Goal: Task Accomplishment & Management: Manage account settings

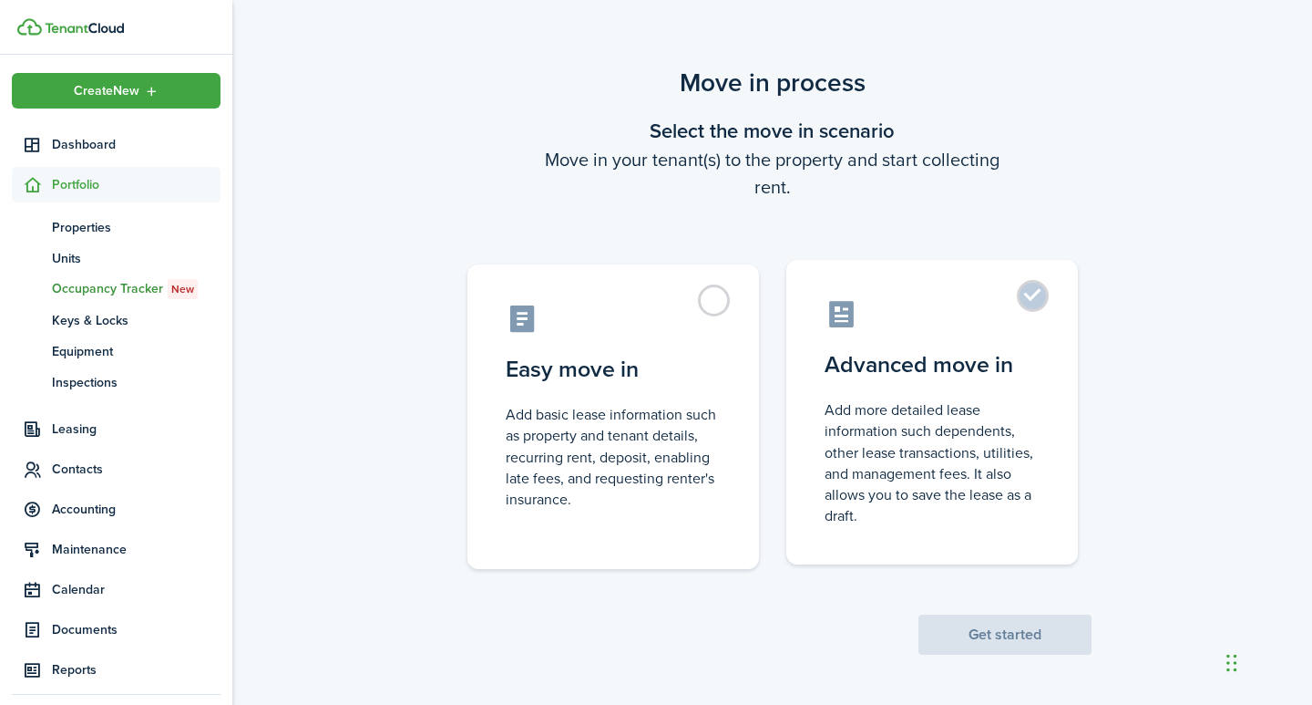
click at [1041, 302] on label "Advanced move in Add more detailed lease information such dependents, other lea…" at bounding box center [933, 412] width 292 height 304
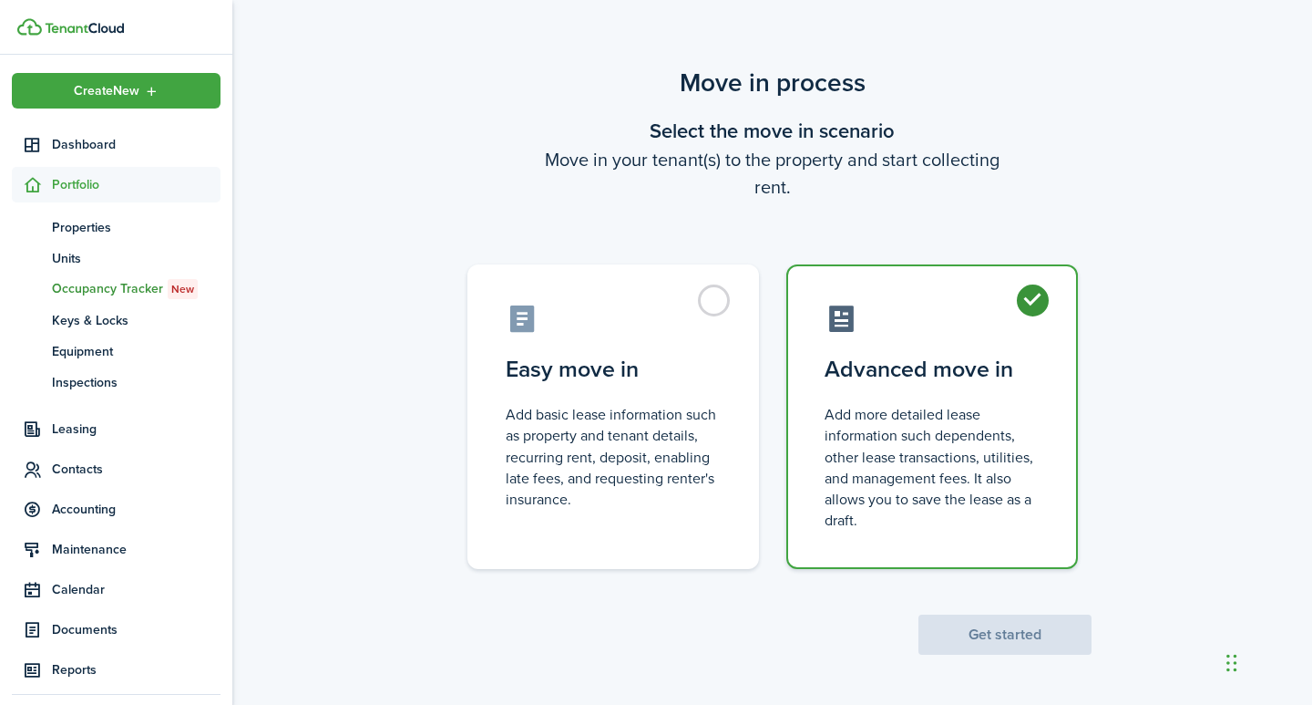
radio input "true"
click at [979, 634] on button "Get started" at bounding box center [1005, 634] width 173 height 40
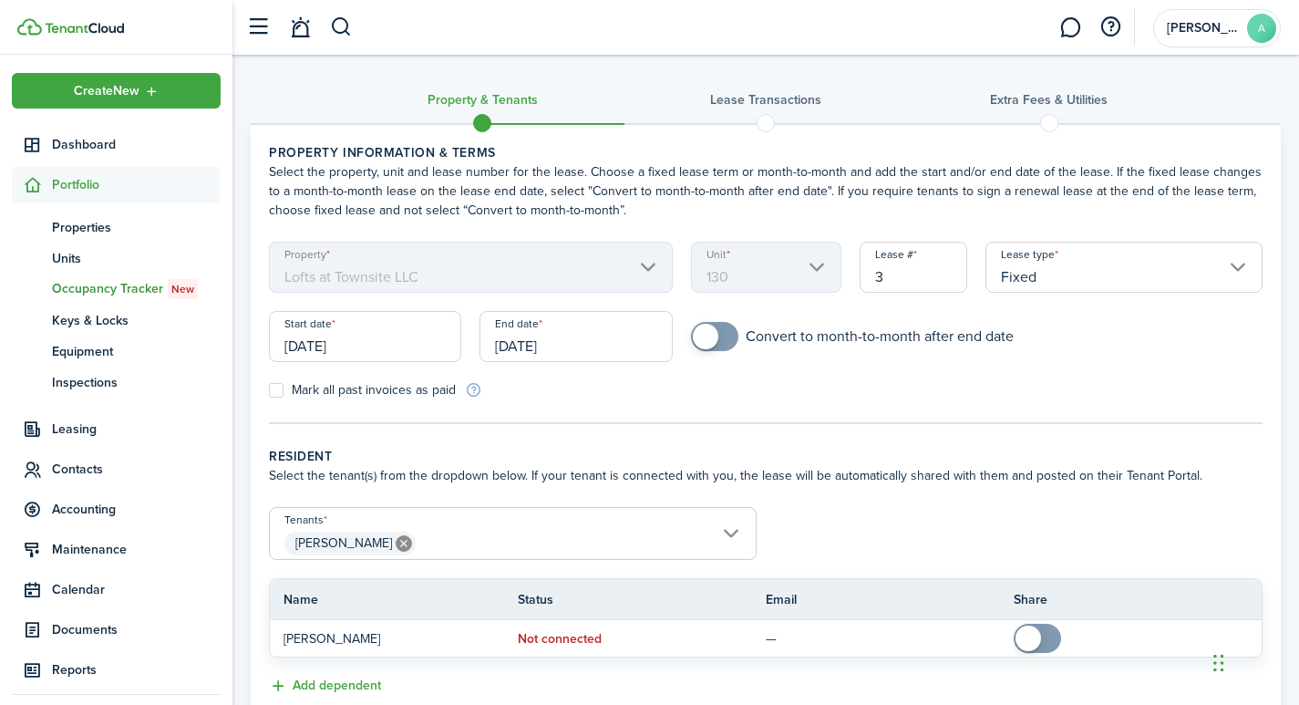
click at [731, 527] on input "[PERSON_NAME]" at bounding box center [513, 519] width 486 height 22
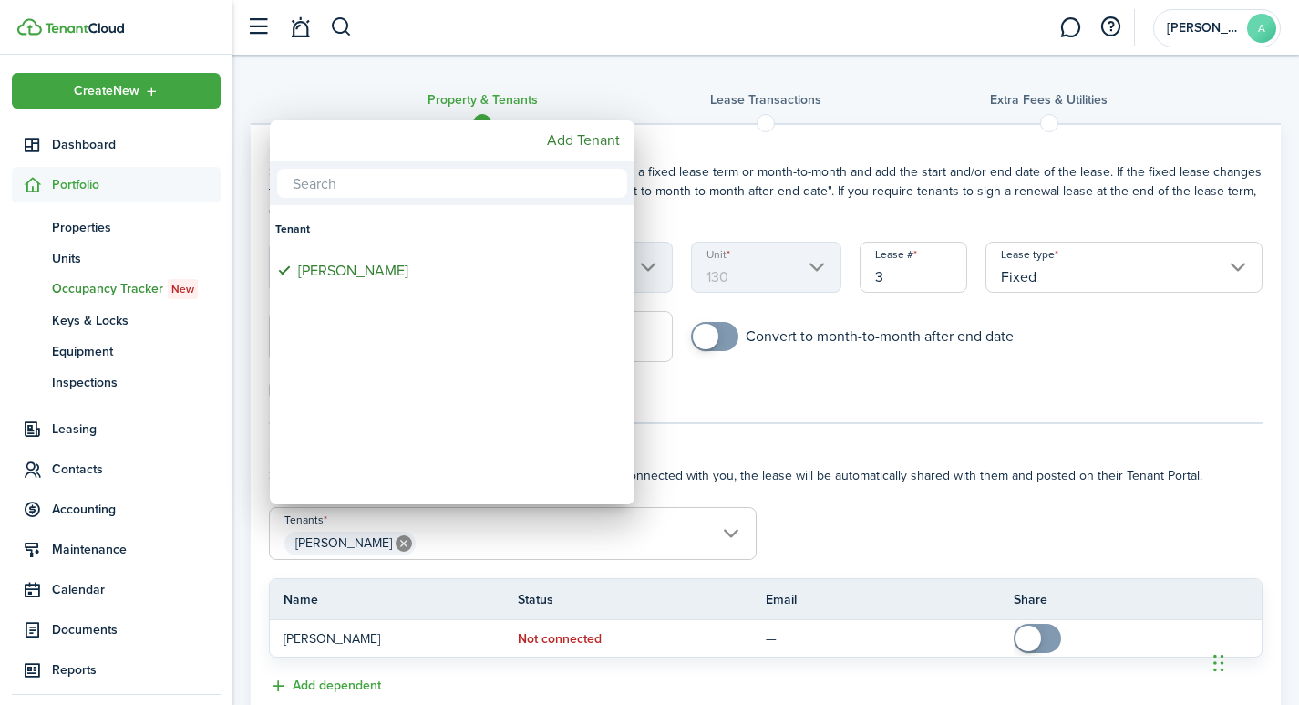
click at [1158, 356] on div at bounding box center [649, 352] width 1590 height 996
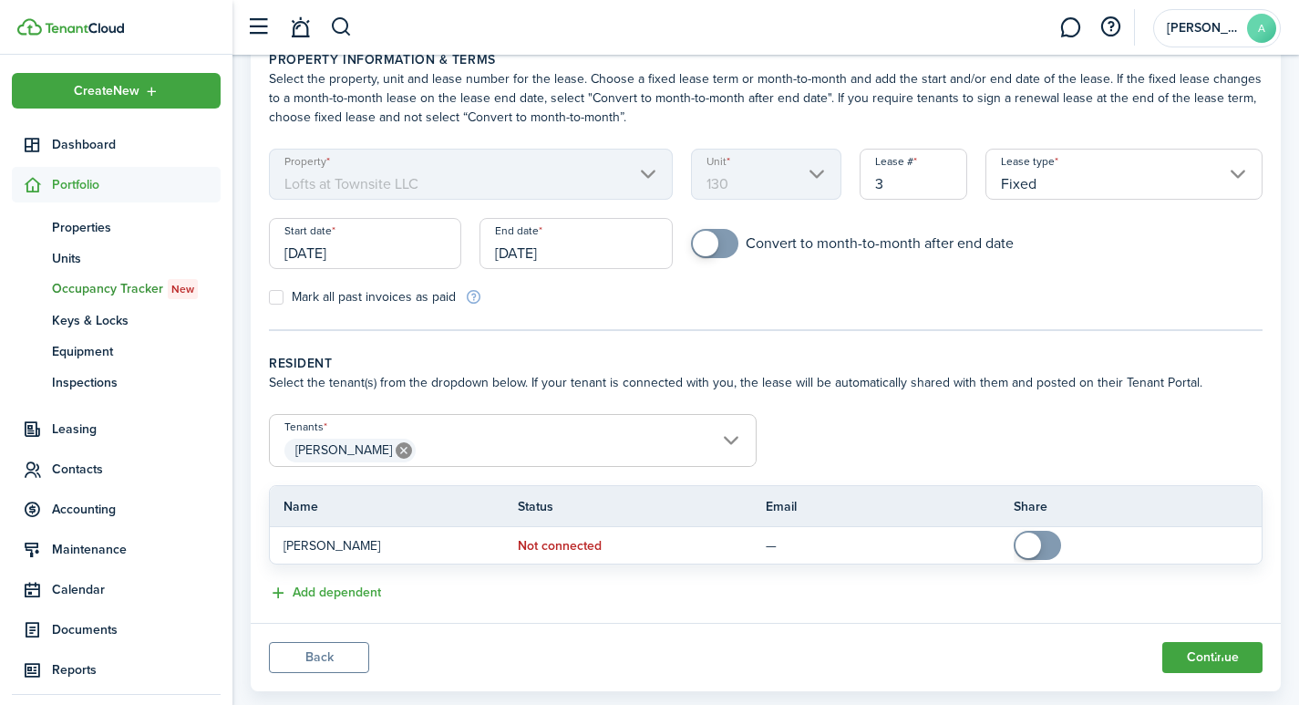
scroll to position [129, 0]
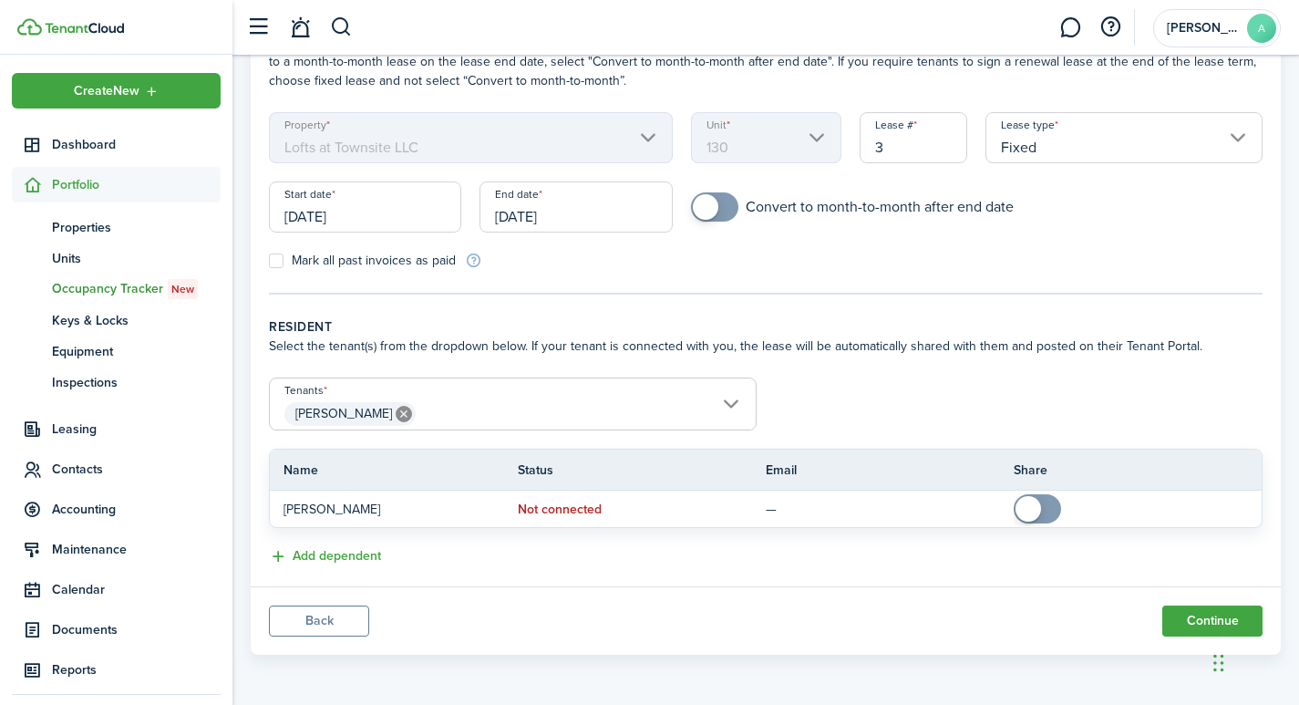
click at [396, 407] on icon at bounding box center [404, 414] width 16 height 16
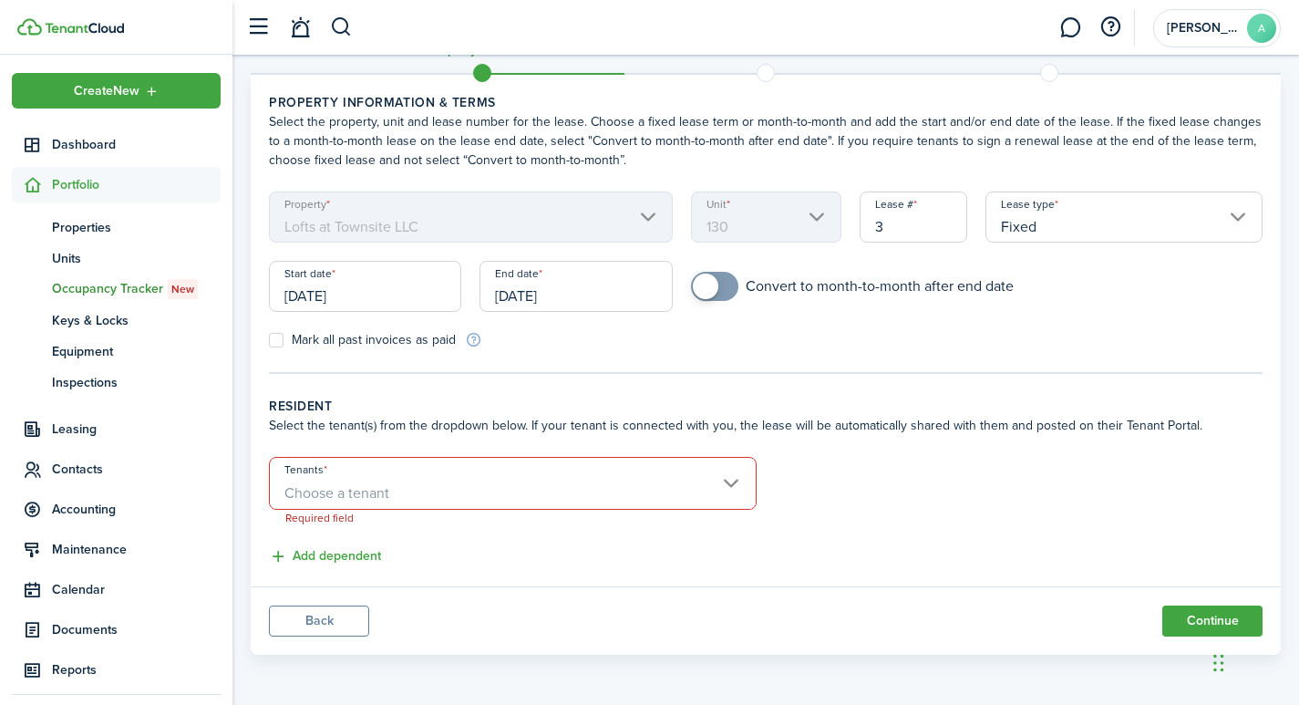
click at [391, 298] on input "[DATE]" at bounding box center [365, 286] width 192 height 51
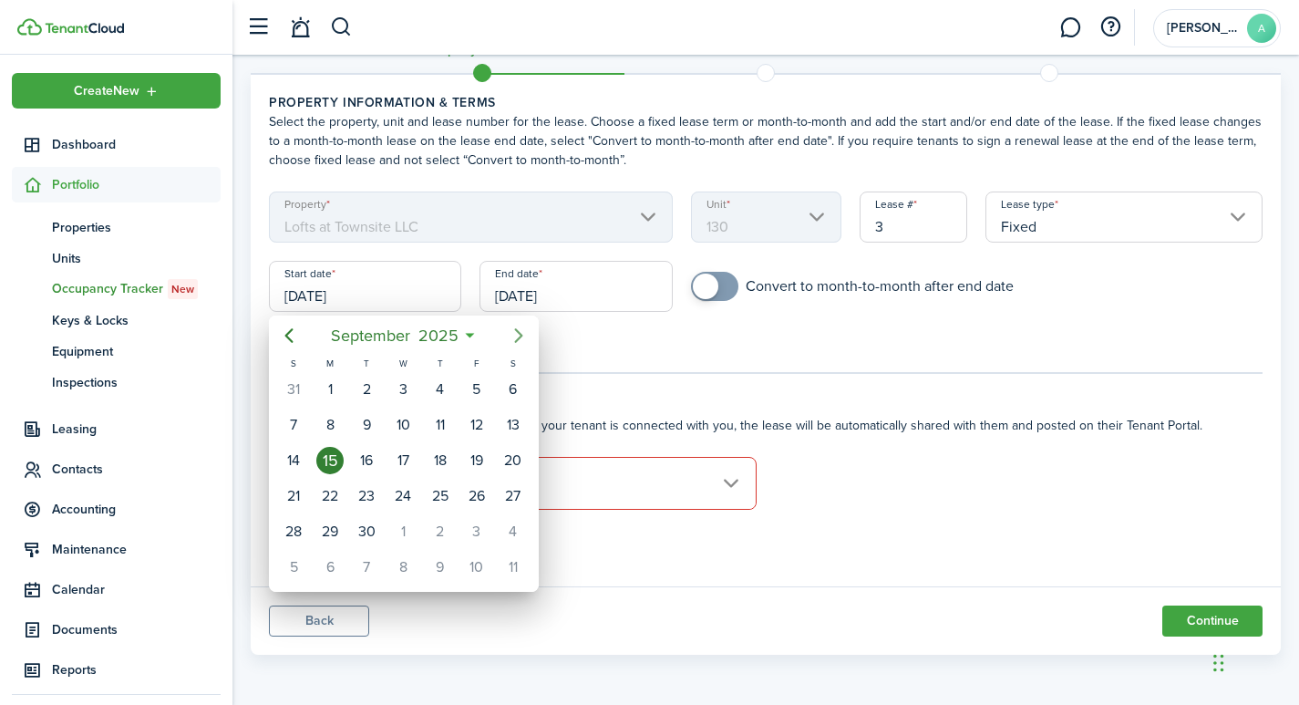
click at [520, 335] on icon "Next page" at bounding box center [519, 335] width 22 height 22
click at [408, 386] on div "1" at bounding box center [402, 389] width 27 height 27
type input "[DATE]"
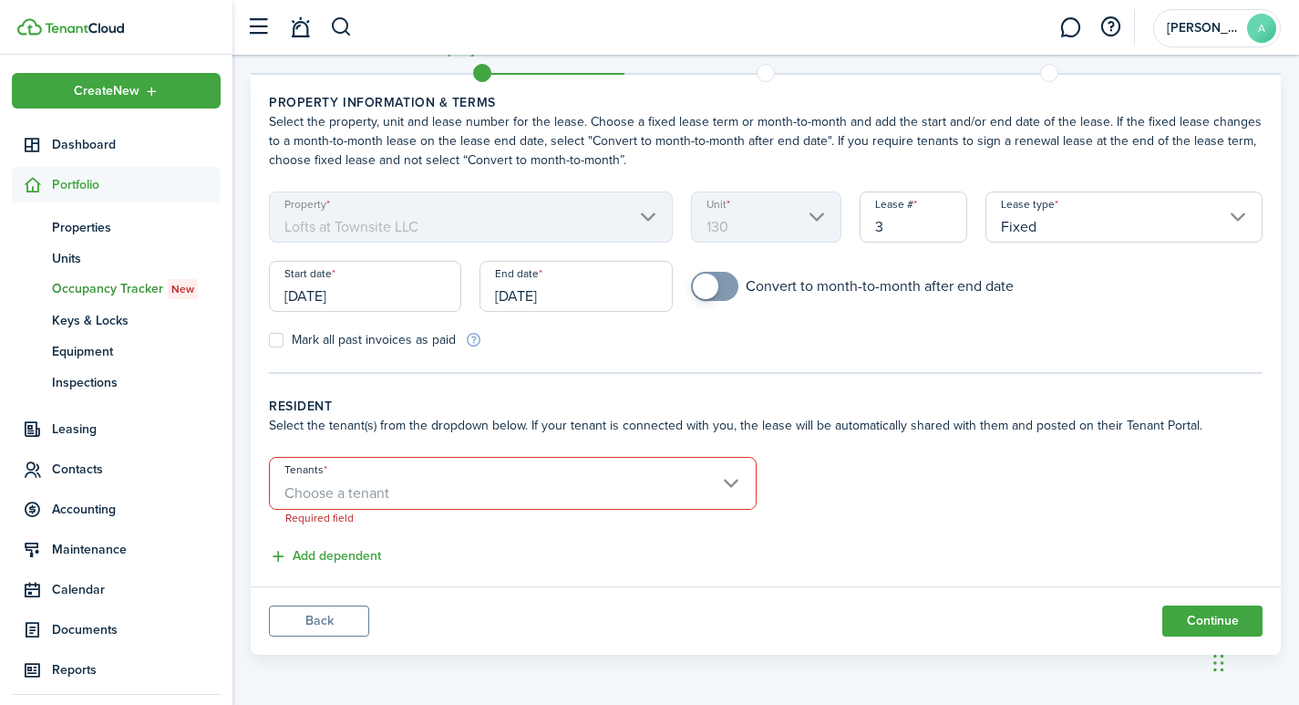
click at [598, 299] on input "[DATE]" at bounding box center [575, 286] width 192 height 51
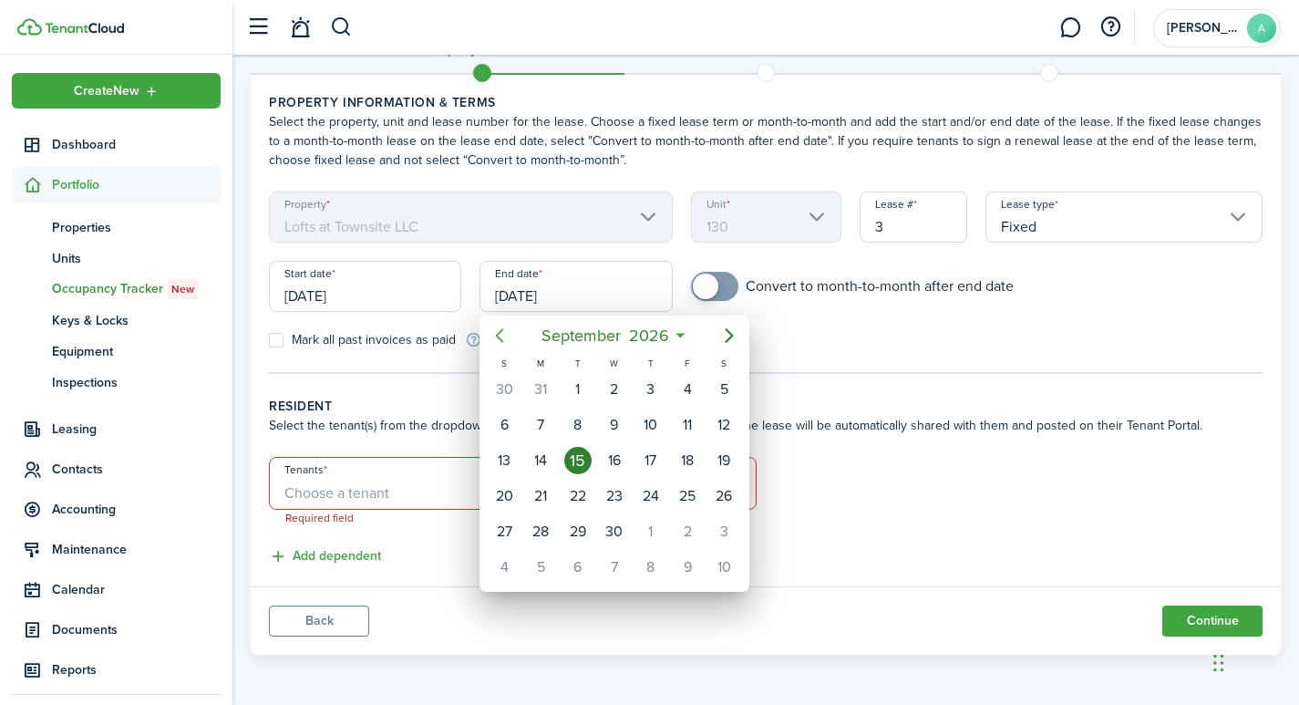
click at [499, 335] on icon "Previous page" at bounding box center [500, 335] width 22 height 22
click at [499, 335] on icon "Previous page" at bounding box center [500, 335] width 8 height 15
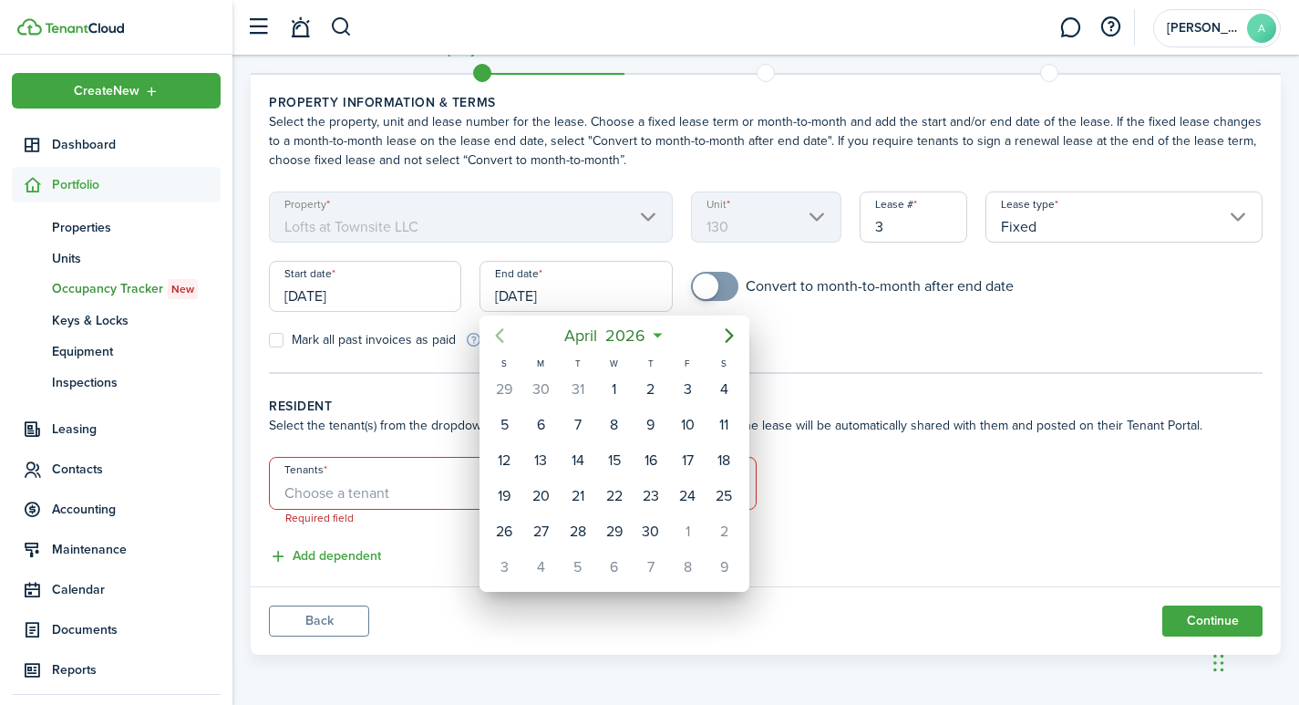
click at [499, 335] on icon "Previous page" at bounding box center [500, 335] width 8 height 15
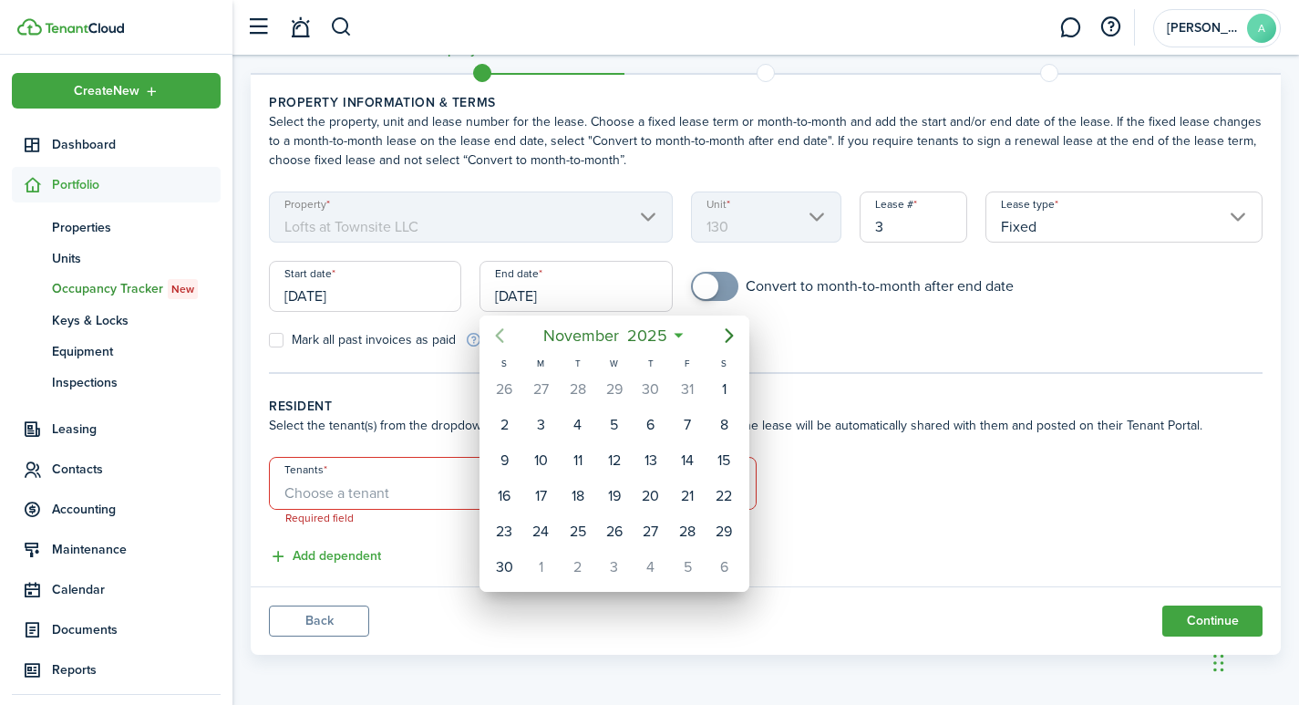
click at [499, 335] on icon "Previous page" at bounding box center [500, 335] width 8 height 15
click at [605, 294] on div at bounding box center [649, 352] width 1590 height 996
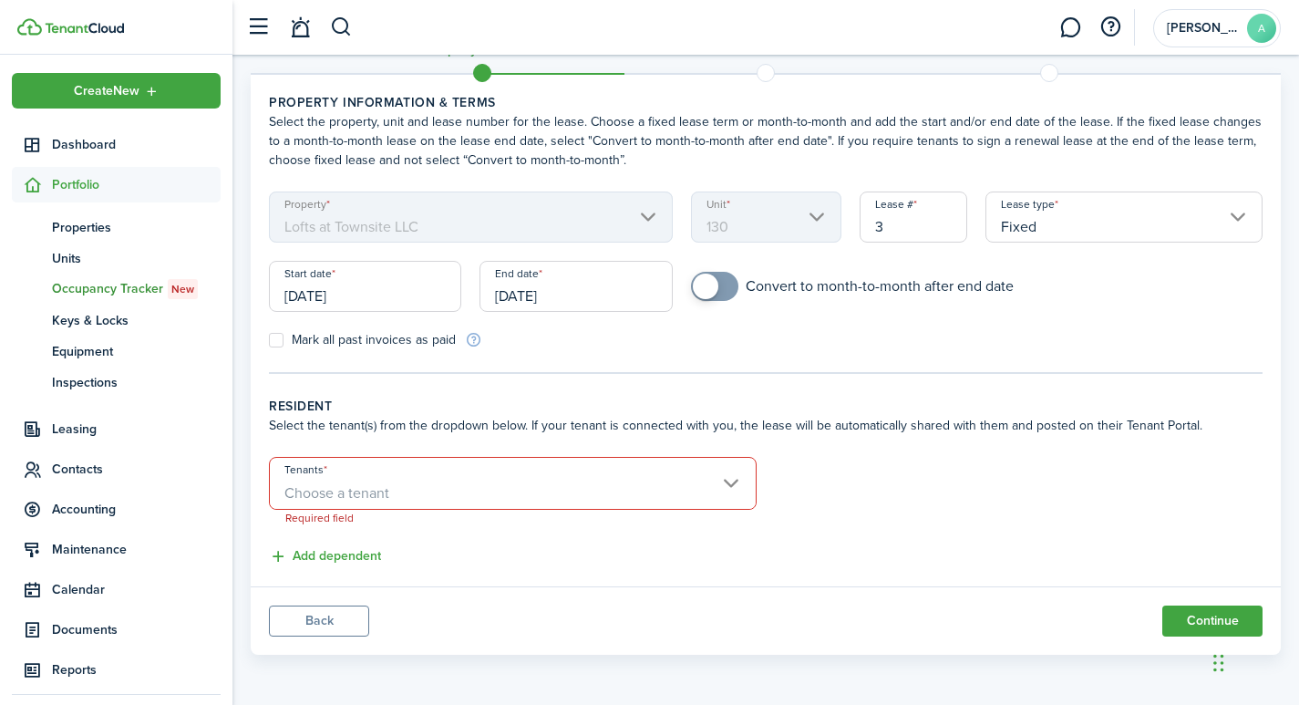
click at [628, 294] on input "[DATE]" at bounding box center [575, 286] width 192 height 51
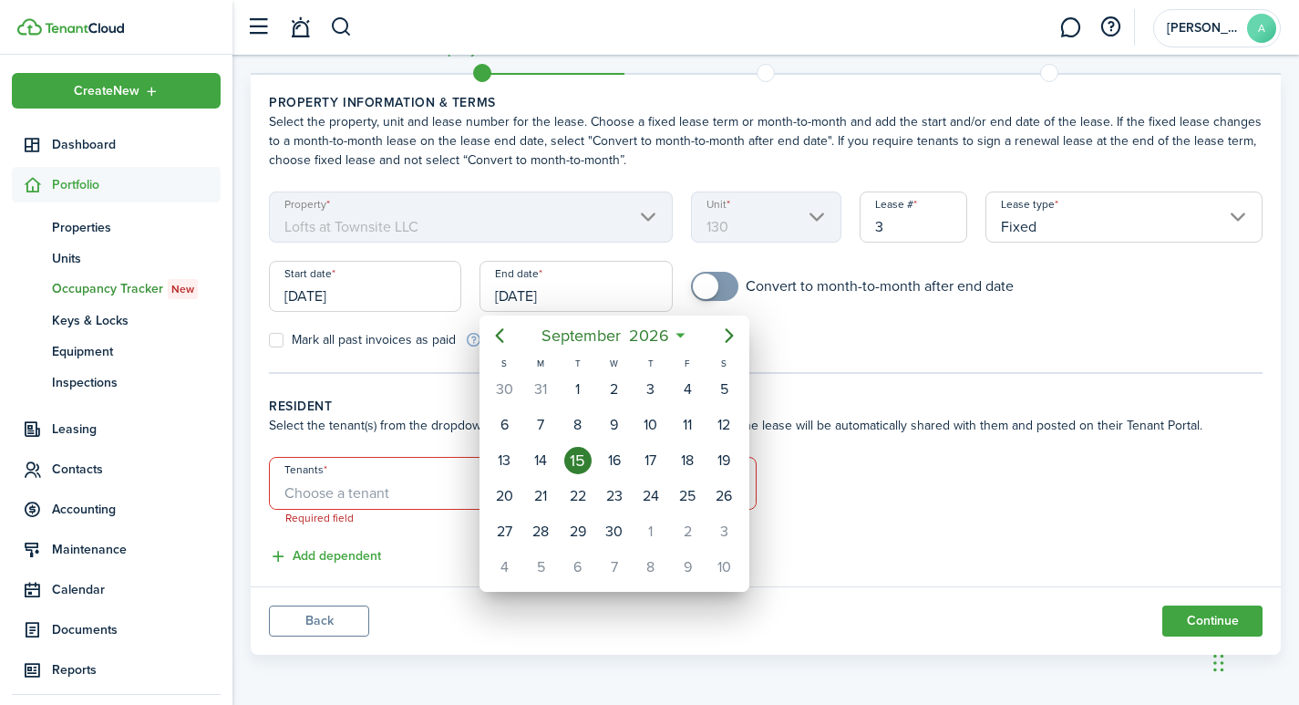
click at [714, 289] on div at bounding box center [649, 352] width 1590 height 996
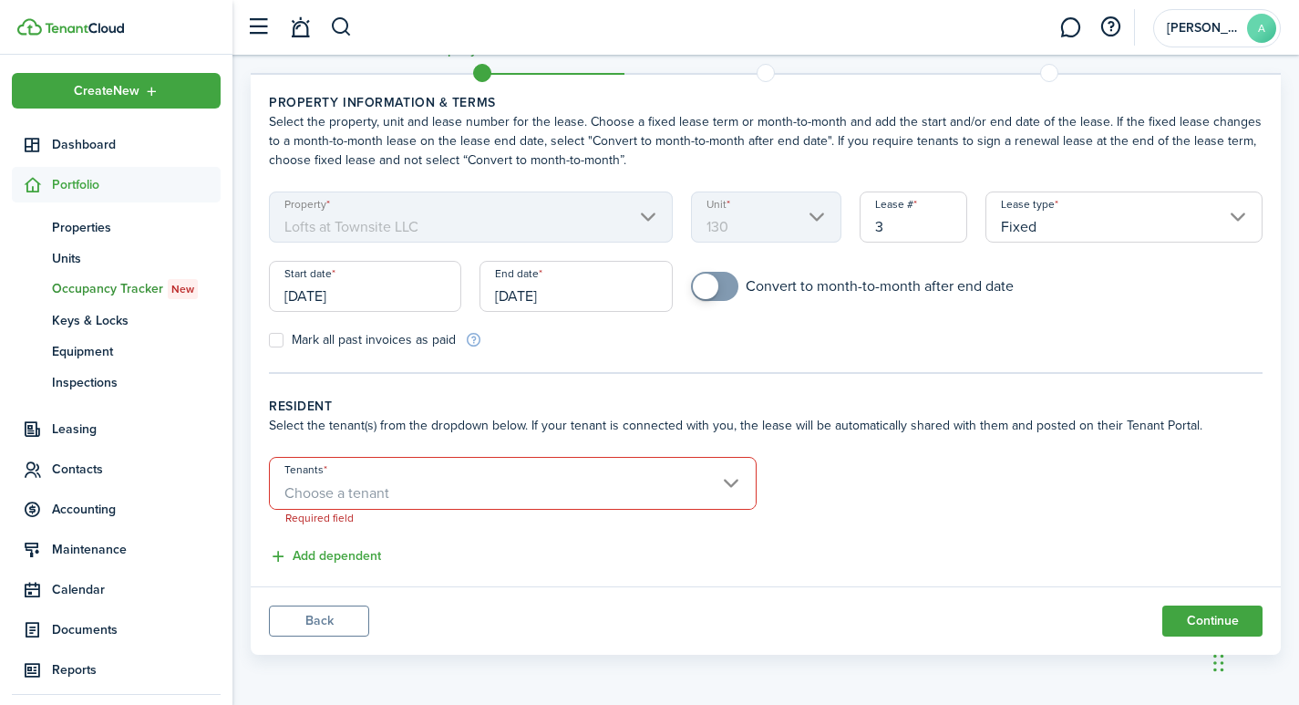
checkbox input "true"
click at [707, 288] on span at bounding box center [706, 286] width 26 height 26
click at [619, 300] on input "[DATE]" at bounding box center [575, 286] width 192 height 51
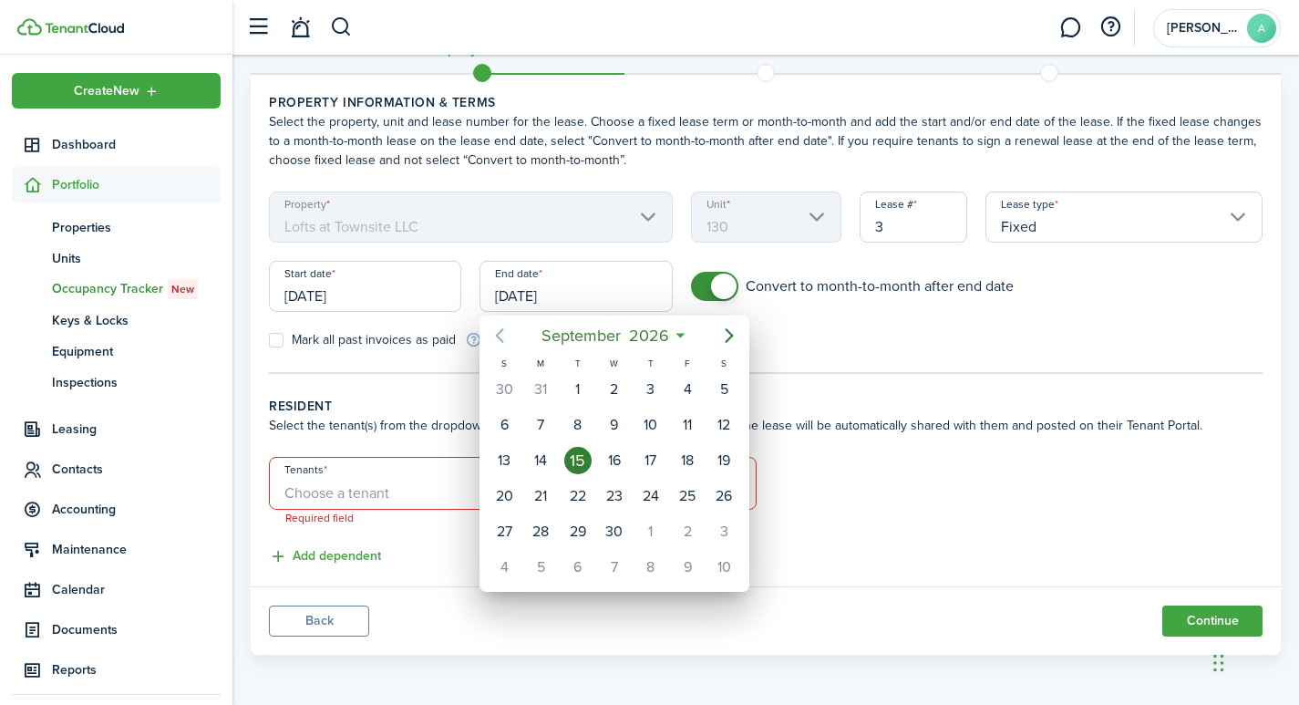
click at [499, 333] on icon "Previous page" at bounding box center [500, 335] width 8 height 15
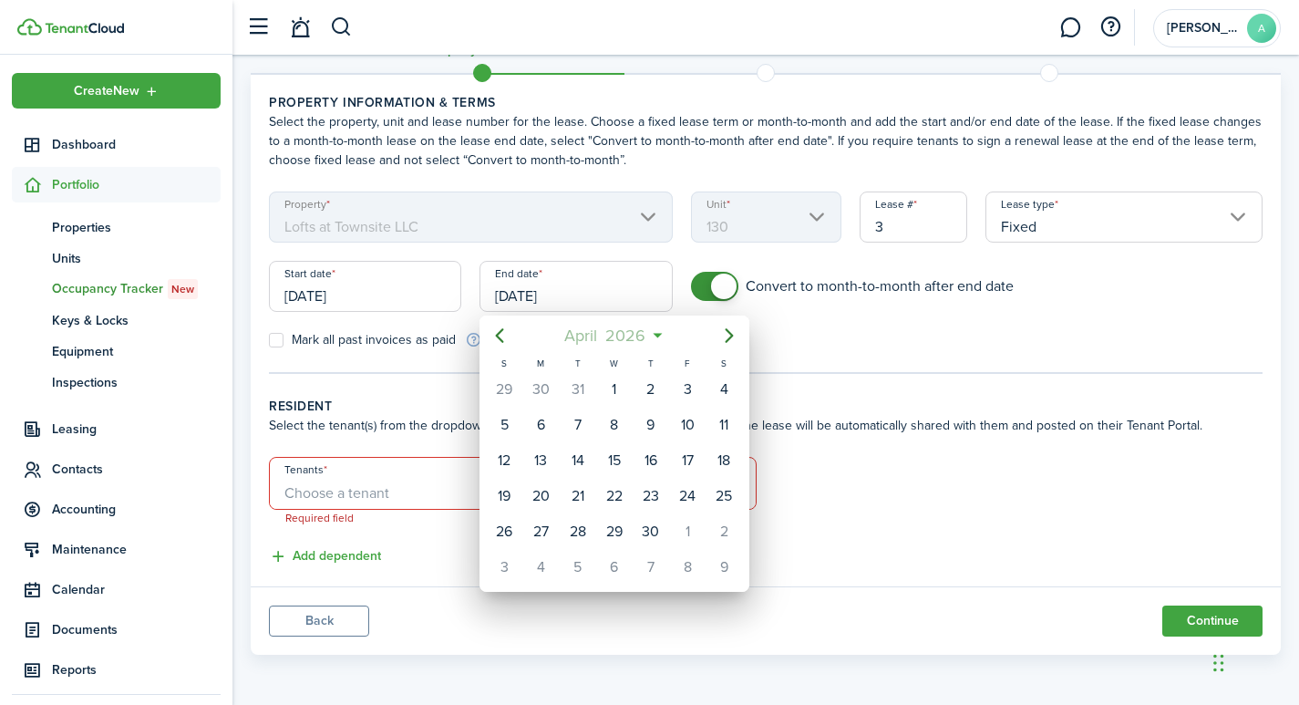
click at [656, 333] on mbsc-button "[DATE]" at bounding box center [605, 335] width 104 height 33
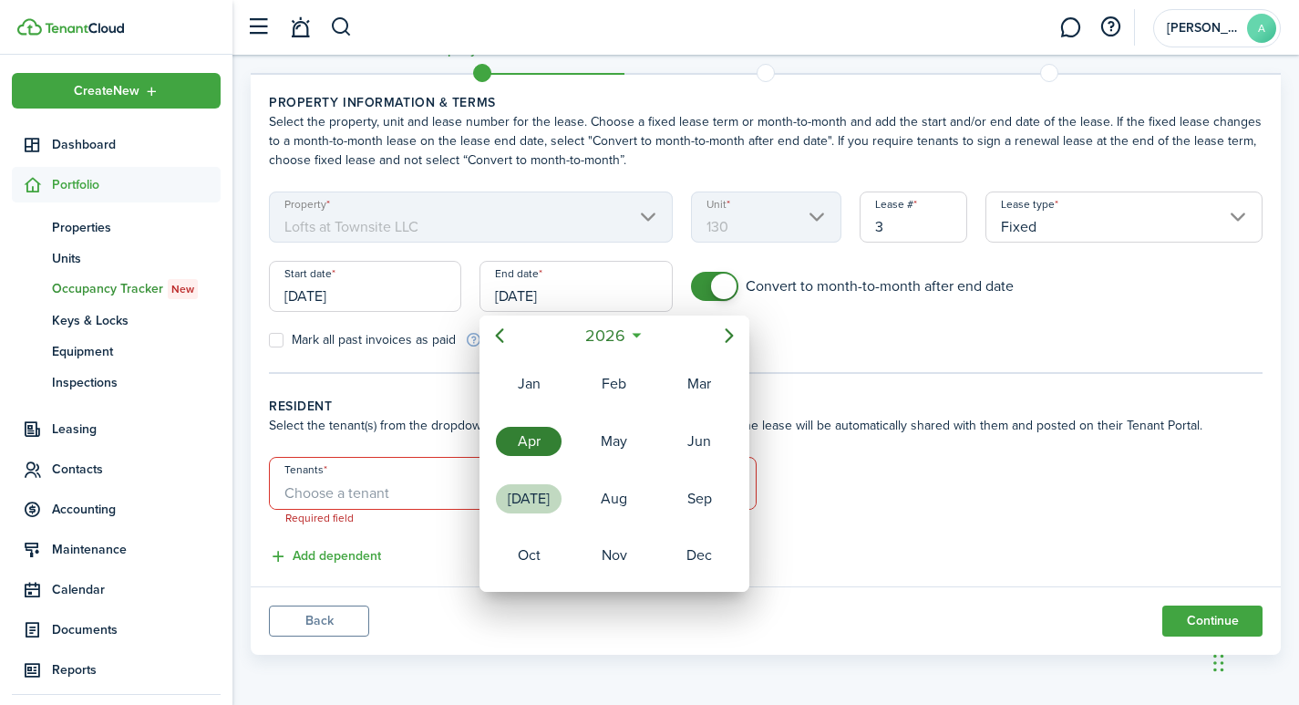
click at [536, 496] on div "[DATE]" at bounding box center [529, 498] width 66 height 29
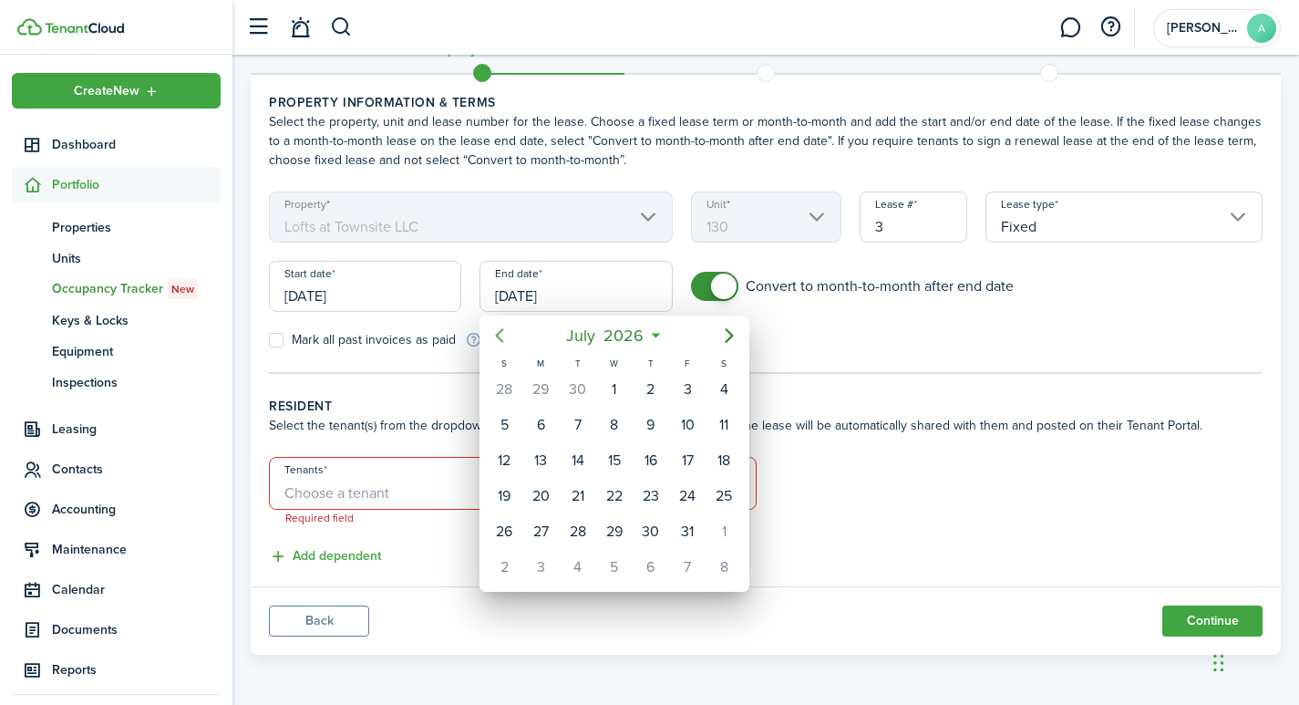
click at [498, 336] on icon "Previous page" at bounding box center [500, 335] width 8 height 15
click at [499, 336] on icon "Previous page" at bounding box center [500, 335] width 8 height 15
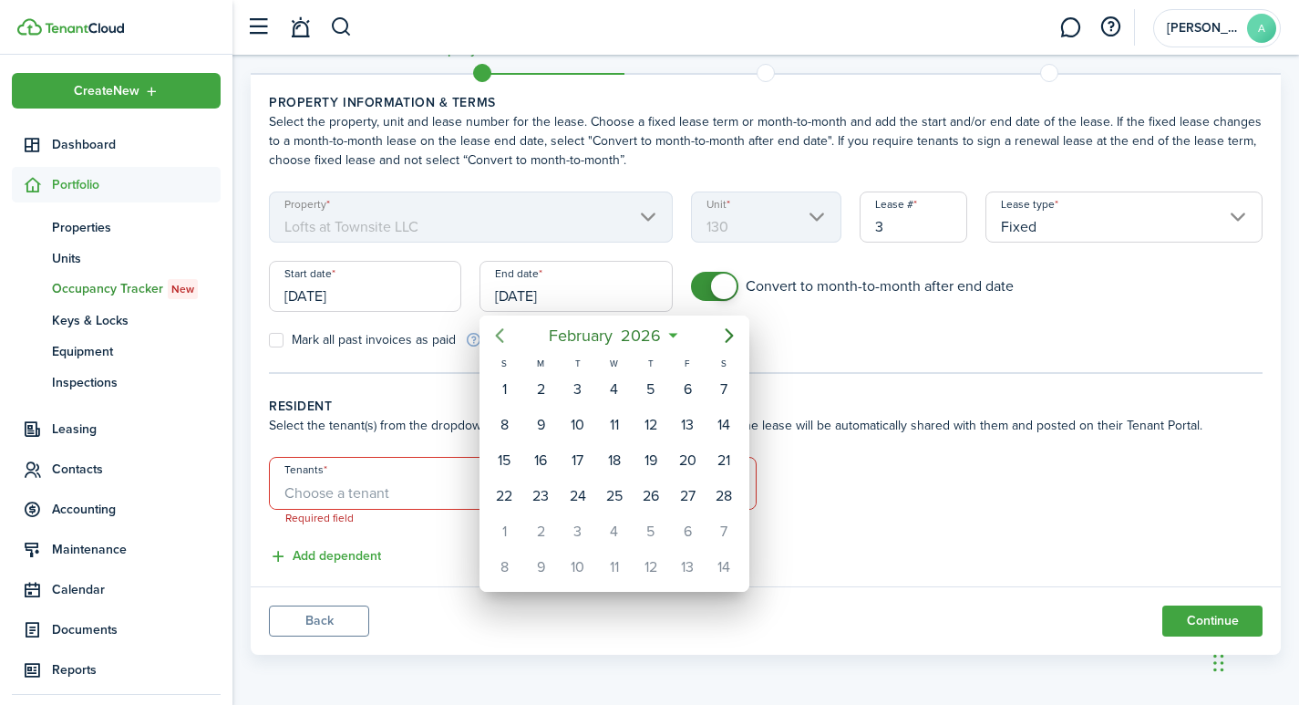
click at [499, 336] on icon "Previous page" at bounding box center [500, 335] width 8 height 15
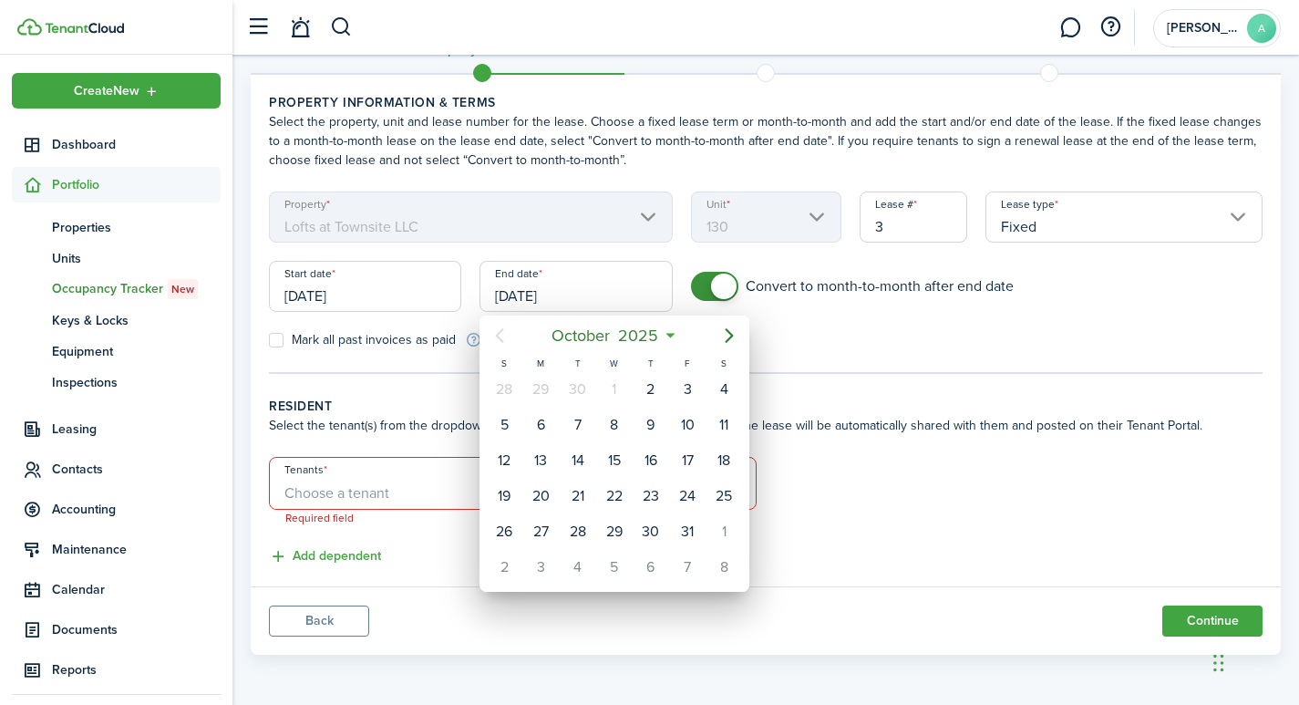
click at [499, 336] on icon "Previous page" at bounding box center [500, 335] width 8 height 15
click at [682, 530] on div "31" at bounding box center [687, 531] width 27 height 27
type input "[DATE]"
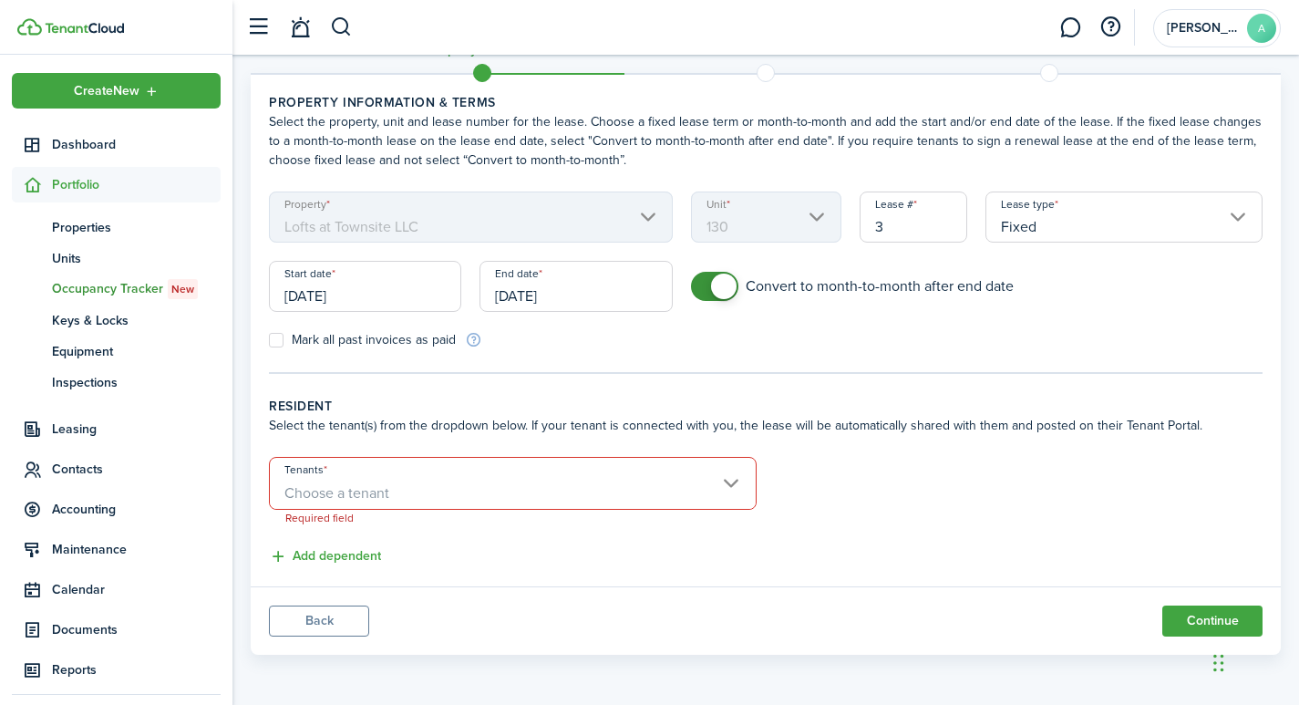
click at [523, 481] on span "Choose a tenant" at bounding box center [513, 493] width 486 height 31
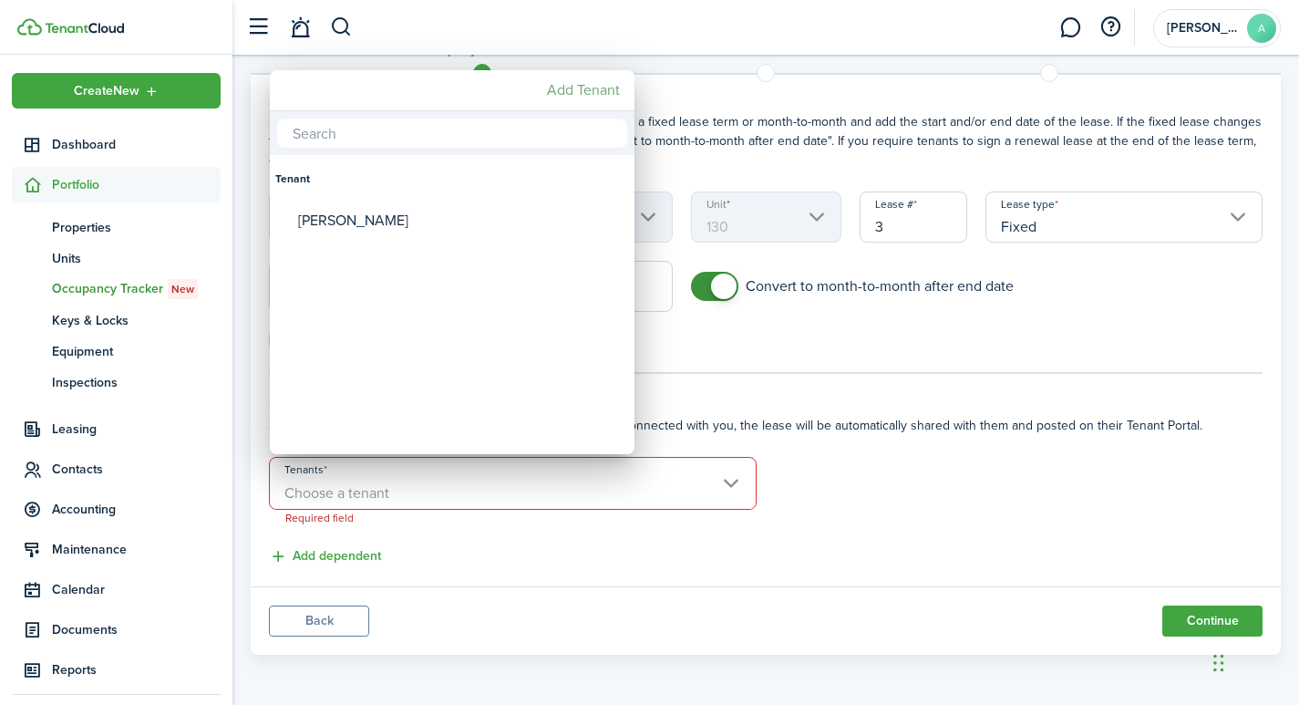
click at [582, 96] on mbsc-button "Add Tenant" at bounding box center [583, 90] width 87 height 33
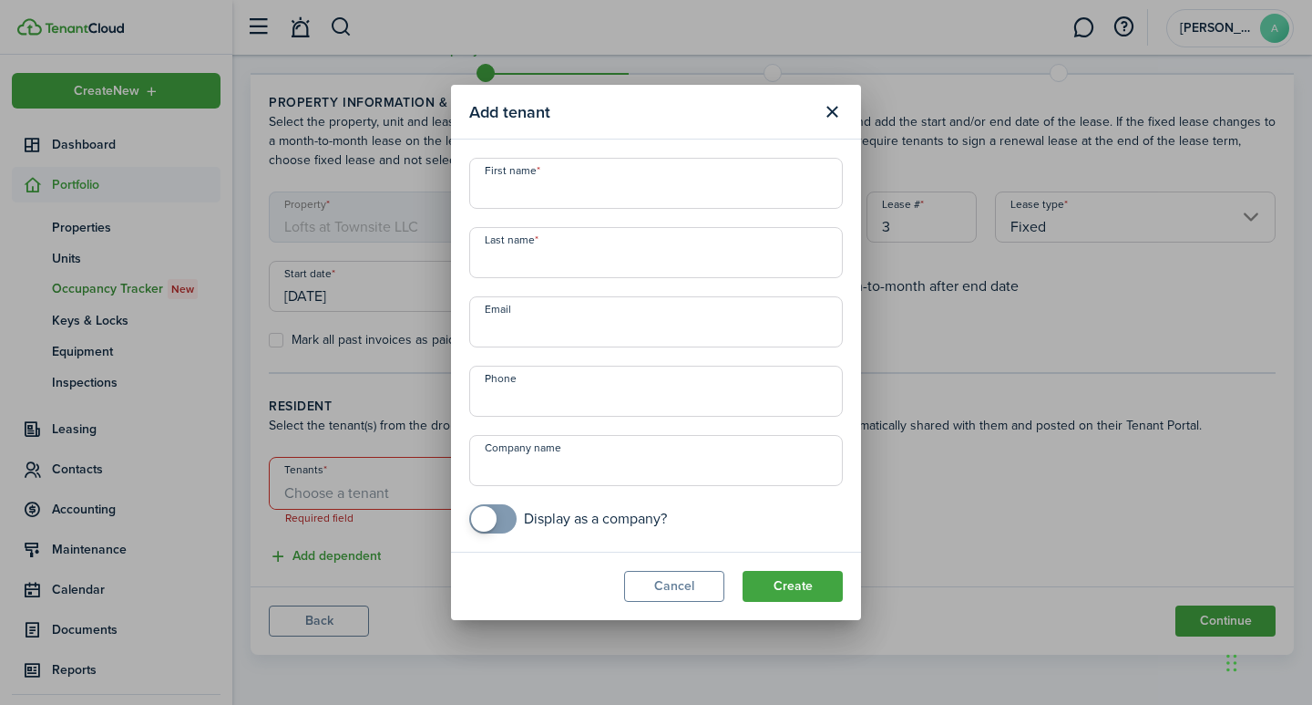
click at [579, 188] on input "First name" at bounding box center [656, 183] width 374 height 51
type input "r"
type input "[PERSON_NAME]"
click at [556, 254] on input "Last name" at bounding box center [656, 252] width 374 height 51
type input "[PERSON_NAME]"
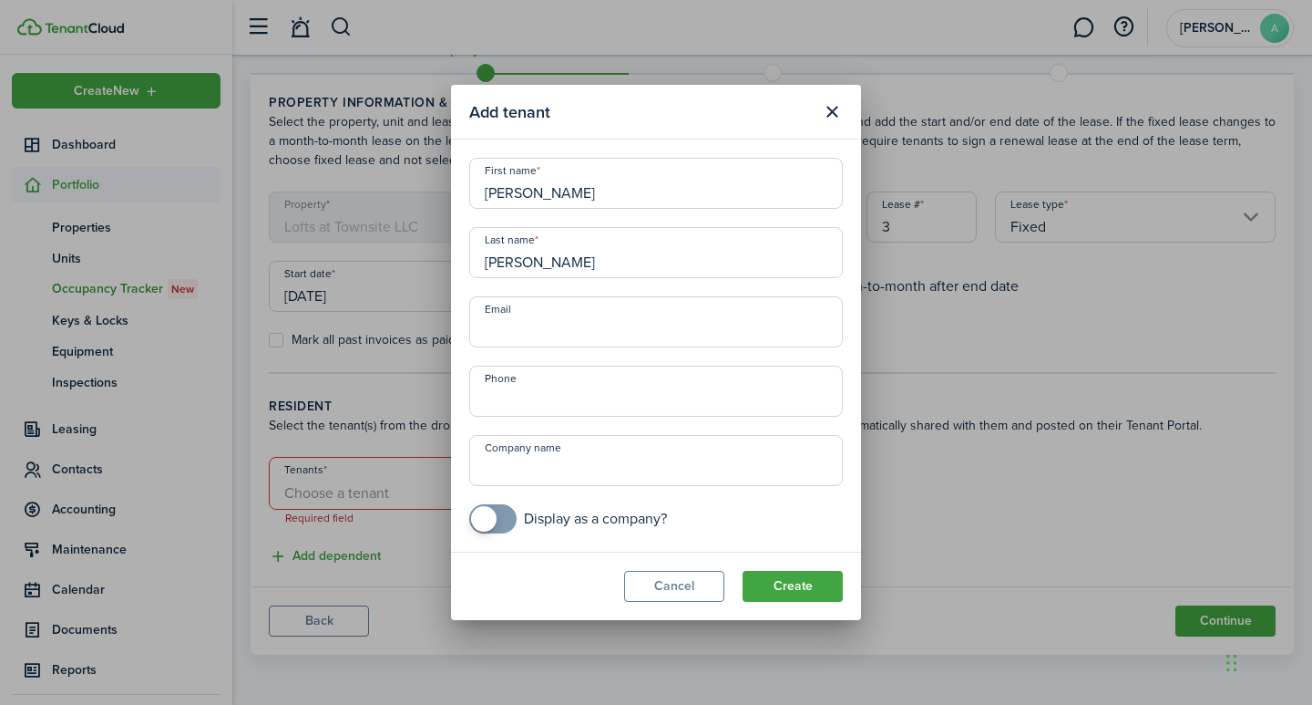
click at [535, 324] on input "Email" at bounding box center [656, 321] width 374 height 51
click at [650, 585] on button "Cancel" at bounding box center [674, 586] width 100 height 31
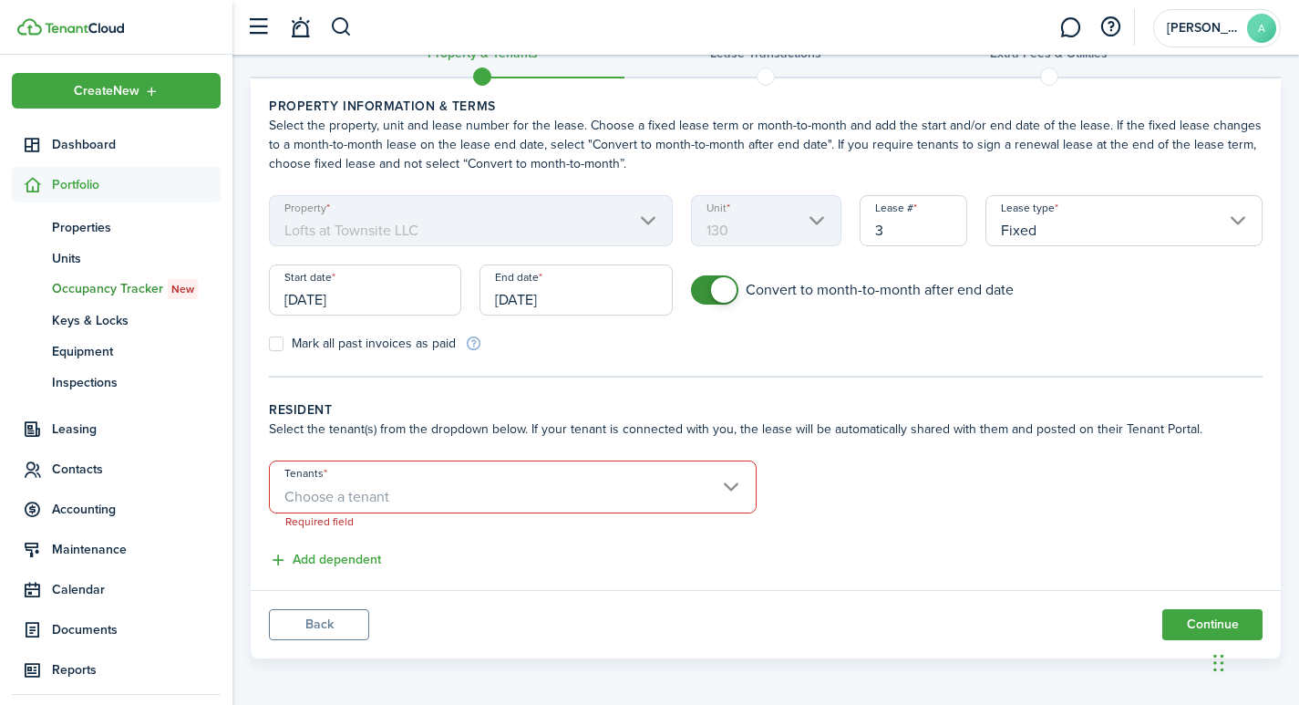
scroll to position [0, 0]
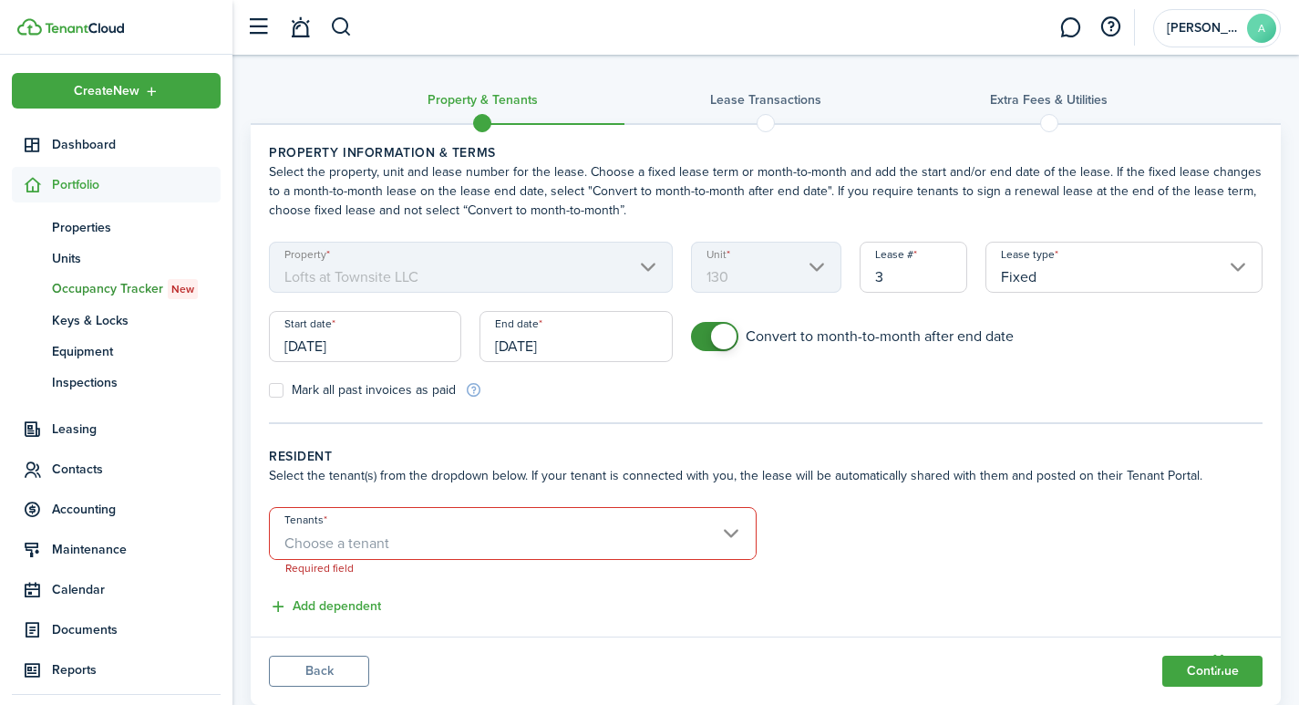
click at [827, 267] on mbsc-scroller "Unit 130" at bounding box center [766, 267] width 150 height 51
click at [817, 262] on mbsc-scroller "Unit 130" at bounding box center [766, 267] width 150 height 51
click at [96, 149] on span "Dashboard" at bounding box center [136, 144] width 169 height 19
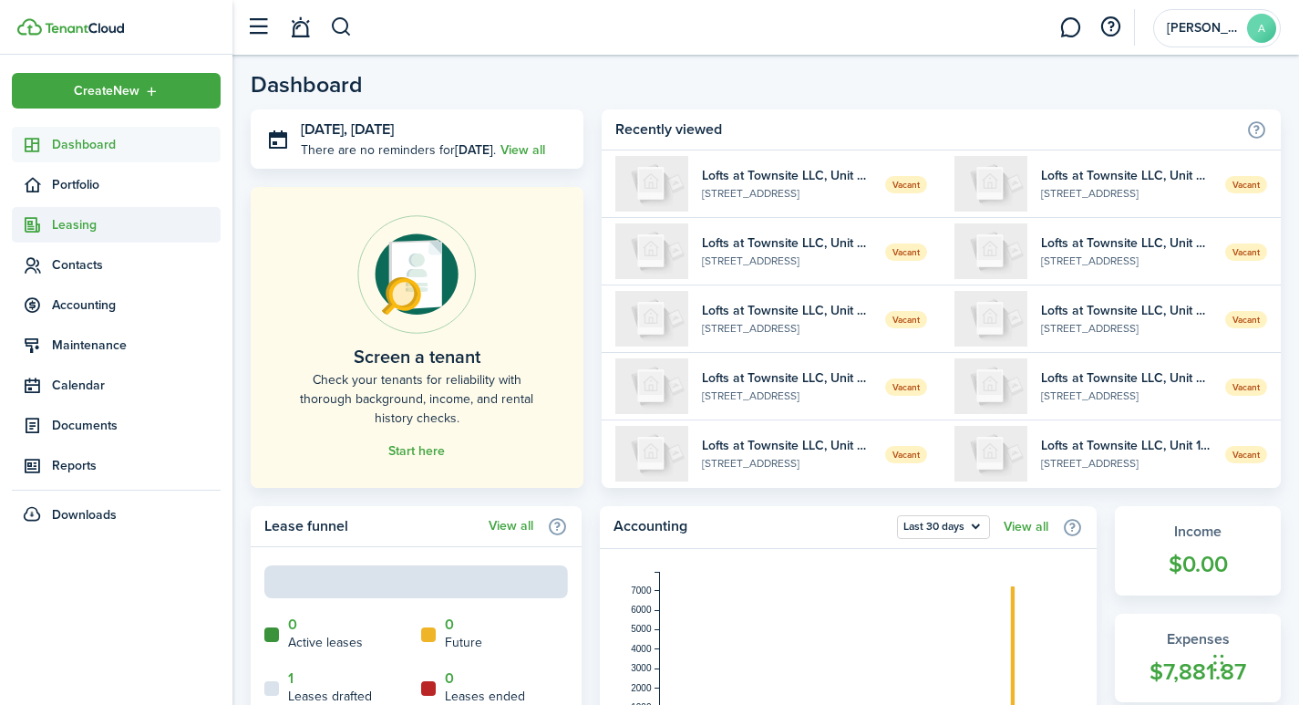
click at [76, 225] on span "Leasing" at bounding box center [136, 224] width 169 height 19
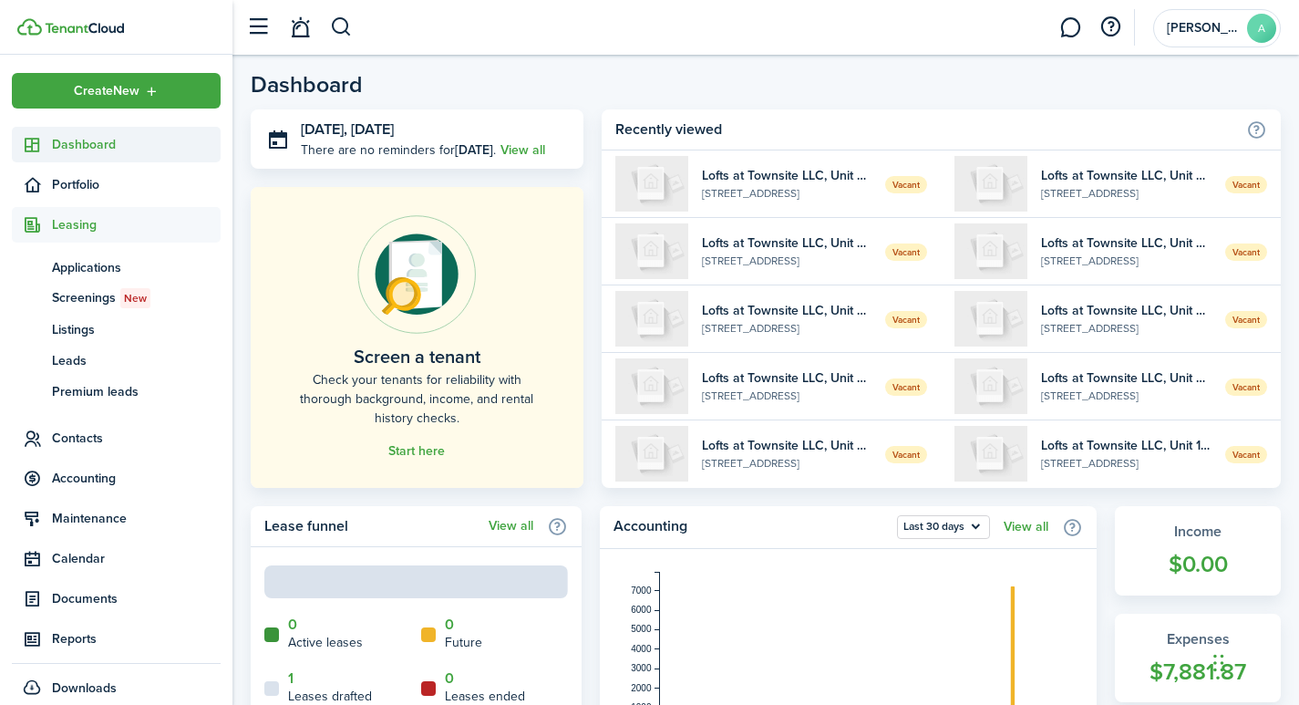
click at [82, 141] on span "Dashboard" at bounding box center [136, 144] width 169 height 19
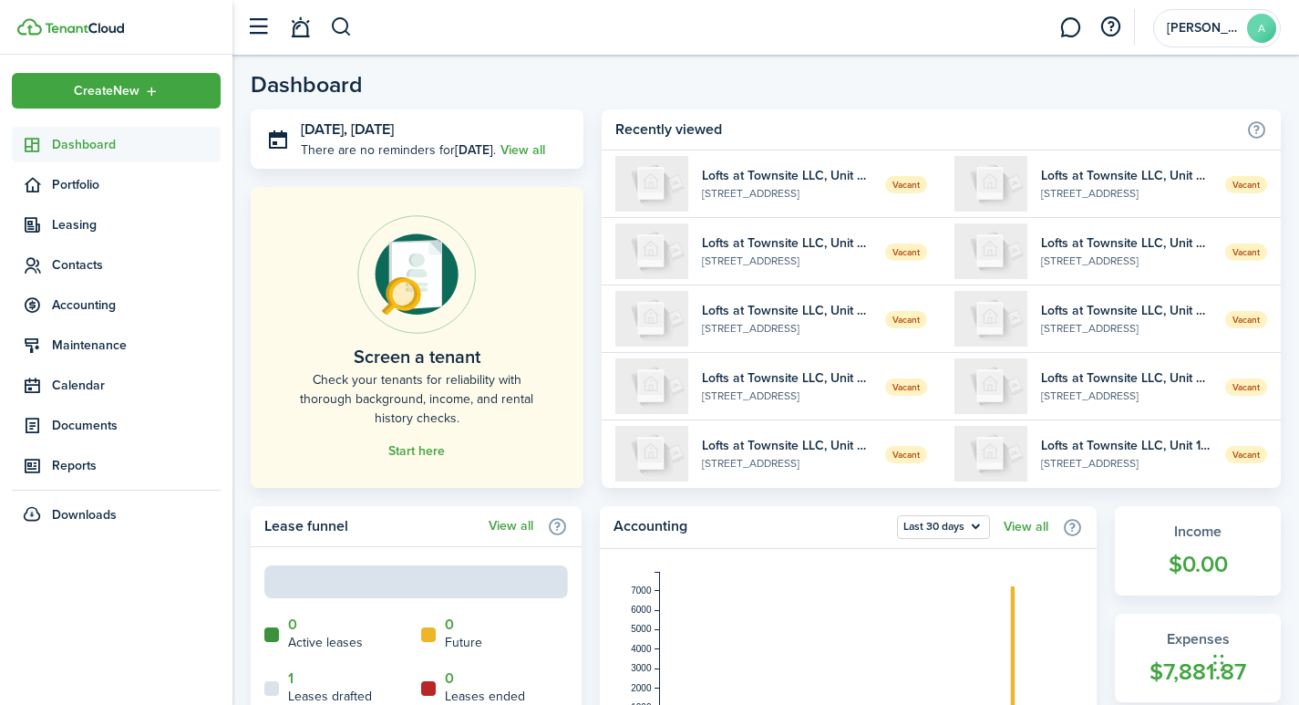
click at [82, 141] on span "Dashboard" at bounding box center [136, 144] width 169 height 19
click at [79, 227] on span "Leasing" at bounding box center [136, 224] width 169 height 19
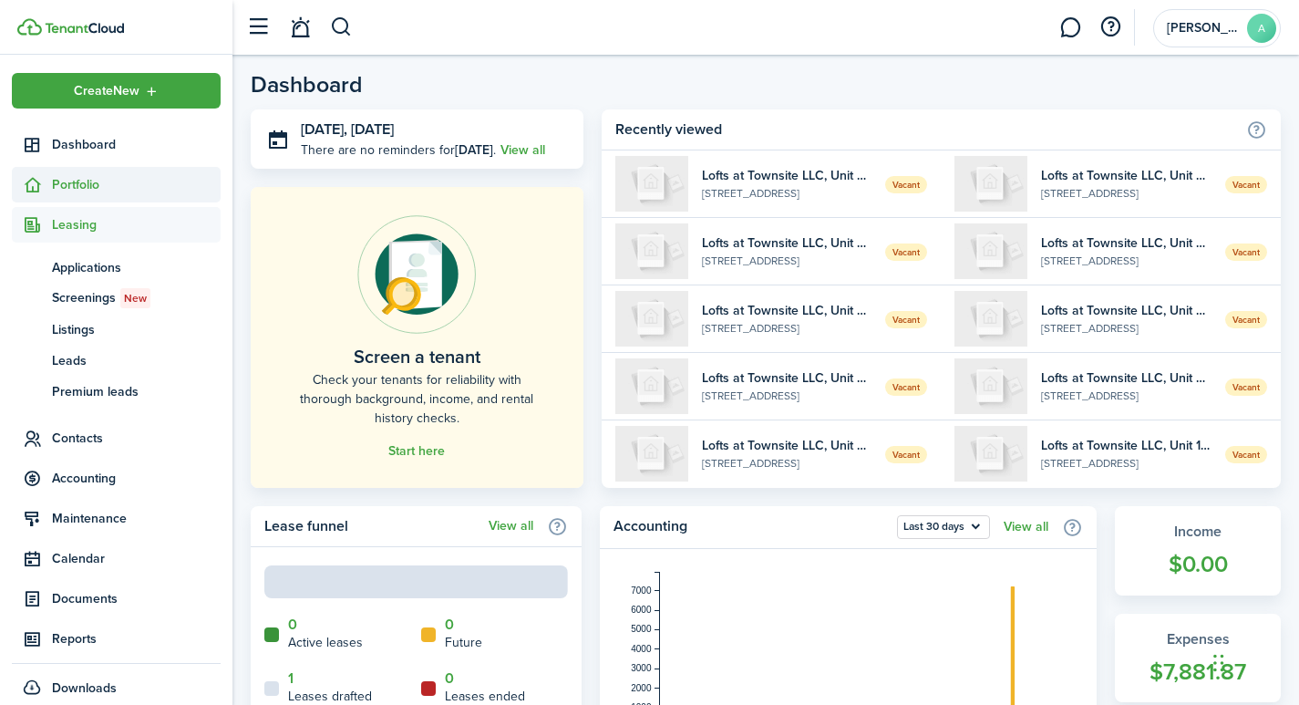
click at [80, 184] on span "Portfolio" at bounding box center [136, 184] width 169 height 19
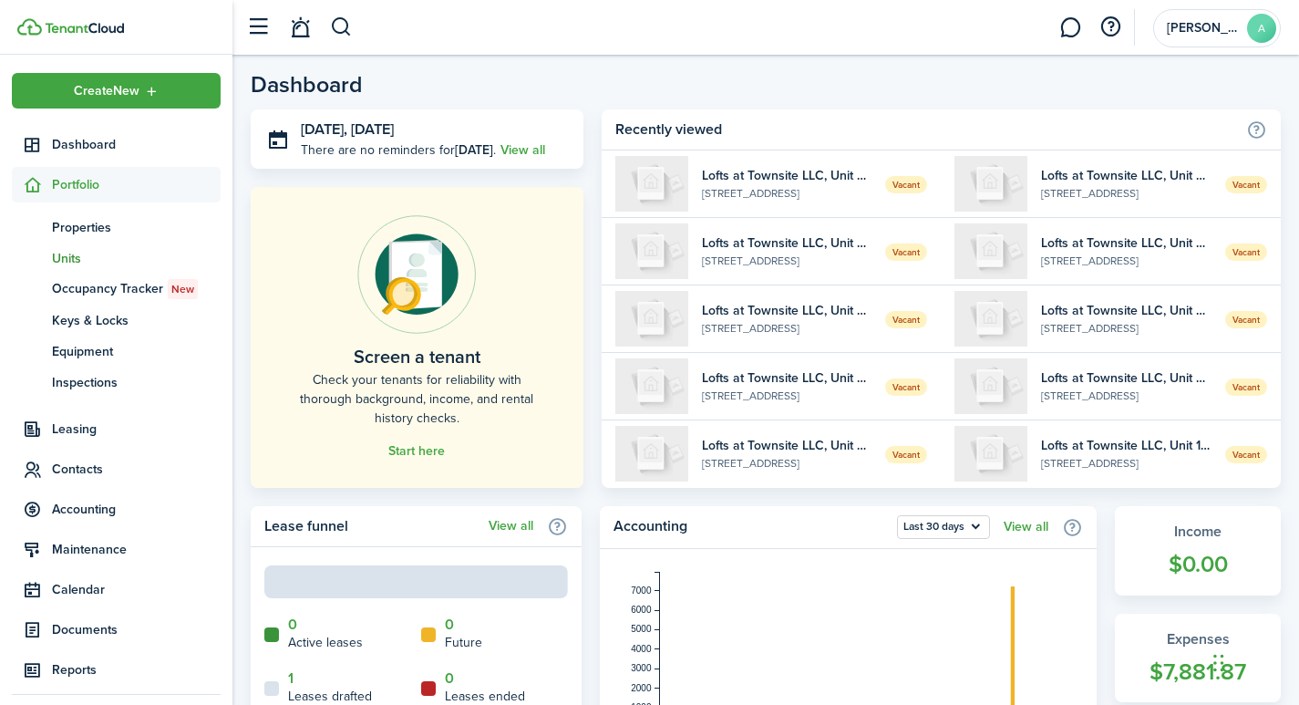
click at [71, 254] on span "Units" at bounding box center [136, 258] width 169 height 19
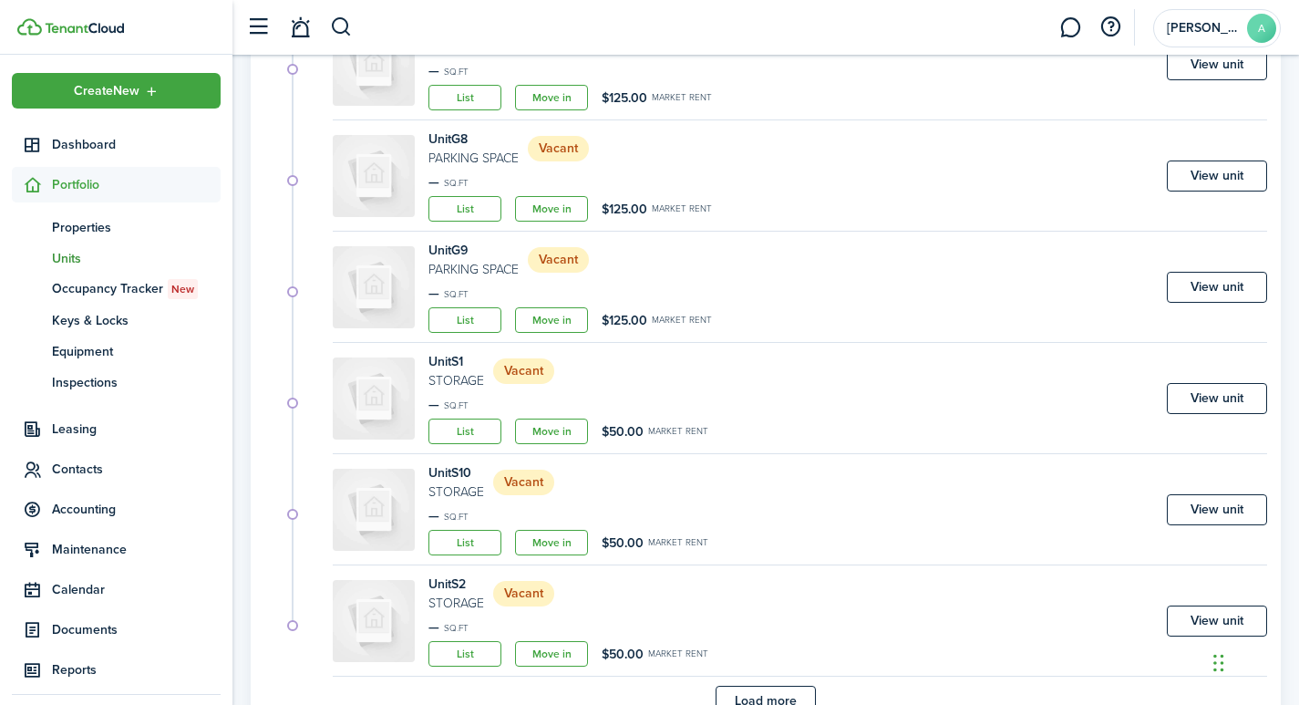
scroll to position [1042, 0]
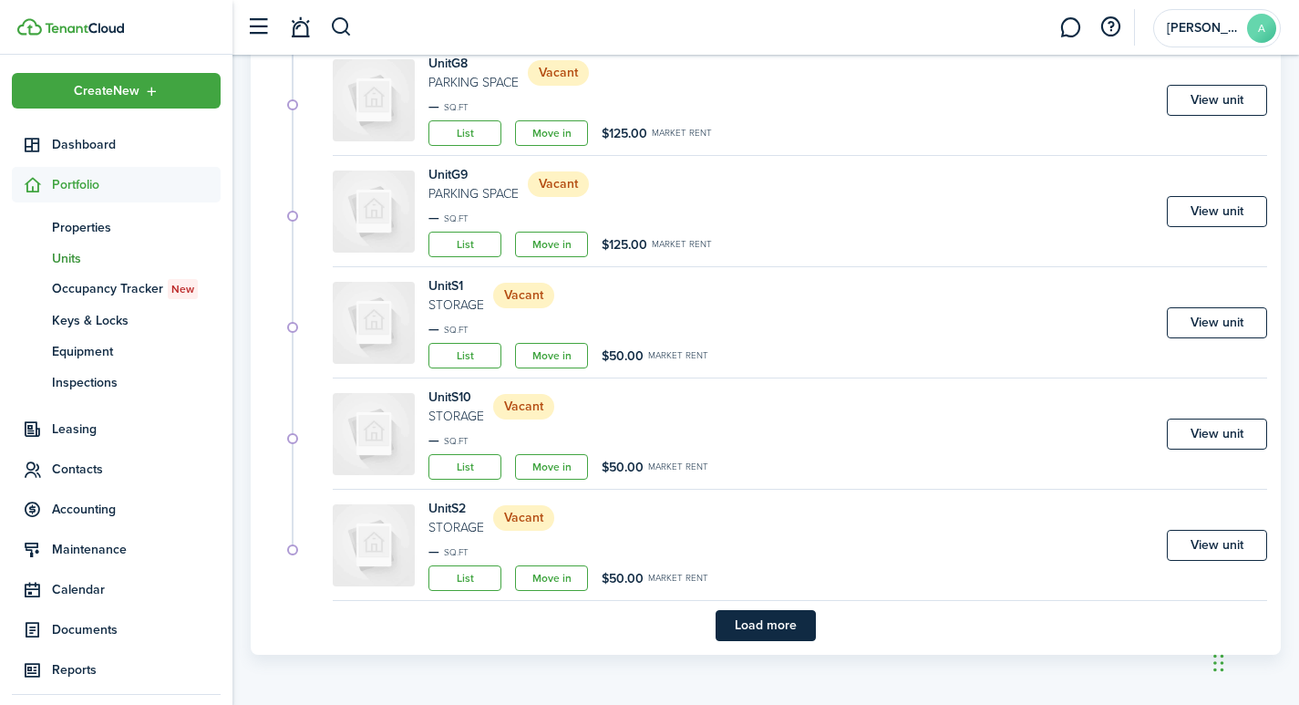
click at [746, 626] on button "Load more" at bounding box center [765, 625] width 100 height 31
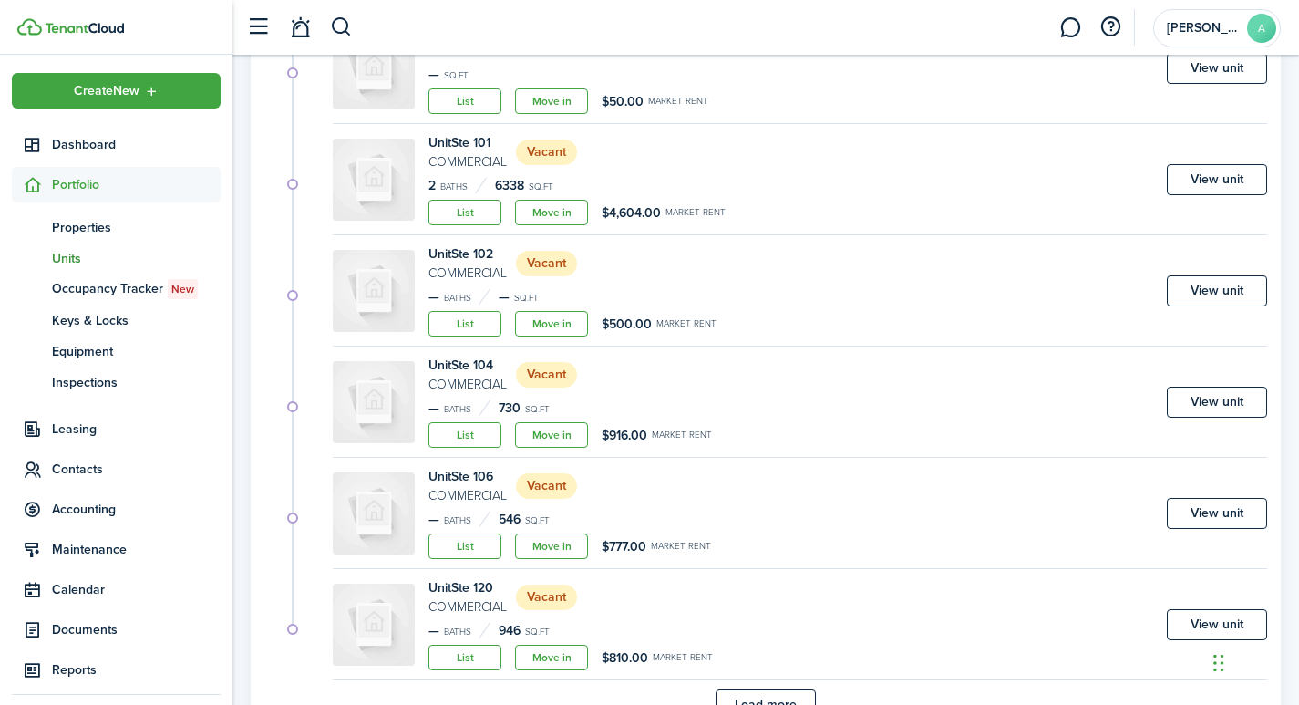
scroll to position [2376, 0]
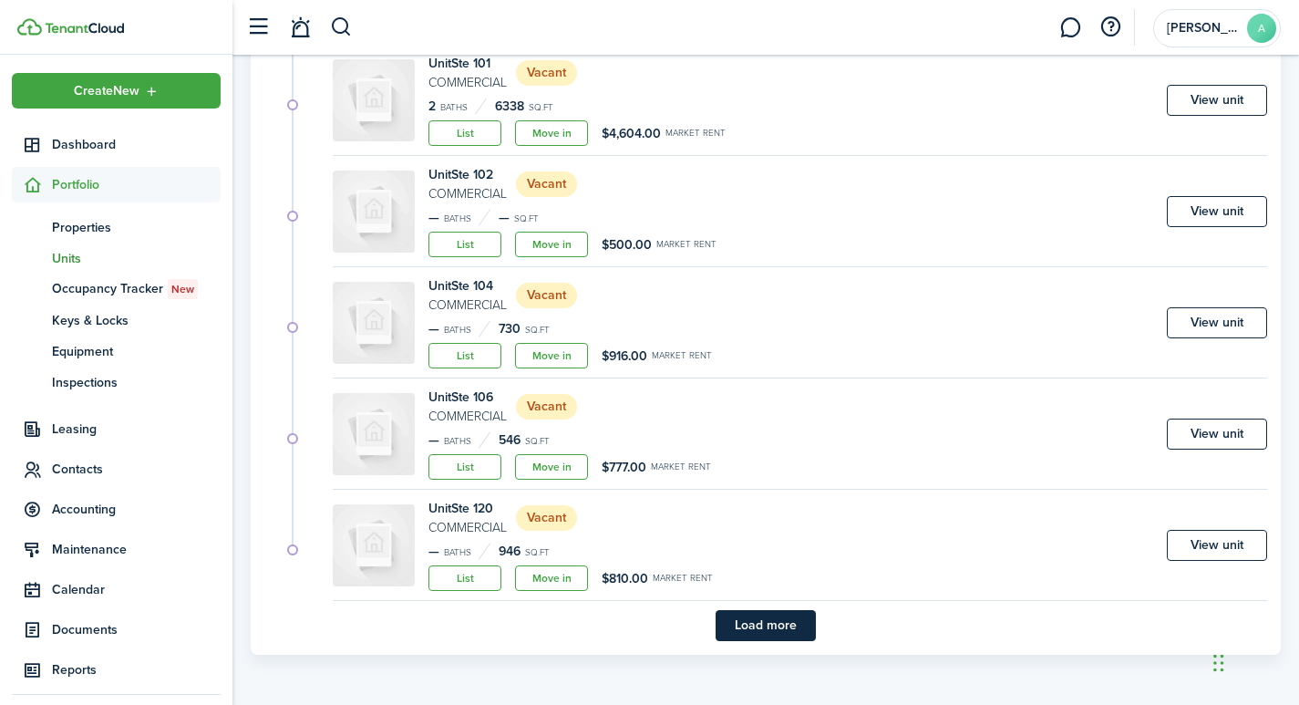
click at [744, 623] on button "Load more" at bounding box center [765, 625] width 100 height 31
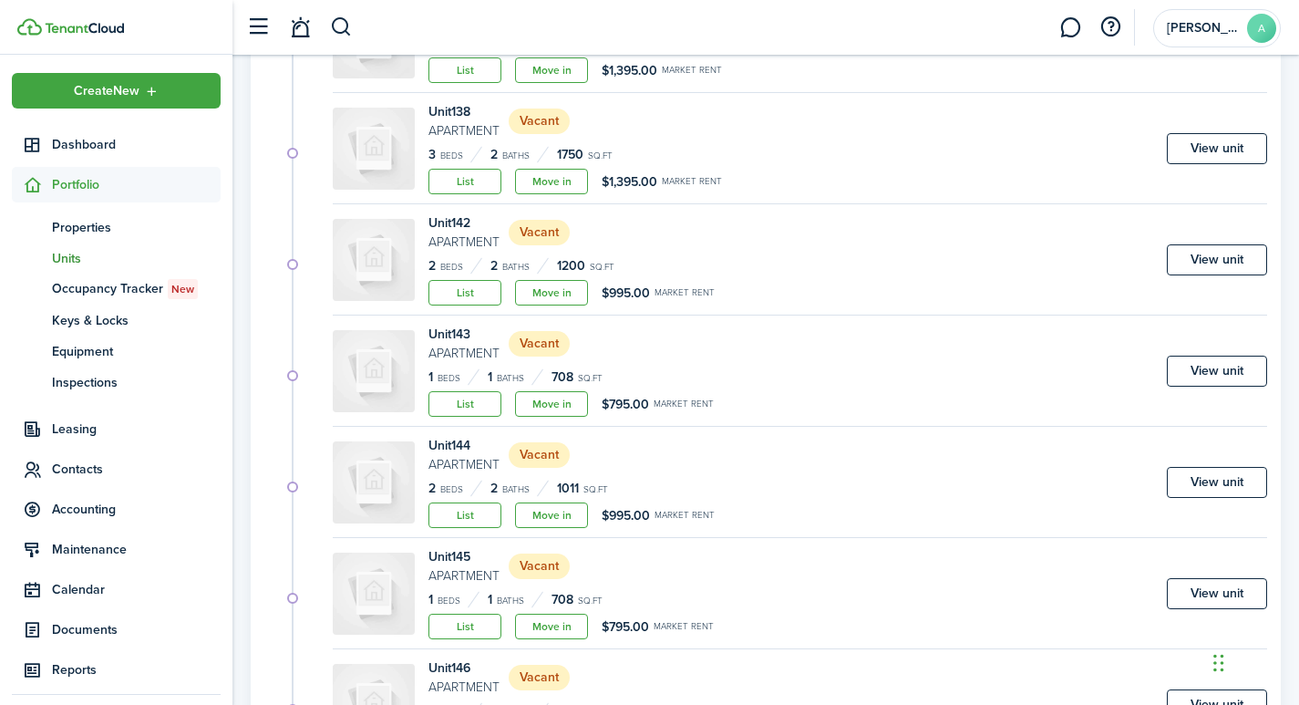
scroll to position [3710, 0]
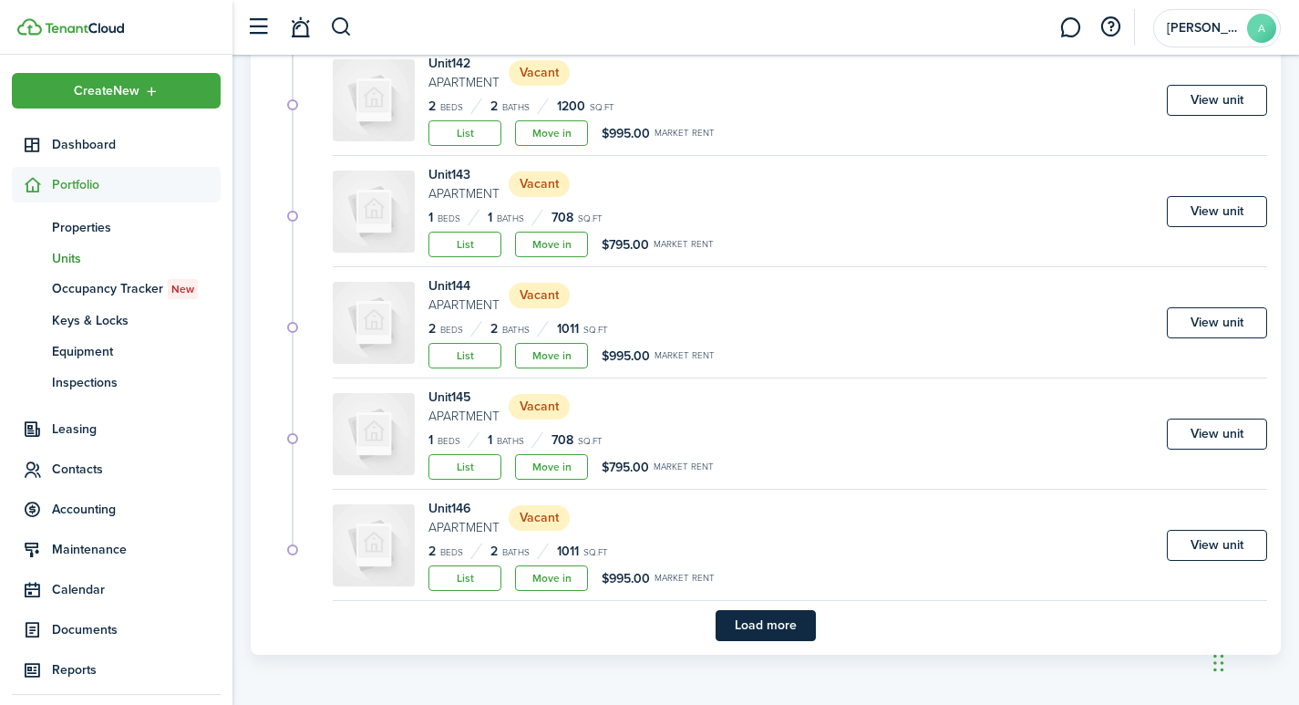
click at [782, 617] on button "Load more" at bounding box center [765, 625] width 100 height 31
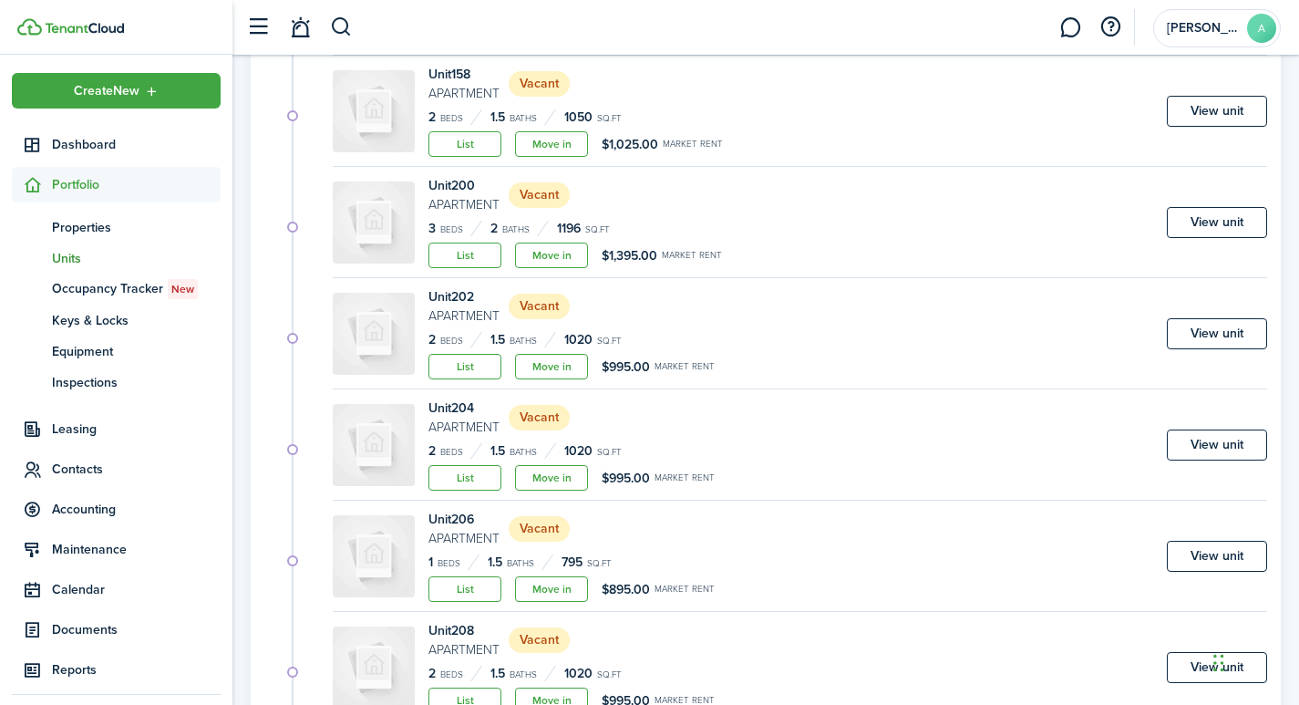
scroll to position [5045, 0]
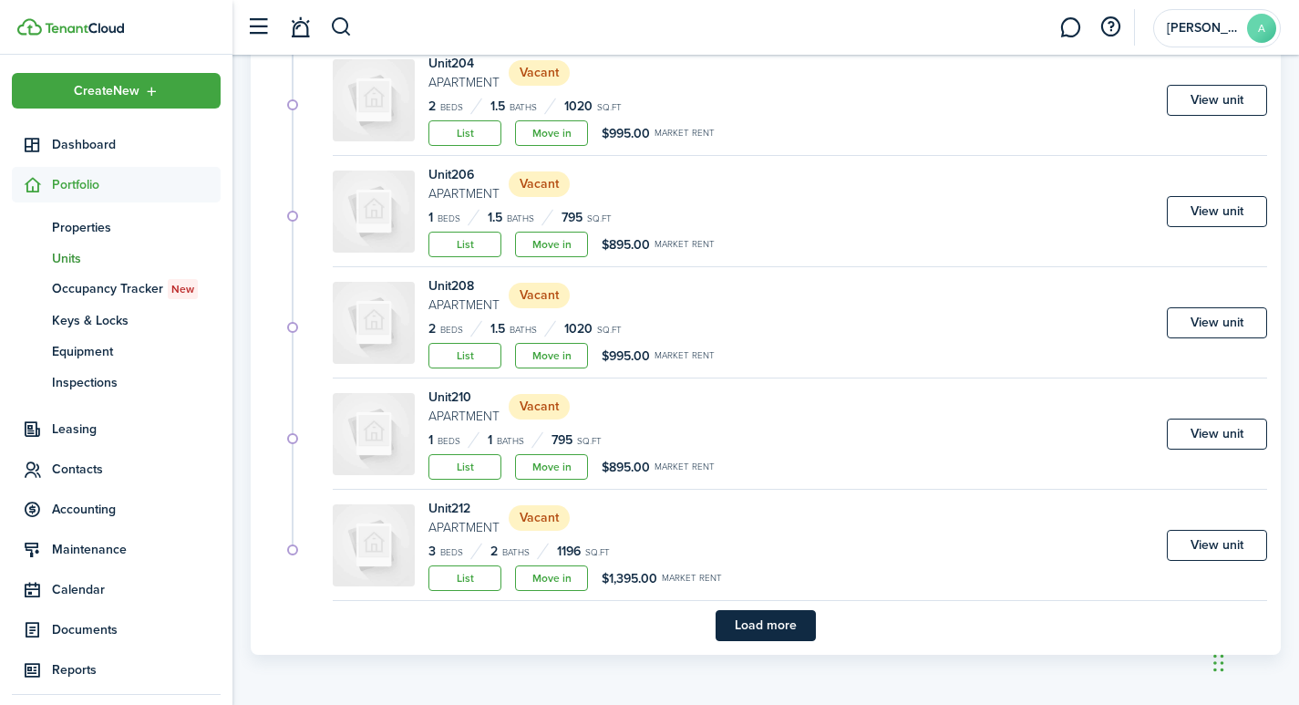
click at [766, 622] on button "Load more" at bounding box center [765, 625] width 100 height 31
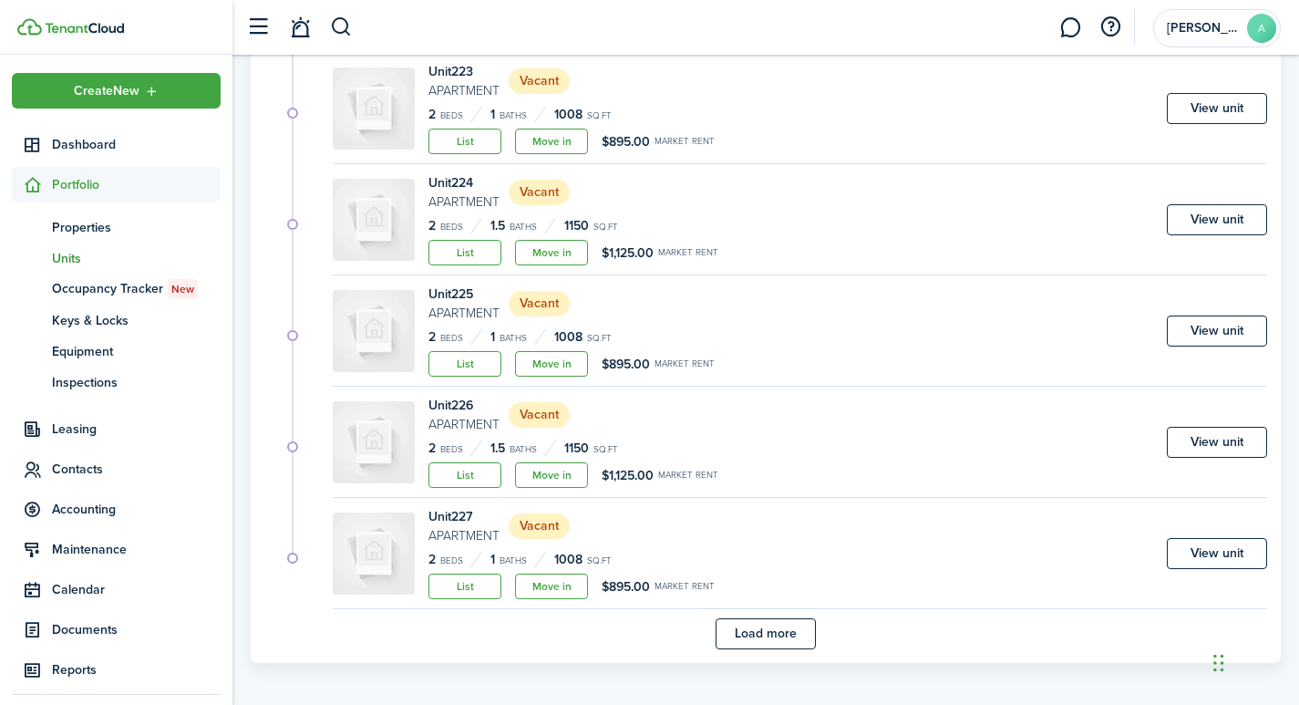
scroll to position [6379, 0]
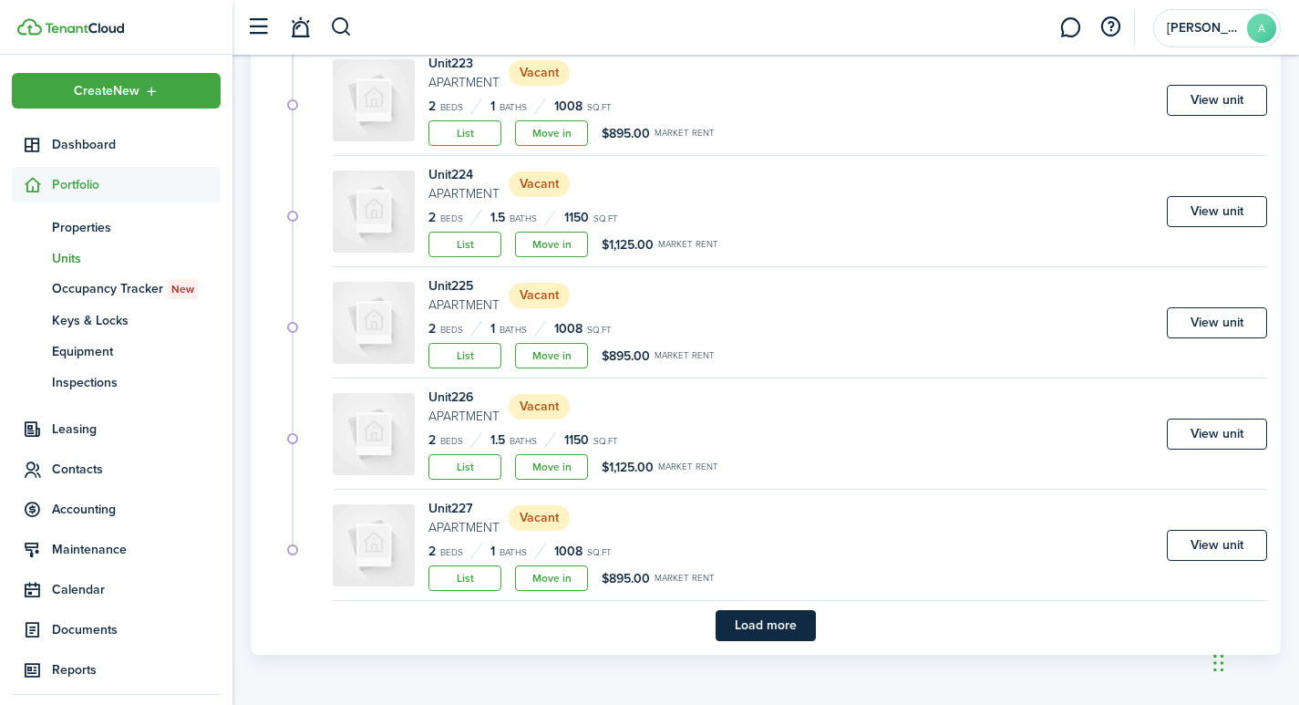
click at [746, 625] on button "Load more" at bounding box center [765, 625] width 100 height 31
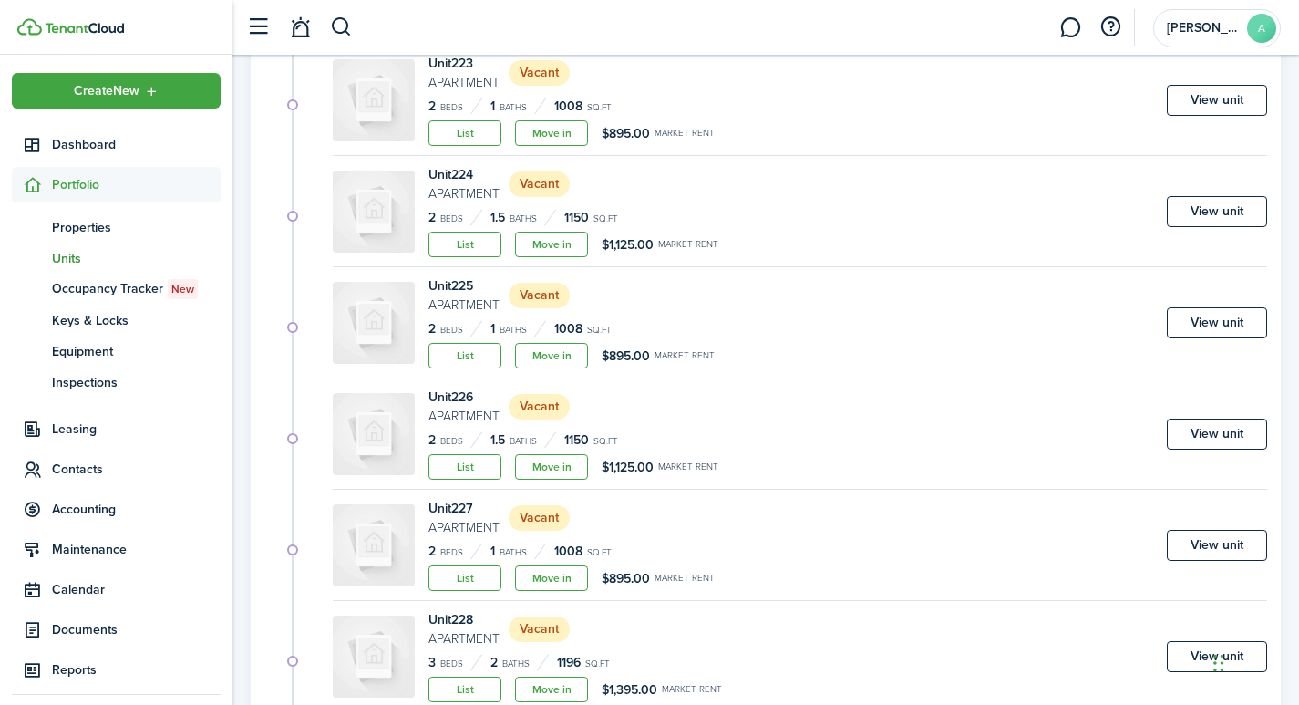
scroll to position [7714, 0]
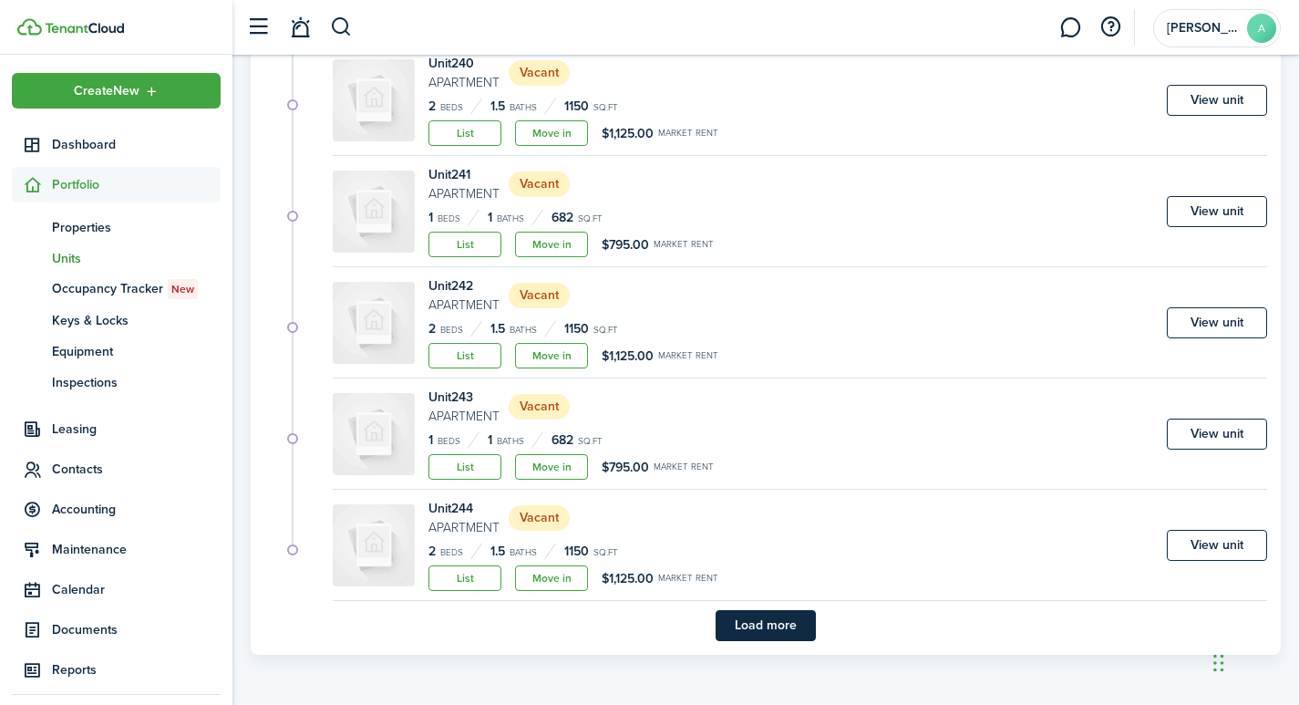
click at [765, 627] on button "Load more" at bounding box center [765, 625] width 100 height 31
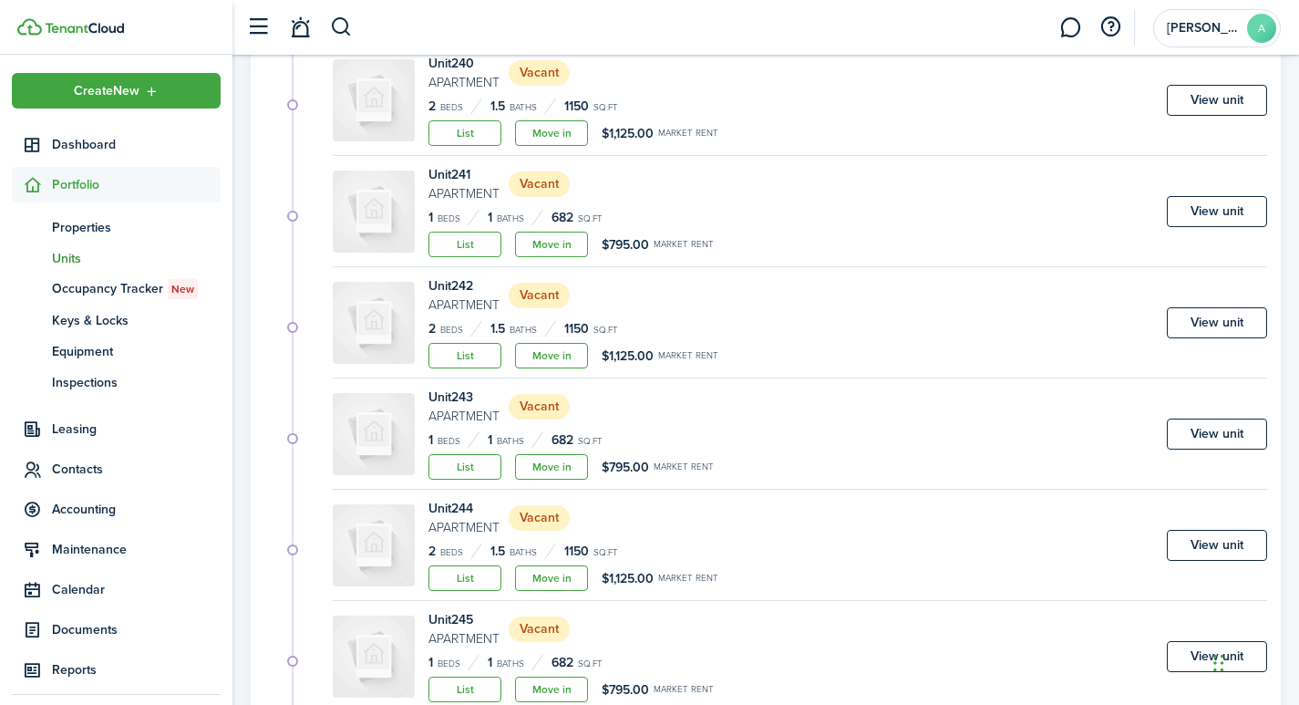
scroll to position [8219, 0]
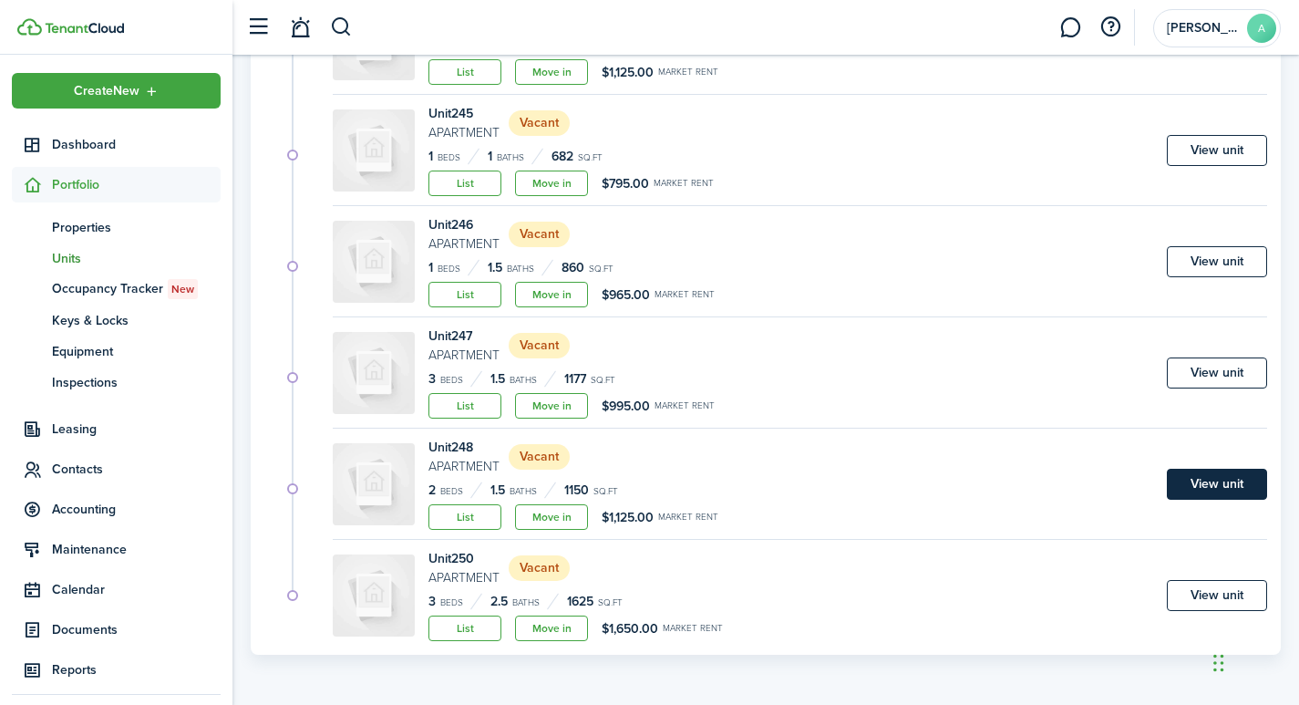
click at [1247, 482] on link "View unit" at bounding box center [1217, 483] width 100 height 31
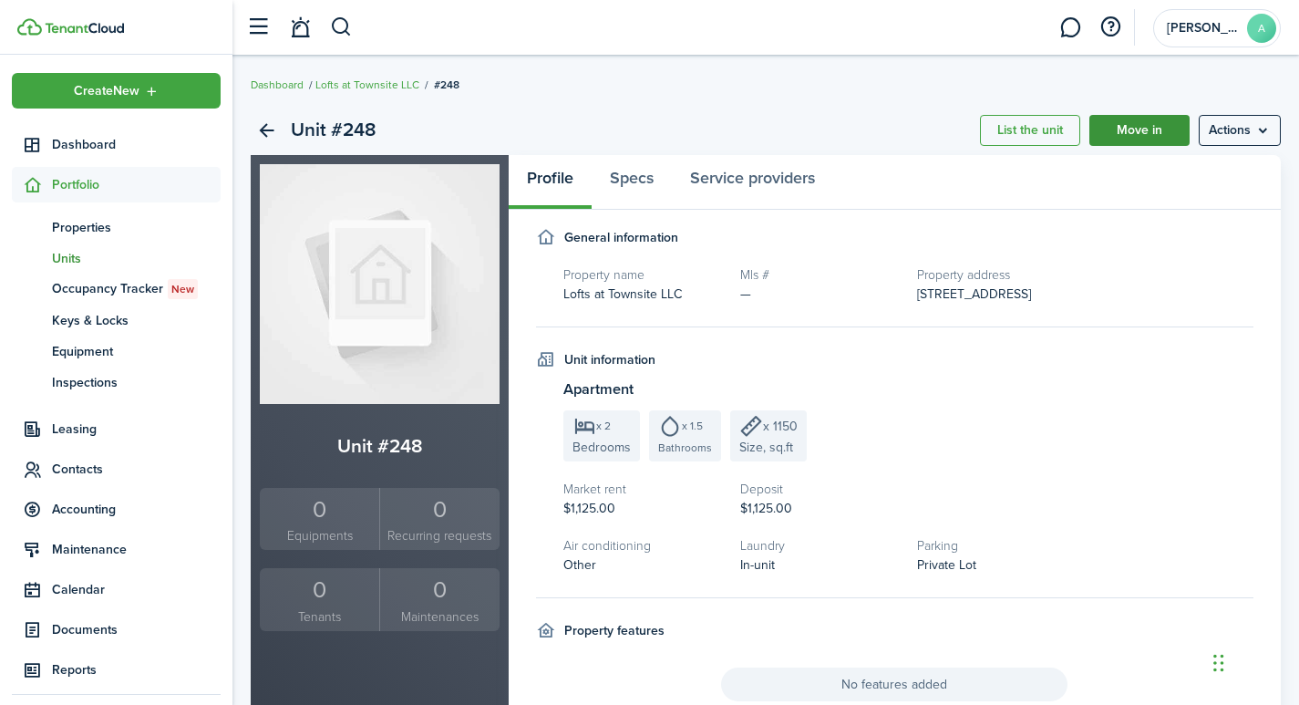
click at [1159, 125] on link "Move in" at bounding box center [1139, 130] width 100 height 31
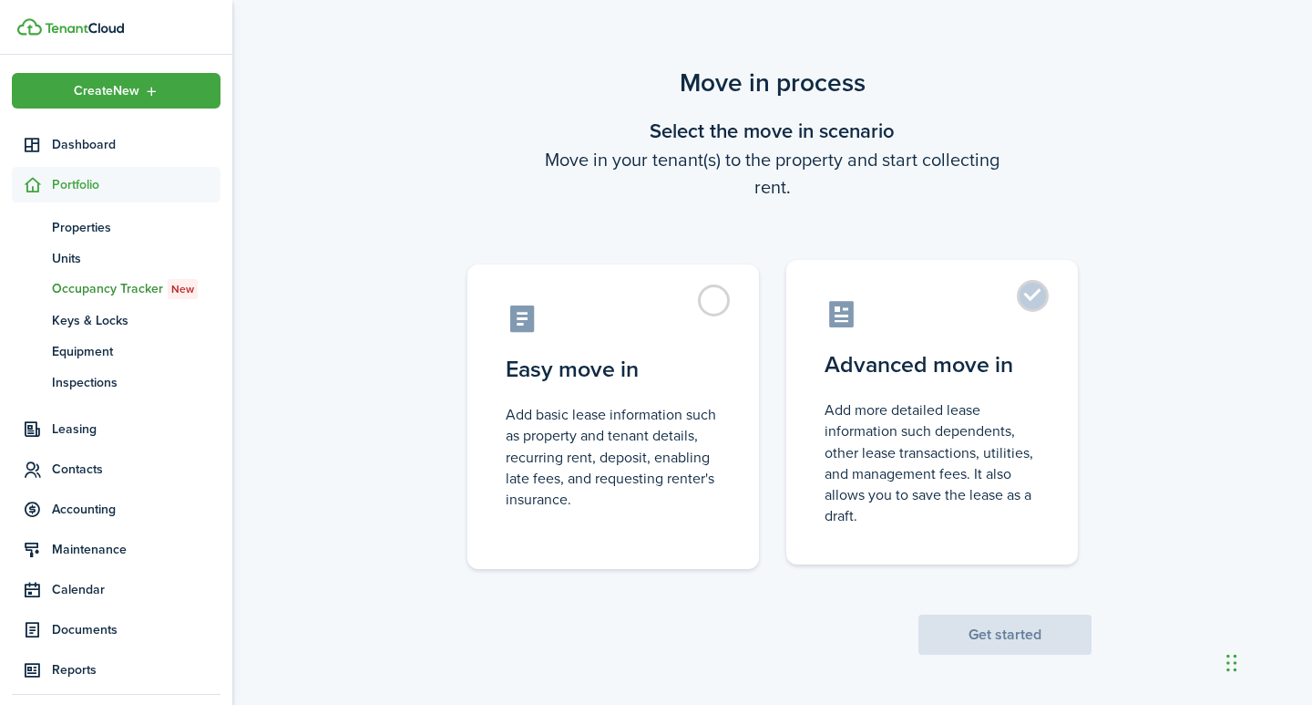
click at [1043, 296] on label "Advanced move in Add more detailed lease information such dependents, other lea…" at bounding box center [933, 412] width 292 height 304
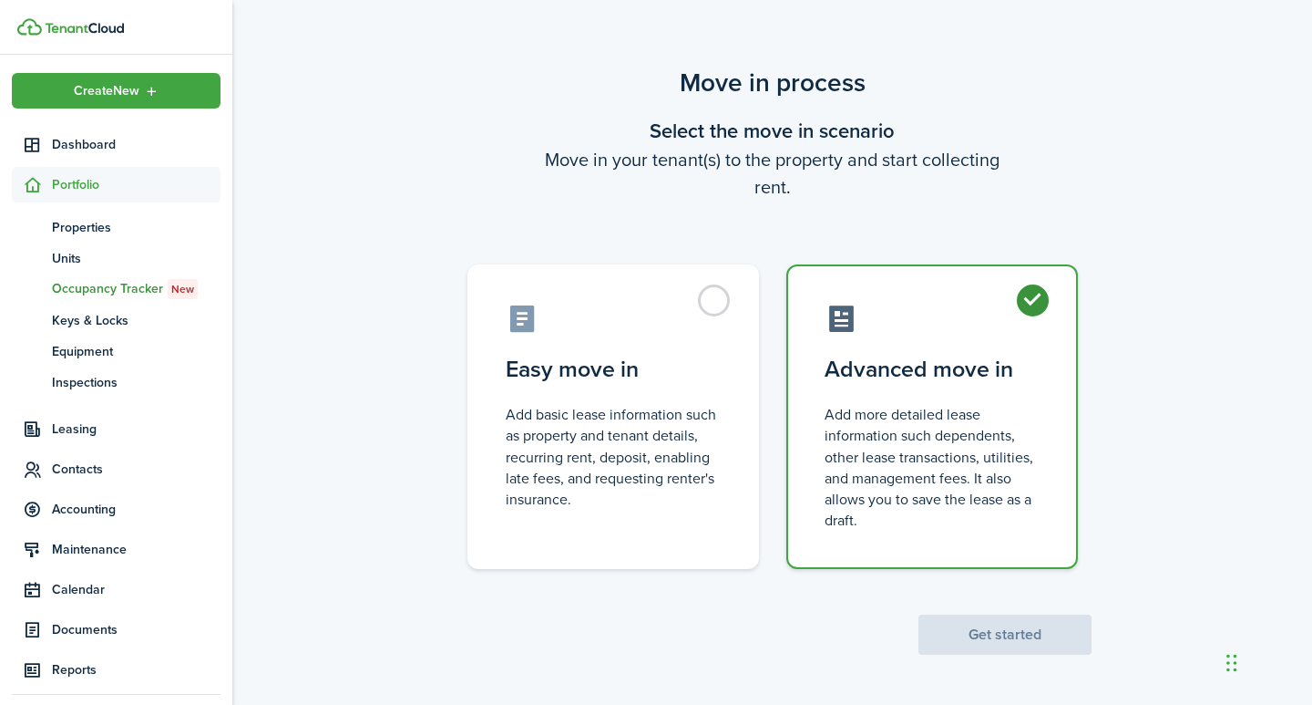
radio input "true"
click at [993, 634] on button "Get started" at bounding box center [1005, 634] width 173 height 40
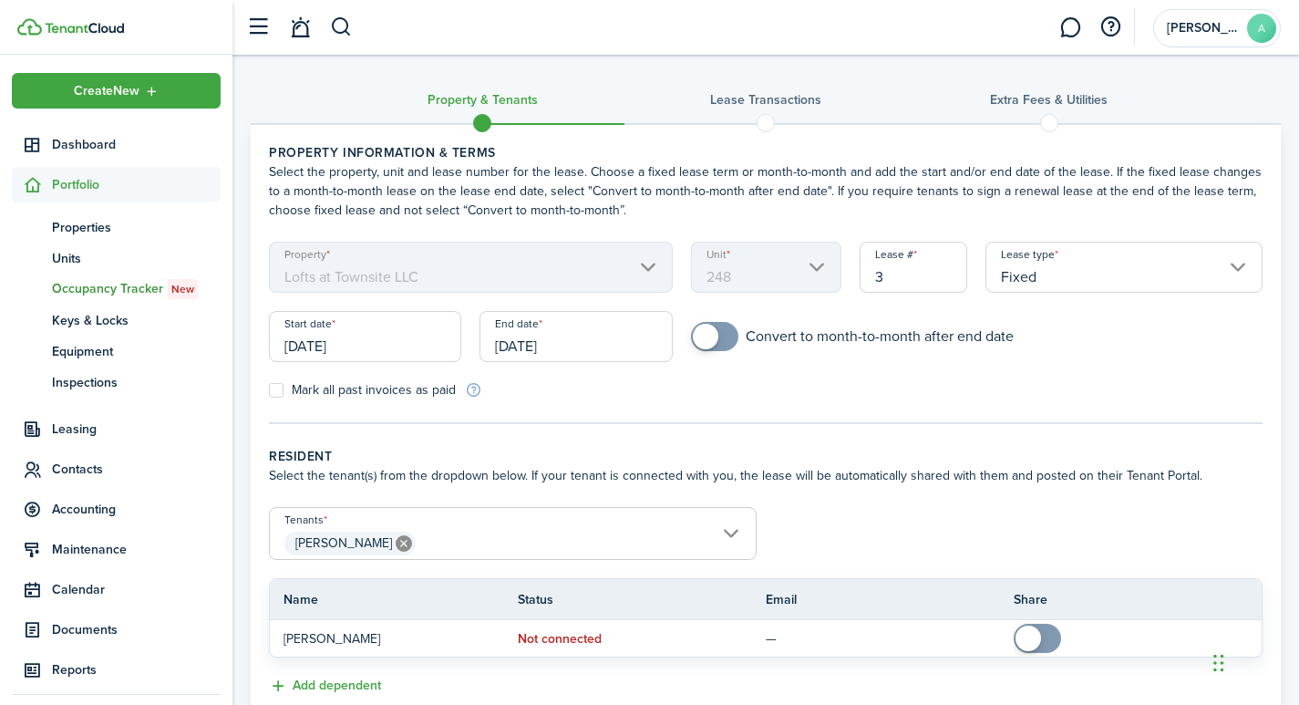
click at [378, 346] on input "[DATE]" at bounding box center [365, 336] width 192 height 51
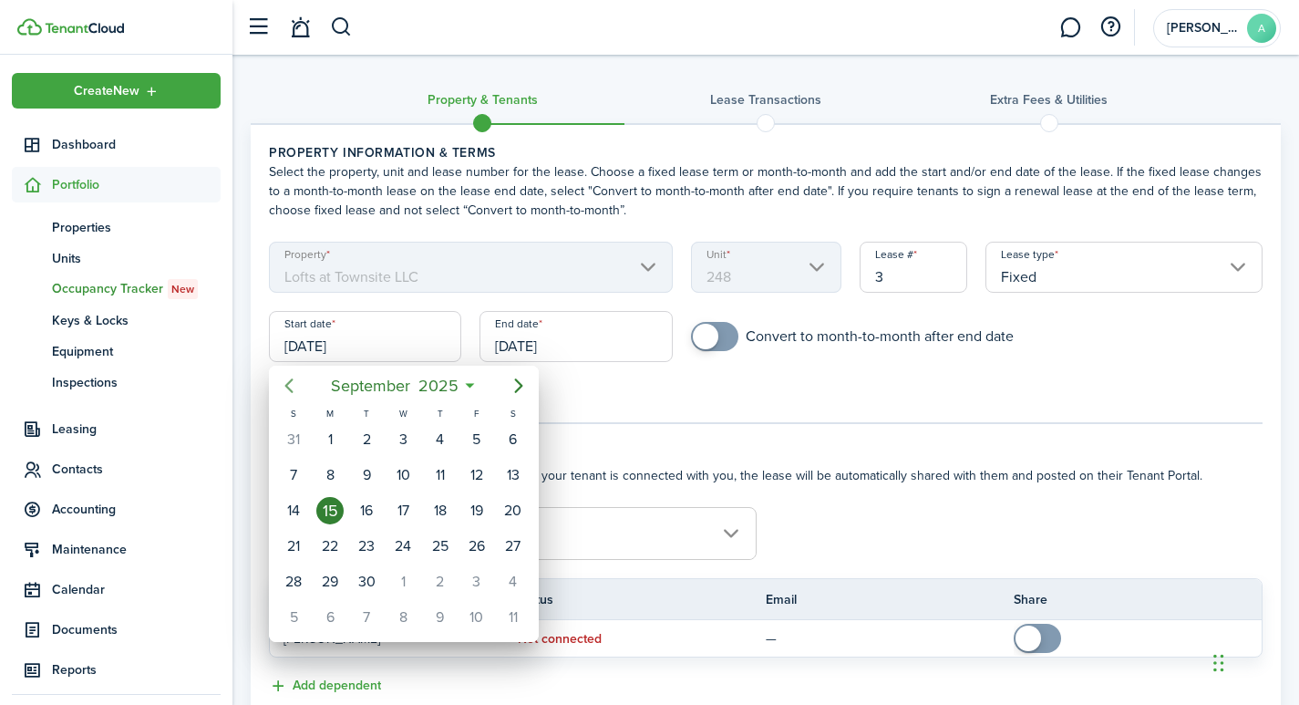
click at [287, 385] on icon "Previous page" at bounding box center [289, 385] width 8 height 15
click at [287, 384] on icon "Previous page" at bounding box center [289, 385] width 8 height 15
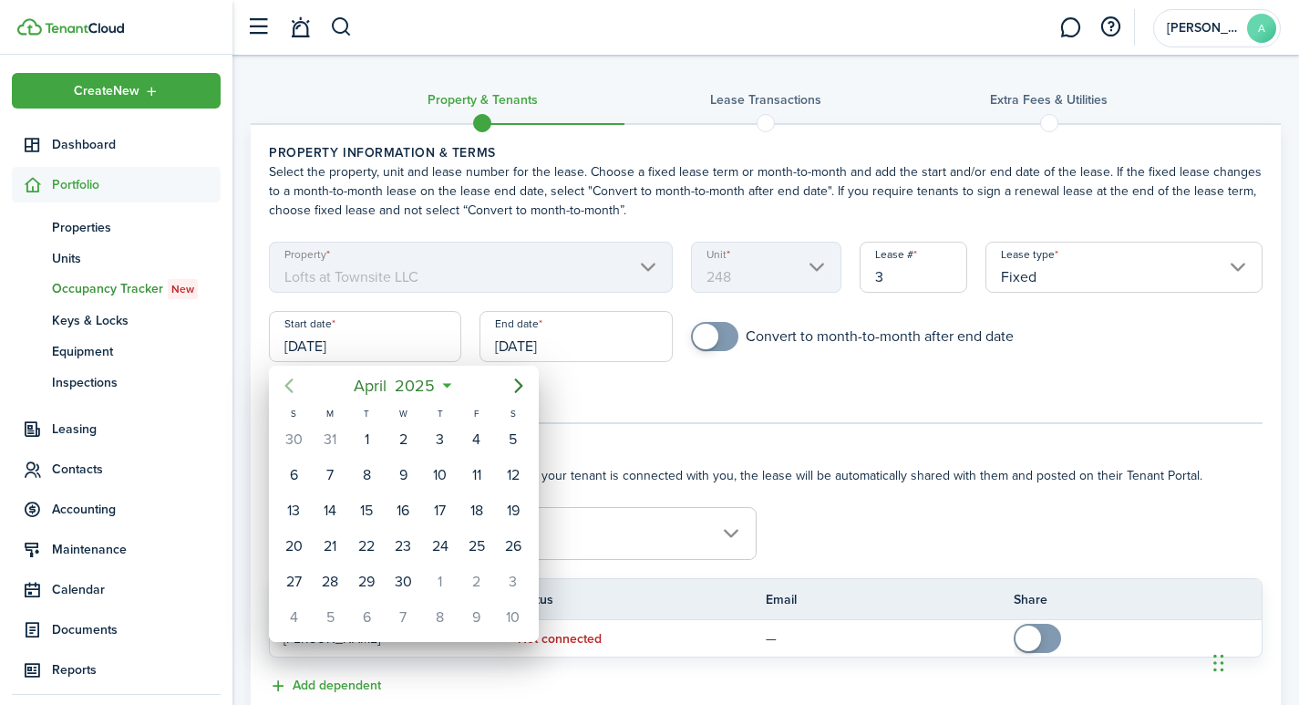
click at [287, 384] on icon "Previous page" at bounding box center [289, 385] width 8 height 15
click at [293, 389] on icon "Previous page" at bounding box center [289, 386] width 22 height 22
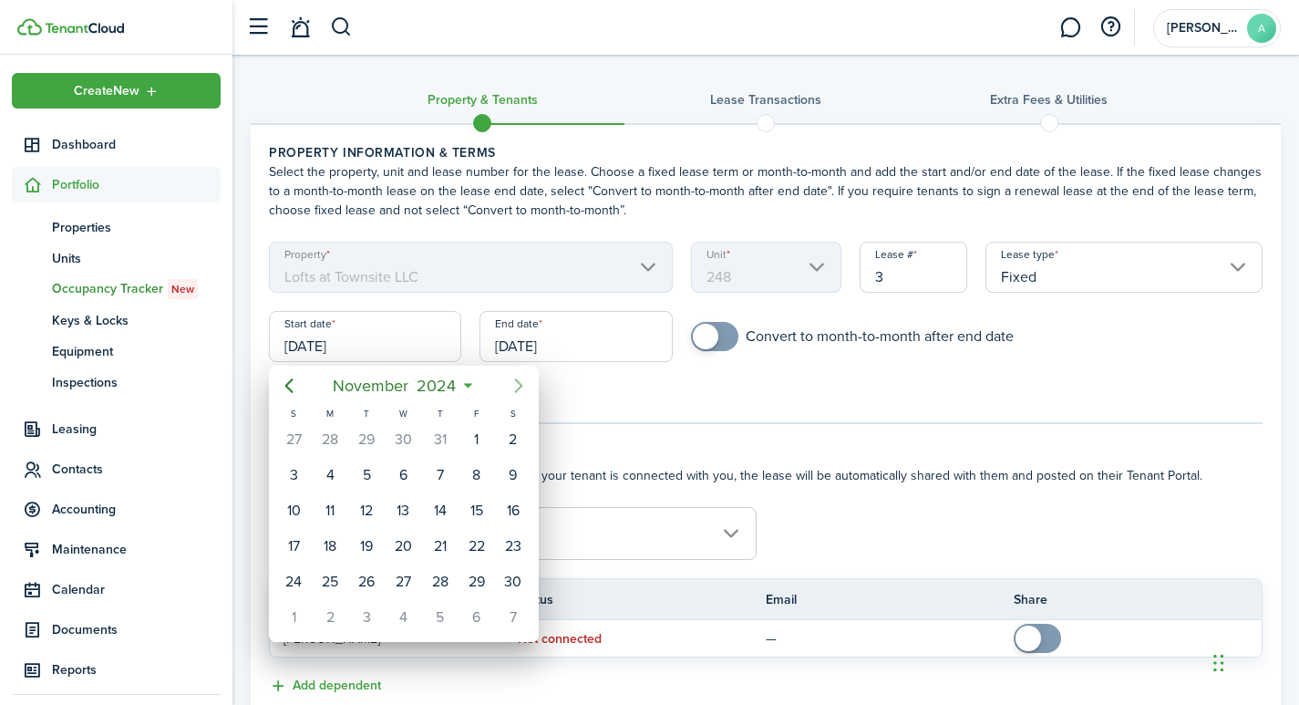
click at [514, 385] on icon "Next page" at bounding box center [519, 386] width 22 height 22
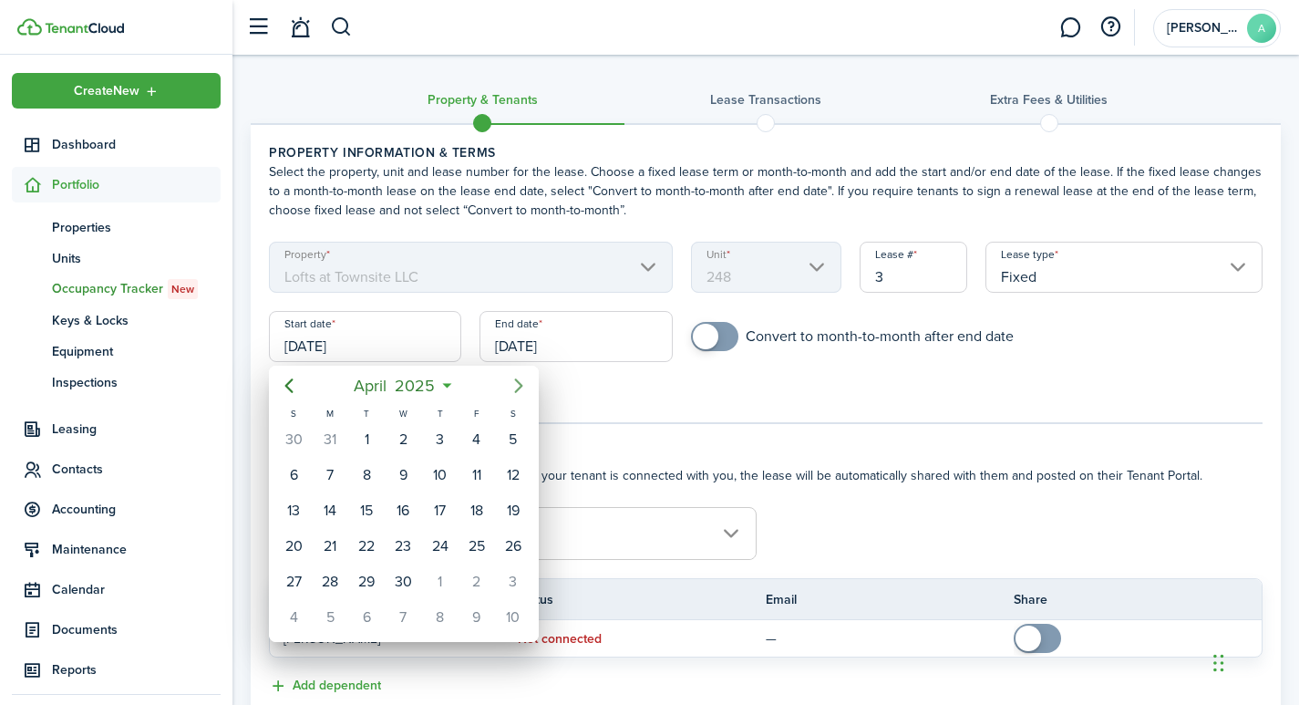
click at [514, 385] on icon "Next page" at bounding box center [519, 386] width 22 height 22
click at [745, 402] on div at bounding box center [649, 352] width 1590 height 996
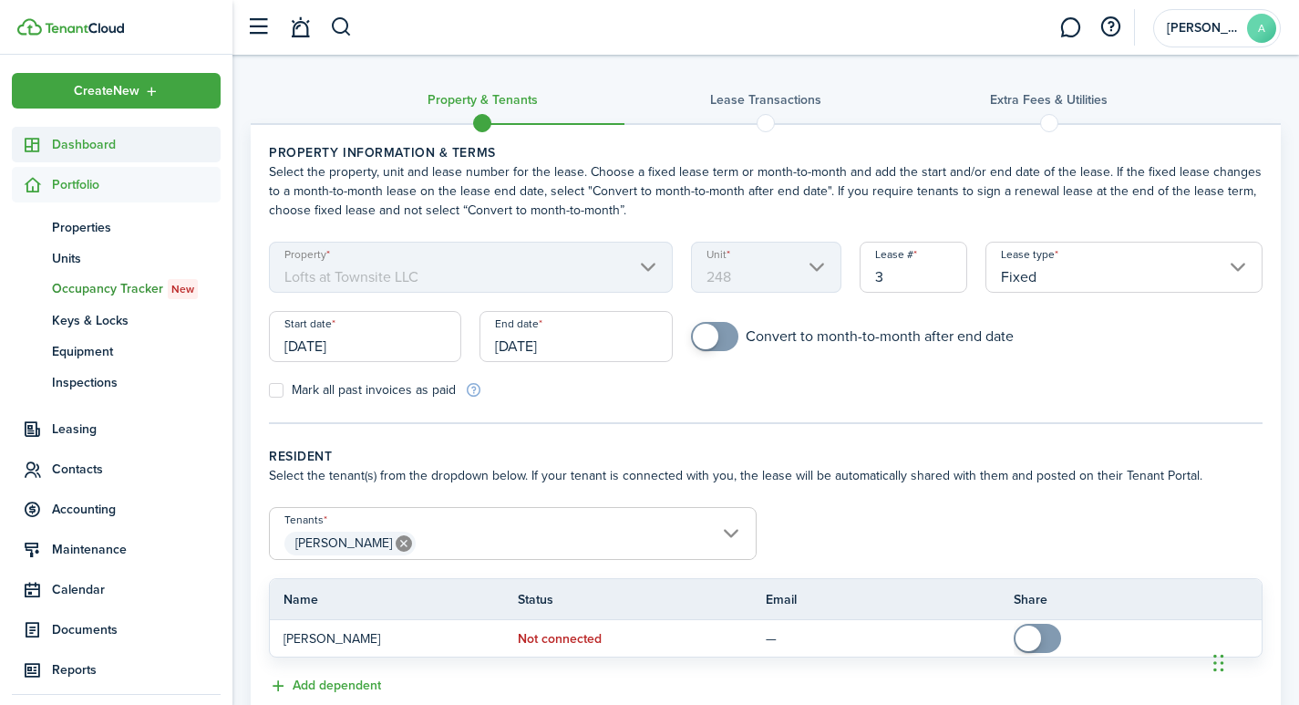
click at [89, 144] on span "Dashboard" at bounding box center [136, 144] width 169 height 19
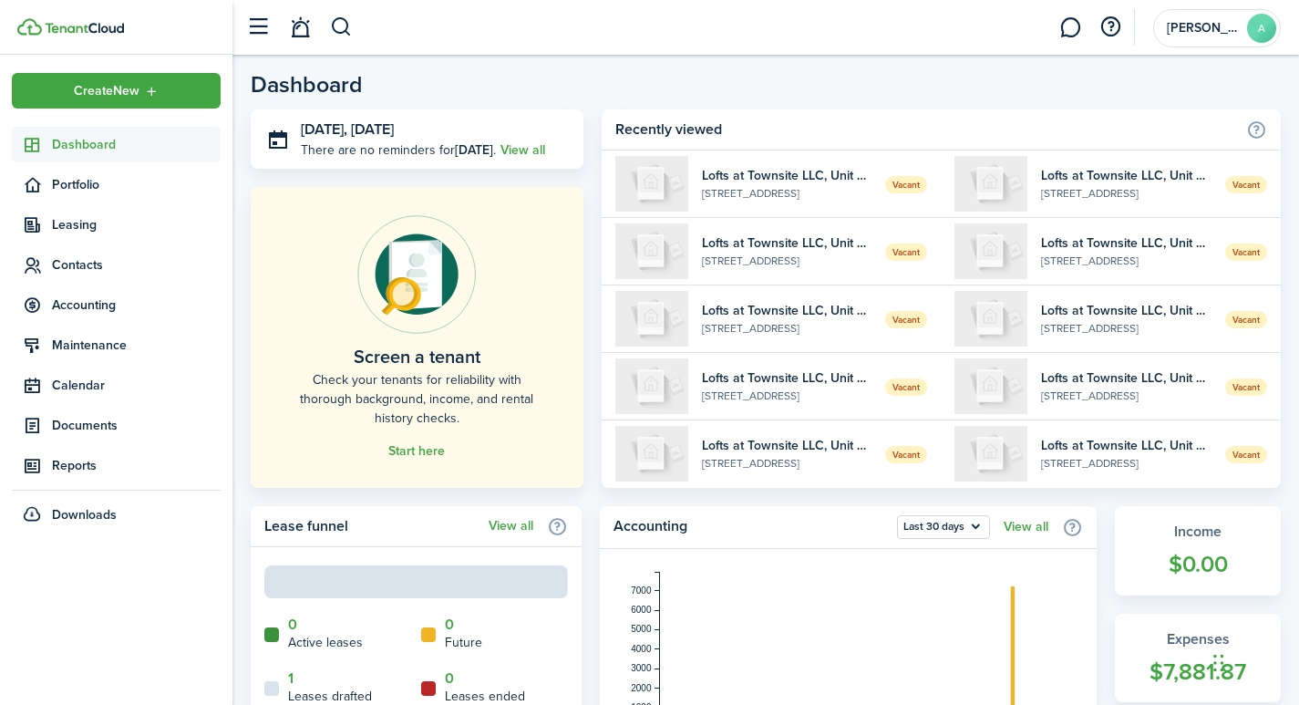
click at [105, 149] on span "Dashboard" at bounding box center [136, 144] width 169 height 19
click at [92, 151] on span "Dashboard" at bounding box center [136, 144] width 169 height 19
click at [73, 225] on span "Leasing" at bounding box center [136, 224] width 169 height 19
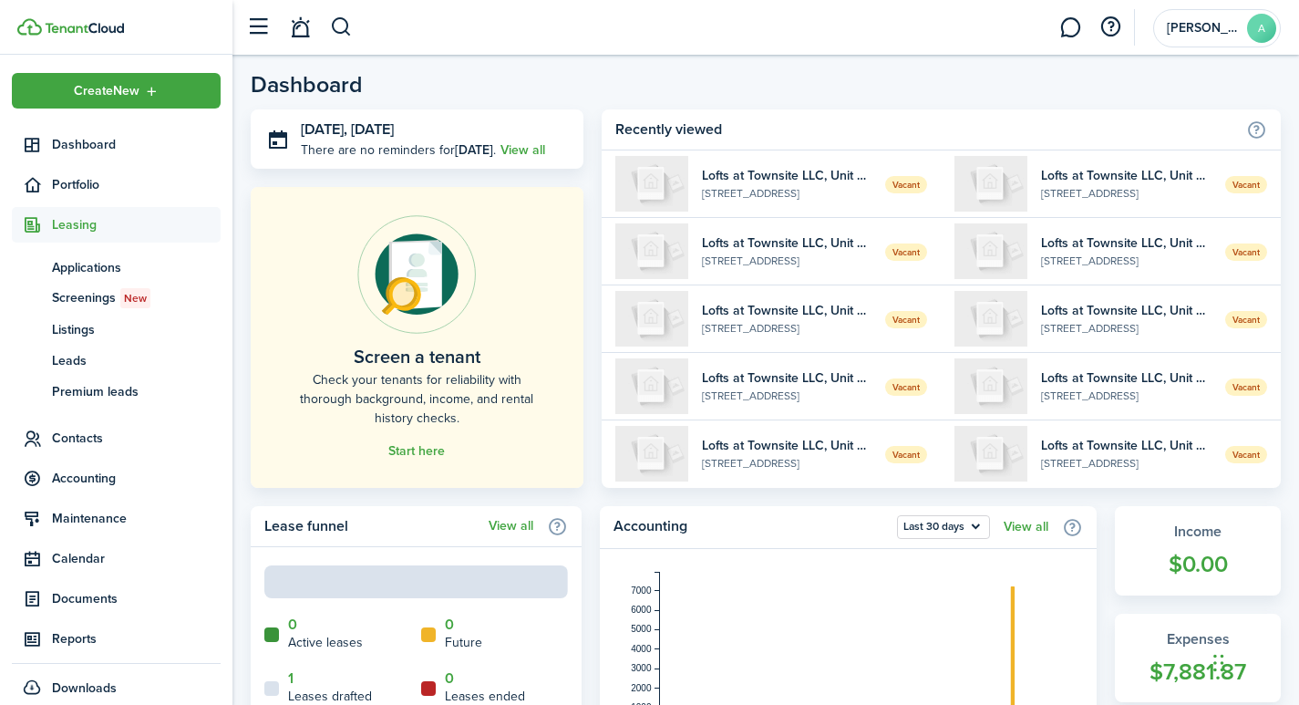
click at [76, 218] on span "Leasing" at bounding box center [136, 224] width 169 height 19
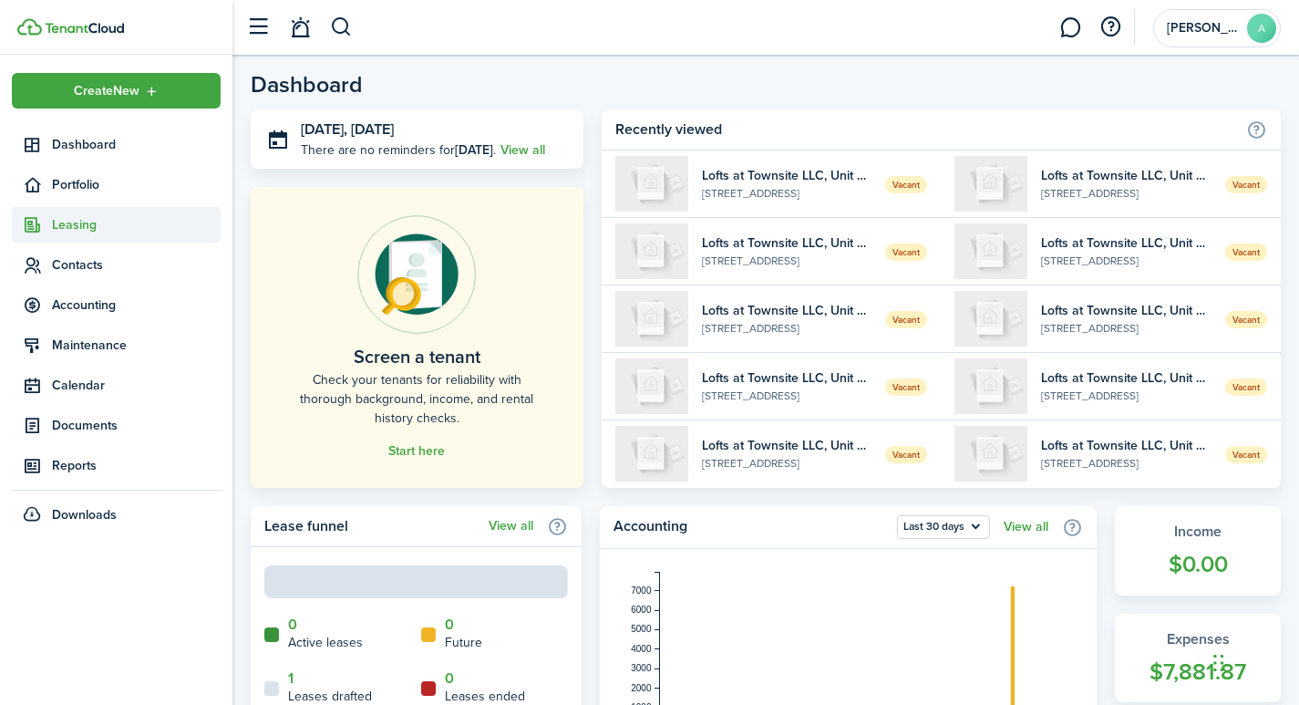
click at [91, 232] on span "Leasing" at bounding box center [136, 224] width 169 height 19
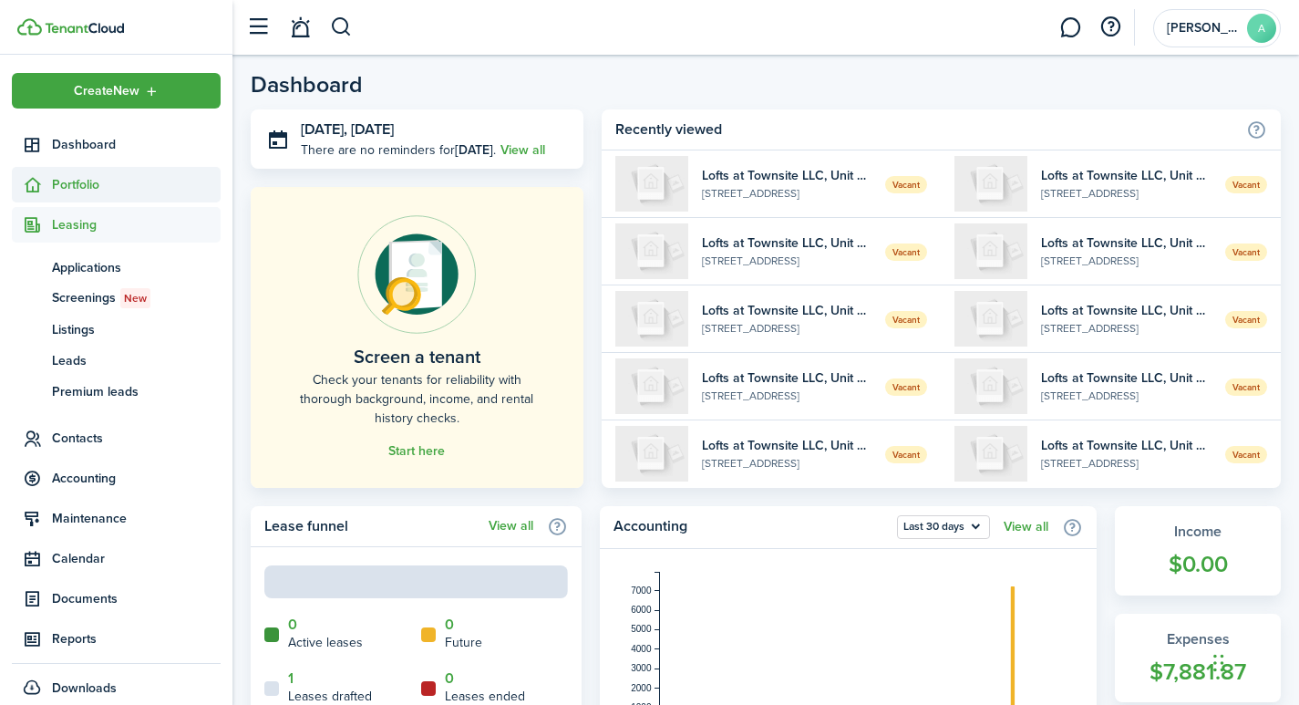
click at [77, 184] on span "Portfolio" at bounding box center [136, 184] width 169 height 19
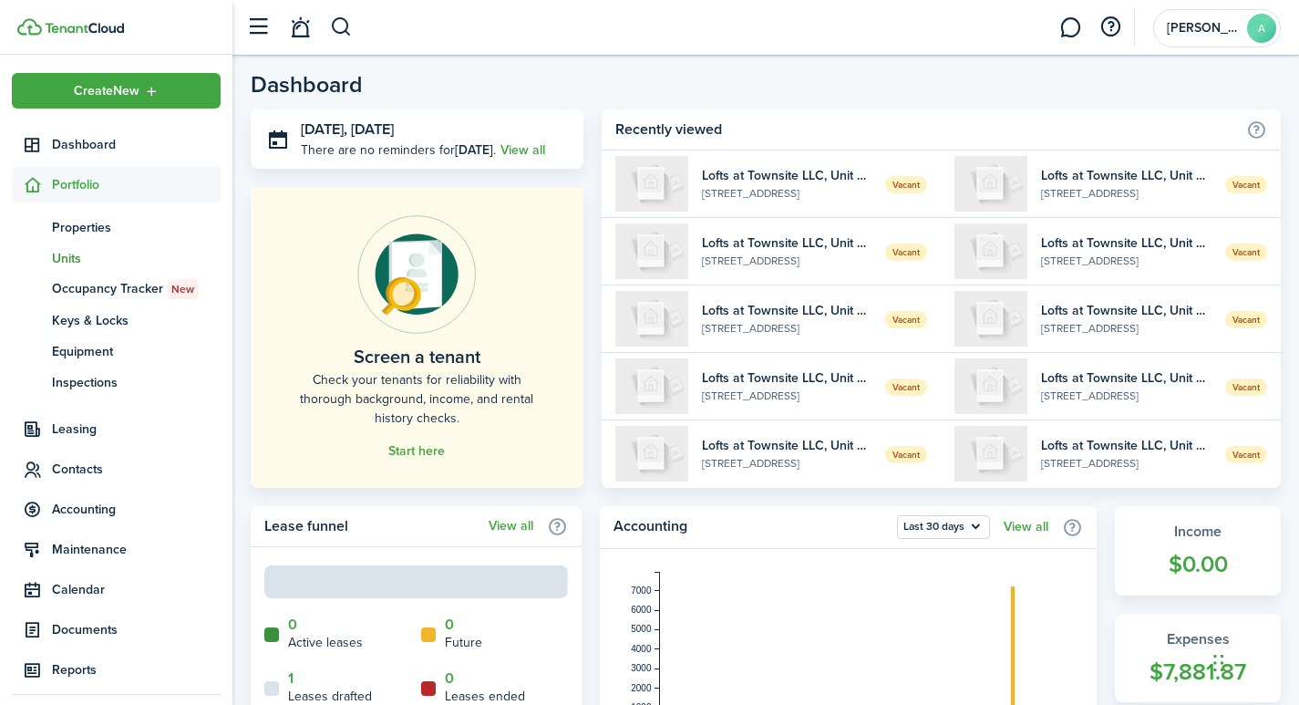
click at [72, 251] on span "Units" at bounding box center [136, 258] width 169 height 19
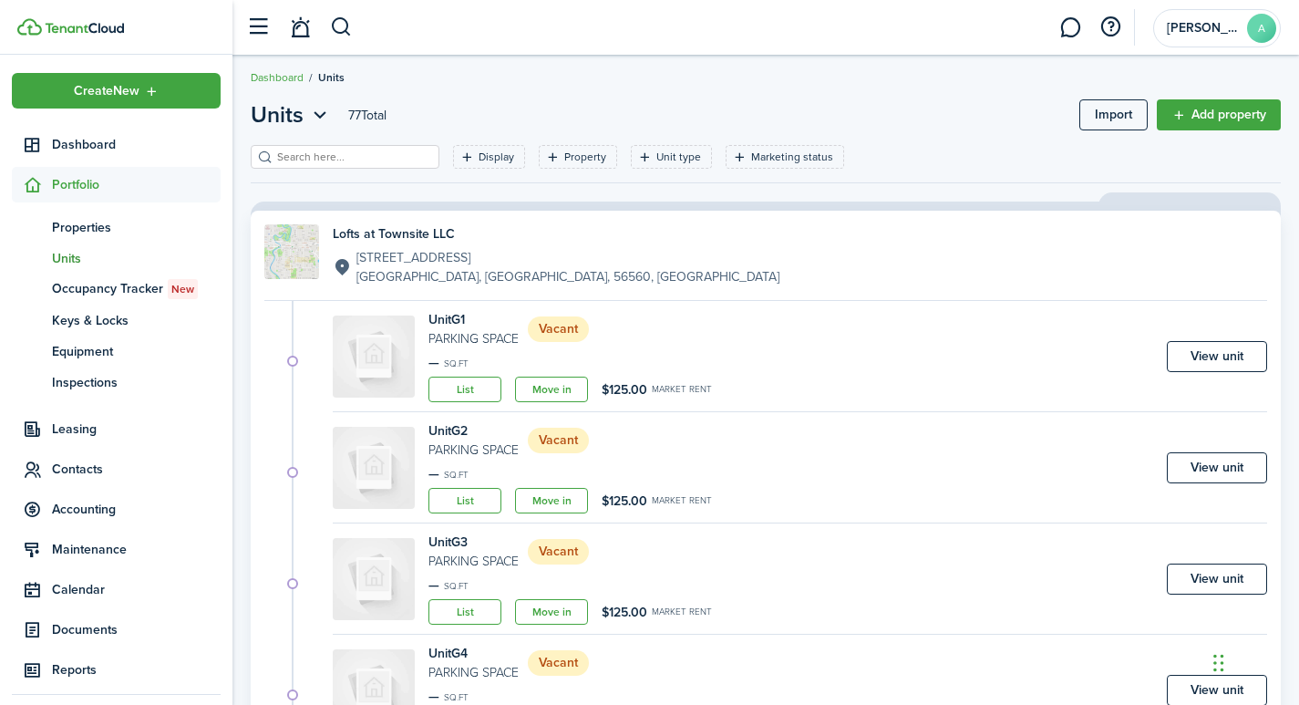
scroll to position [9, 0]
click at [373, 155] on input "search" at bounding box center [353, 155] width 160 height 17
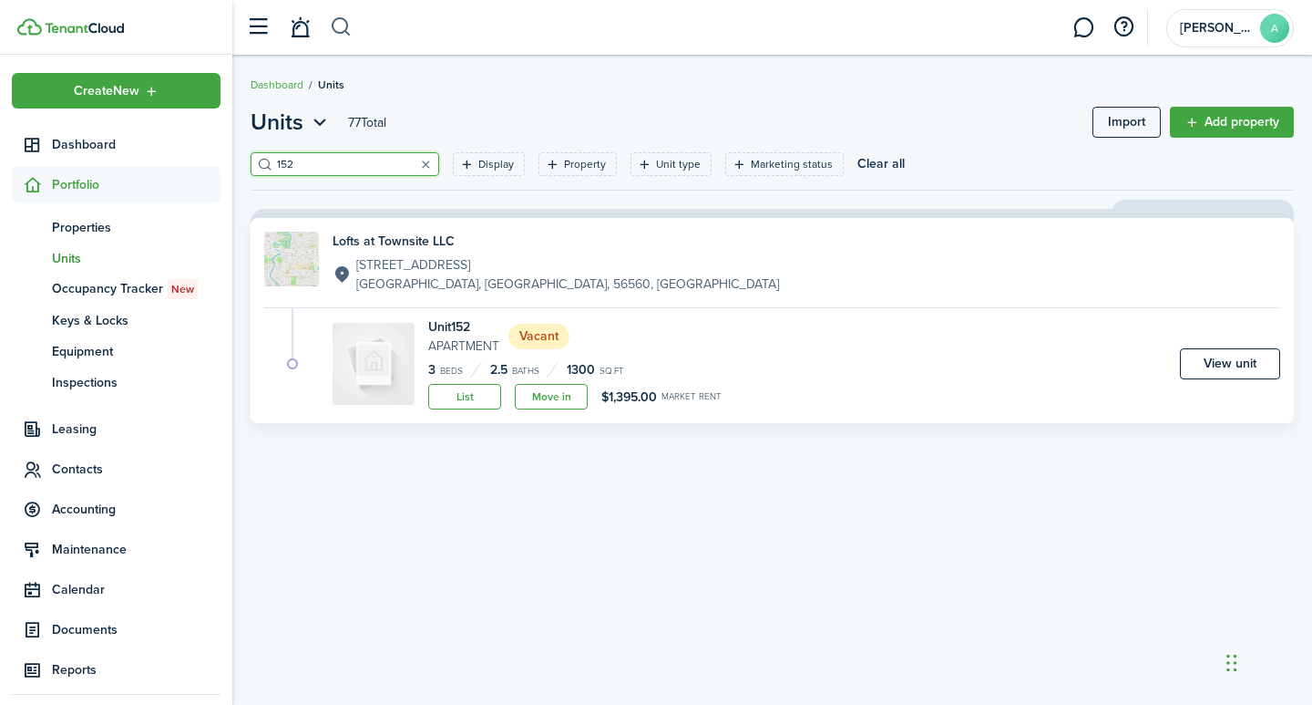
type input "152"
click at [1241, 363] on link "View unit" at bounding box center [1230, 363] width 100 height 31
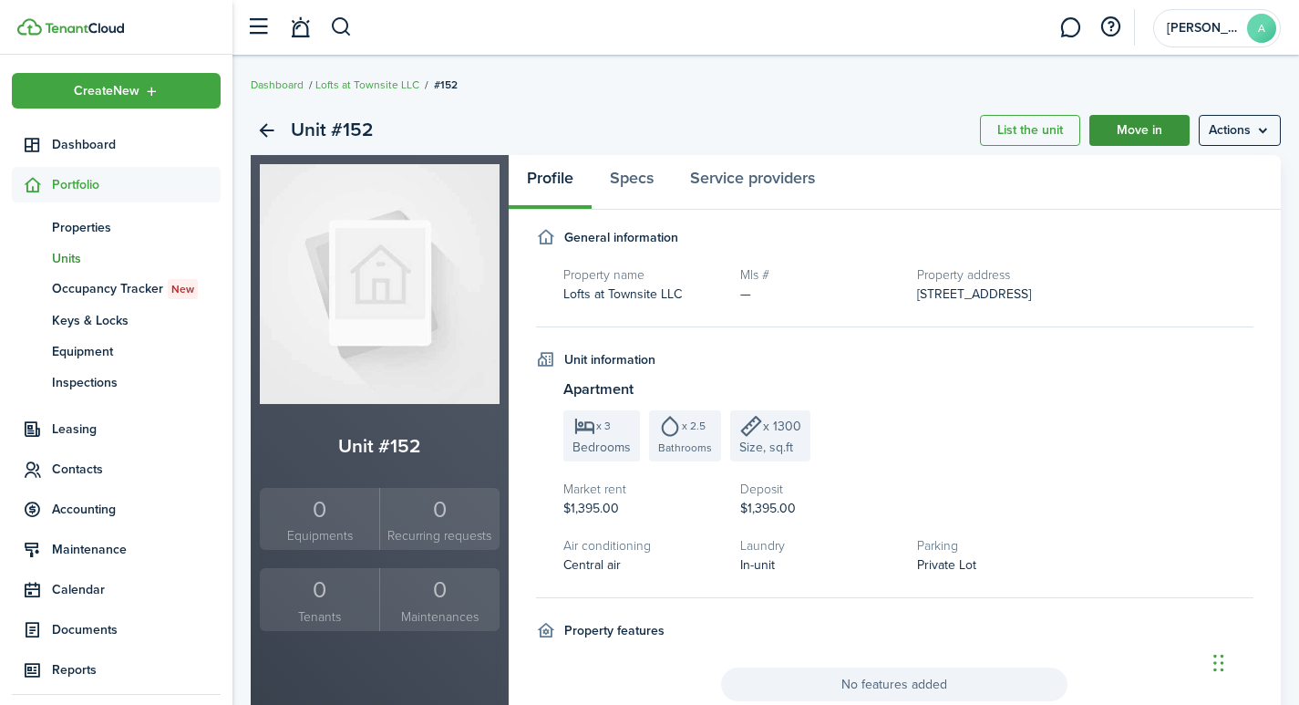
click at [1148, 121] on link "Move in" at bounding box center [1139, 130] width 100 height 31
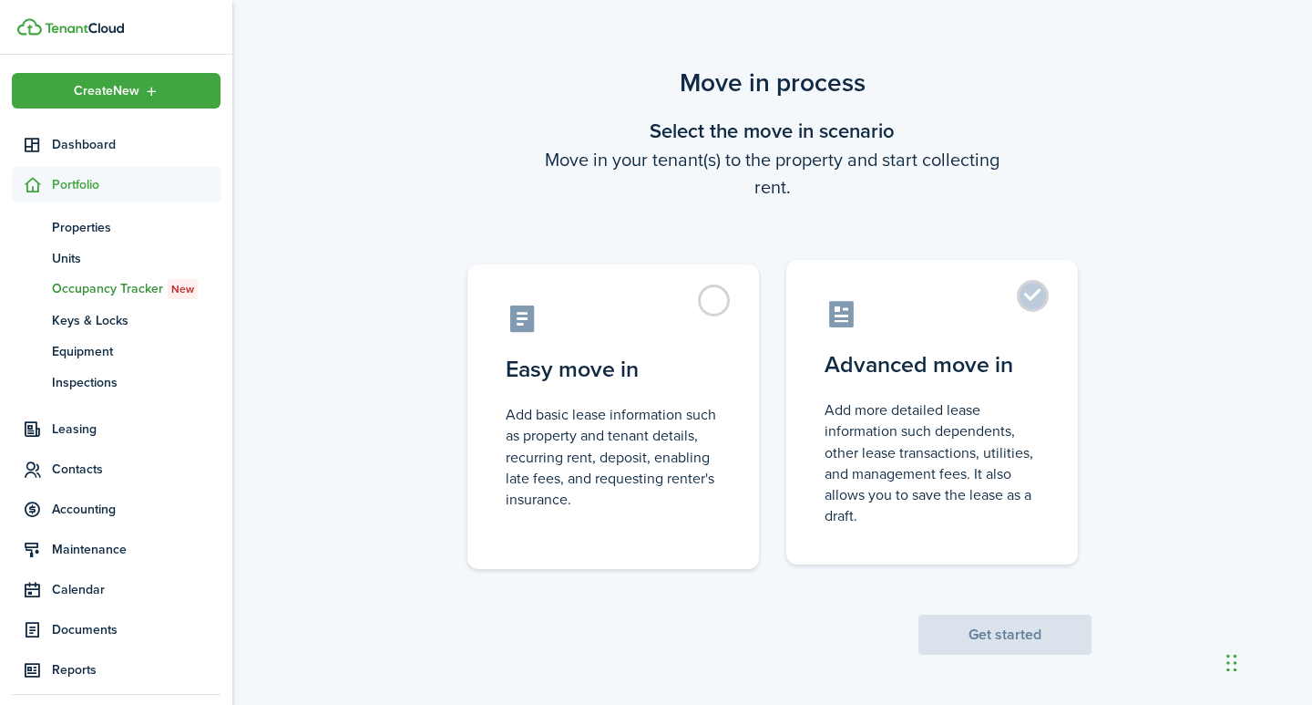
click at [1043, 290] on label "Advanced move in Add more detailed lease information such dependents, other lea…" at bounding box center [933, 412] width 292 height 304
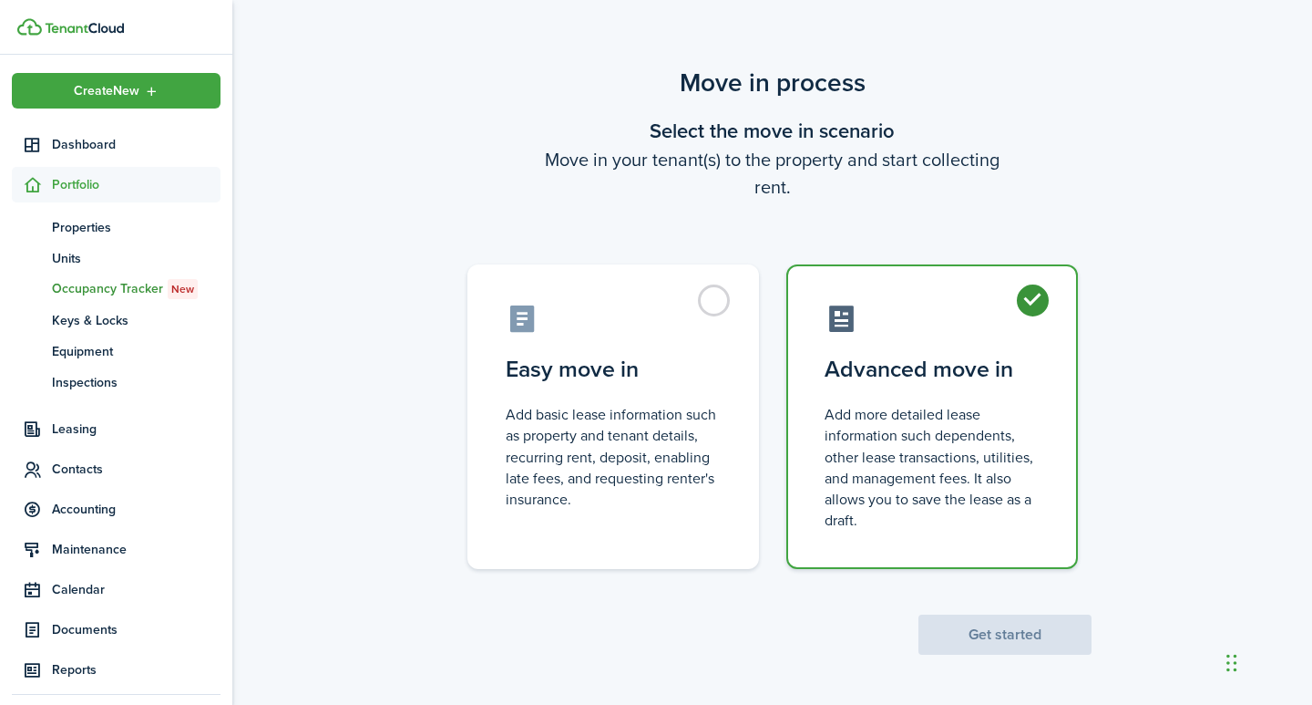
radio input "true"
click at [995, 639] on button "Get started" at bounding box center [1005, 634] width 173 height 40
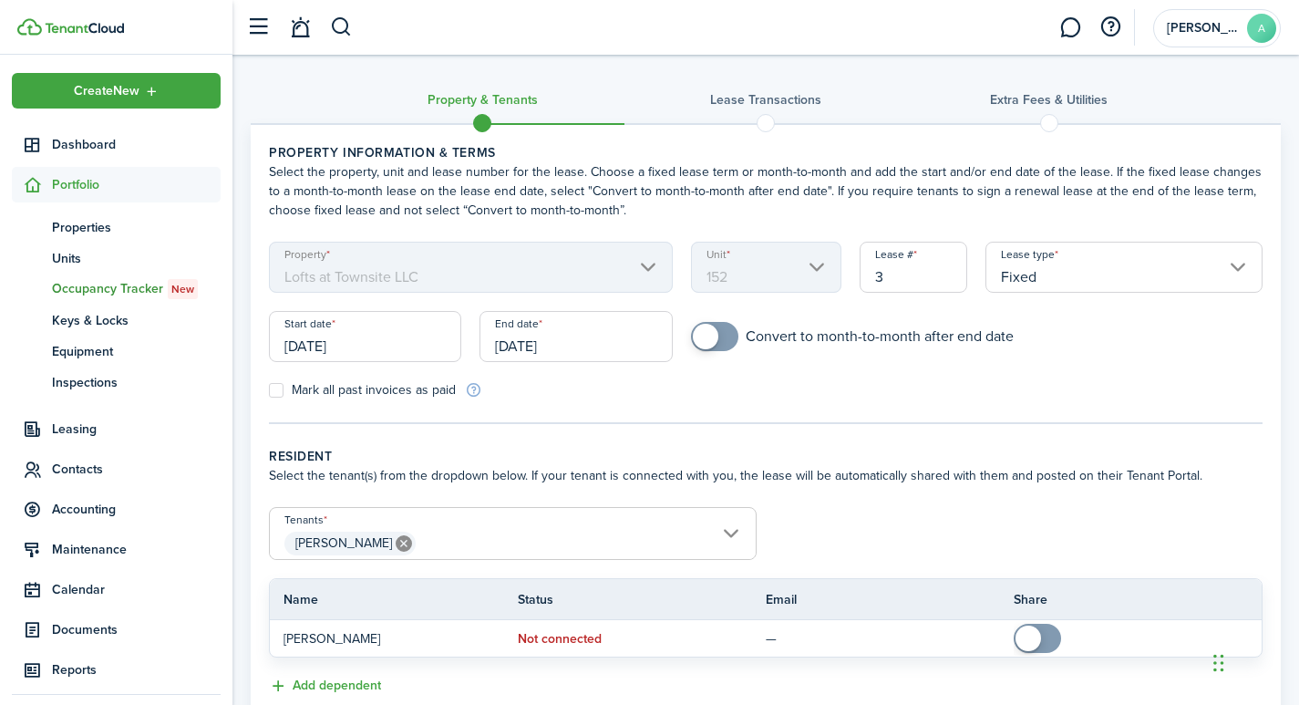
drag, startPoint x: 907, startPoint y: 277, endPoint x: 860, endPoint y: 270, distance: 47.1
click at [860, 270] on input "3" at bounding box center [913, 267] width 108 height 51
click at [1240, 269] on input "Fixed" at bounding box center [1123, 267] width 277 height 51
type input "152"
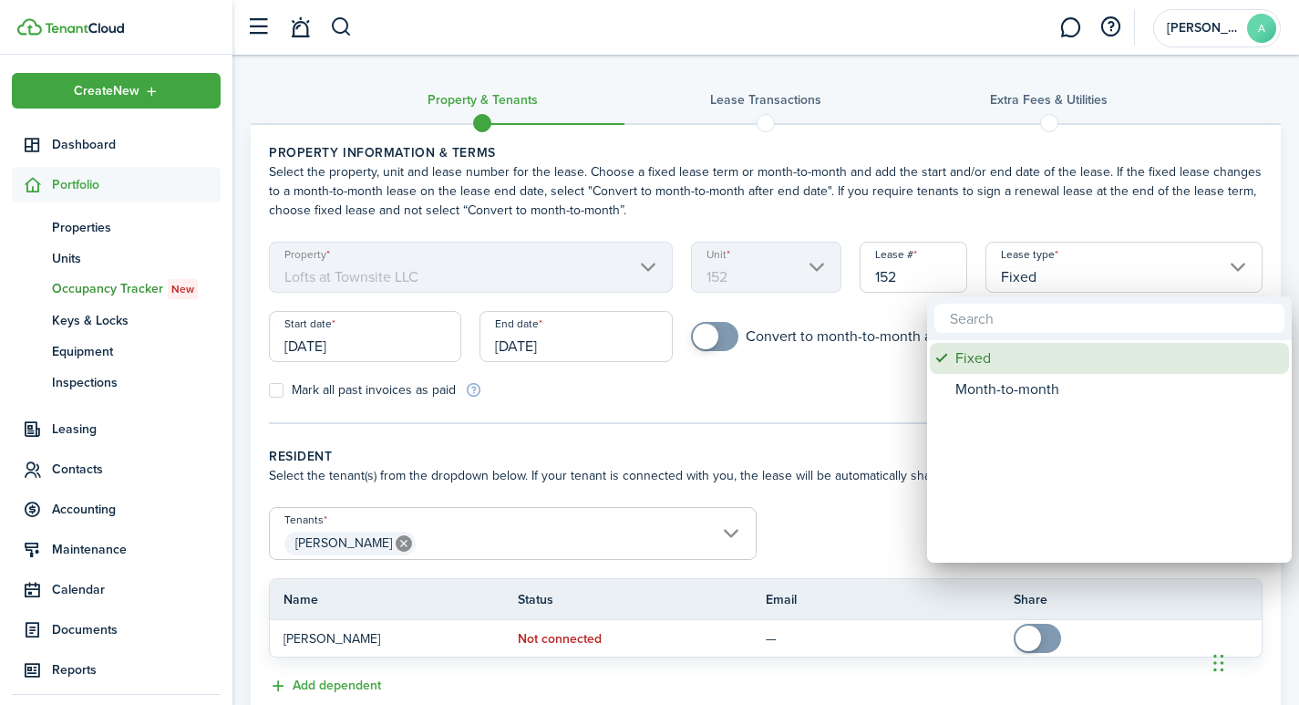
click at [1001, 357] on div "Fixed" at bounding box center [1116, 358] width 323 height 31
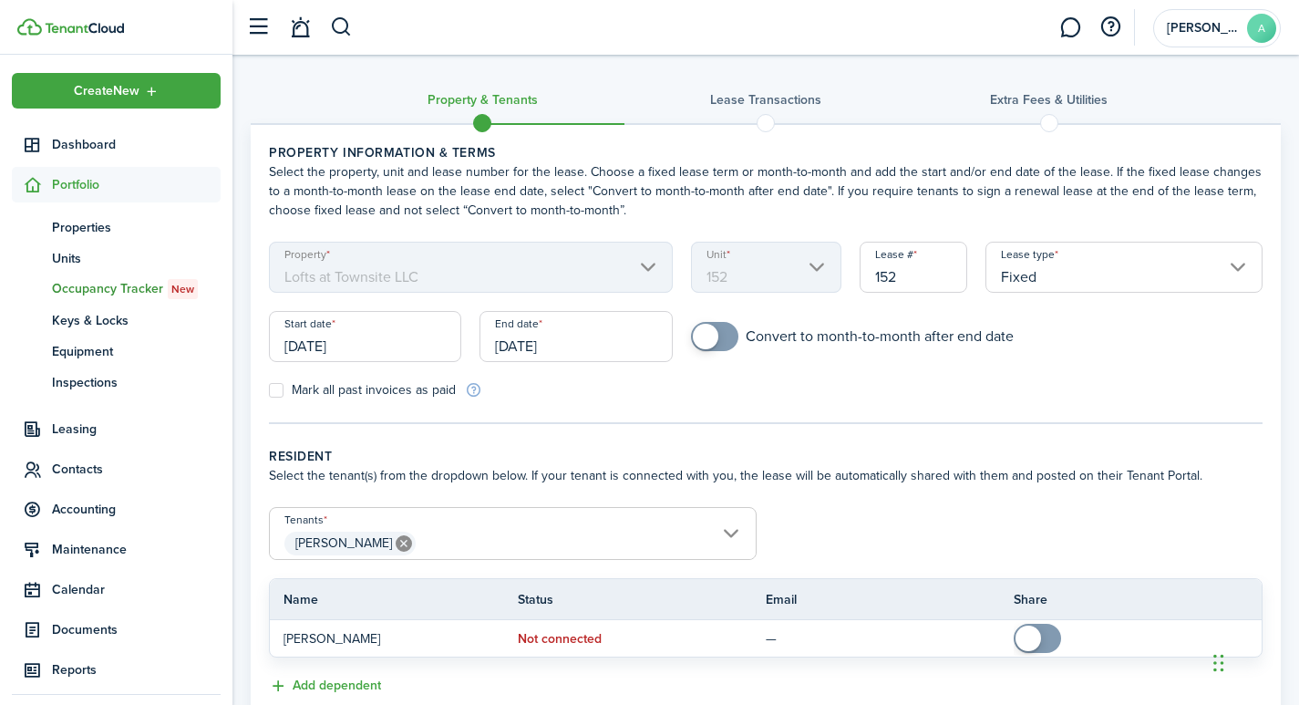
click at [368, 336] on input "[DATE]" at bounding box center [365, 336] width 192 height 51
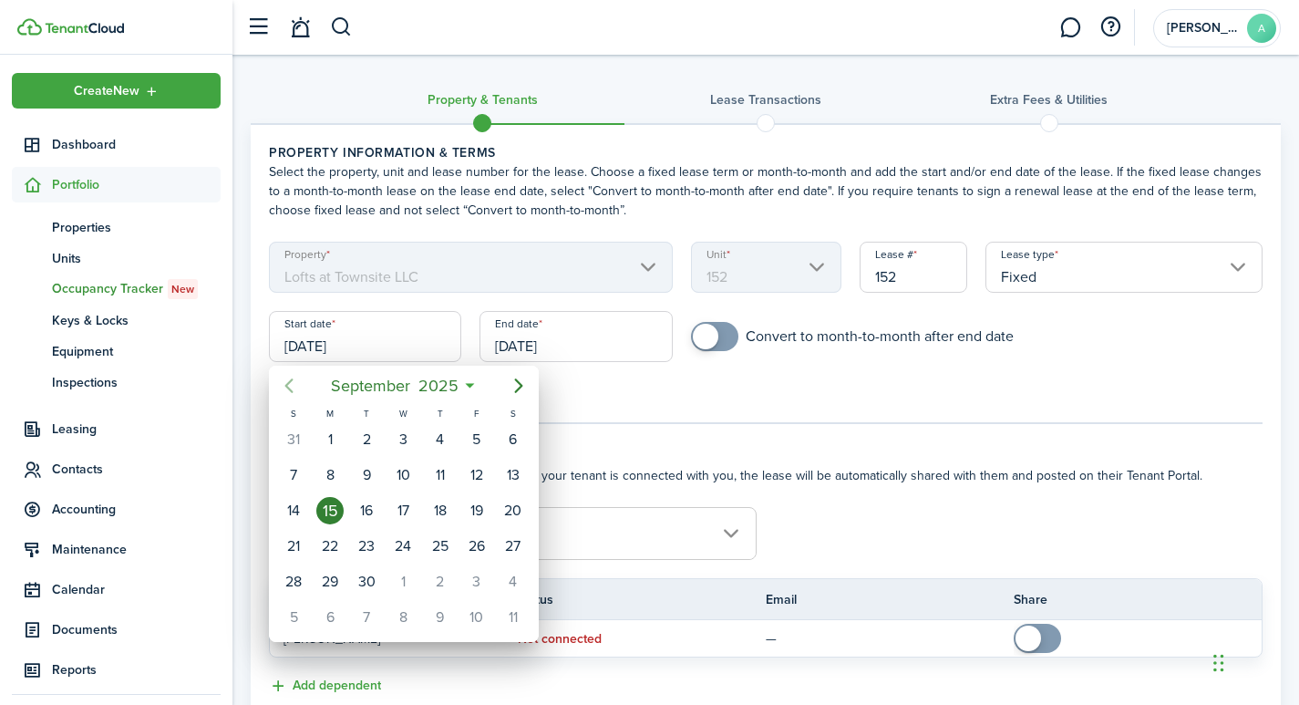
click at [289, 382] on icon "Previous page" at bounding box center [289, 385] width 8 height 15
click at [432, 437] on div "1" at bounding box center [440, 439] width 27 height 27
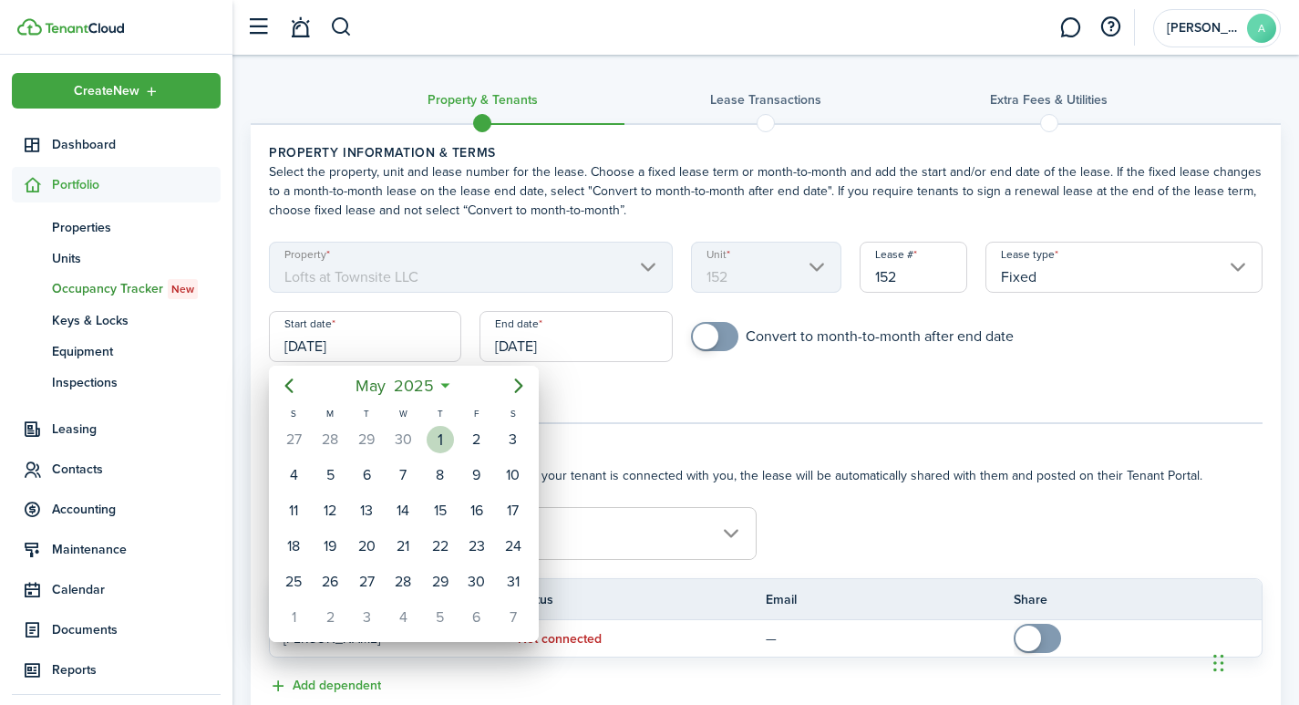
type input "[DATE]"
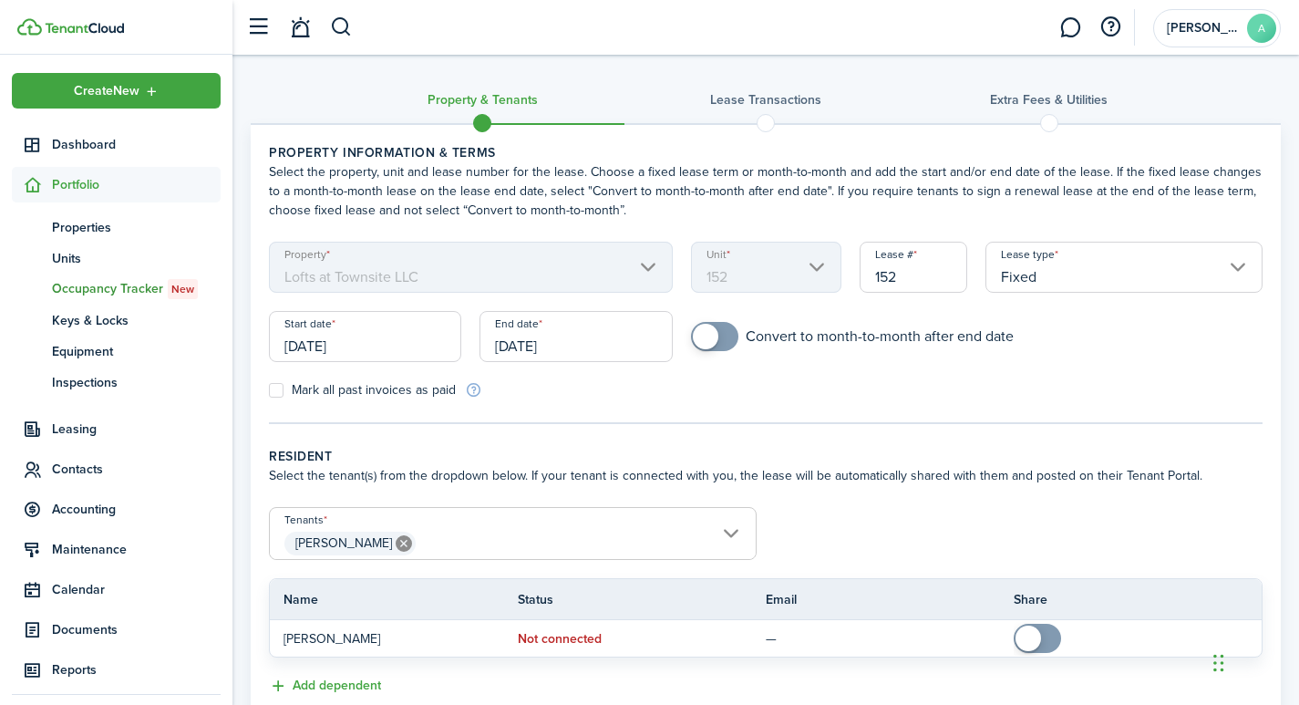
click at [582, 339] on input "[DATE]" at bounding box center [575, 336] width 192 height 51
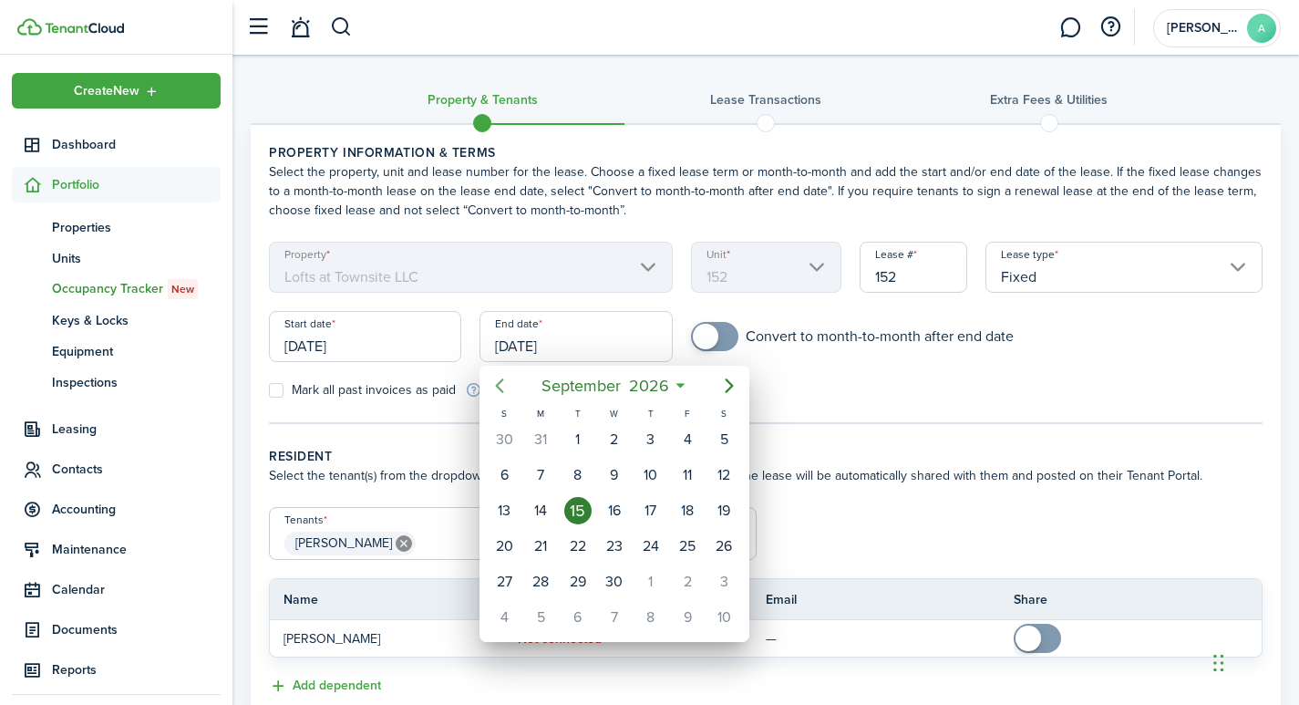
click at [500, 388] on icon "Previous page" at bounding box center [500, 385] width 8 height 15
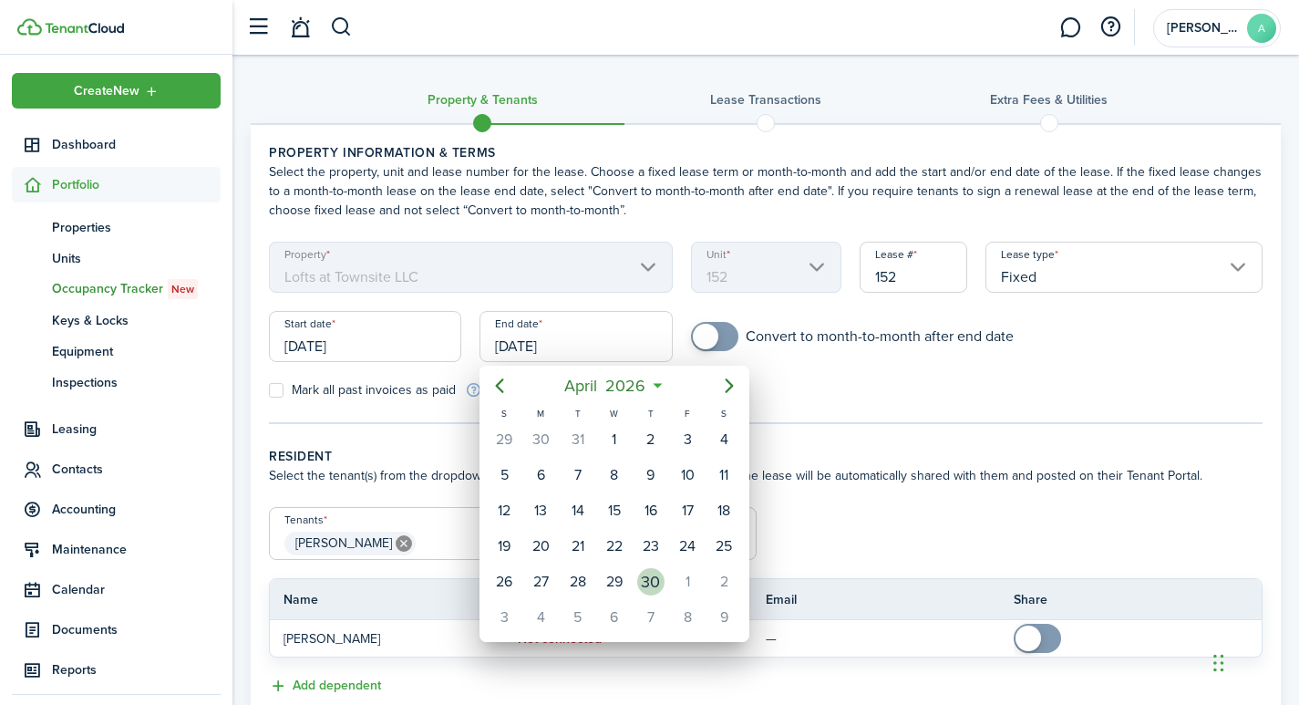
click at [646, 581] on div "30" at bounding box center [650, 581] width 27 height 27
type input "[DATE]"
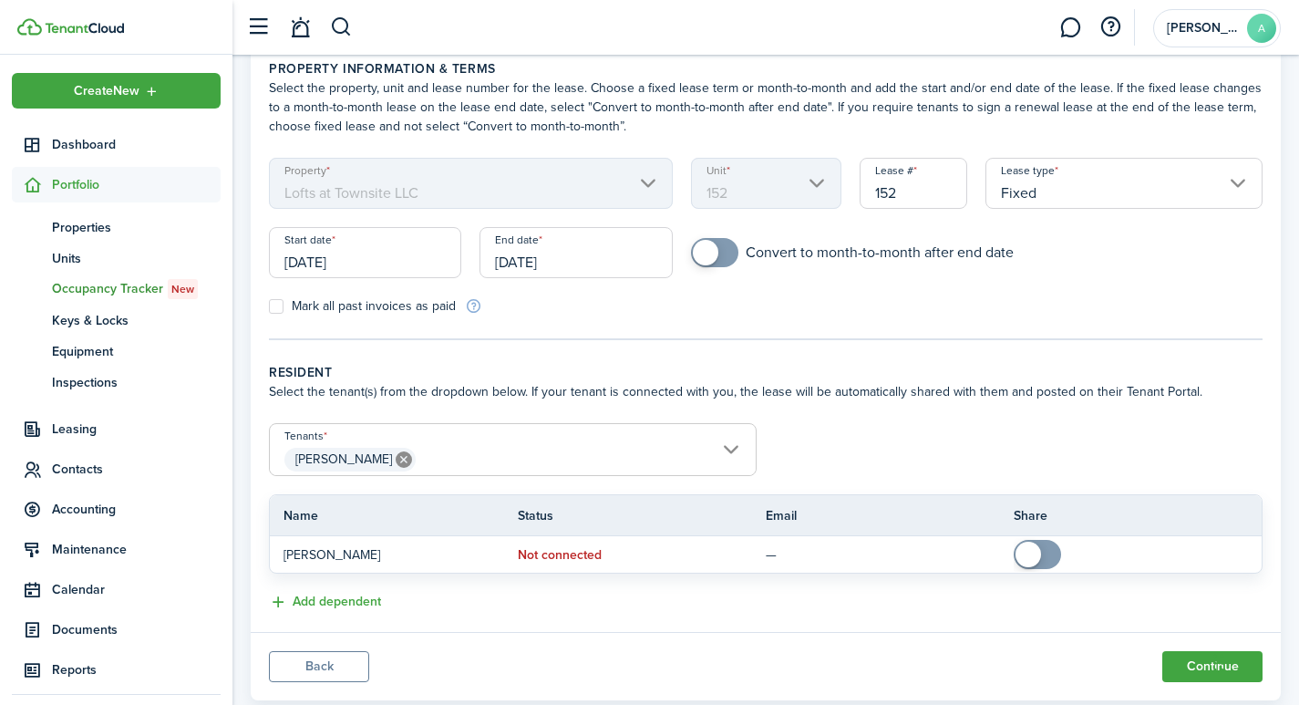
scroll to position [129, 0]
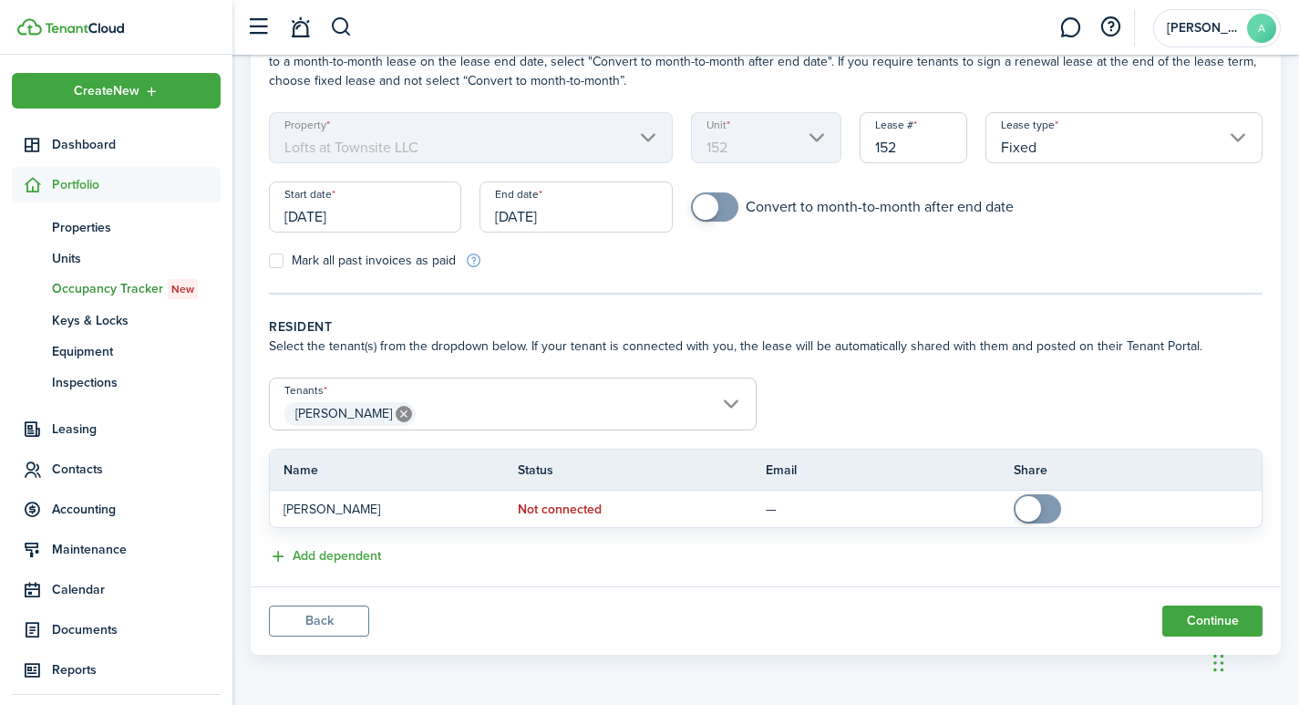
click at [396, 410] on icon at bounding box center [404, 414] width 16 height 16
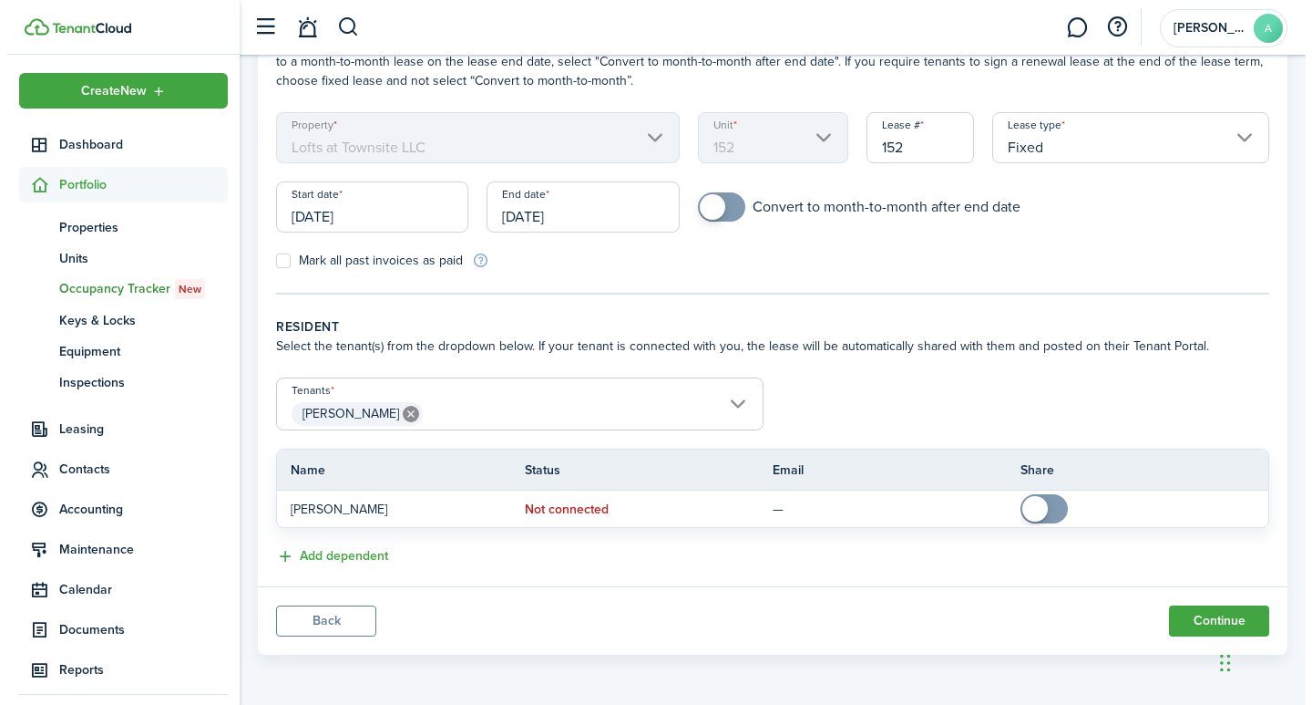
scroll to position [50, 0]
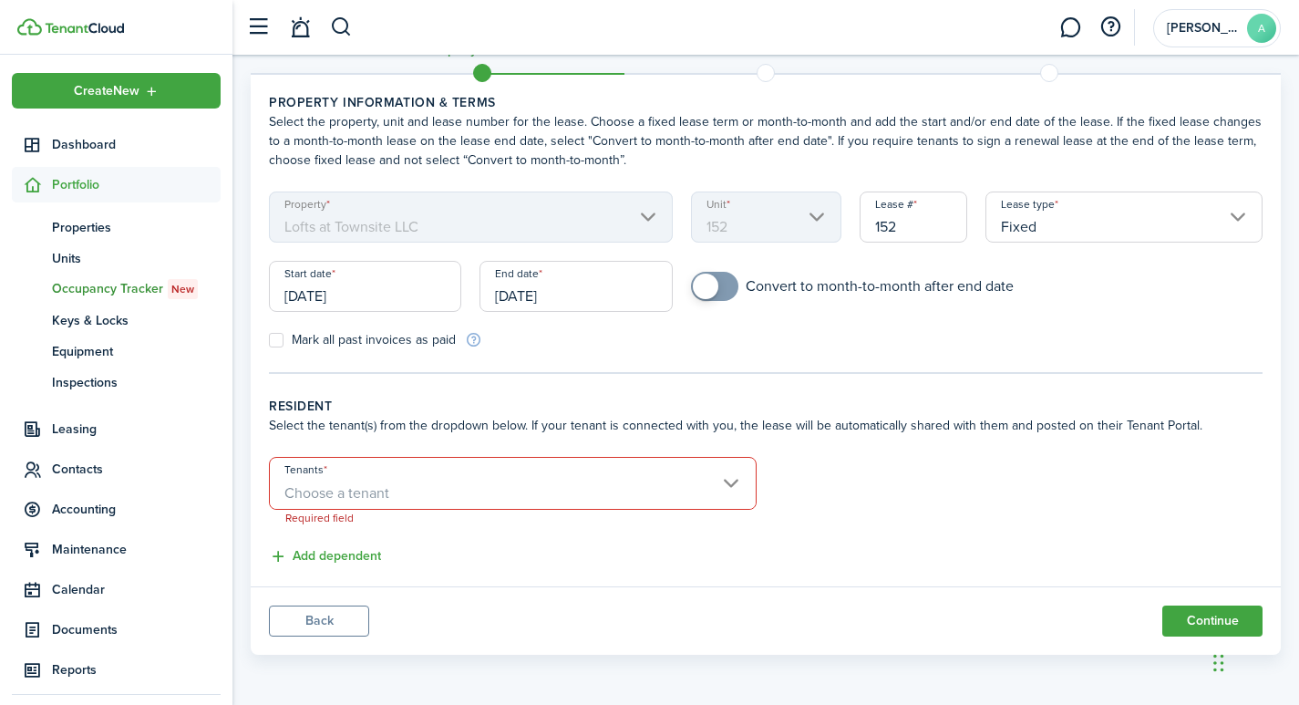
click at [380, 482] on span "Choose a tenant" at bounding box center [336, 492] width 105 height 21
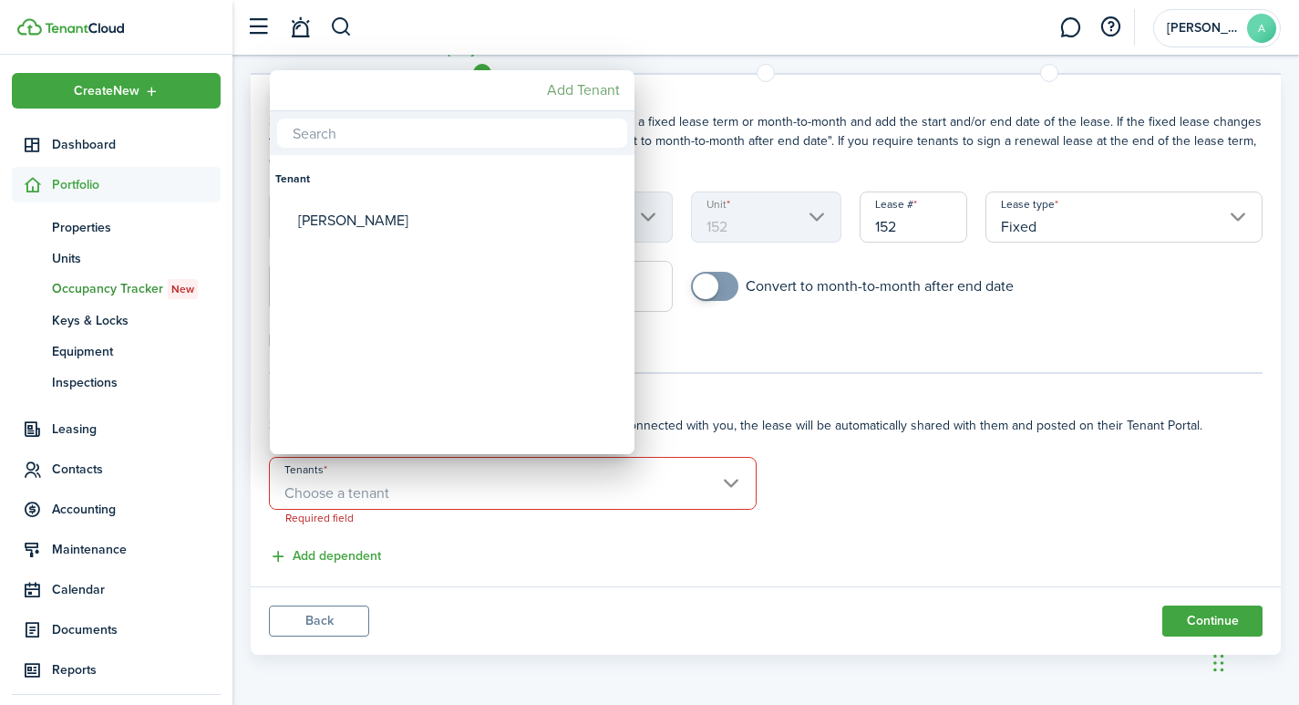
click at [575, 86] on mbsc-button "Add Tenant" at bounding box center [583, 90] width 87 height 33
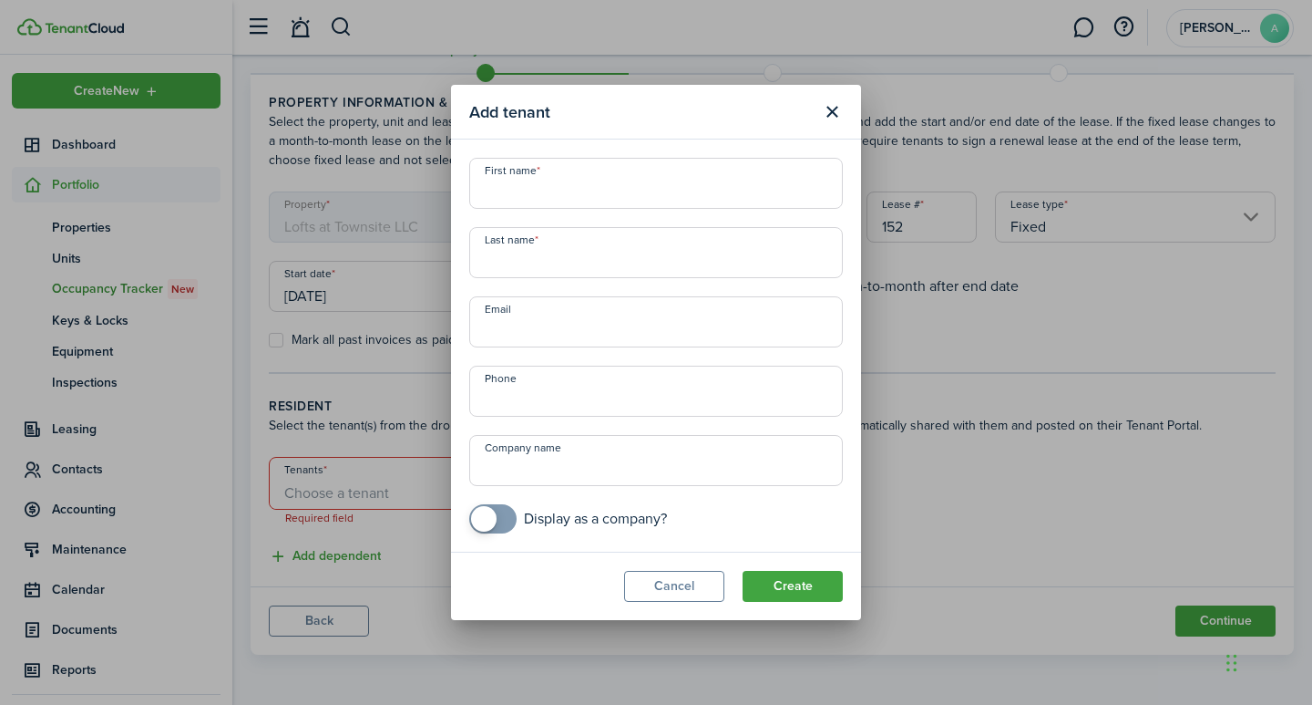
click at [579, 192] on input "First name" at bounding box center [656, 183] width 374 height 51
type input "Tessa"
click at [556, 264] on input "Last name" at bounding box center [656, 252] width 374 height 51
type input "Primus"
click at [548, 322] on input "Email" at bounding box center [656, 321] width 374 height 51
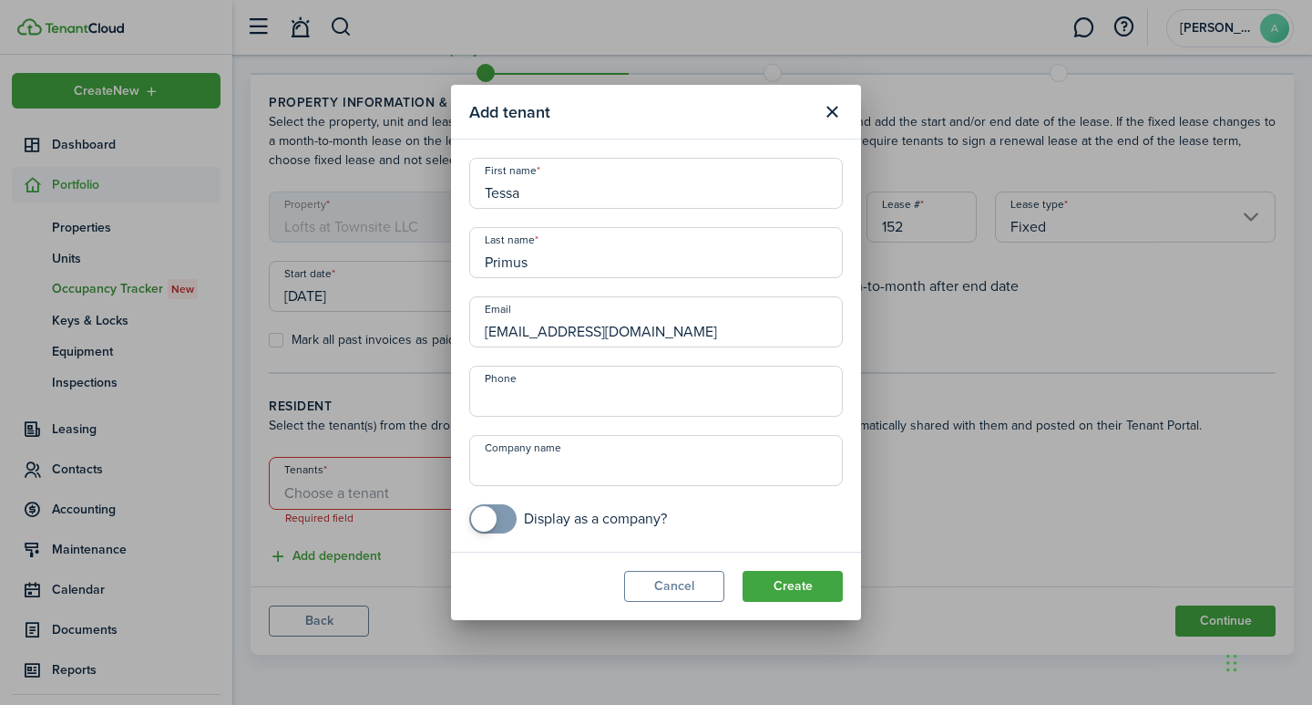
type input "[EMAIL_ADDRESS][DOMAIN_NAME]"
click at [556, 387] on input "+1" at bounding box center [656, 390] width 374 height 51
click at [556, 472] on input "Company name" at bounding box center [656, 460] width 374 height 51
click at [524, 395] on input "[PHONE_NUMBER]" at bounding box center [656, 390] width 374 height 51
type input "[PHONE_NUMBER]"
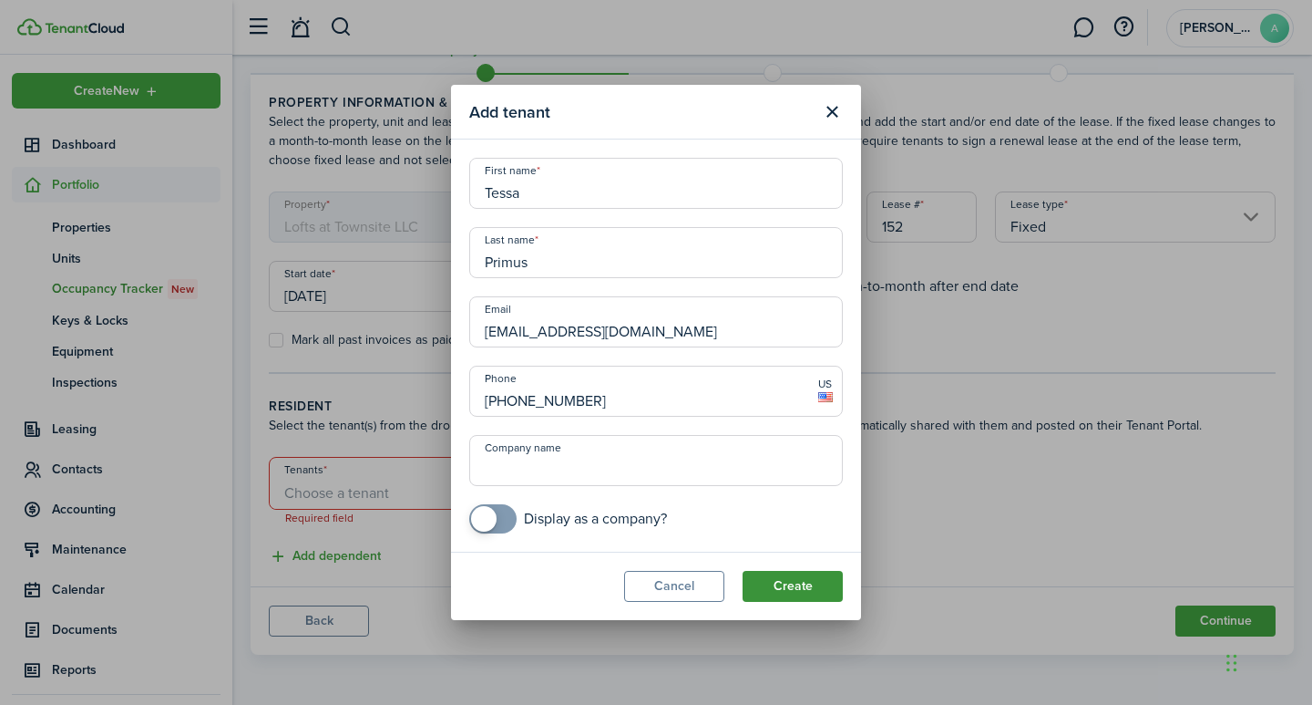
click at [774, 592] on button "Create" at bounding box center [793, 586] width 100 height 31
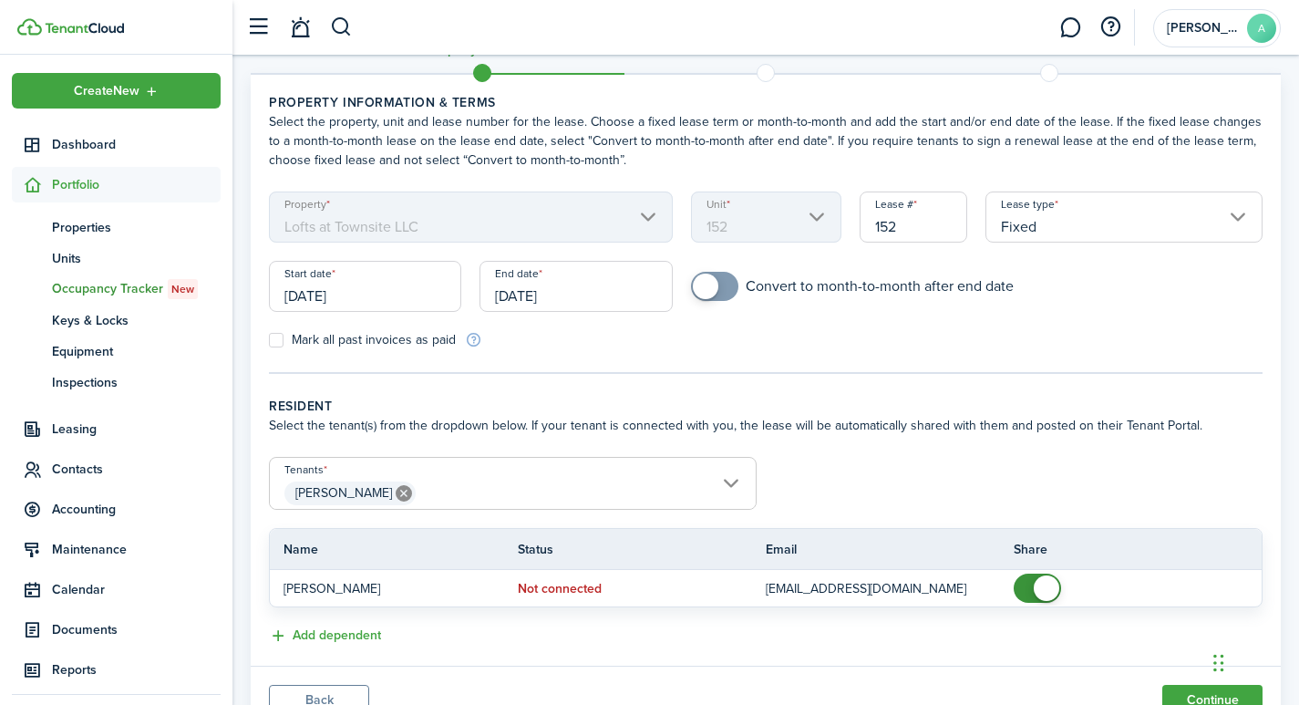
checkbox input "true"
click at [705, 278] on span at bounding box center [706, 286] width 26 height 26
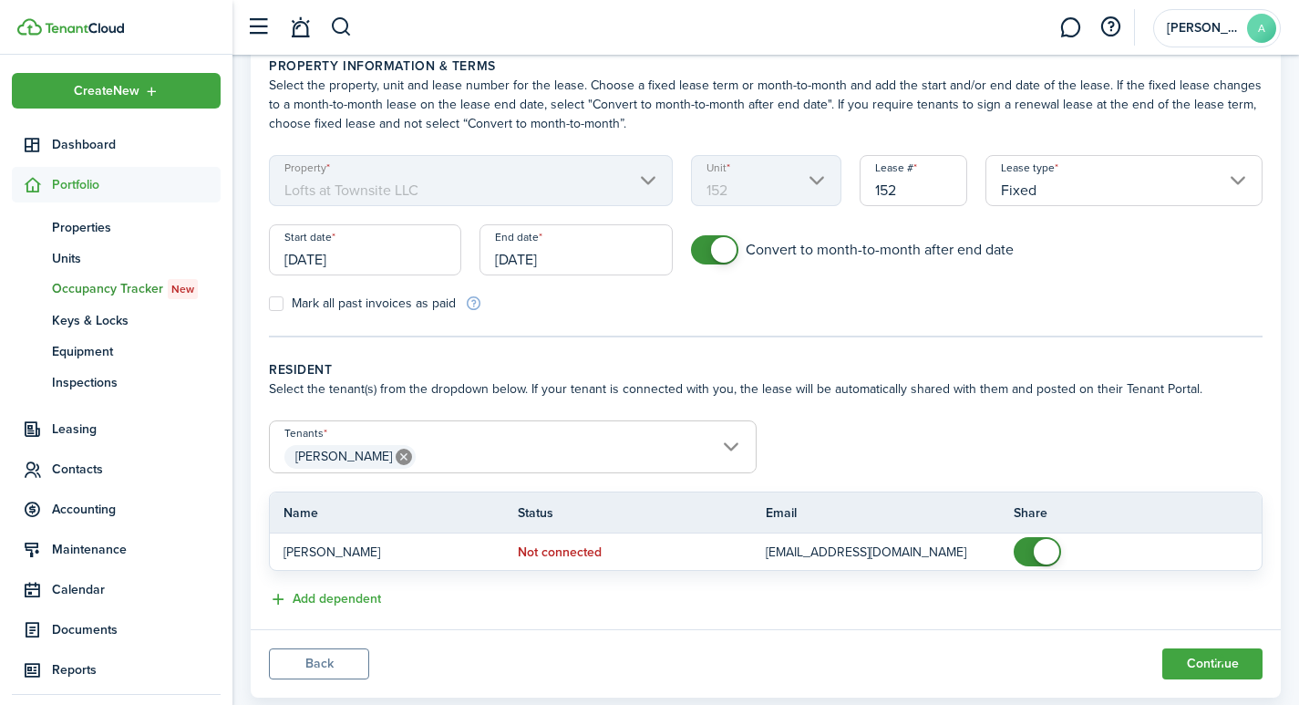
scroll to position [129, 0]
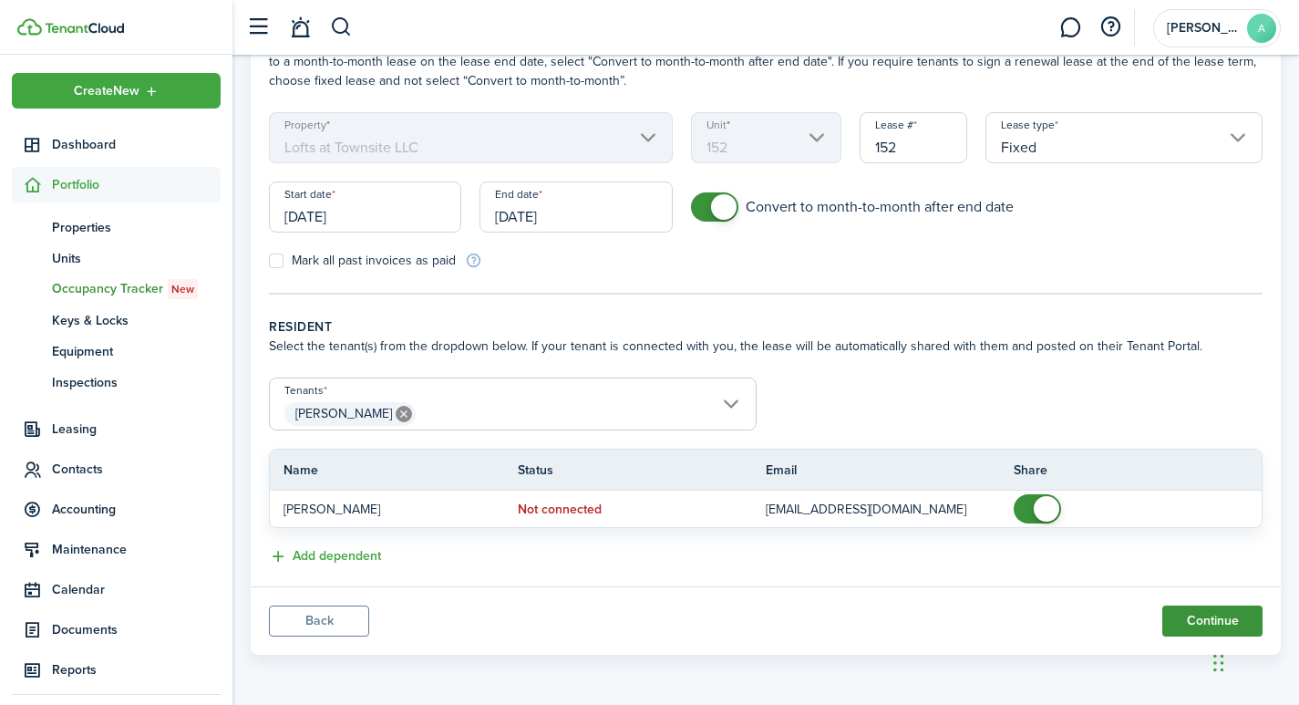
click at [1207, 624] on button "Continue" at bounding box center [1212, 620] width 100 height 31
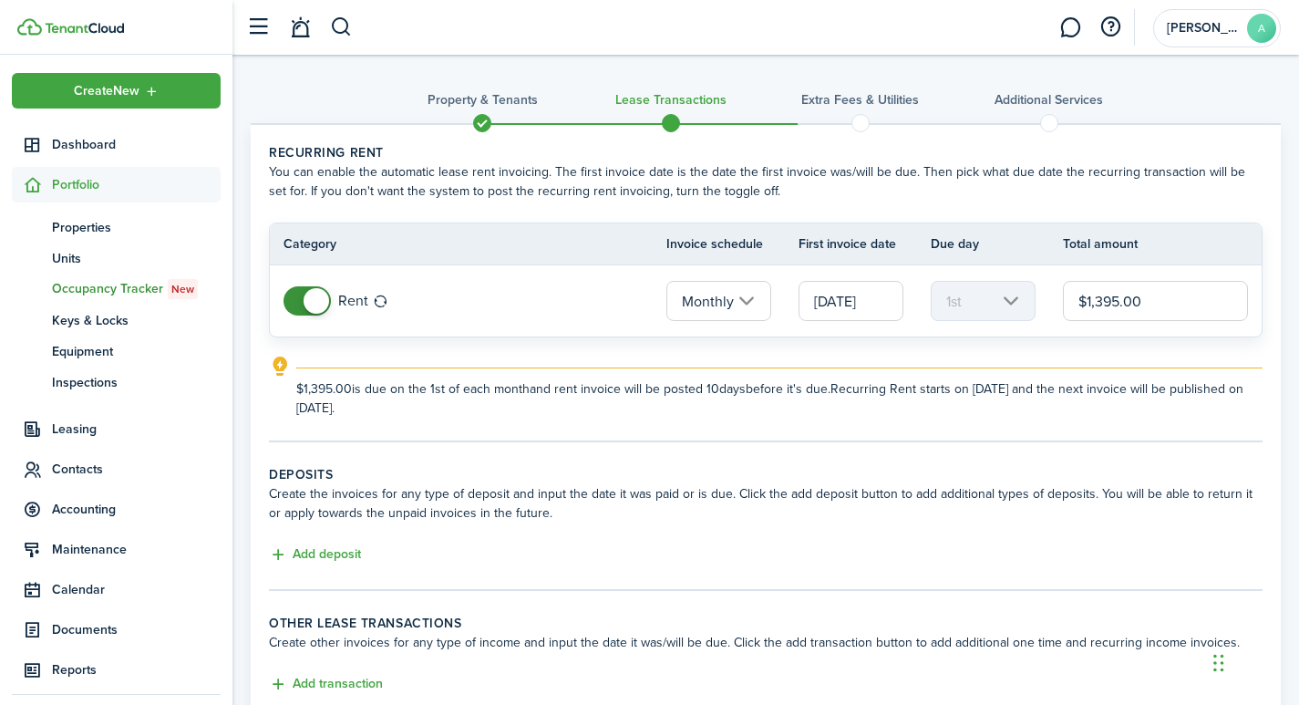
click at [885, 304] on input "[DATE]" at bounding box center [850, 301] width 105 height 40
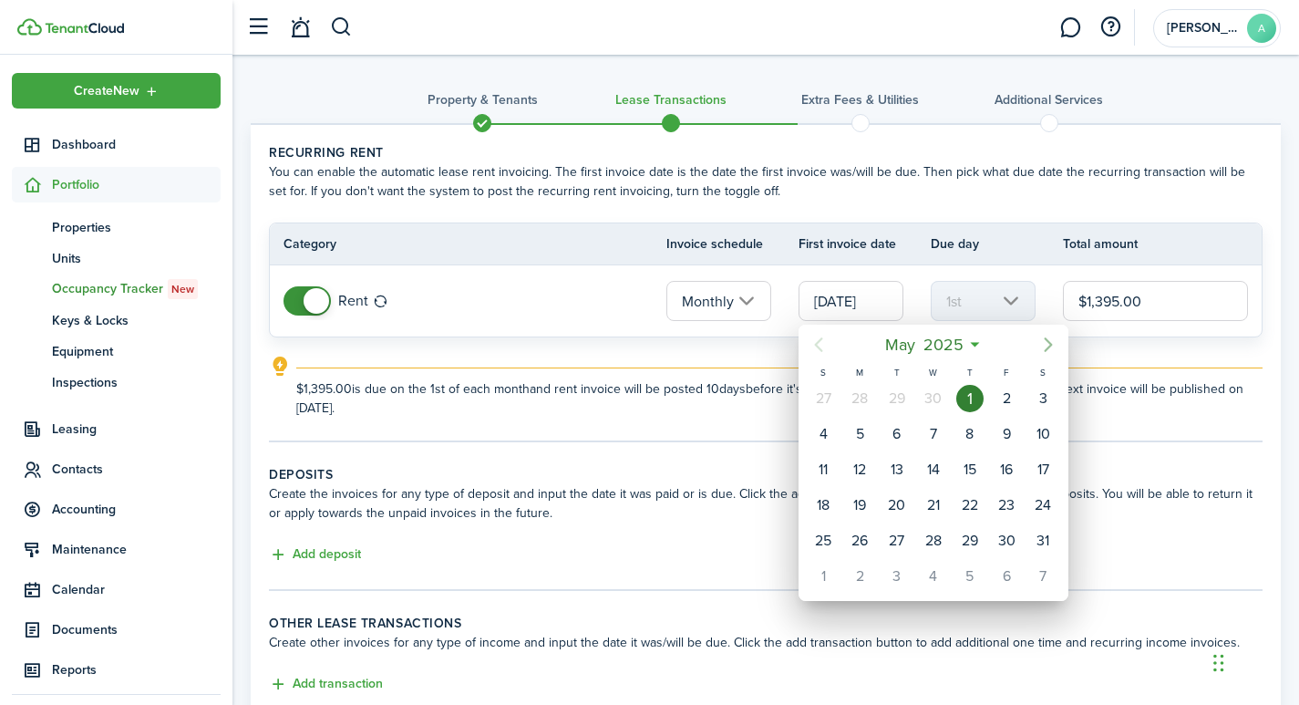
click at [1047, 344] on icon "Next page" at bounding box center [1048, 345] width 22 height 22
click at [1050, 345] on icon "Next page" at bounding box center [1048, 345] width 22 height 22
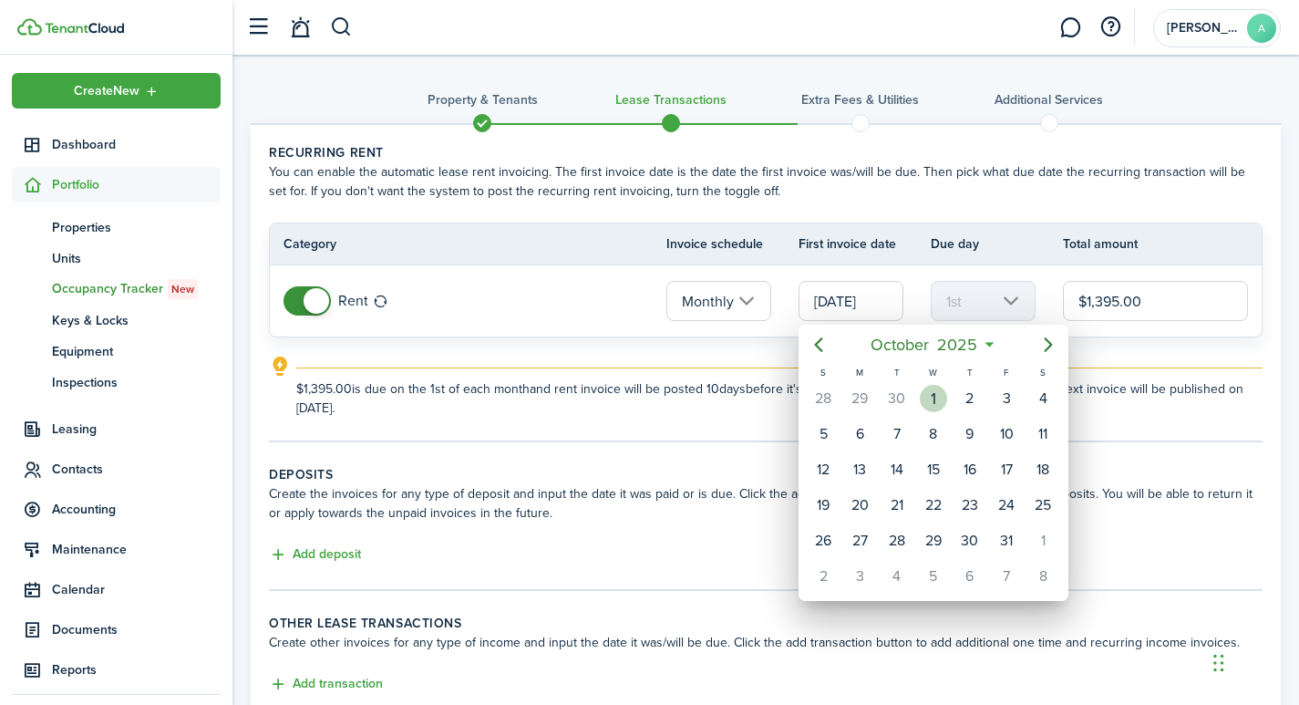
click at [939, 397] on div "1" at bounding box center [933, 398] width 27 height 27
type input "[DATE]"
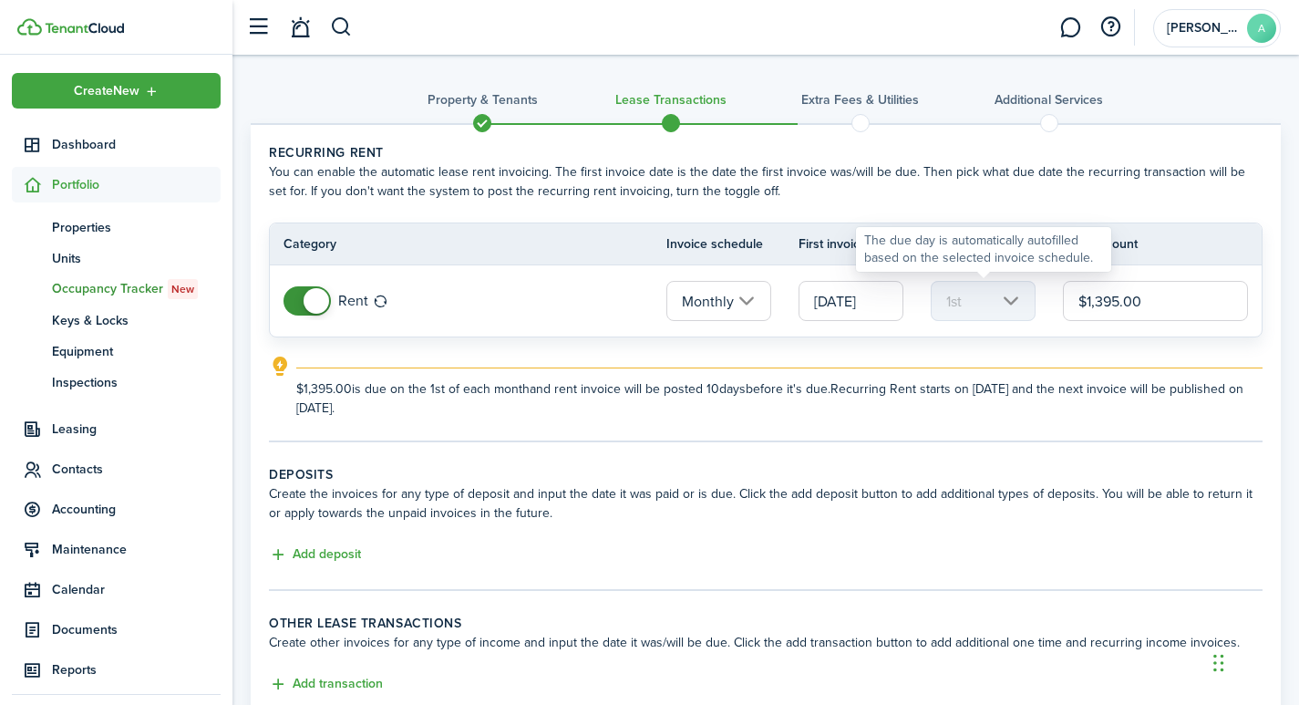
click at [1019, 305] on mbsc-scroller "1st" at bounding box center [983, 301] width 105 height 40
drag, startPoint x: 1156, startPoint y: 300, endPoint x: 1056, endPoint y: 298, distance: 99.4
click at [1056, 298] on tr "Rent Monthly [DATE] 1st $1,395.00" at bounding box center [766, 300] width 992 height 71
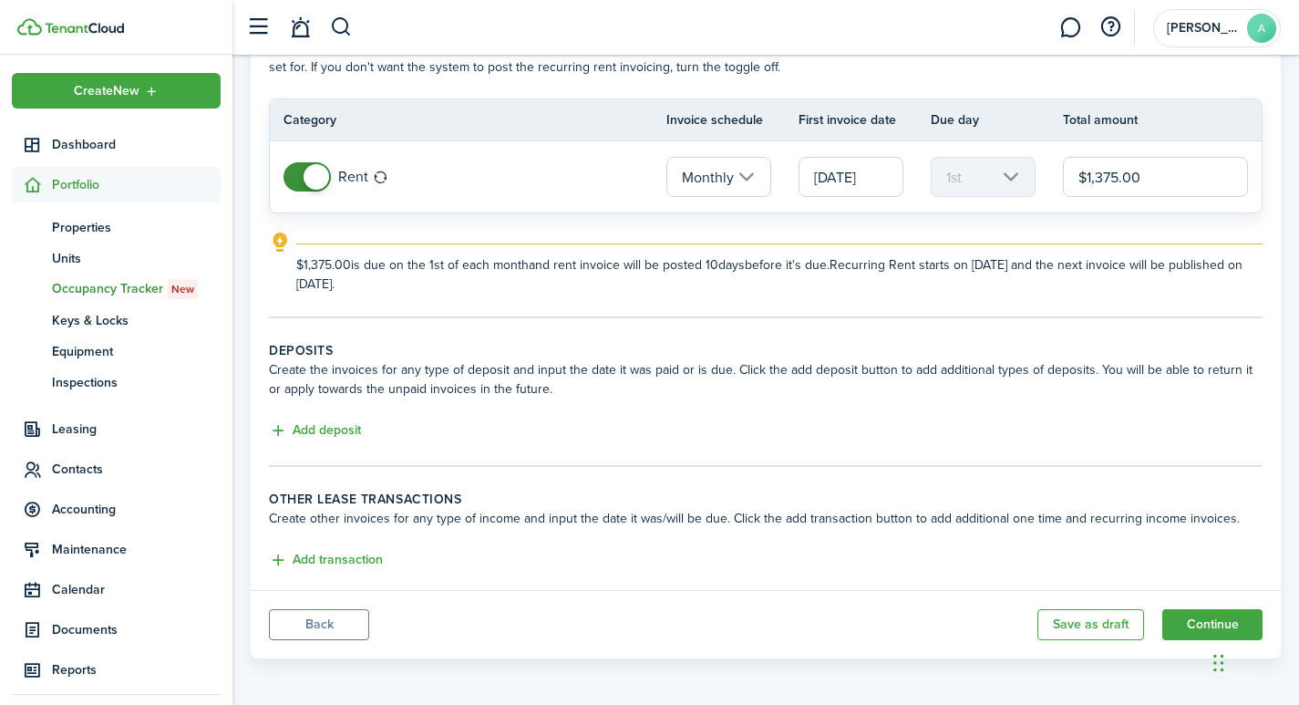
scroll to position [128, 0]
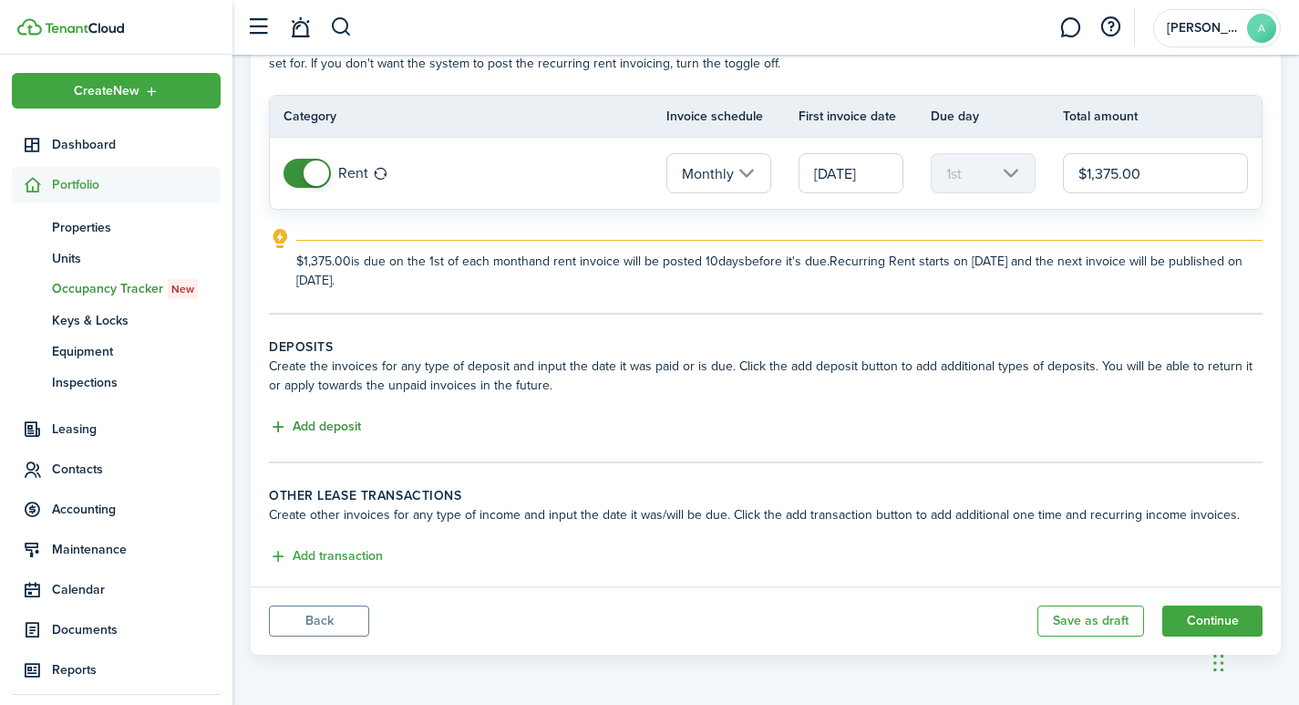
type input "$1,375.00"
click at [310, 420] on button "Add deposit" at bounding box center [315, 427] width 92 height 21
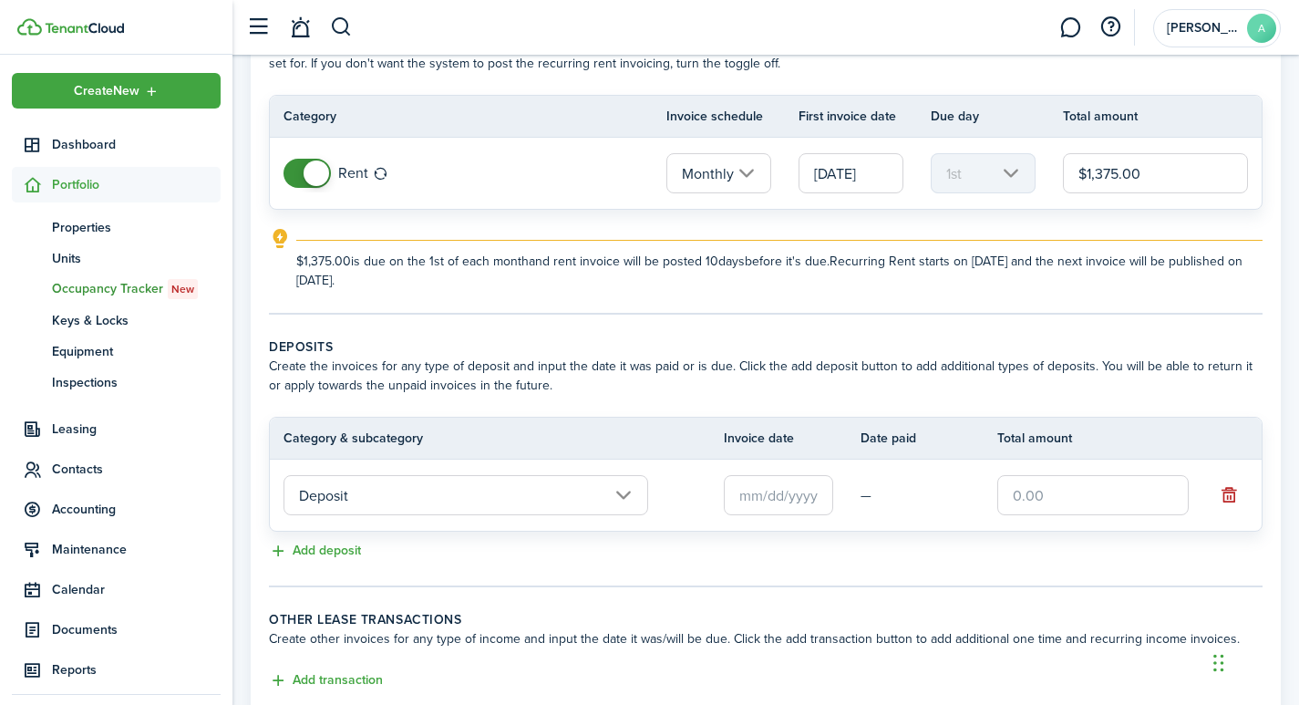
click at [1092, 495] on input "text" at bounding box center [1092, 495] width 191 height 40
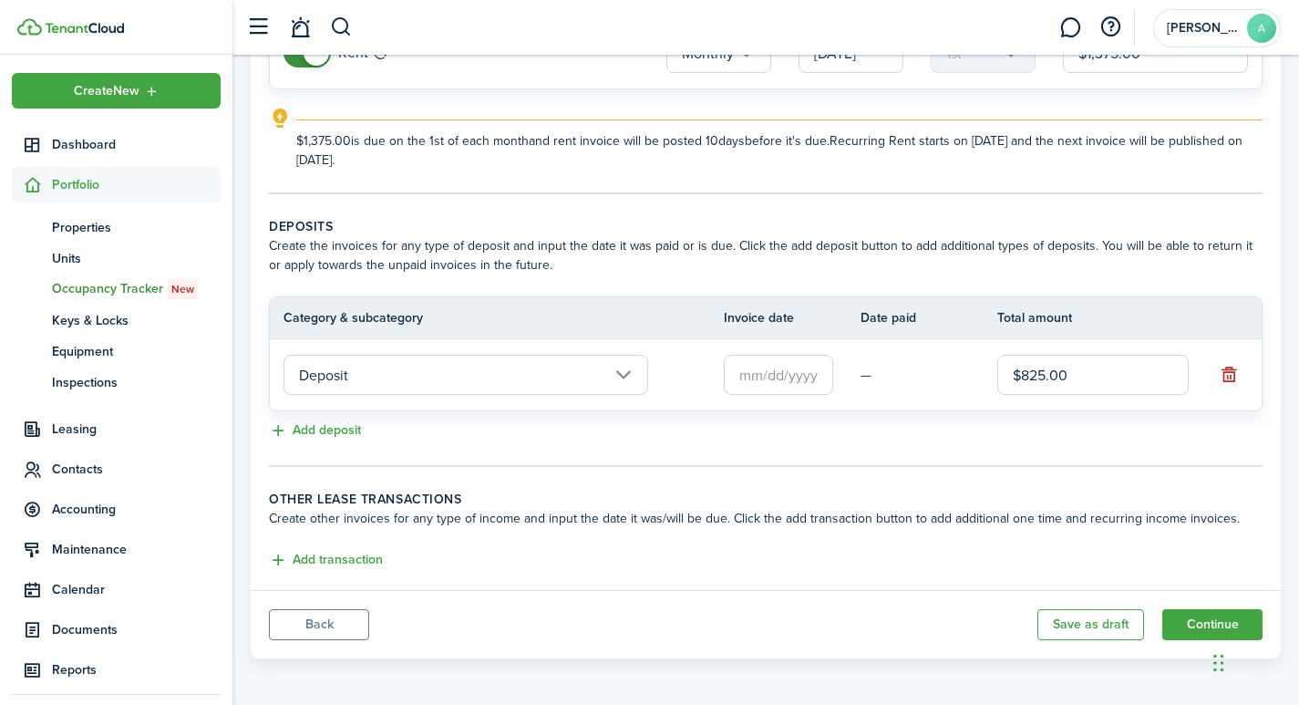
scroll to position [252, 0]
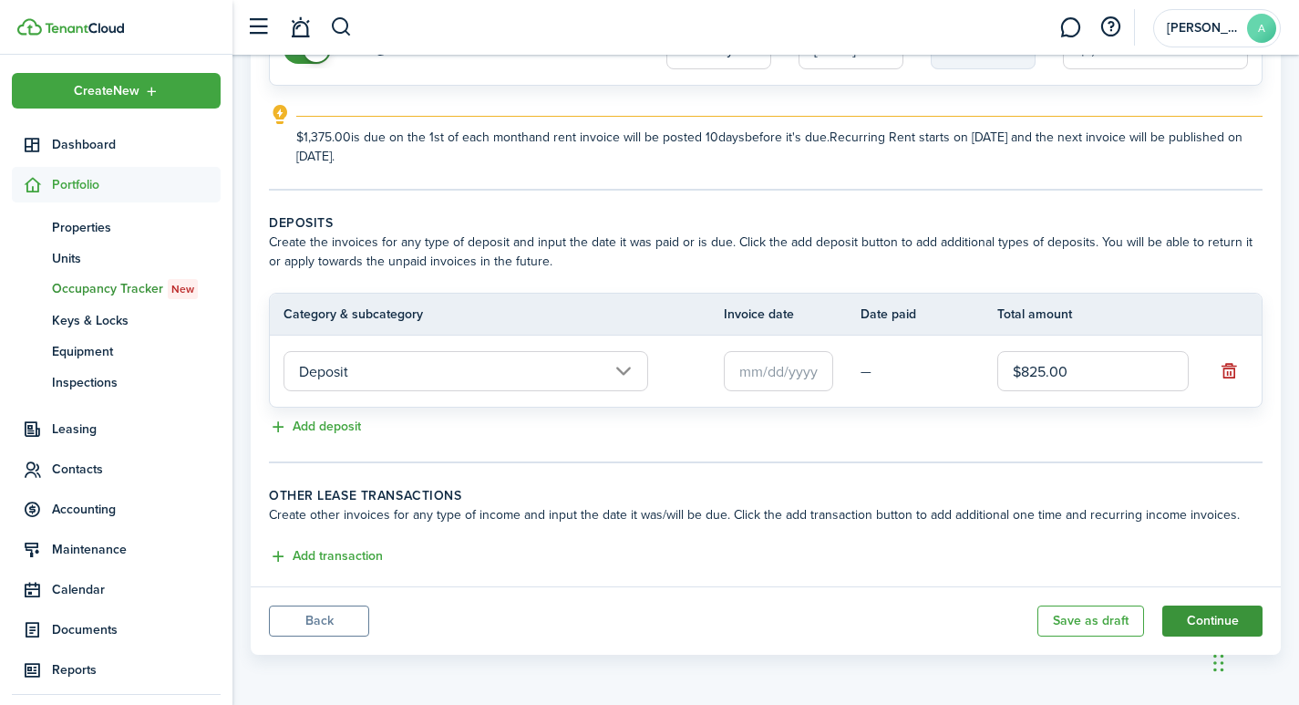
type input "$825.00"
click at [1218, 613] on button "Continue" at bounding box center [1212, 620] width 100 height 31
click at [885, 370] on td "—" at bounding box center [928, 371] width 137 height 28
click at [300, 421] on button "Add deposit" at bounding box center [315, 427] width 92 height 21
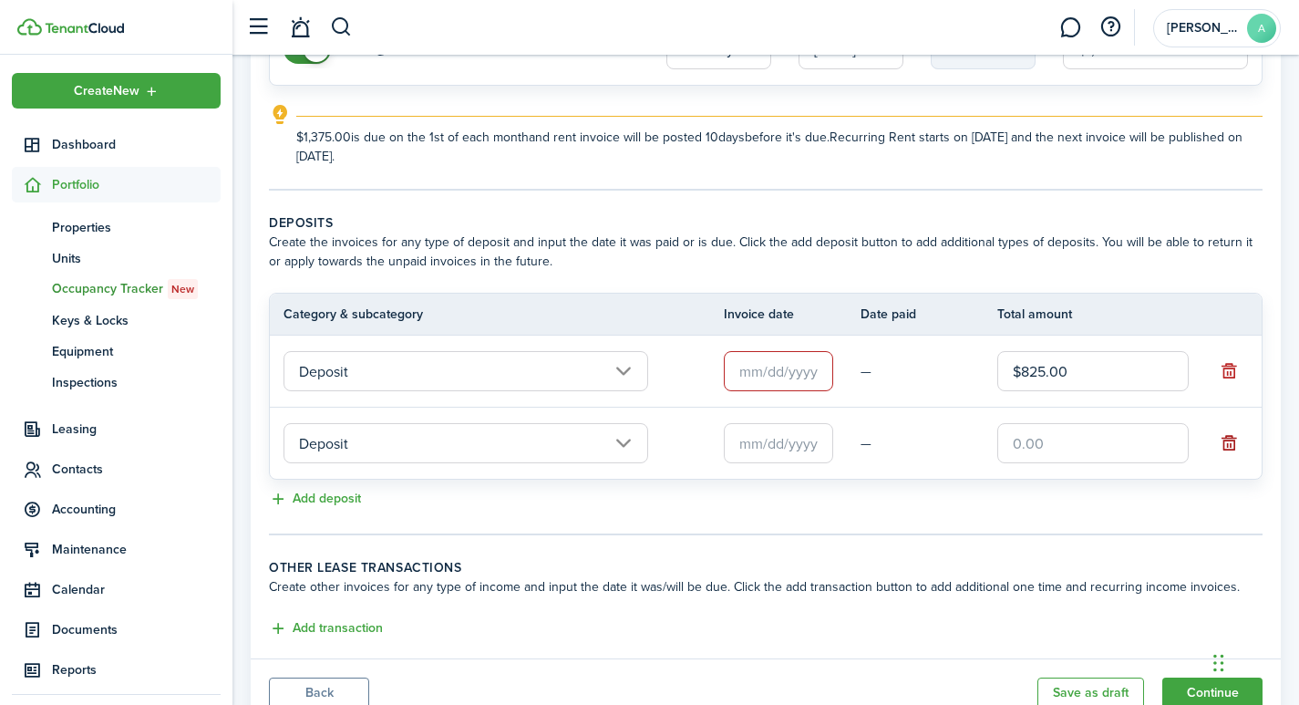
click at [1230, 447] on button "button" at bounding box center [1229, 443] width 26 height 26
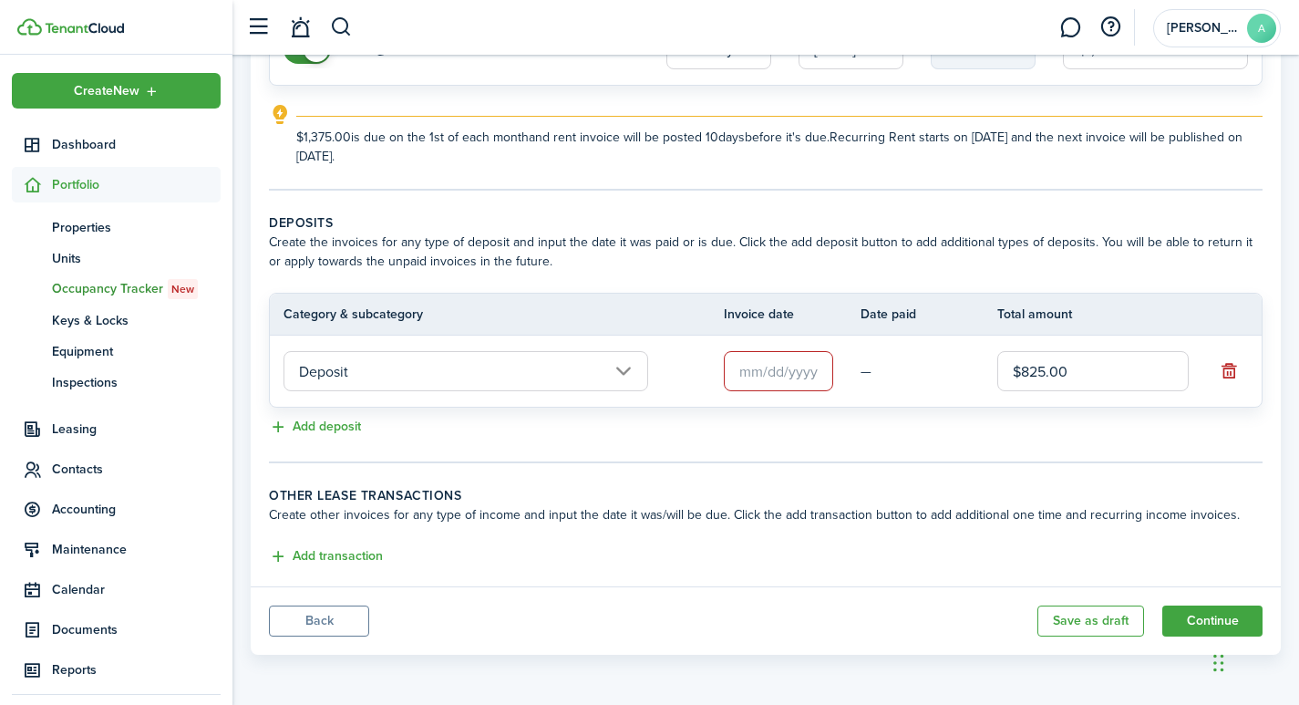
click at [918, 359] on td "—" at bounding box center [928, 371] width 137 height 28
click at [790, 367] on input "text" at bounding box center [778, 371] width 109 height 40
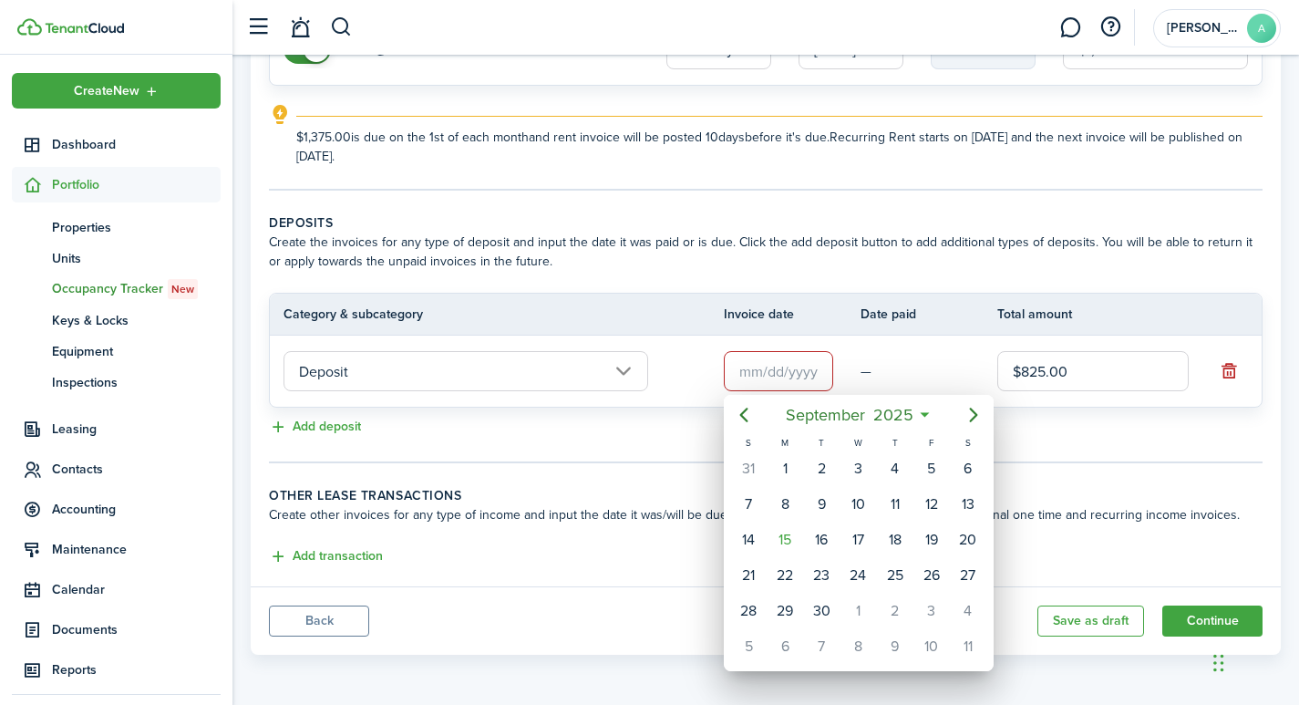
click at [1166, 447] on div at bounding box center [649, 352] width 1590 height 996
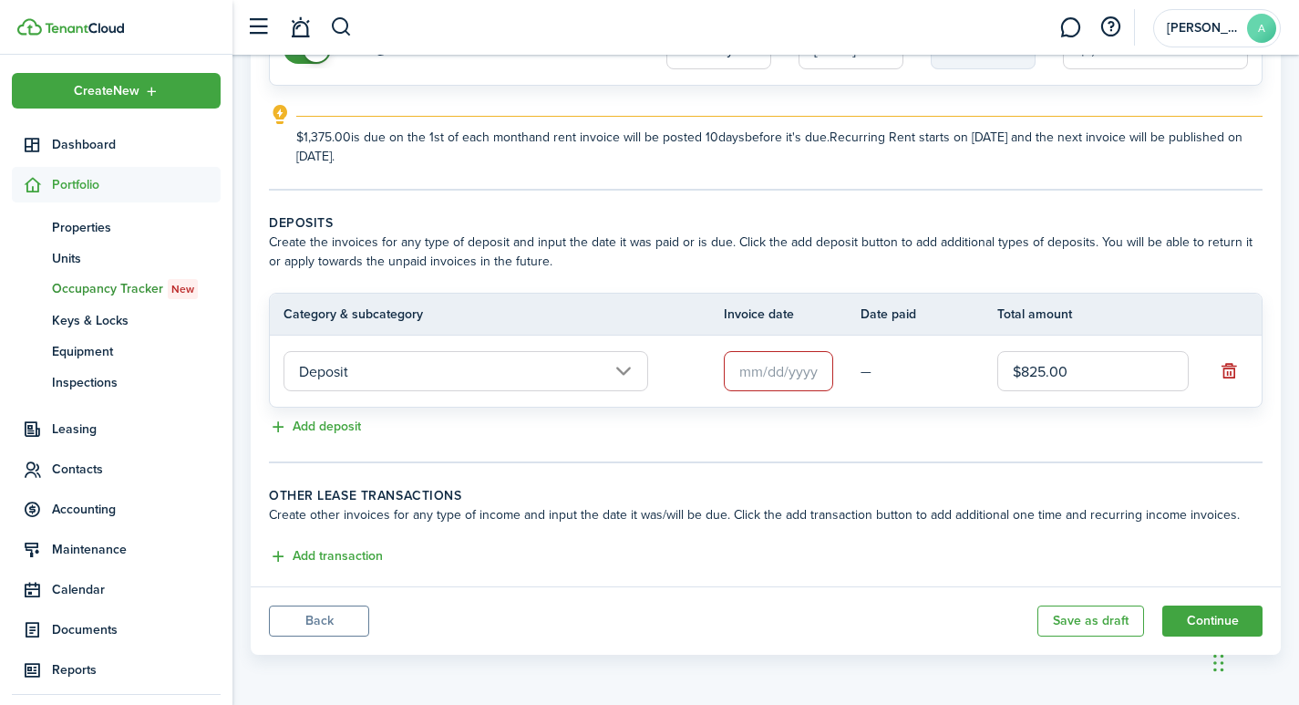
click at [773, 370] on input "text" at bounding box center [778, 371] width 109 height 40
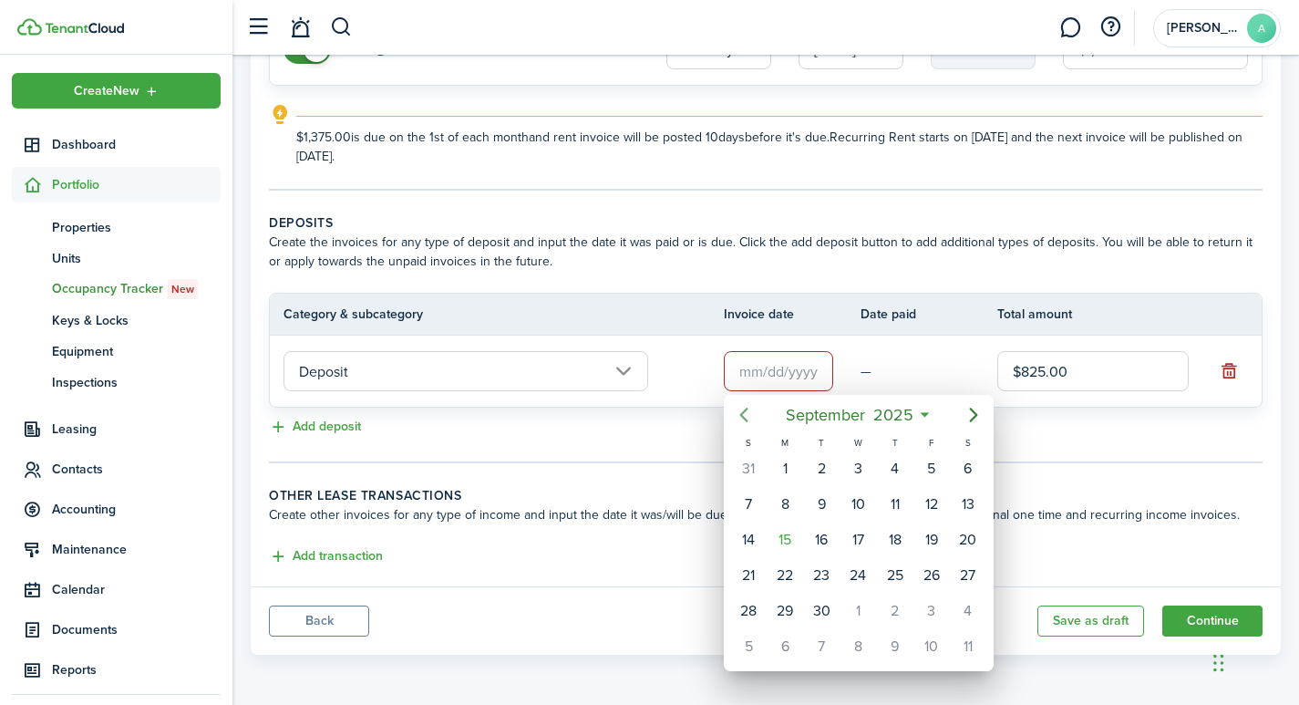
click at [747, 411] on icon "Previous page" at bounding box center [744, 415] width 22 height 22
click at [895, 472] on div "1" at bounding box center [894, 468] width 27 height 27
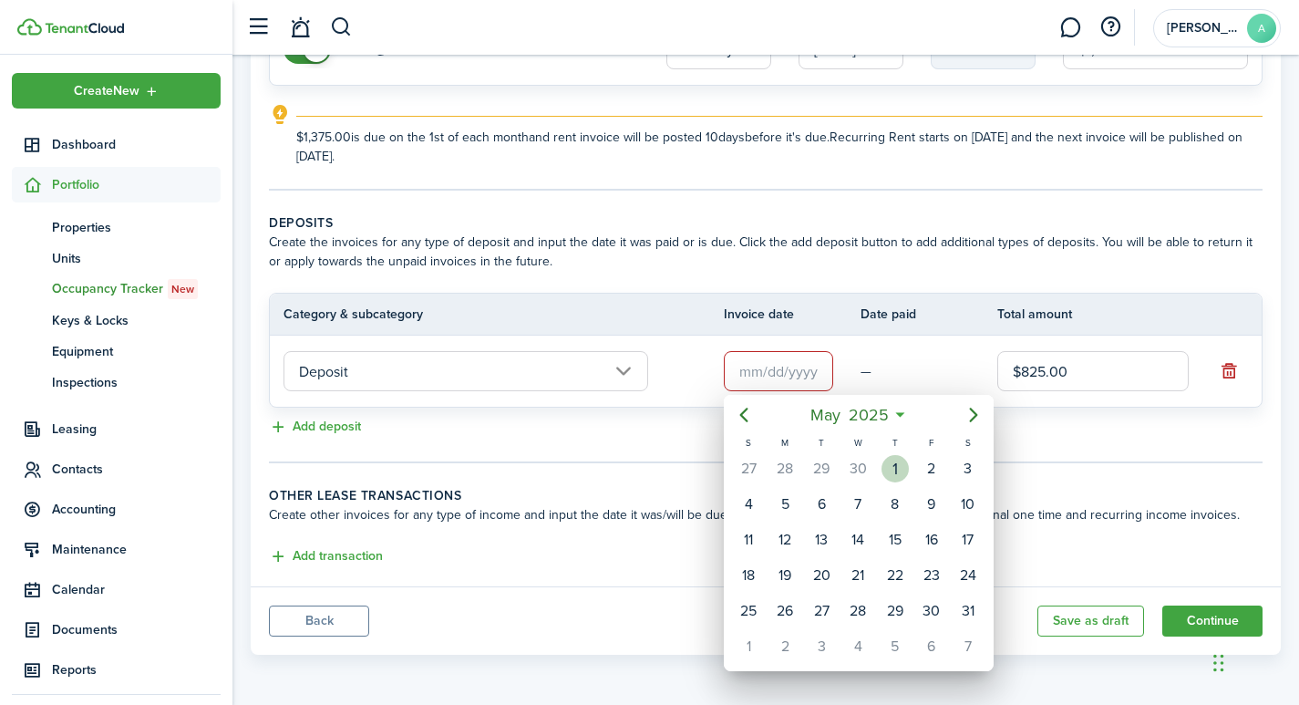
type input "[DATE]"
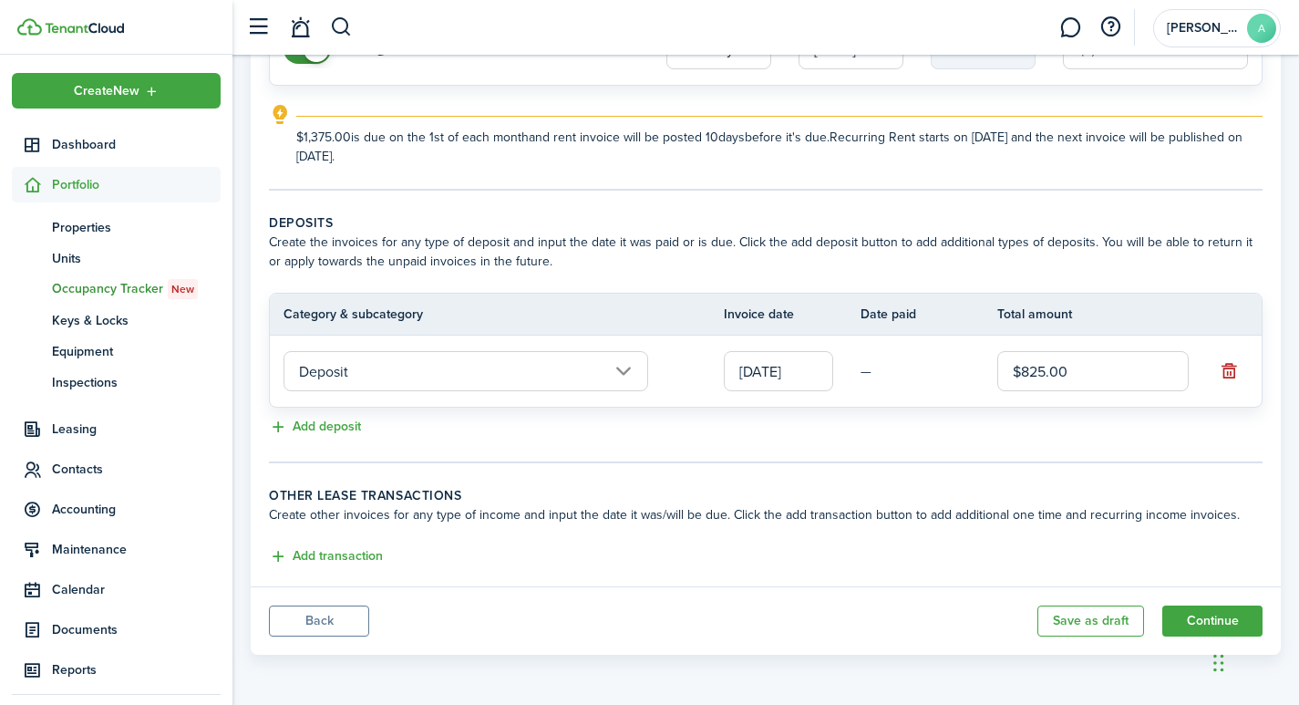
click at [918, 370] on td "—" at bounding box center [928, 371] width 137 height 28
click at [867, 376] on td "—" at bounding box center [928, 371] width 137 height 28
click at [935, 360] on td "—" at bounding box center [928, 371] width 137 height 28
click at [920, 359] on td "—" at bounding box center [928, 371] width 137 height 28
click at [1205, 618] on button "Continue" at bounding box center [1212, 620] width 100 height 31
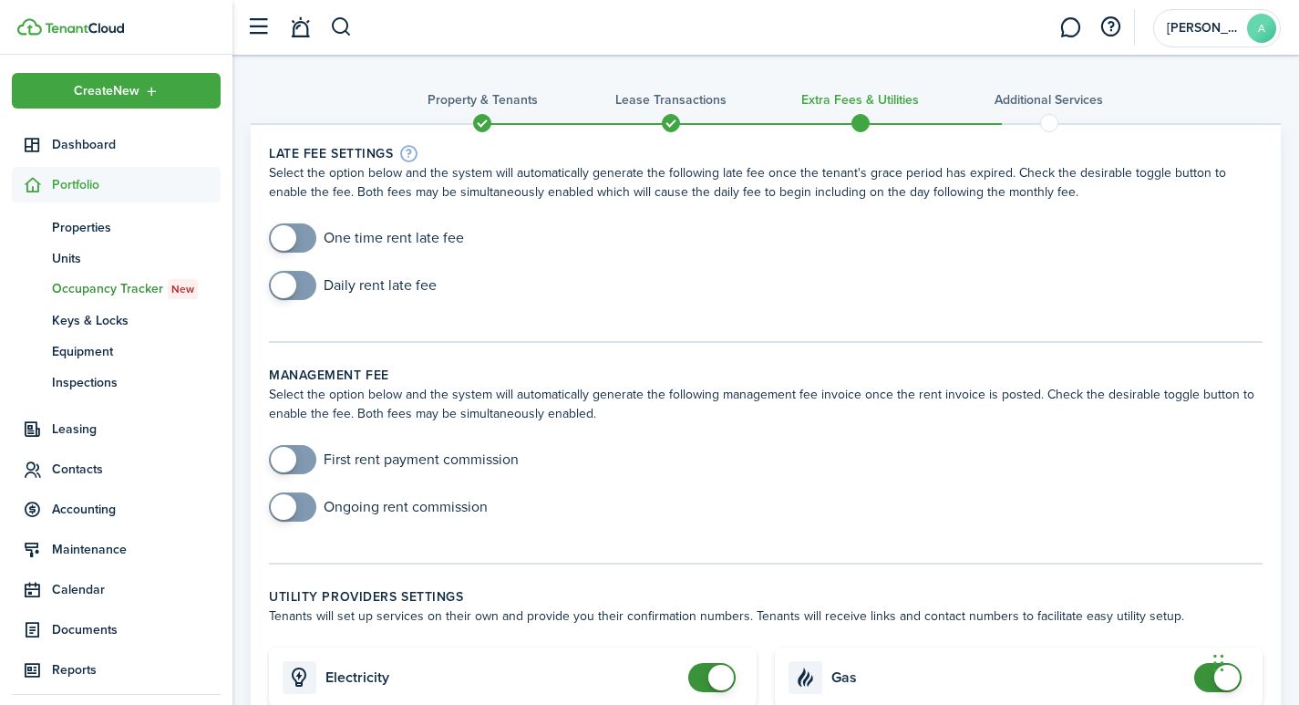
checkbox input "true"
click at [283, 240] on span at bounding box center [284, 238] width 26 height 26
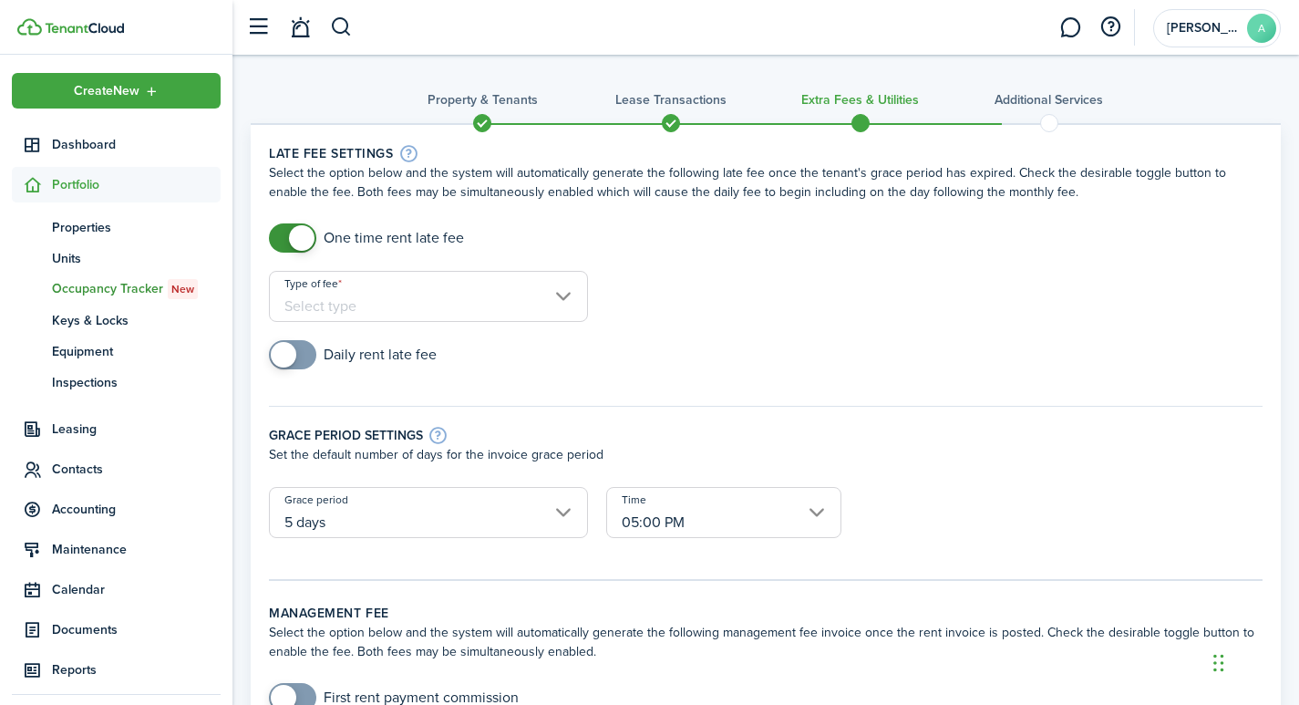
click at [368, 299] on input "Type of fee" at bounding box center [428, 296] width 319 height 51
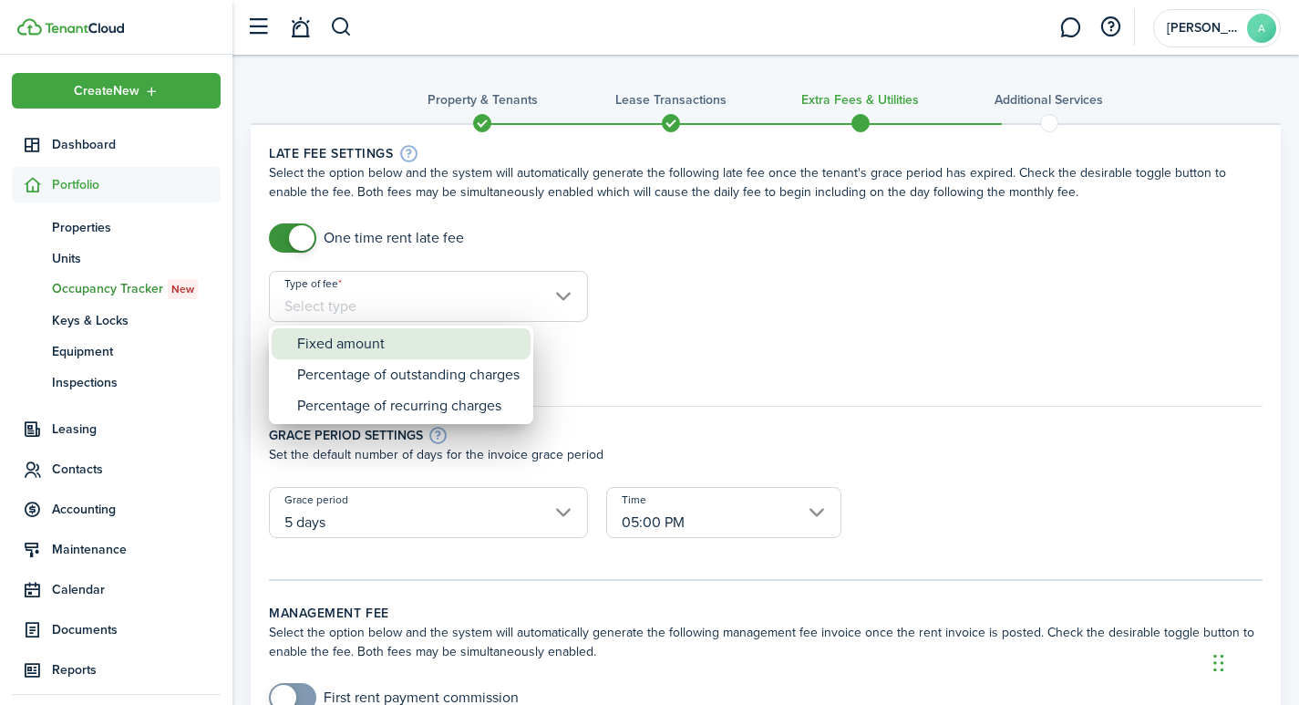
click at [420, 345] on div "Fixed amount" at bounding box center [408, 343] width 222 height 31
type input "Fixed amount"
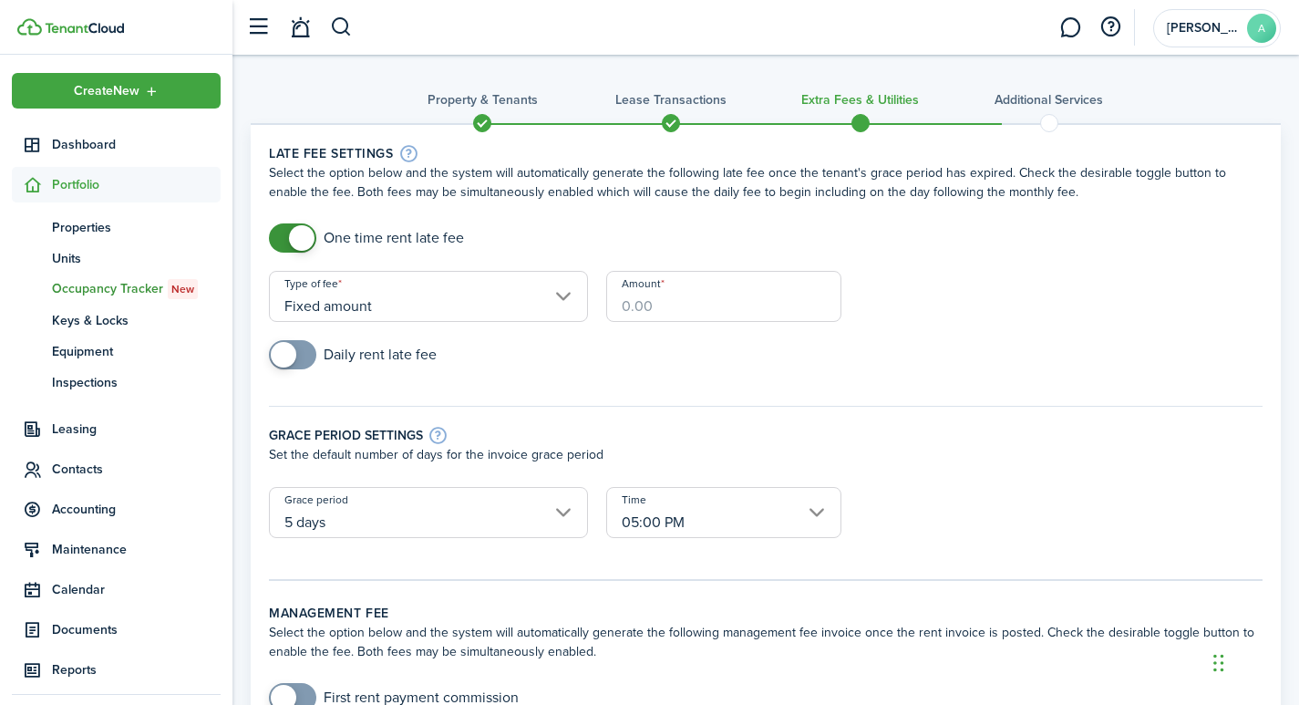
click at [420, 345] on input "checkbox" at bounding box center [353, 354] width 168 height 29
checkbox input "true"
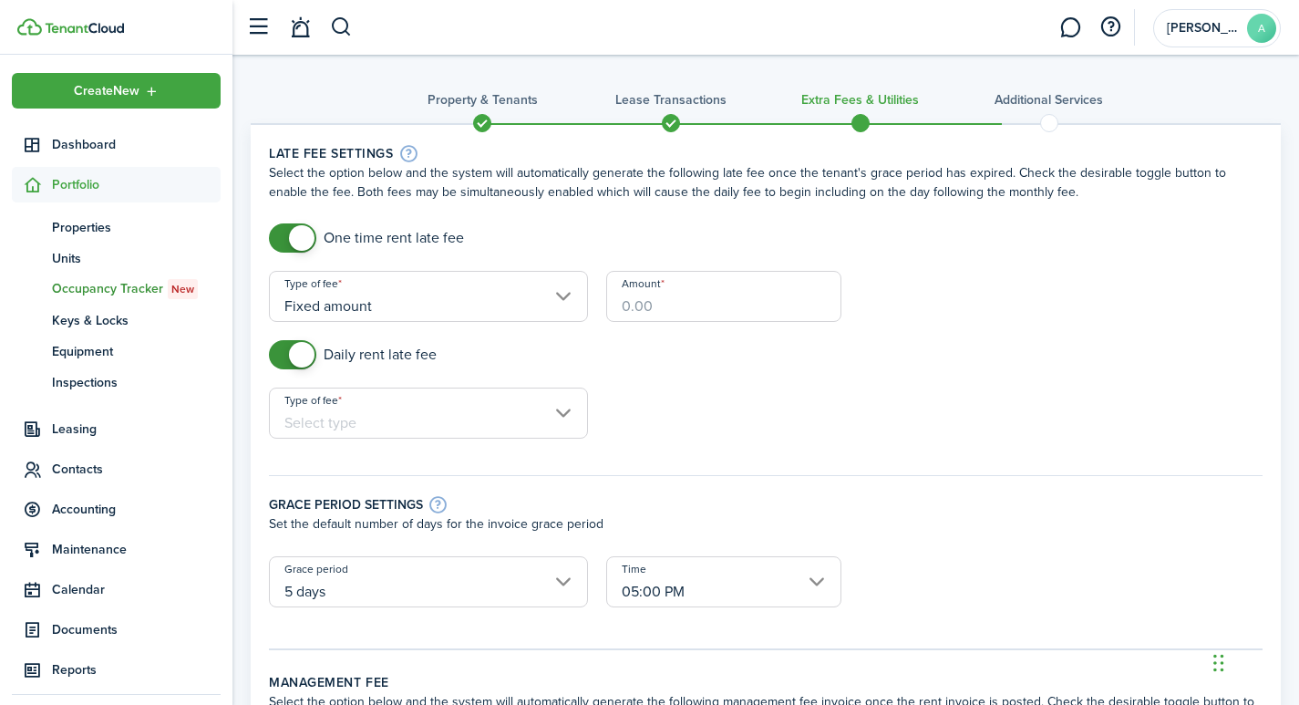
click at [663, 300] on input "Amount" at bounding box center [723, 296] width 235 height 51
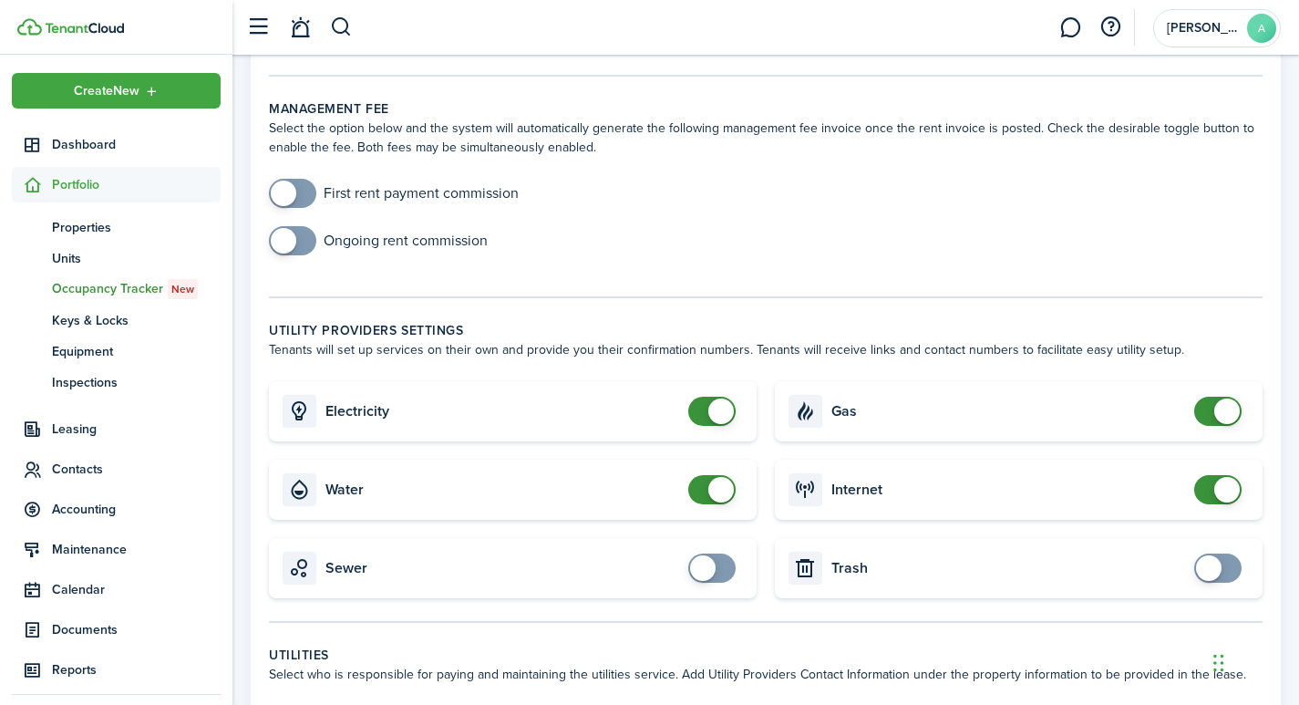
scroll to position [672, 0]
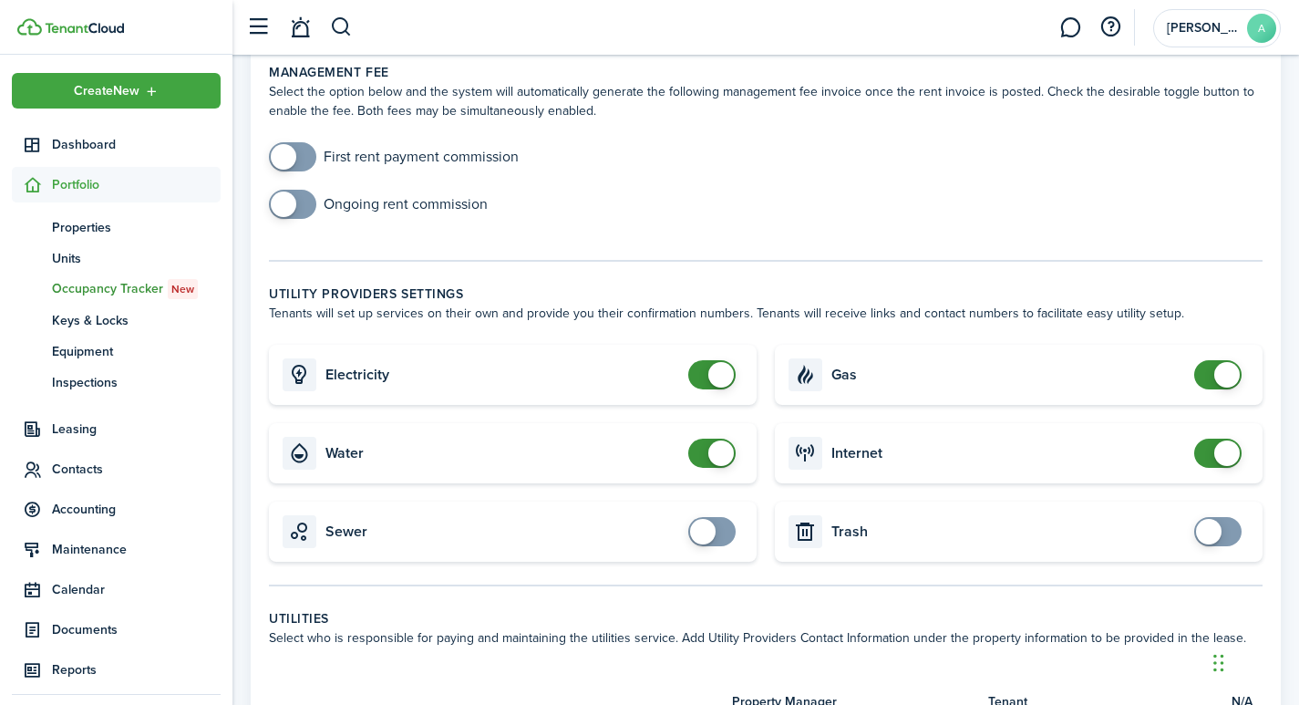
type input "$40.00"
click at [1219, 451] on span at bounding box center [1227, 453] width 26 height 26
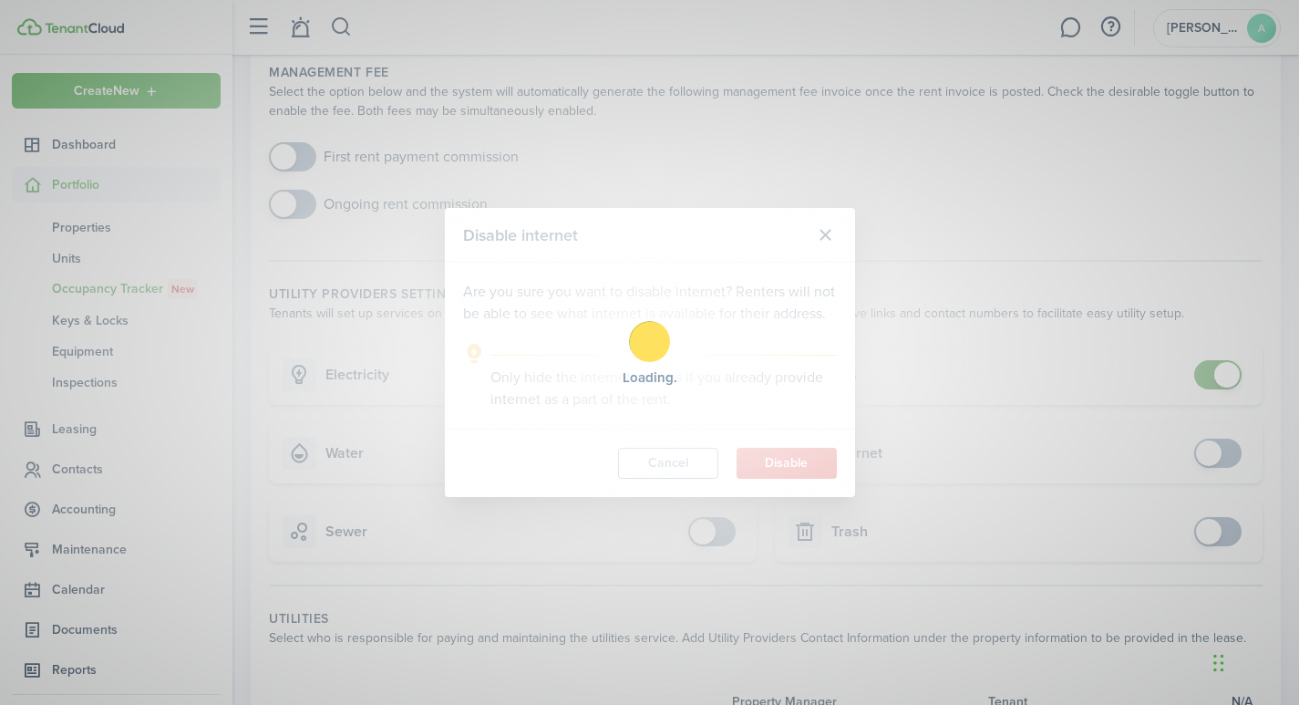
scroll to position [653, 0]
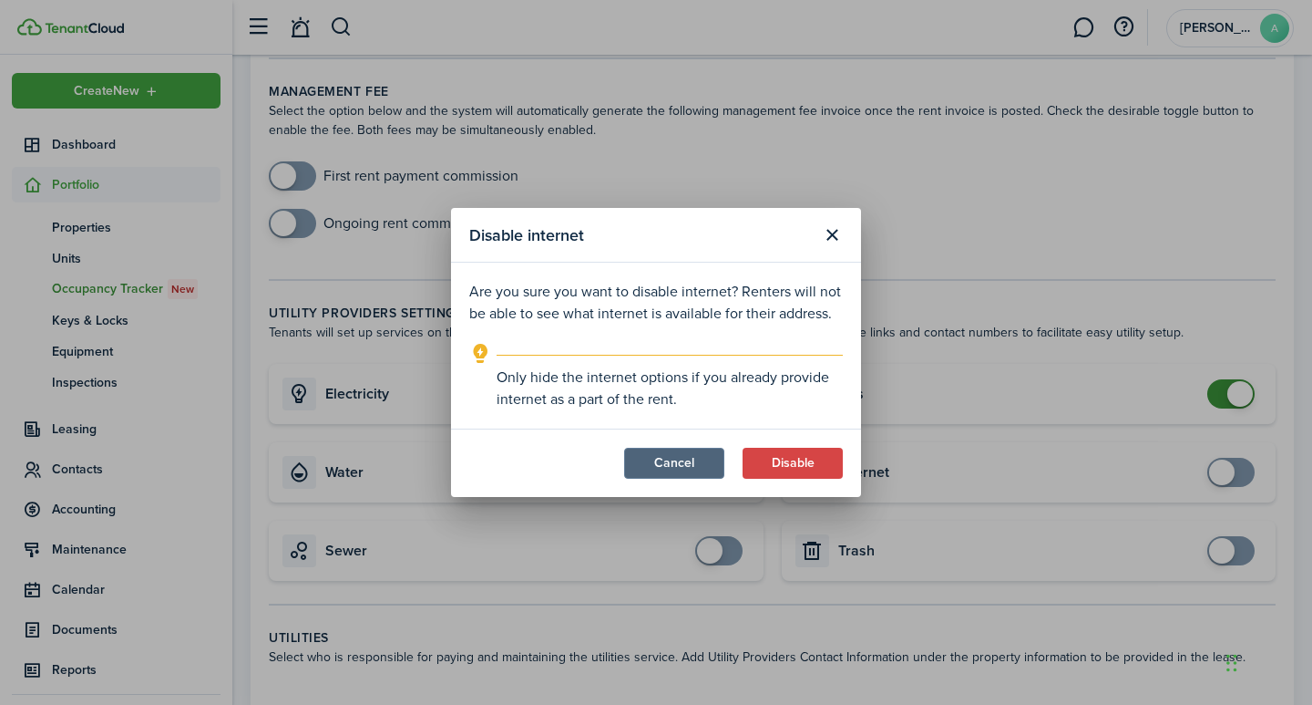
click at [686, 466] on button "Cancel" at bounding box center [674, 463] width 100 height 31
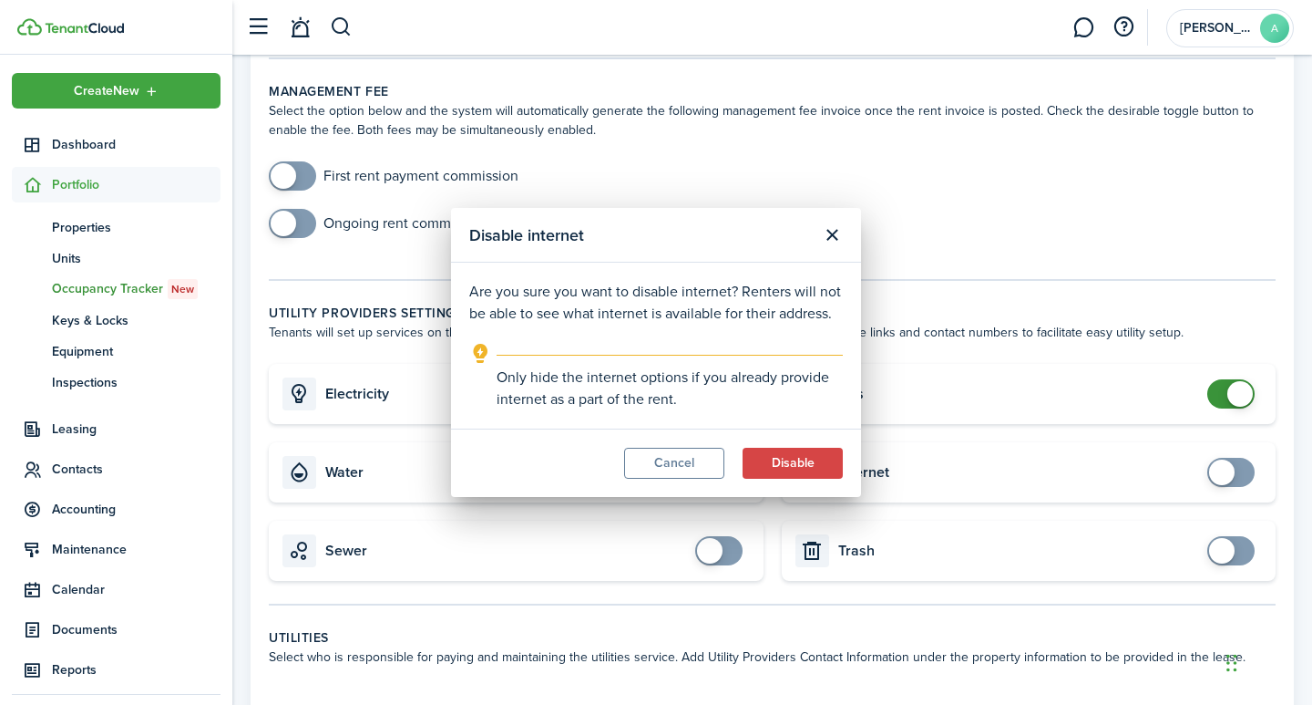
checkbox input "true"
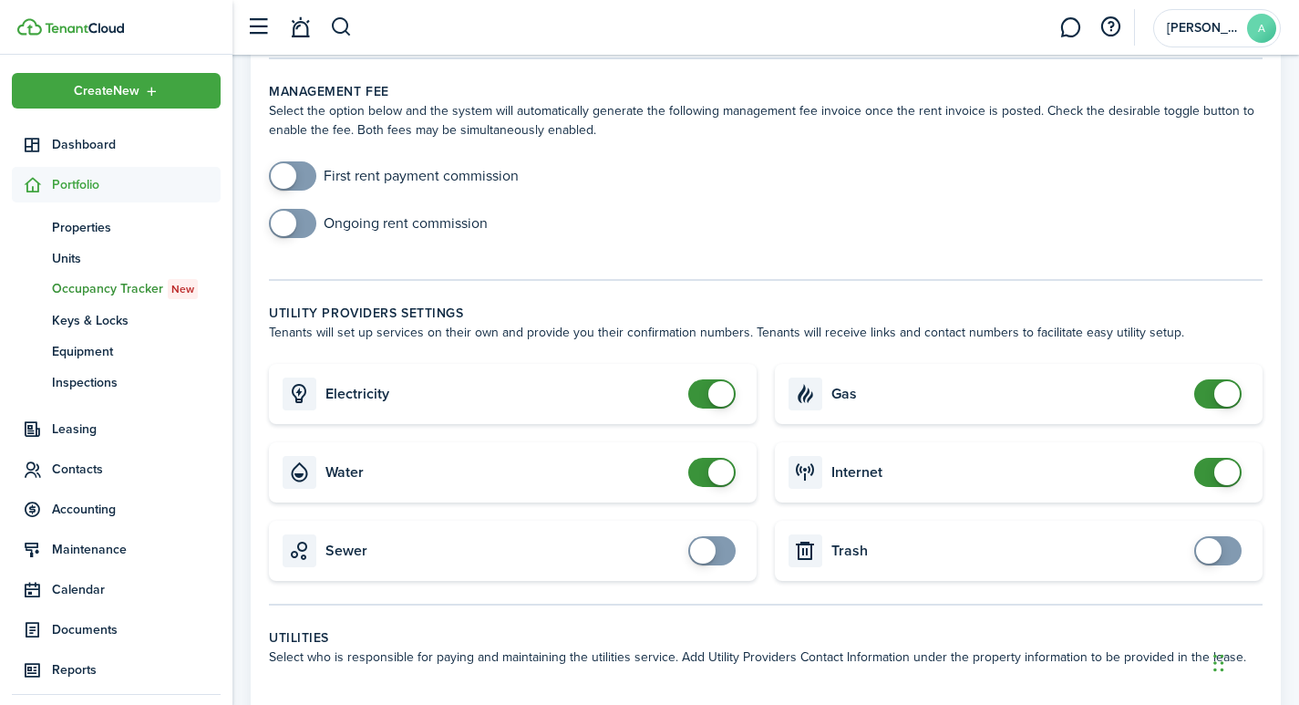
checkbox input "false"
click at [715, 476] on span at bounding box center [721, 472] width 26 height 26
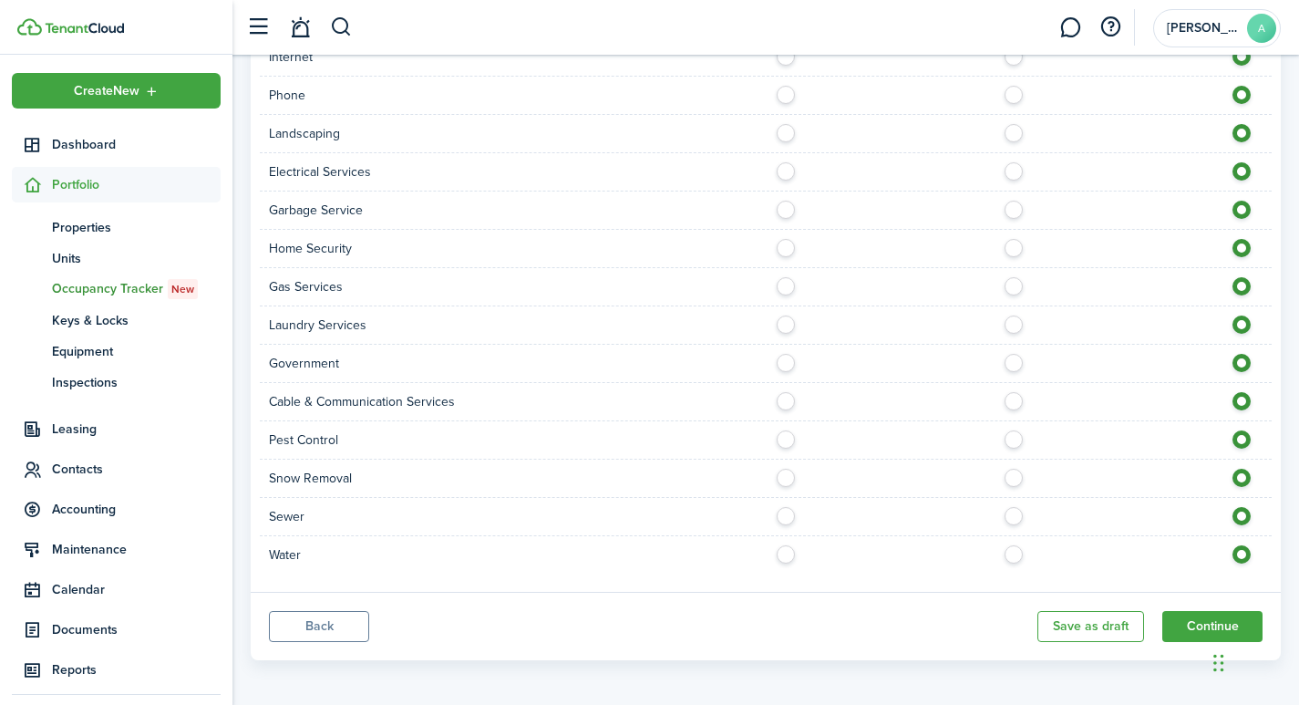
scroll to position [1474, 0]
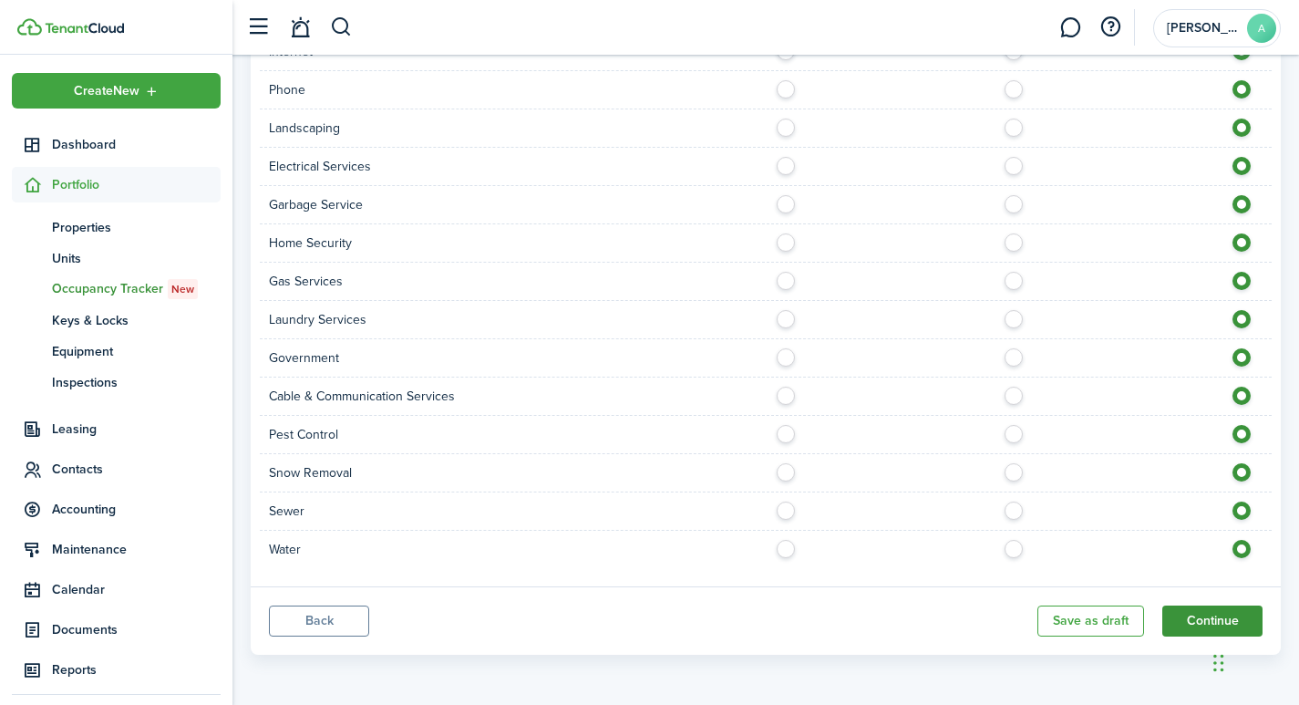
click at [1205, 608] on button "Continue" at bounding box center [1212, 620] width 100 height 31
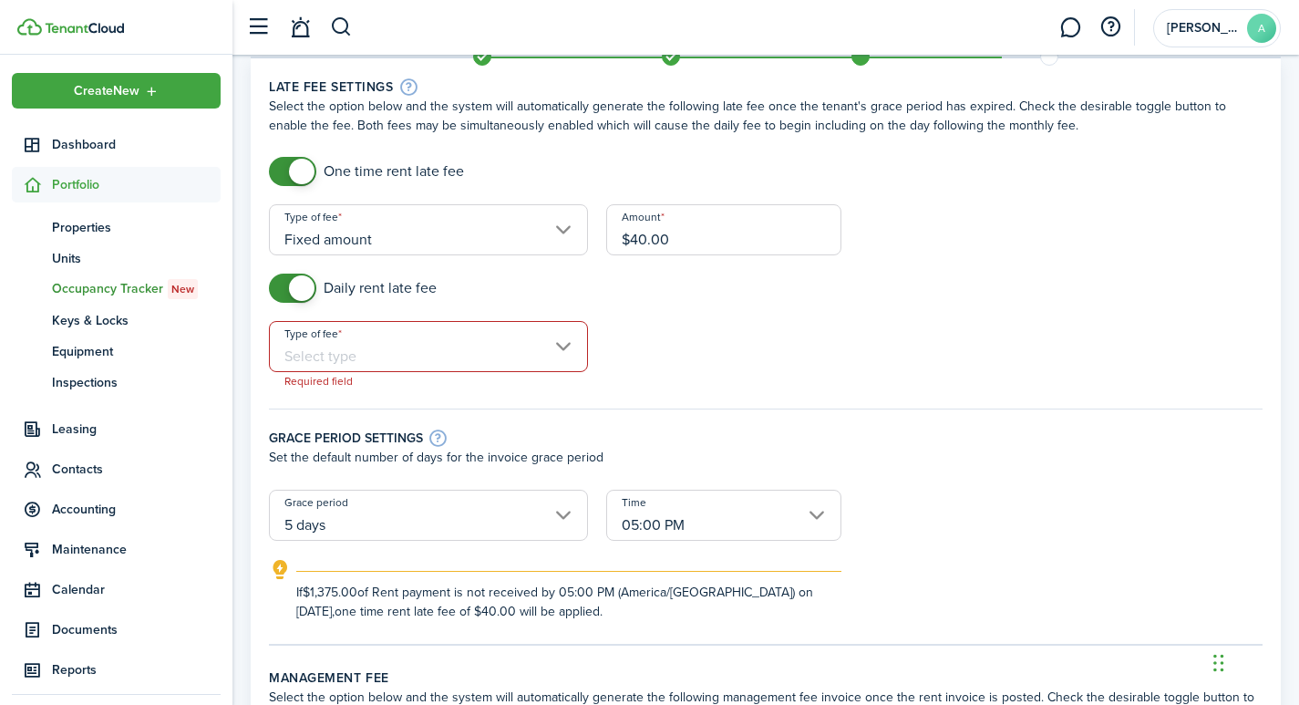
scroll to position [61, 0]
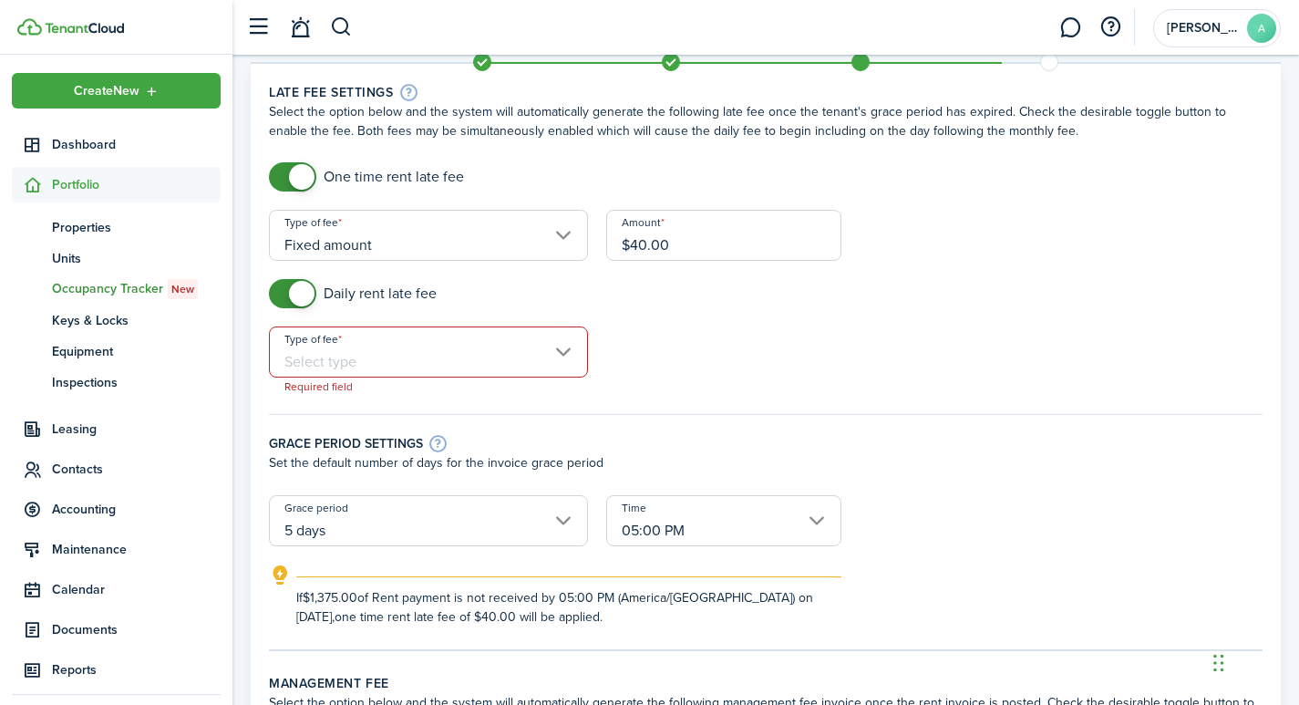
checkbox input "false"
click at [299, 288] on span at bounding box center [302, 294] width 26 height 26
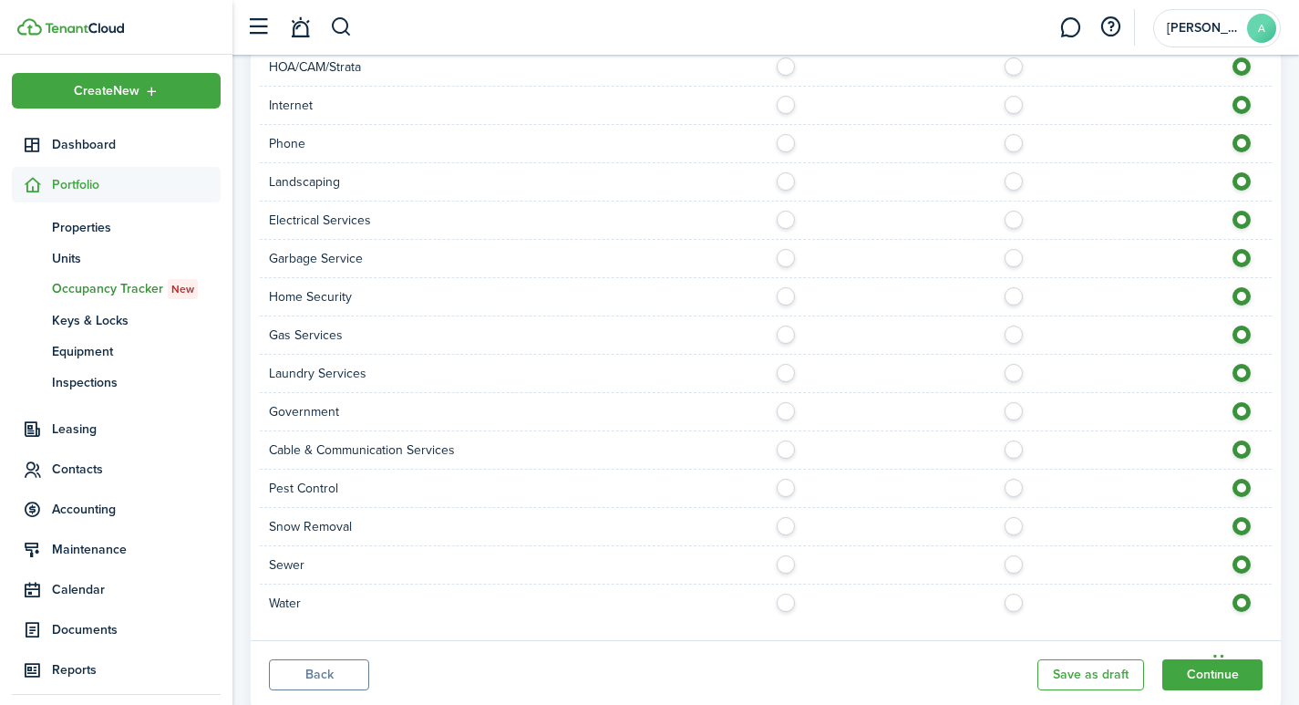
scroll to position [1405, 0]
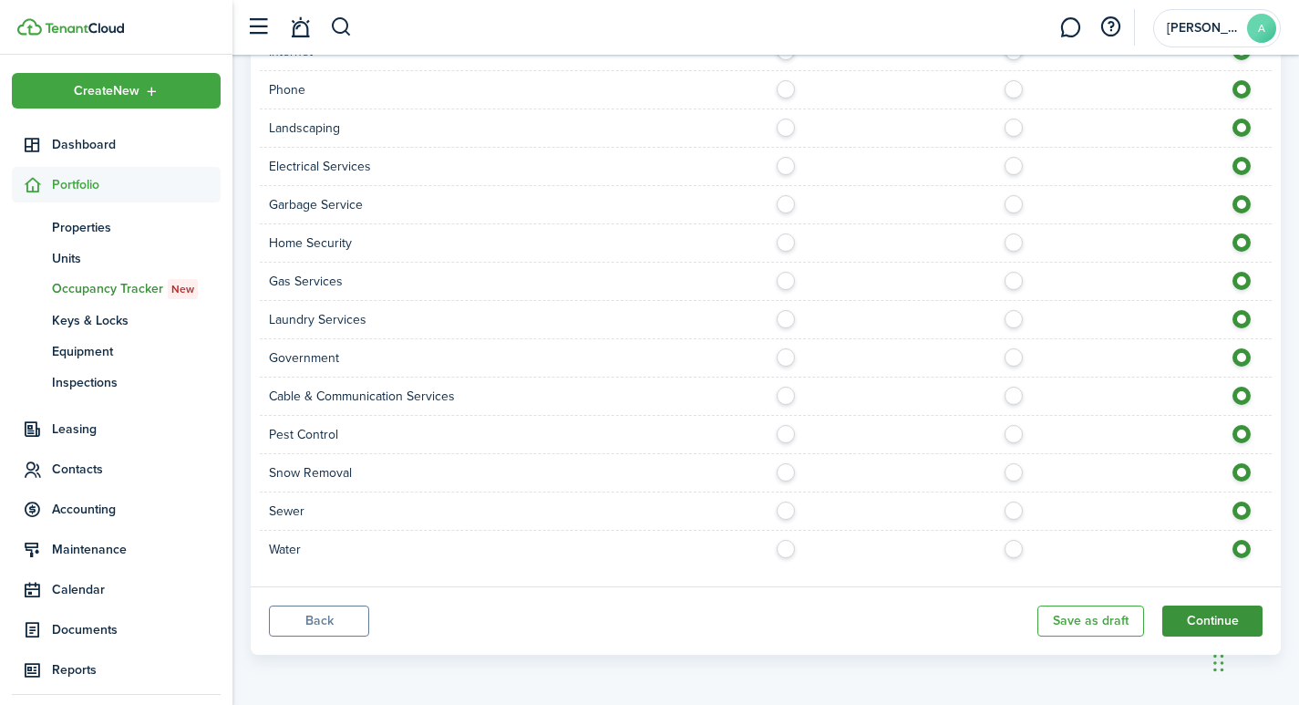
click at [1189, 614] on button "Continue" at bounding box center [1212, 620] width 100 height 31
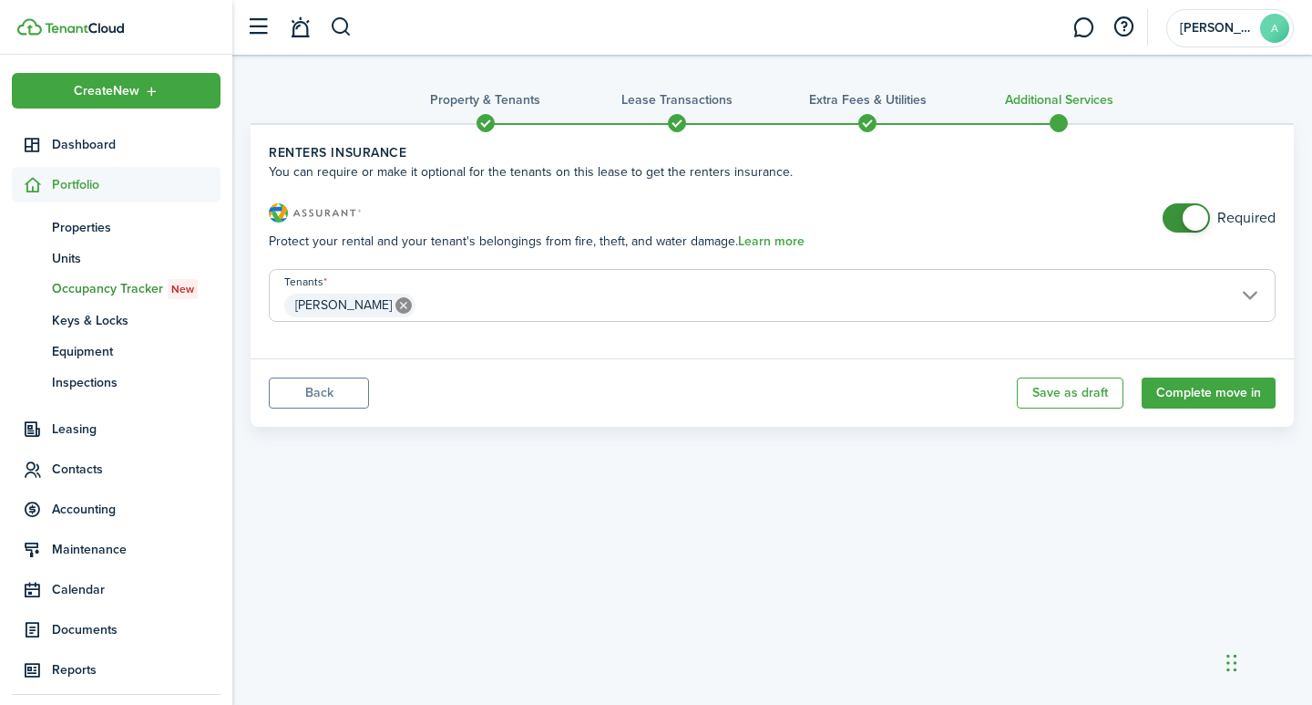
checkbox input "false"
click at [1198, 220] on span at bounding box center [1196, 218] width 26 height 26
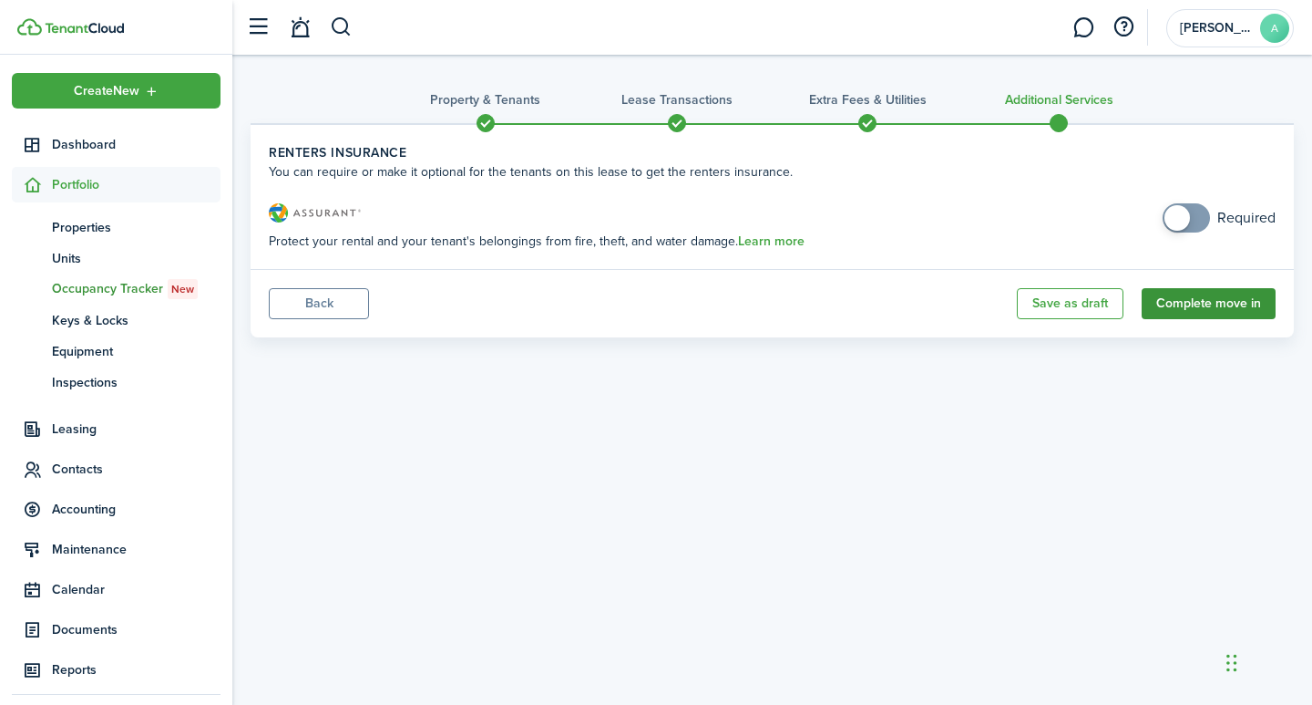
click at [1240, 308] on button "Complete move in" at bounding box center [1209, 303] width 134 height 31
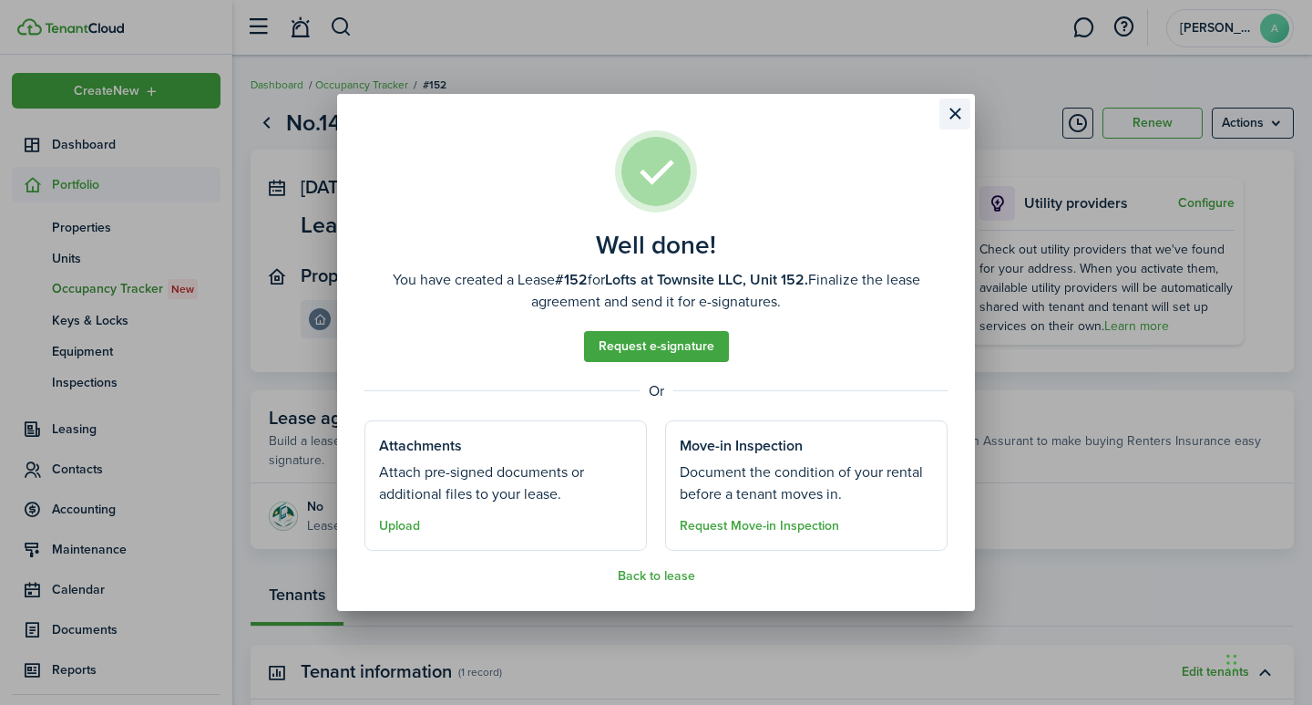
click at [955, 113] on button "Close modal" at bounding box center [955, 113] width 31 height 31
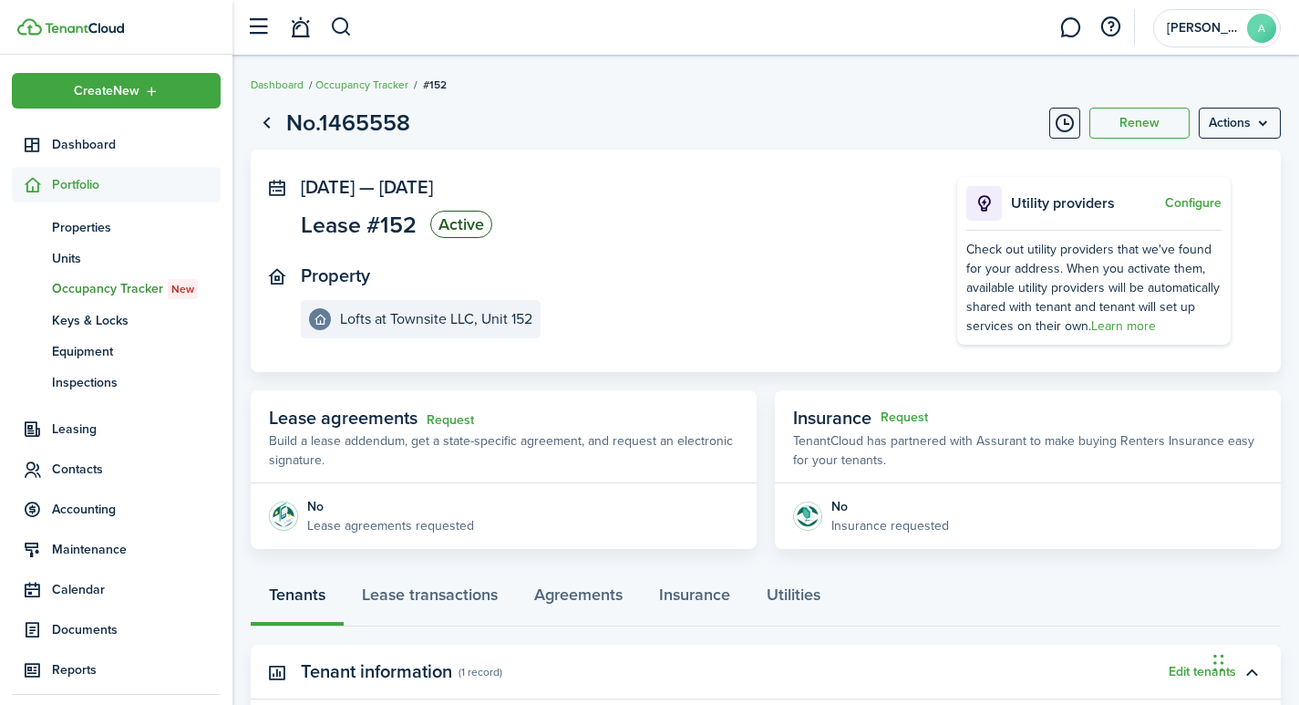
click at [1075, 205] on p "Utility providers" at bounding box center [1085, 203] width 149 height 22
click at [370, 81] on link "Occupancy Tracker" at bounding box center [361, 85] width 93 height 16
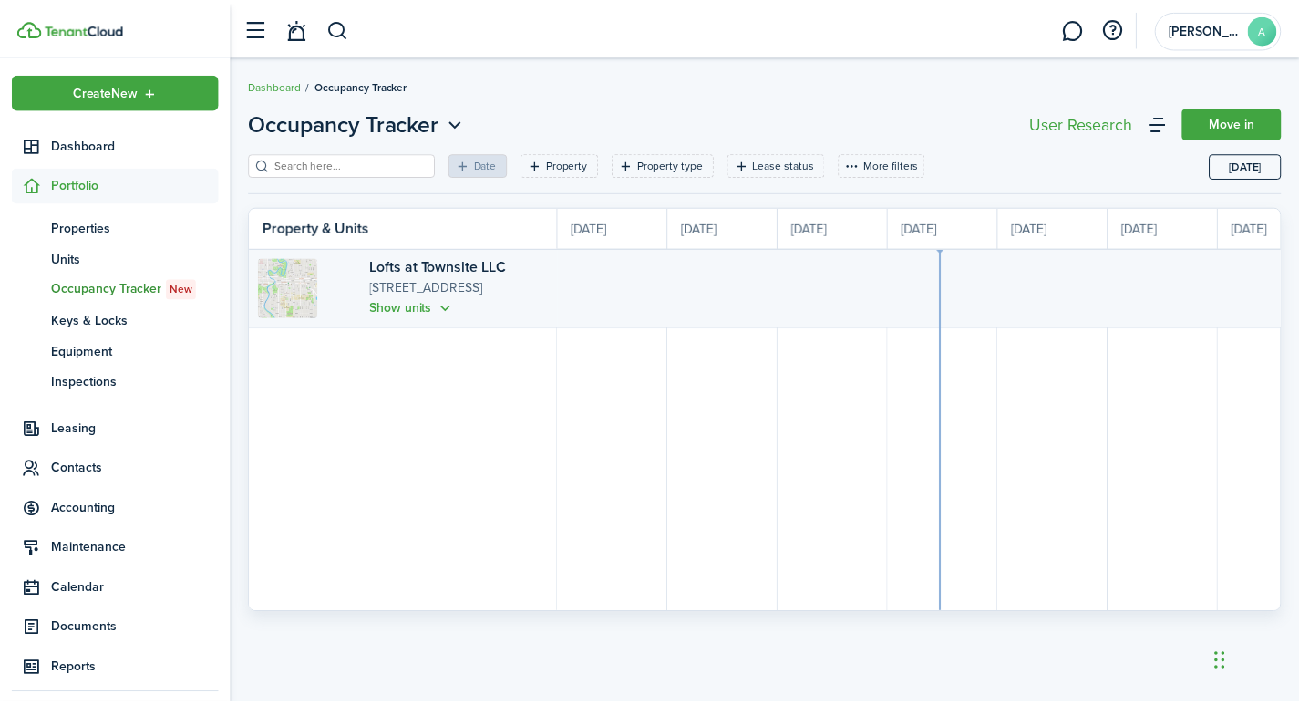
scroll to position [0, 334]
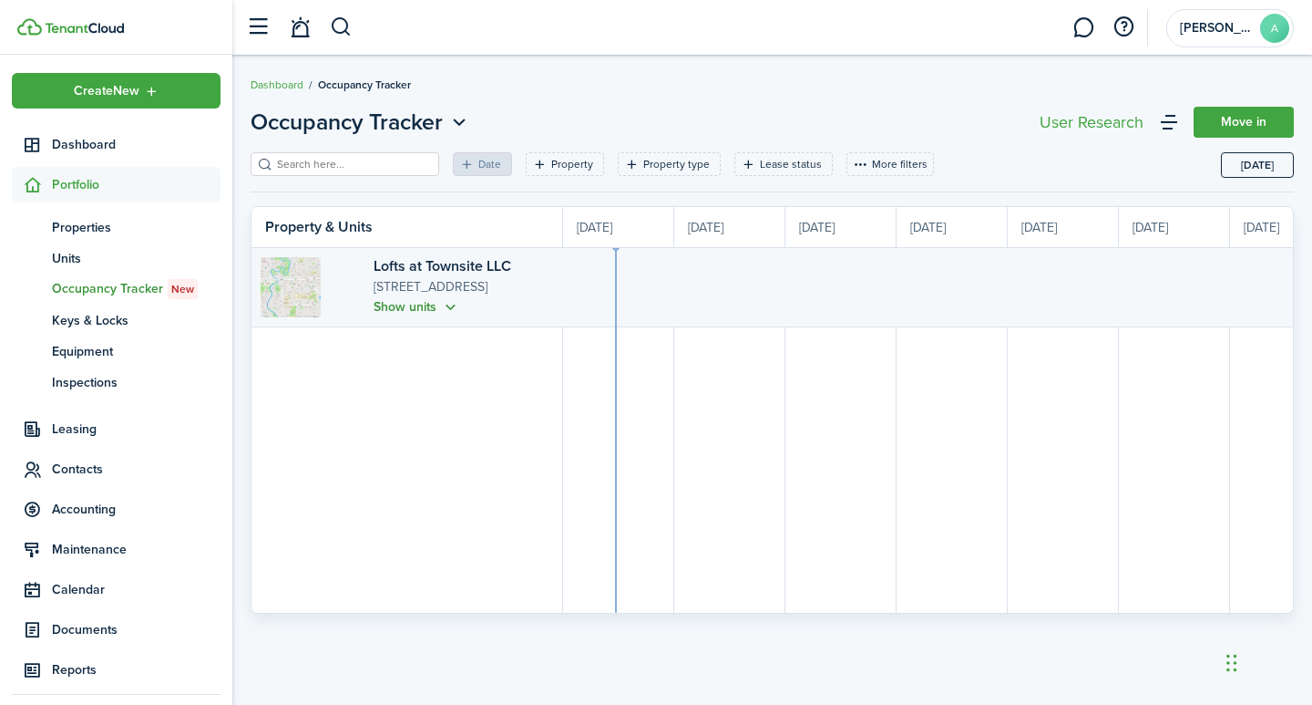
click at [374, 306] on button "Show units" at bounding box center [417, 306] width 87 height 21
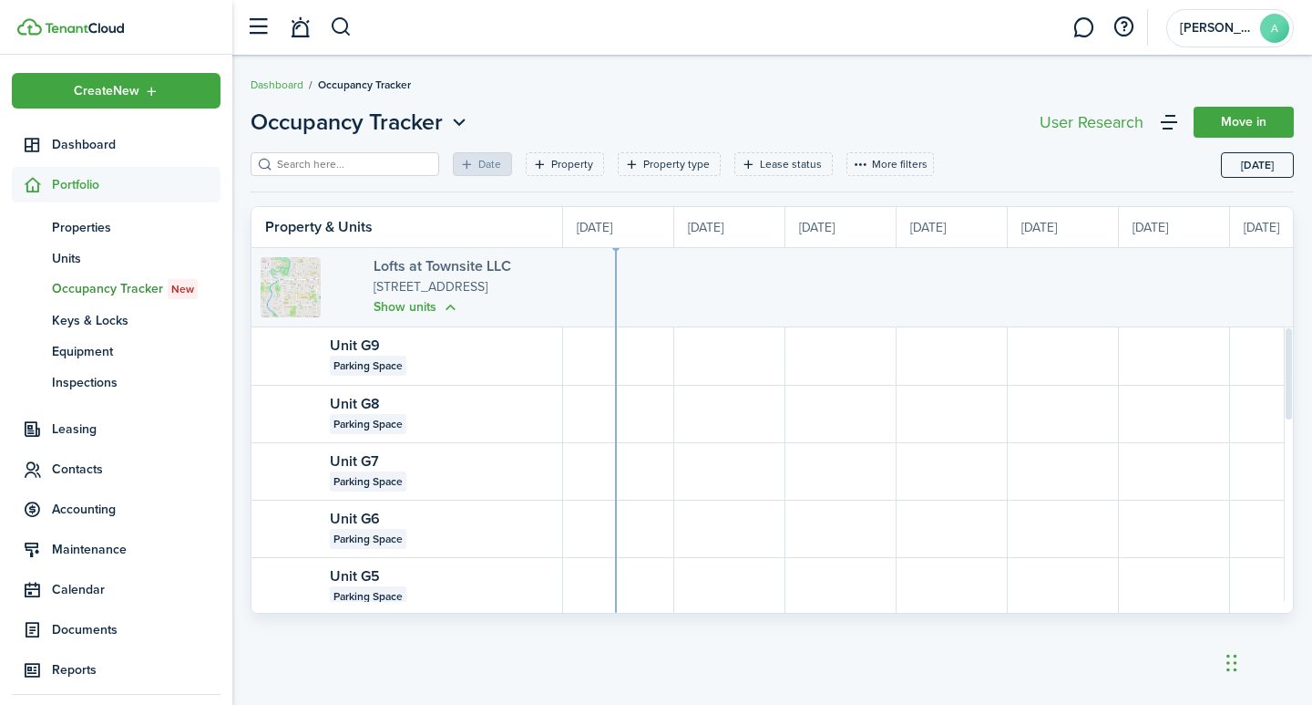
click at [382, 264] on link "Lofts at Townsite LLC" at bounding box center [443, 265] width 138 height 21
click at [66, 433] on span "Leasing" at bounding box center [136, 428] width 169 height 19
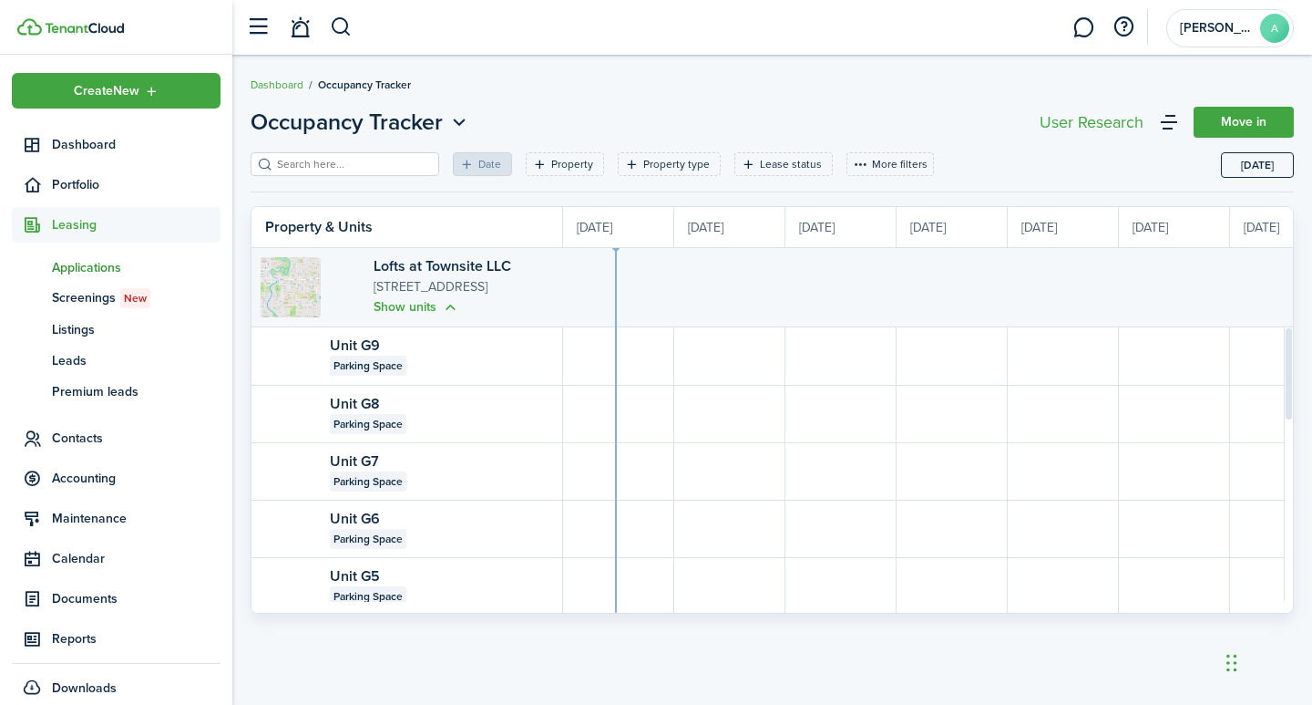
click at [105, 268] on span "Applications" at bounding box center [136, 267] width 169 height 19
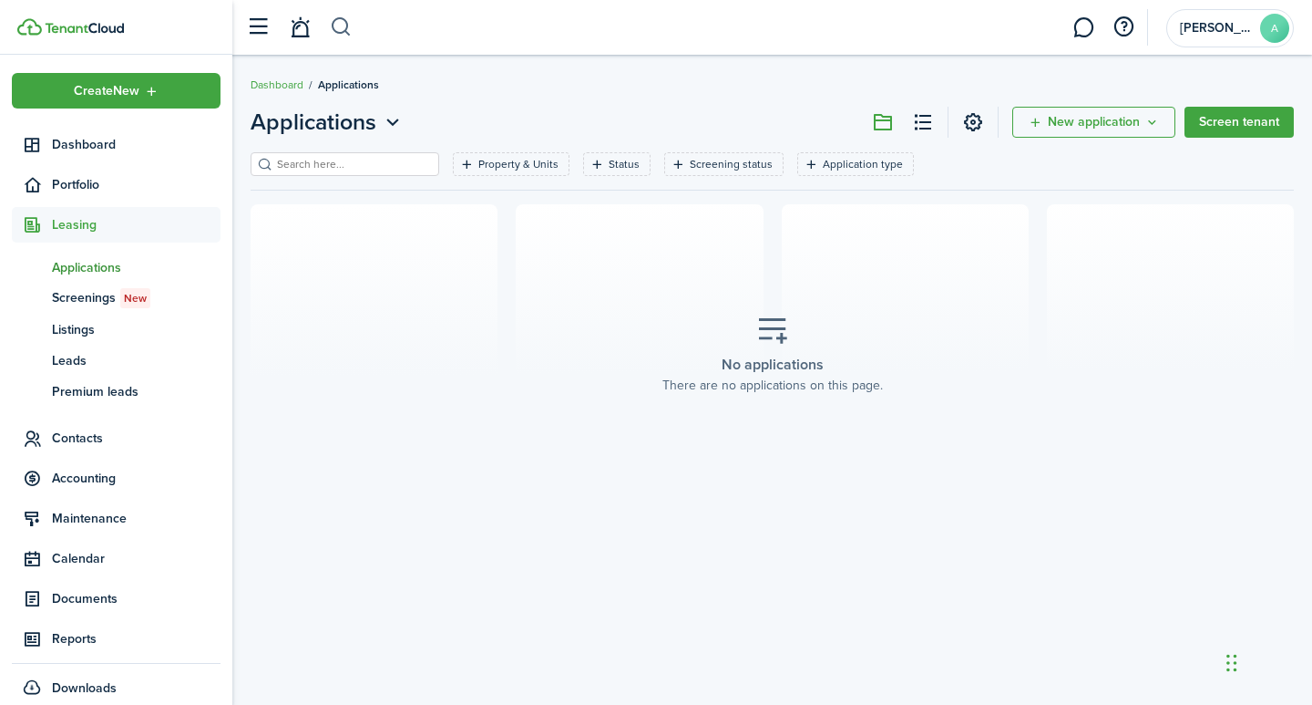
click at [337, 26] on button "button" at bounding box center [341, 27] width 23 height 31
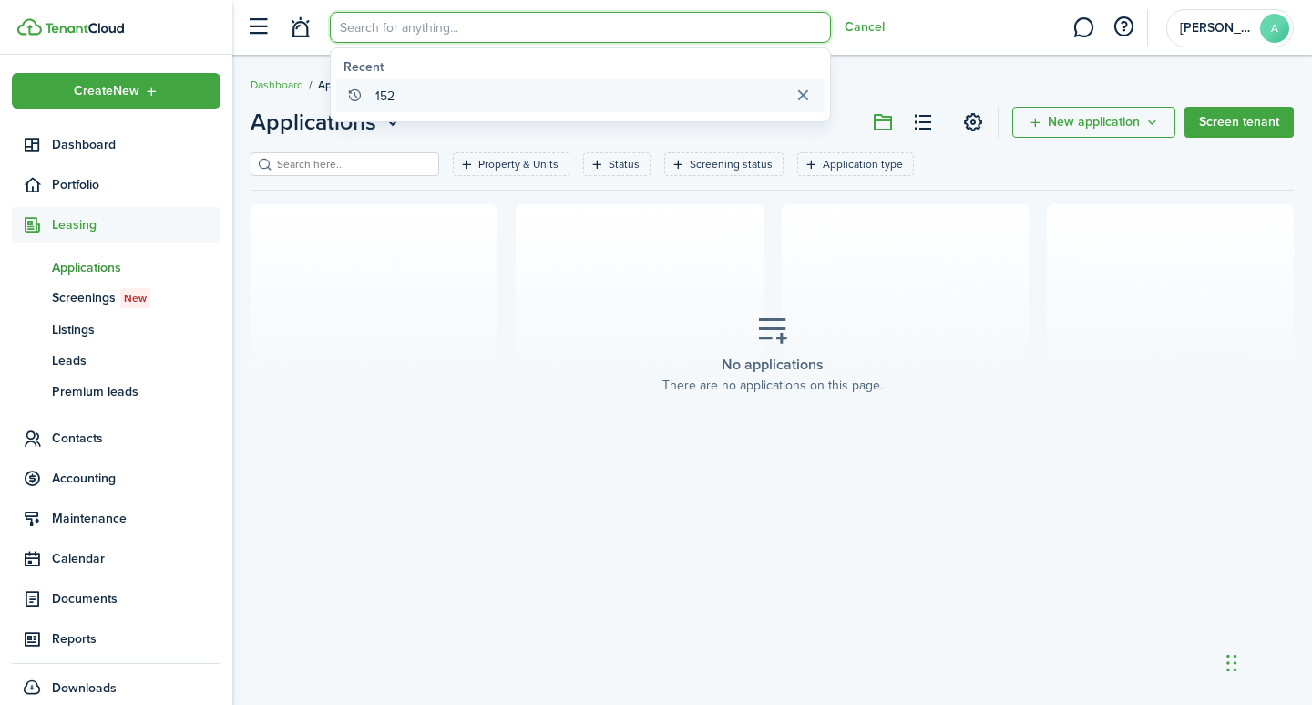
click at [386, 96] on global-search-item-title "152" at bounding box center [385, 96] width 19 height 19
type input "152"
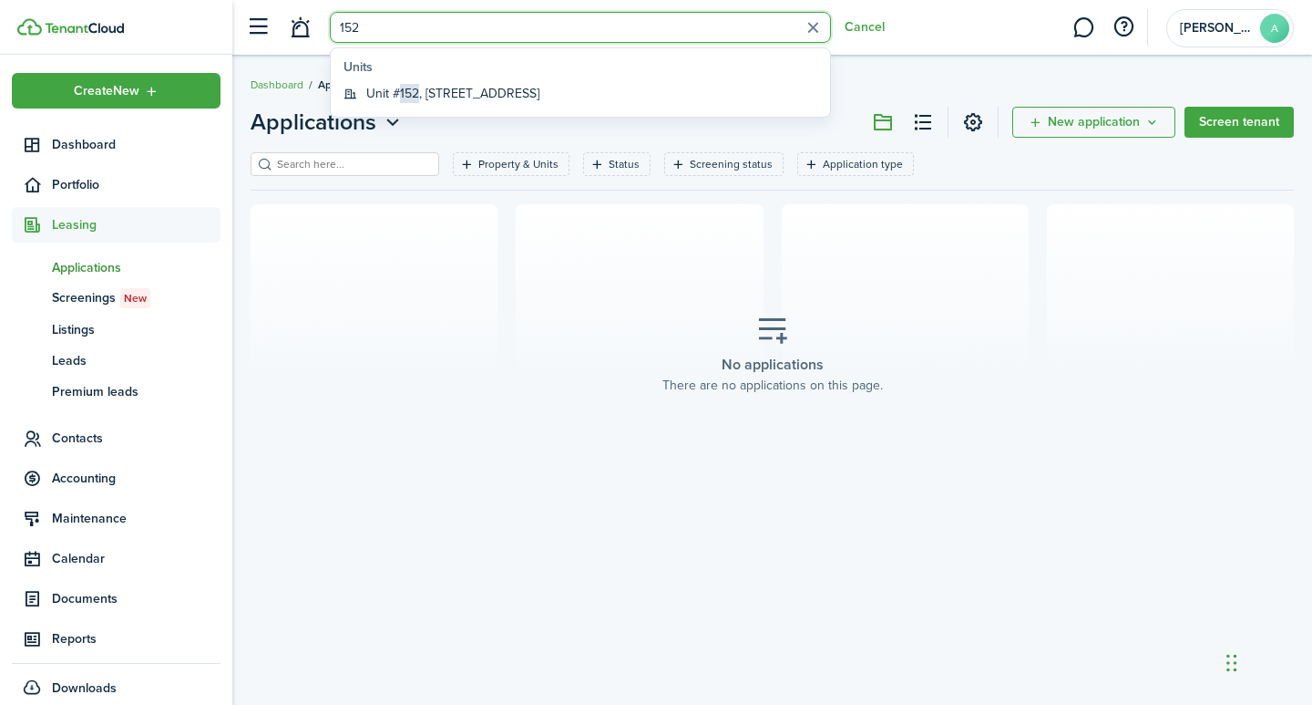
click at [77, 221] on span "Leasing" at bounding box center [136, 224] width 169 height 19
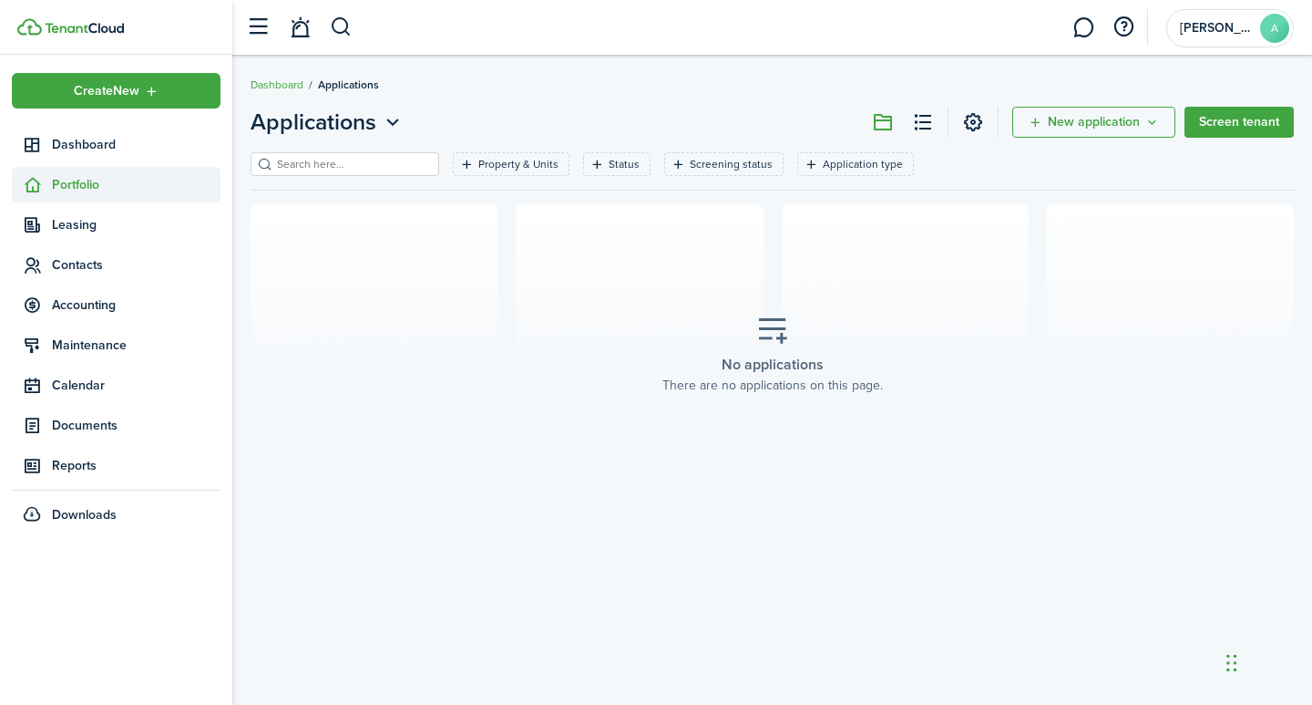
click at [75, 184] on span "Portfolio" at bounding box center [136, 184] width 169 height 19
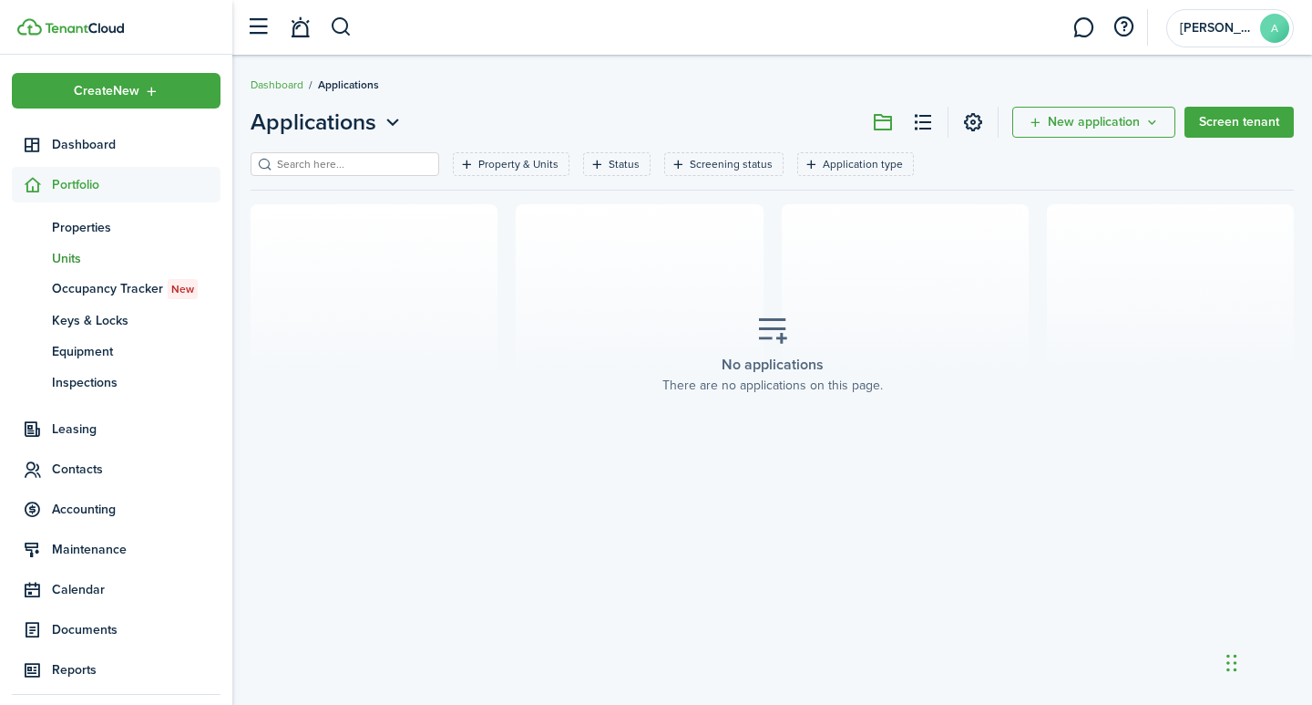
click at [75, 257] on span "Units" at bounding box center [136, 258] width 169 height 19
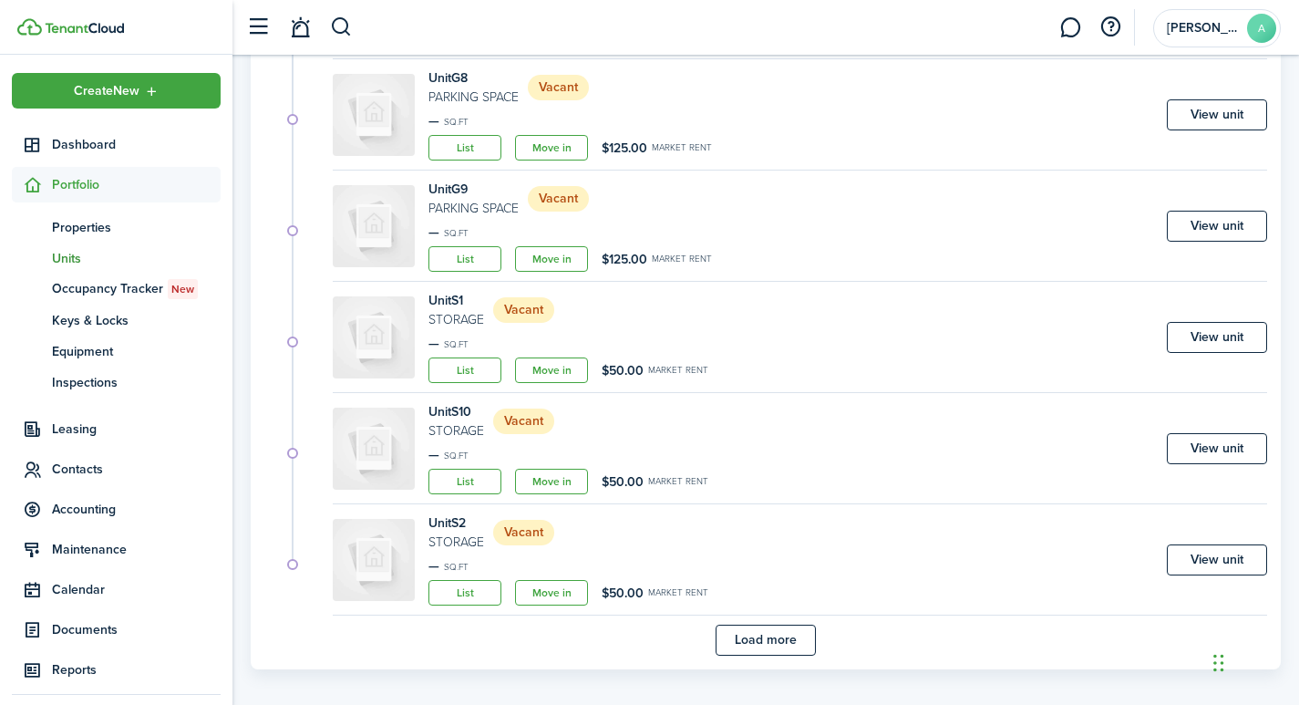
scroll to position [1042, 0]
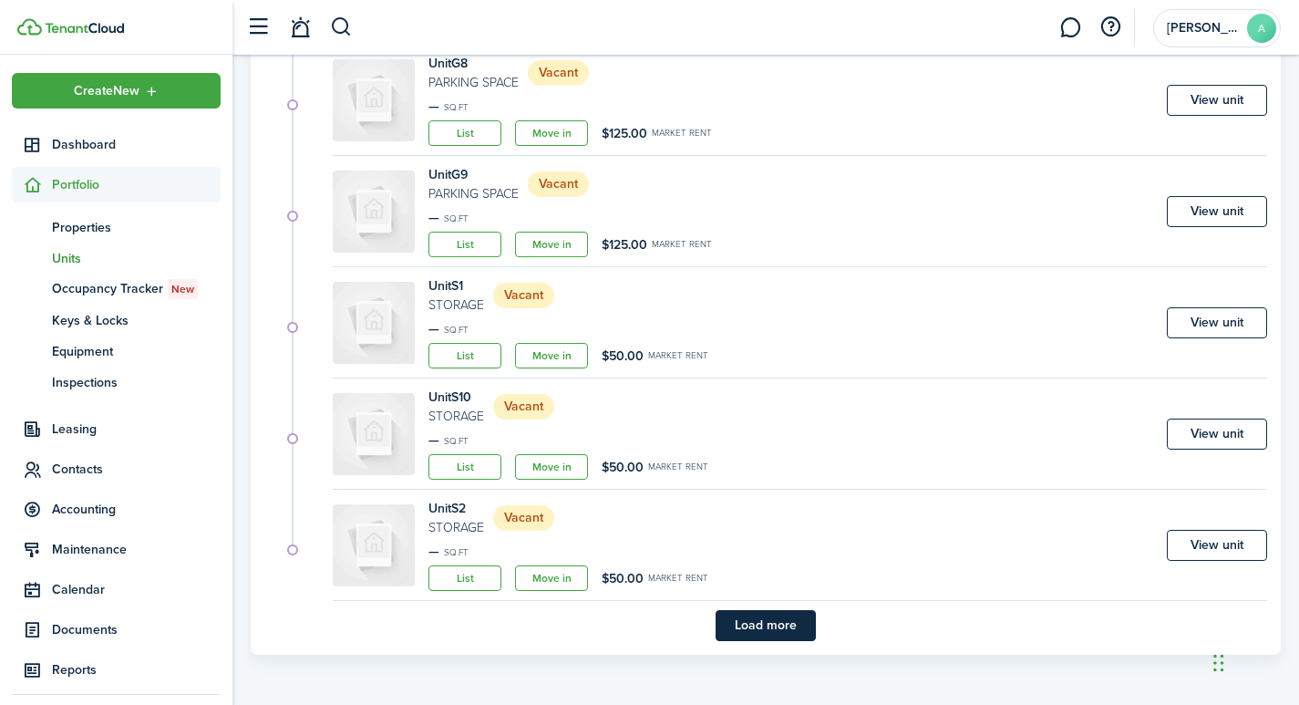
click at [760, 632] on button "Load more" at bounding box center [765, 625] width 100 height 31
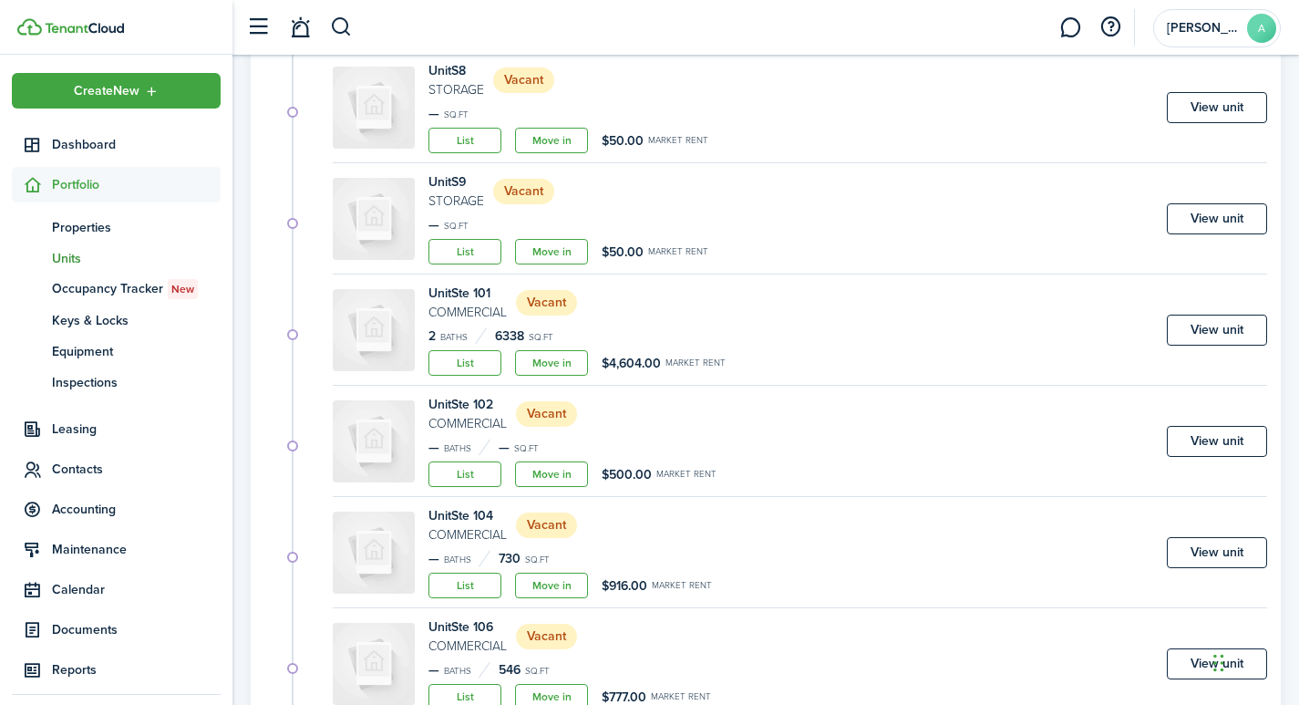
scroll to position [2376, 0]
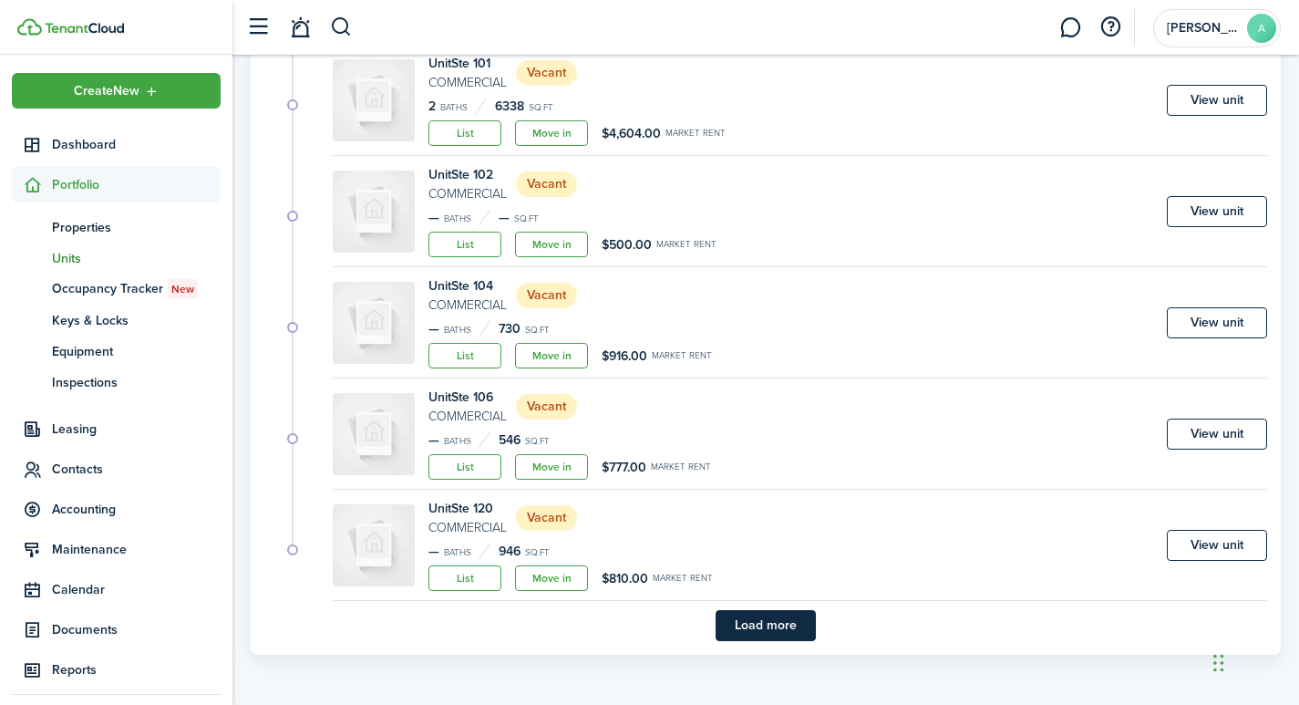
click at [761, 623] on button "Load more" at bounding box center [765, 625] width 100 height 31
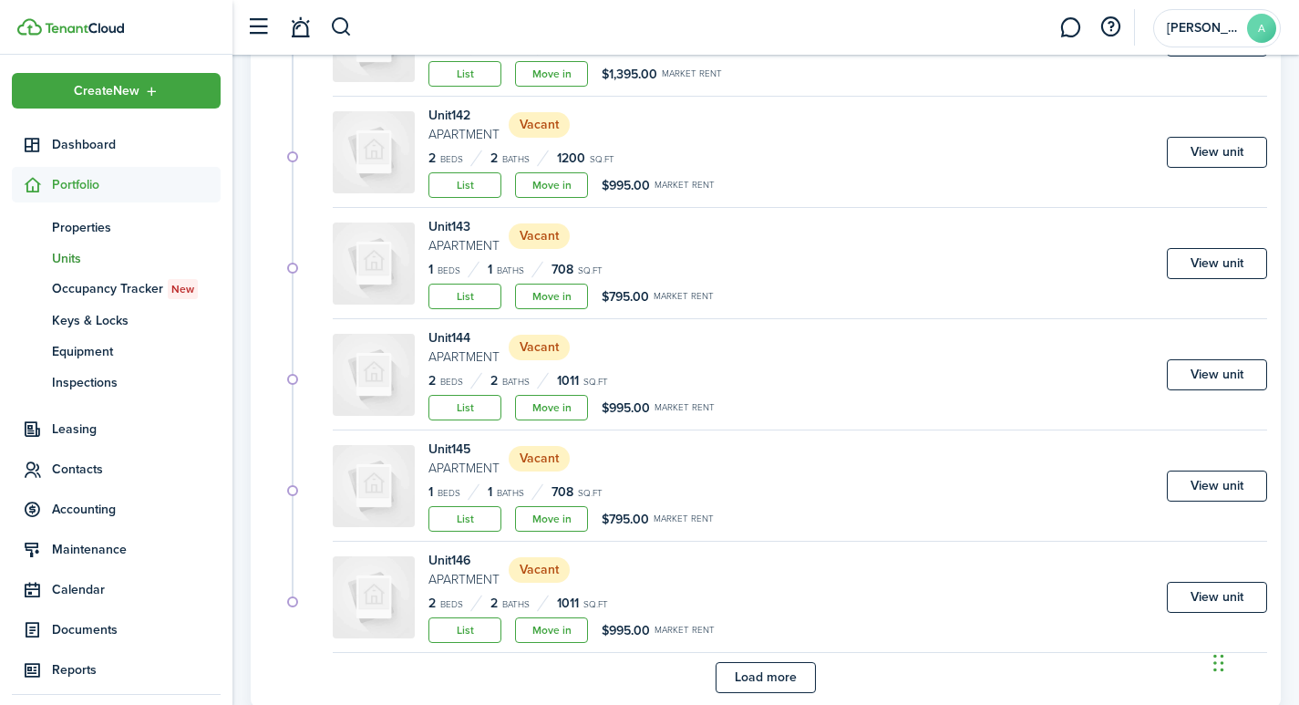
scroll to position [3710, 0]
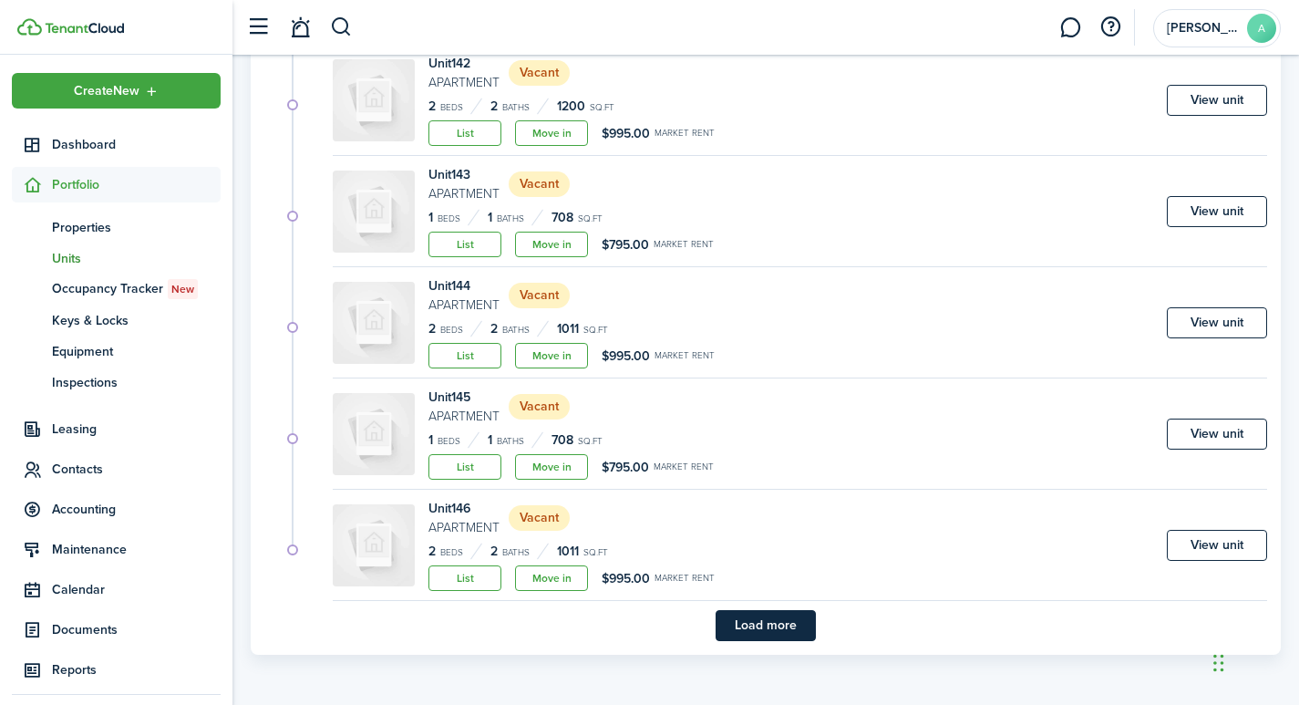
click at [783, 623] on button "Load more" at bounding box center [765, 625] width 100 height 31
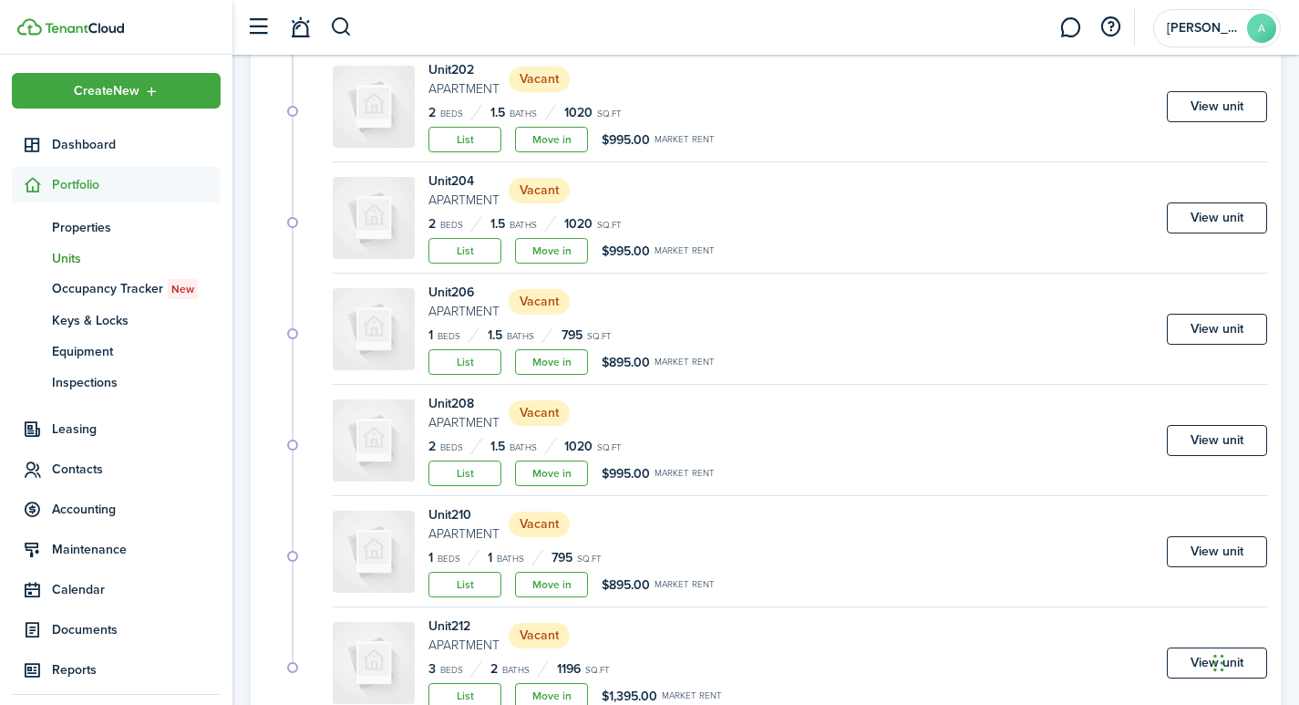
scroll to position [5045, 0]
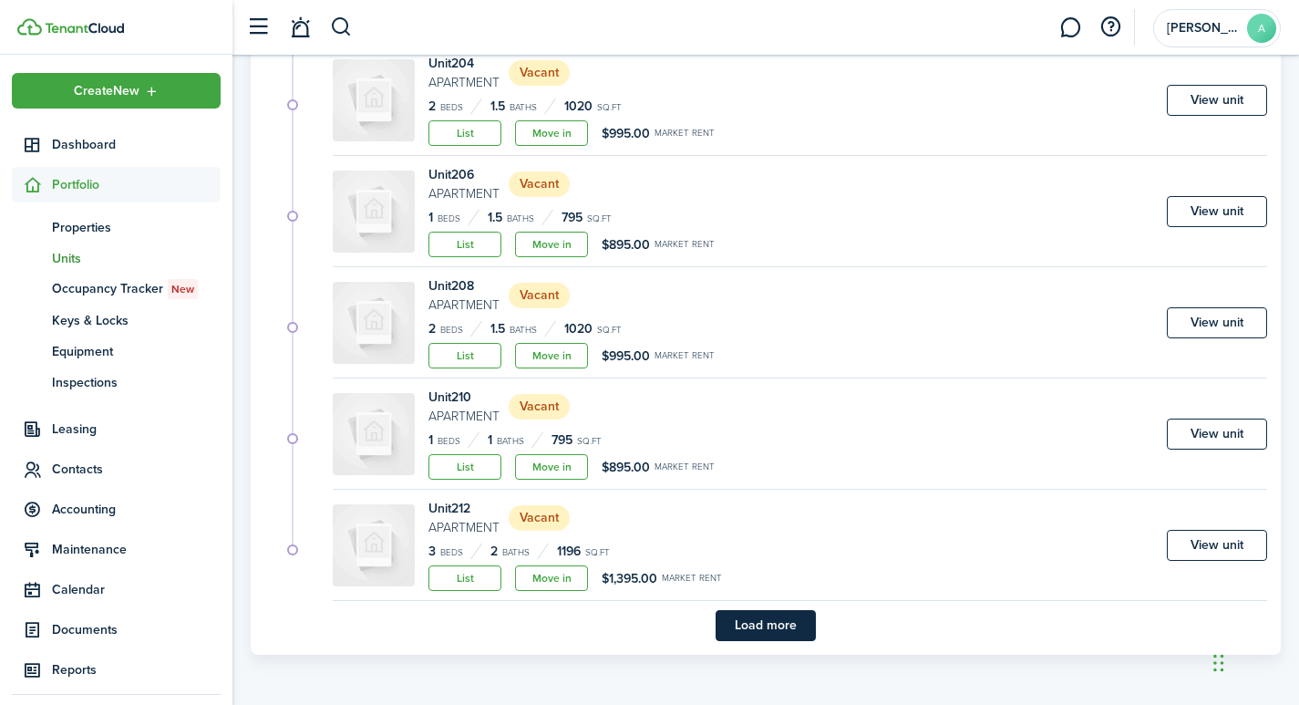
click at [760, 624] on button "Load more" at bounding box center [765, 625] width 100 height 31
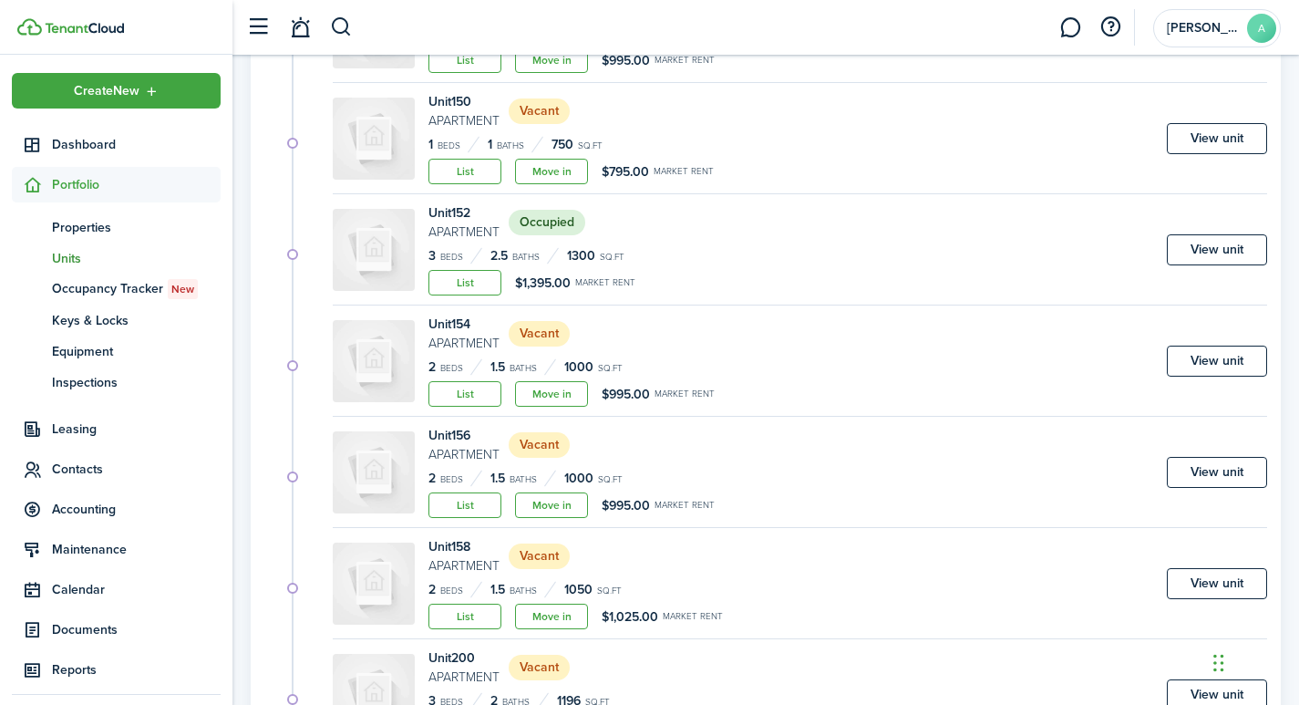
scroll to position [4142, 0]
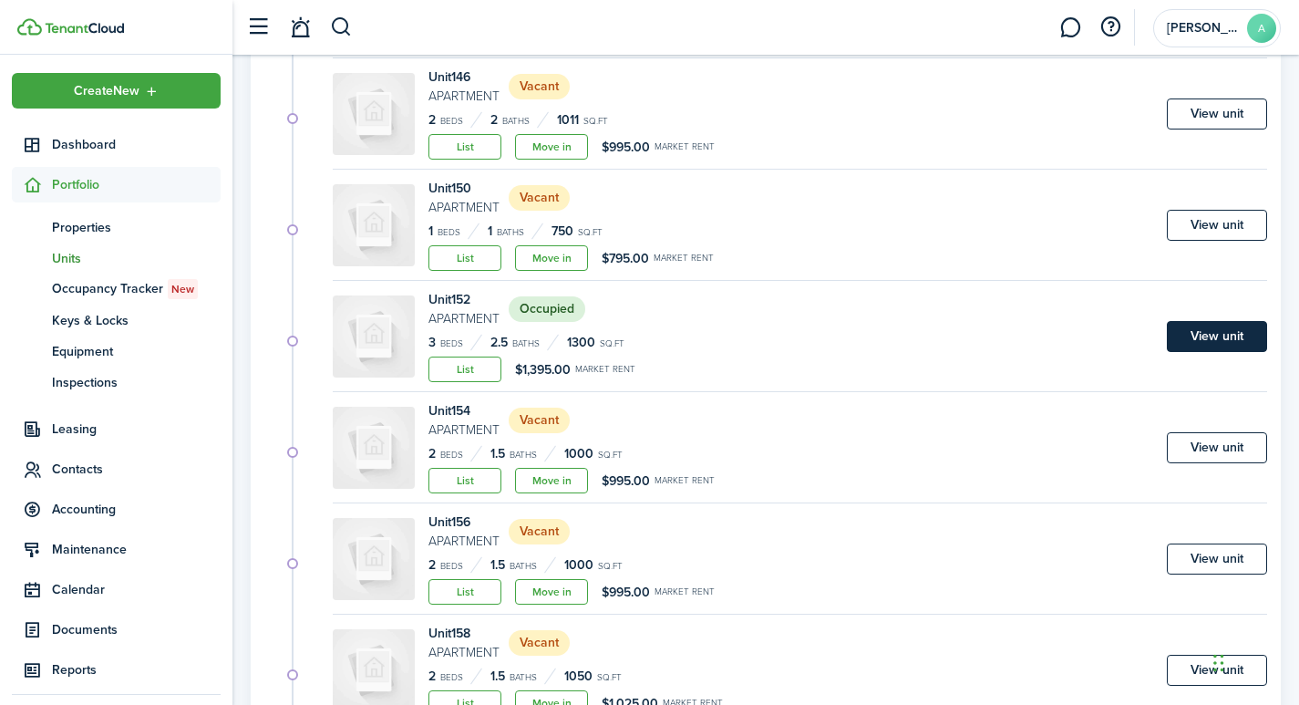
click at [1195, 342] on link "View unit" at bounding box center [1217, 336] width 100 height 31
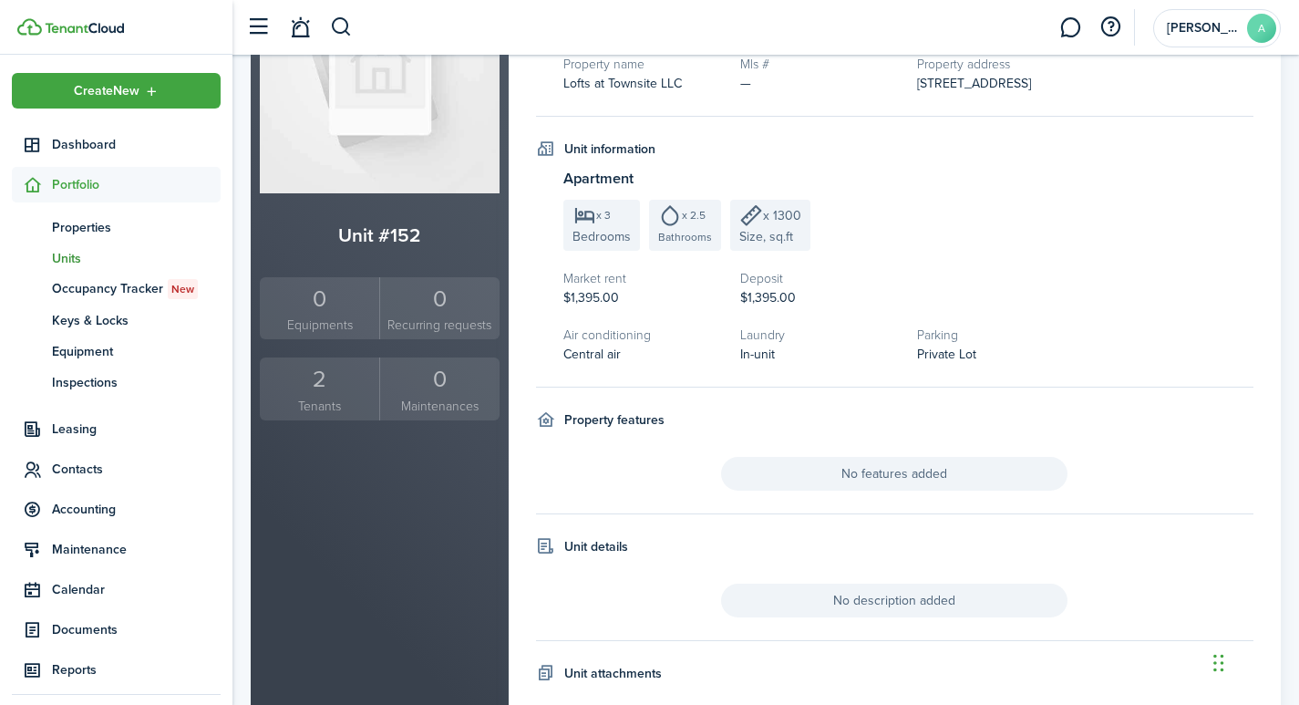
scroll to position [190, 0]
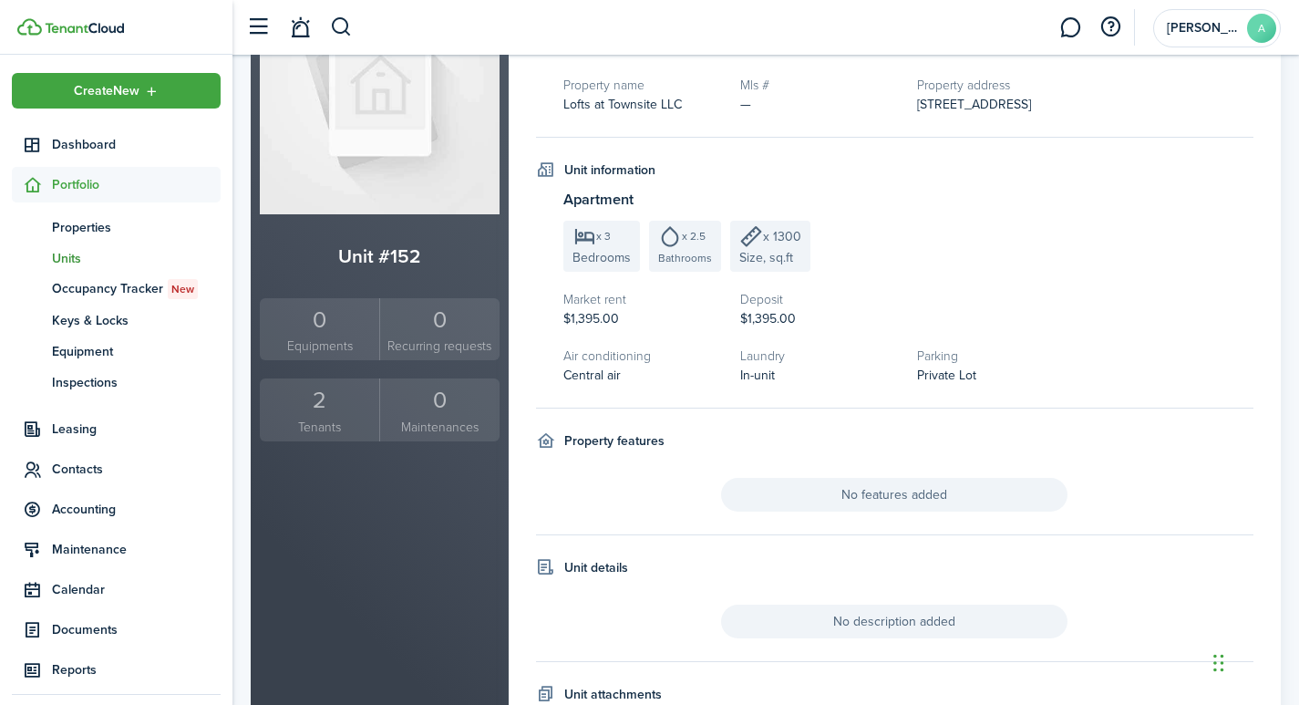
click at [323, 397] on div "2" at bounding box center [319, 400] width 110 height 35
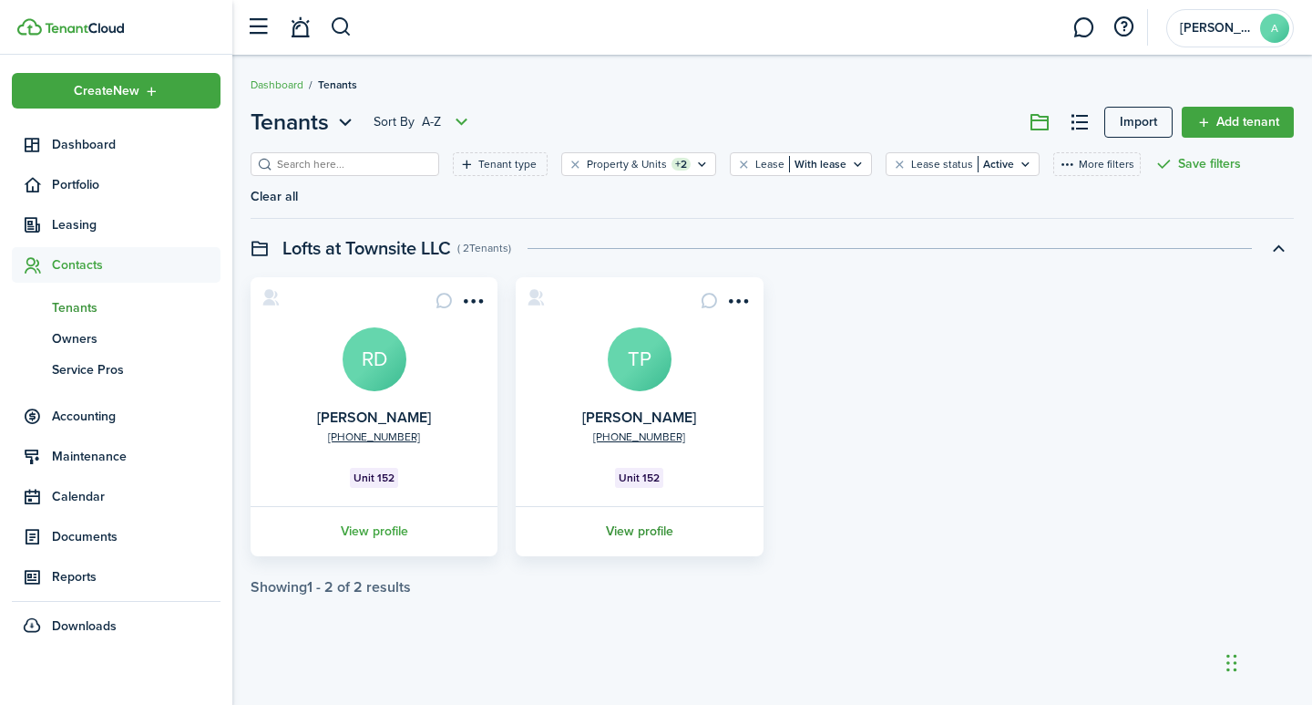
click at [637, 506] on link "View profile" at bounding box center [639, 531] width 252 height 50
click at [375, 506] on link "View profile" at bounding box center [374, 531] width 252 height 50
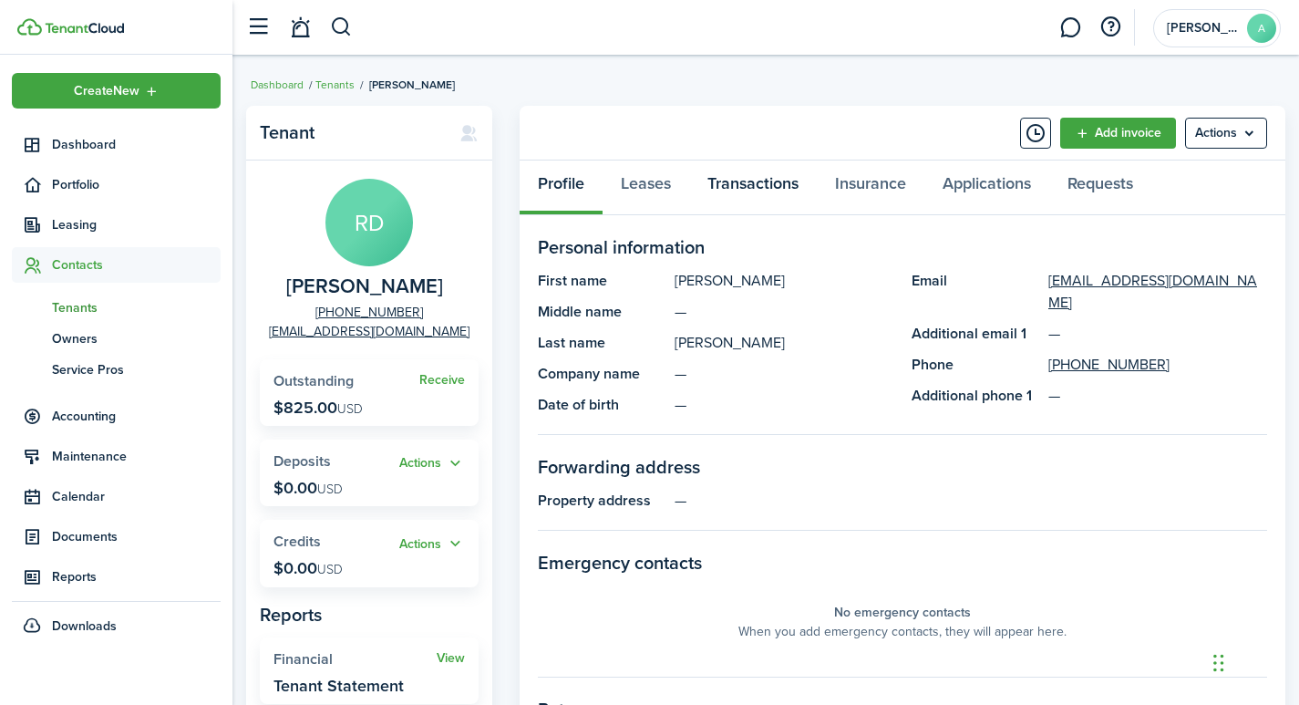
click at [749, 175] on link "Transactions" at bounding box center [753, 187] width 128 height 55
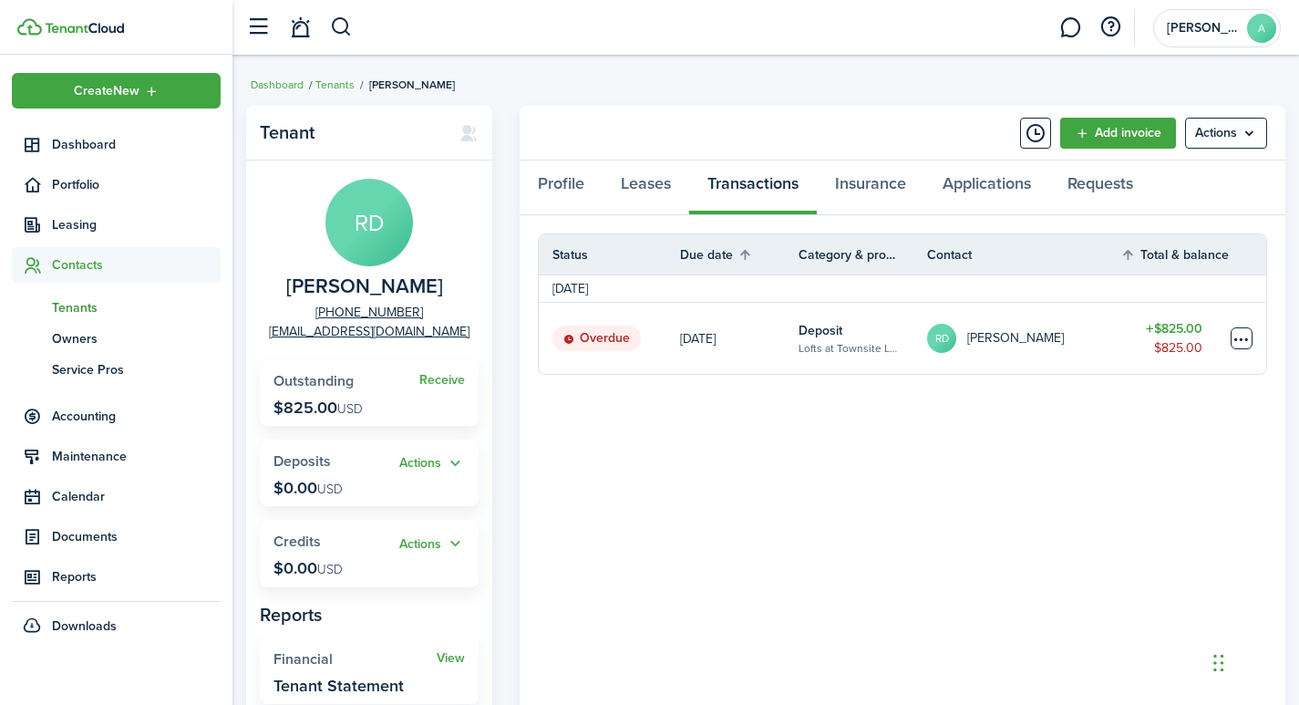
click at [1240, 336] on table-menu-btn-icon at bounding box center [1241, 338] width 22 height 22
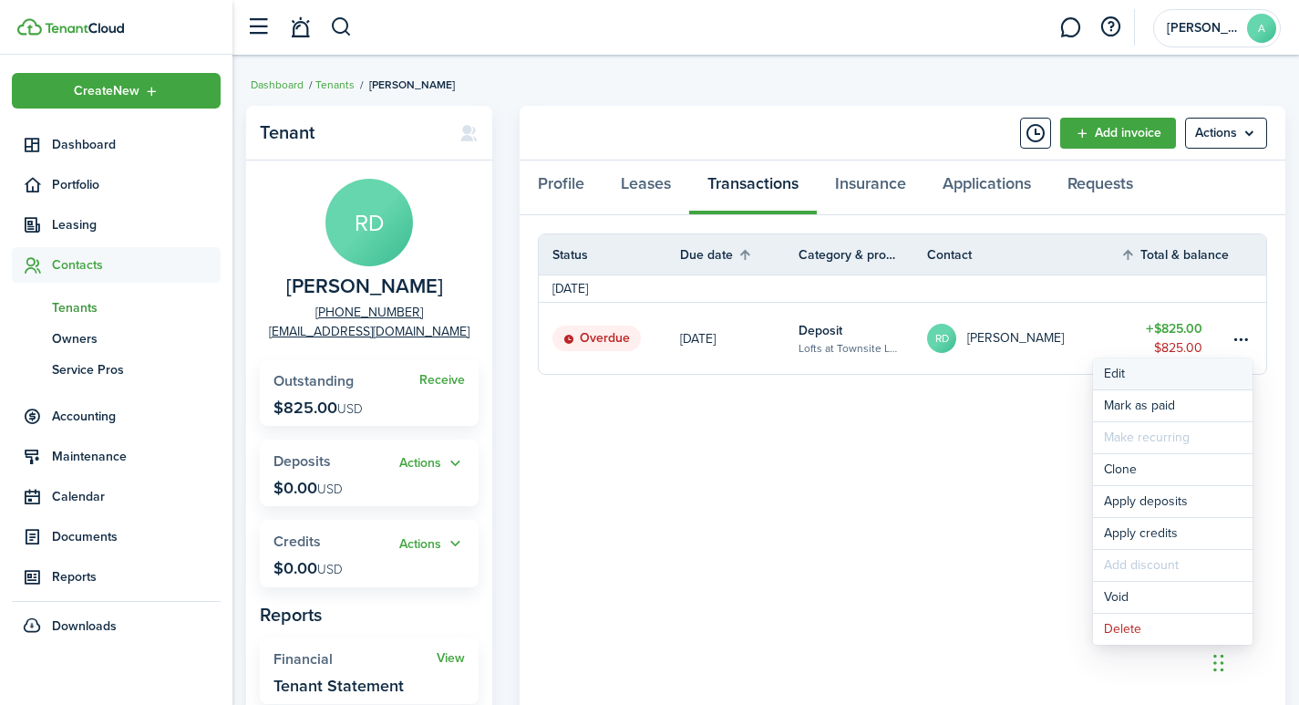
click at [1120, 373] on button "Edit" at bounding box center [1173, 373] width 160 height 31
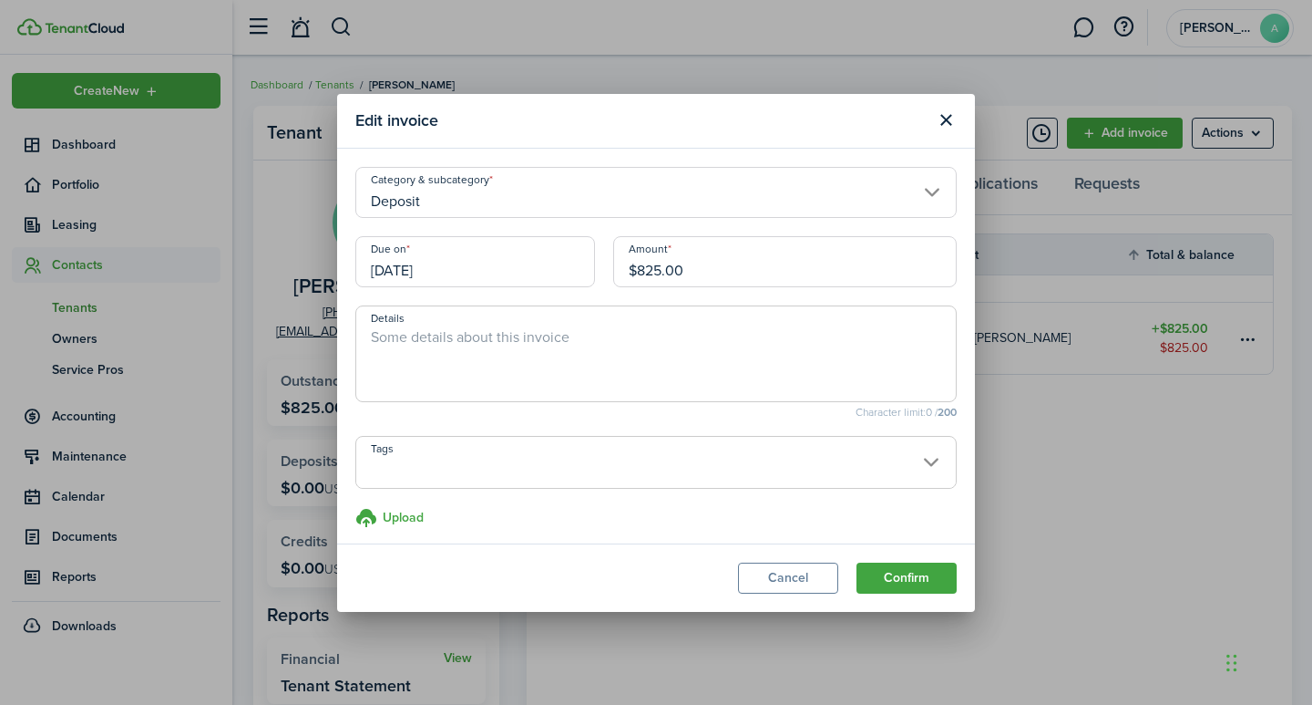
click at [448, 274] on input "[DATE]" at bounding box center [475, 261] width 240 height 51
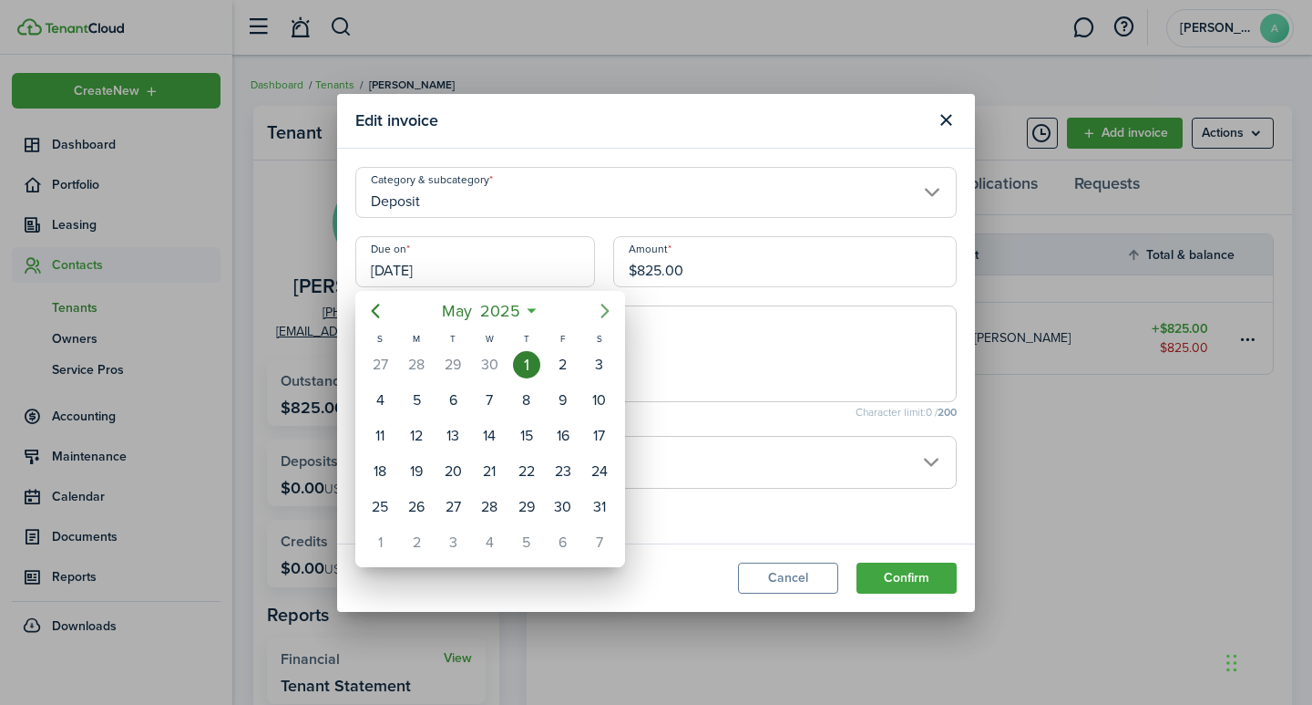
click at [601, 305] on icon "Next page" at bounding box center [605, 311] width 22 height 22
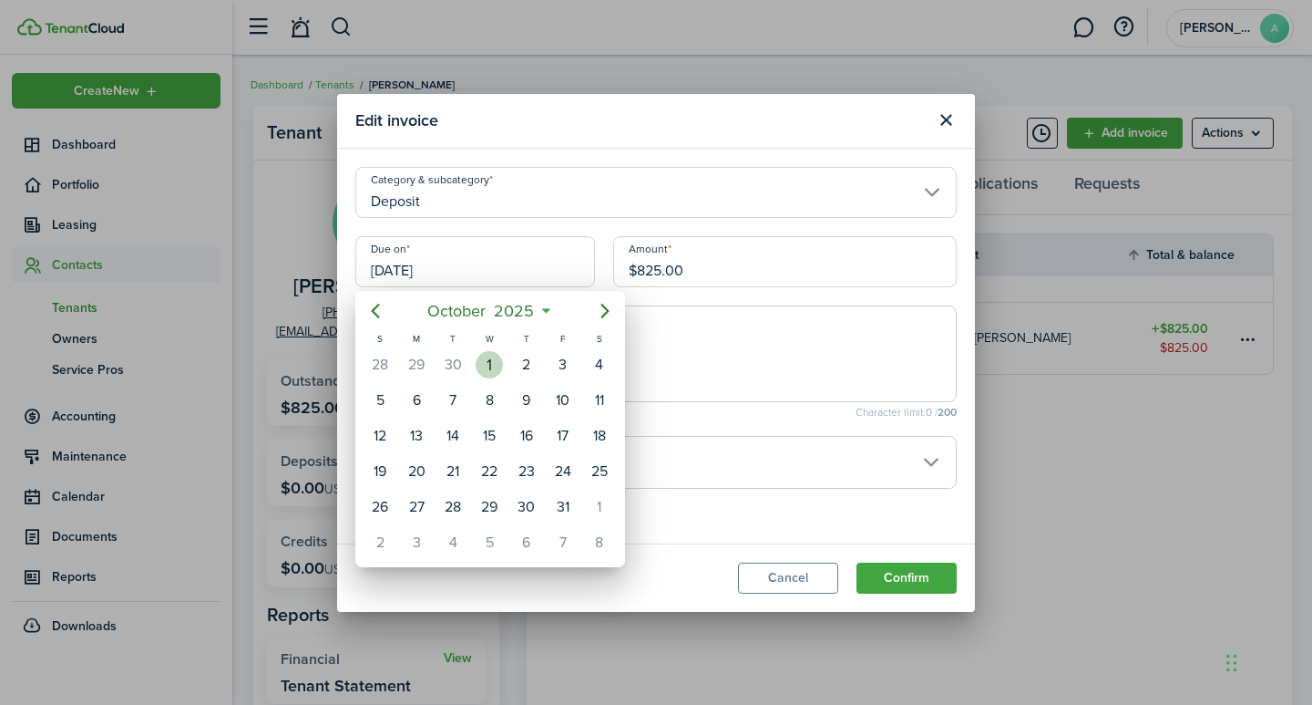
click at [496, 365] on div "1" at bounding box center [489, 364] width 27 height 27
type input "[DATE]"
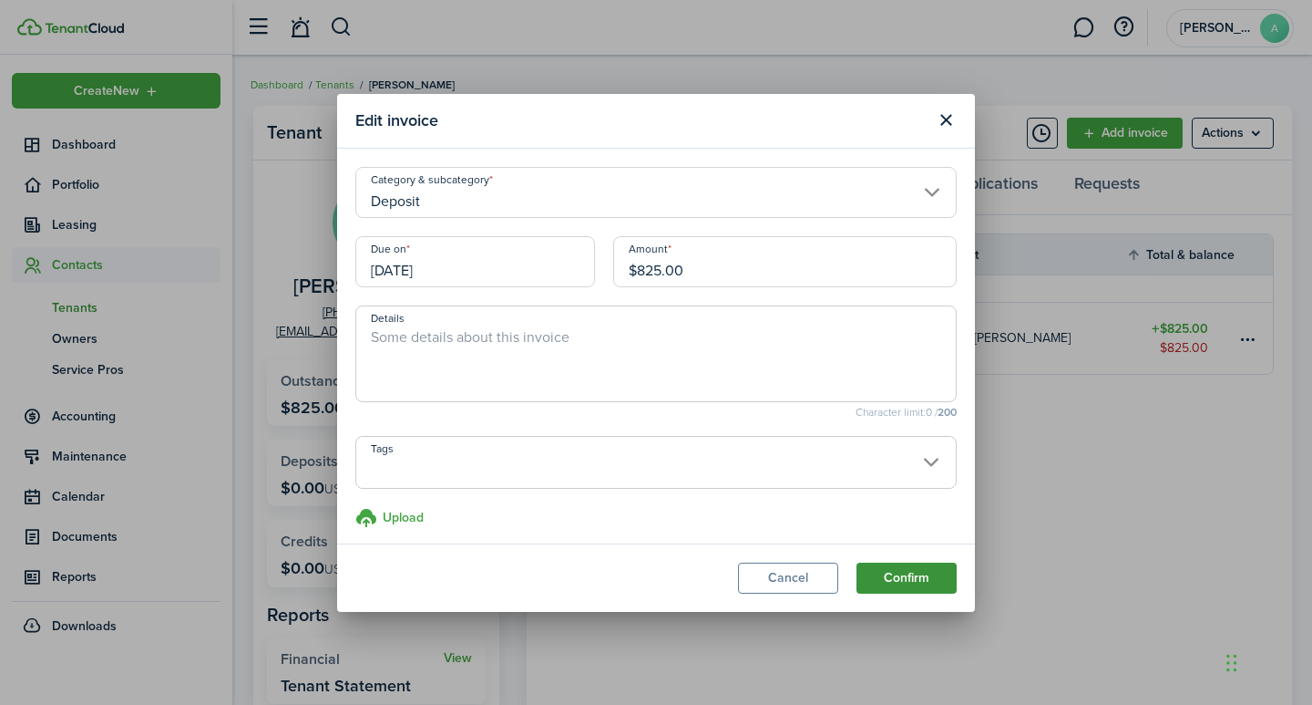
click at [880, 575] on button "Confirm" at bounding box center [907, 577] width 100 height 31
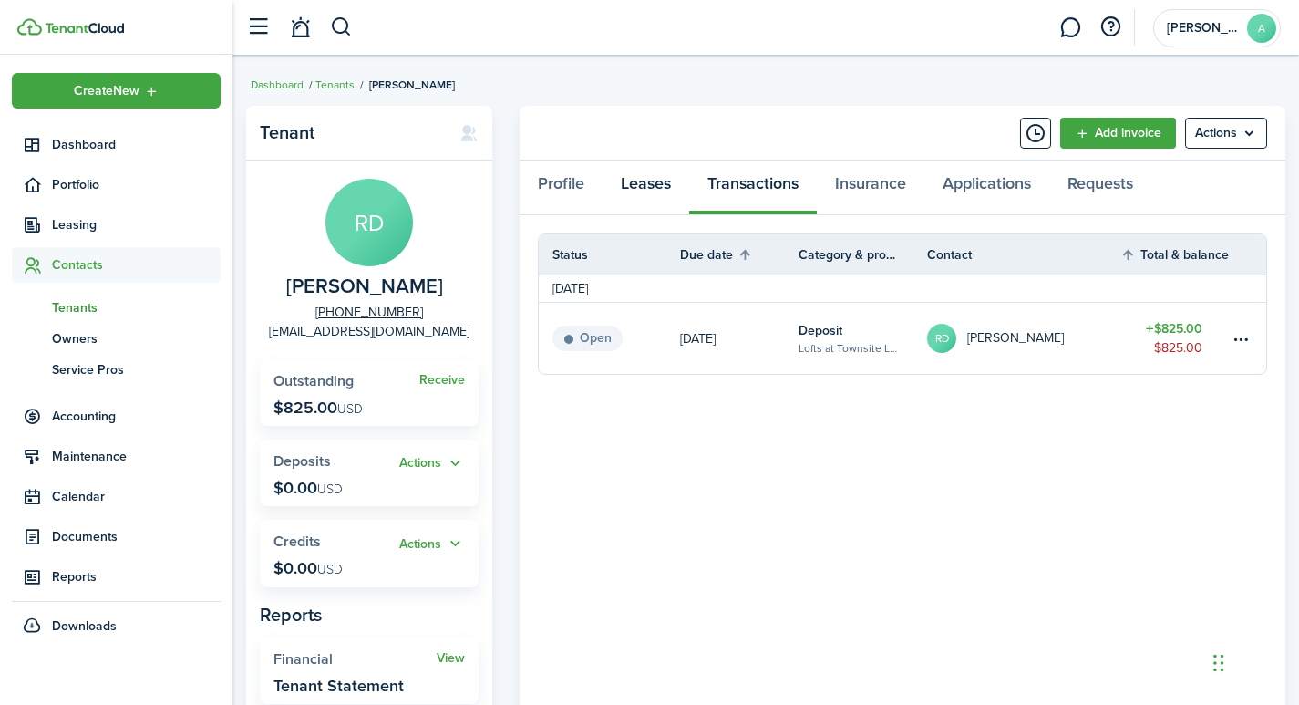
click at [650, 180] on link "Leases" at bounding box center [645, 187] width 87 height 55
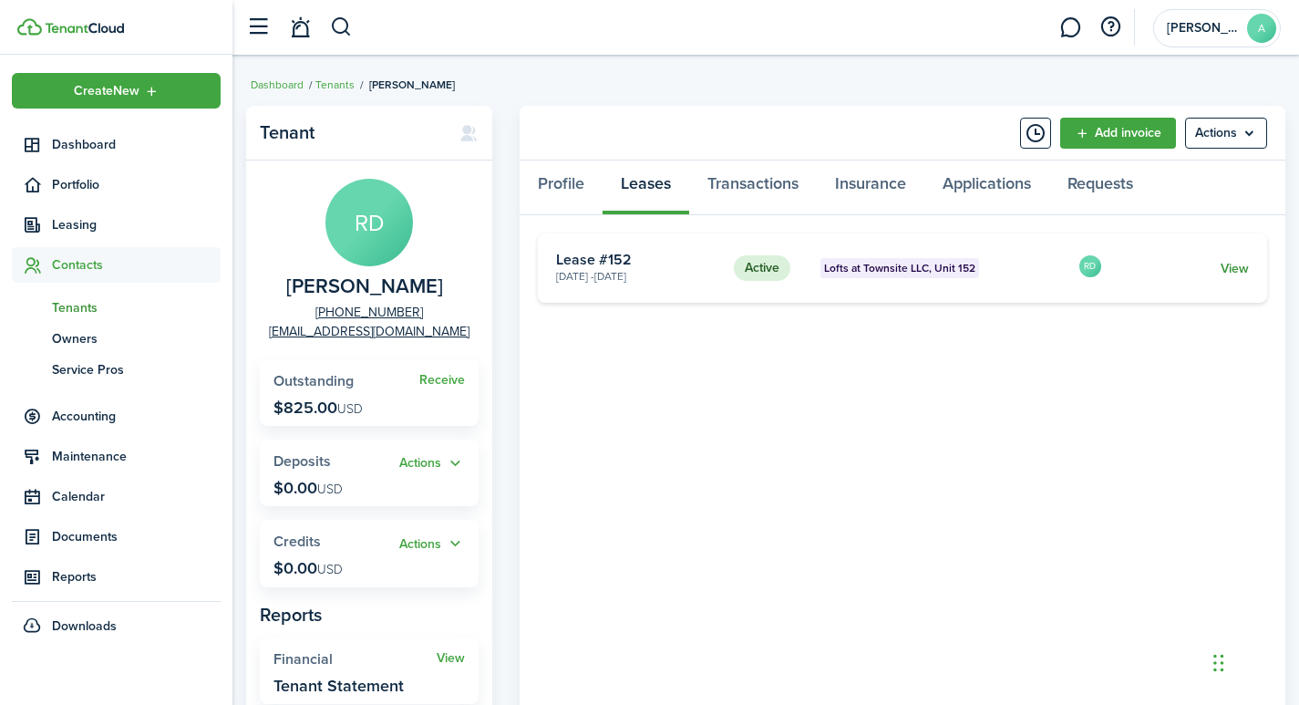
click at [1227, 265] on link "View" at bounding box center [1234, 268] width 28 height 19
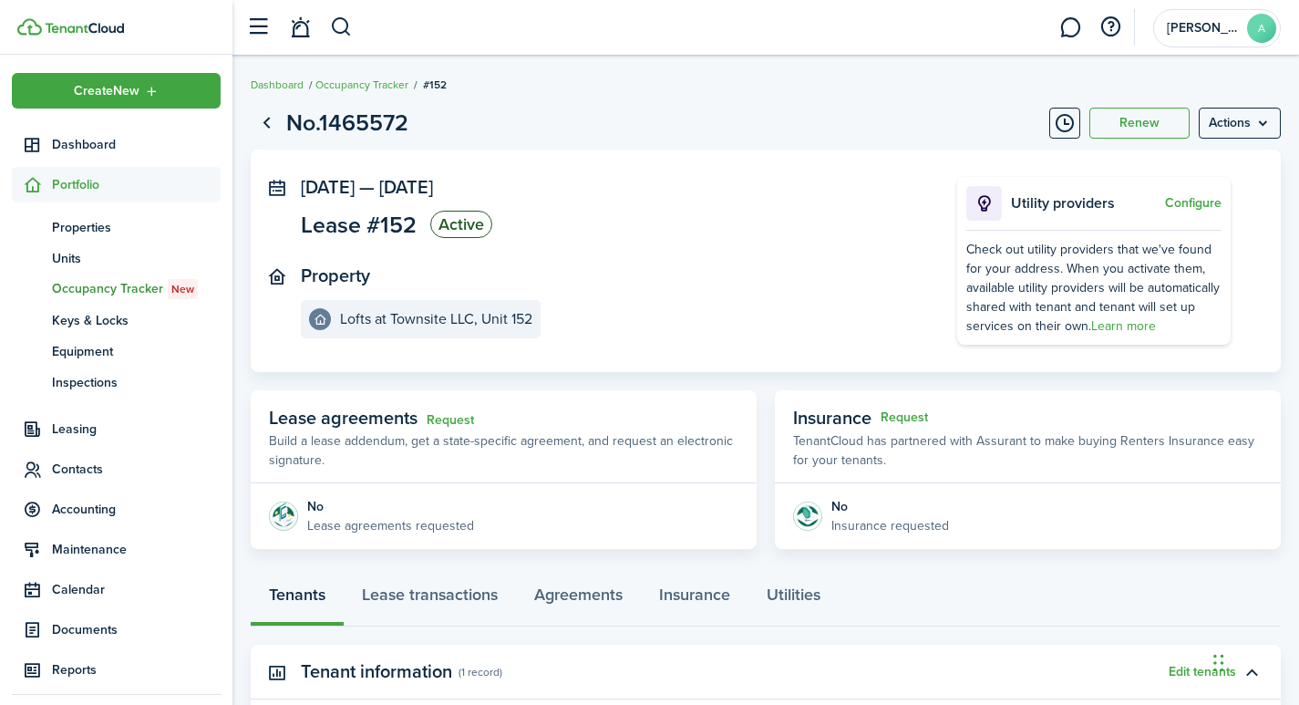
click at [281, 183] on panel-main-icon at bounding box center [277, 186] width 16 height 17
click at [1243, 124] on menu-btn "Actions" at bounding box center [1240, 123] width 82 height 31
click at [1163, 261] on button "Delete" at bounding box center [1201, 258] width 160 height 31
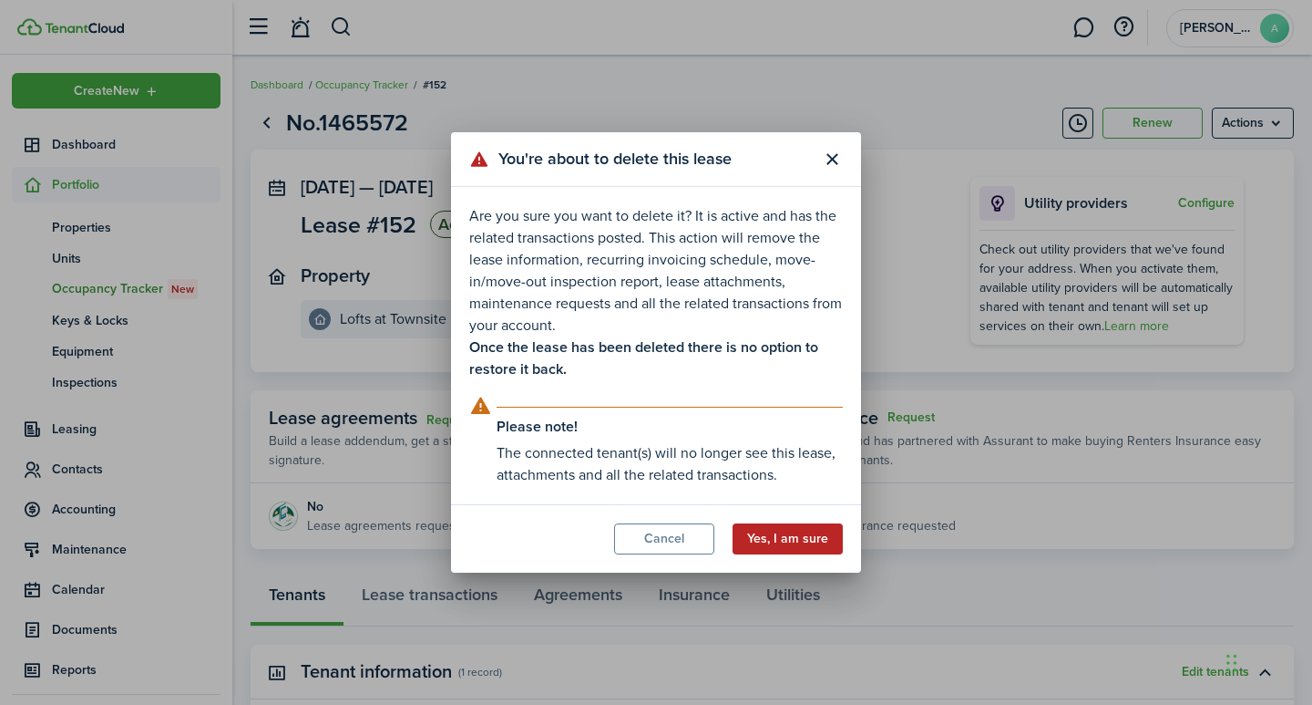
click at [793, 539] on button "Yes, I am sure" at bounding box center [788, 538] width 110 height 31
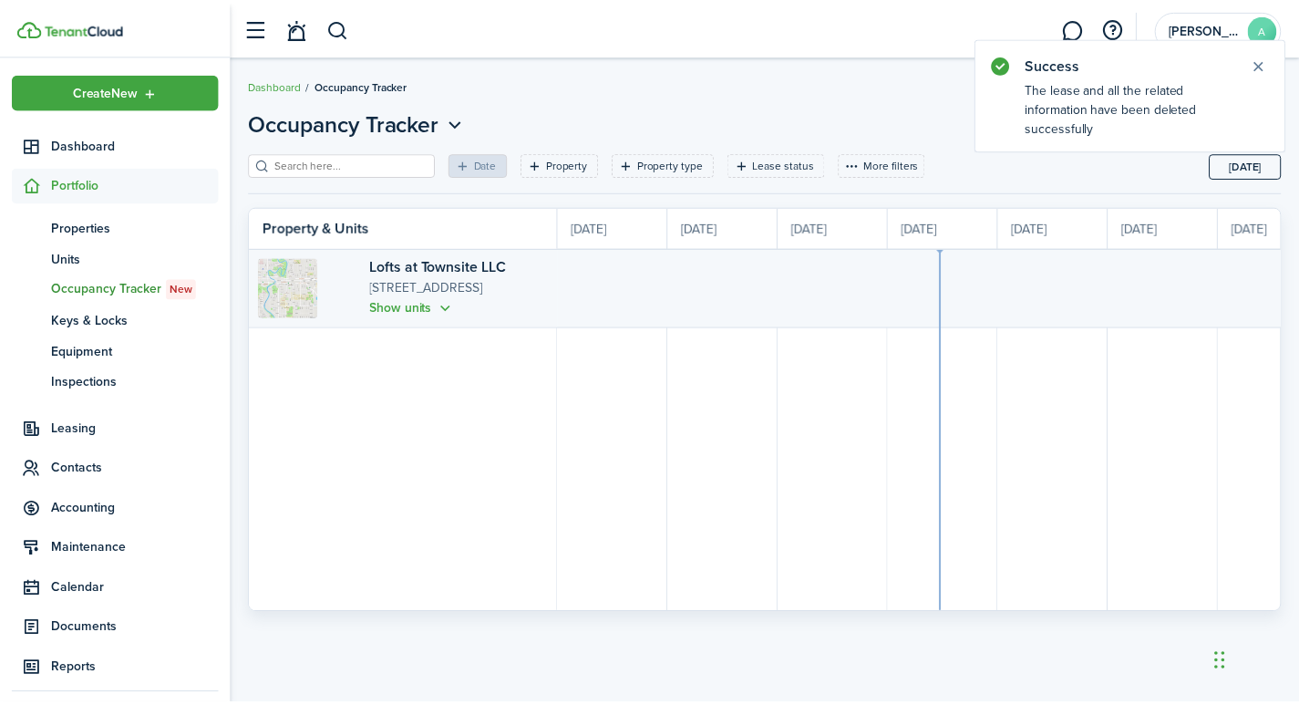
scroll to position [0, 334]
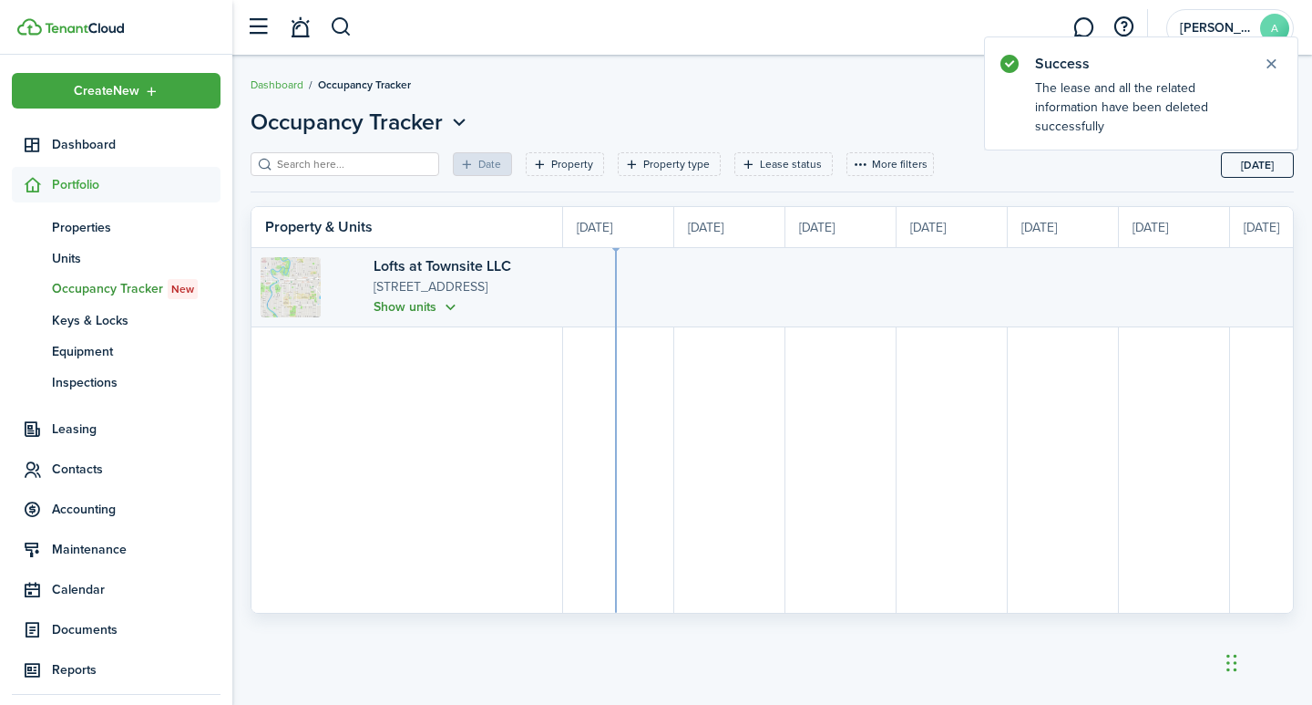
click at [382, 304] on button "Show units" at bounding box center [417, 306] width 87 height 21
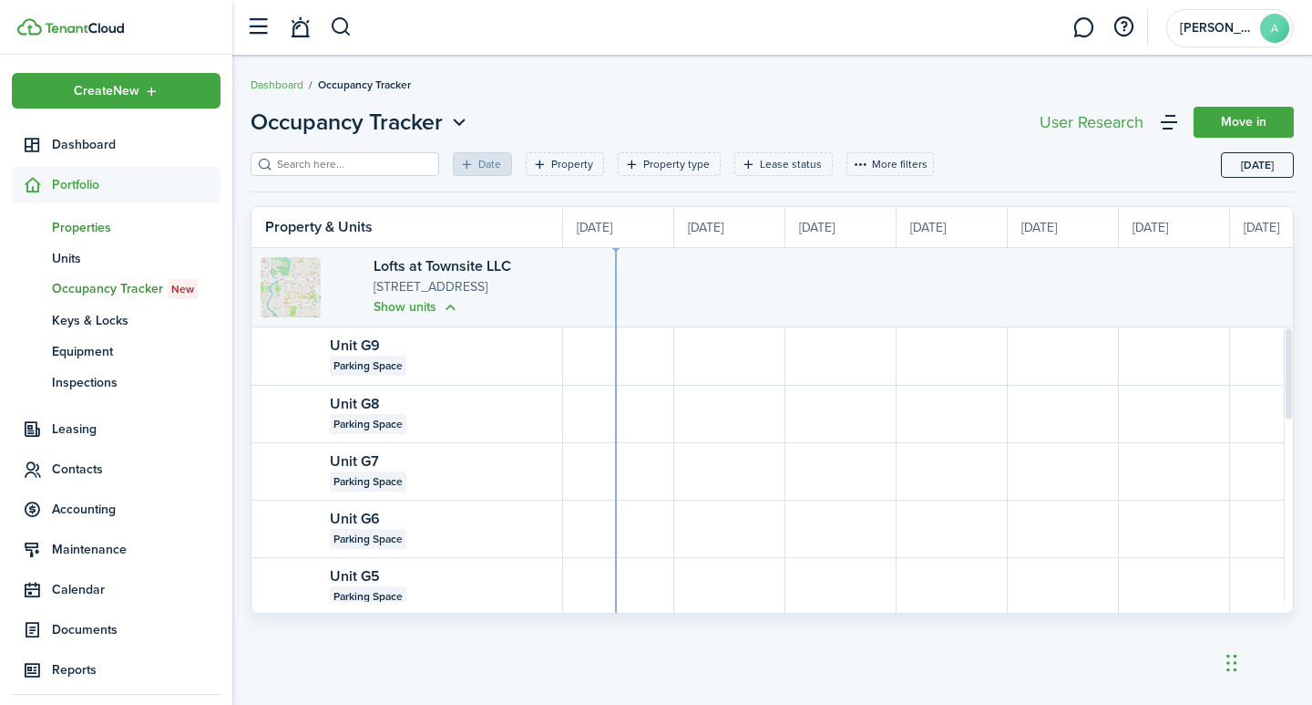
click at [74, 224] on span "Properties" at bounding box center [136, 227] width 169 height 19
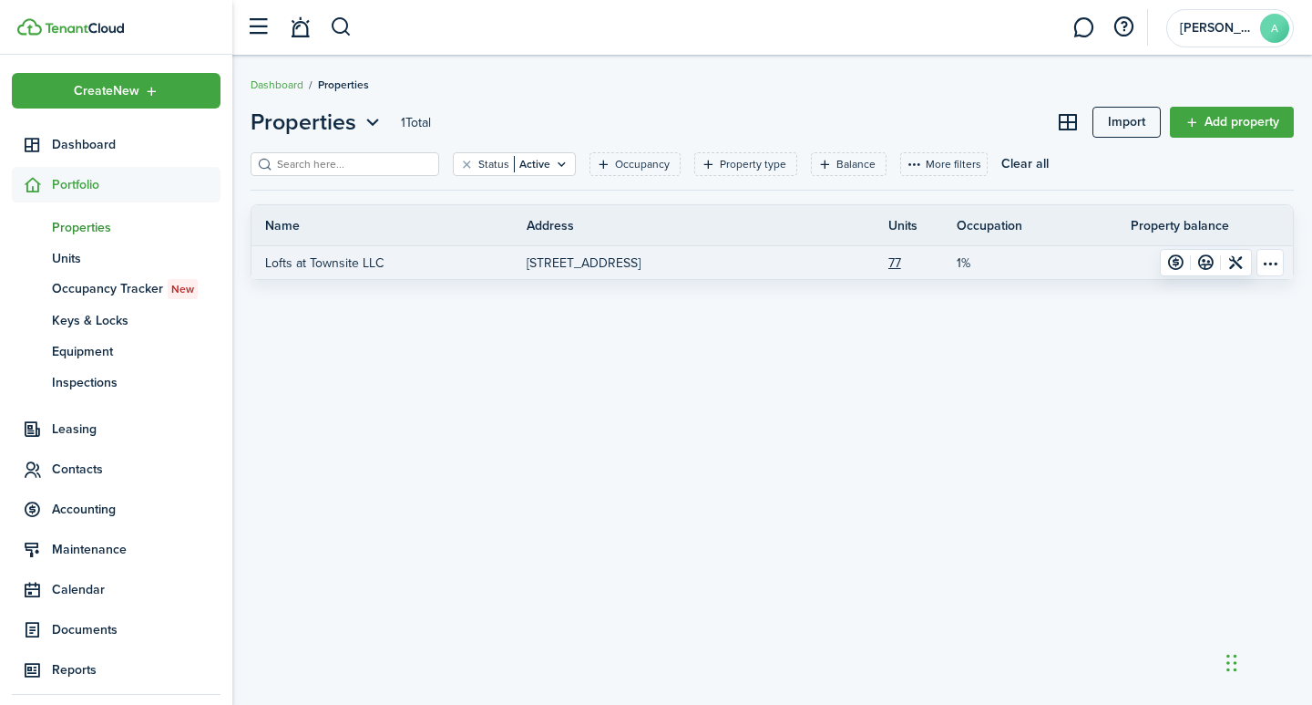
click at [961, 258] on p "1%" at bounding box center [964, 262] width 14 height 19
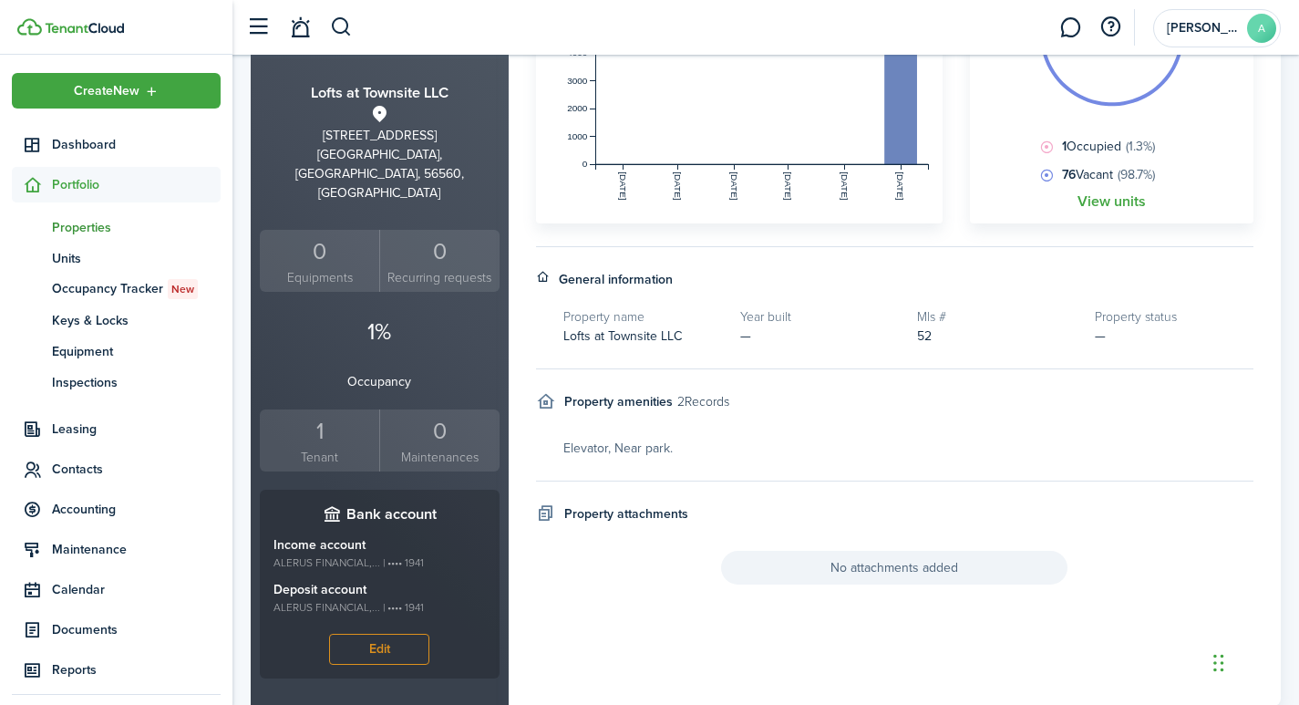
scroll to position [362, 0]
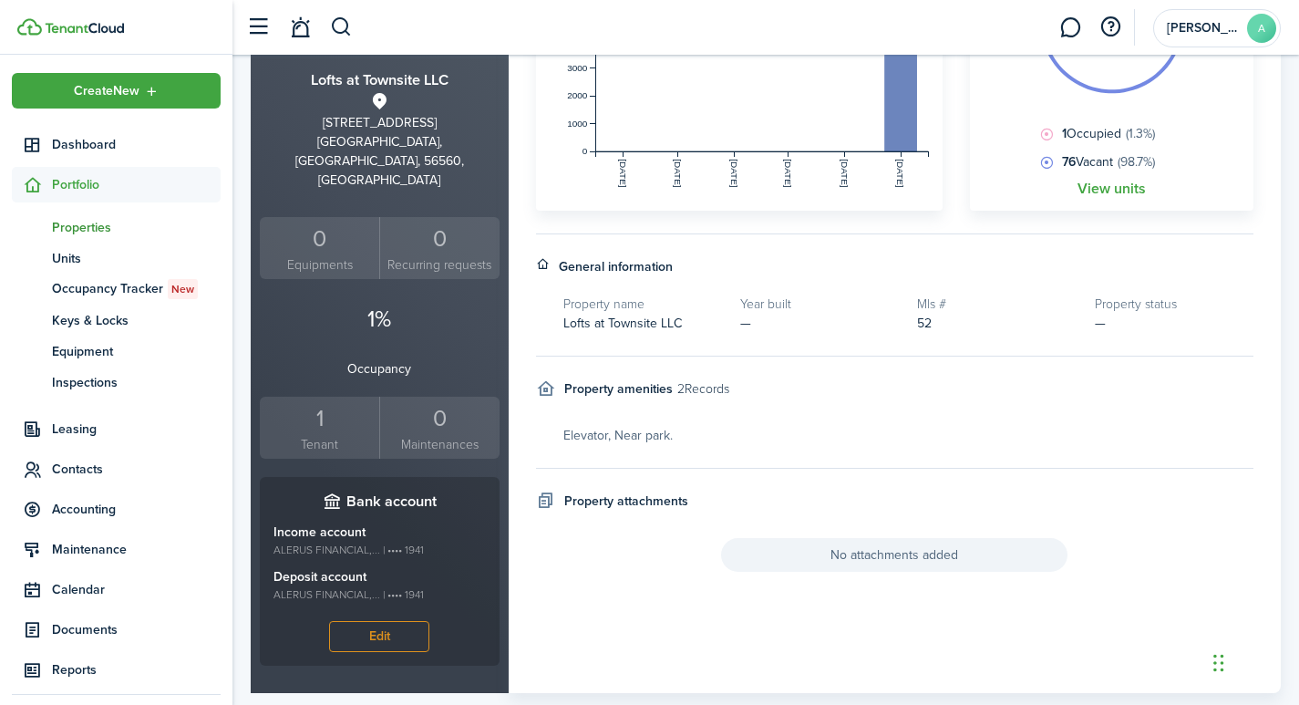
click at [321, 401] on div "1" at bounding box center [319, 418] width 110 height 35
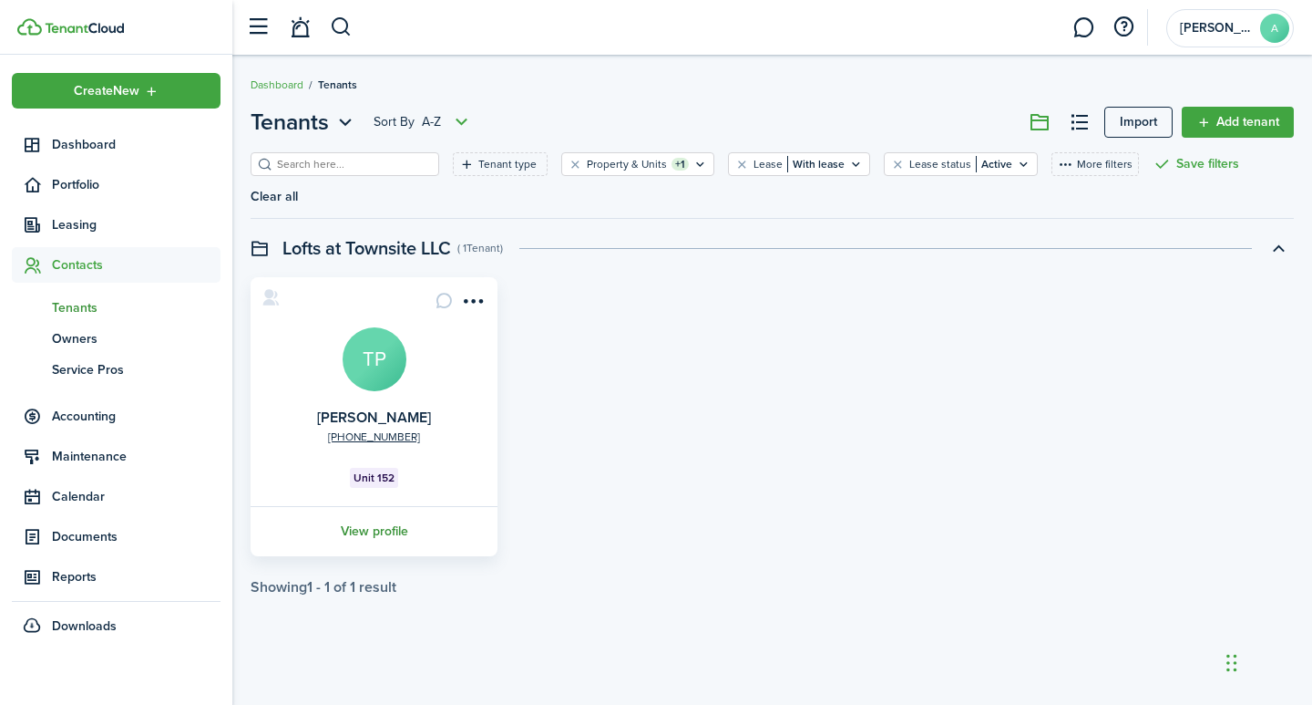
click at [379, 506] on link "View profile" at bounding box center [374, 531] width 252 height 50
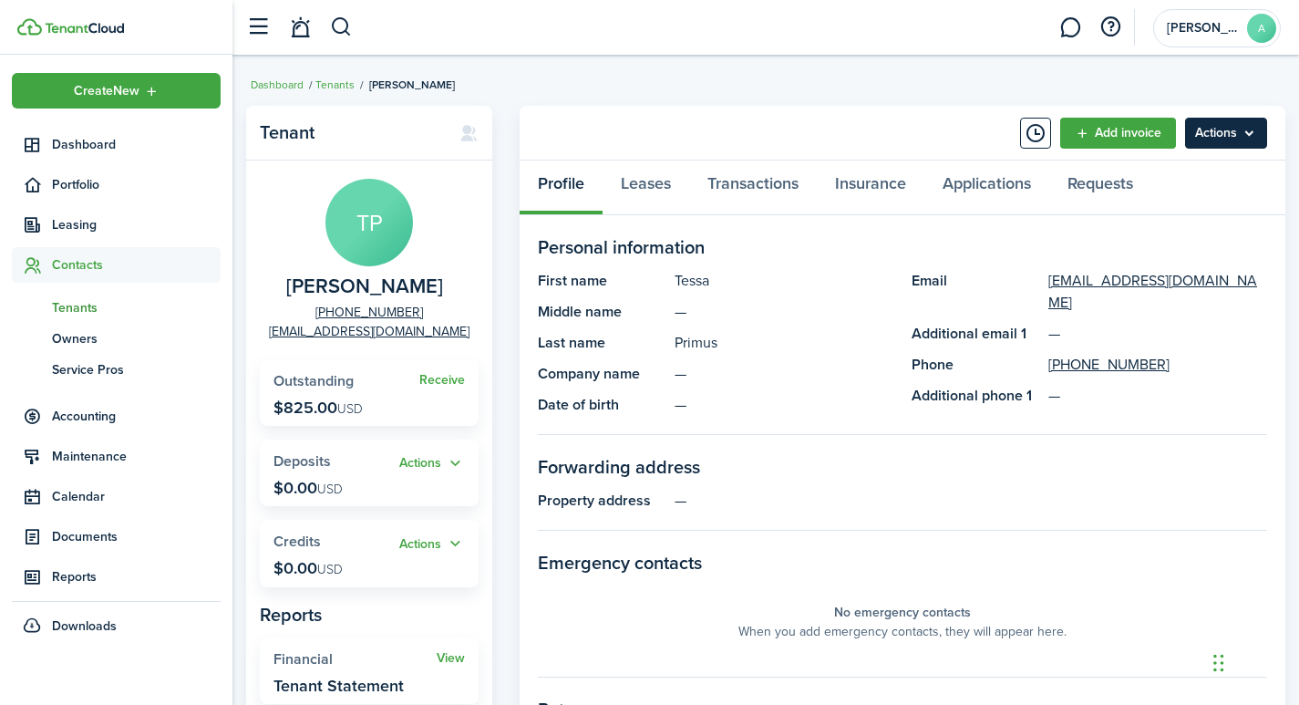
click at [1229, 134] on menu-btn "Actions" at bounding box center [1226, 133] width 82 height 31
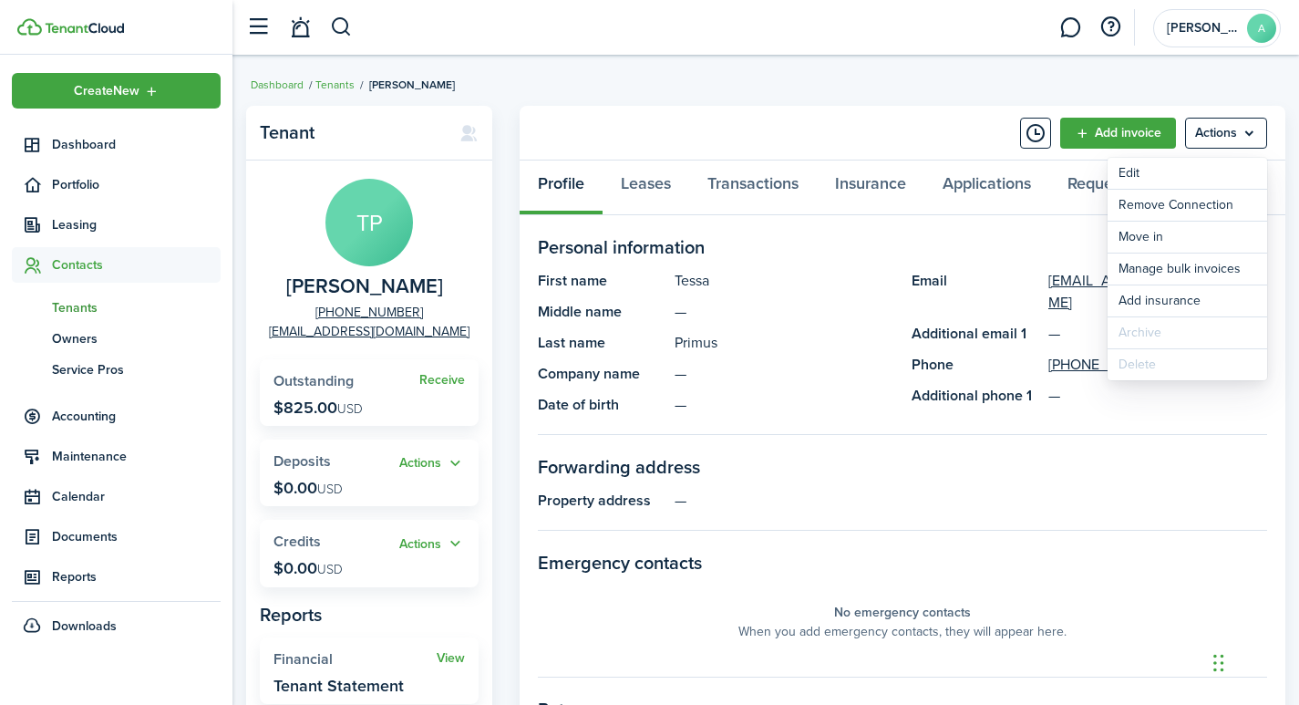
click at [816, 355] on panel-main-list "First name [PERSON_NAME] Middle name — Last name Primus Company name — Date of …" at bounding box center [715, 343] width 355 height 146
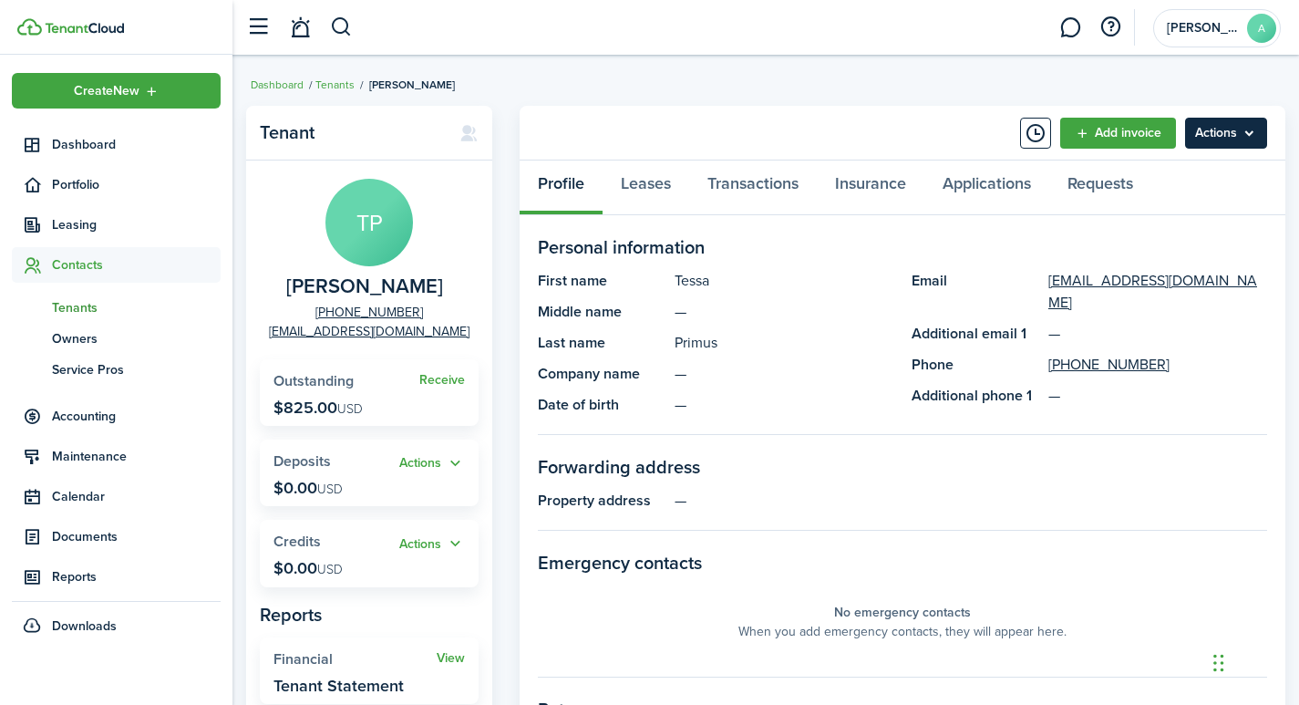
click at [1242, 140] on menu-btn "Actions" at bounding box center [1226, 133] width 82 height 31
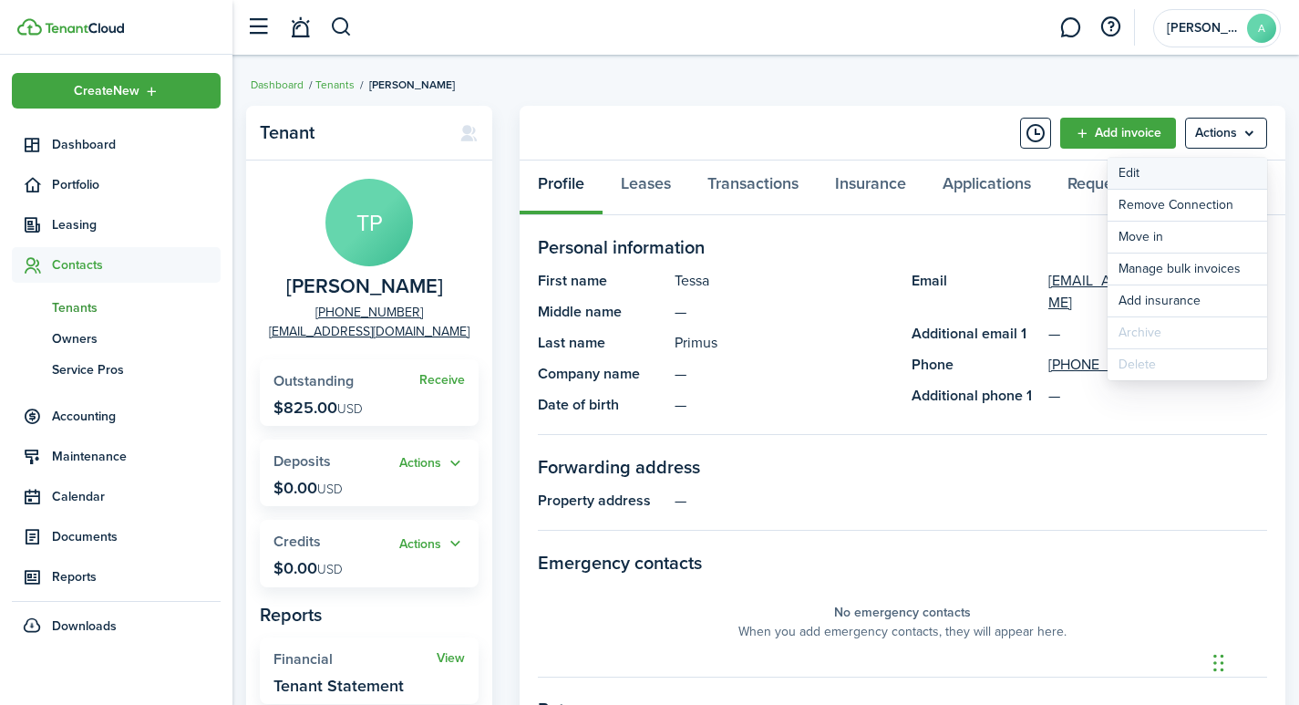
click at [1137, 174] on link "Edit" at bounding box center [1187, 173] width 160 height 31
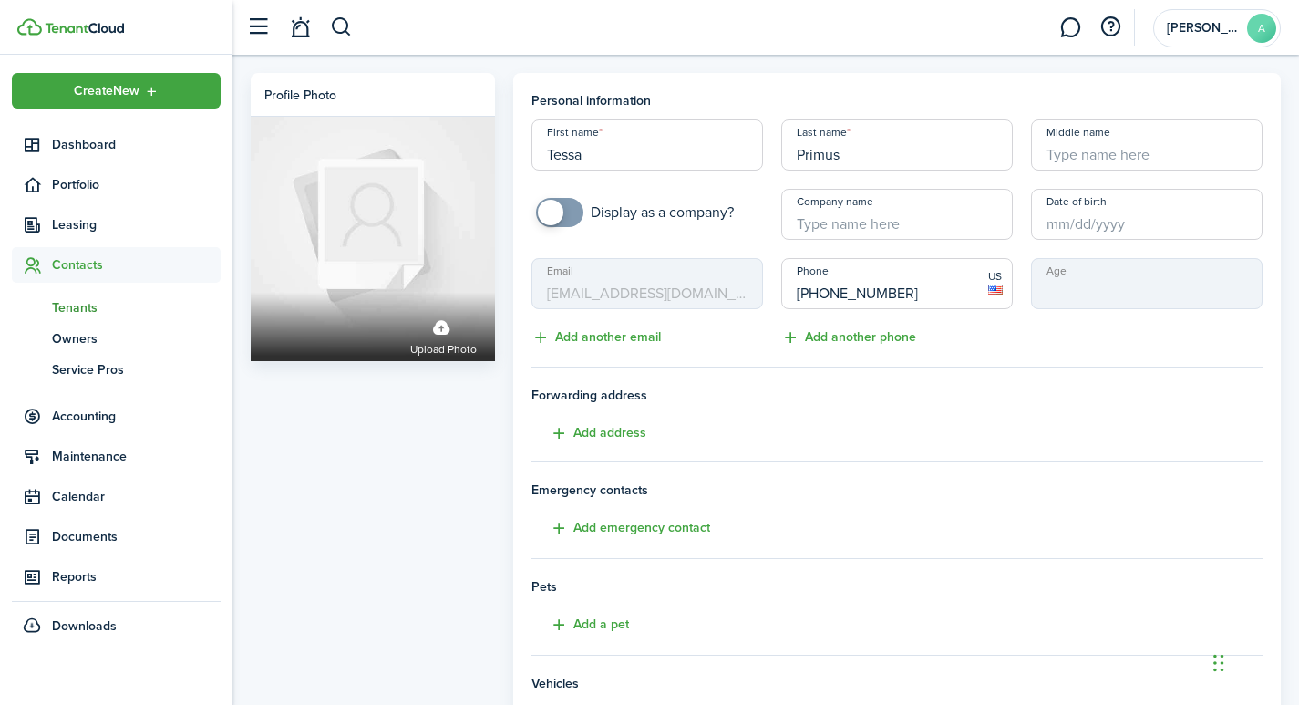
click at [429, 507] on div "Profile photo Upload photo" at bounding box center [373, 510] width 262 height 875
click at [75, 306] on span "Tenants" at bounding box center [136, 307] width 169 height 19
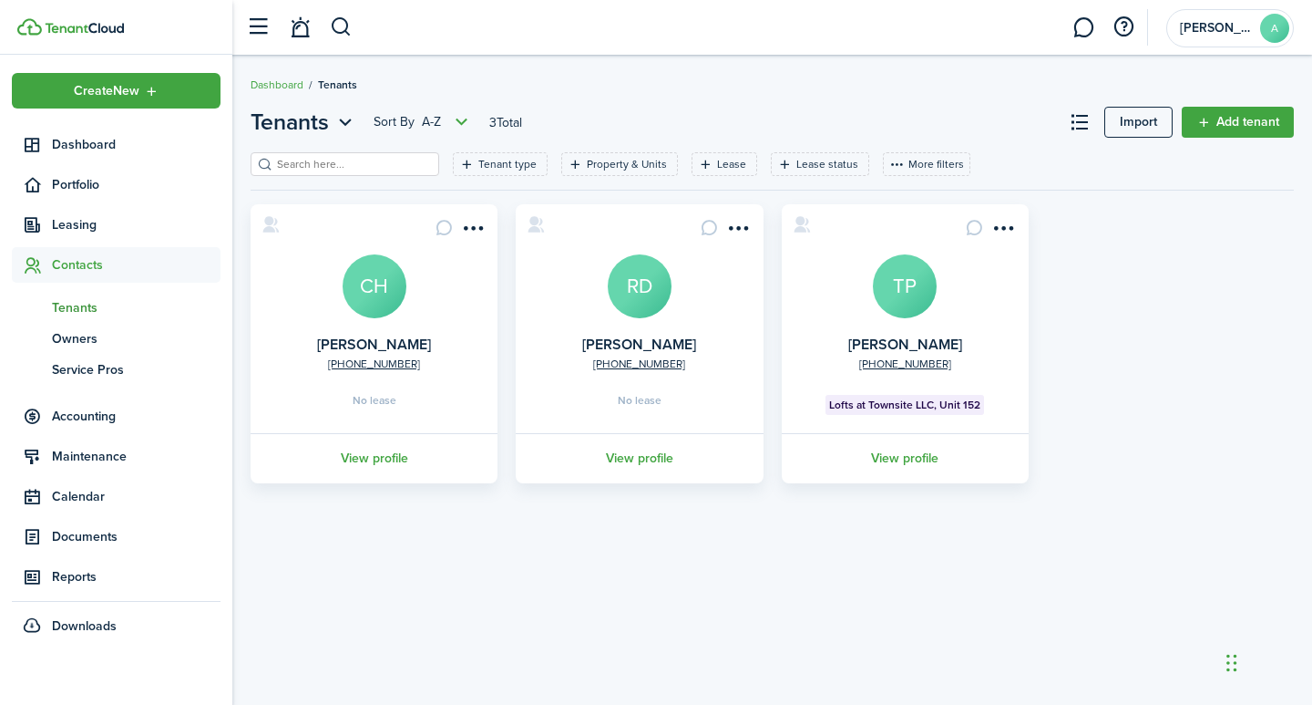
click at [945, 405] on span "Lofts at Townsite LLC, Unit 152" at bounding box center [904, 404] width 151 height 16
click at [1004, 230] on menu-btn-icon "Open menu" at bounding box center [1004, 227] width 31 height 31
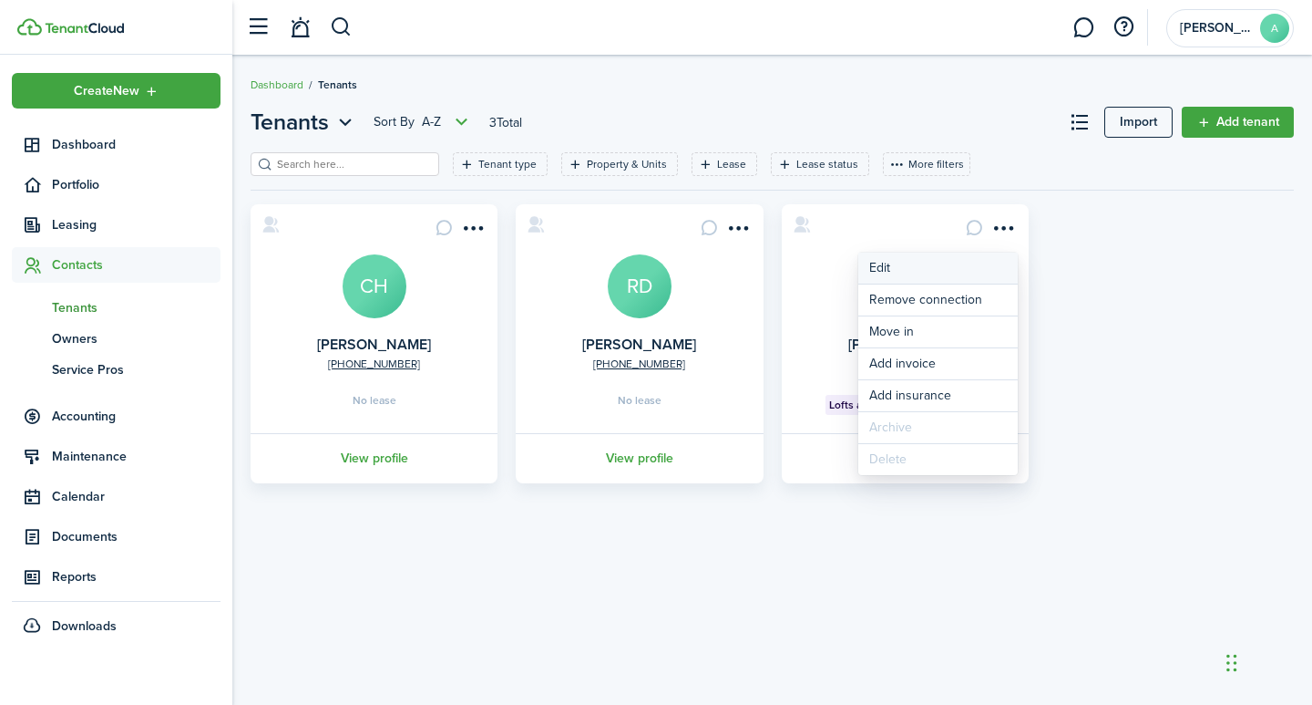
click at [884, 270] on link "Edit" at bounding box center [939, 267] width 160 height 31
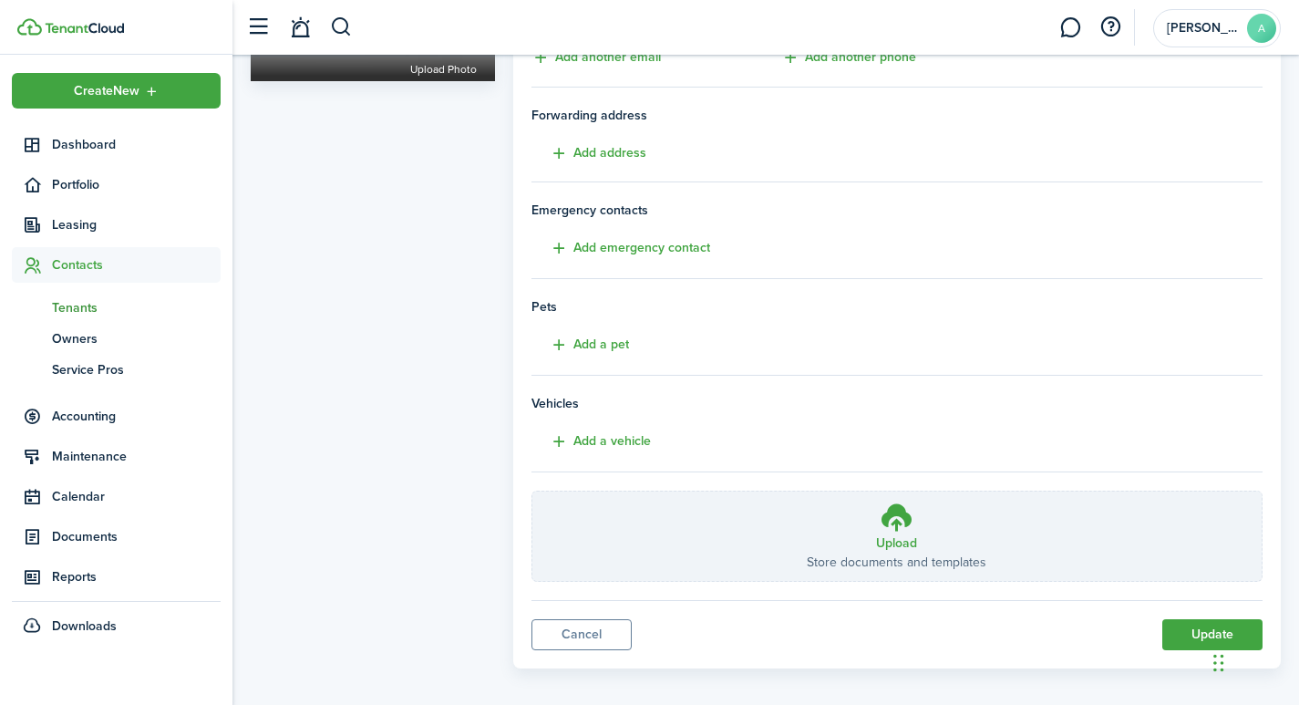
scroll to position [293, 0]
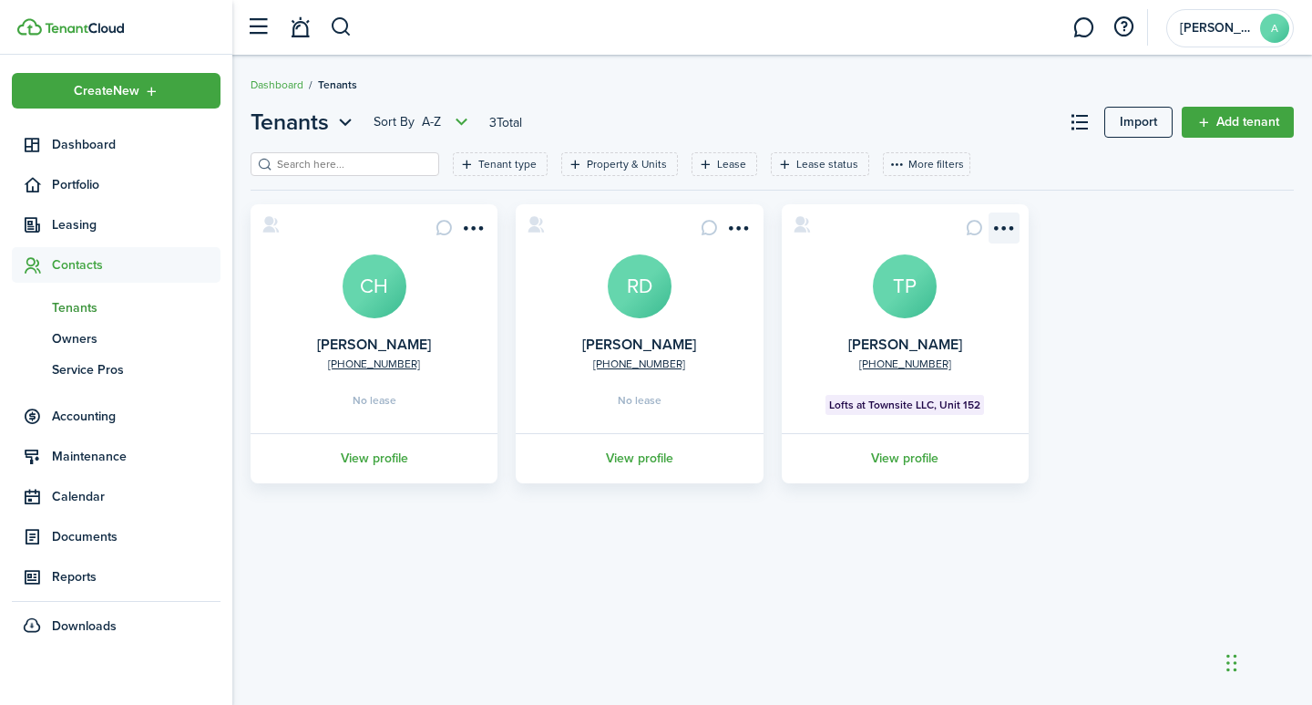
click at [1001, 226] on menu-btn-icon "Open menu" at bounding box center [1004, 227] width 31 height 31
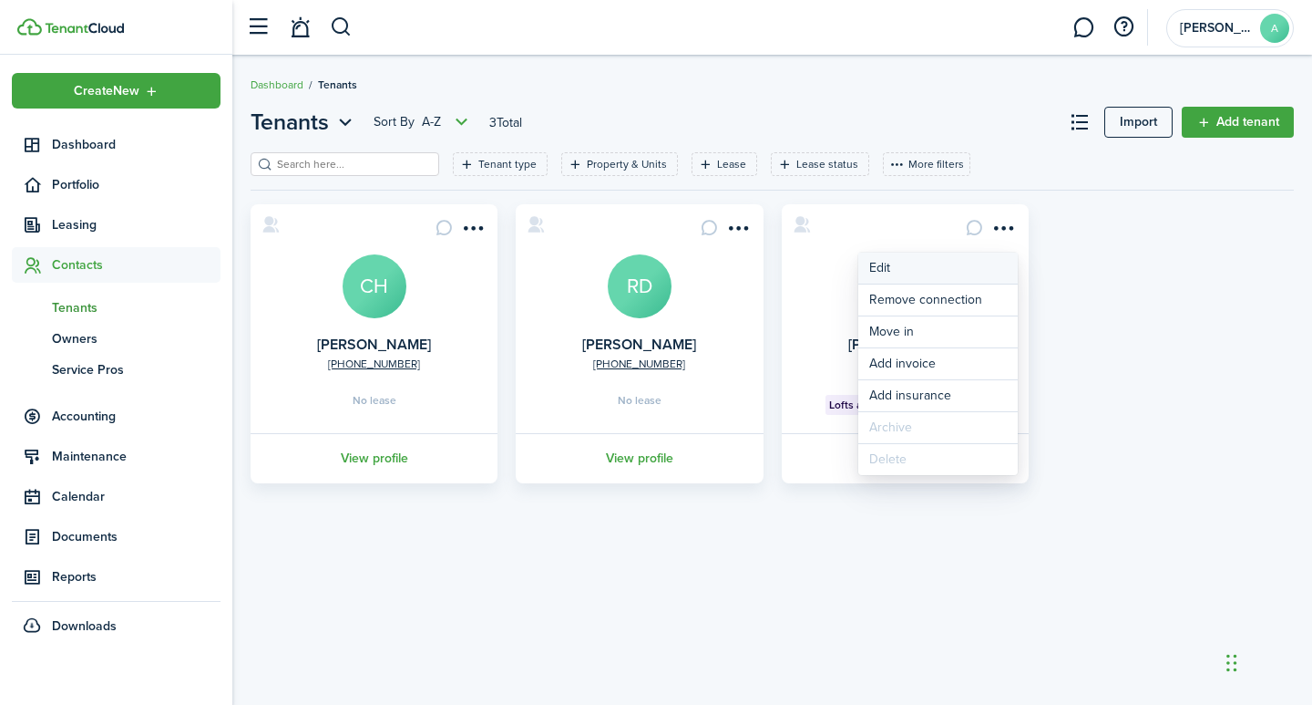
click at [884, 262] on link "Edit" at bounding box center [939, 267] width 160 height 31
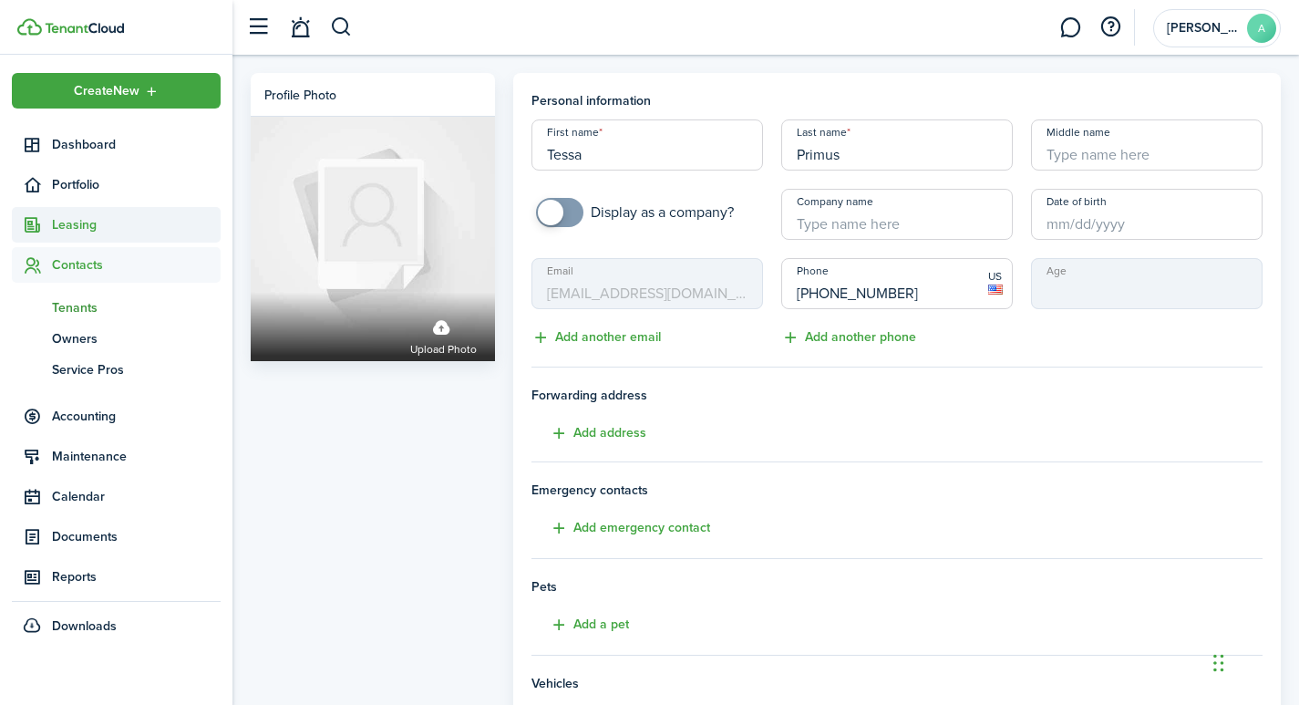
click at [78, 217] on span "Leasing" at bounding box center [136, 224] width 169 height 19
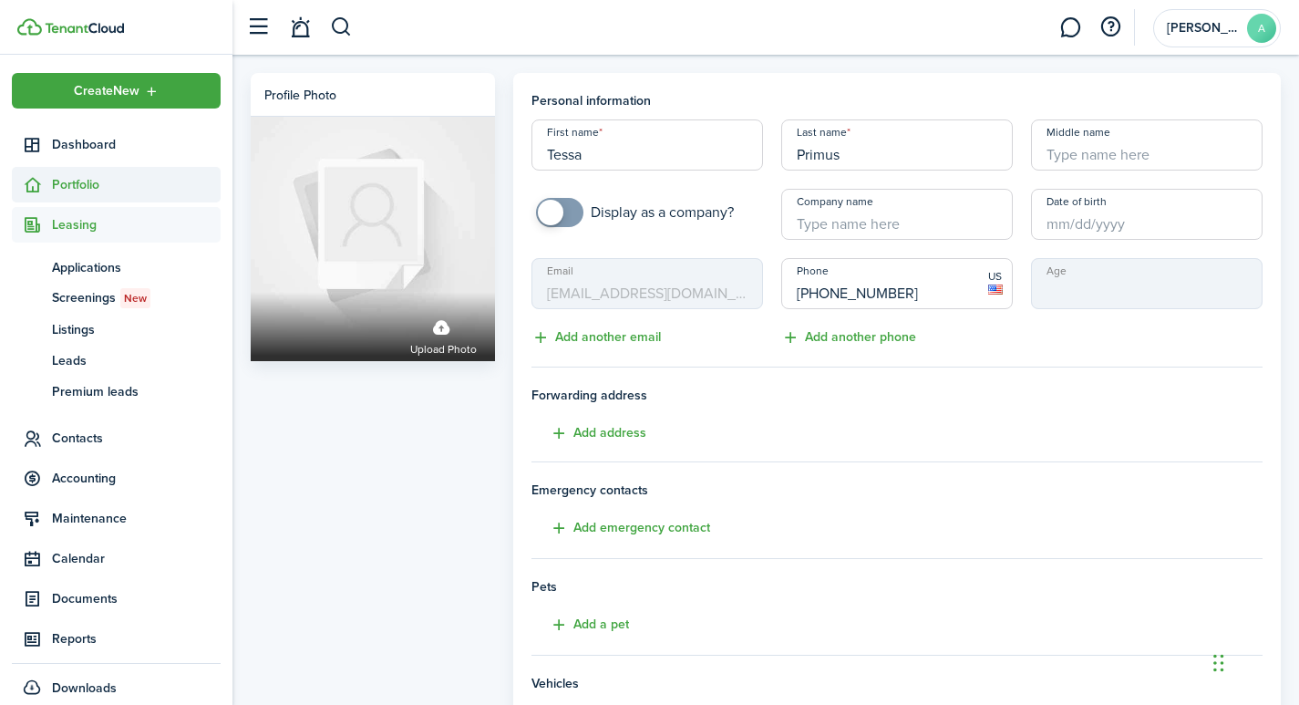
click at [77, 181] on span "Portfolio" at bounding box center [136, 184] width 169 height 19
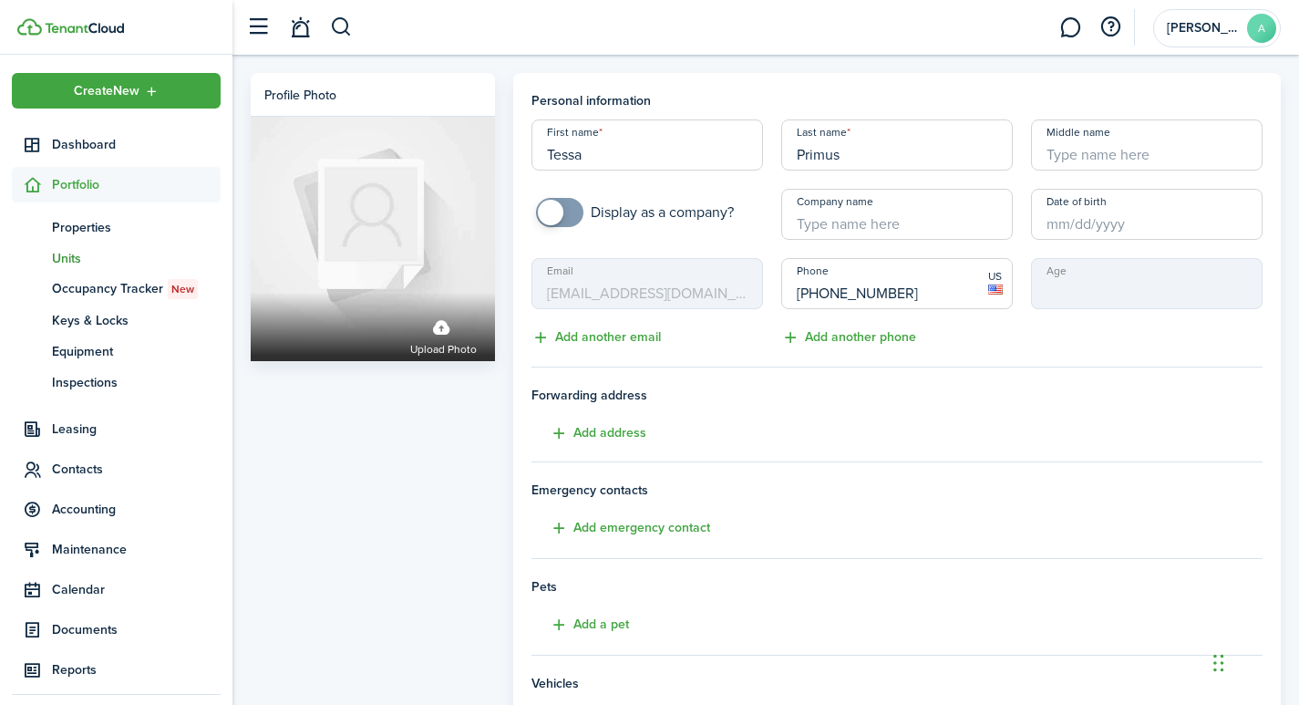
click at [65, 255] on span "Units" at bounding box center [136, 258] width 169 height 19
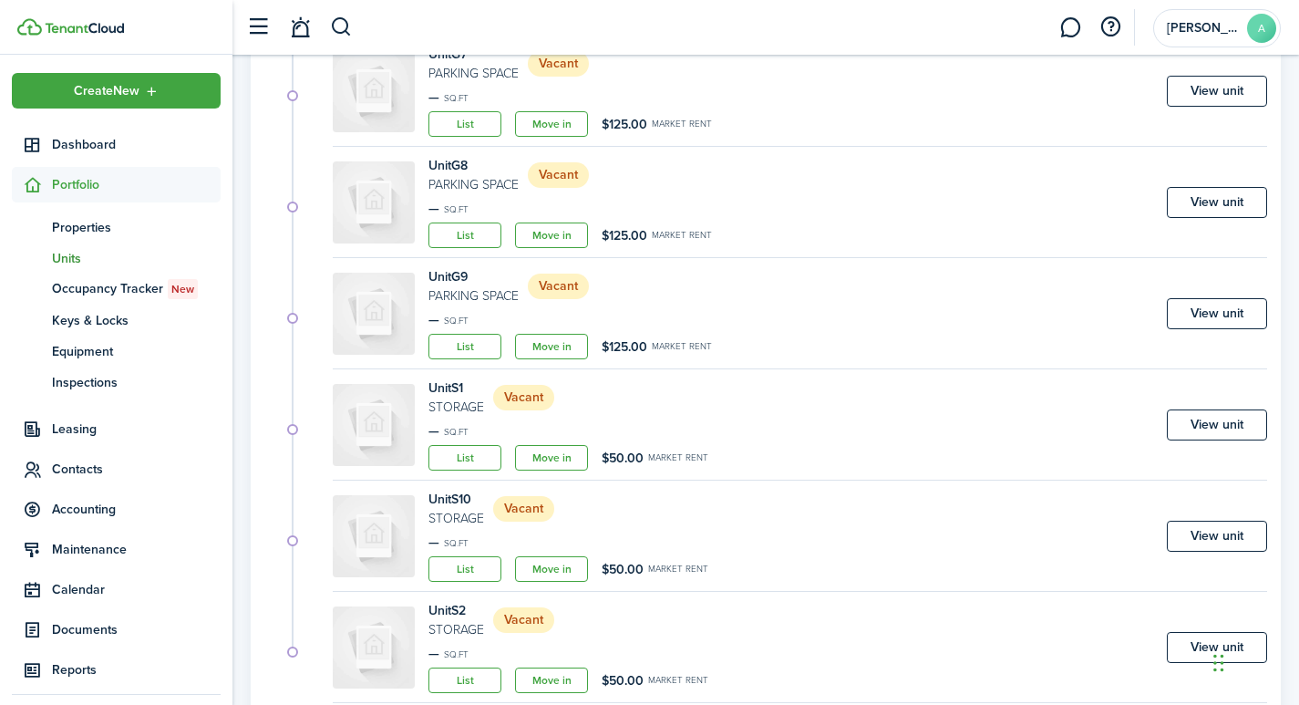
scroll to position [1042, 0]
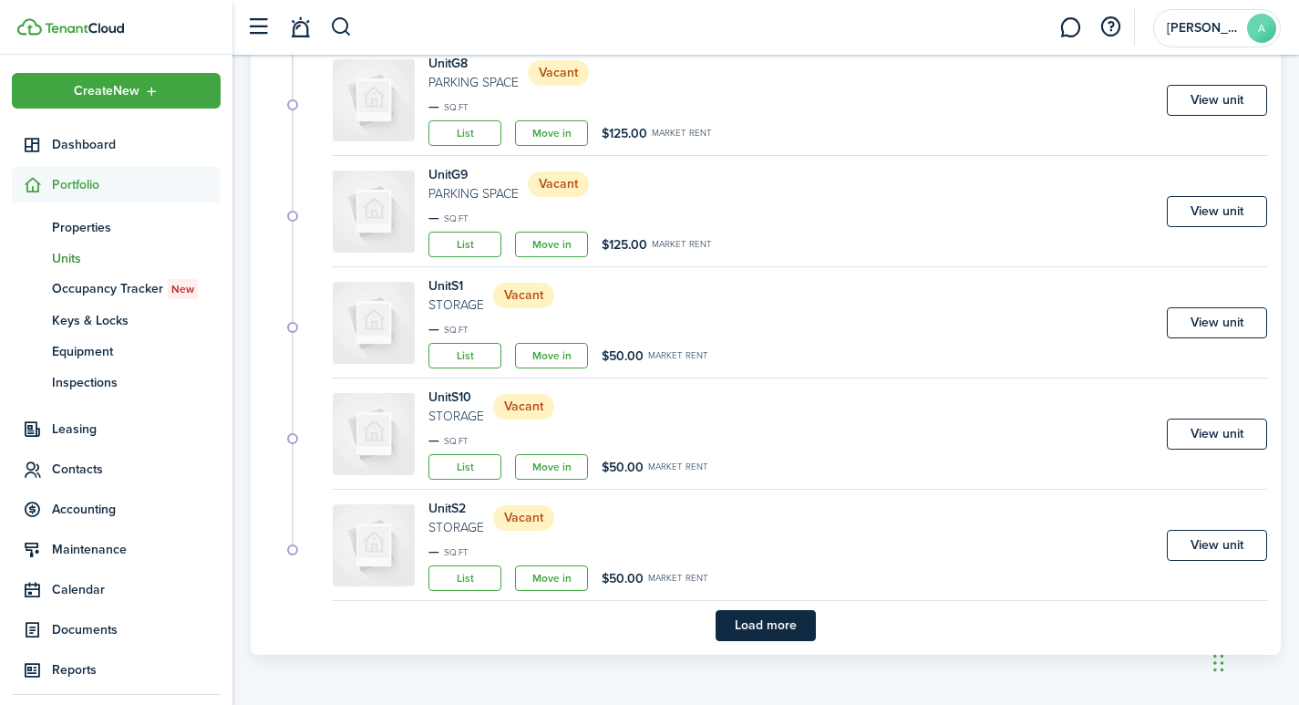
click at [768, 629] on button "Load more" at bounding box center [765, 625] width 100 height 31
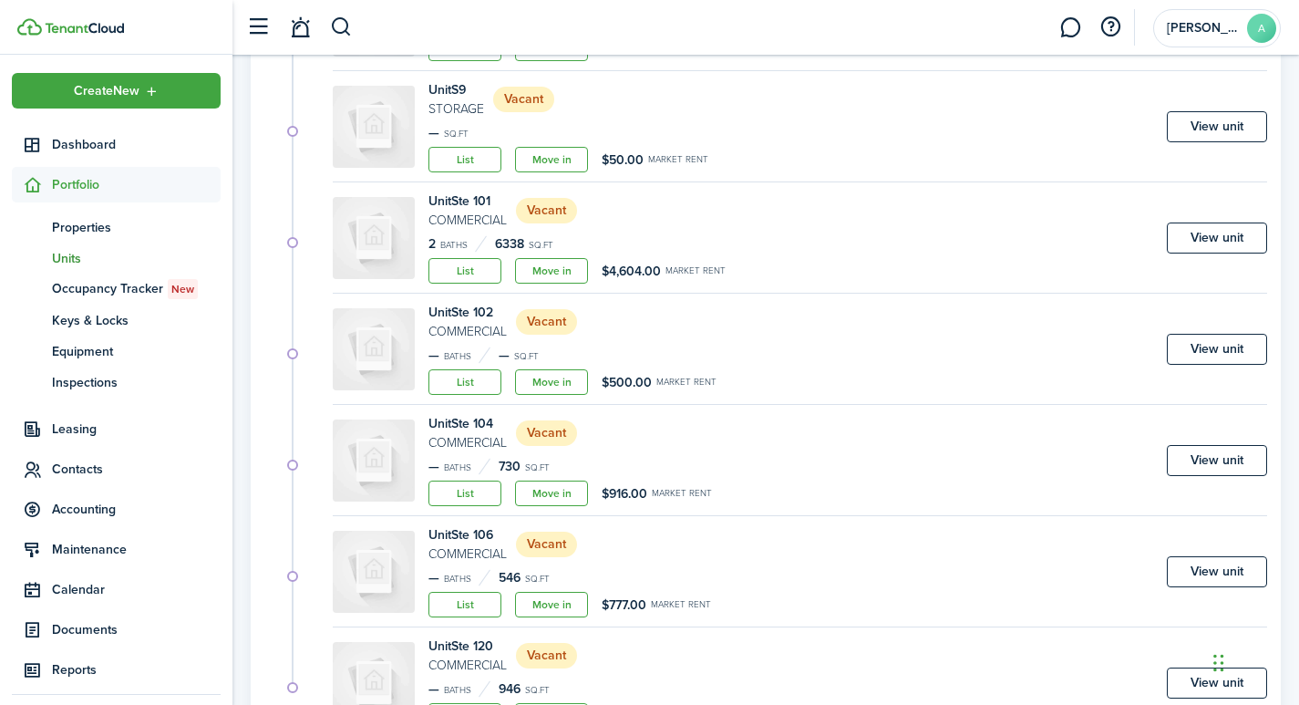
scroll to position [2376, 0]
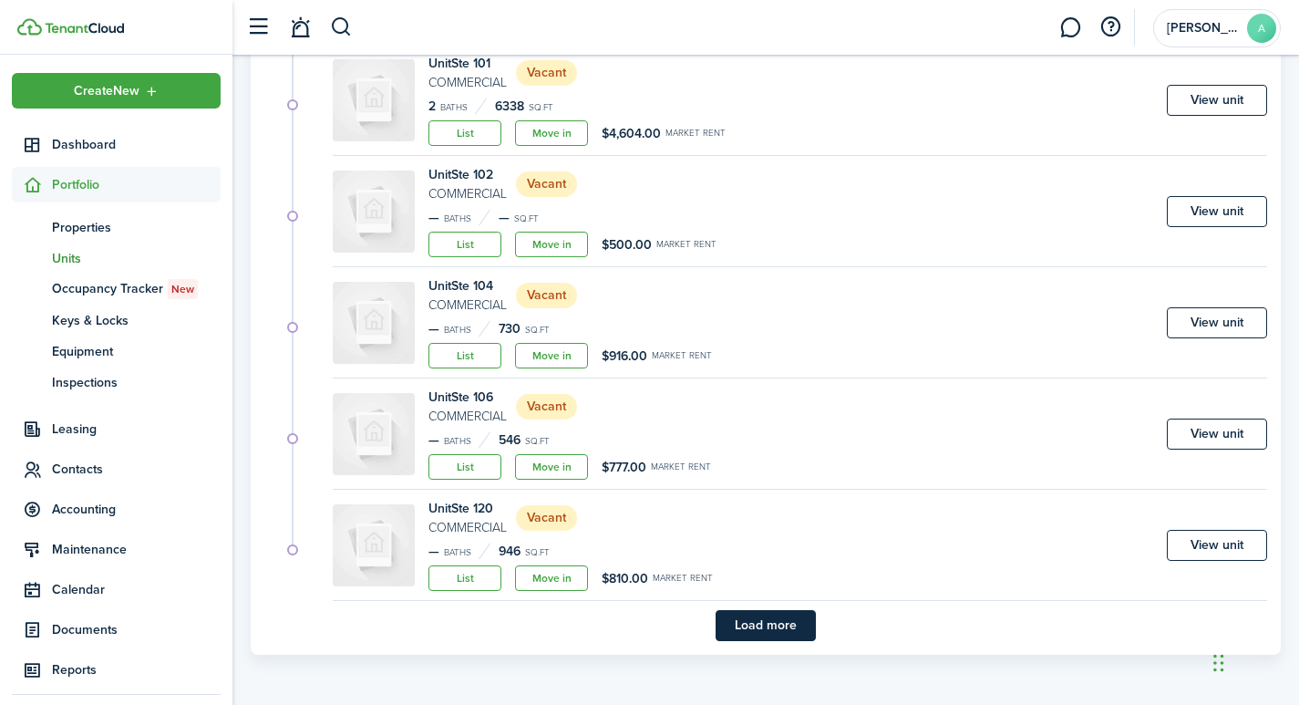
click at [768, 626] on button "Load more" at bounding box center [765, 625] width 100 height 31
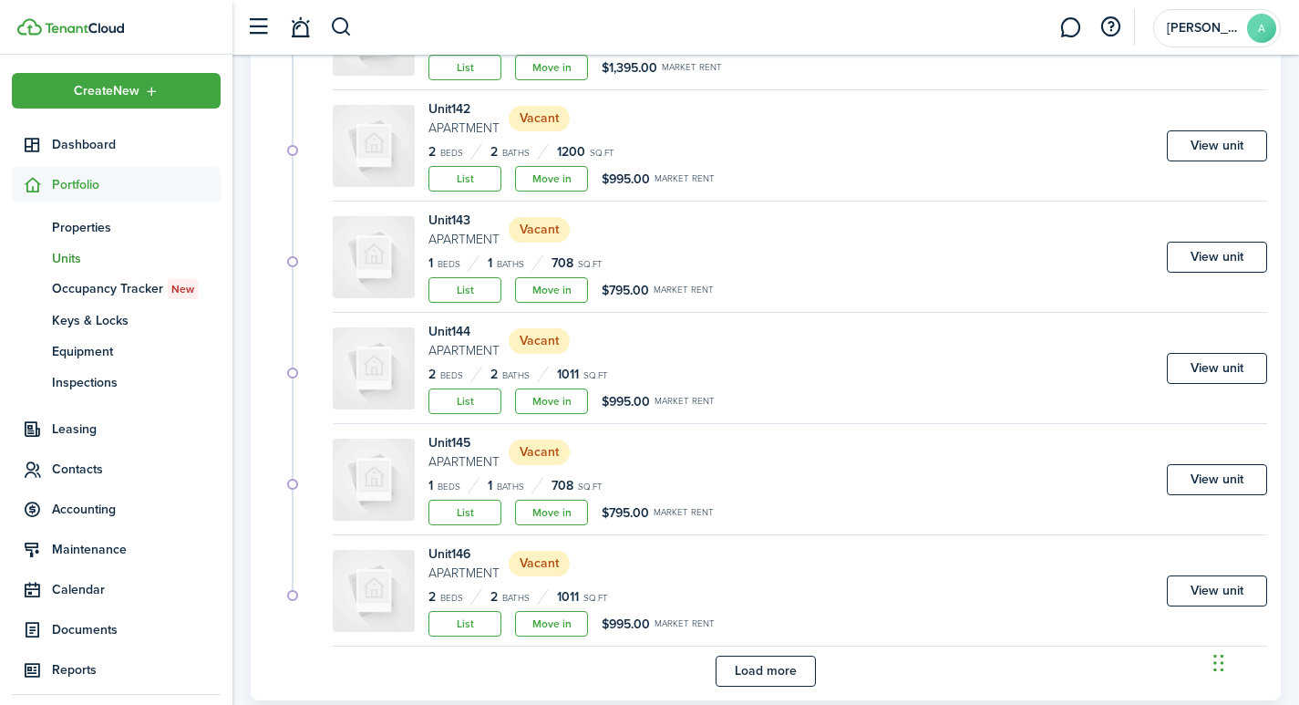
scroll to position [3710, 0]
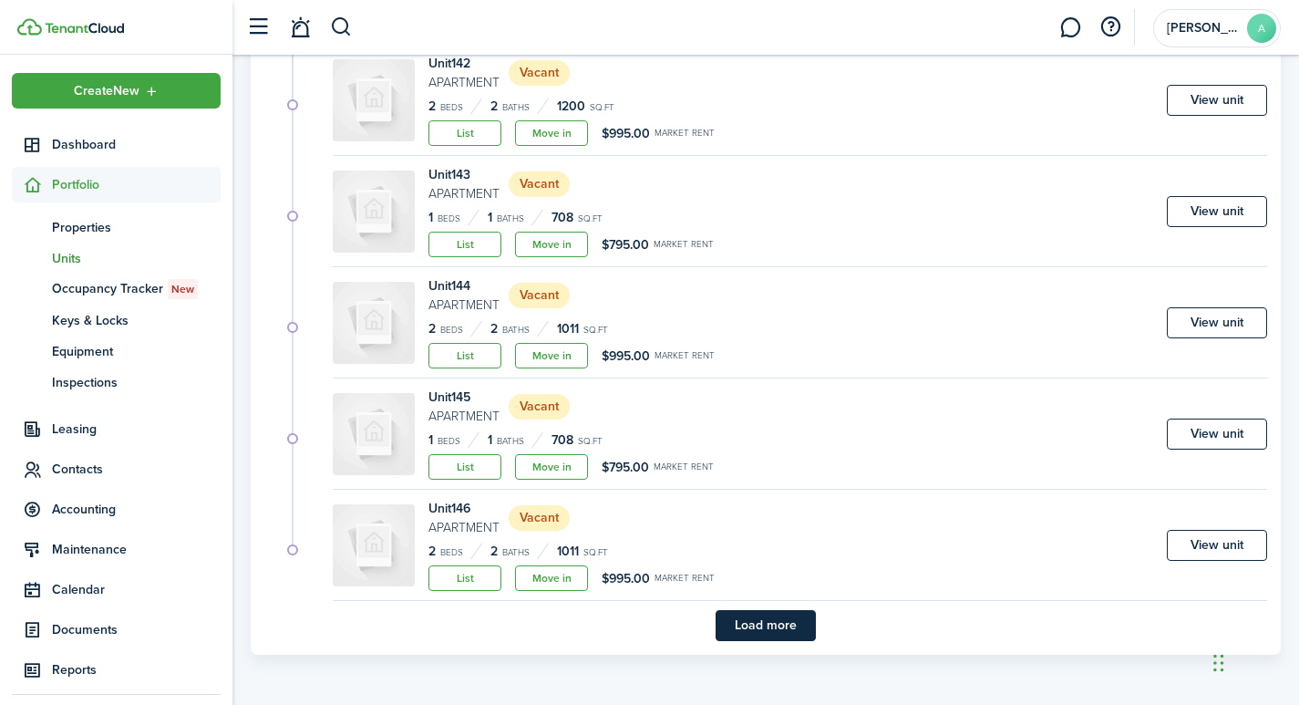
click at [762, 631] on button "Load more" at bounding box center [765, 625] width 100 height 31
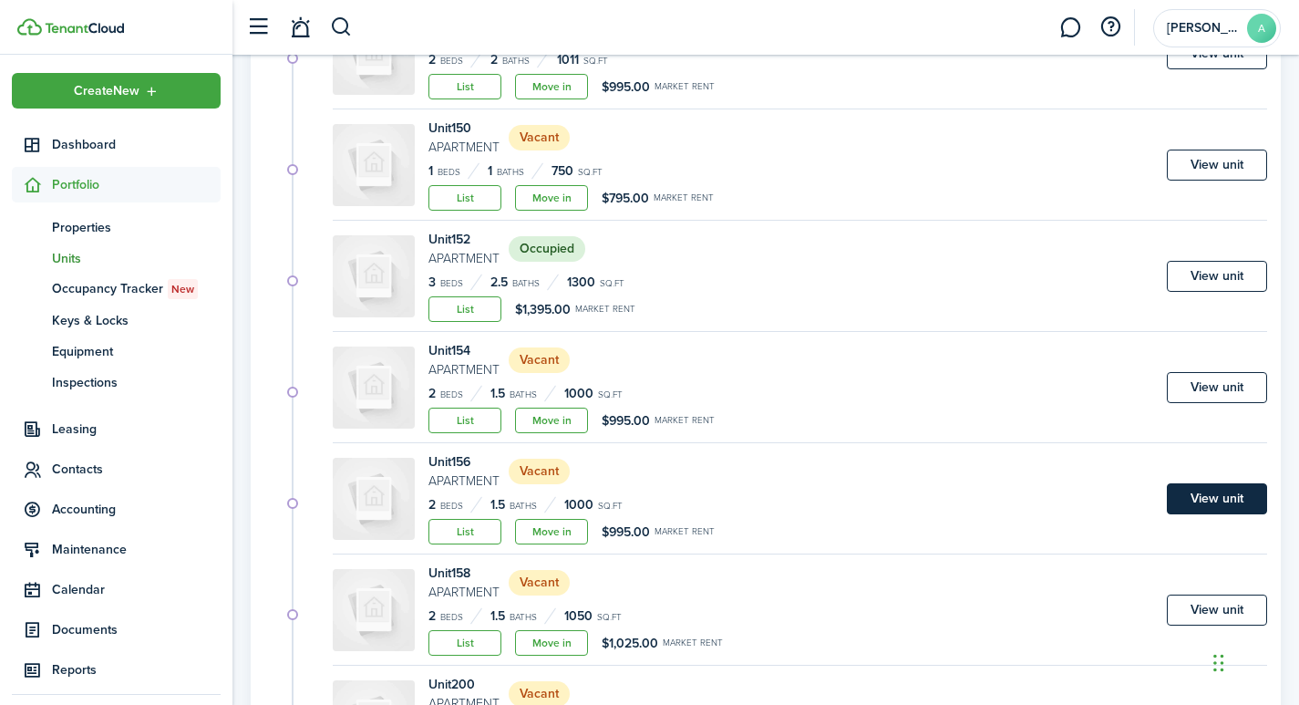
scroll to position [4178, 0]
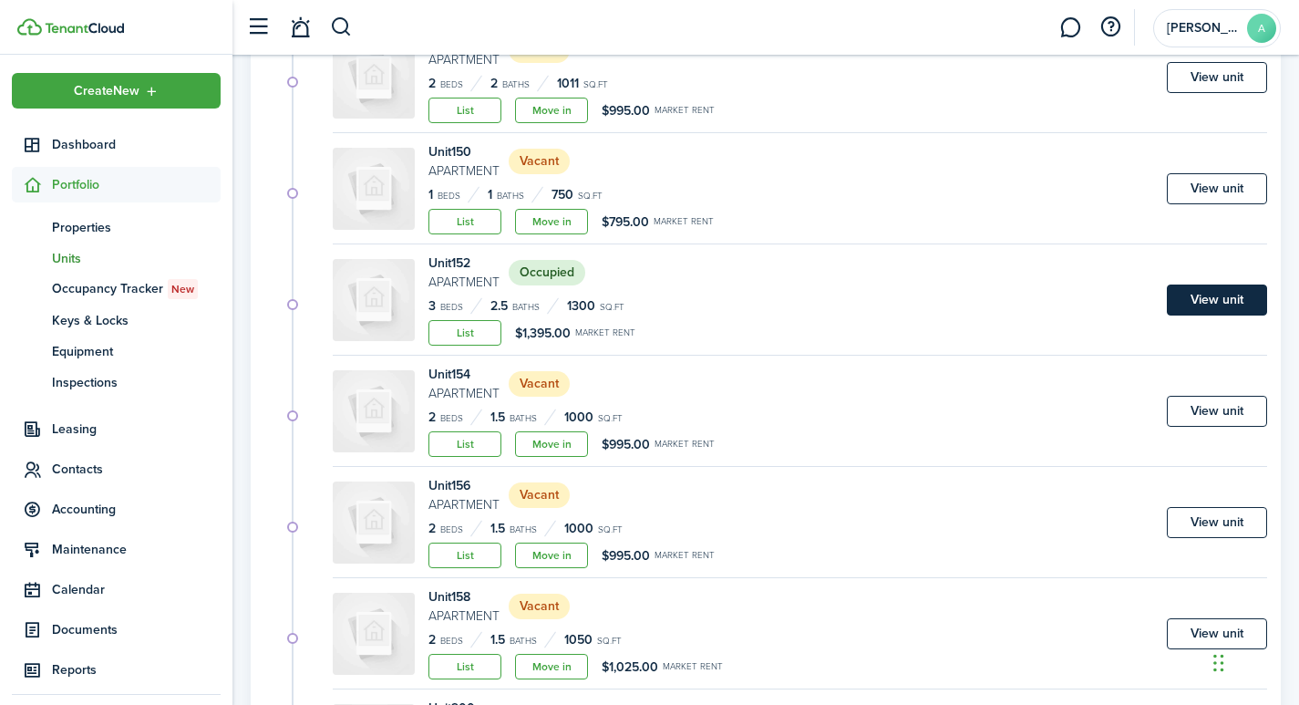
click at [1223, 304] on link "View unit" at bounding box center [1217, 299] width 100 height 31
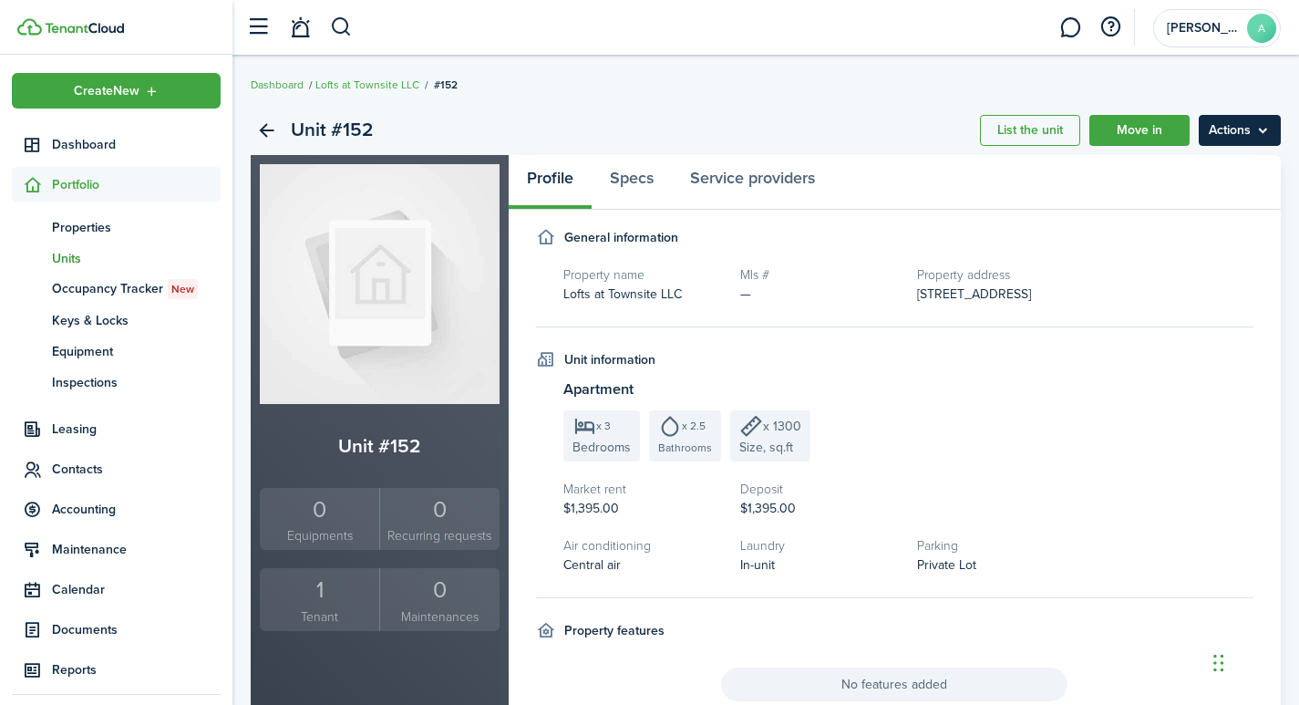
click at [1245, 140] on menu-btn "Actions" at bounding box center [1240, 130] width 82 height 31
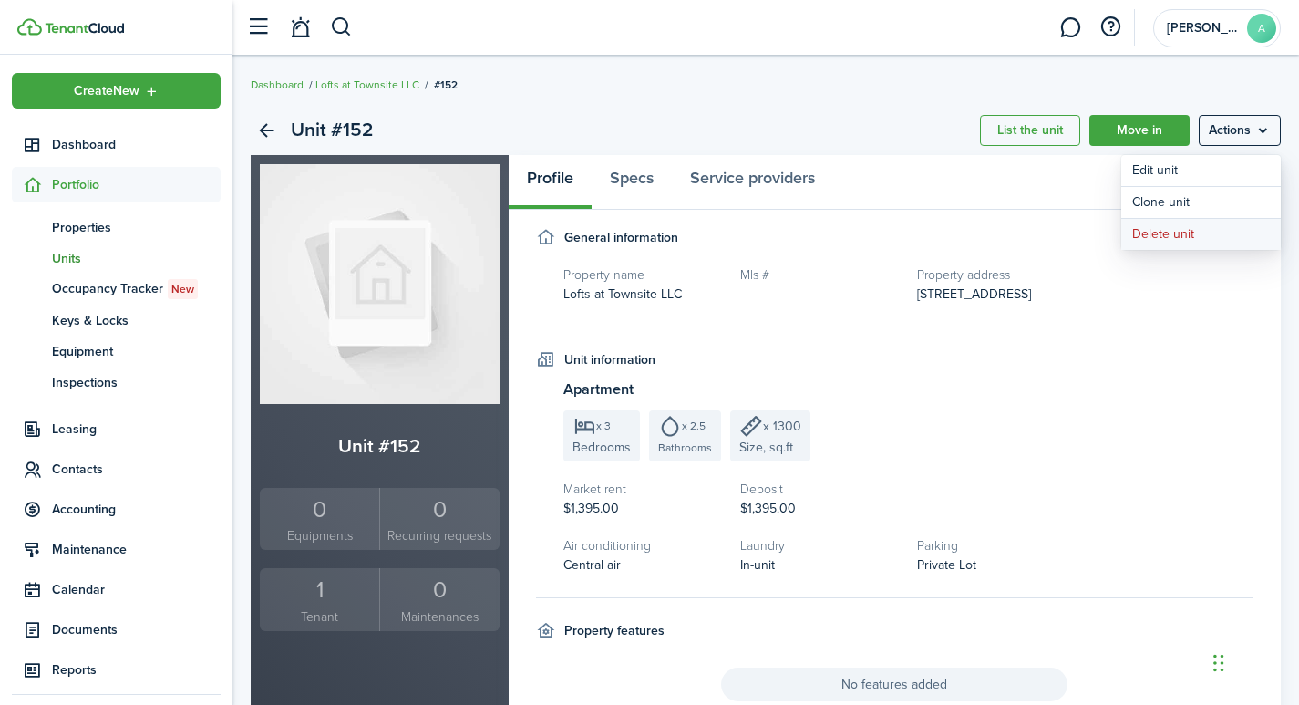
click at [1205, 232] on button "Delete unit" at bounding box center [1201, 234] width 160 height 31
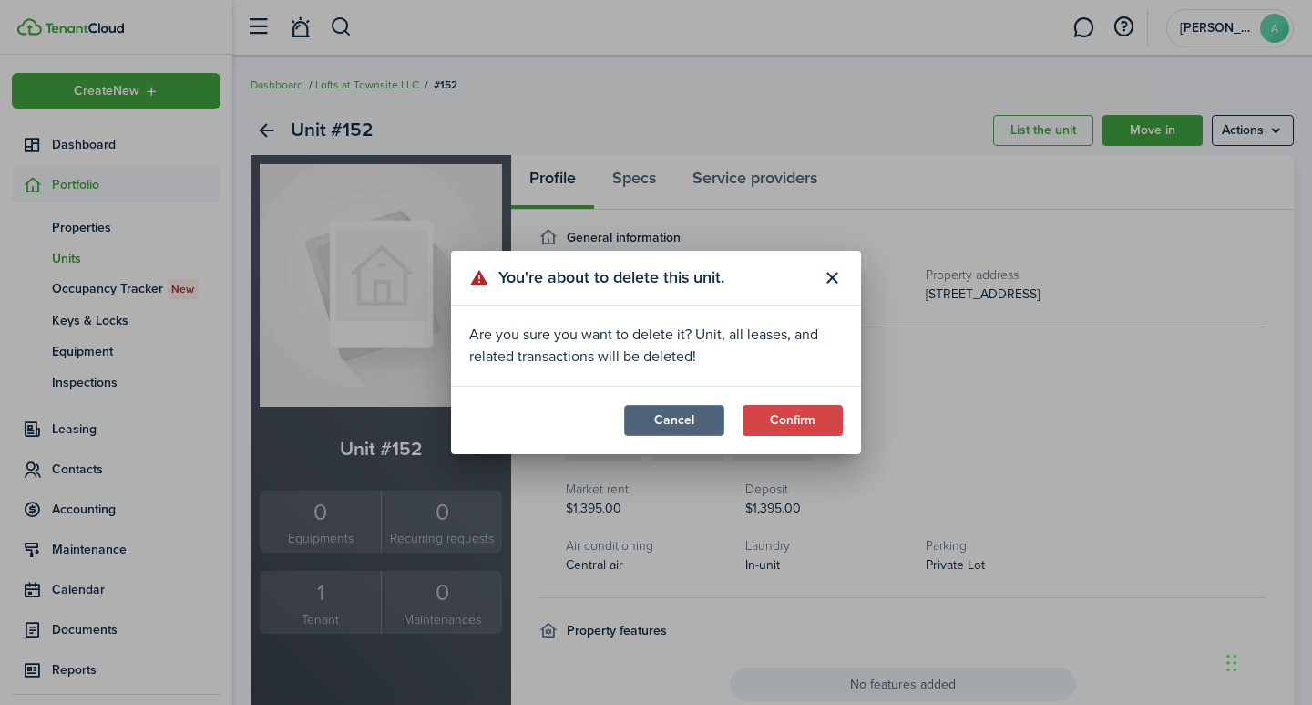
click at [687, 417] on button "Cancel" at bounding box center [674, 420] width 100 height 31
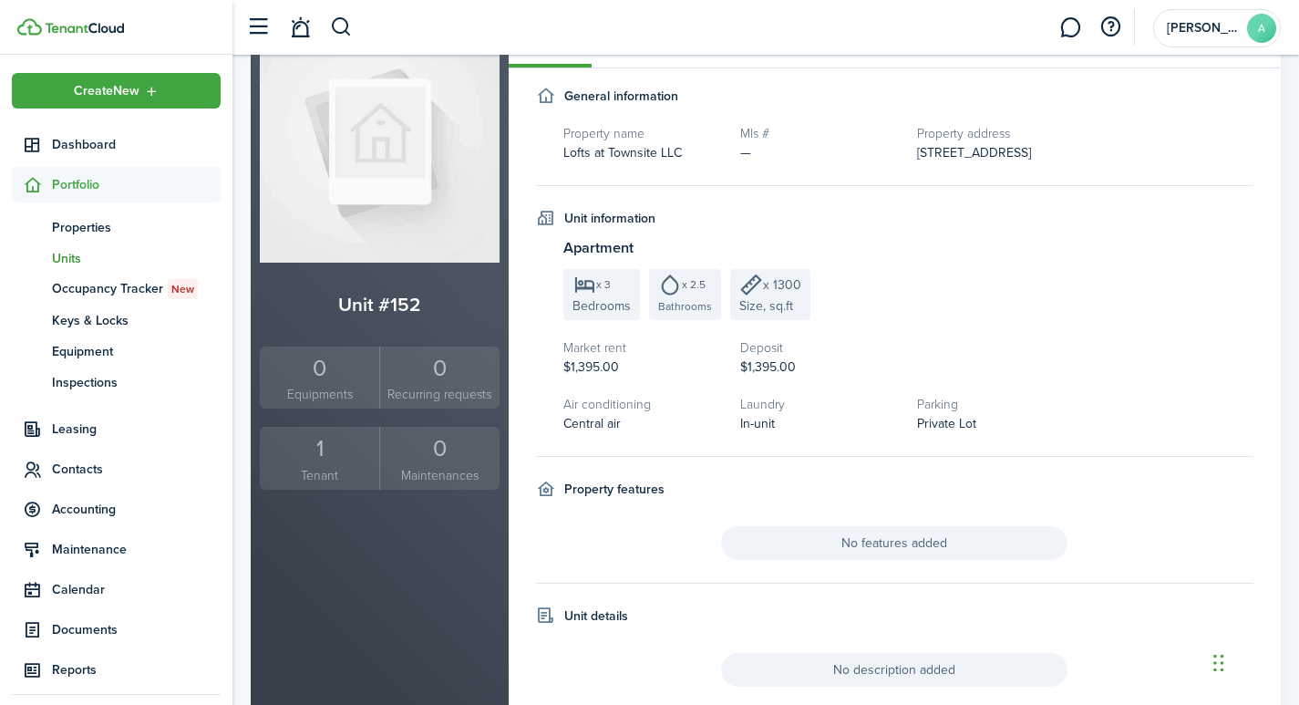
scroll to position [134, 0]
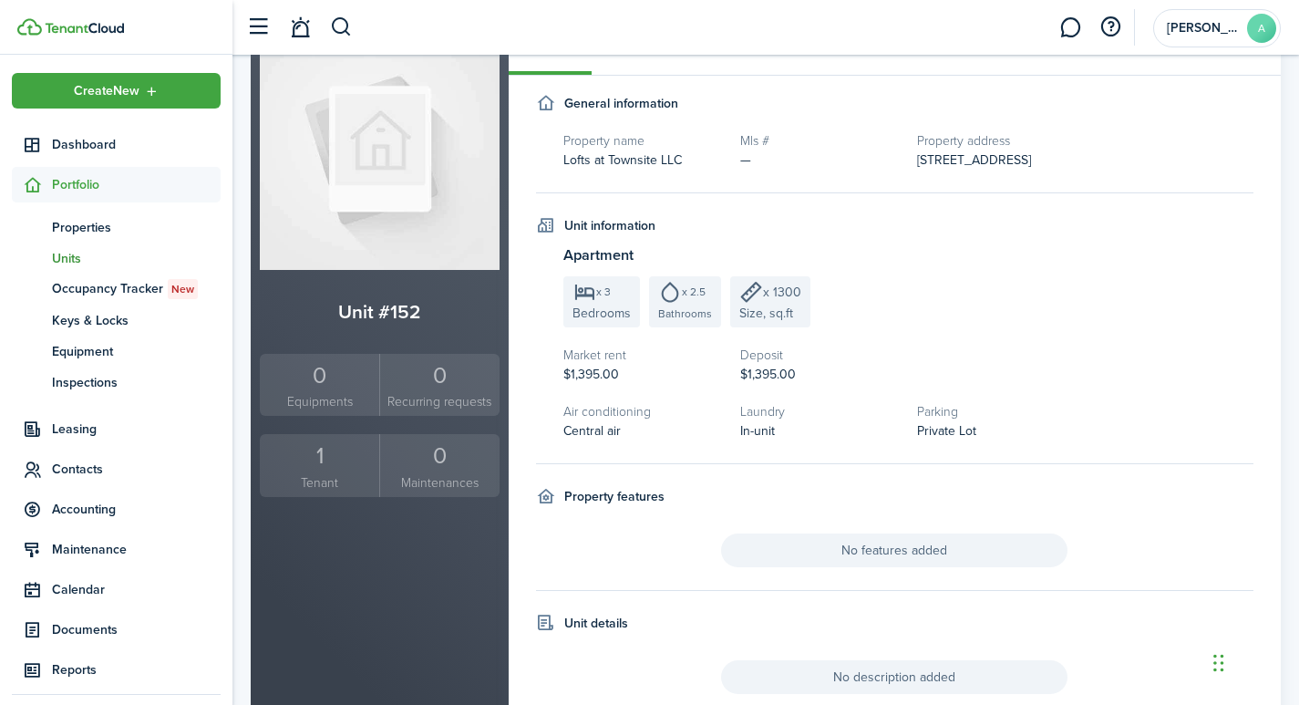
click at [311, 464] on div "1" at bounding box center [319, 455] width 110 height 35
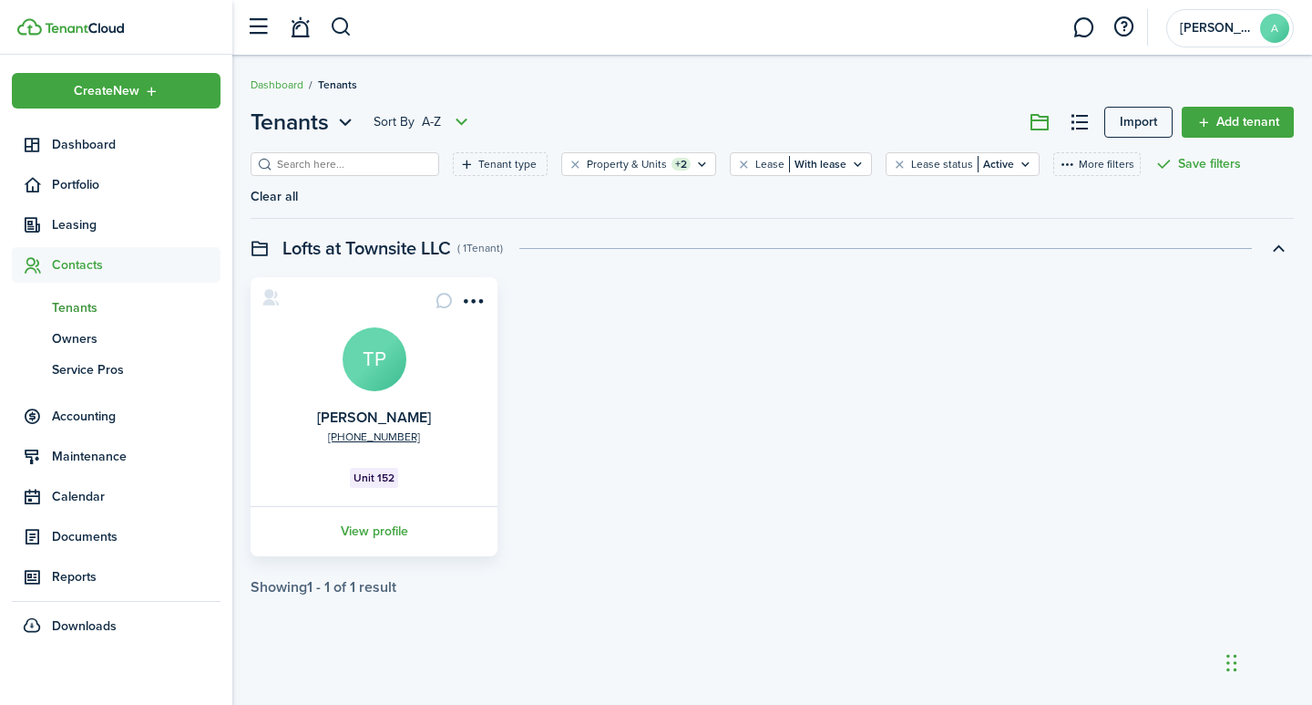
click at [378, 469] on span "Unit 152" at bounding box center [374, 477] width 41 height 16
click at [478, 285] on menu-btn-icon "Open menu" at bounding box center [473, 300] width 31 height 31
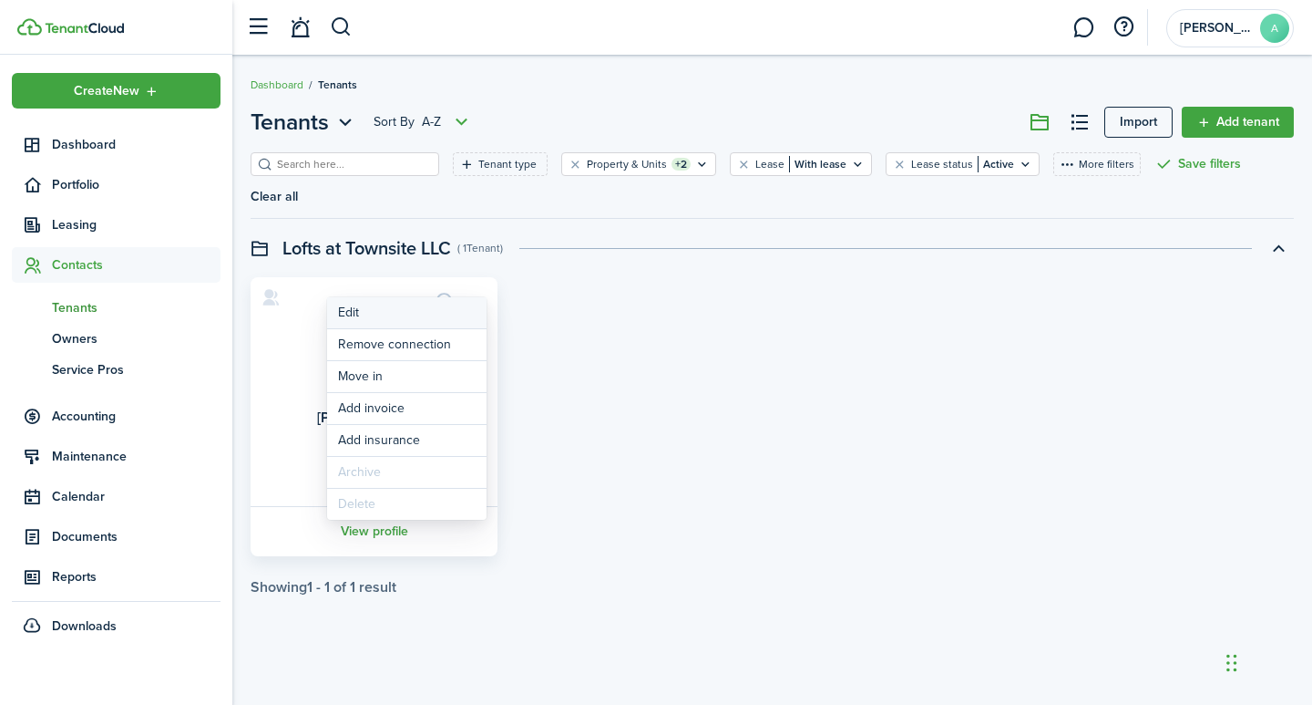
click at [356, 315] on link "Edit" at bounding box center [407, 312] width 160 height 31
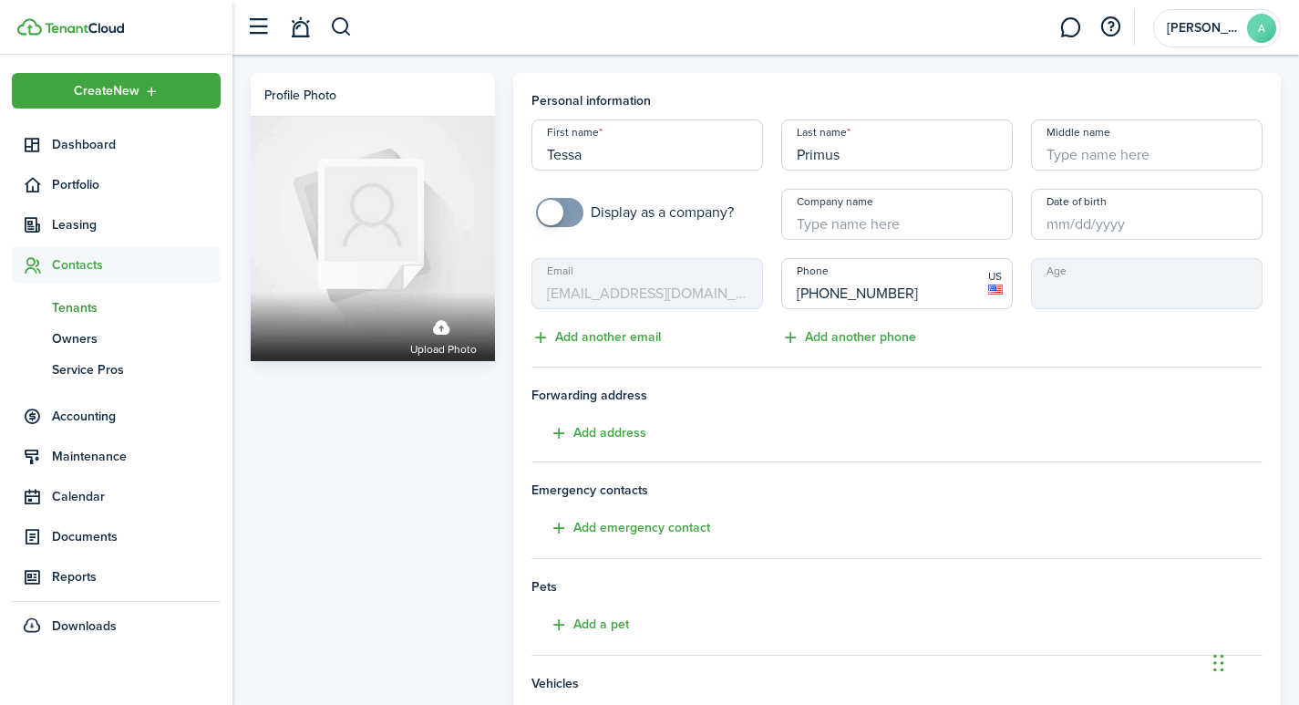
click at [72, 307] on span "Tenants" at bounding box center [136, 307] width 169 height 19
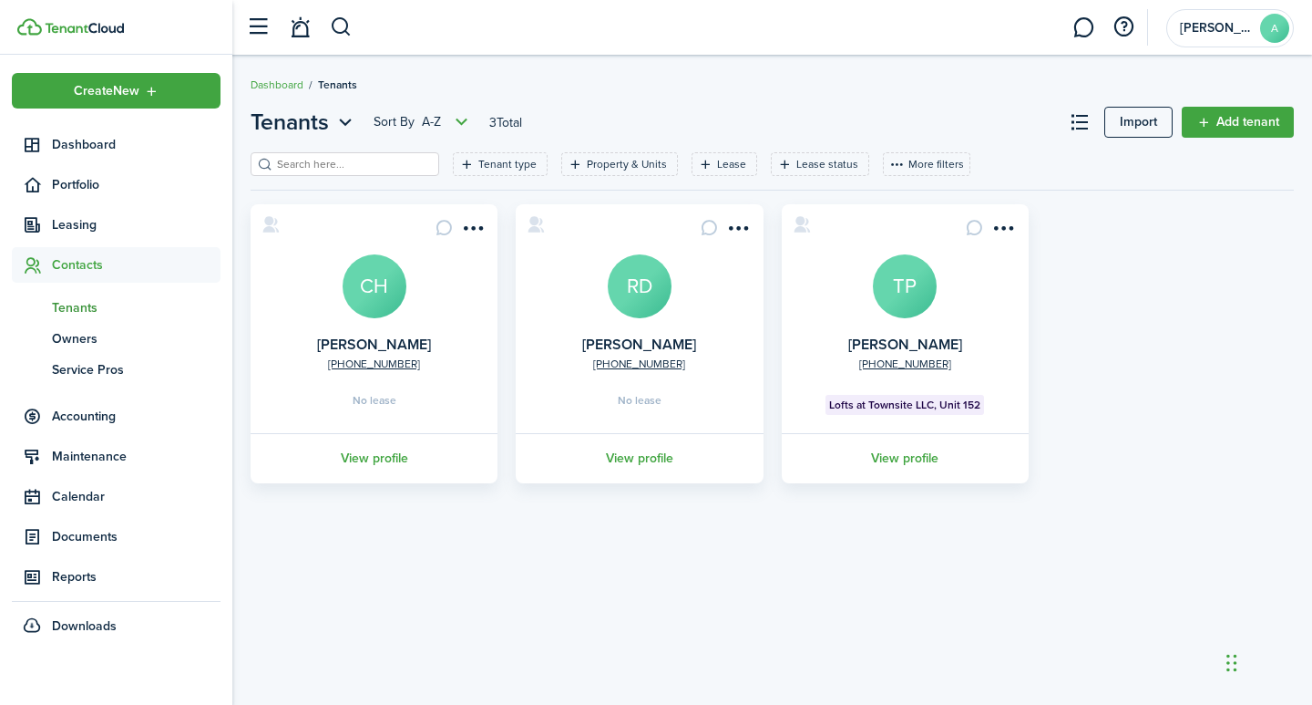
click at [900, 405] on span "Lofts at Townsite LLC, Unit 152" at bounding box center [904, 404] width 151 height 16
click at [1013, 233] on menu-btn-icon "Open menu" at bounding box center [1004, 227] width 31 height 31
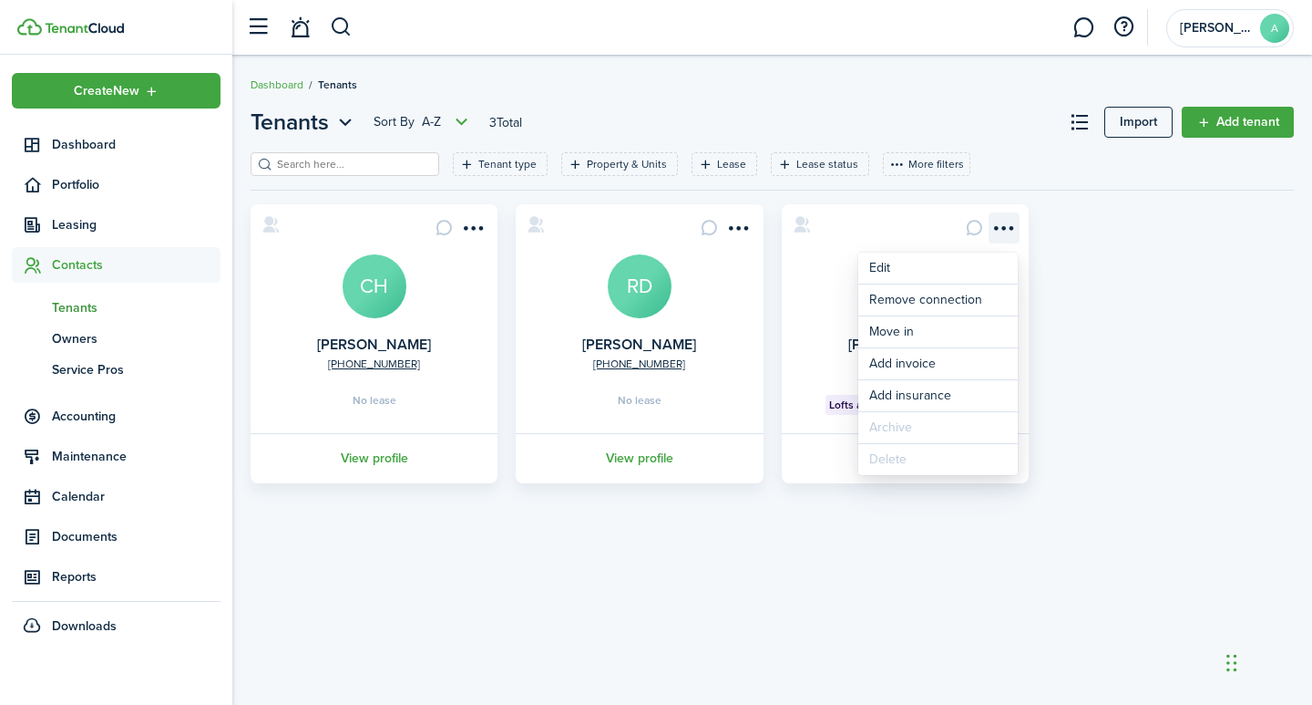
click at [1011, 230] on menu-btn-icon "Open menu" at bounding box center [1004, 227] width 31 height 31
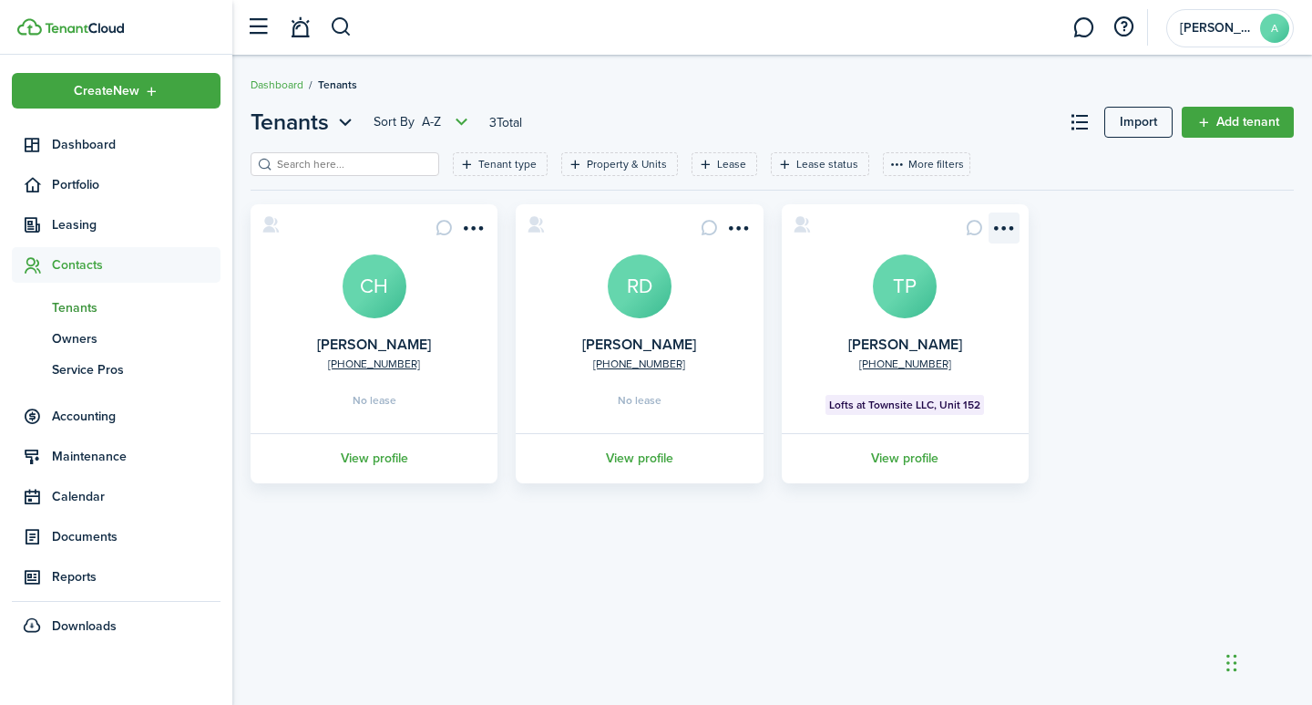
click at [1011, 230] on menu-btn-icon "Open menu" at bounding box center [1004, 227] width 31 height 31
click at [1122, 286] on div "[PHONE_NUMBER] [PERSON_NAME] CH No lease View profile +1 218-431-[STREET_ADDRES…" at bounding box center [773, 343] width 1062 height 279
click at [890, 407] on span "Lofts at Townsite LLC, Unit 152" at bounding box center [904, 404] width 151 height 16
click at [1005, 221] on menu-btn-icon "Open menu" at bounding box center [1004, 227] width 31 height 31
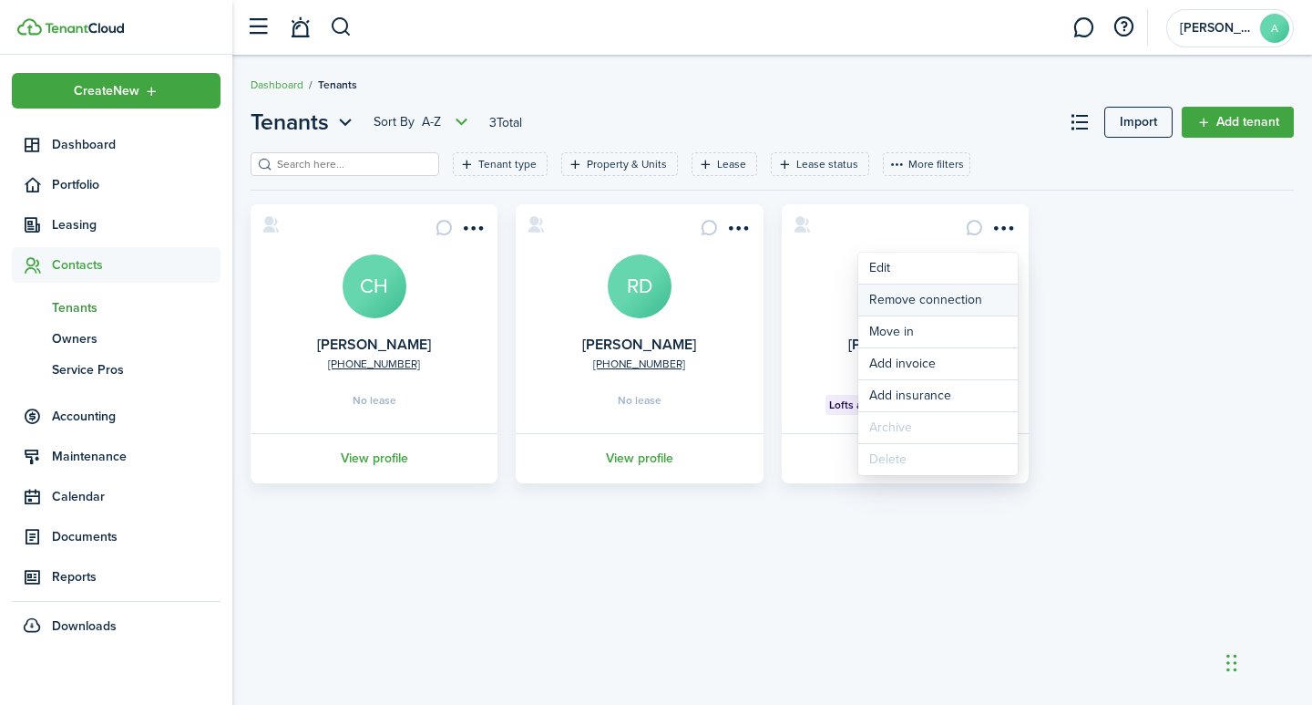
click at [947, 299] on button "Remove connection" at bounding box center [939, 299] width 160 height 31
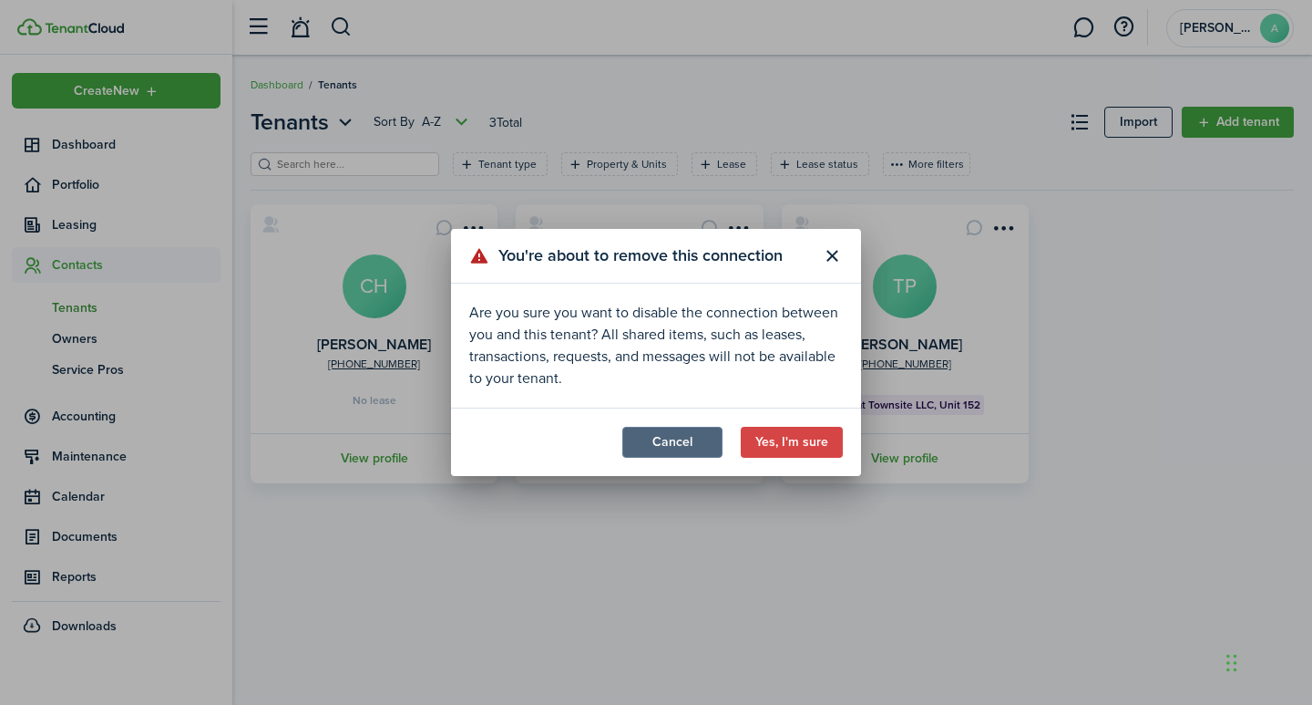
click at [670, 445] on button "Cancel" at bounding box center [673, 442] width 100 height 31
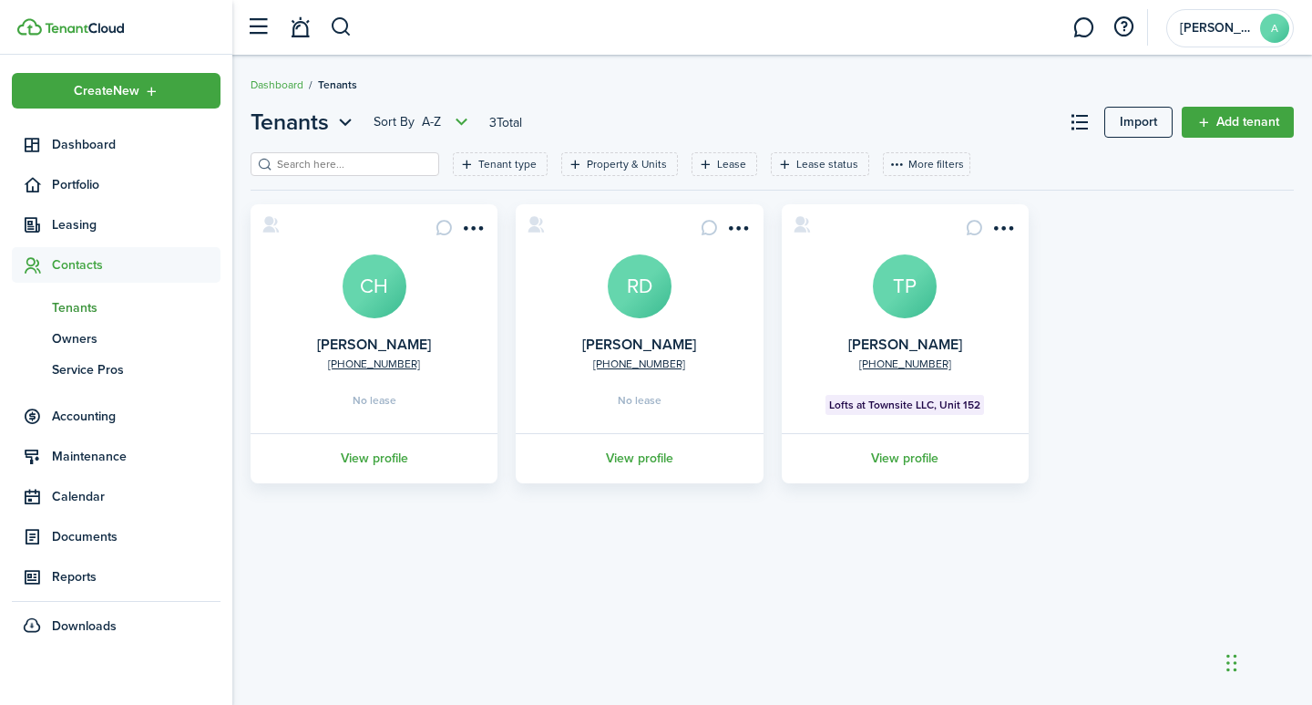
click at [911, 401] on span "Lofts at Townsite LLC, Unit 152" at bounding box center [904, 404] width 151 height 16
click at [72, 226] on span "Leasing" at bounding box center [136, 224] width 169 height 19
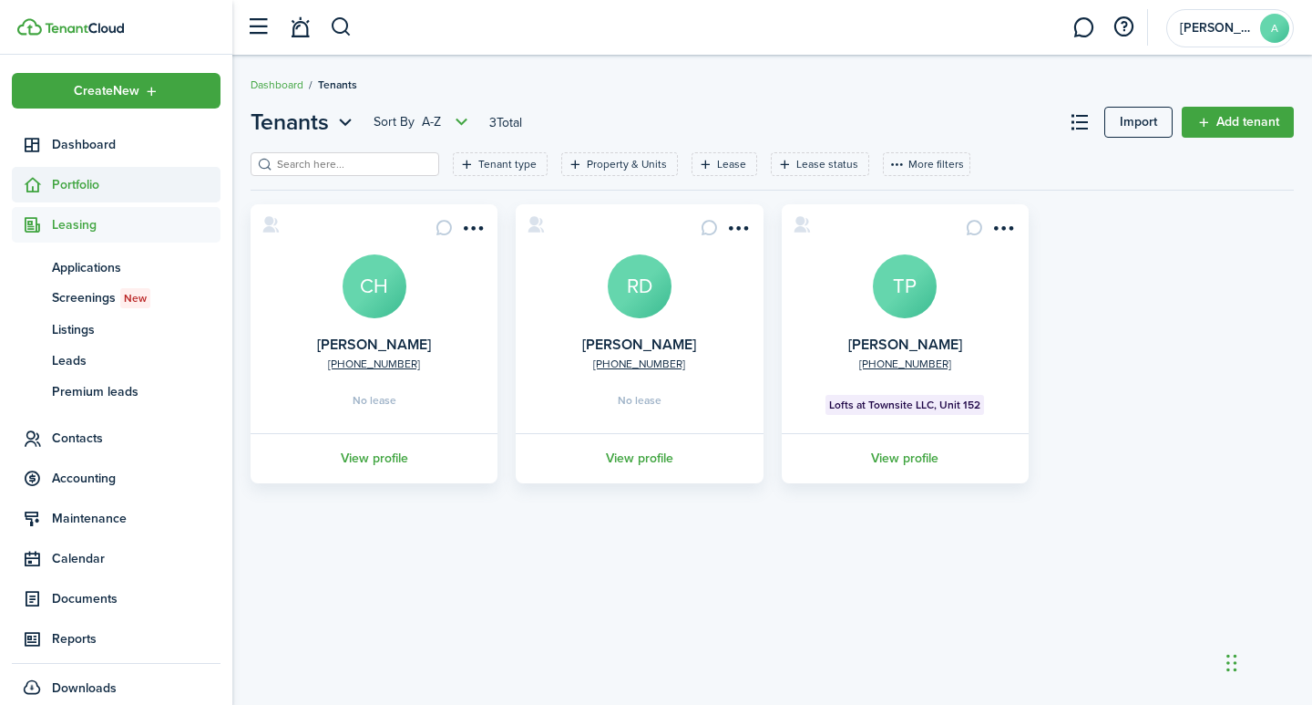
click at [67, 185] on span "Portfolio" at bounding box center [136, 184] width 169 height 19
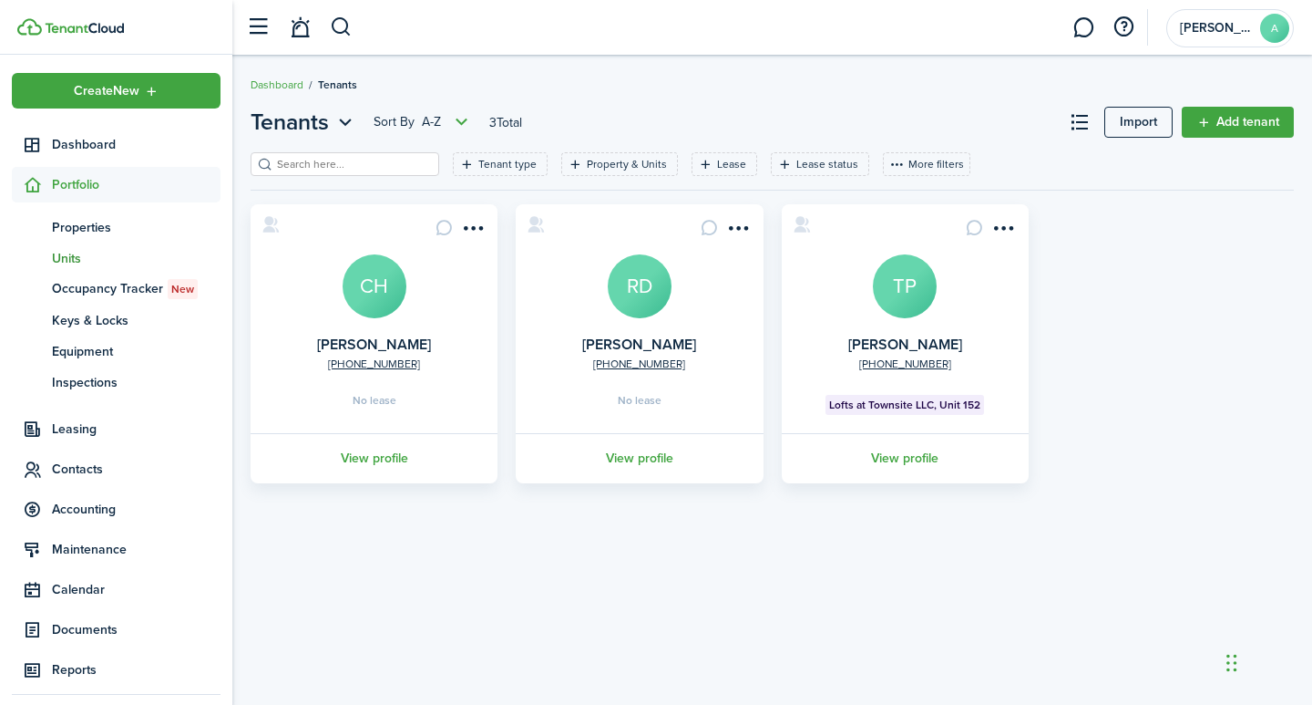
click at [59, 256] on span "Units" at bounding box center [136, 258] width 169 height 19
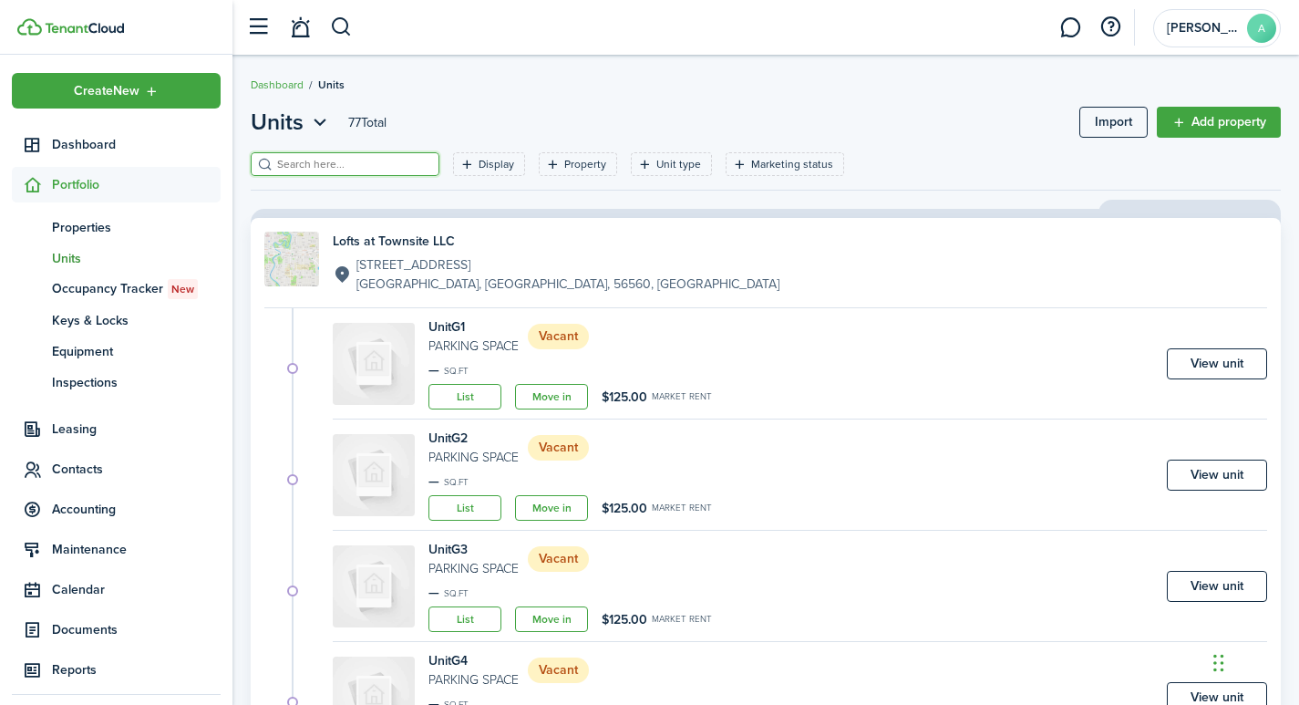
click at [316, 160] on input "search" at bounding box center [353, 164] width 160 height 17
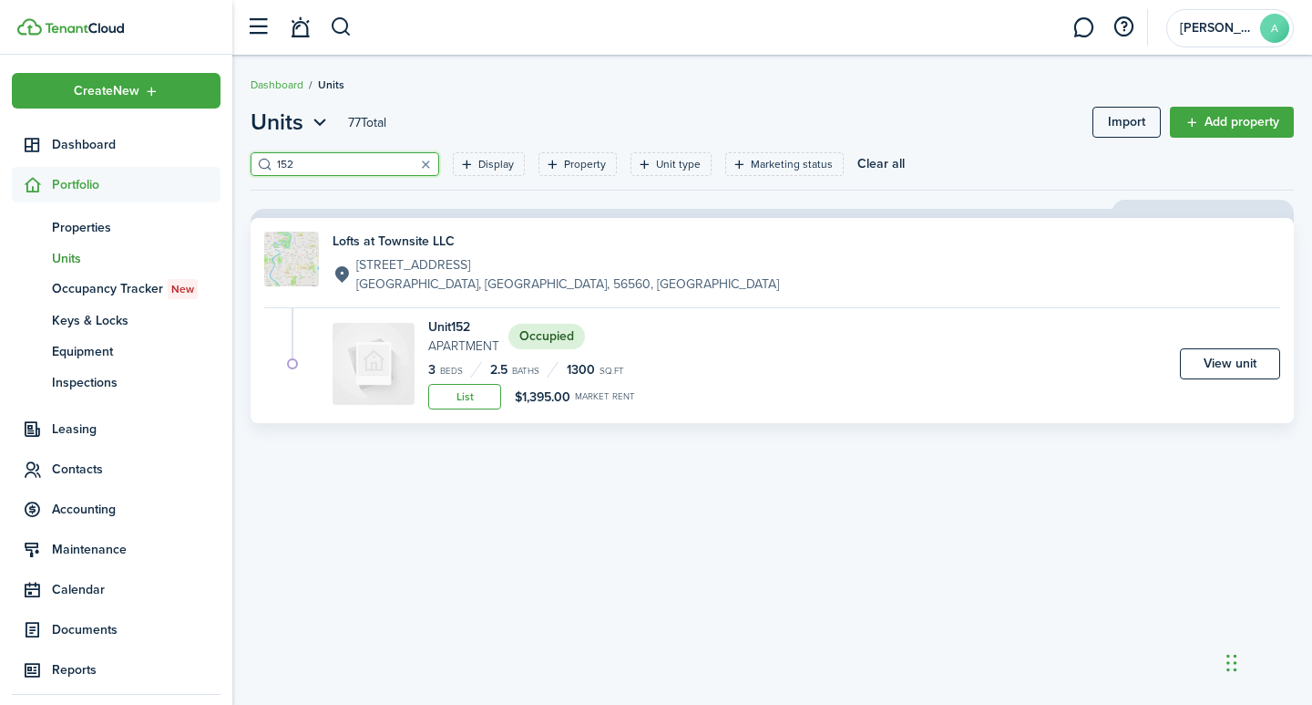
type input "152"
click at [552, 332] on status "Occupied" at bounding box center [547, 337] width 77 height 26
click at [1227, 361] on link "View unit" at bounding box center [1230, 363] width 100 height 31
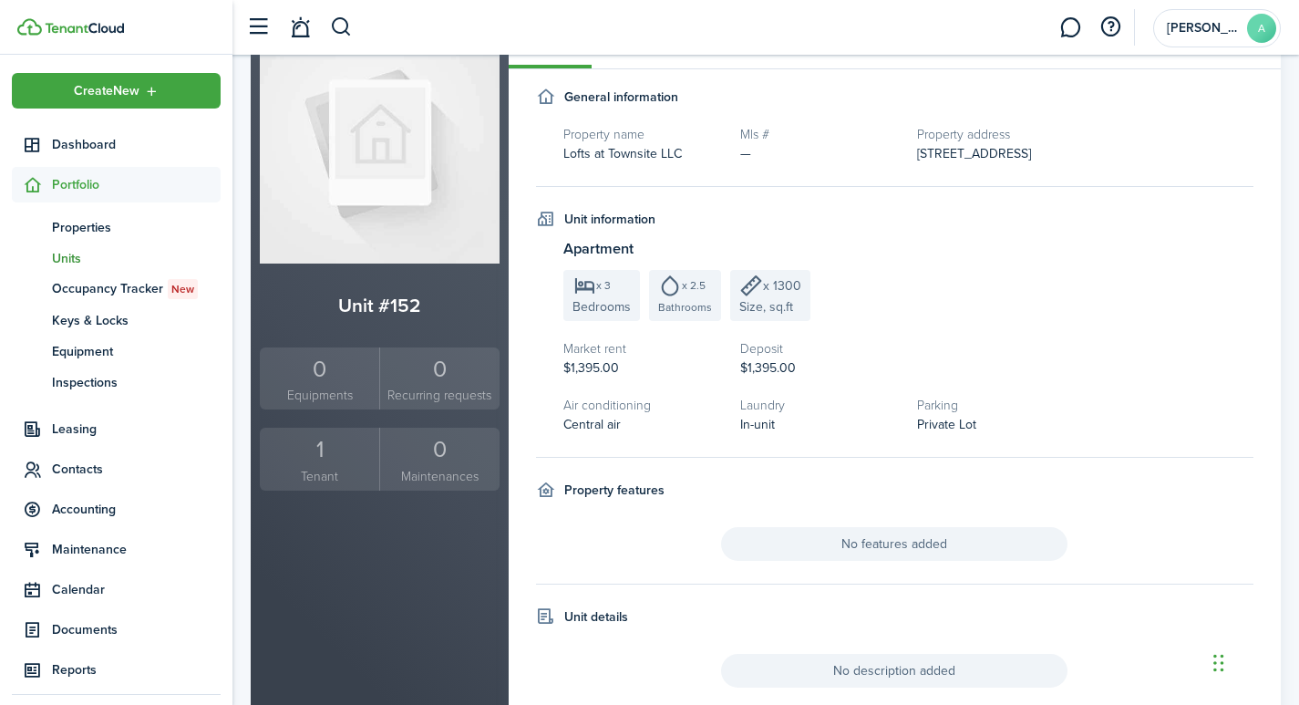
scroll to position [6, 0]
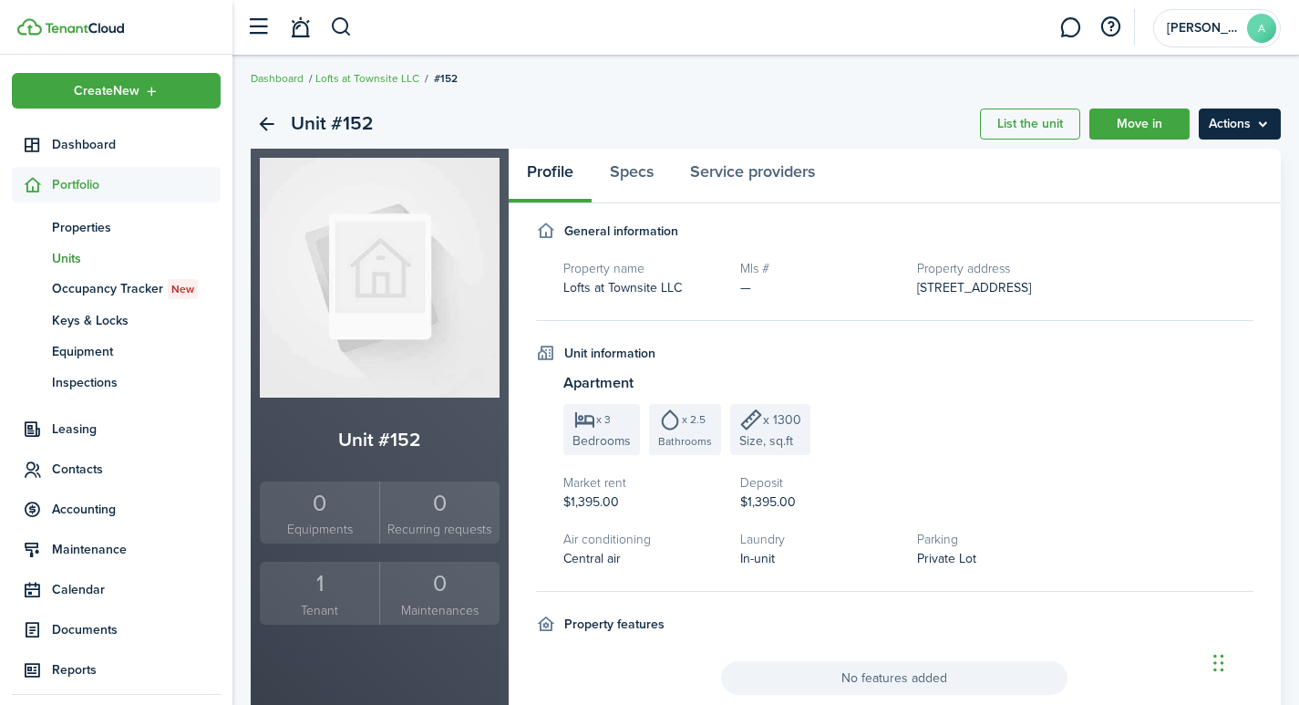
click at [1238, 120] on menu-btn "Actions" at bounding box center [1240, 123] width 82 height 31
click at [309, 594] on div "1" at bounding box center [319, 583] width 110 height 35
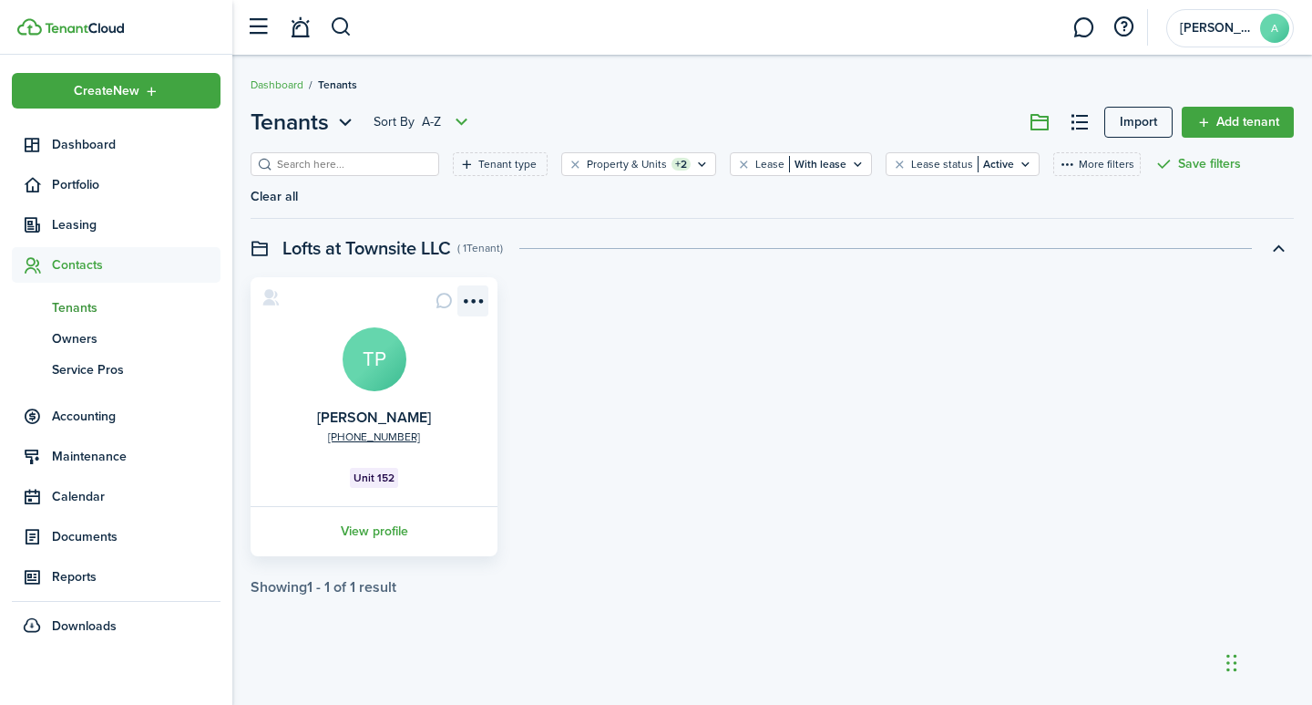
click at [477, 285] on menu-btn-icon "Open menu" at bounding box center [473, 300] width 31 height 31
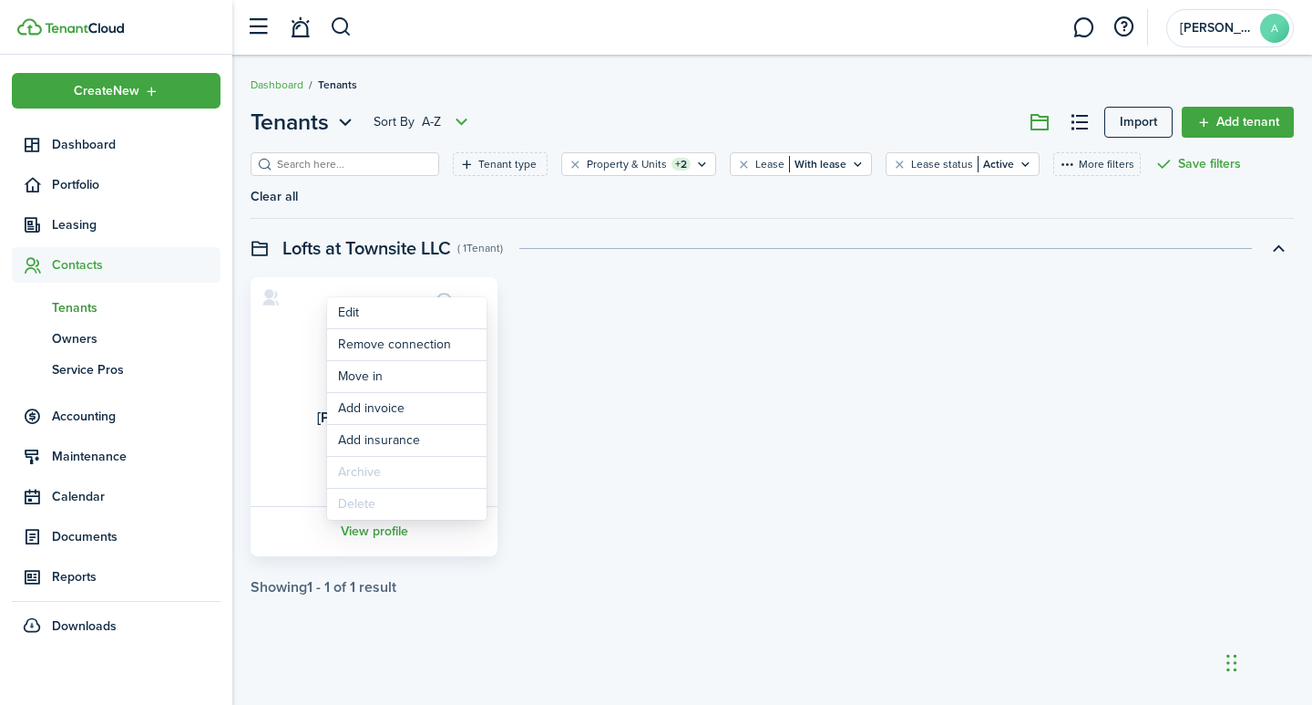
click at [677, 358] on div "[PHONE_NUMBER] [PERSON_NAME] TP Unit 152 View profile" at bounding box center [773, 416] width 1062 height 279
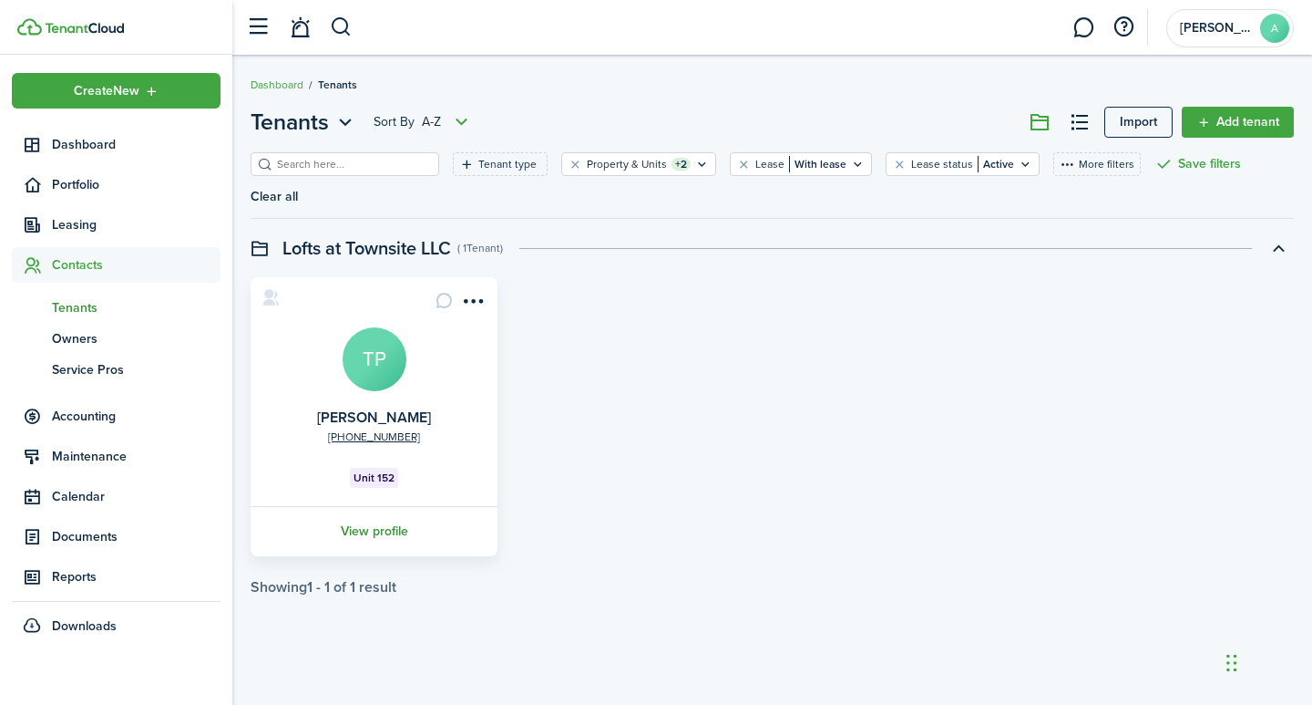
click at [377, 506] on link "View profile" at bounding box center [374, 531] width 252 height 50
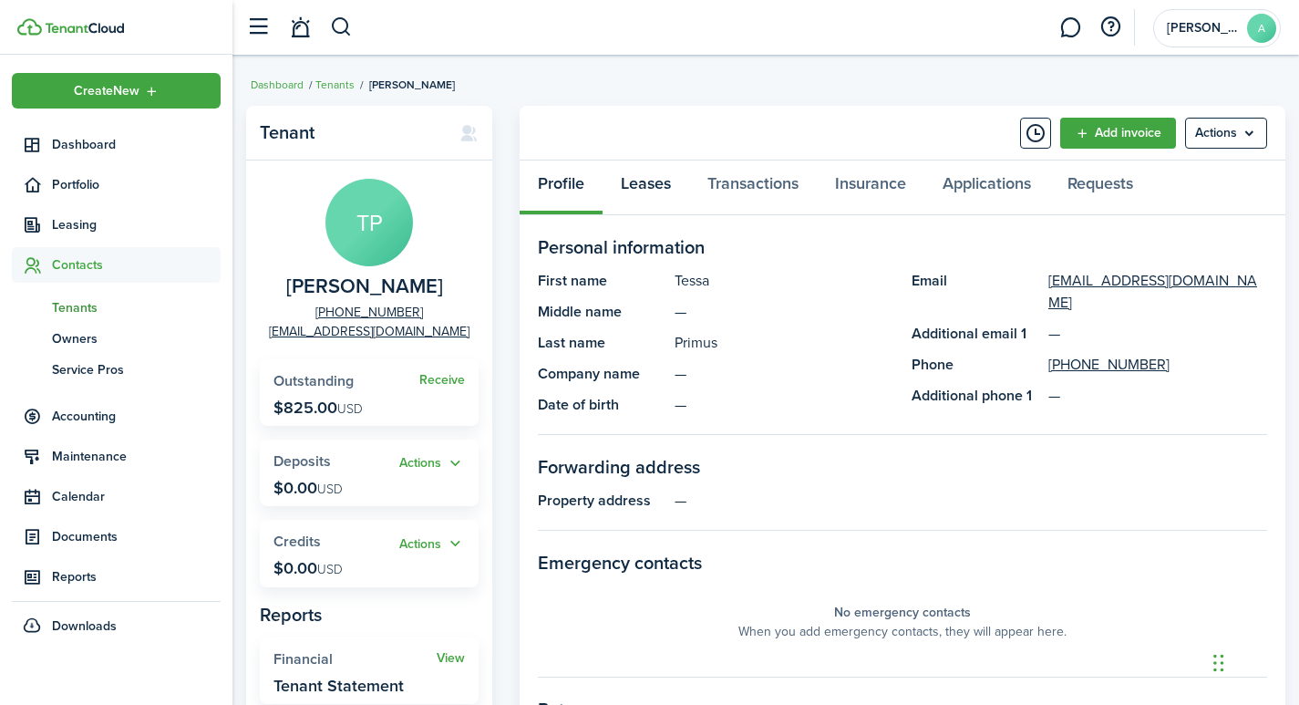
click at [653, 185] on link "Leases" at bounding box center [645, 187] width 87 height 55
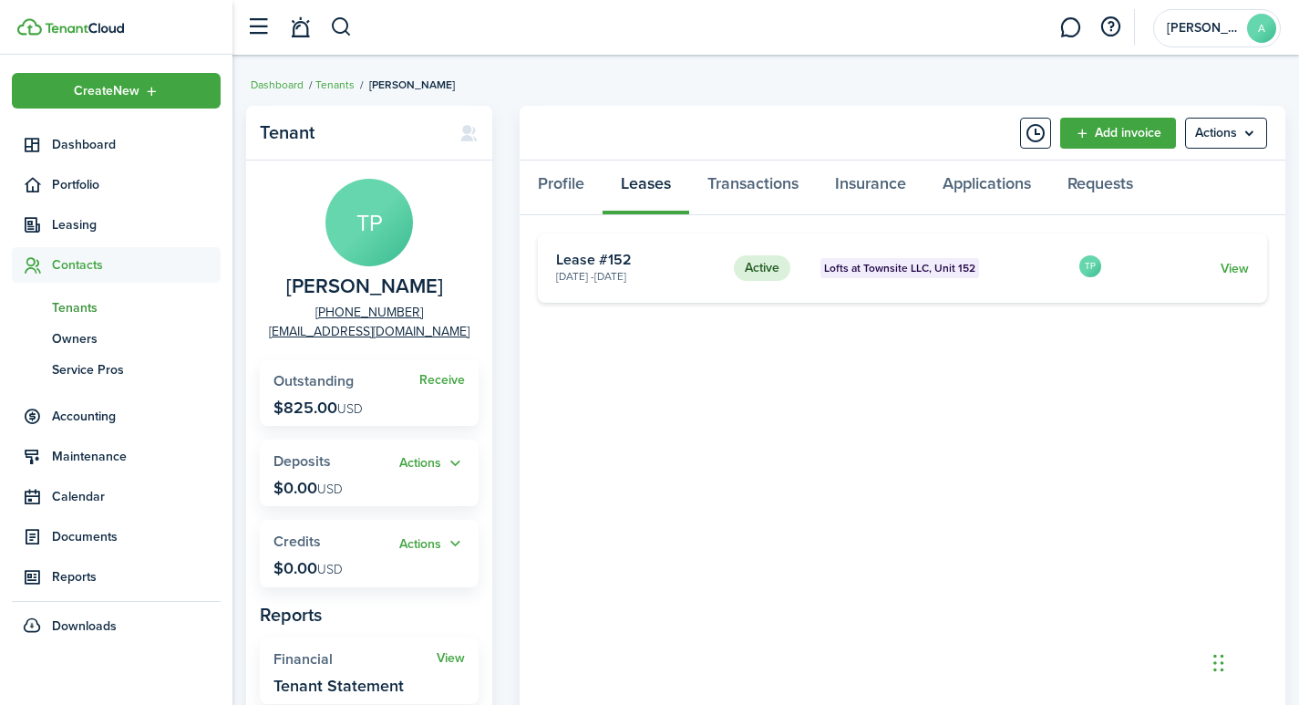
click at [763, 272] on status "Active" at bounding box center [762, 268] width 57 height 26
click at [1234, 269] on link "View" at bounding box center [1234, 268] width 28 height 19
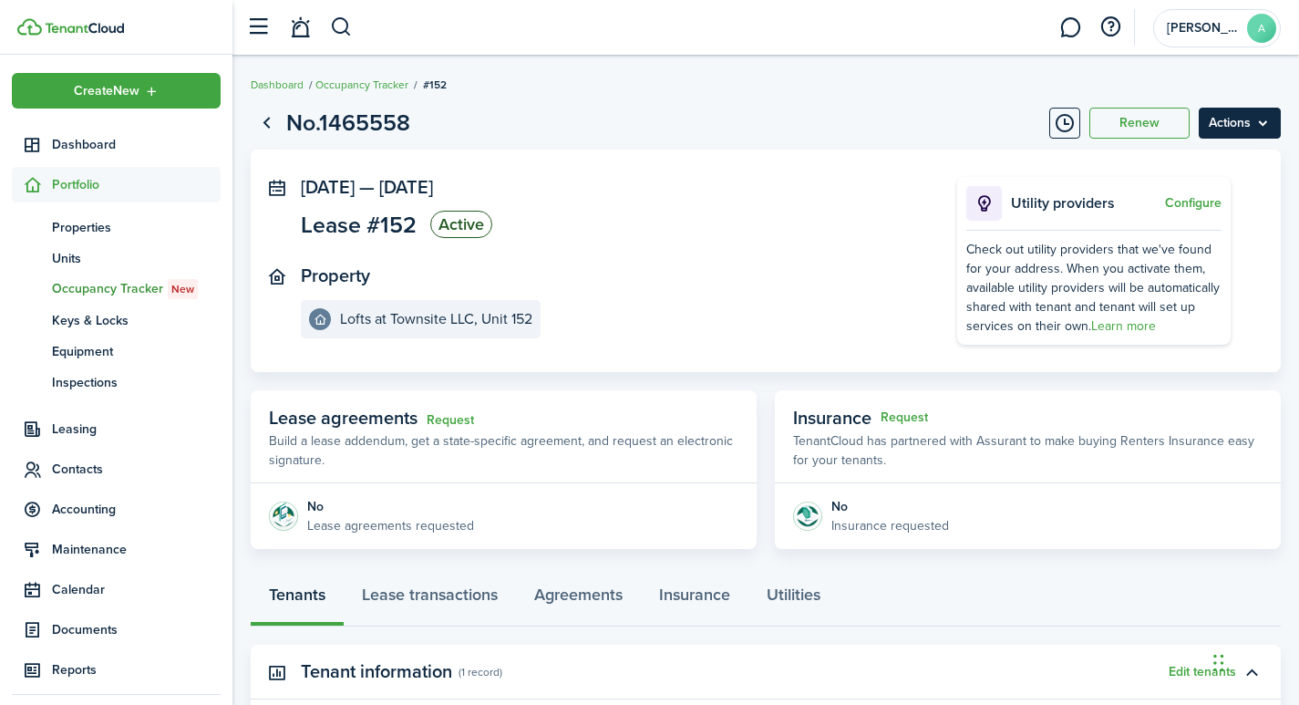
click at [1256, 127] on menu-btn "Actions" at bounding box center [1240, 123] width 82 height 31
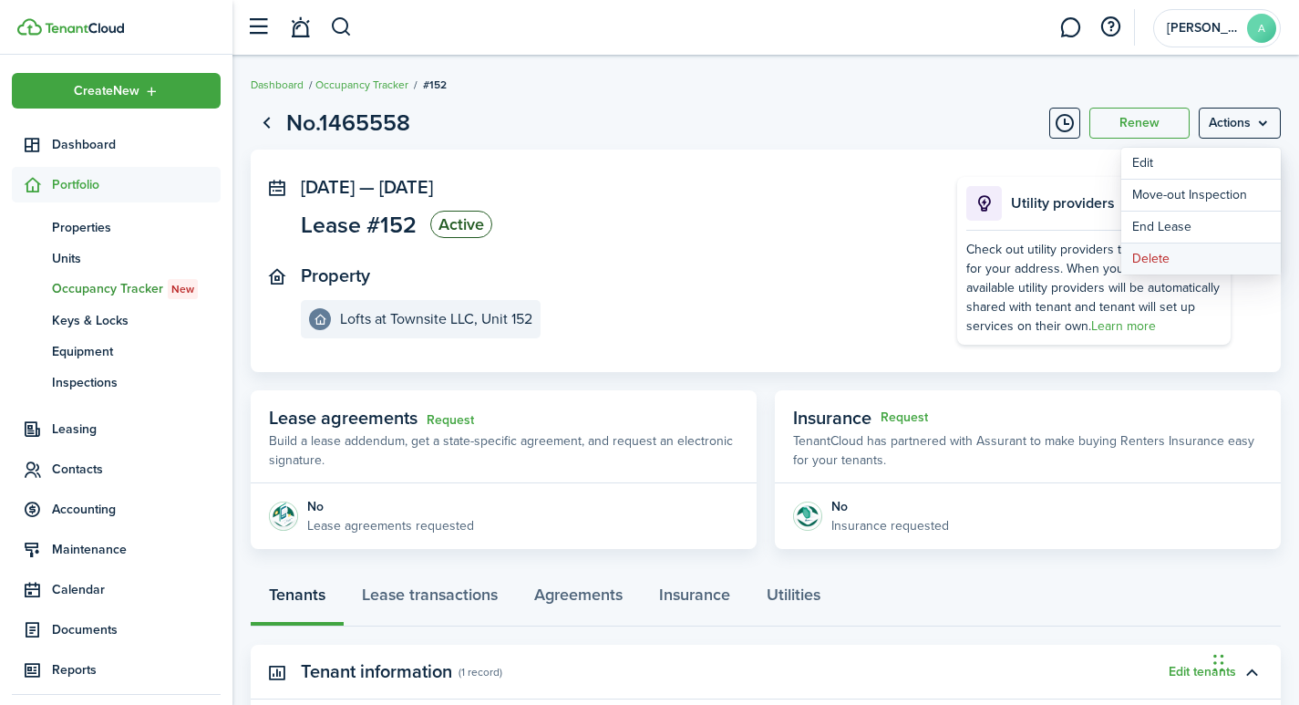
click at [1171, 260] on button "Delete" at bounding box center [1201, 258] width 160 height 31
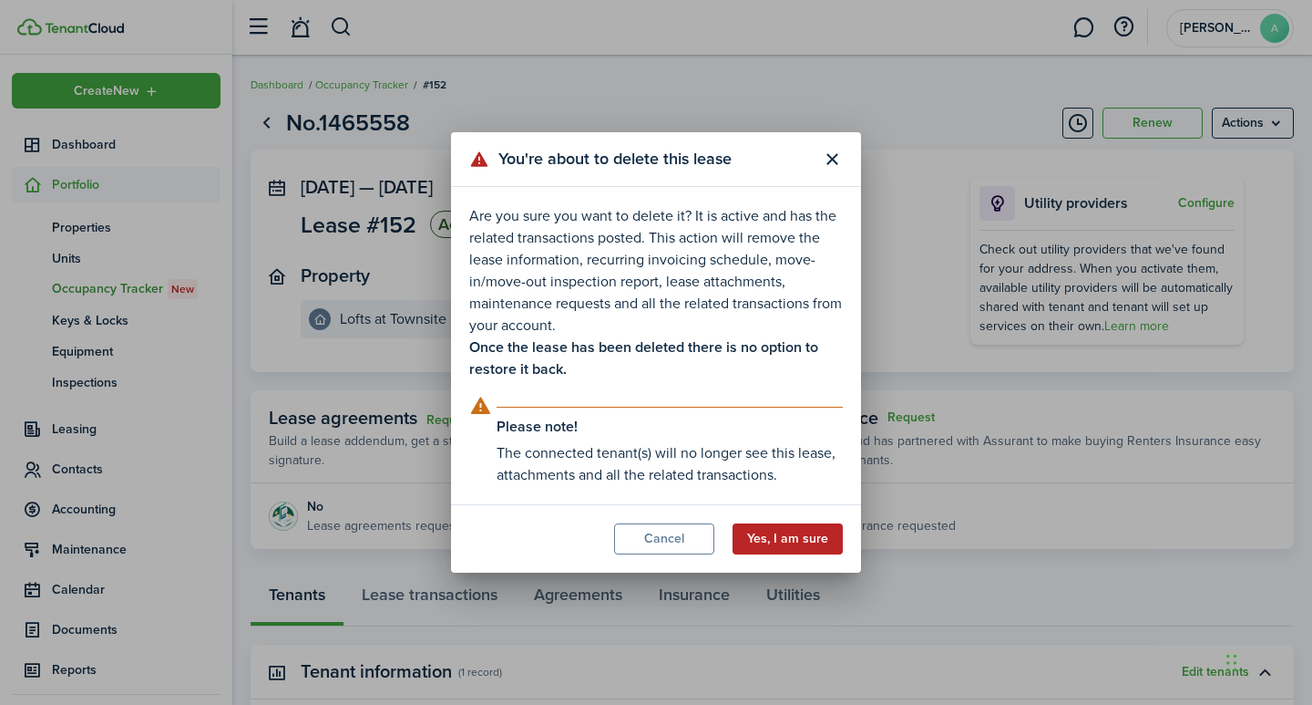
click at [802, 546] on button "Yes, I am sure" at bounding box center [788, 538] width 110 height 31
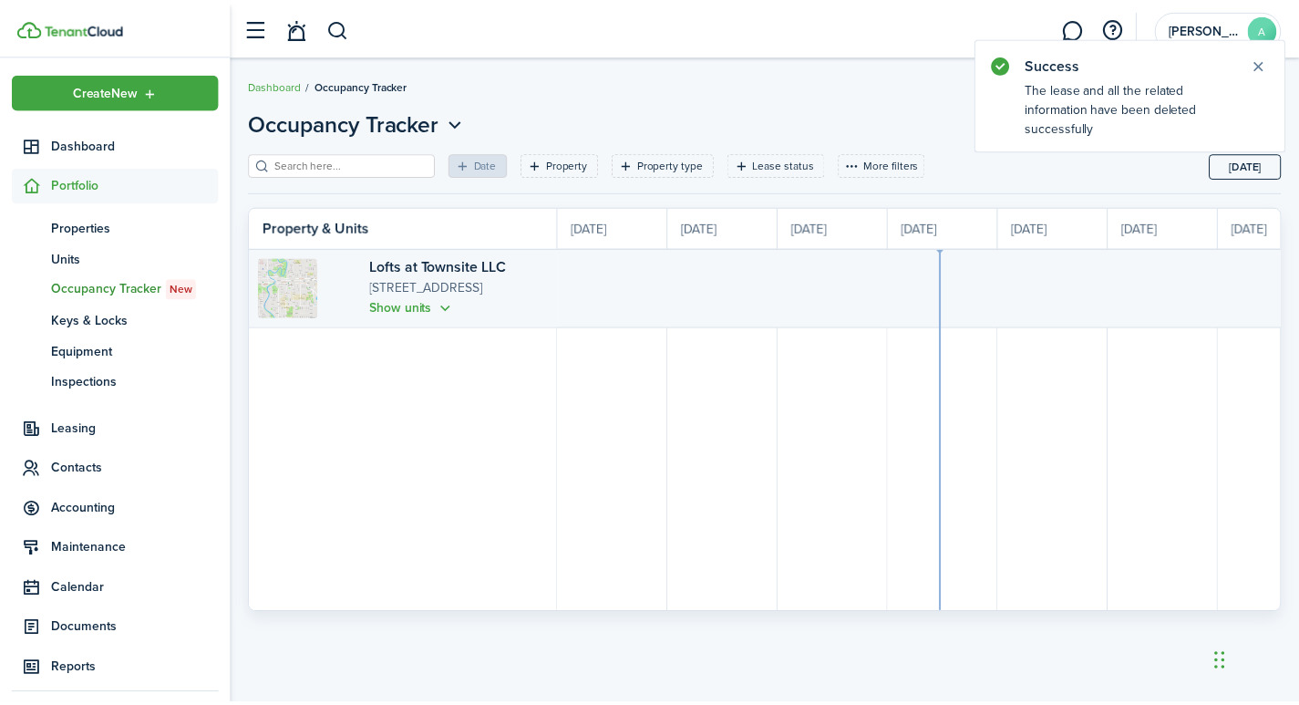
scroll to position [0, 334]
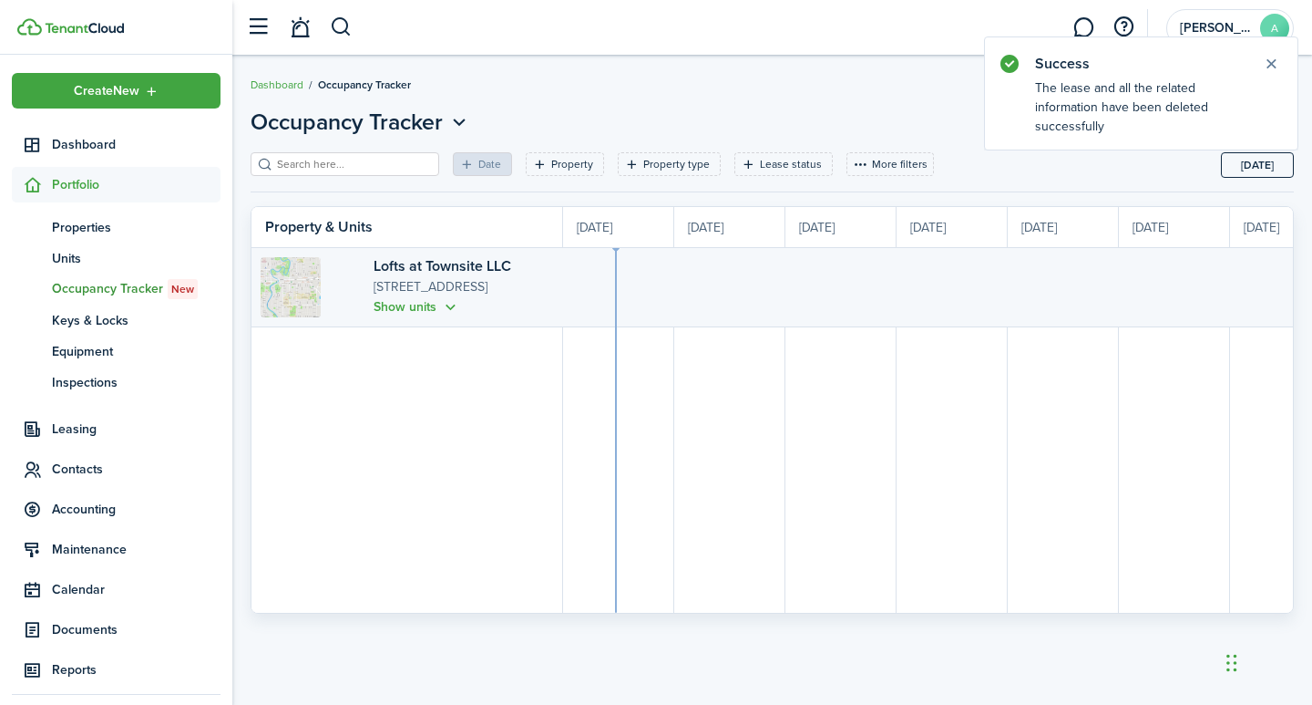
click at [91, 187] on span "Portfolio" at bounding box center [136, 184] width 169 height 19
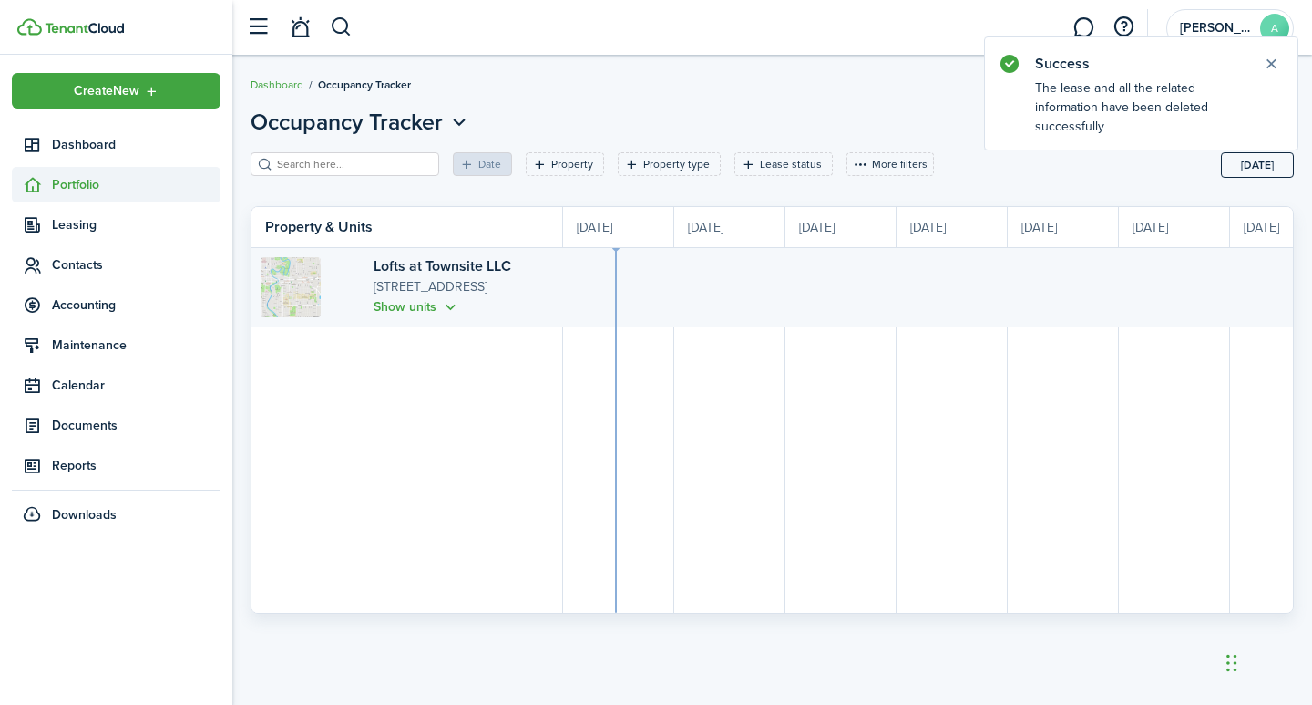
click at [91, 187] on span "Portfolio" at bounding box center [136, 184] width 169 height 19
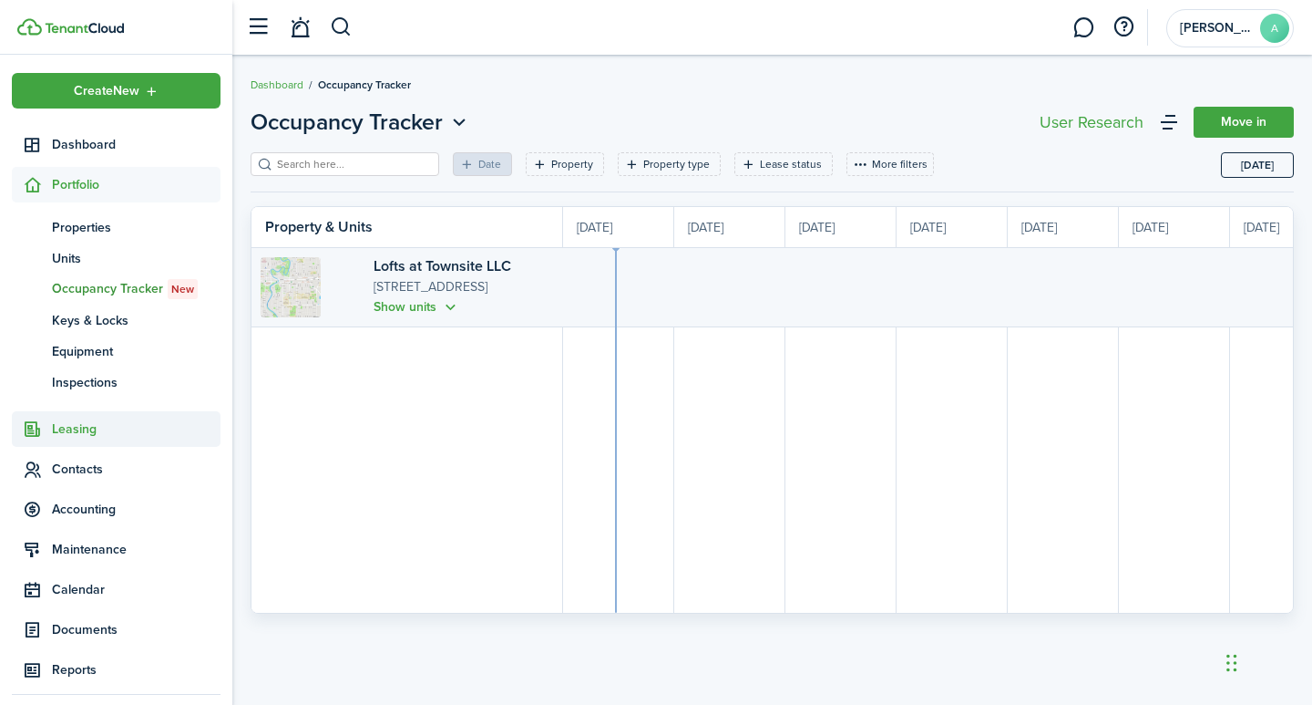
click at [76, 426] on span "Leasing" at bounding box center [136, 428] width 169 height 19
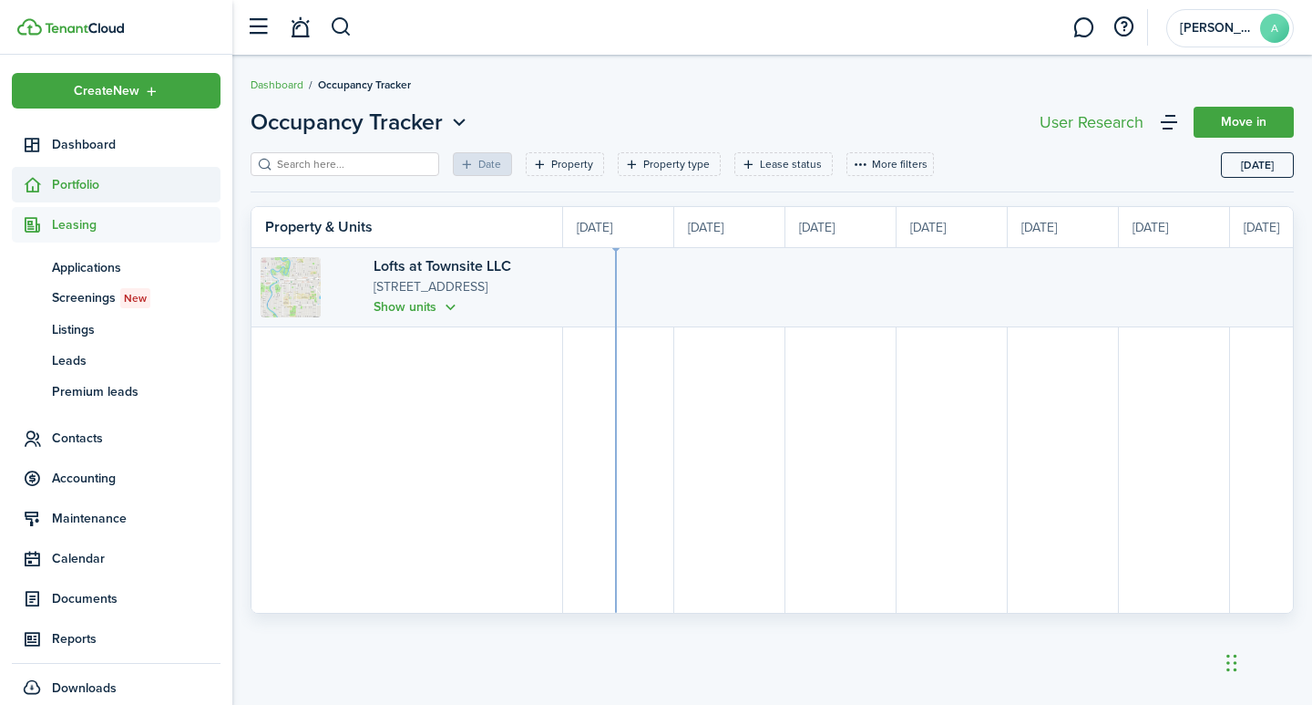
click at [82, 192] on span "Portfolio" at bounding box center [136, 184] width 169 height 19
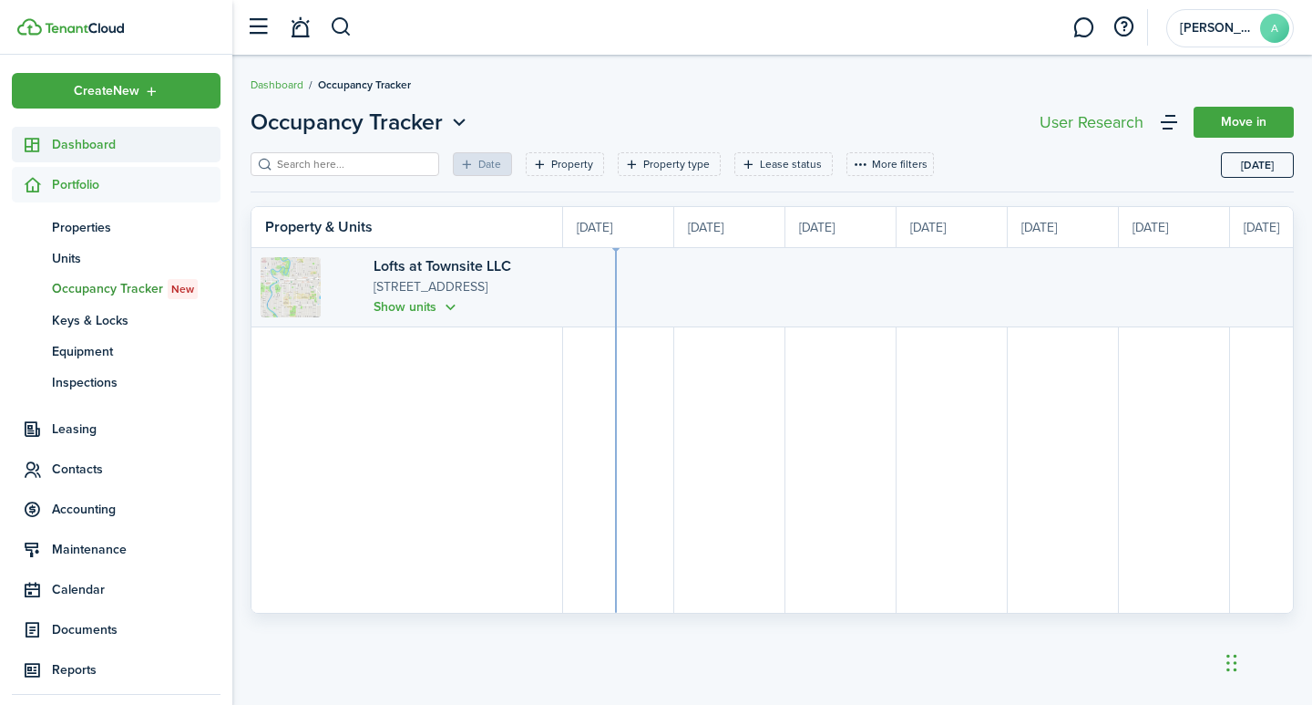
click at [95, 140] on span "Dashboard" at bounding box center [136, 144] width 169 height 19
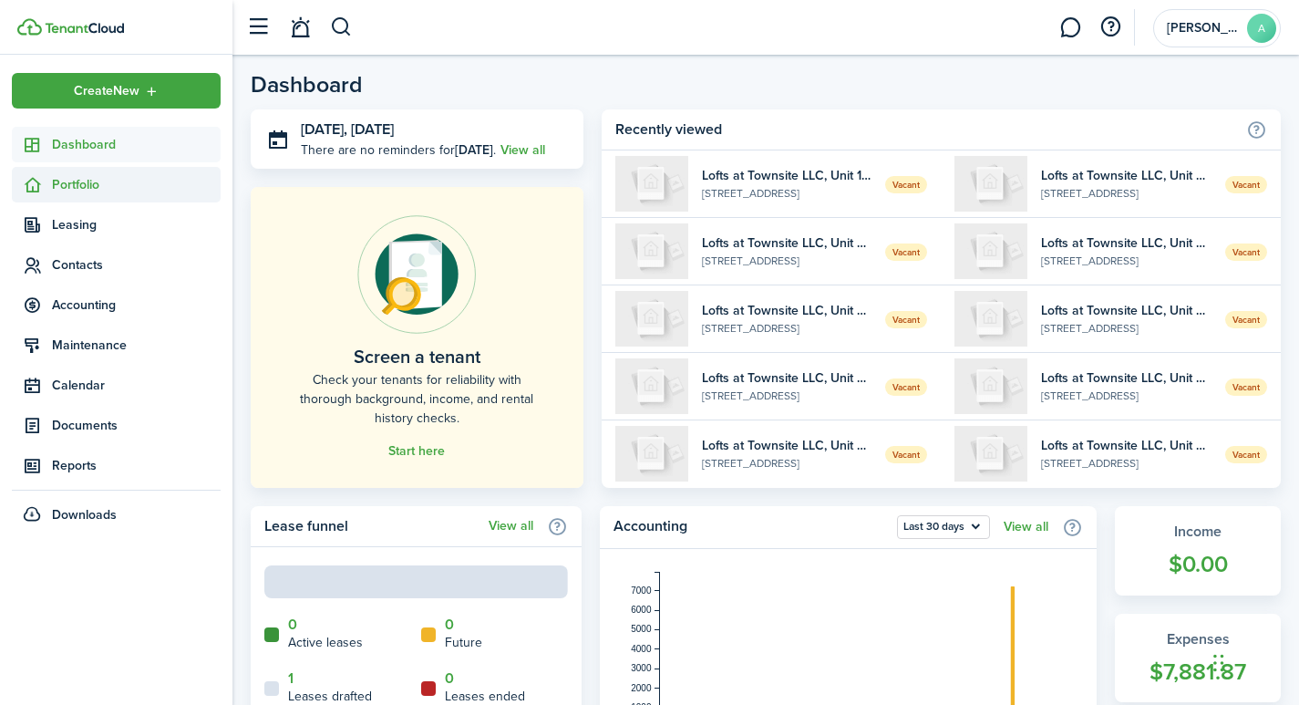
click at [88, 188] on span "Portfolio" at bounding box center [136, 184] width 169 height 19
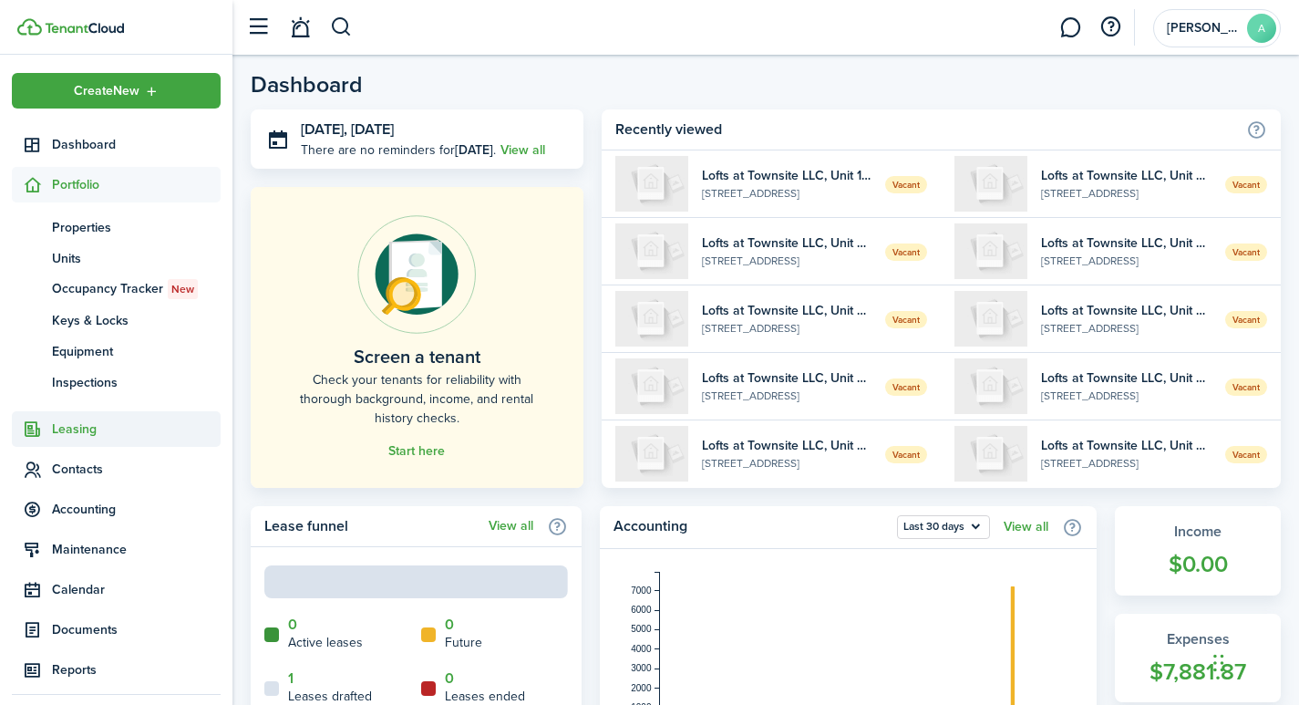
click at [72, 427] on span "Leasing" at bounding box center [136, 428] width 169 height 19
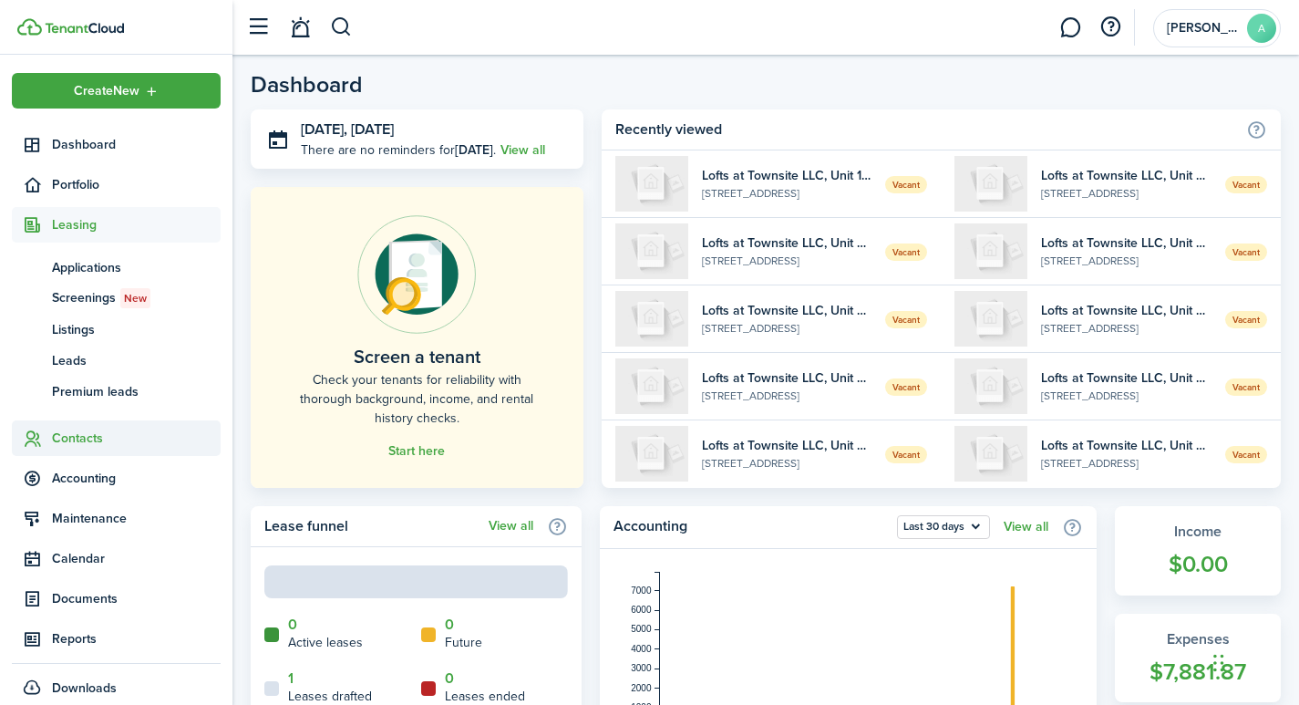
click at [76, 432] on span "Contacts" at bounding box center [136, 437] width 169 height 19
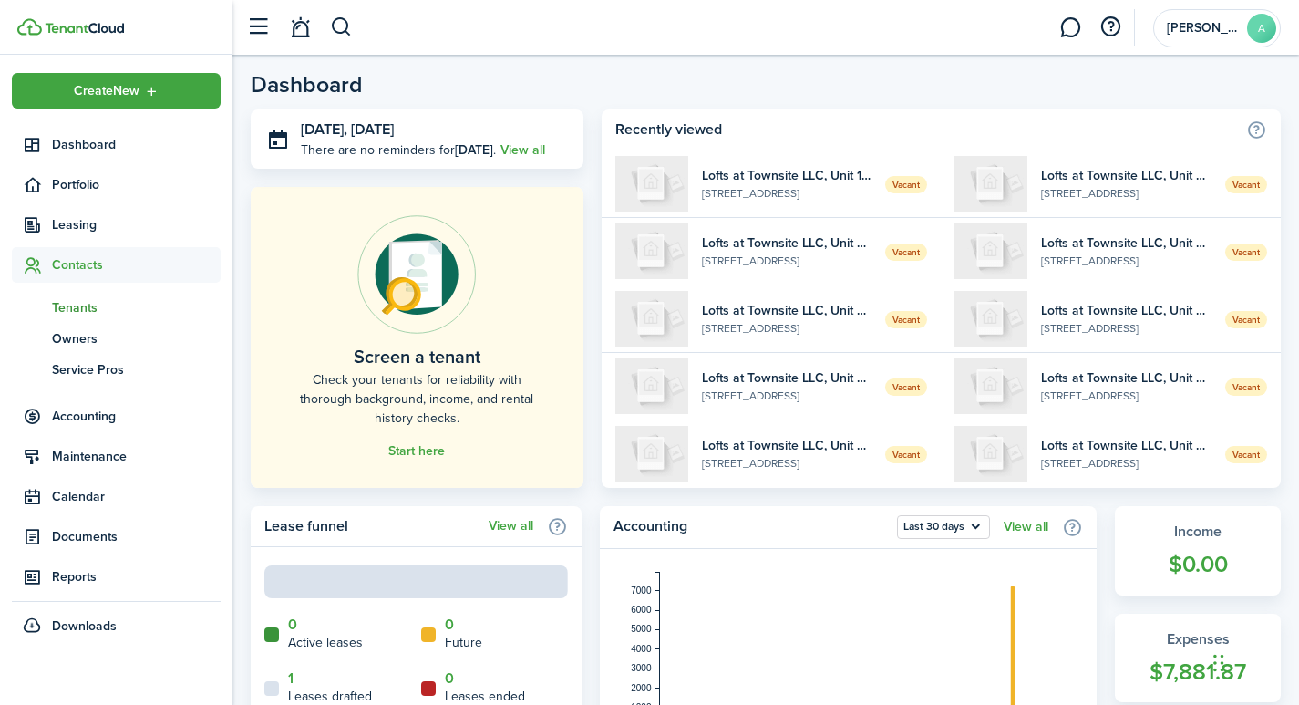
click at [77, 305] on span "Tenants" at bounding box center [136, 307] width 169 height 19
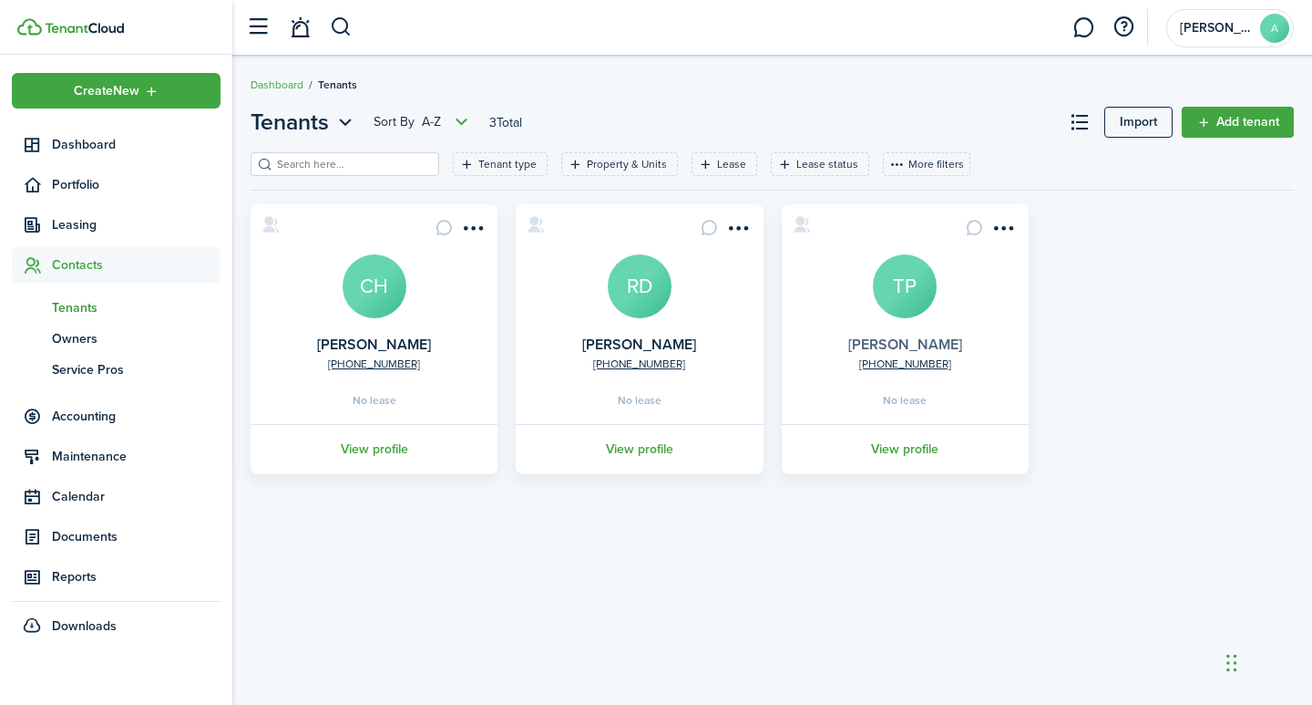
click at [918, 344] on link "[PERSON_NAME]" at bounding box center [906, 344] width 114 height 21
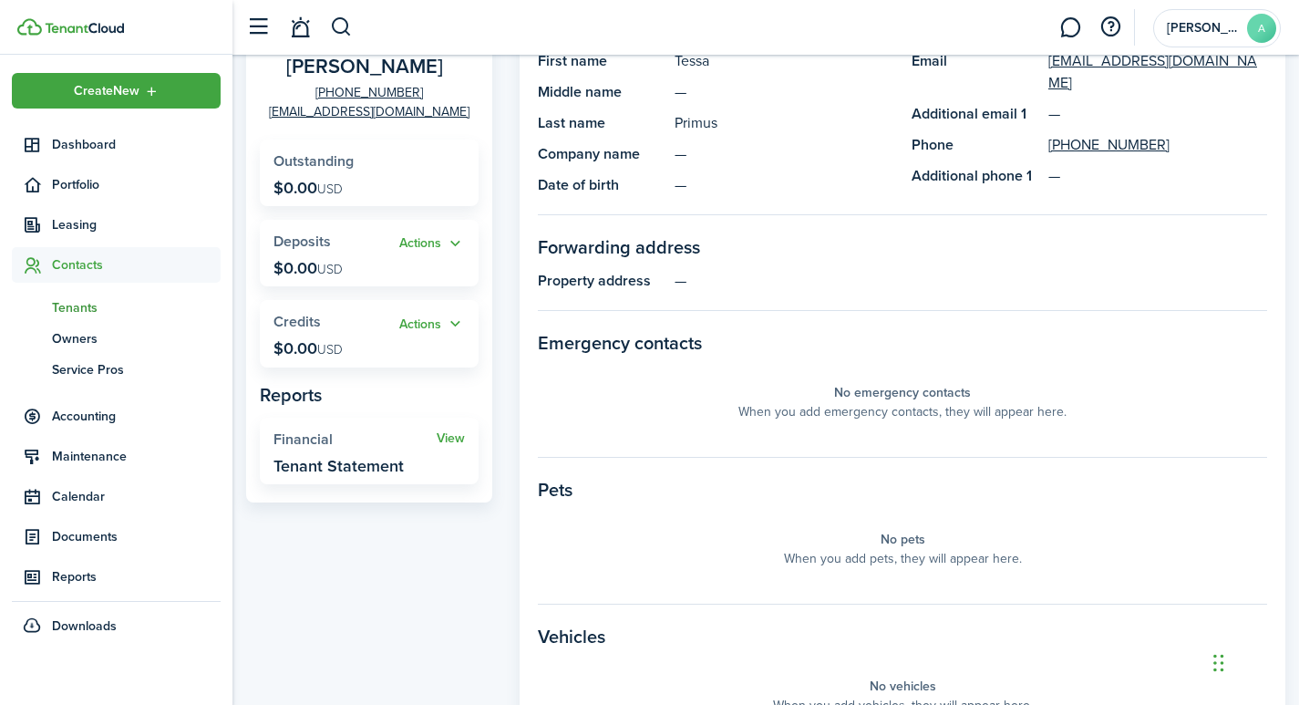
scroll to position [207, 0]
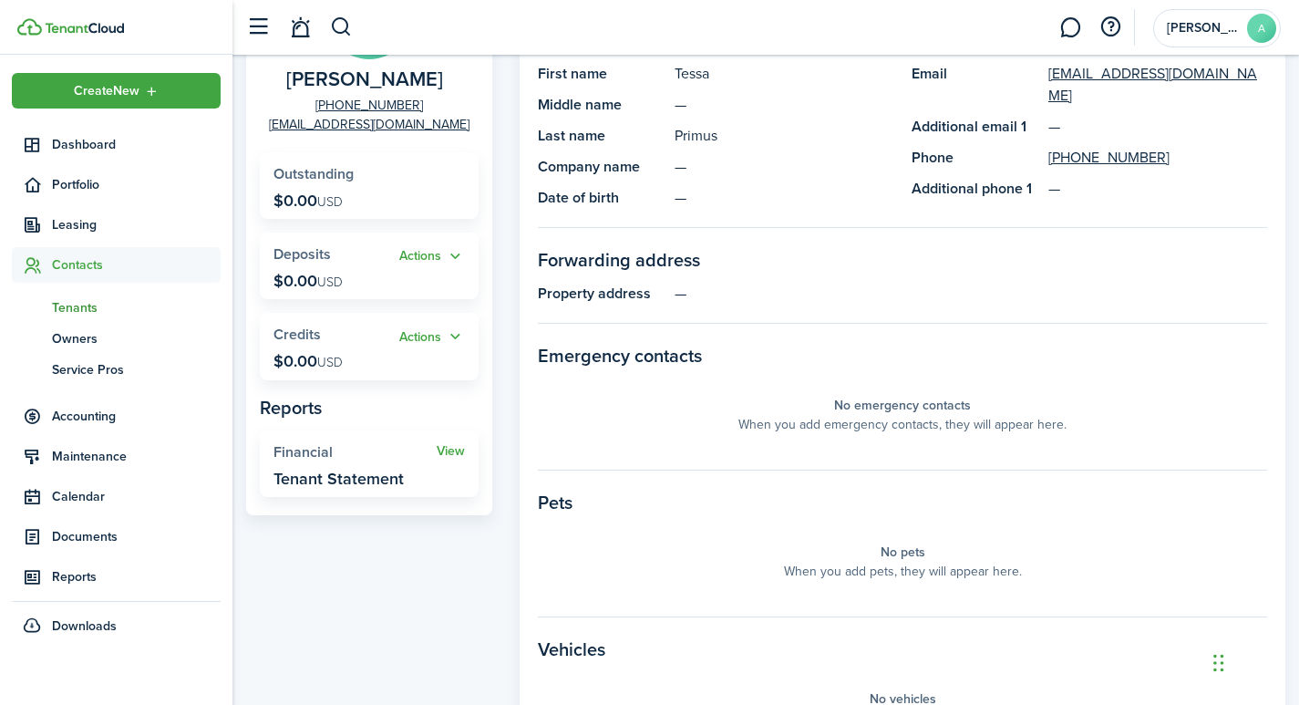
click at [75, 303] on span "Tenants" at bounding box center [136, 307] width 169 height 19
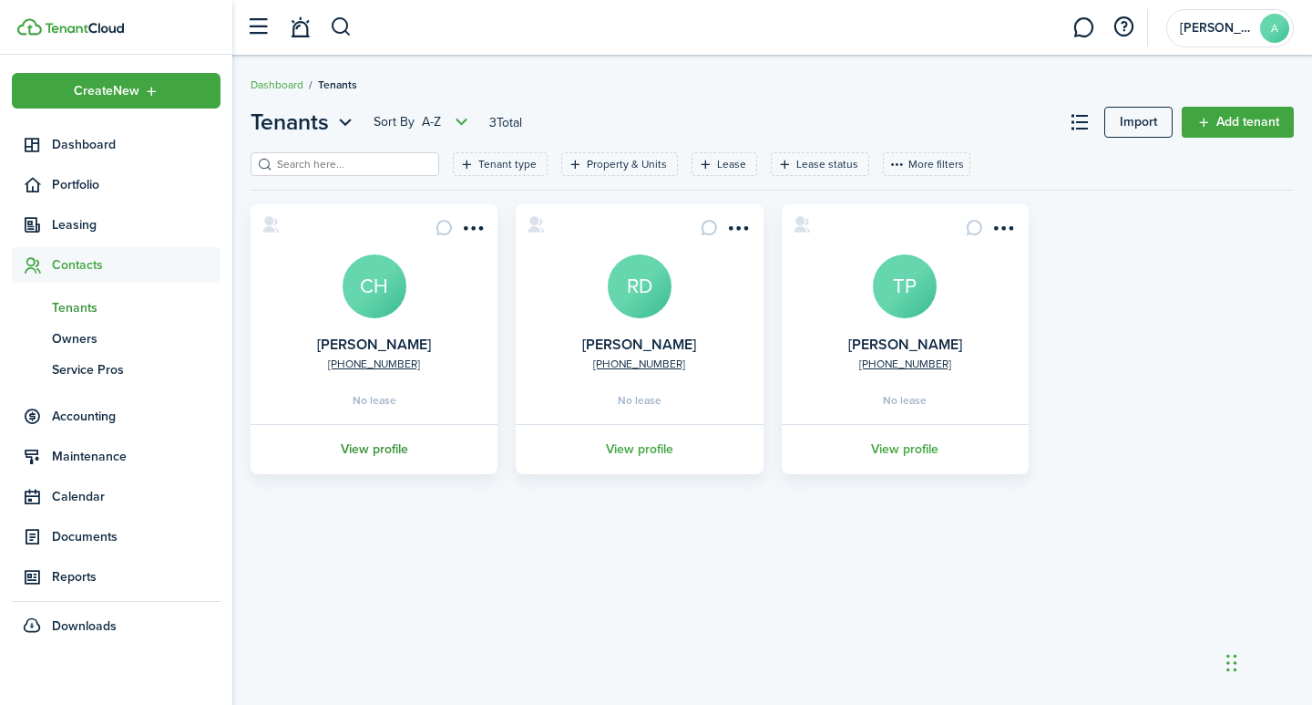
click at [376, 442] on link "View profile" at bounding box center [374, 449] width 252 height 50
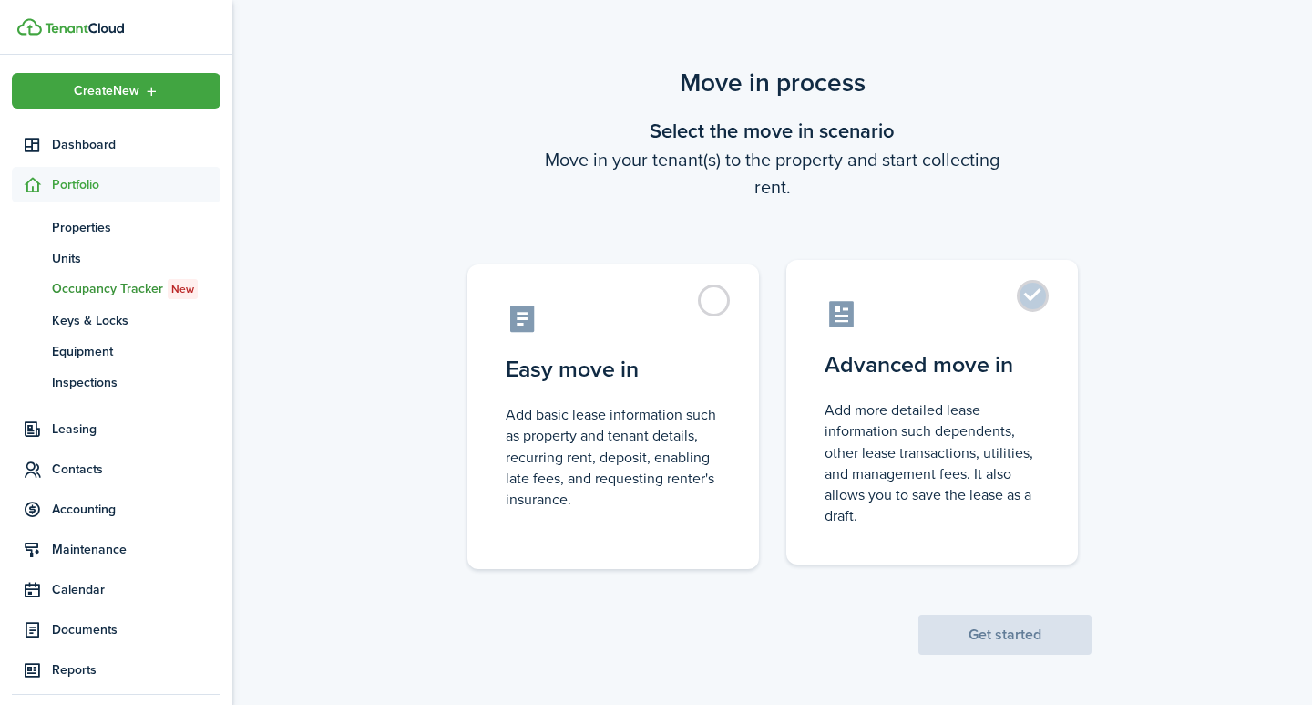
click at [1028, 300] on label "Advanced move in Add more detailed lease information such dependents, other lea…" at bounding box center [933, 412] width 292 height 304
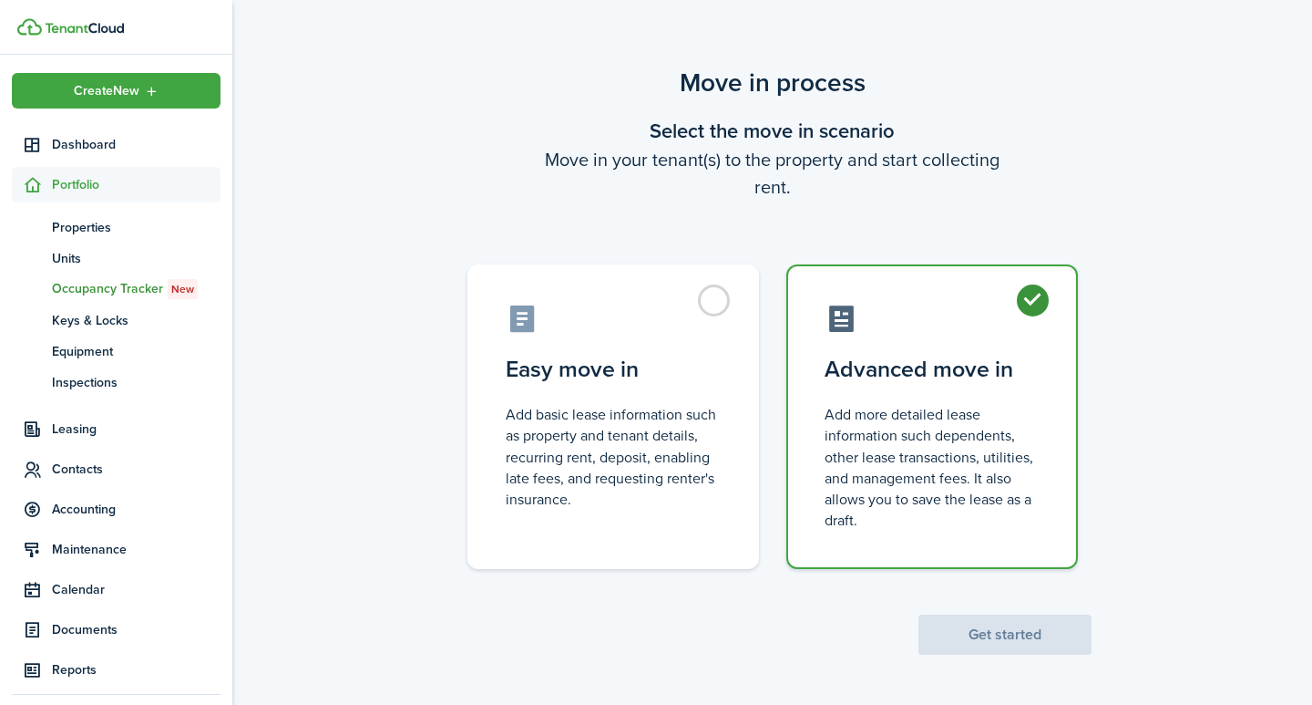
radio input "true"
click at [1020, 627] on button "Get started" at bounding box center [1005, 634] width 173 height 40
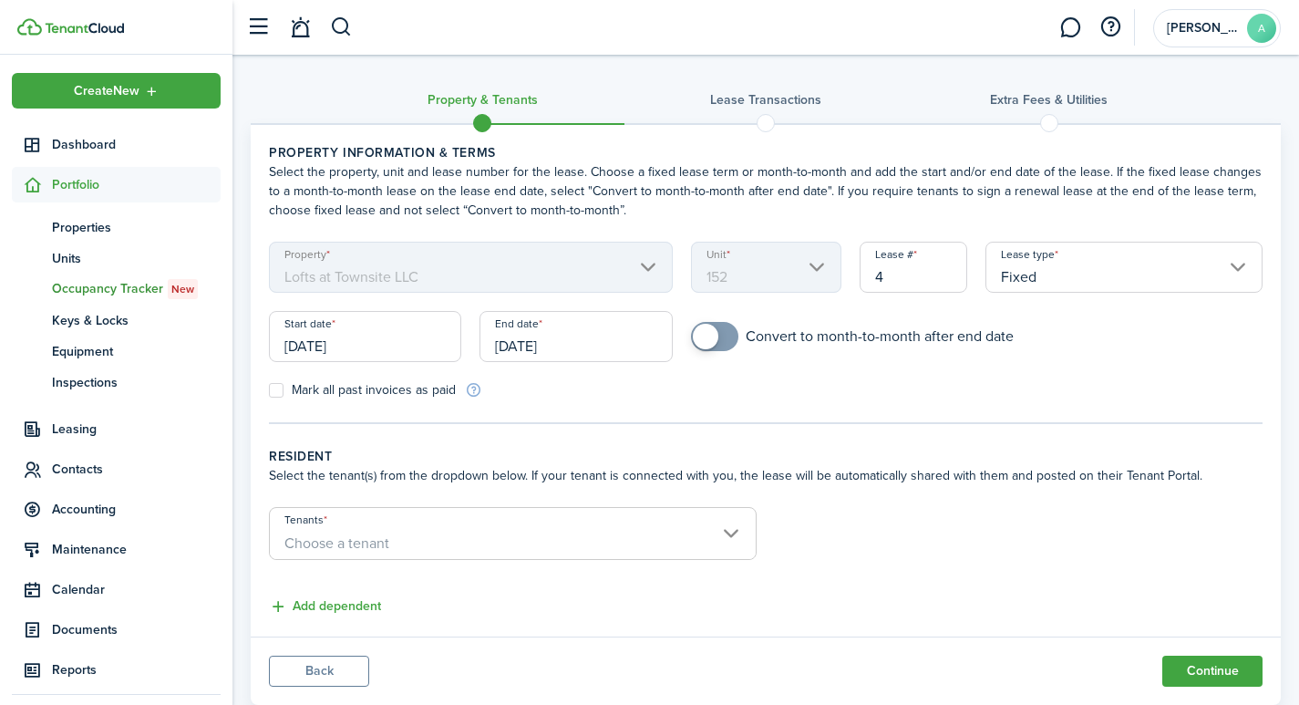
drag, startPoint x: 901, startPoint y: 272, endPoint x: 855, endPoint y: 268, distance: 46.6
click at [855, 268] on div "Lease # 4" at bounding box center [913, 276] width 127 height 69
drag, startPoint x: 386, startPoint y: 342, endPoint x: 195, endPoint y: 345, distance: 191.4
click at [195, 345] on landlord-dashboard "Create New Dashboard Portfolio pt Properties un Units oc Occupancy Tracker New …" at bounding box center [649, 352] width 1299 height 705
click at [365, 338] on input "[DATE]" at bounding box center [365, 336] width 192 height 51
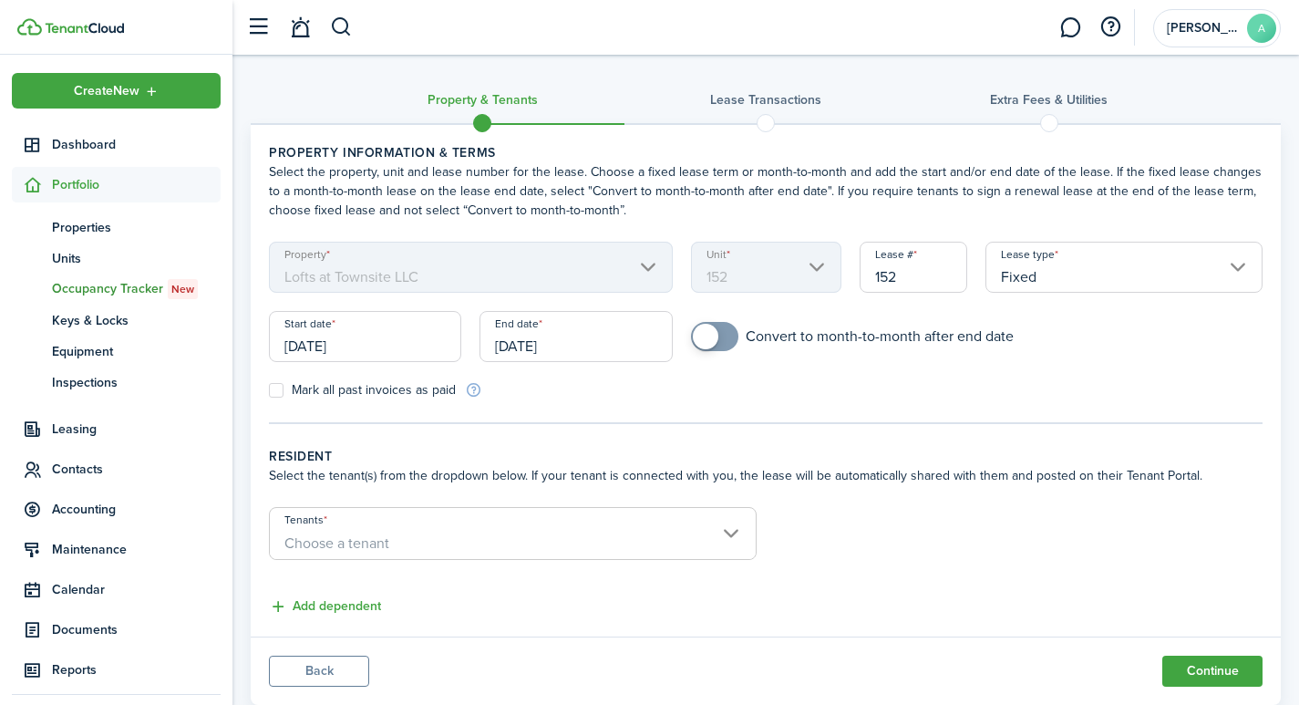
type input "152"
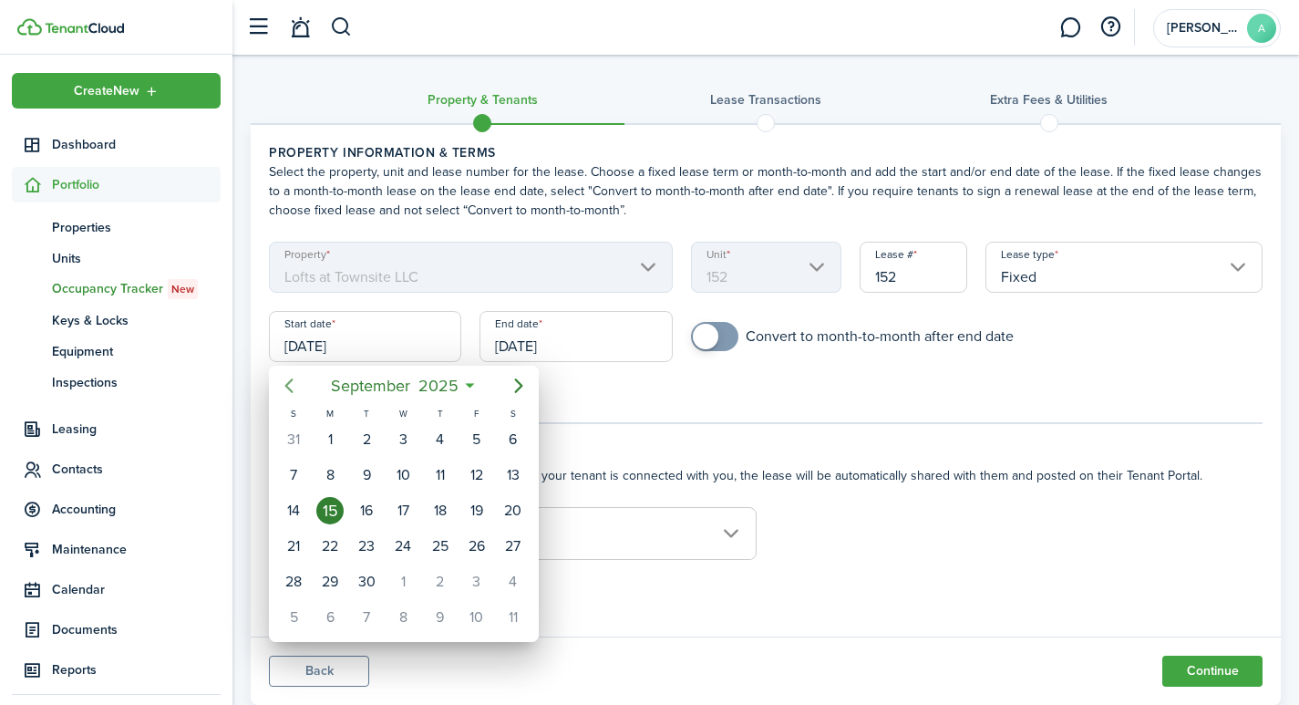
click at [296, 386] on icon "Previous page" at bounding box center [289, 386] width 22 height 22
click at [441, 441] on div "1" at bounding box center [440, 439] width 27 height 27
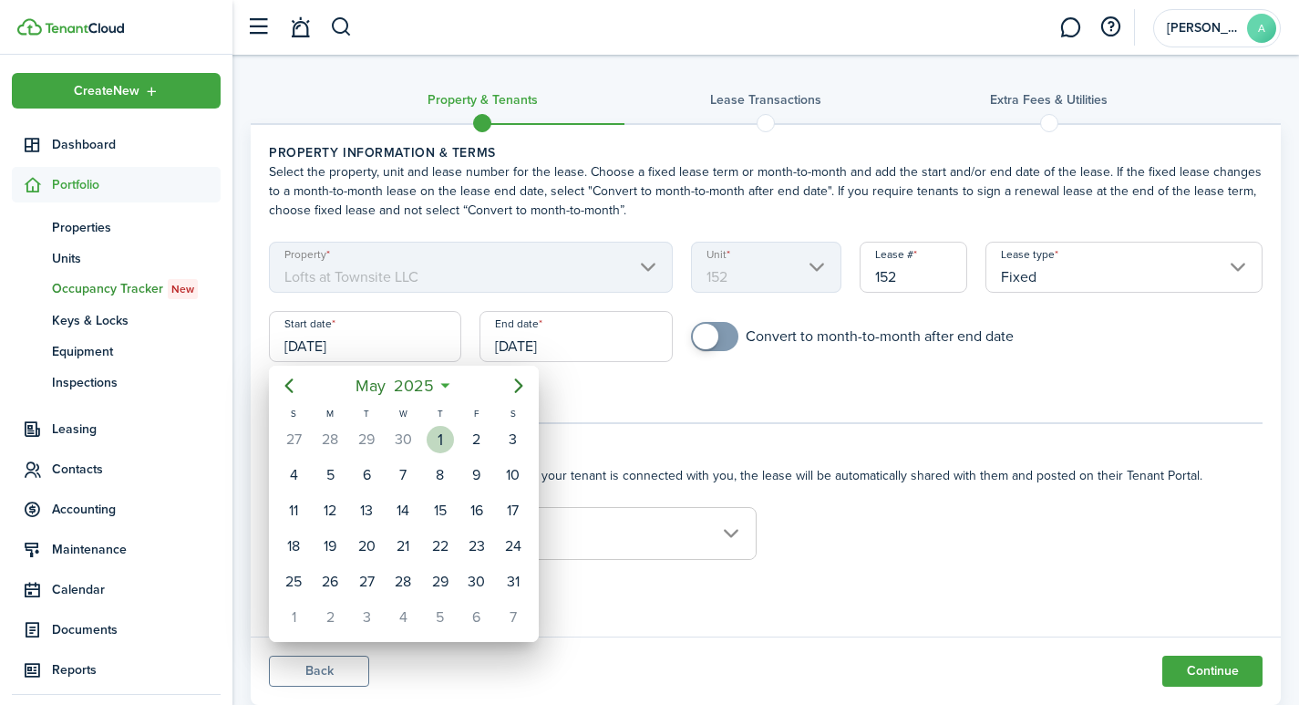
type input "[DATE]"
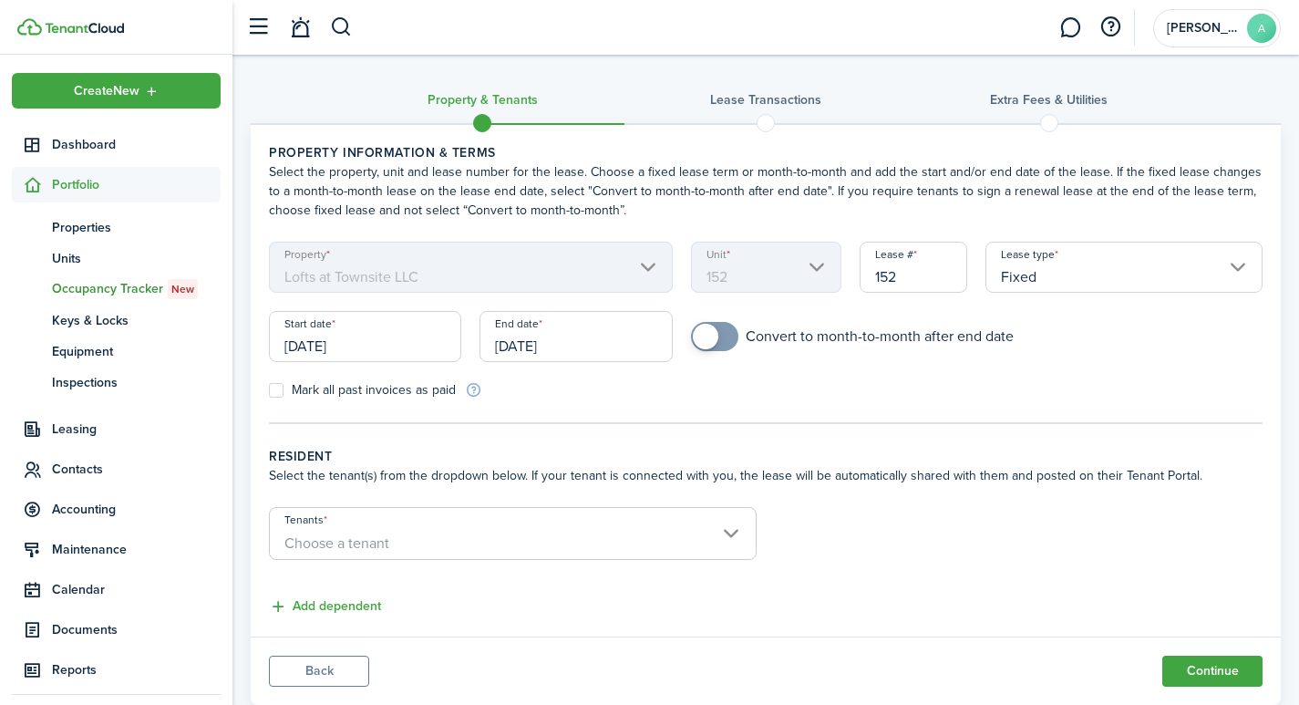
click at [592, 346] on input "[DATE]" at bounding box center [575, 336] width 192 height 51
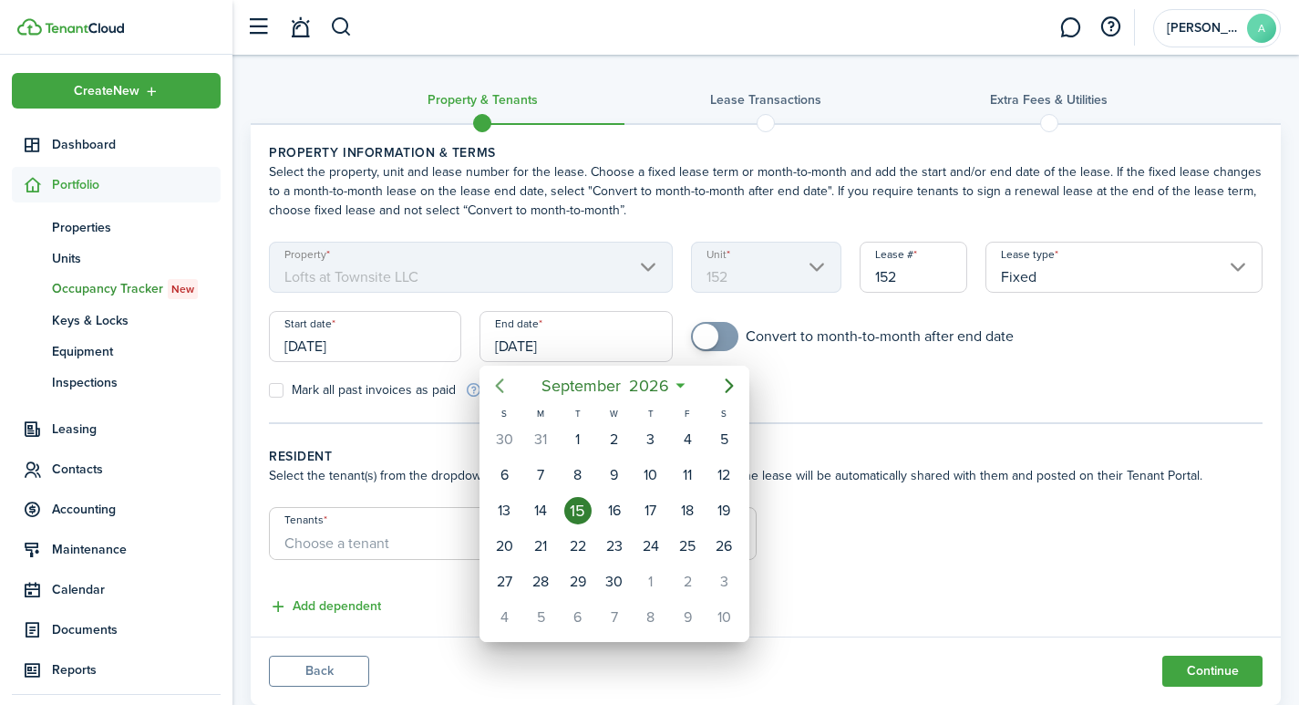
click at [499, 379] on icon "Previous page" at bounding box center [500, 386] width 22 height 22
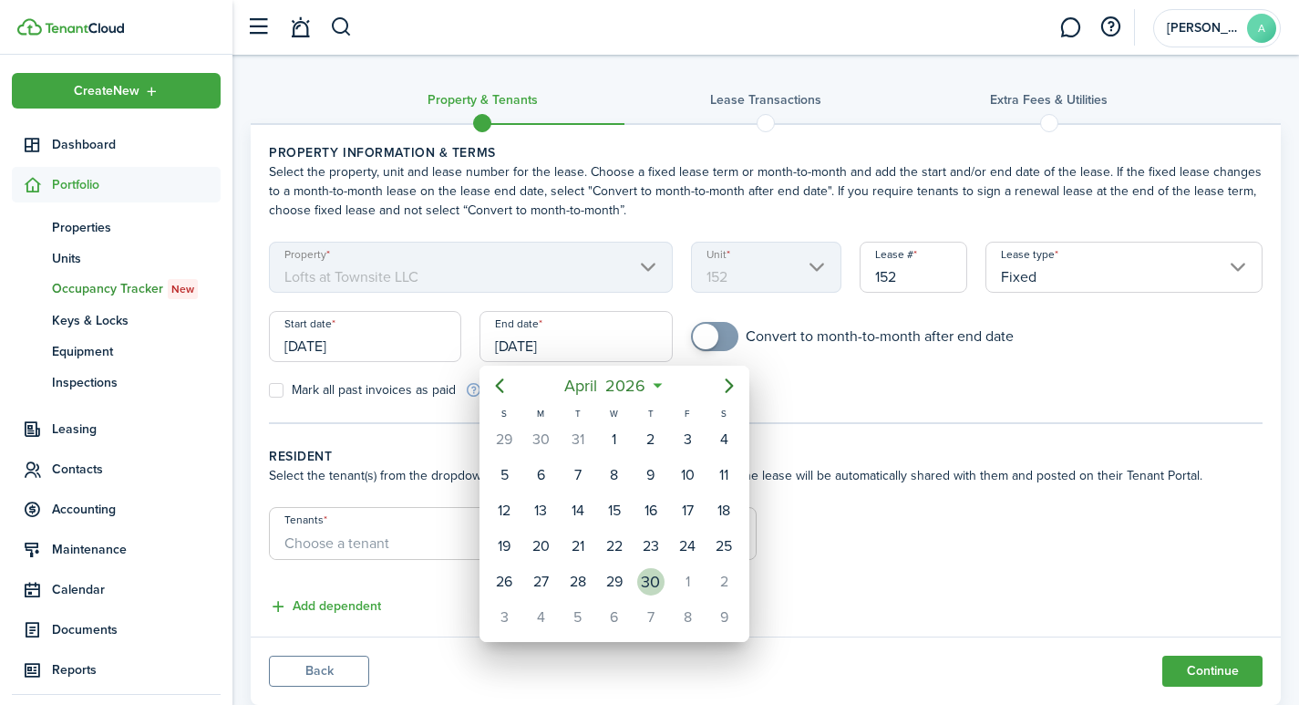
click at [655, 582] on div "30" at bounding box center [650, 581] width 27 height 27
type input "[DATE]"
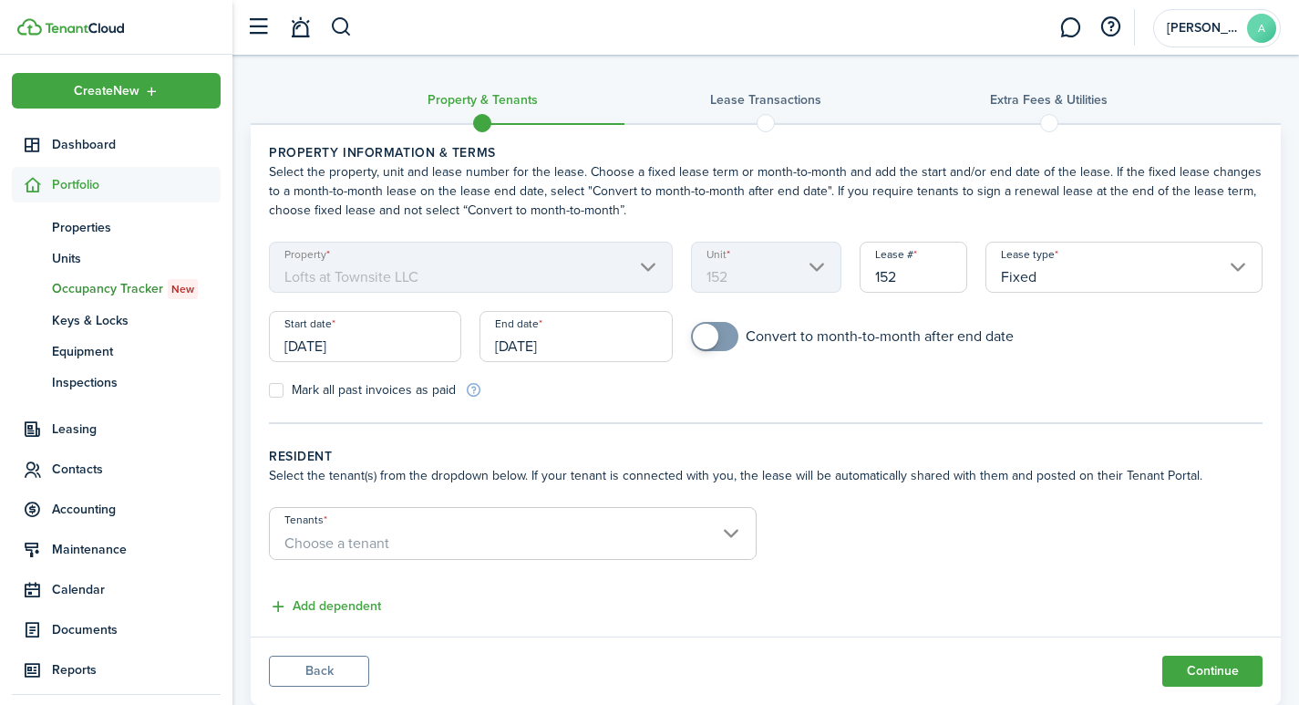
checkbox input "true"
click at [718, 332] on span at bounding box center [714, 336] width 18 height 29
click at [544, 527] on input "Tenants" at bounding box center [513, 519] width 486 height 22
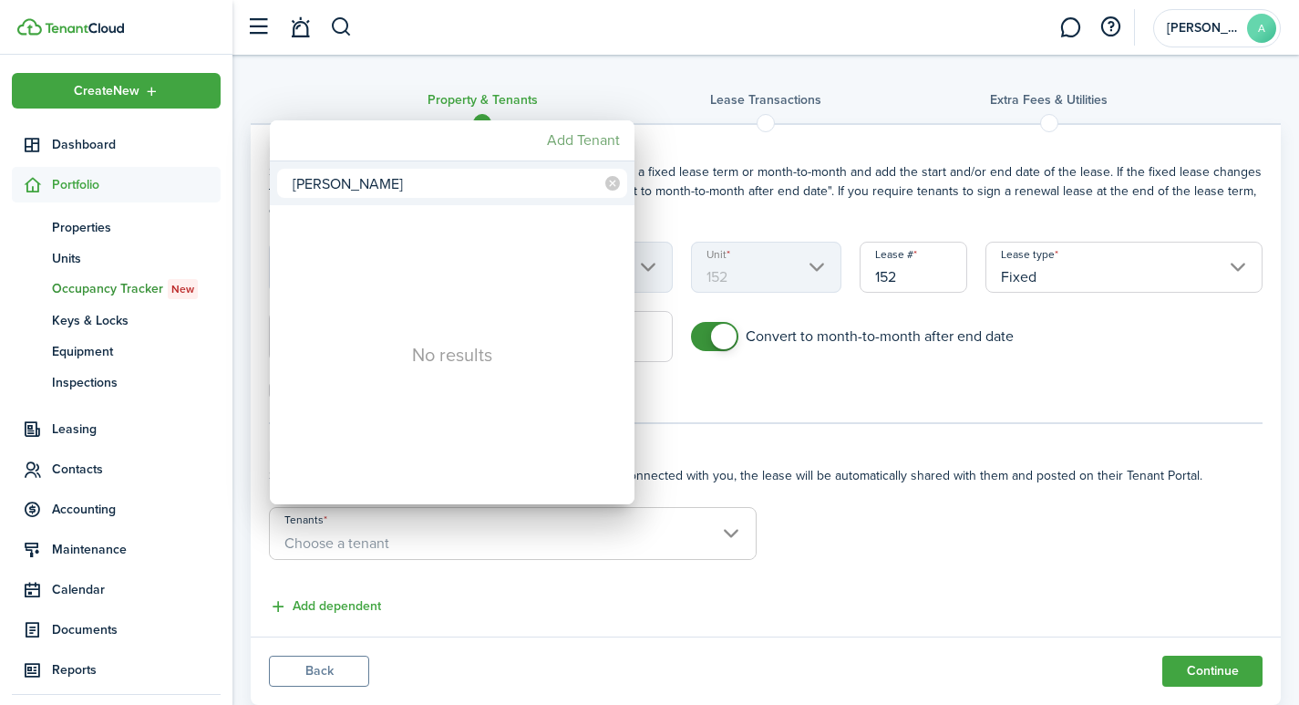
type input "[PERSON_NAME]"
click at [579, 137] on mbsc-button "Add Tenant" at bounding box center [583, 140] width 87 height 33
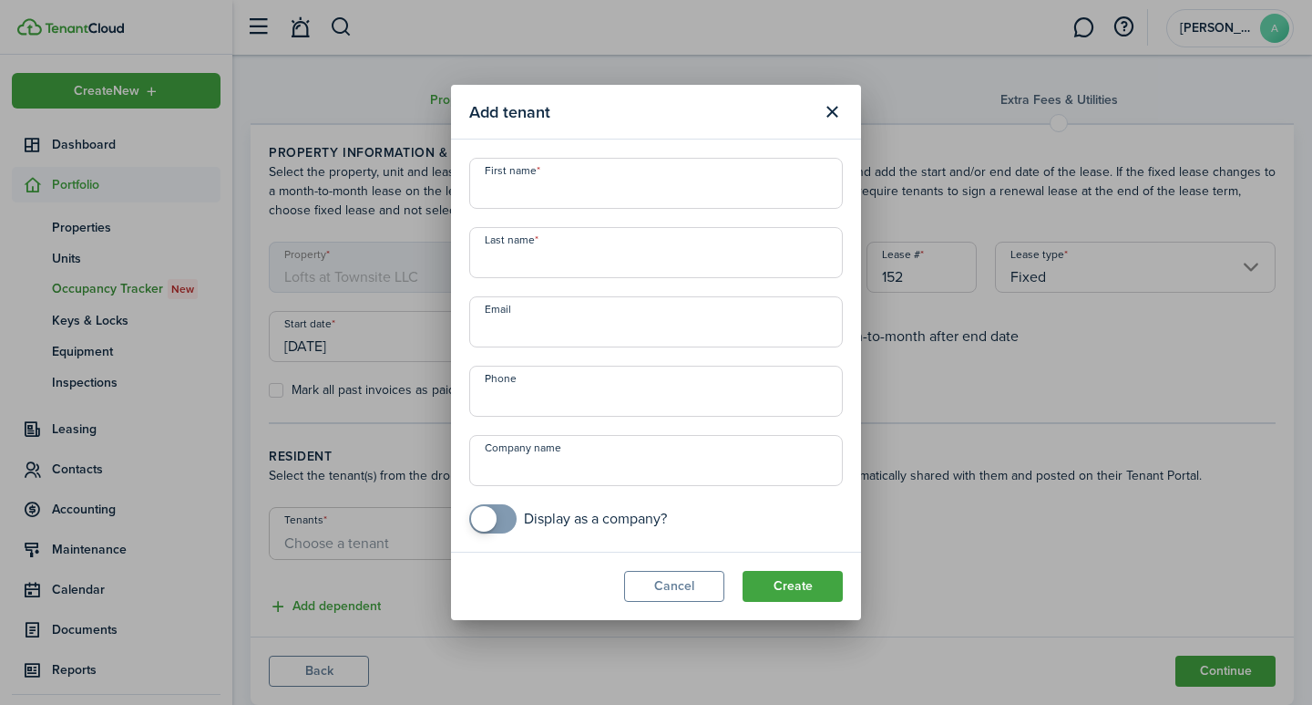
click at [523, 181] on input "First name" at bounding box center [656, 183] width 374 height 51
type input "[PERSON_NAME]"
click at [561, 265] on input "Last name" at bounding box center [656, 252] width 374 height 51
type input "[PERSON_NAME]"
click at [518, 328] on input "Email" at bounding box center [656, 321] width 374 height 51
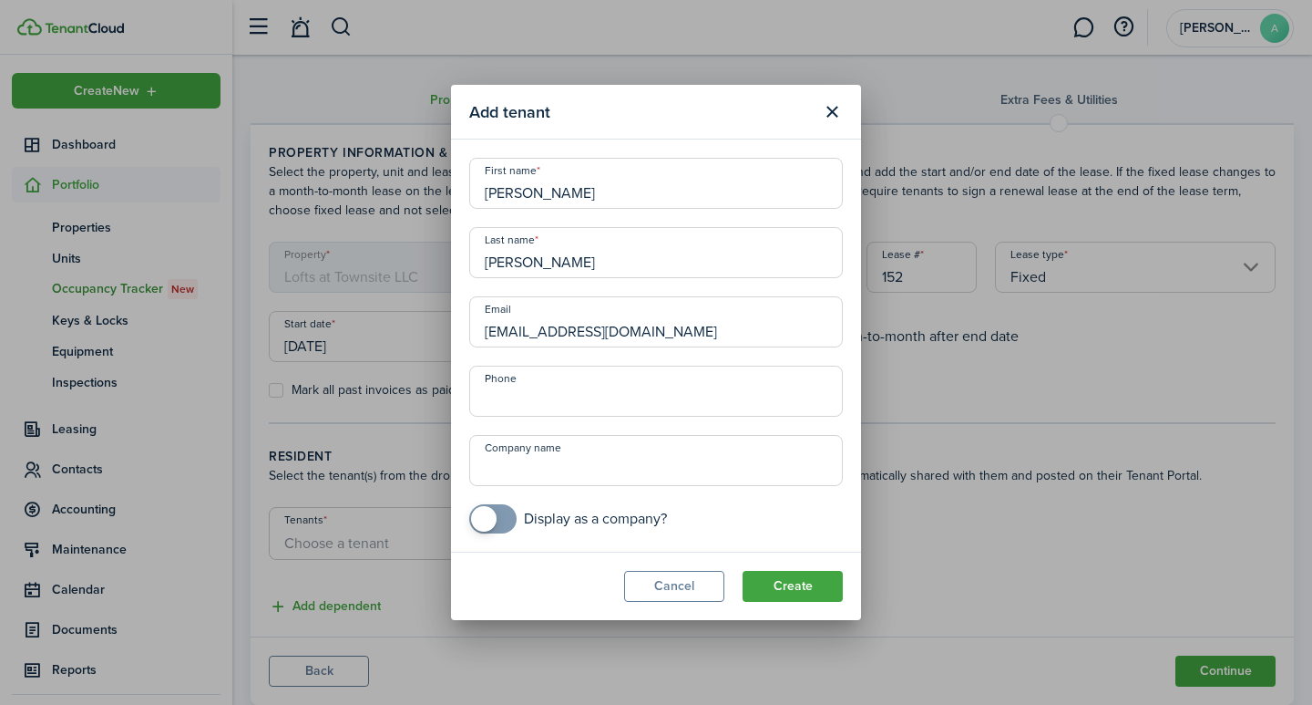
type input "[EMAIL_ADDRESS][DOMAIN_NAME]"
click at [510, 392] on input "+1" at bounding box center [656, 390] width 374 height 51
type input "[PHONE_NUMBER]"
click at [782, 582] on button "Create" at bounding box center [793, 586] width 100 height 31
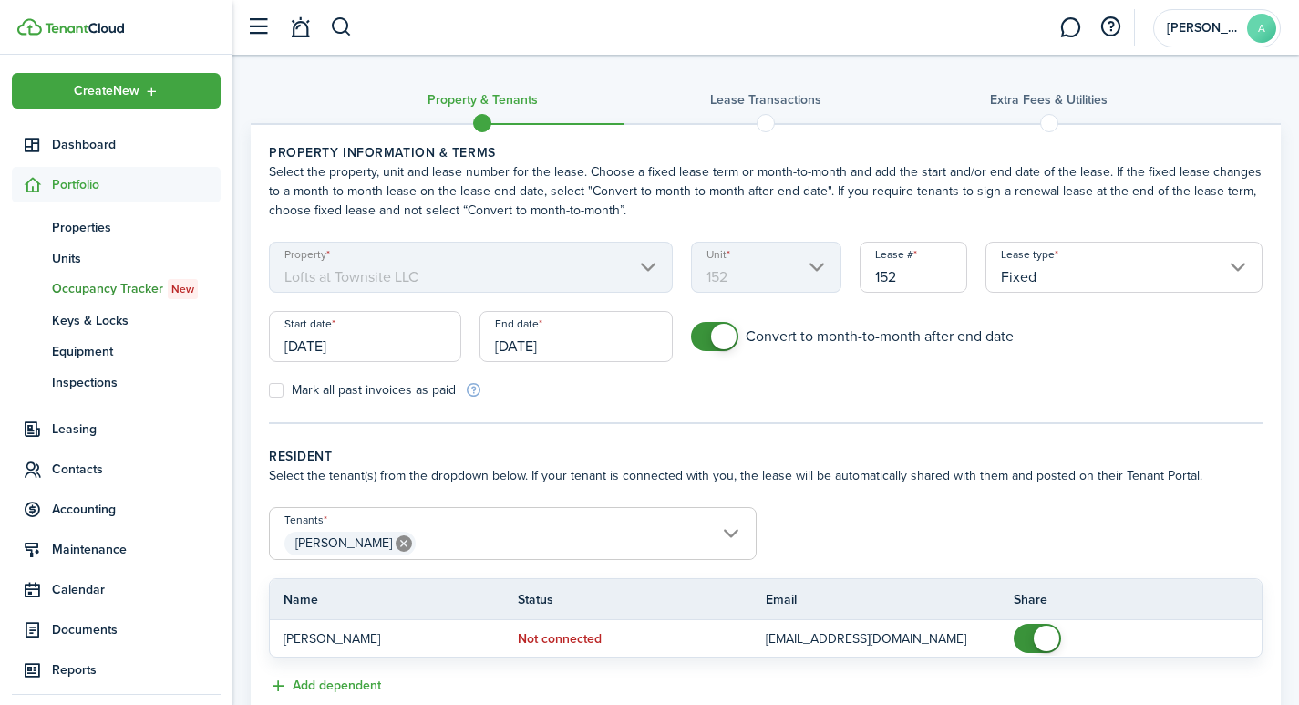
click at [726, 529] on span "[PERSON_NAME]" at bounding box center [513, 543] width 486 height 31
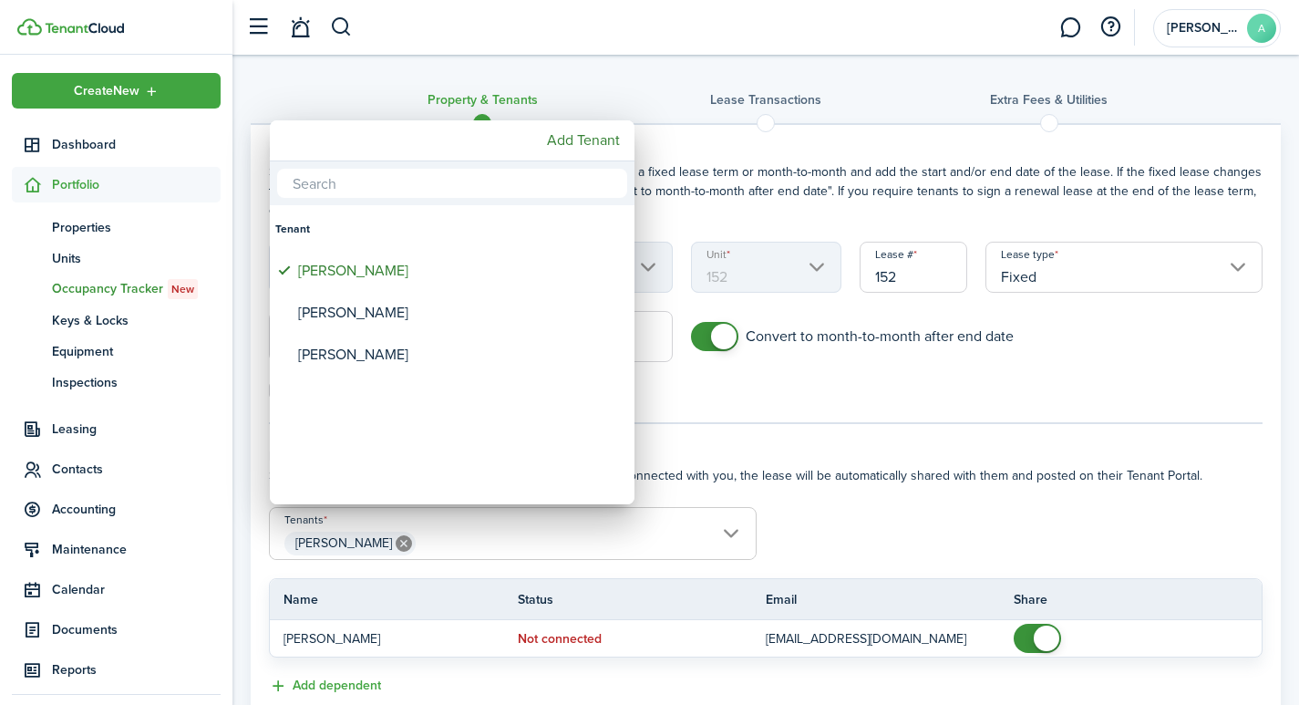
click at [1148, 552] on div at bounding box center [649, 352] width 1590 height 996
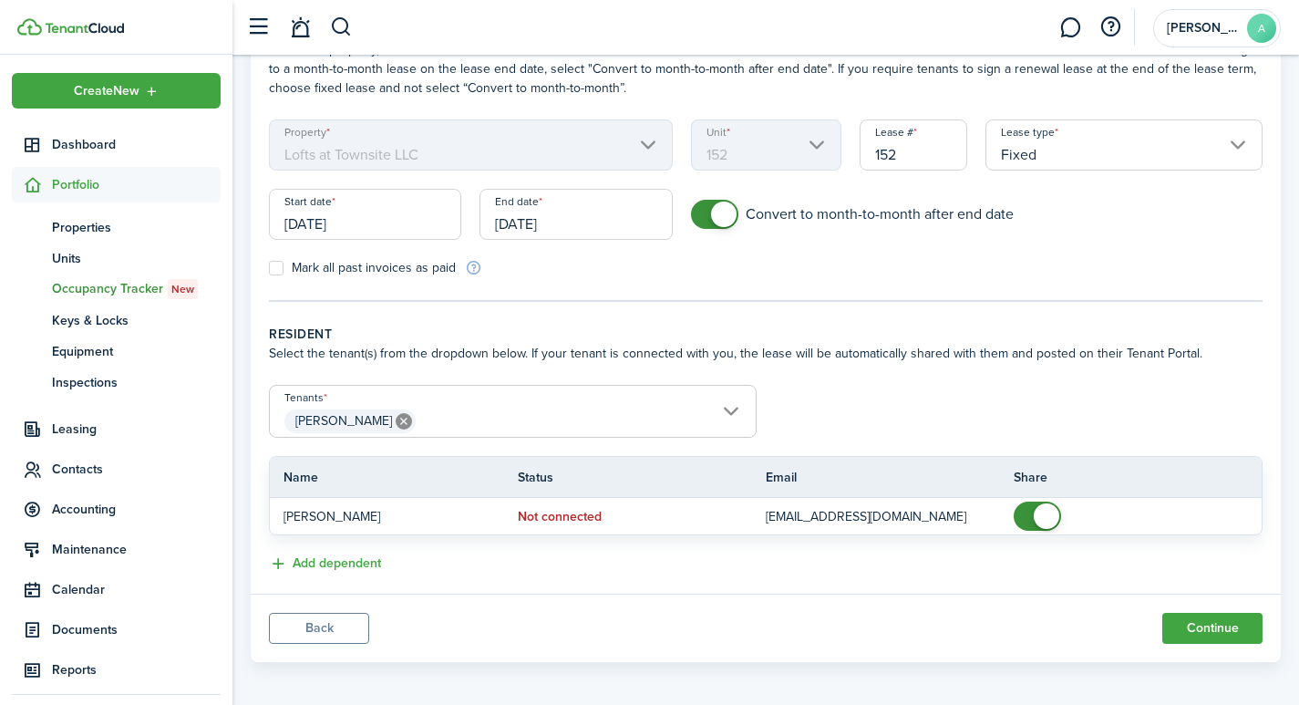
scroll to position [129, 0]
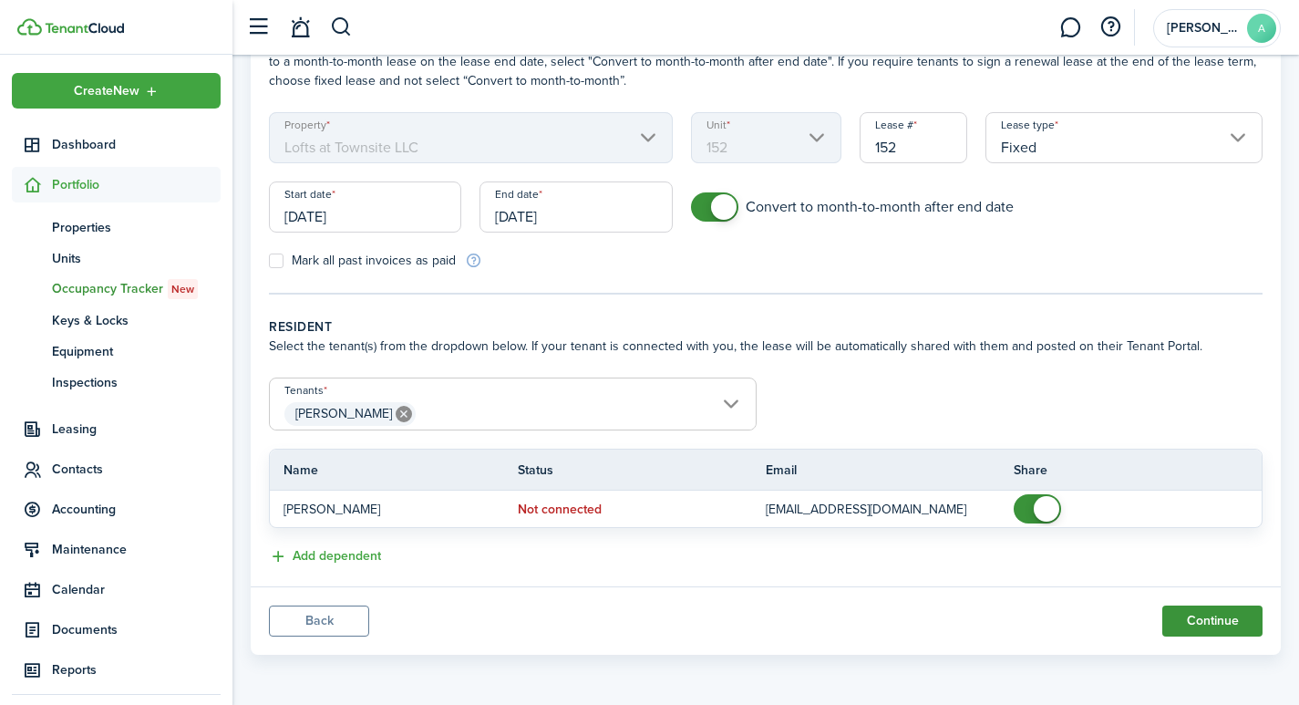
click at [1220, 623] on button "Continue" at bounding box center [1212, 620] width 100 height 31
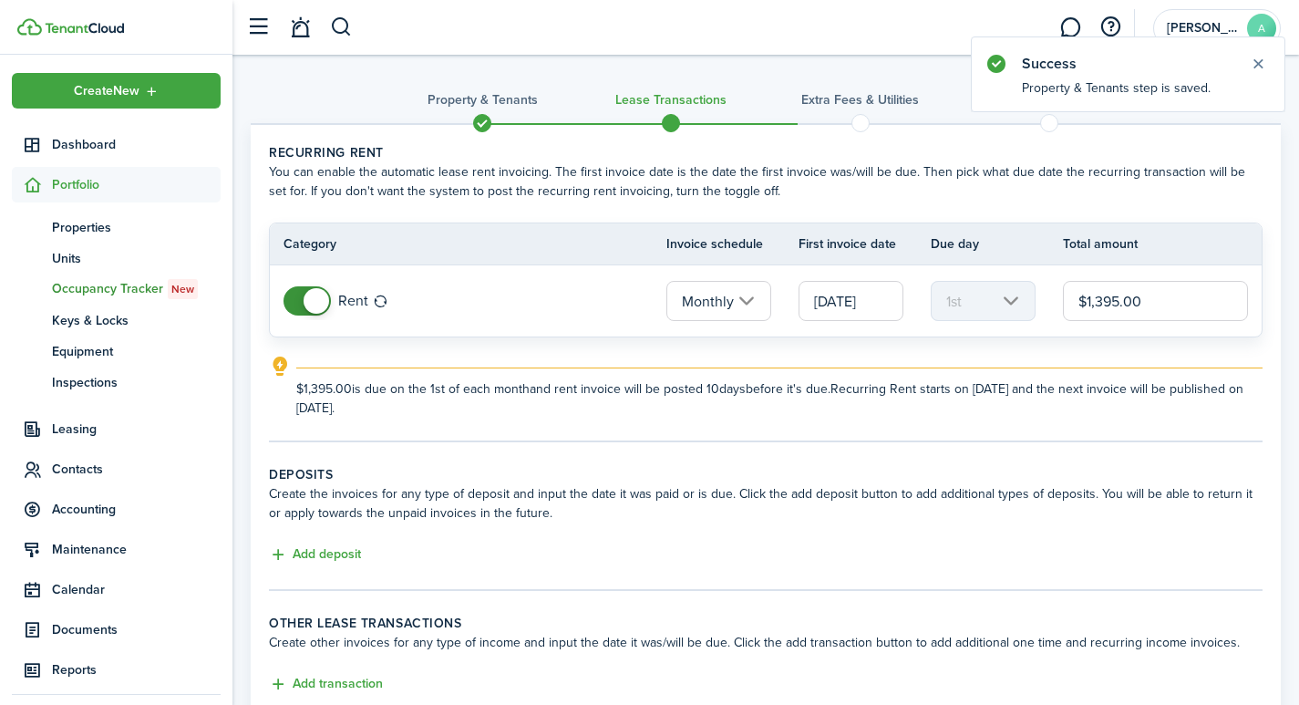
drag, startPoint x: 1164, startPoint y: 296, endPoint x: 1043, endPoint y: 278, distance: 122.6
click at [1043, 278] on tr "Rent Monthly 05/01/2025 1st $1,395.00" at bounding box center [766, 300] width 992 height 71
type input "$1,375.00"
click at [283, 555] on button "Add deposit" at bounding box center [315, 554] width 92 height 21
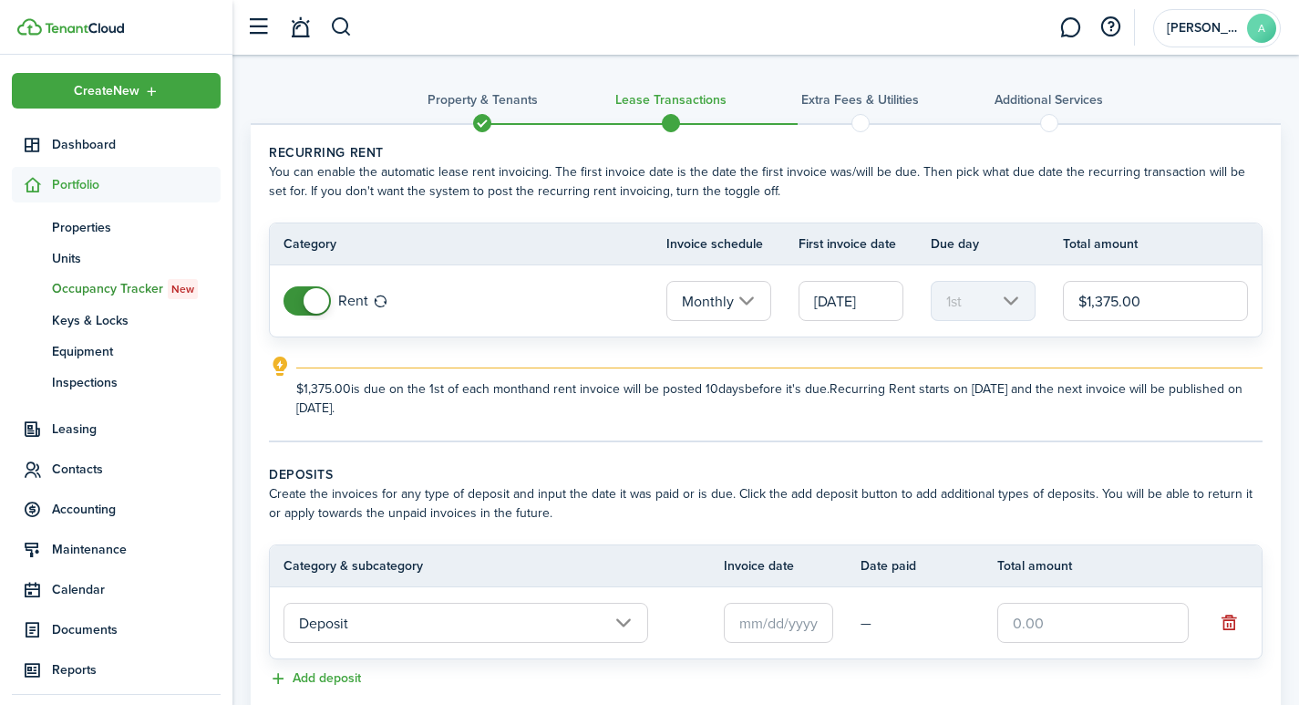
click at [623, 621] on input "Deposit" at bounding box center [465, 622] width 365 height 40
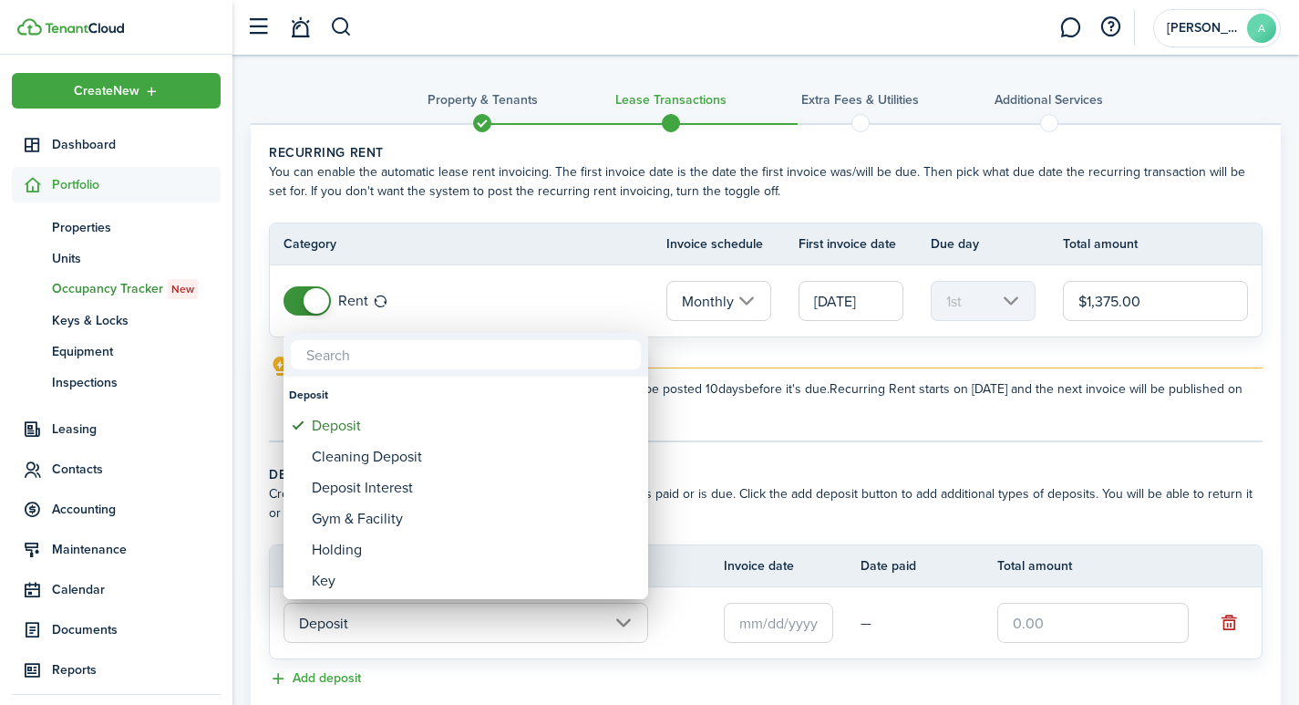
click at [804, 622] on div at bounding box center [649, 352] width 1590 height 996
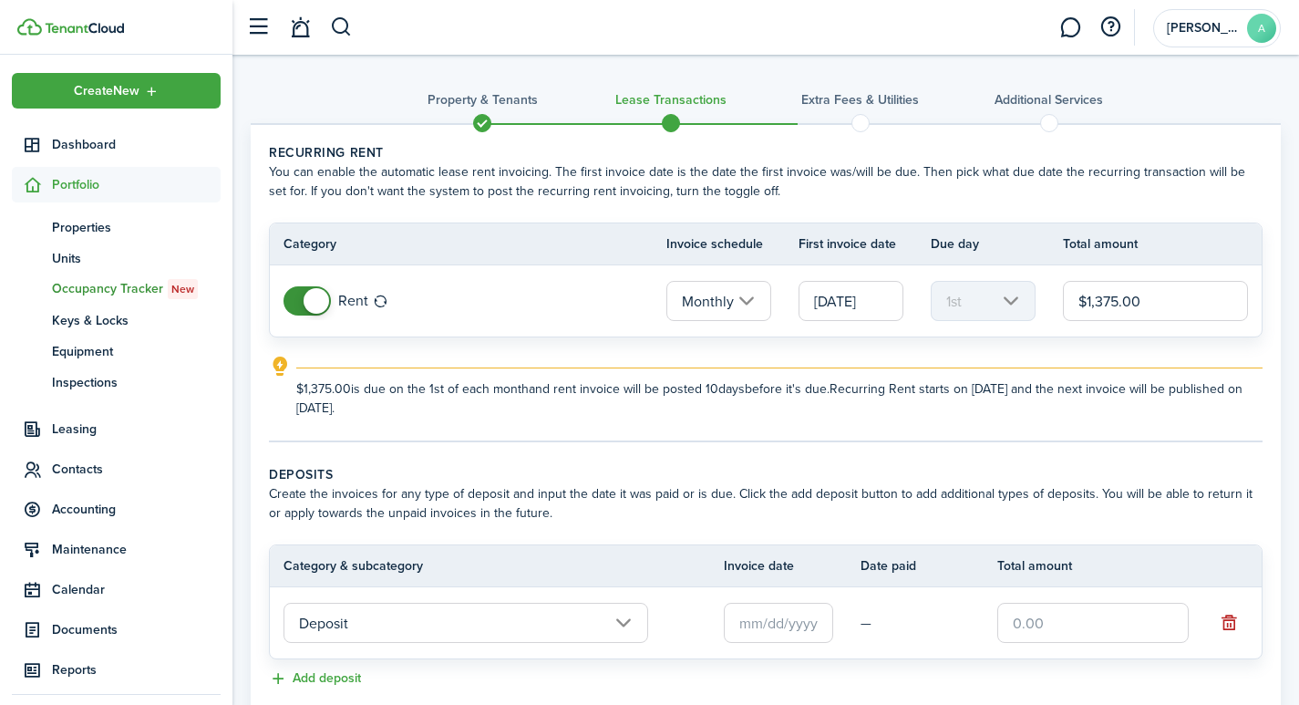
click at [788, 623] on input "text" at bounding box center [778, 622] width 109 height 40
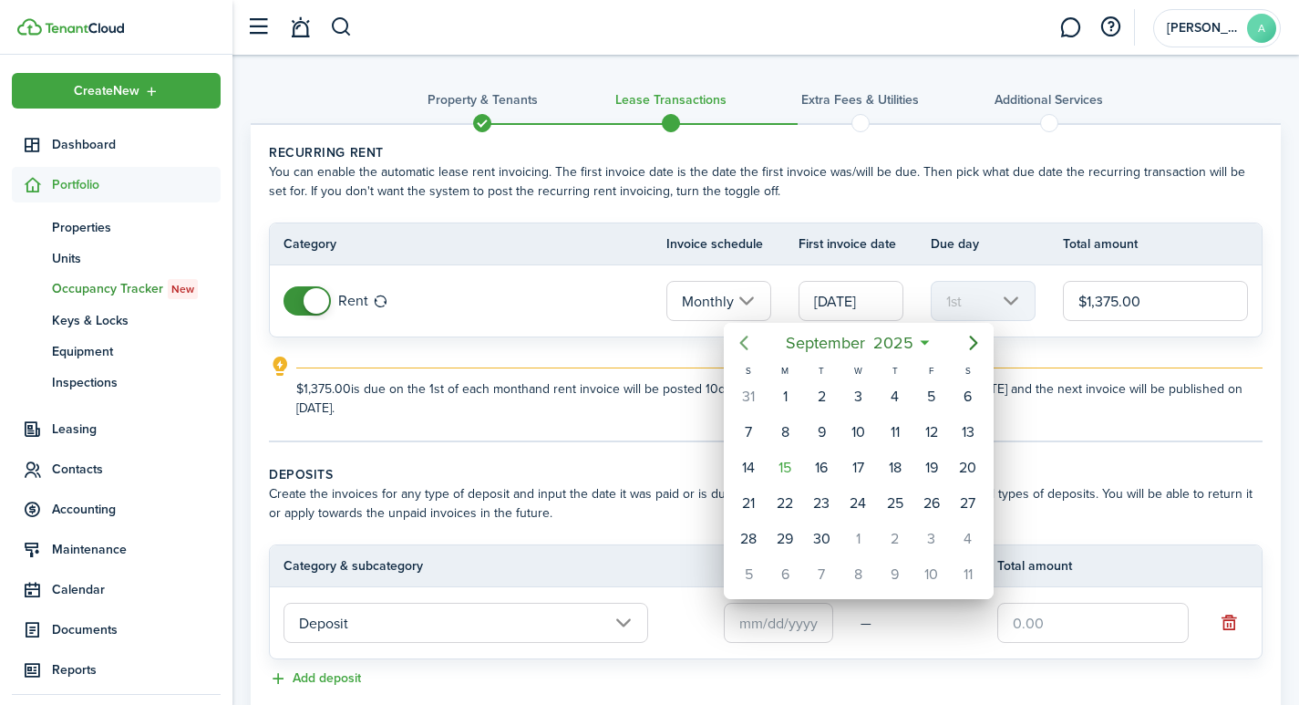
click at [747, 340] on icon "Previous page" at bounding box center [744, 343] width 22 height 22
click at [897, 399] on div "1" at bounding box center [894, 396] width 27 height 27
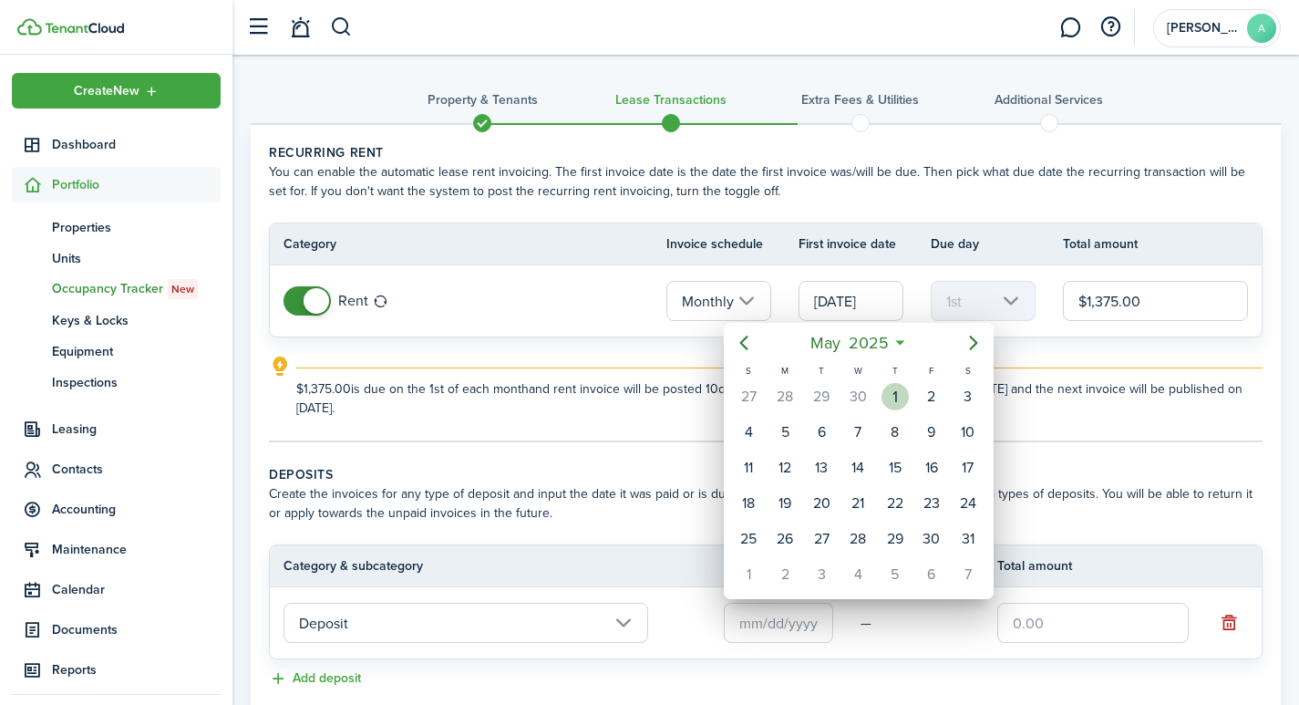
type input "[DATE]"
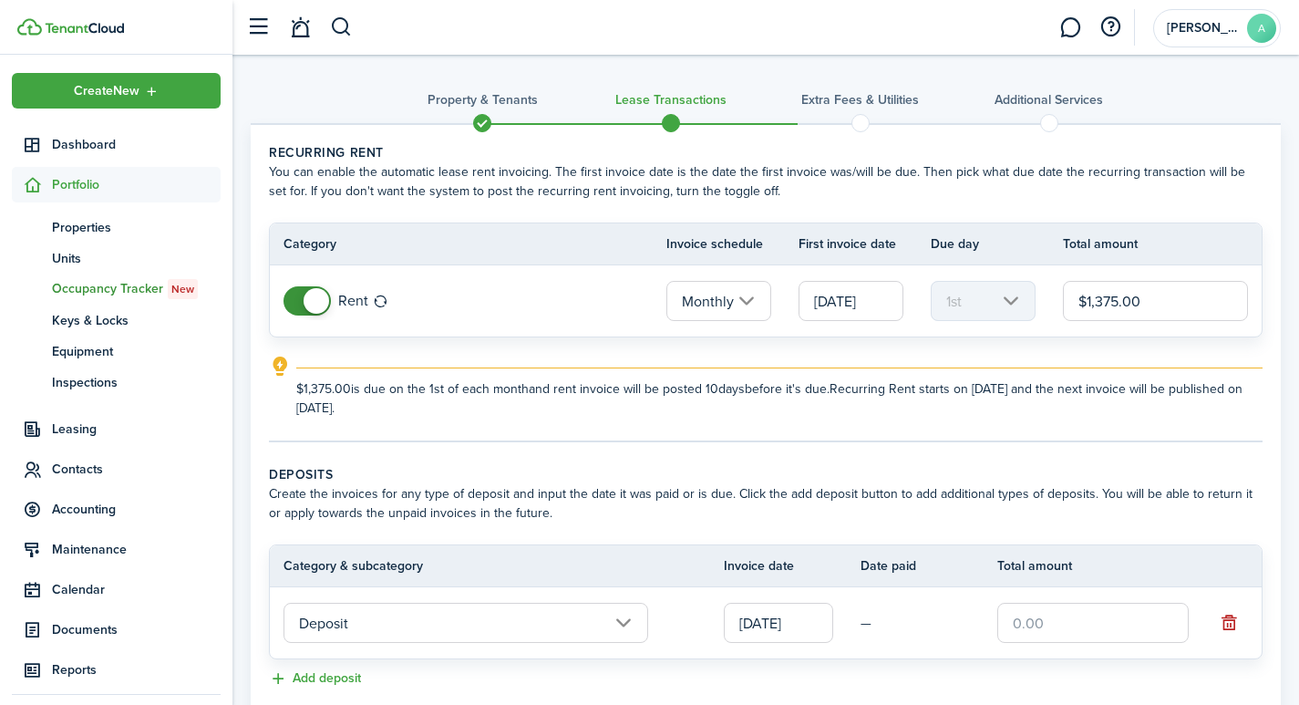
drag, startPoint x: 1098, startPoint y: 618, endPoint x: 975, endPoint y: 599, distance: 124.5
click at [975, 599] on tr "Deposit 05/01/2025 —" at bounding box center [766, 622] width 992 height 71
type input "$"
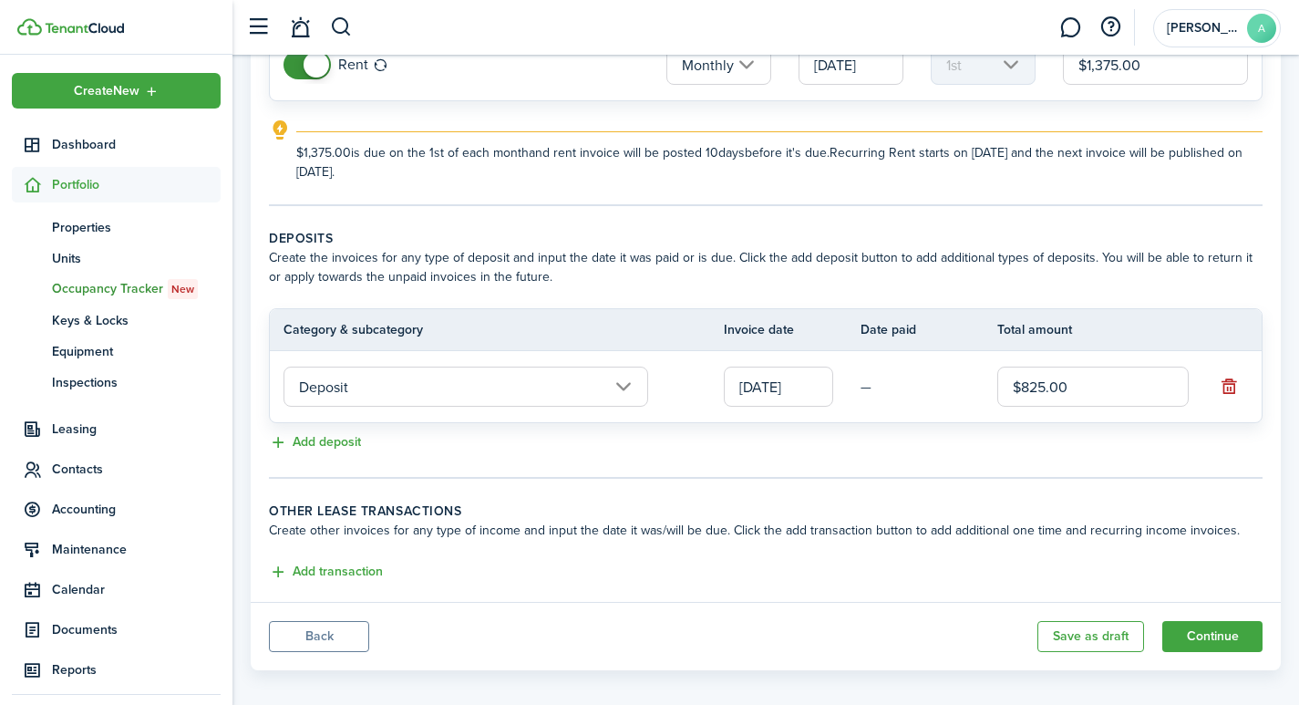
scroll to position [252, 0]
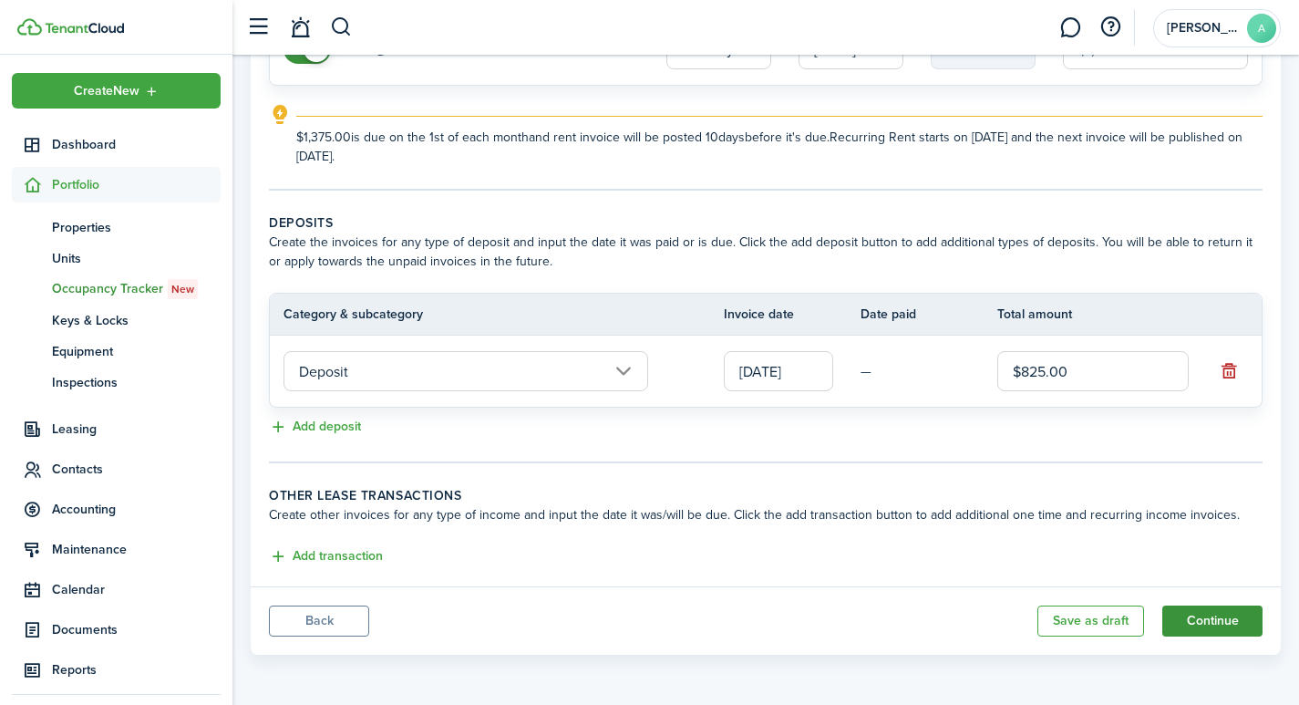
type input "$825.00"
click at [1223, 615] on button "Continue" at bounding box center [1212, 620] width 100 height 31
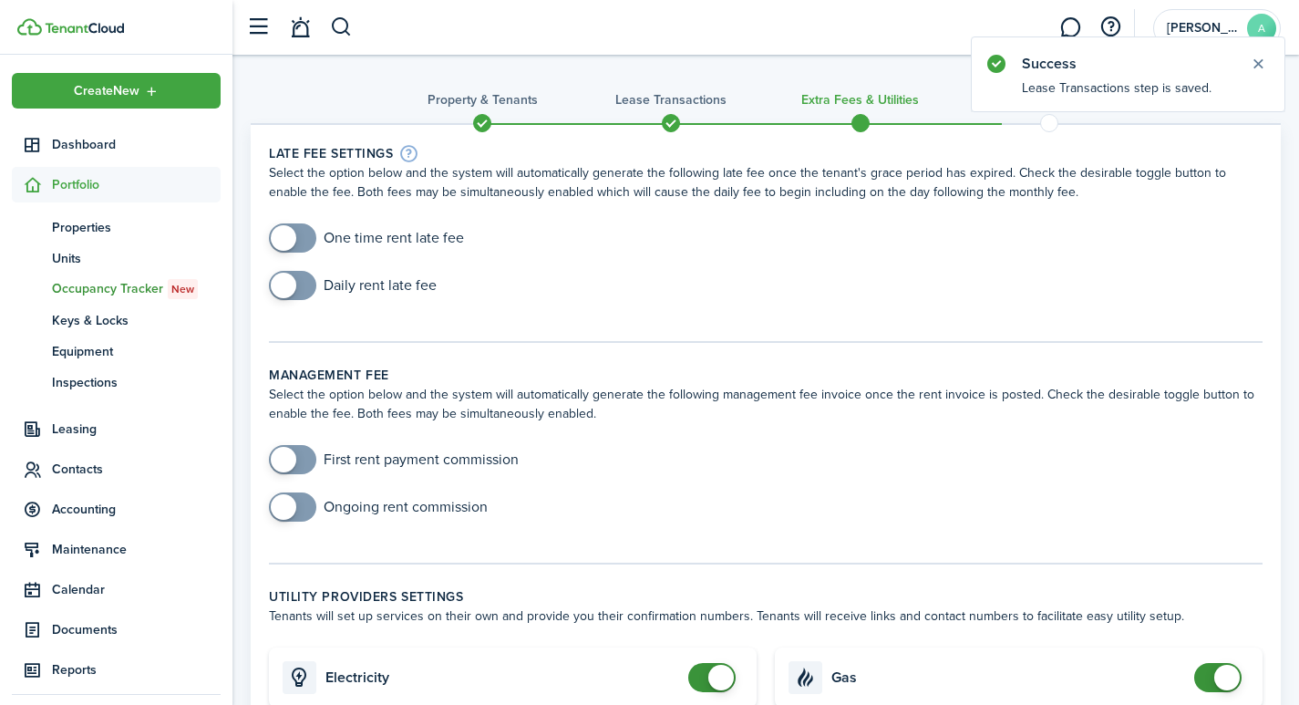
checkbox input "true"
click at [288, 237] on span at bounding box center [284, 238] width 26 height 26
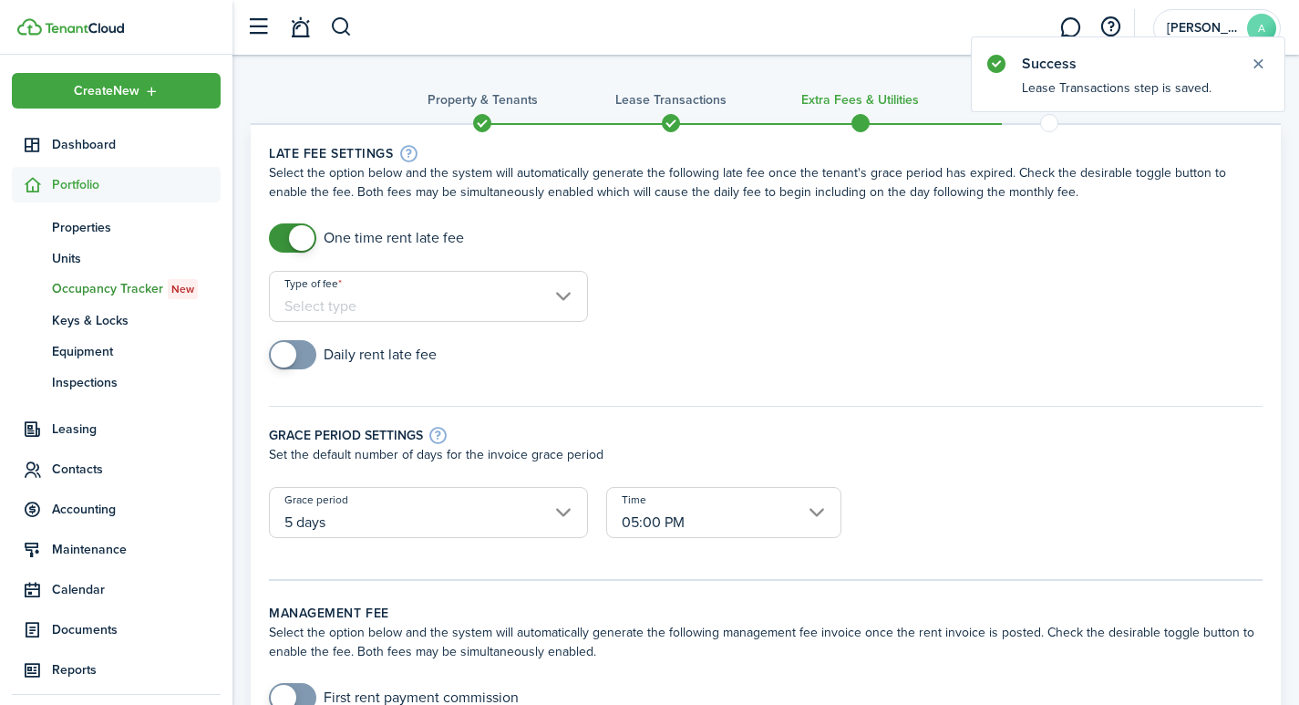
click at [558, 299] on input "Type of fee" at bounding box center [428, 296] width 319 height 51
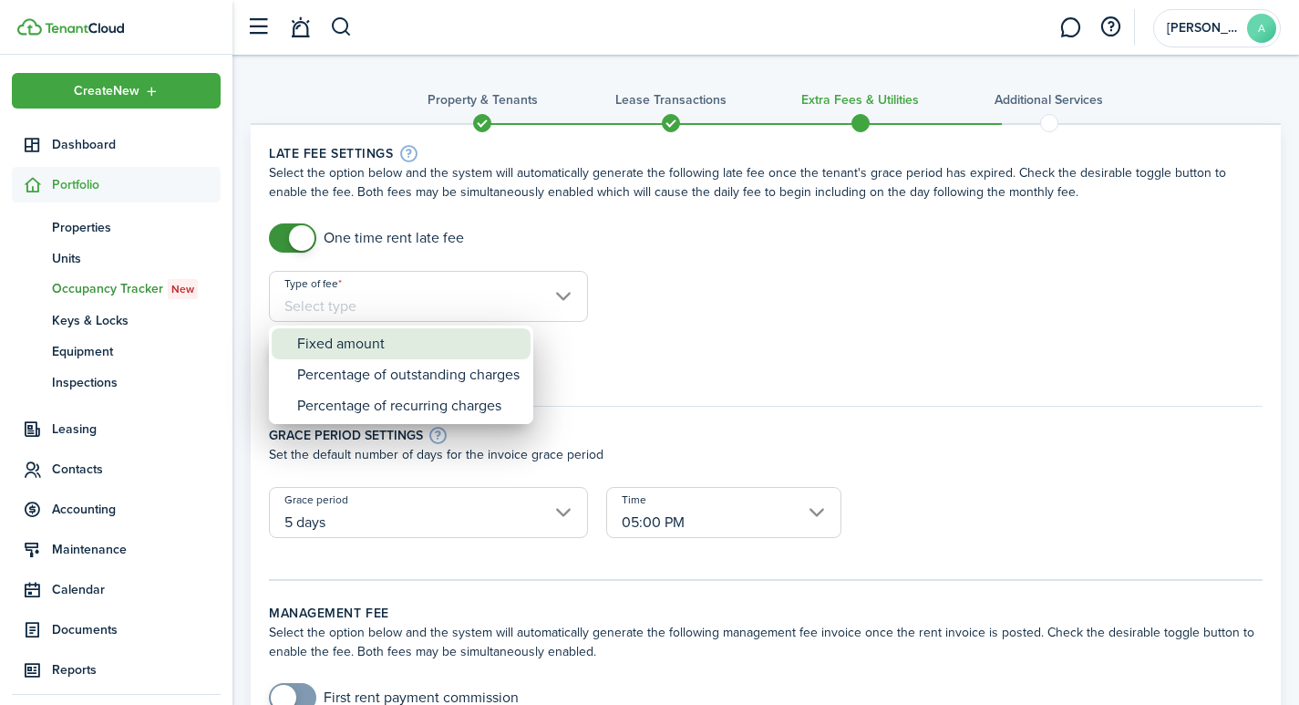
click at [423, 353] on div "Fixed amount" at bounding box center [408, 343] width 222 height 31
type input "Fixed amount"
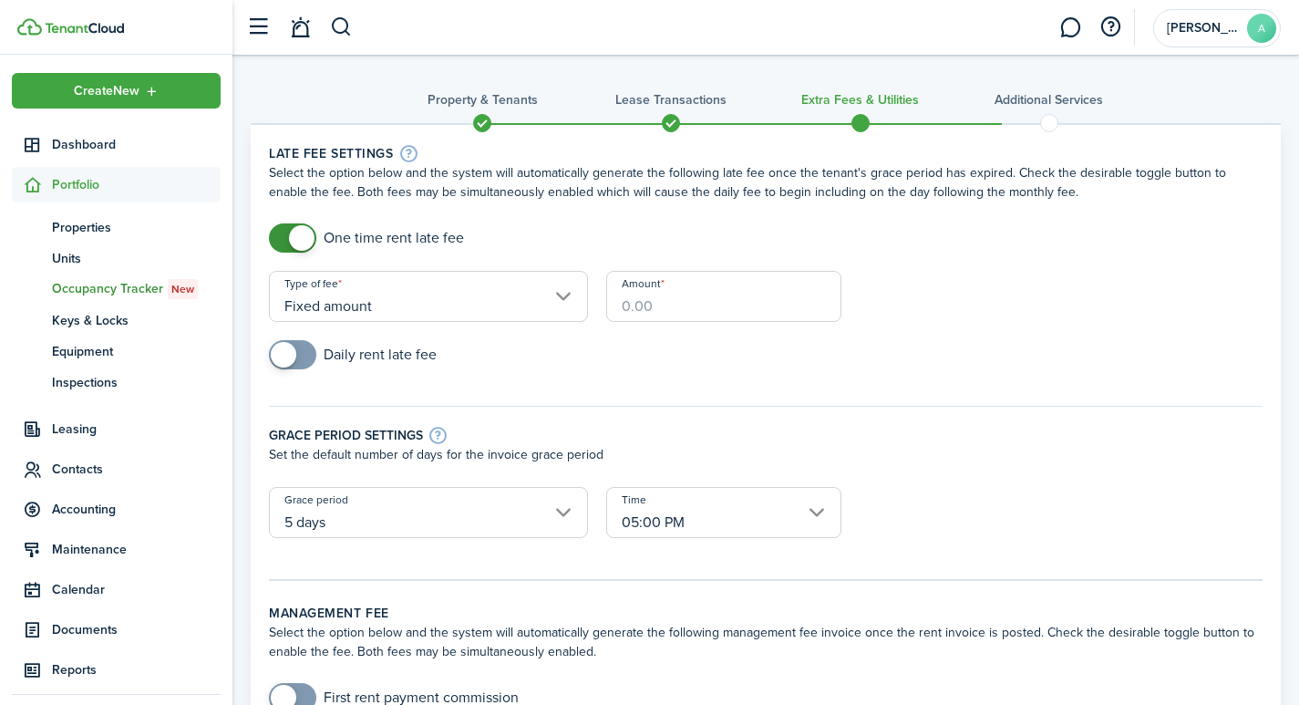
click at [682, 309] on input "Amount" at bounding box center [723, 296] width 235 height 51
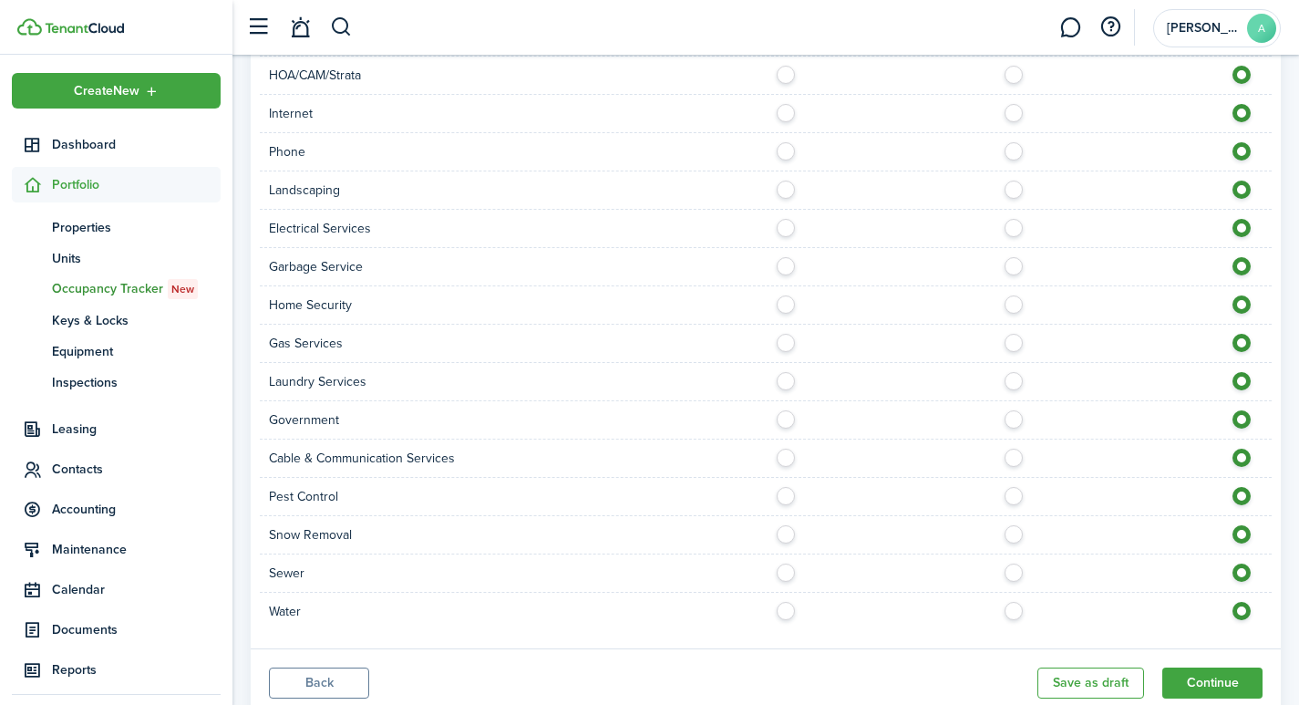
scroll to position [1527, 0]
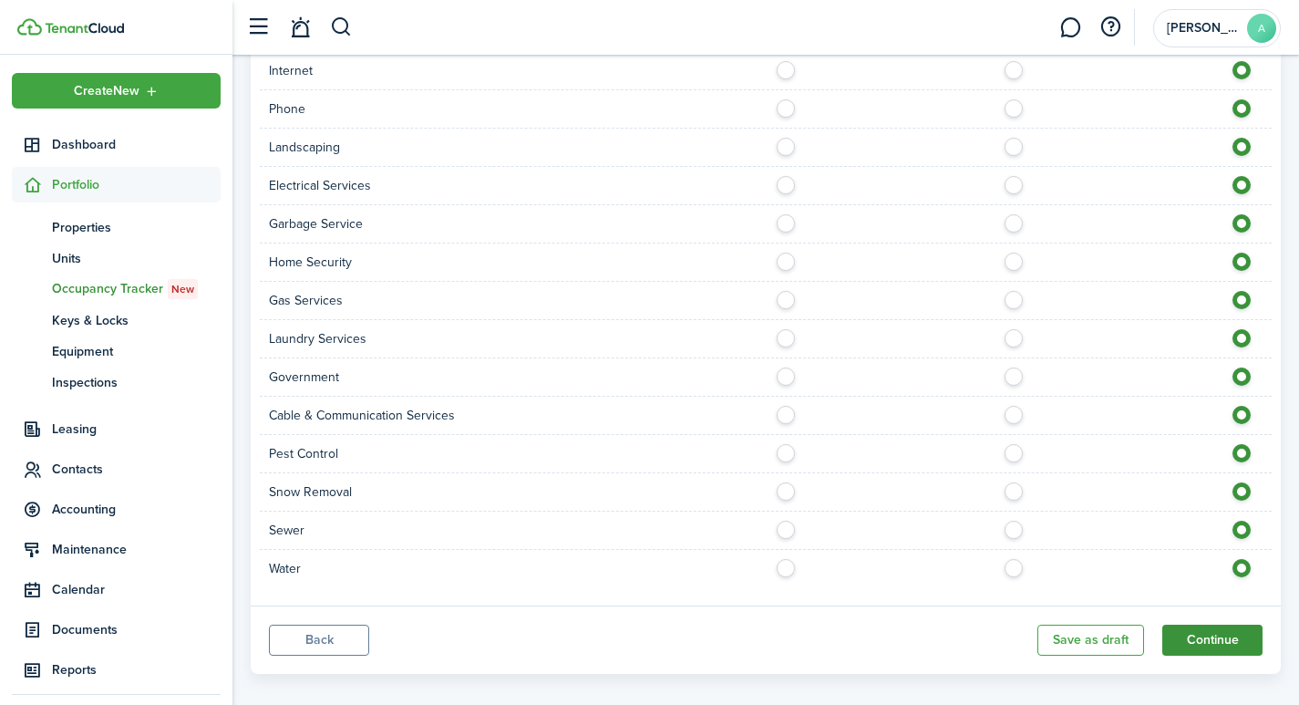
type input "$40.00"
click at [1226, 624] on button "Continue" at bounding box center [1212, 639] width 100 height 31
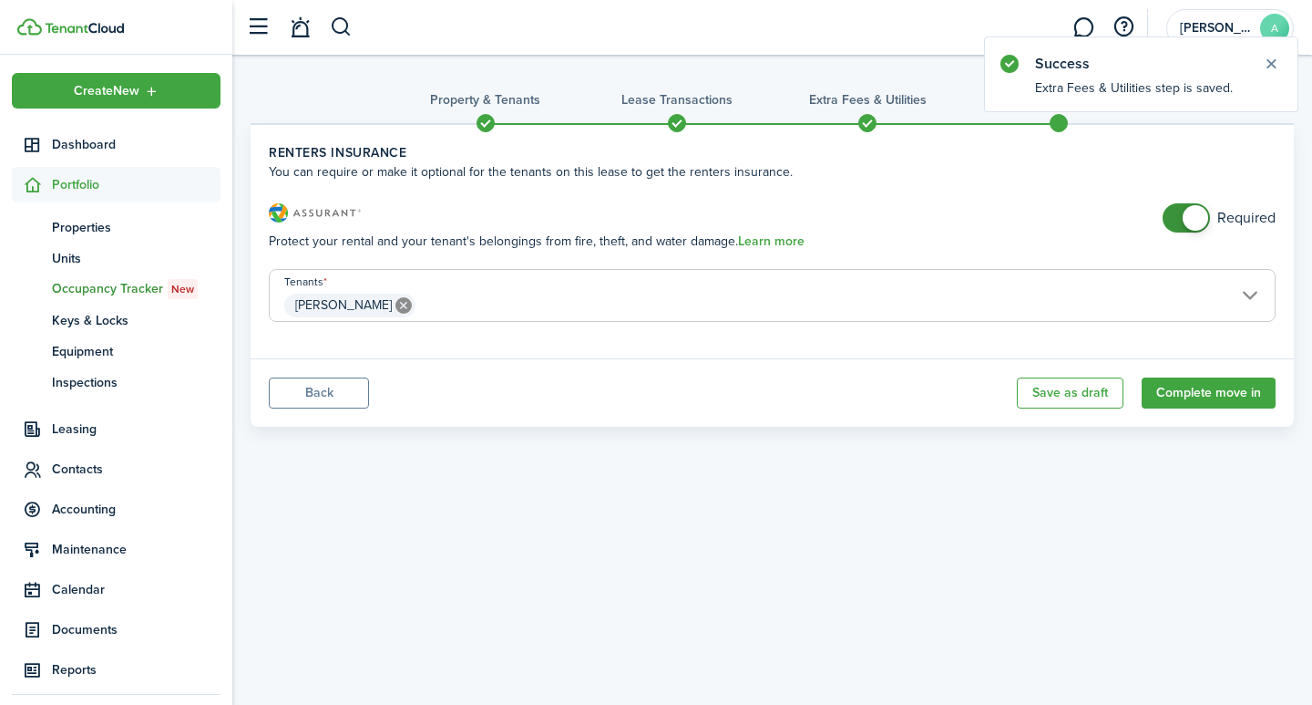
checkbox input "false"
click at [1201, 218] on span at bounding box center [1196, 218] width 26 height 26
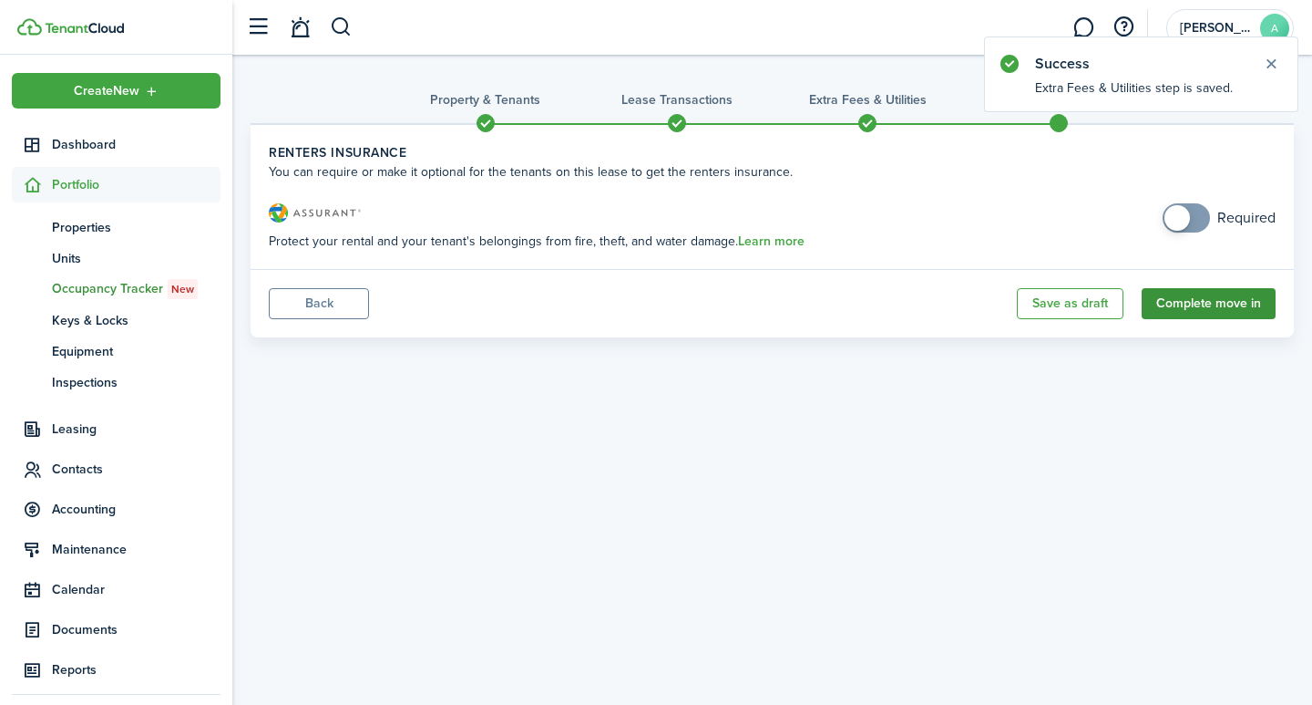
click at [1221, 309] on button "Complete move in" at bounding box center [1209, 303] width 134 height 31
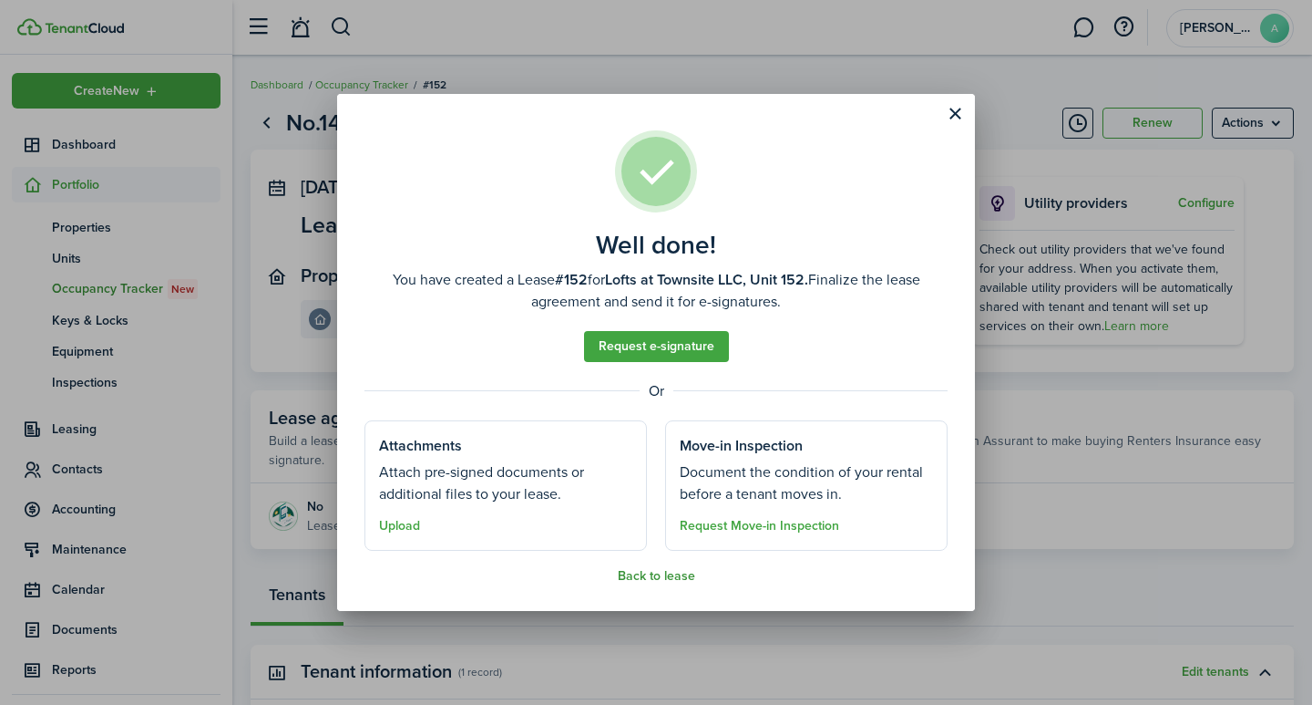
click at [657, 575] on button "Back to lease" at bounding box center [656, 576] width 77 height 15
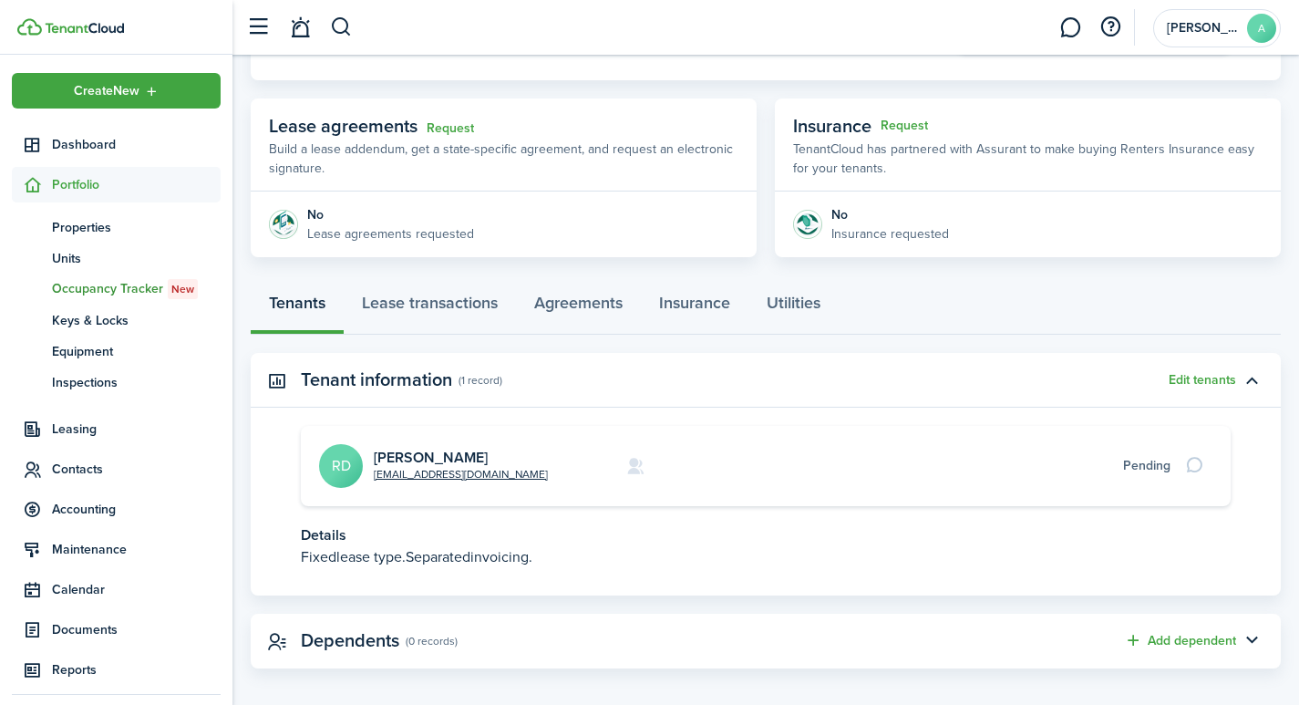
scroll to position [305, 0]
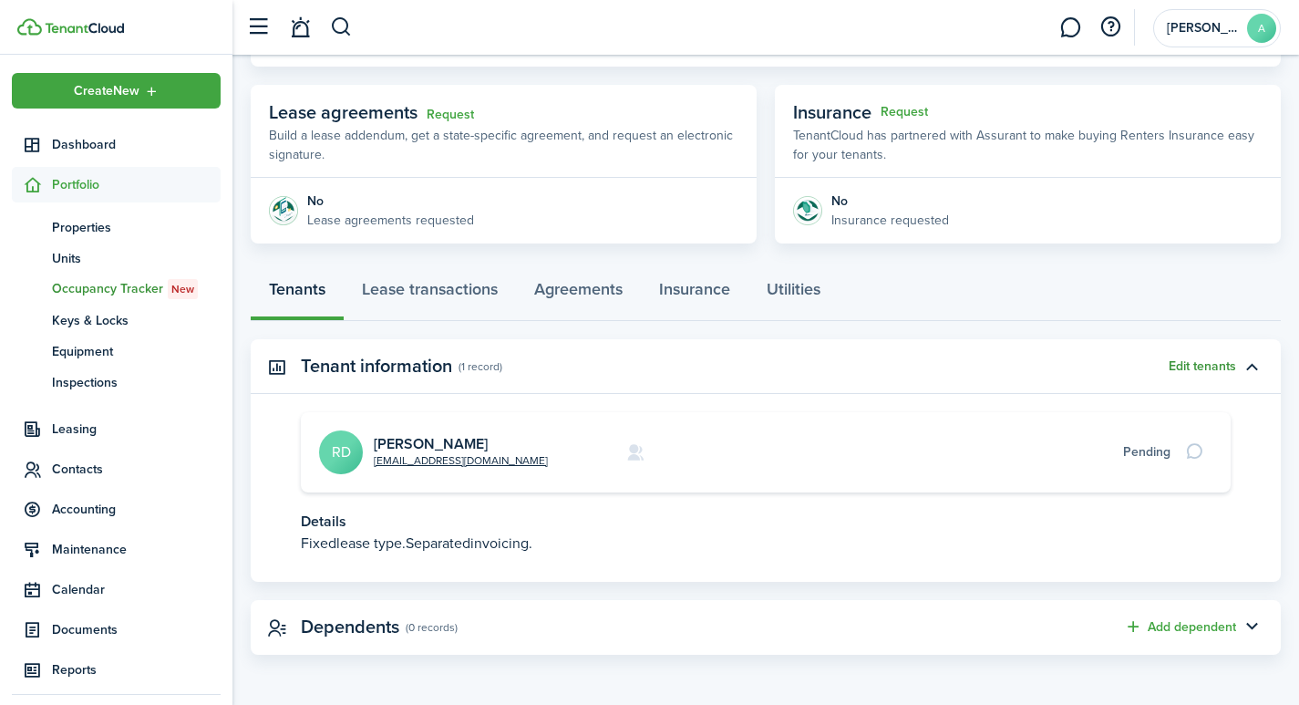
click at [1204, 362] on button "Edit tenants" at bounding box center [1201, 366] width 67 height 15
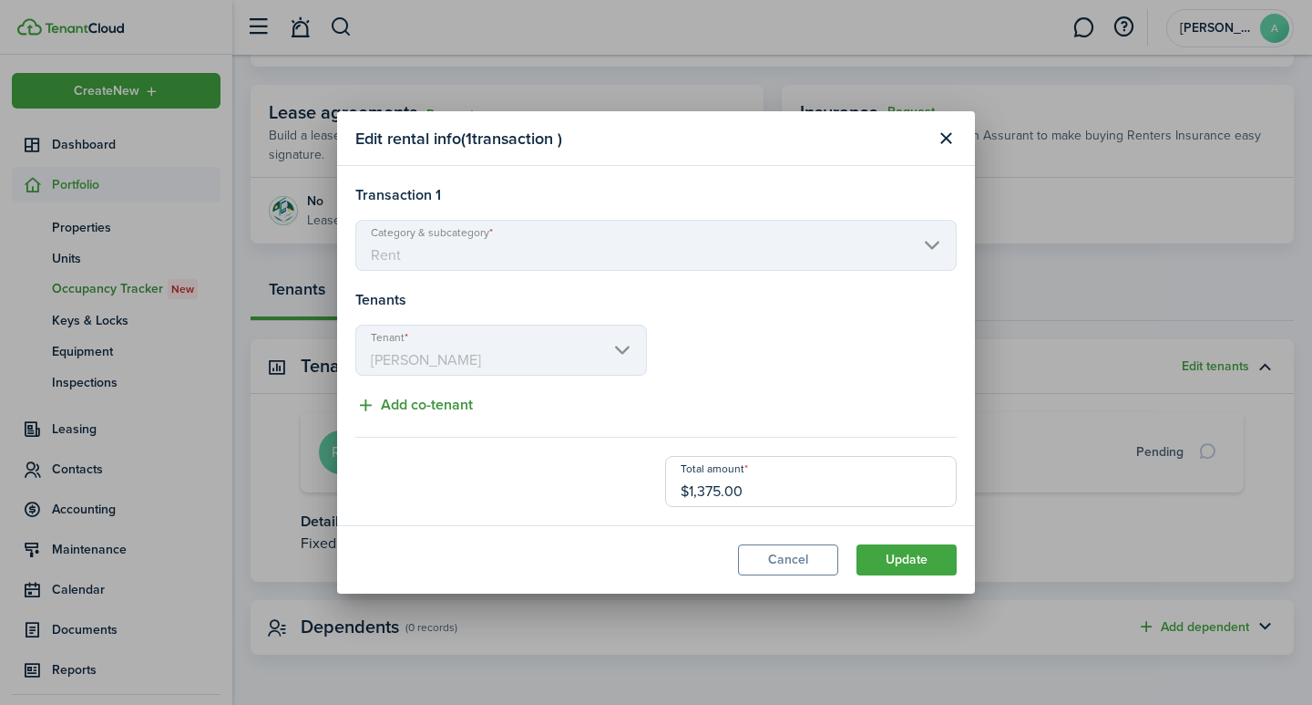
click at [370, 403] on button "Add co-tenant" at bounding box center [414, 405] width 118 height 23
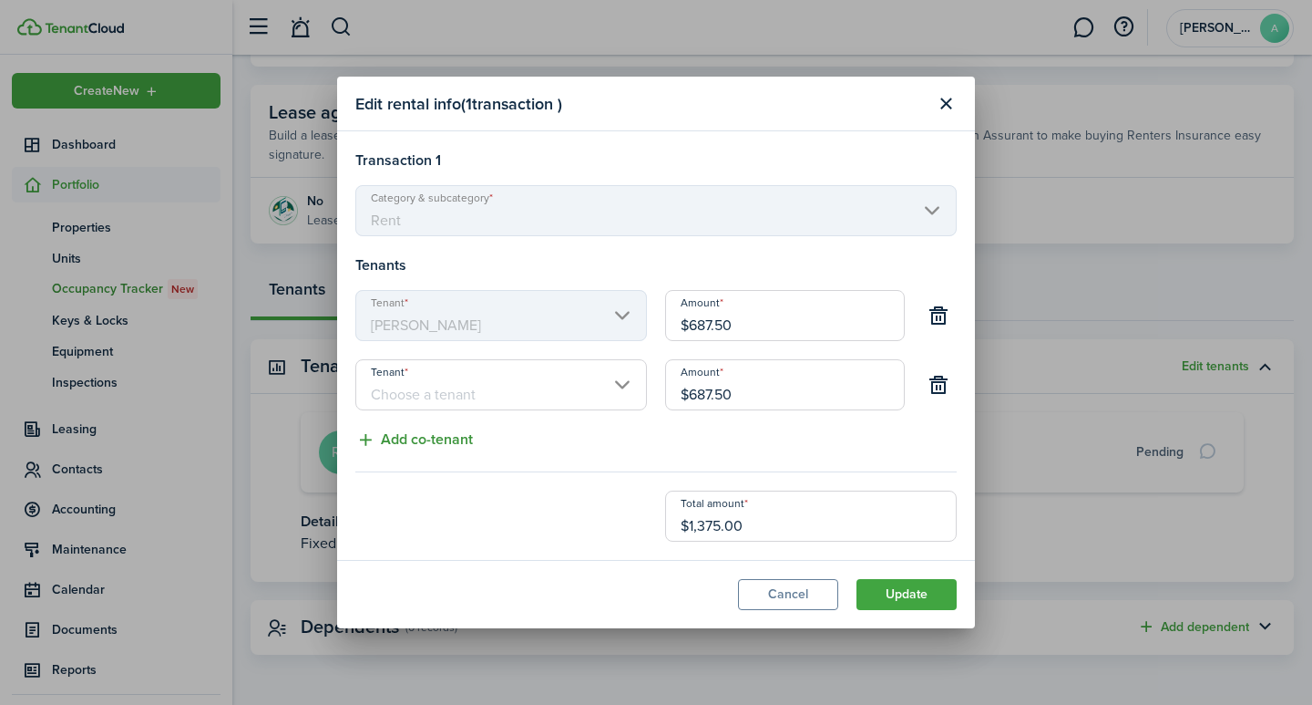
click at [370, 439] on button "Add co-tenant" at bounding box center [414, 439] width 118 height 23
type input "$458.33"
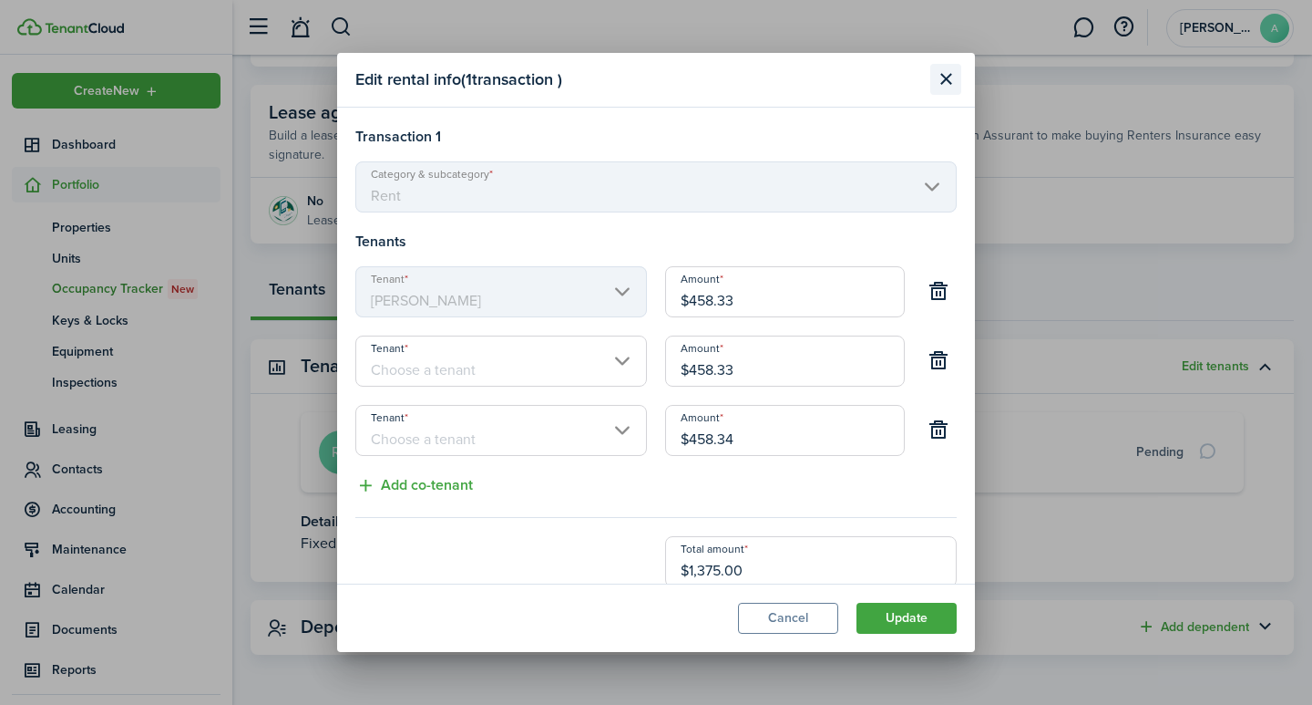
click at [943, 78] on button "Close modal" at bounding box center [946, 79] width 31 height 31
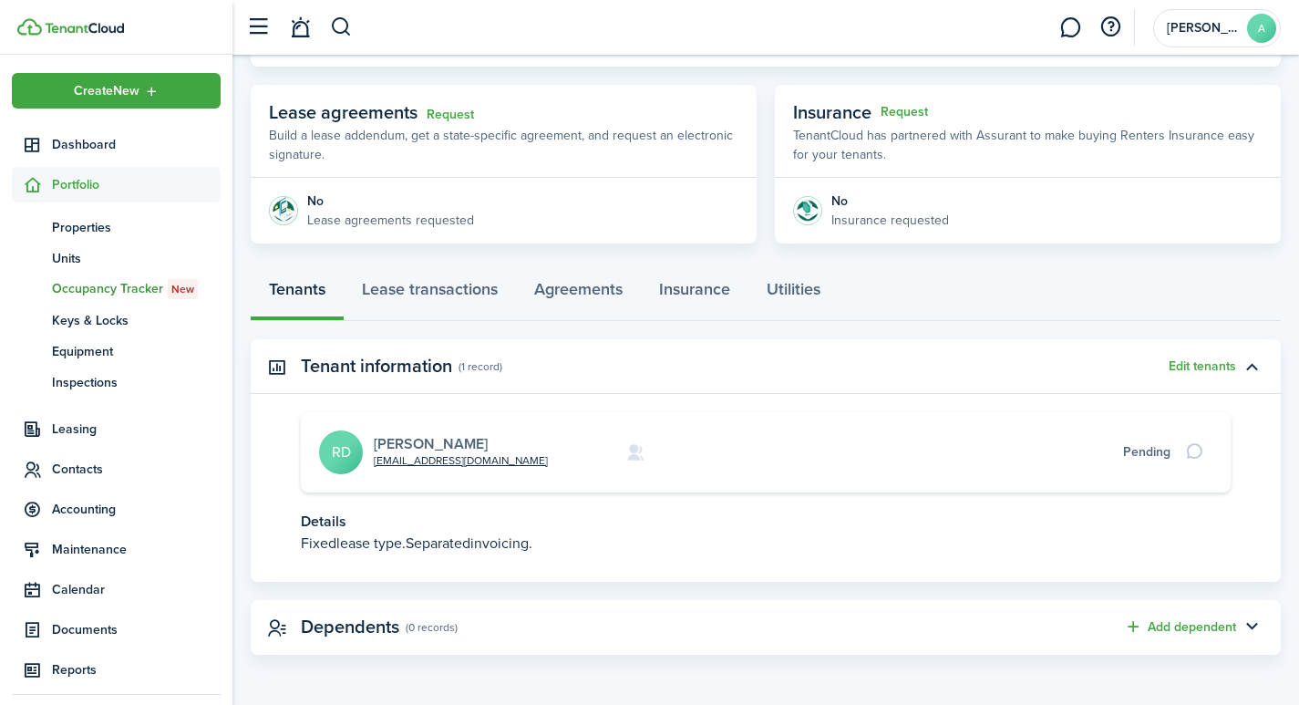
click at [417, 442] on link "[PERSON_NAME]" at bounding box center [431, 443] width 114 height 21
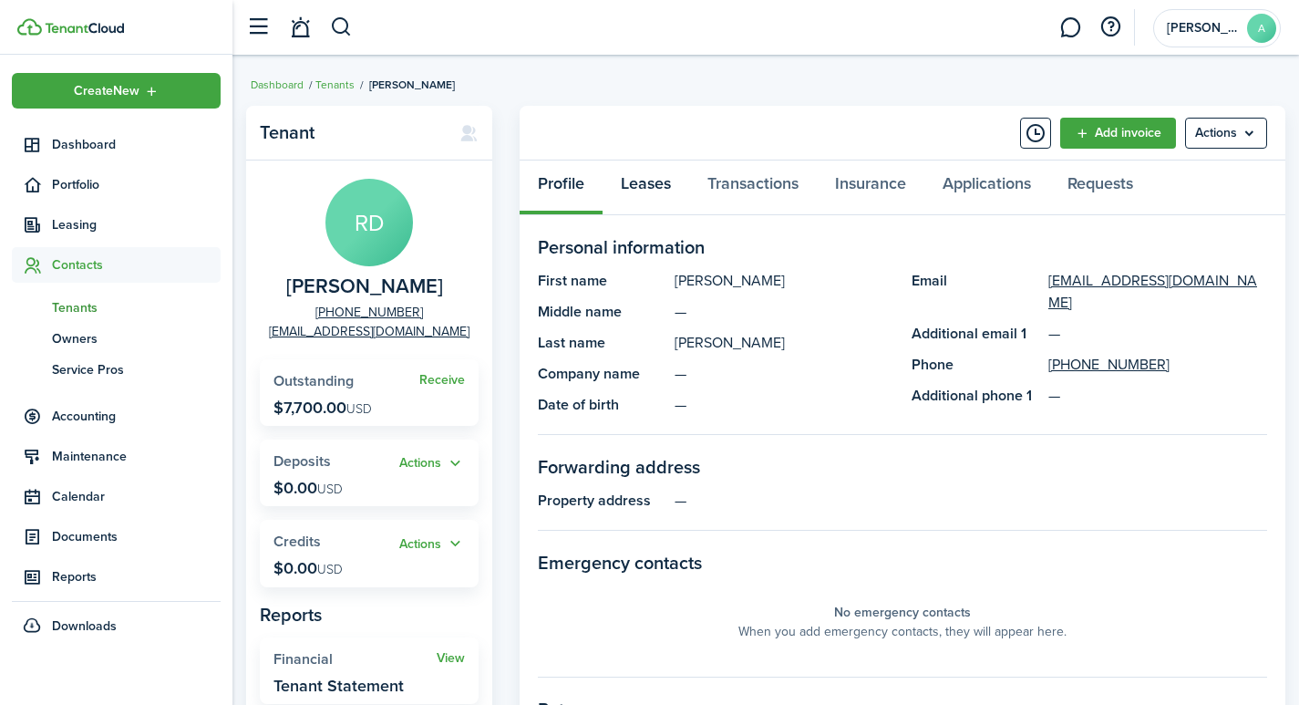
click at [645, 181] on link "Leases" at bounding box center [645, 187] width 87 height 55
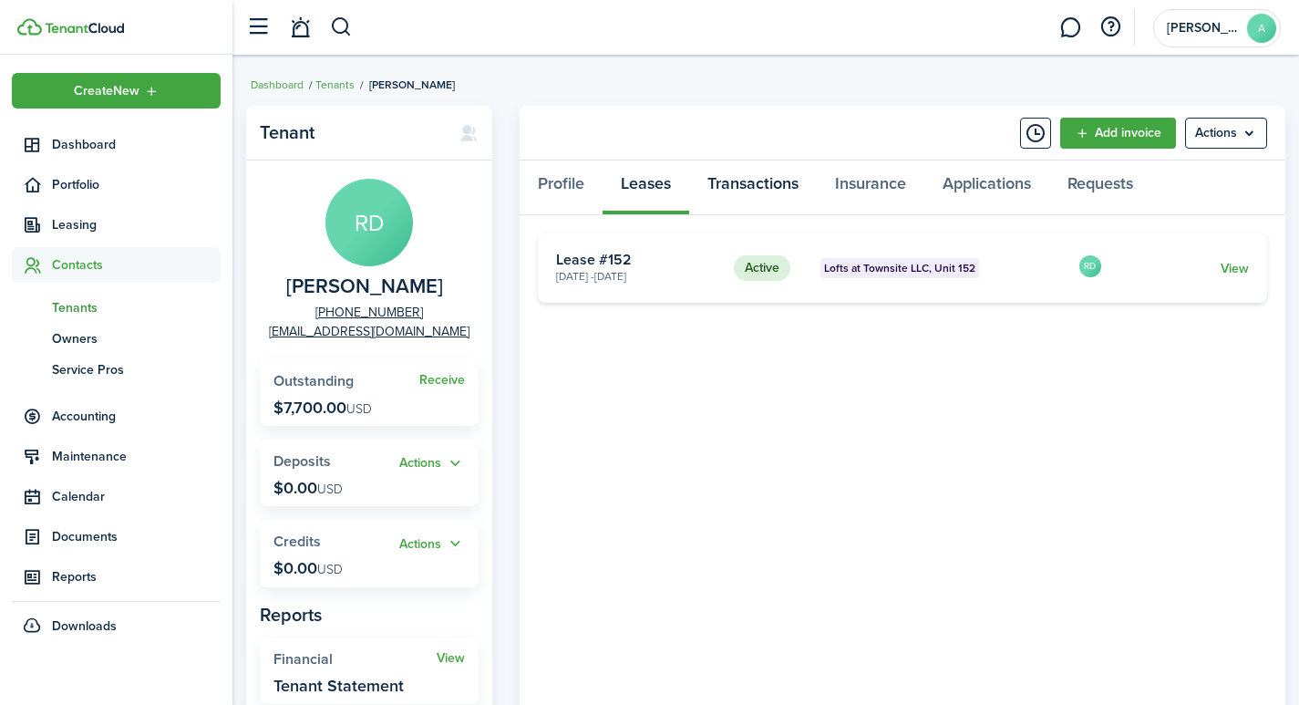
click at [760, 188] on link "Transactions" at bounding box center [753, 187] width 128 height 55
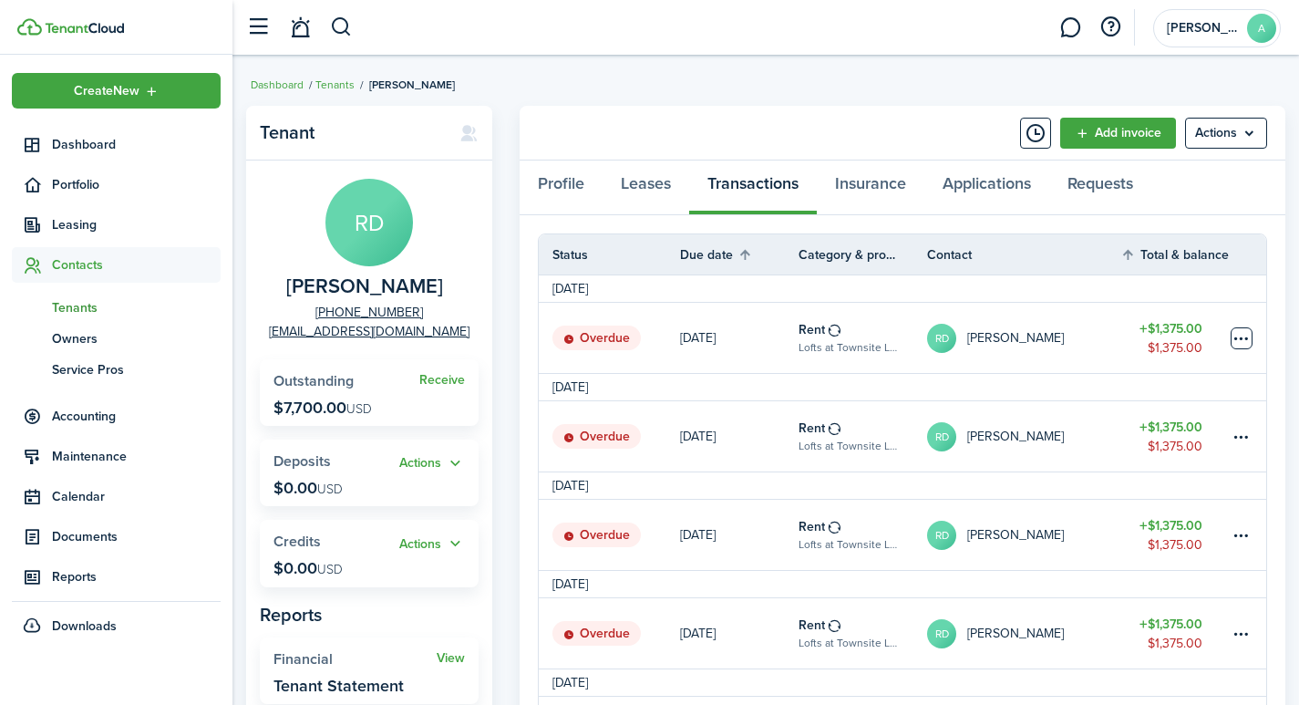
click at [1240, 341] on table-menu-btn-icon at bounding box center [1241, 338] width 22 height 22
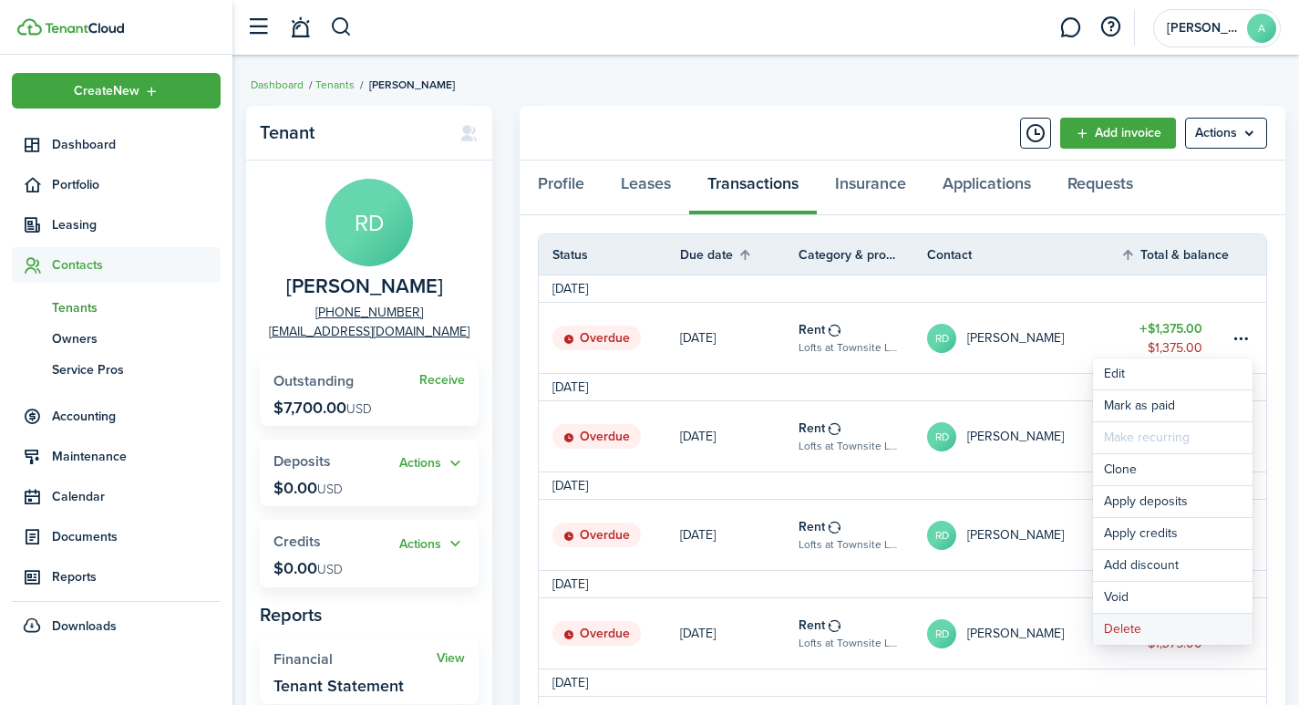
click at [1123, 623] on button "Delete" at bounding box center [1173, 628] width 160 height 31
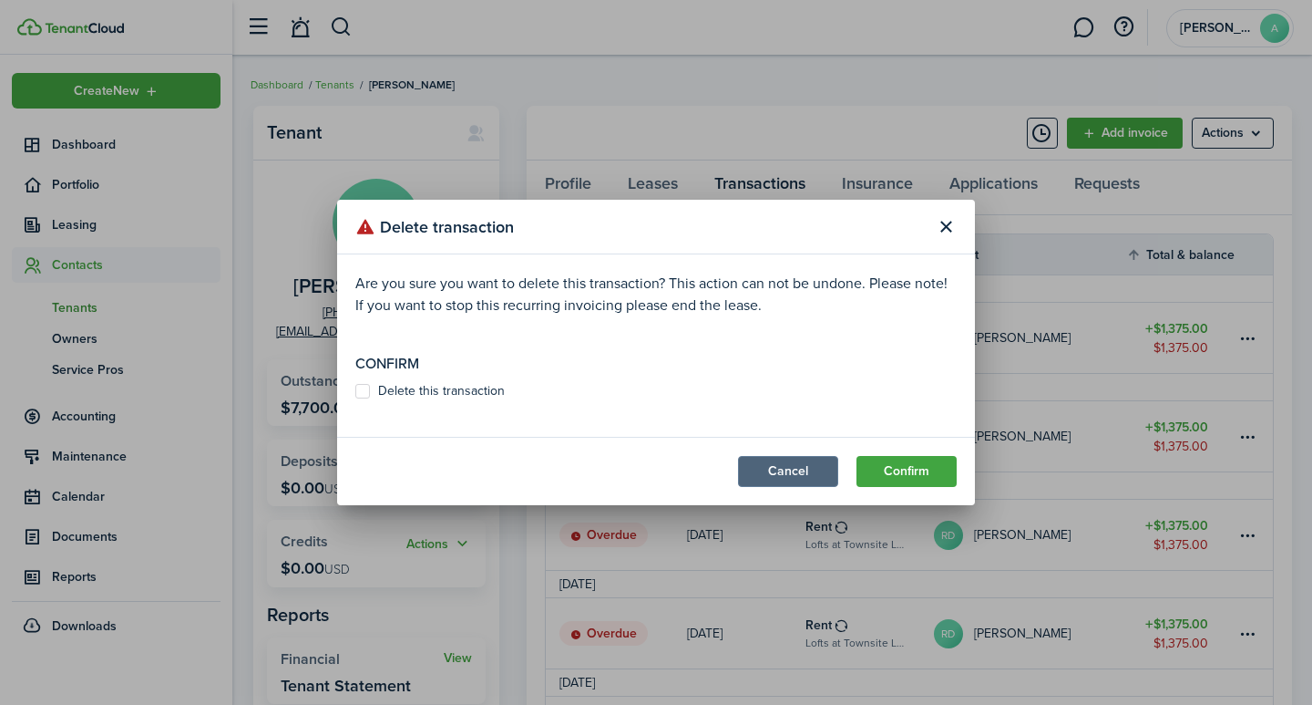
click at [788, 472] on button "Cancel" at bounding box center [788, 471] width 100 height 31
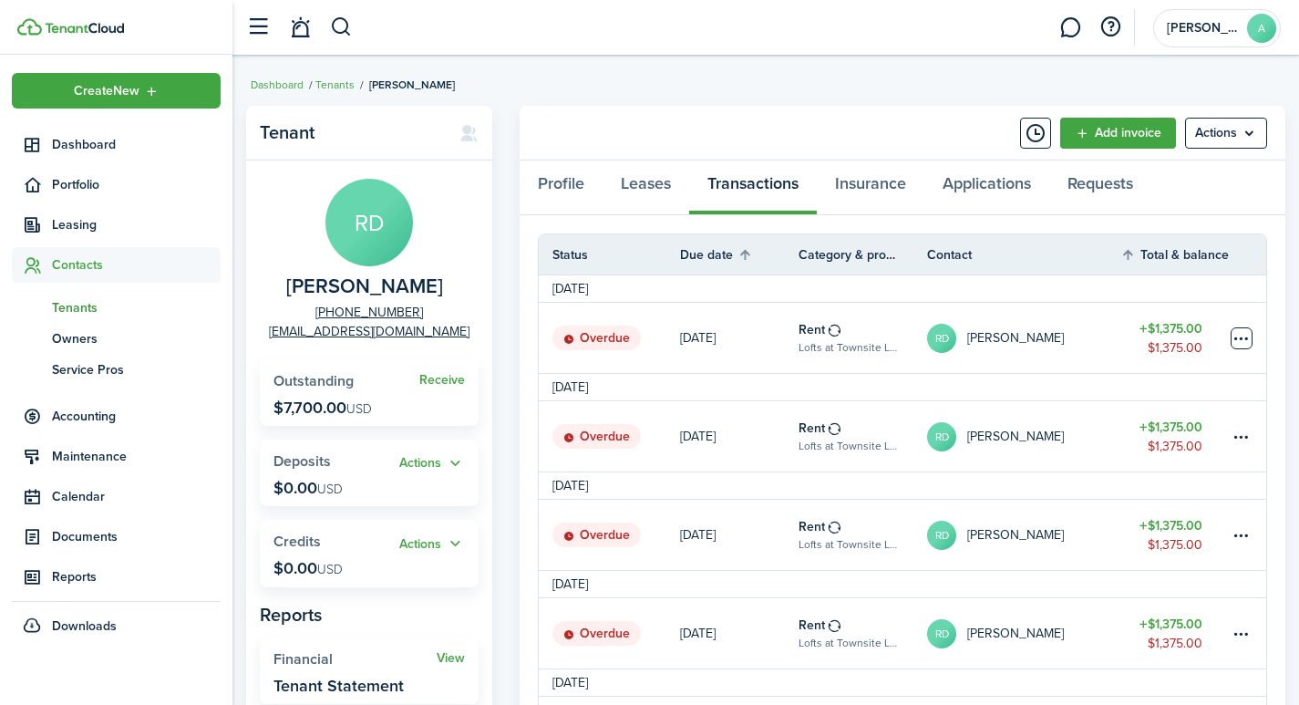
click at [1240, 340] on table-menu-btn-icon "Open menu" at bounding box center [1241, 338] width 22 height 22
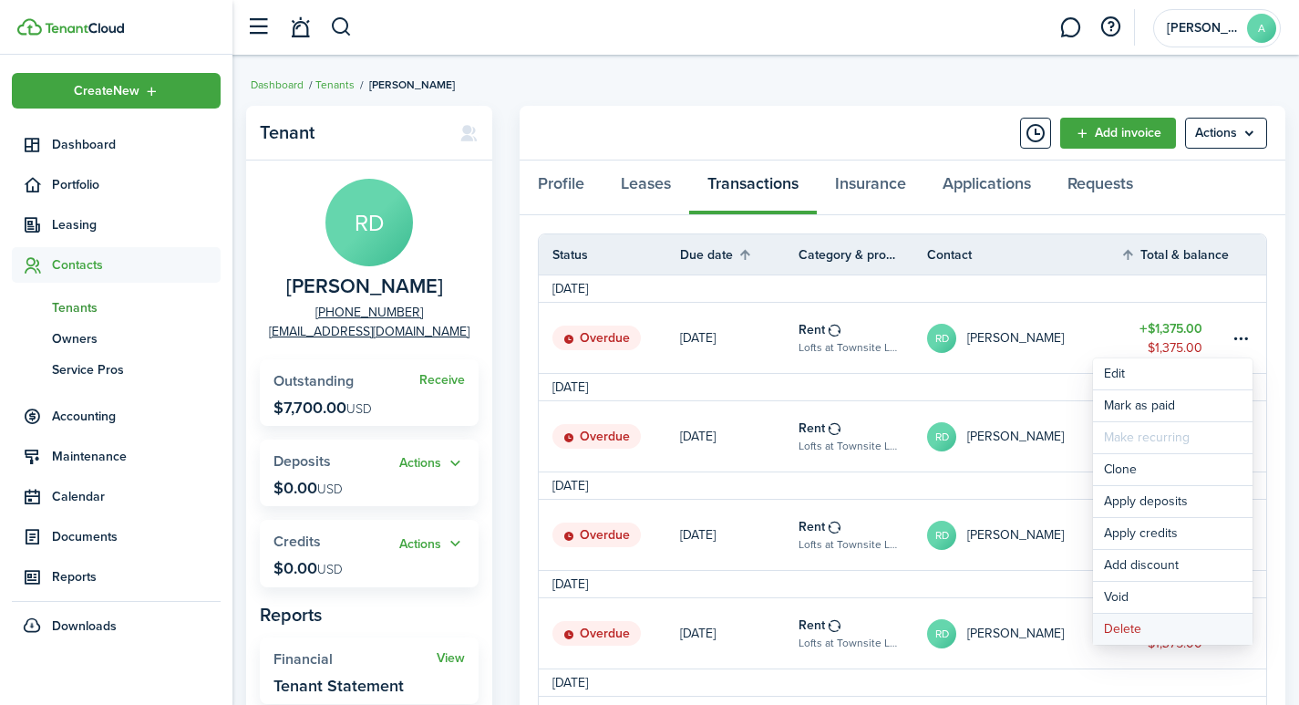
click at [1123, 626] on button "Delete" at bounding box center [1173, 628] width 160 height 31
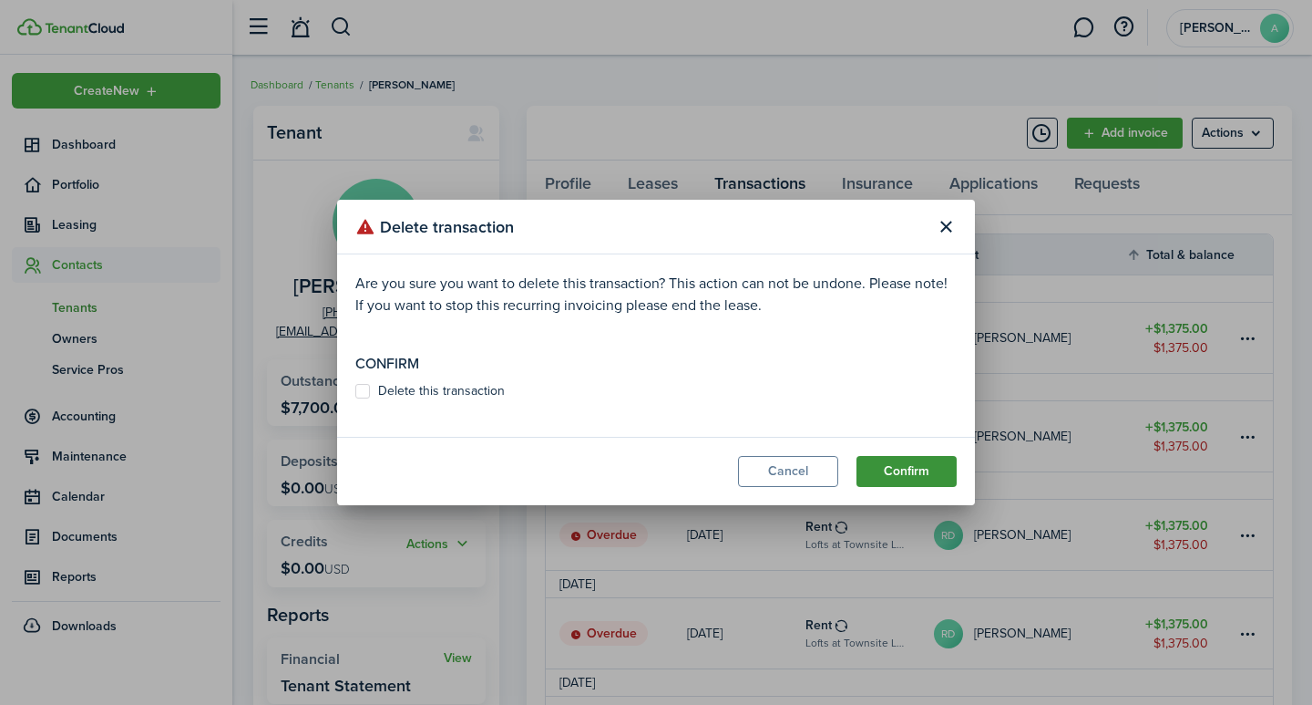
click at [911, 466] on button "Confirm" at bounding box center [907, 471] width 100 height 31
click at [935, 470] on button "Confirm" at bounding box center [907, 471] width 100 height 31
click at [373, 385] on label "Delete this transaction" at bounding box center [429, 391] width 149 height 15
click at [355, 400] on input "Delete this transaction" at bounding box center [355, 400] width 1 height 1
checkbox input "true"
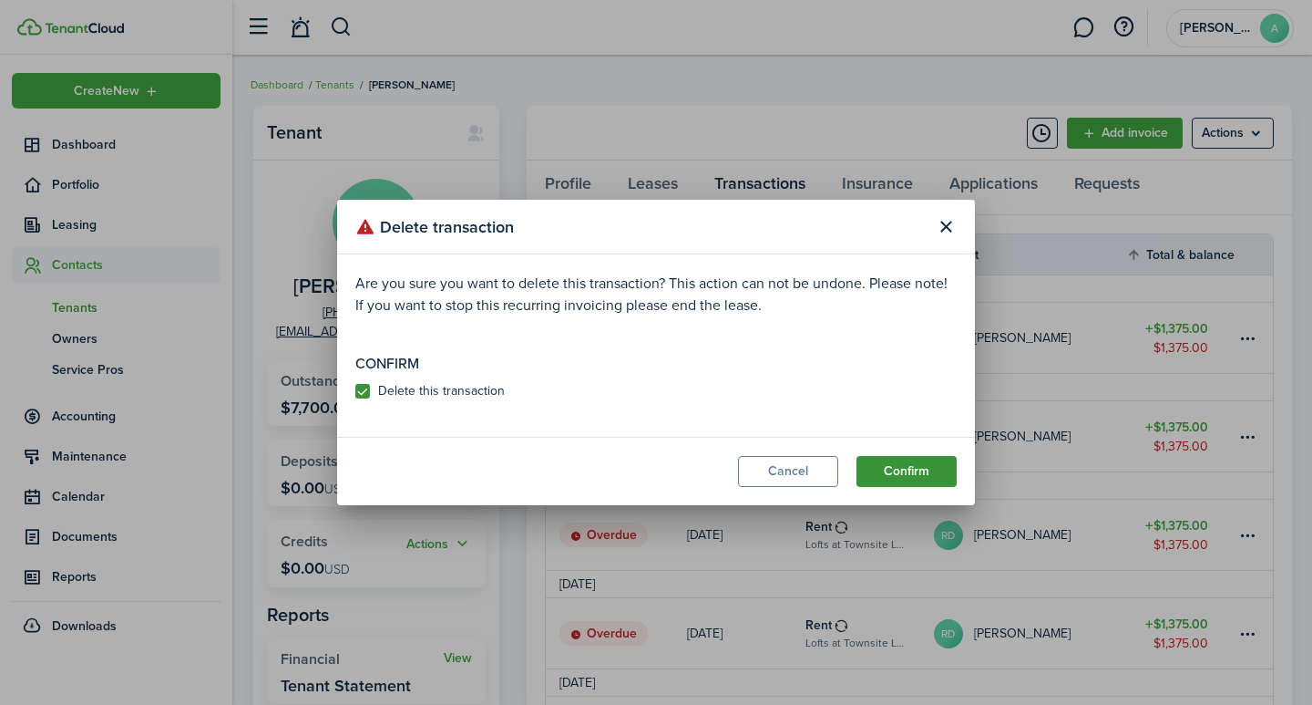
click at [897, 466] on button "Confirm" at bounding box center [907, 471] width 100 height 31
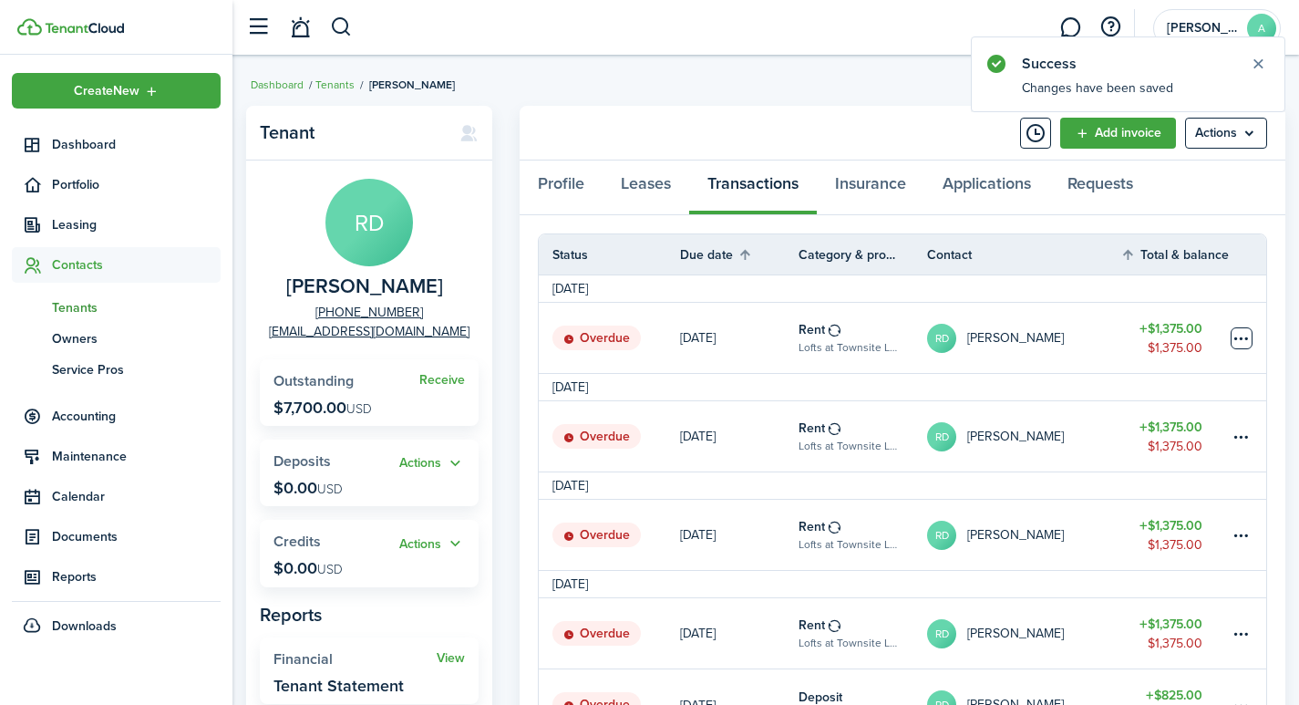
click at [1240, 331] on table-menu-btn-icon at bounding box center [1241, 338] width 22 height 22
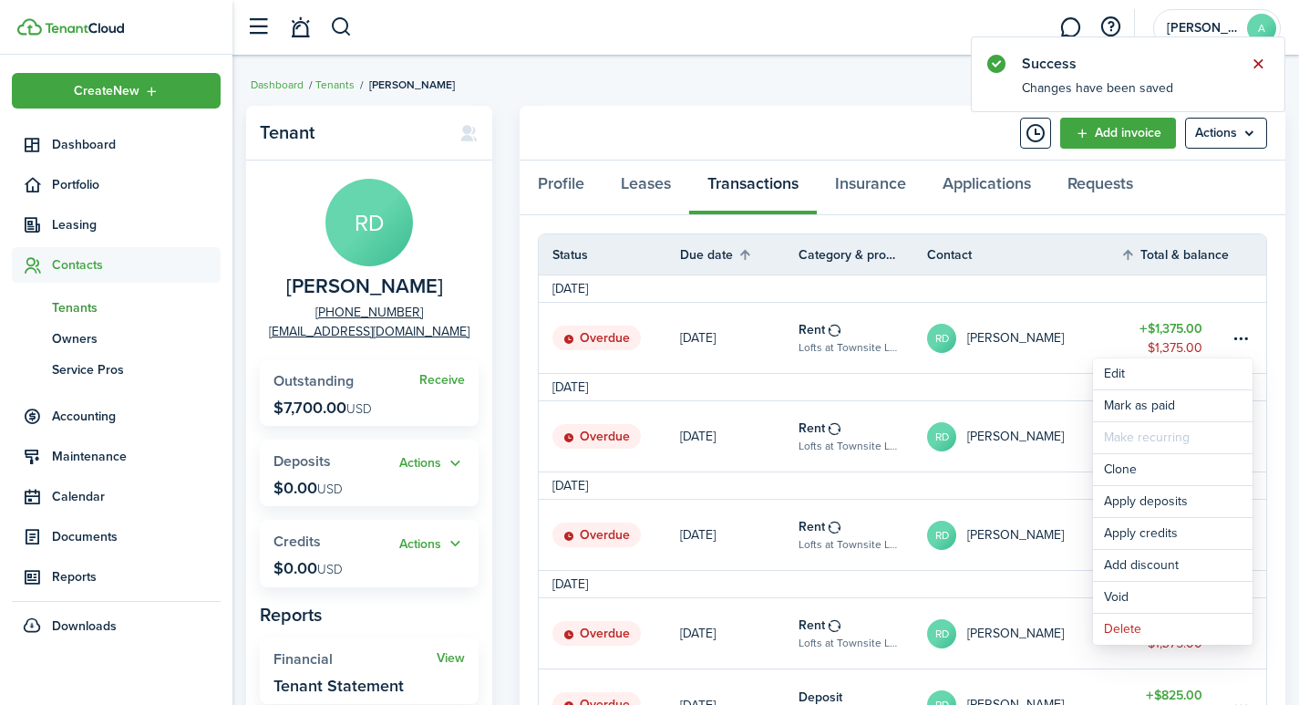
click at [1261, 66] on button "Close notify" at bounding box center [1258, 64] width 26 height 26
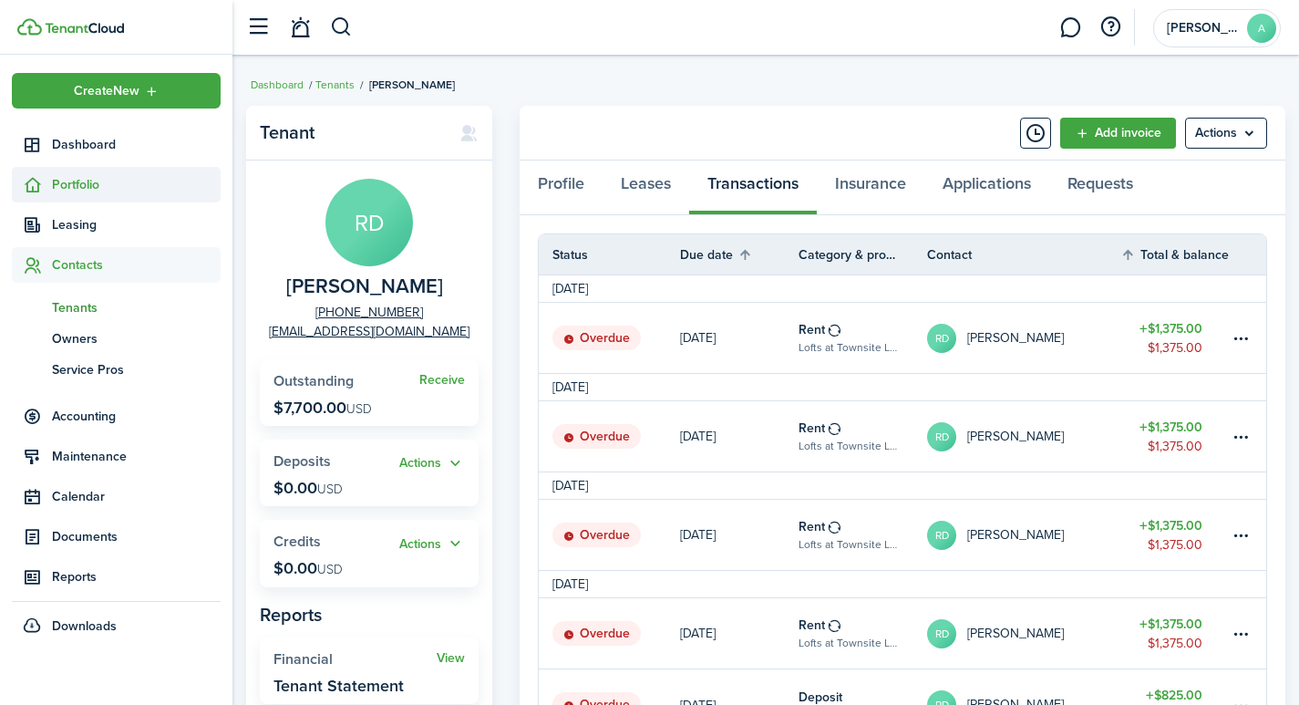
click at [98, 187] on span "Portfolio" at bounding box center [136, 184] width 169 height 19
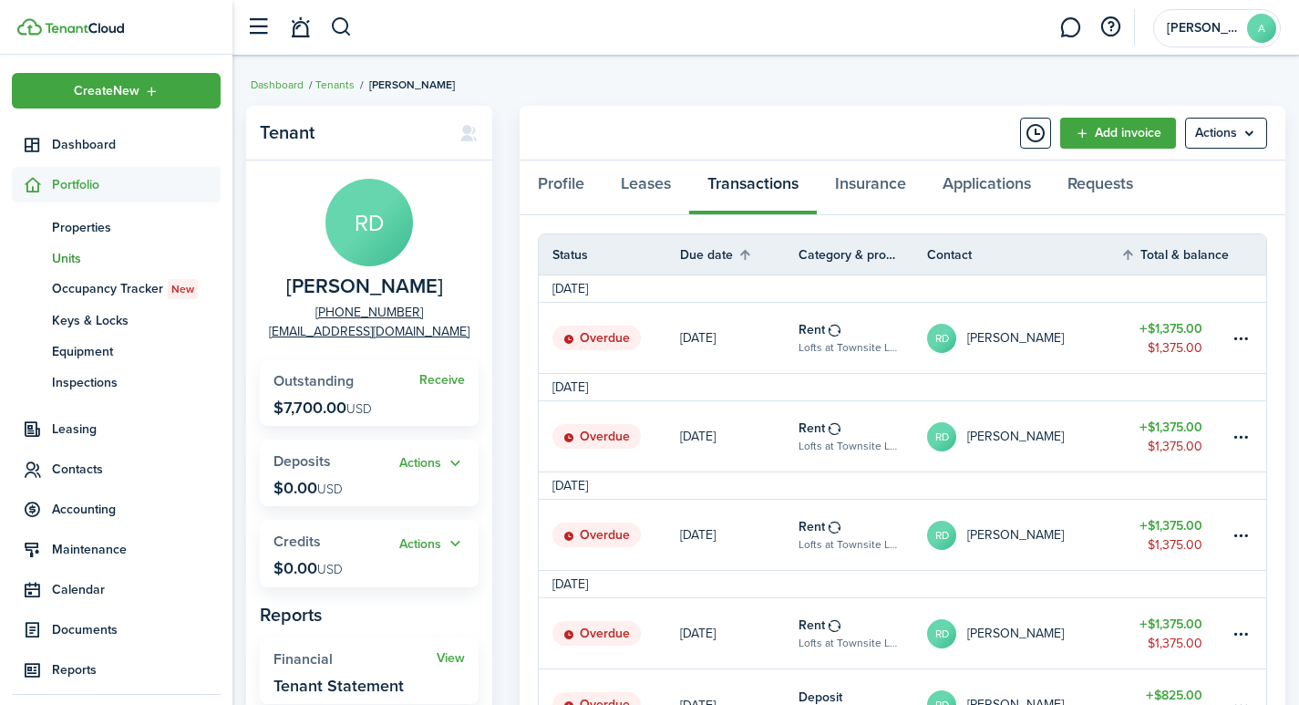
click at [72, 256] on span "Units" at bounding box center [136, 258] width 169 height 19
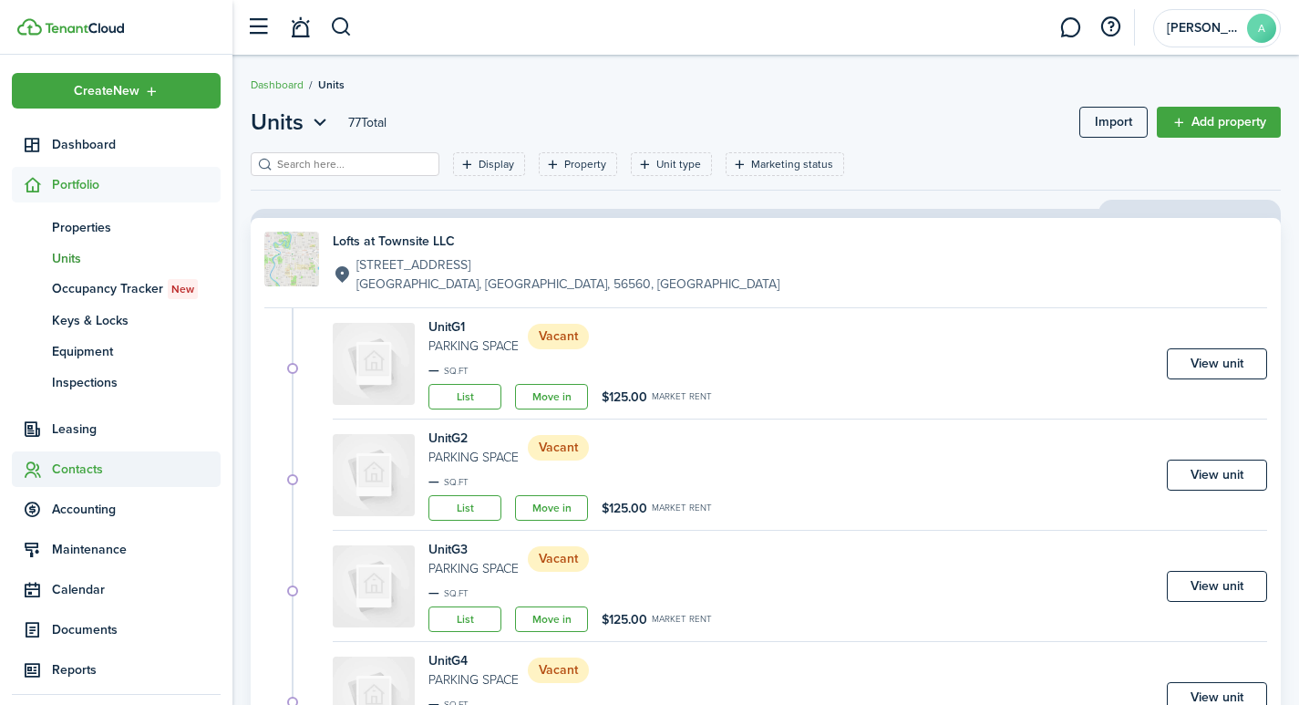
click at [67, 467] on span "Contacts" at bounding box center [136, 468] width 169 height 19
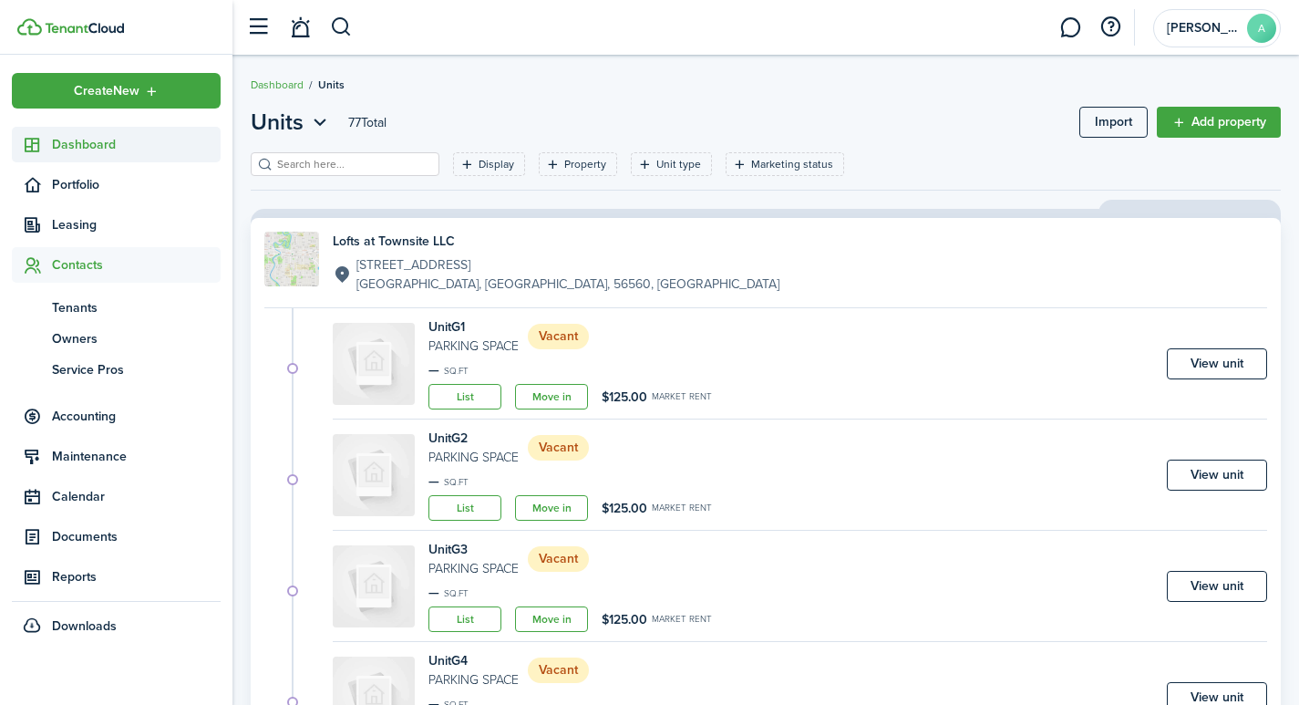
click at [109, 139] on span "Dashboard" at bounding box center [136, 144] width 169 height 19
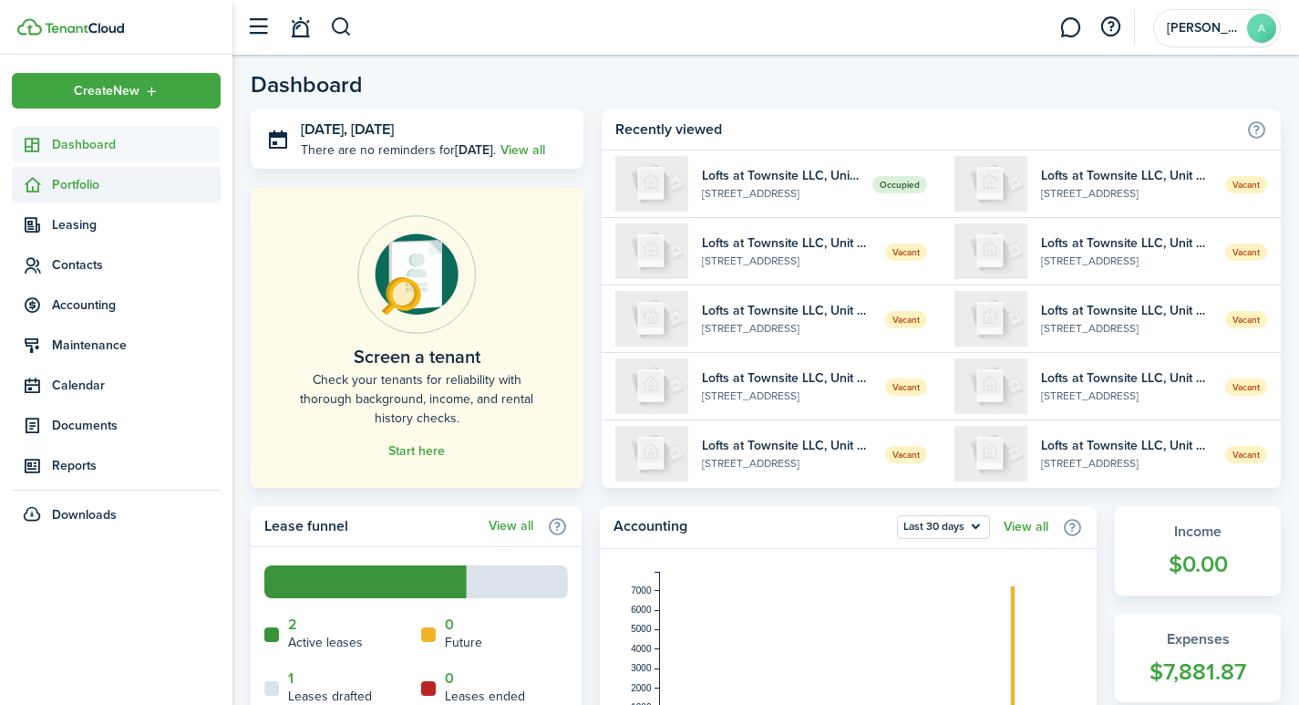
click at [89, 176] on span "Portfolio" at bounding box center [136, 184] width 169 height 19
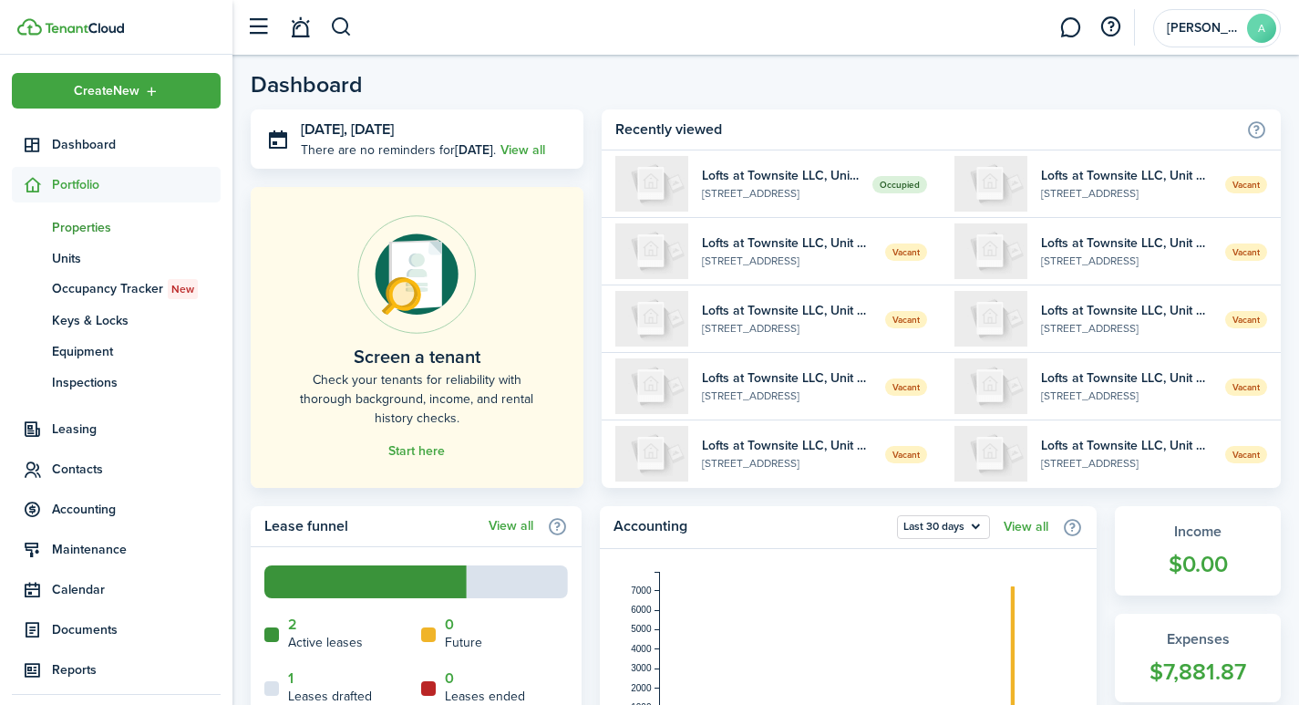
click at [81, 220] on span "Properties" at bounding box center [136, 227] width 169 height 19
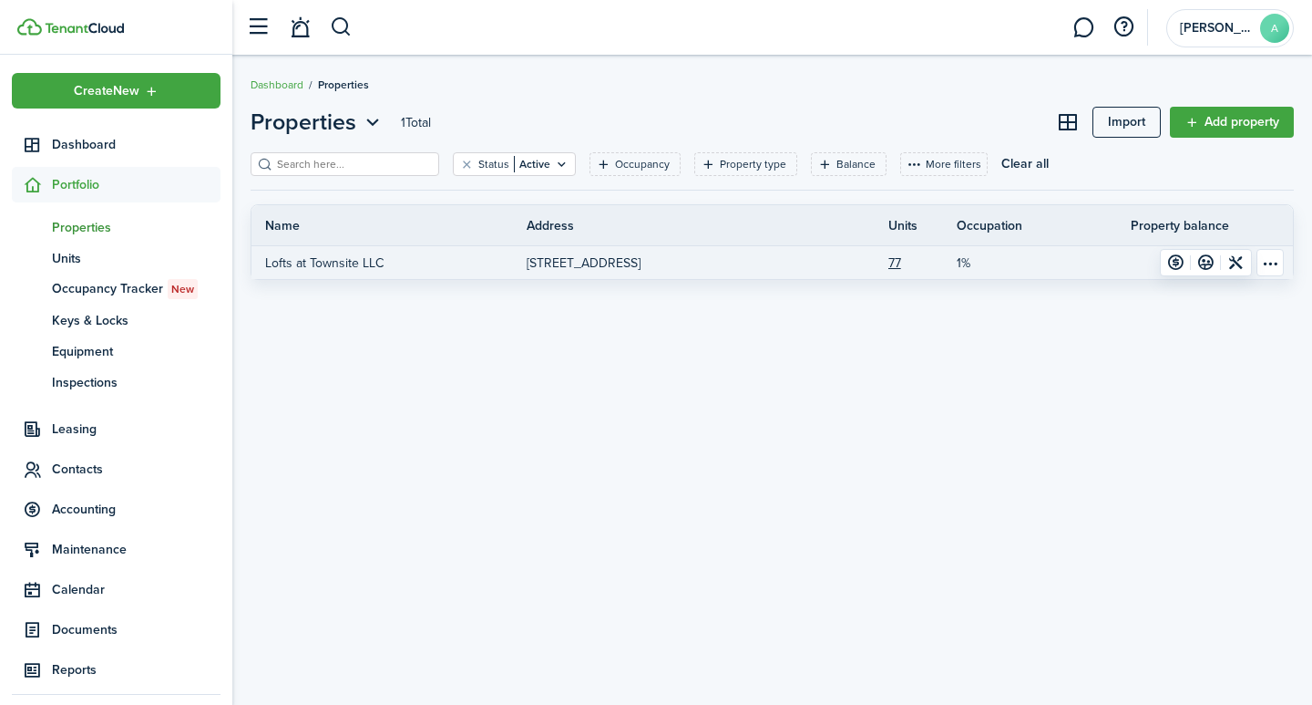
click at [380, 262] on p "Lofts at Townsite LLC" at bounding box center [324, 262] width 118 height 19
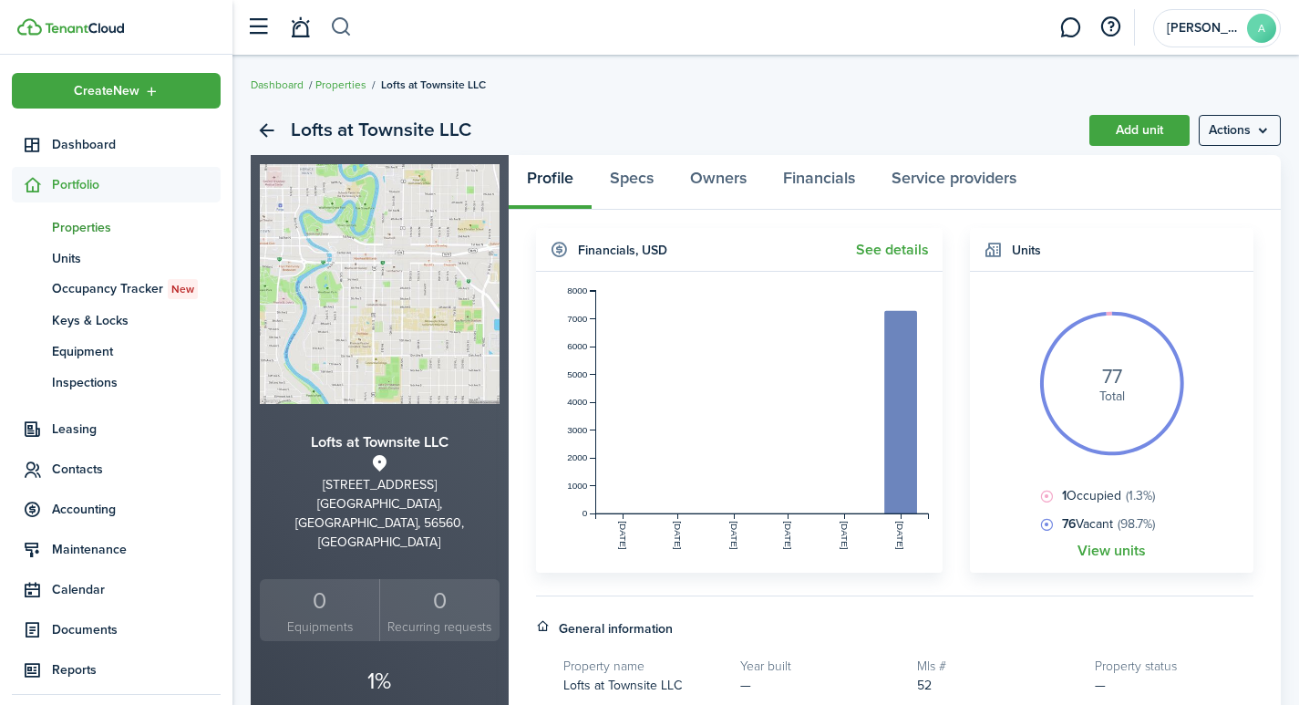
click at [335, 21] on button "button" at bounding box center [341, 27] width 23 height 31
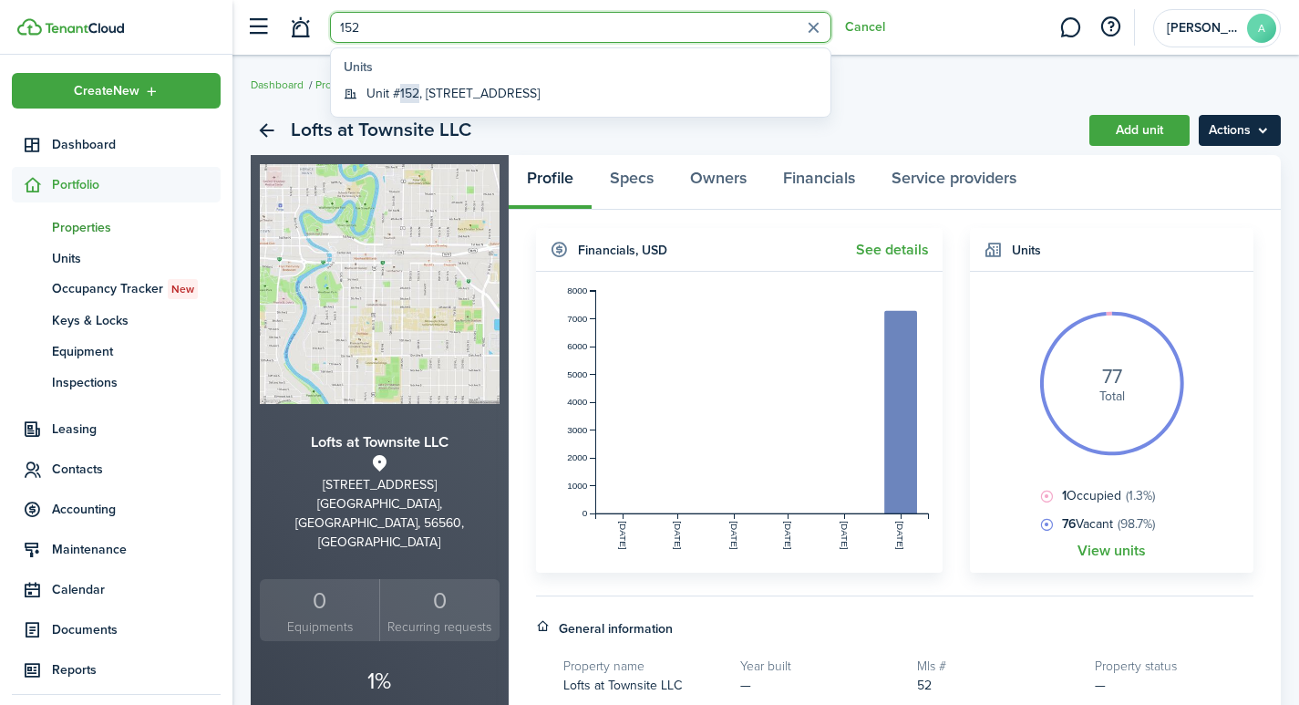
type input "152"
click at [1271, 129] on menu-btn "Actions" at bounding box center [1240, 130] width 82 height 31
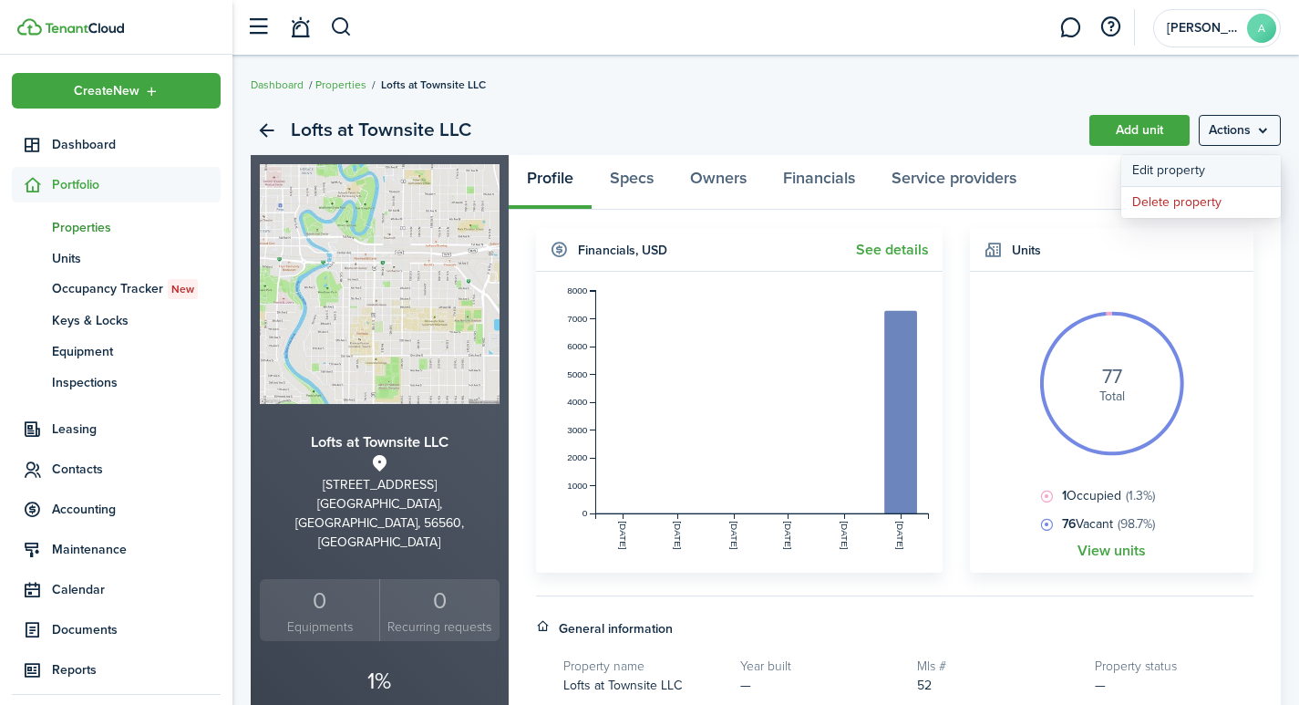
click at [1211, 168] on link "Edit property" at bounding box center [1201, 170] width 160 height 31
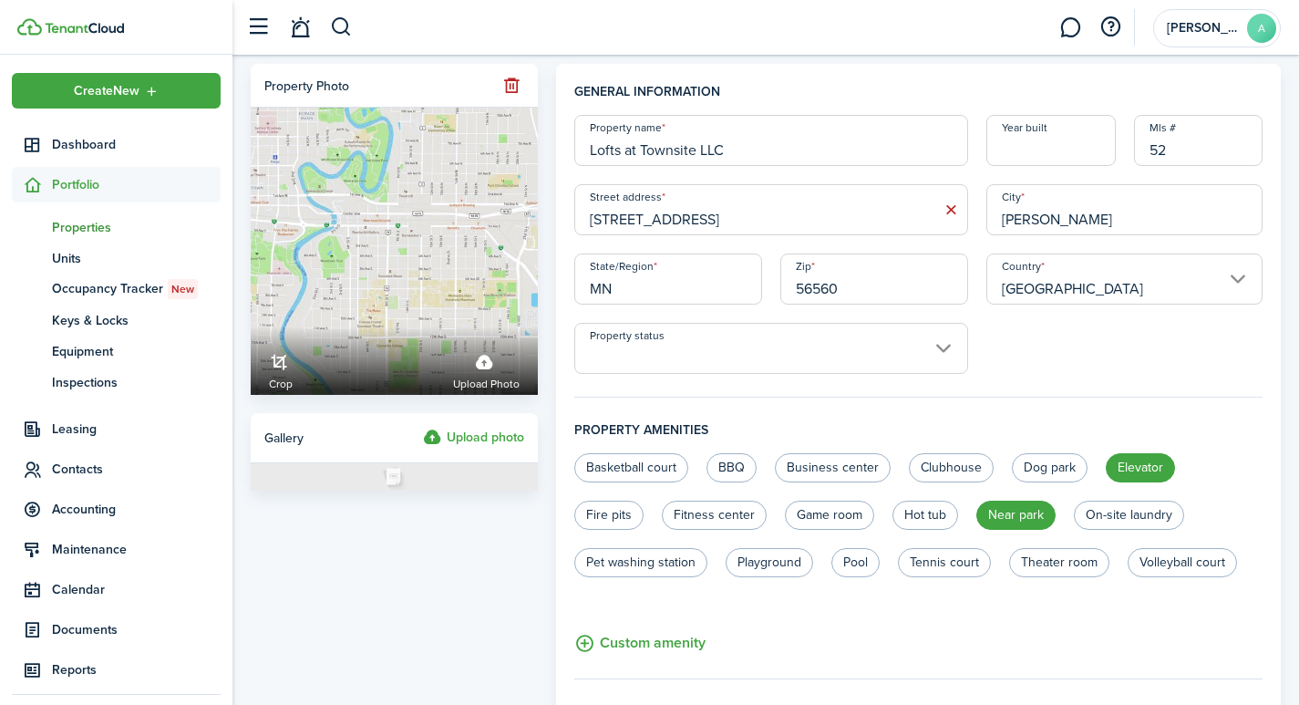
click at [97, 180] on span "Portfolio" at bounding box center [136, 184] width 169 height 19
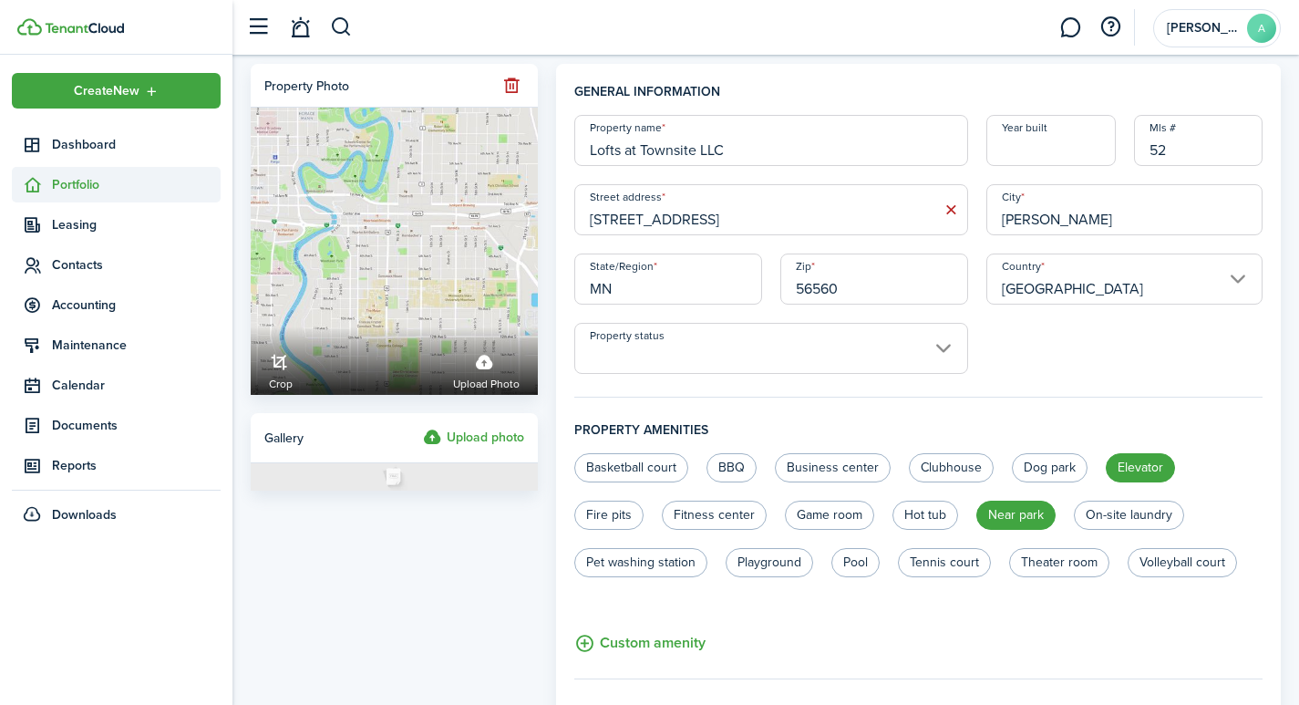
click at [96, 187] on span "Portfolio" at bounding box center [136, 184] width 169 height 19
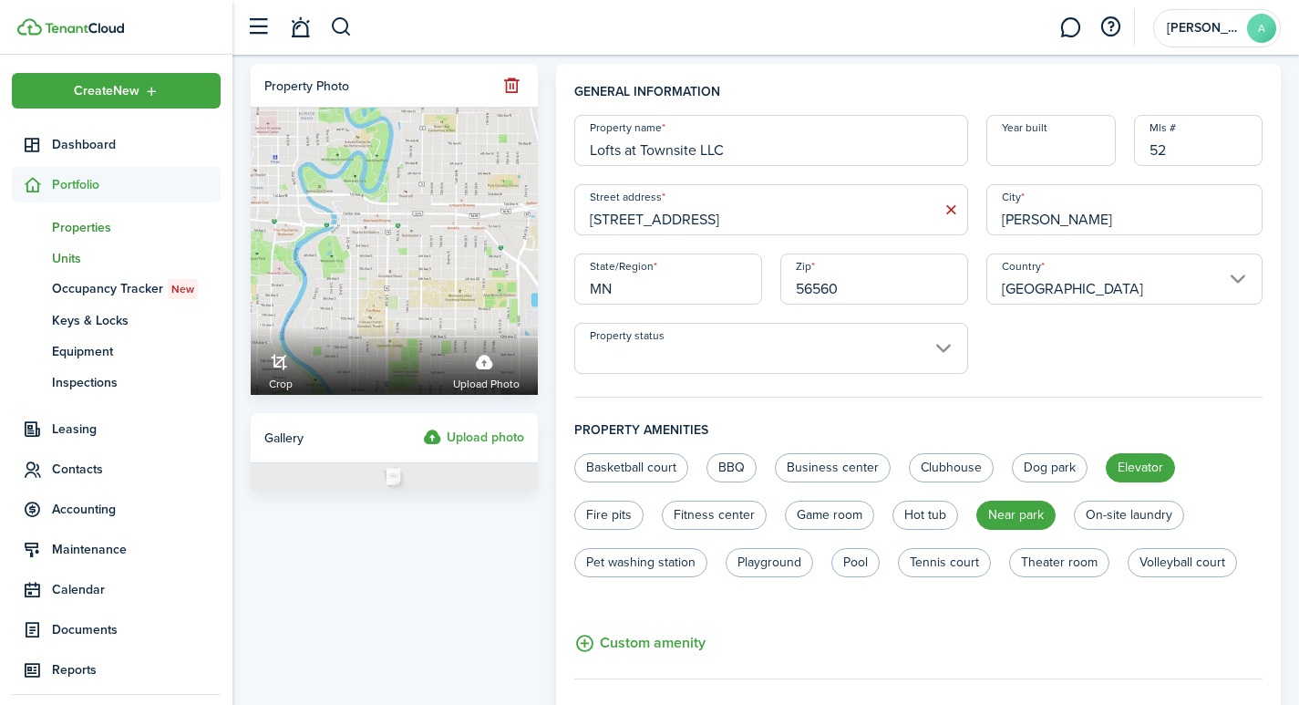
click at [67, 262] on span "Units" at bounding box center [136, 258] width 169 height 19
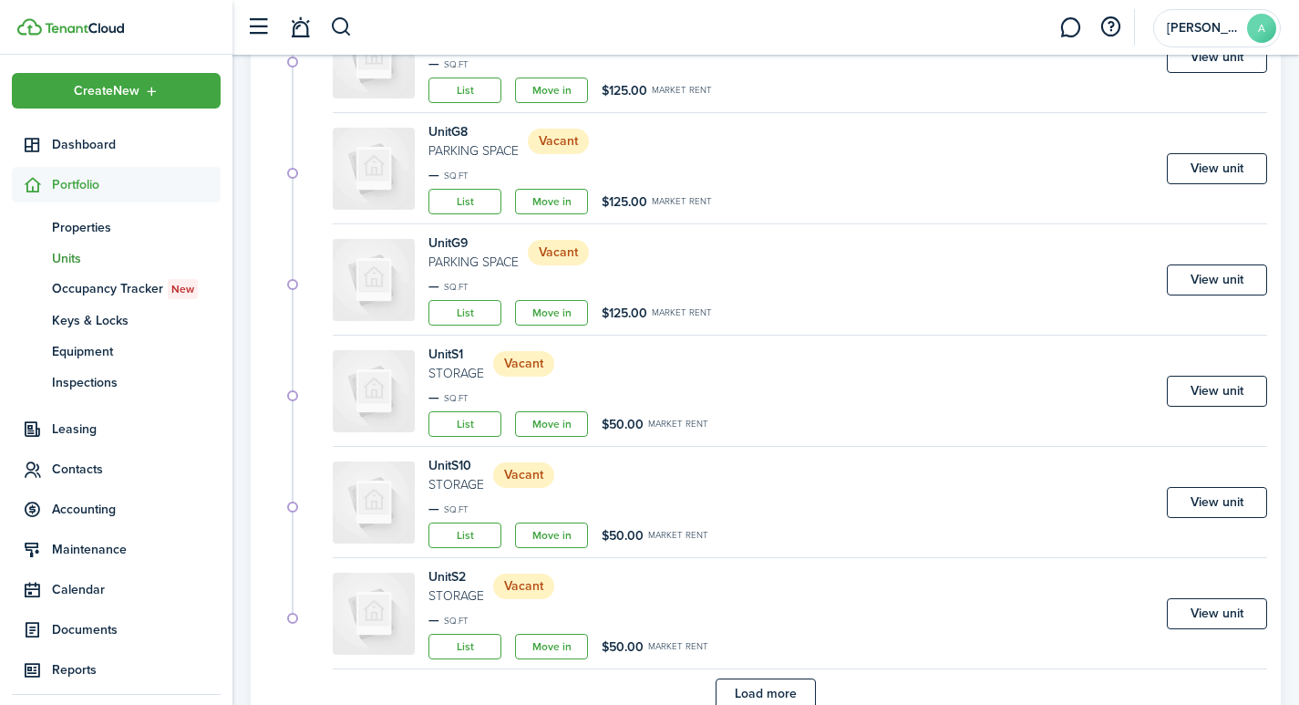
scroll to position [1042, 0]
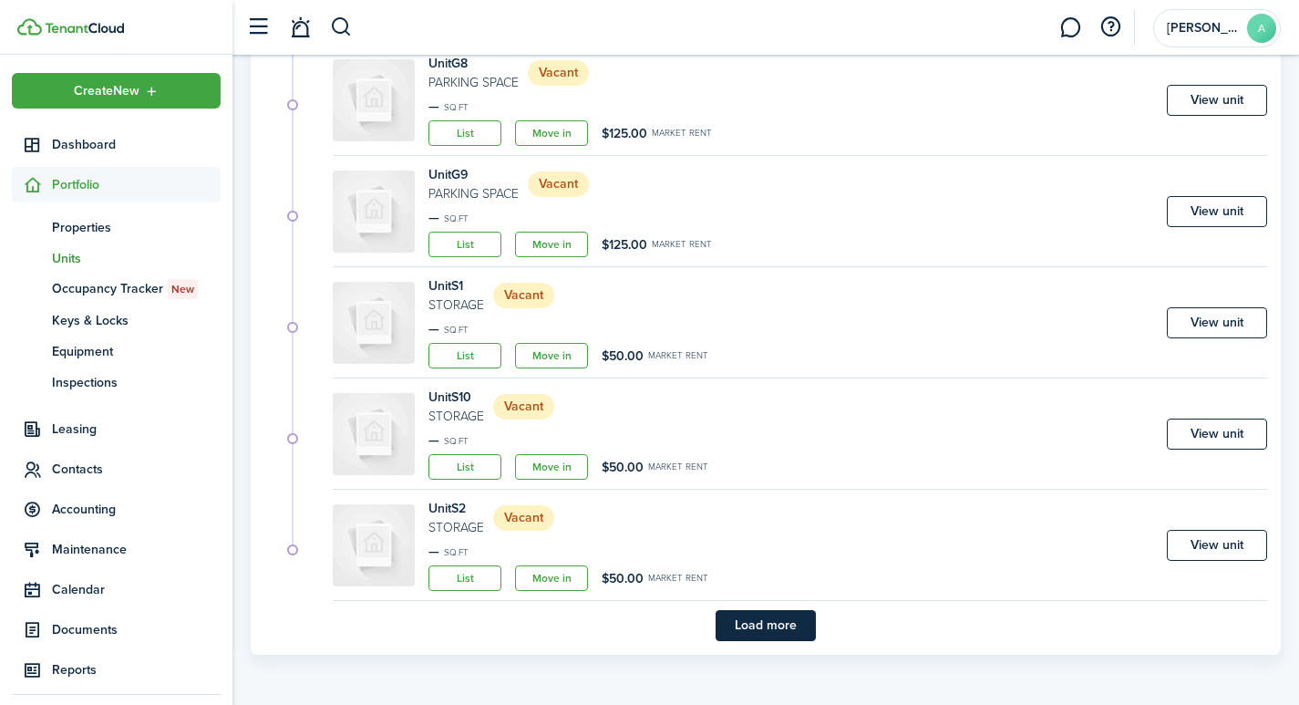
click at [779, 628] on button "Load more" at bounding box center [765, 625] width 100 height 31
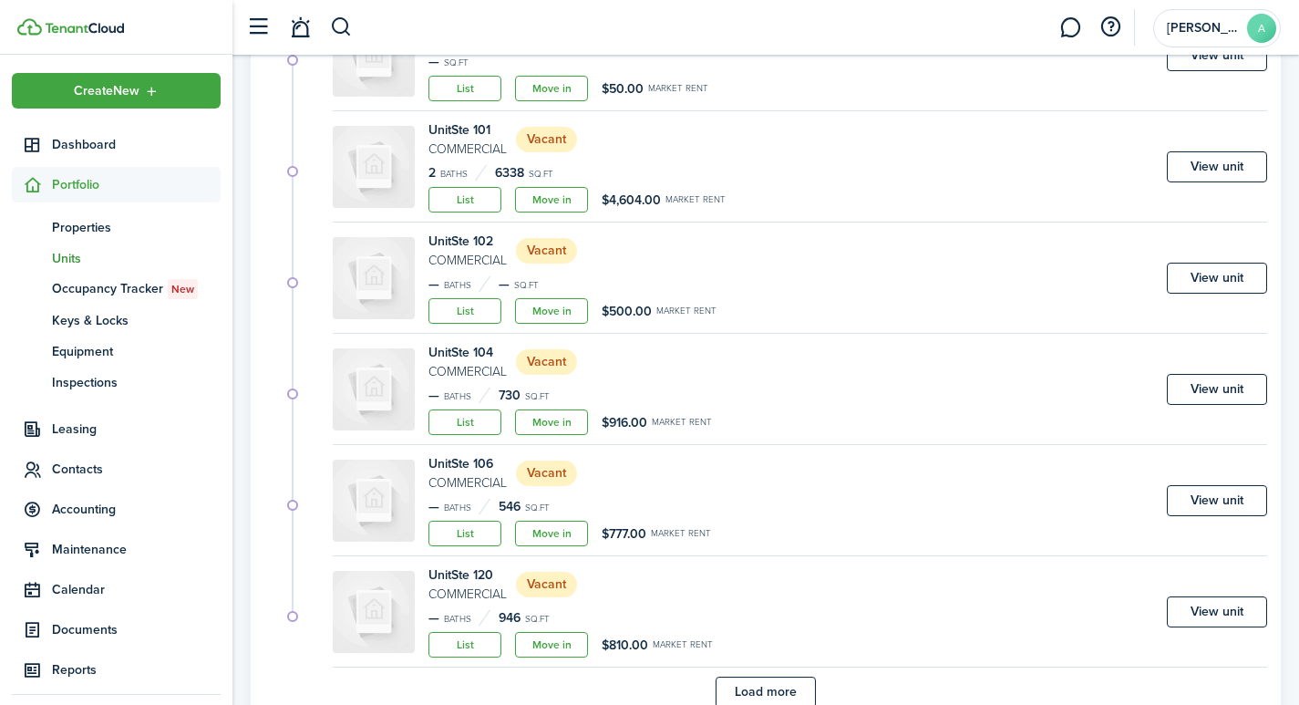
scroll to position [2376, 0]
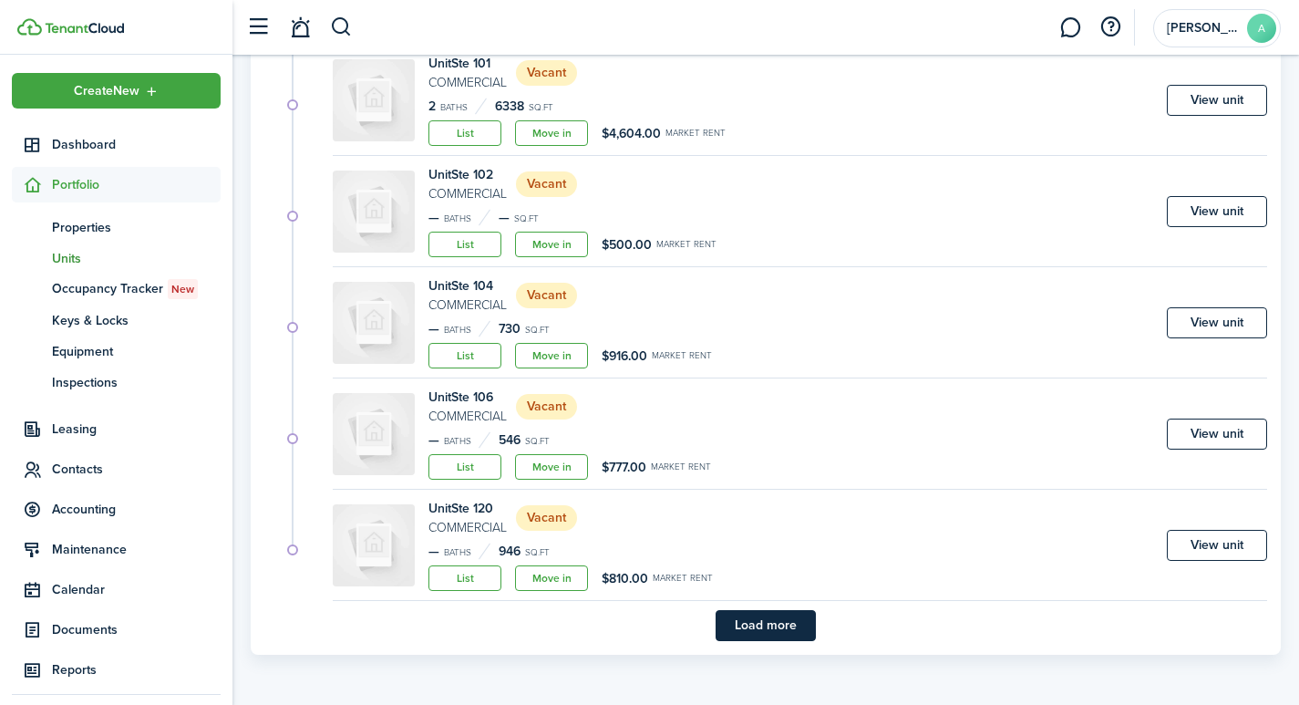
click at [804, 612] on button "Load more" at bounding box center [765, 625] width 100 height 31
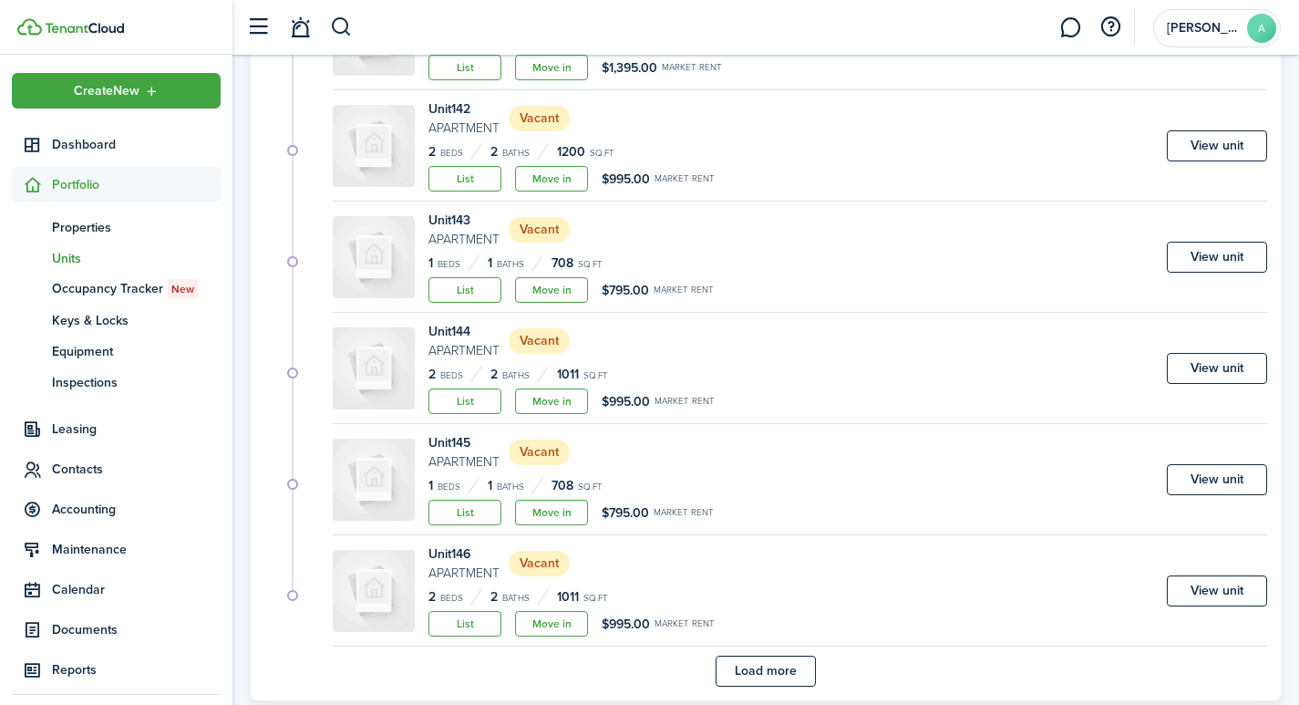
scroll to position [3710, 0]
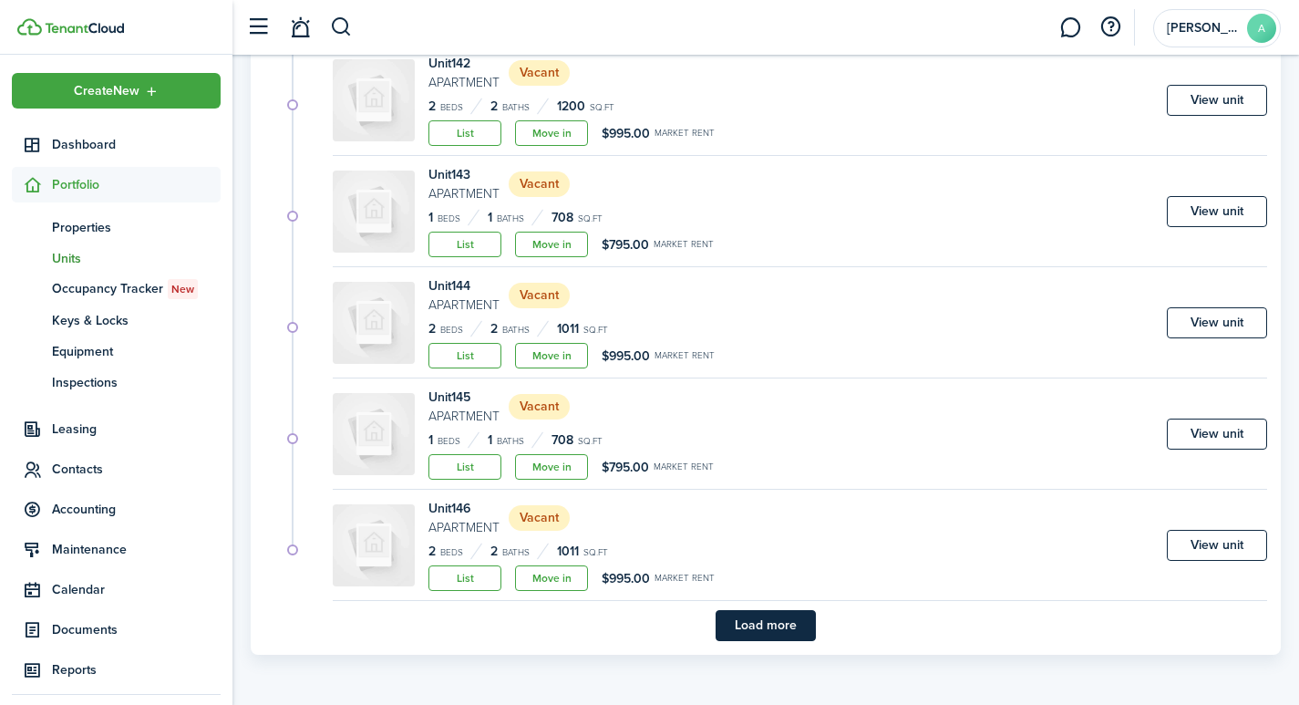
click at [769, 620] on button "Load more" at bounding box center [765, 625] width 100 height 31
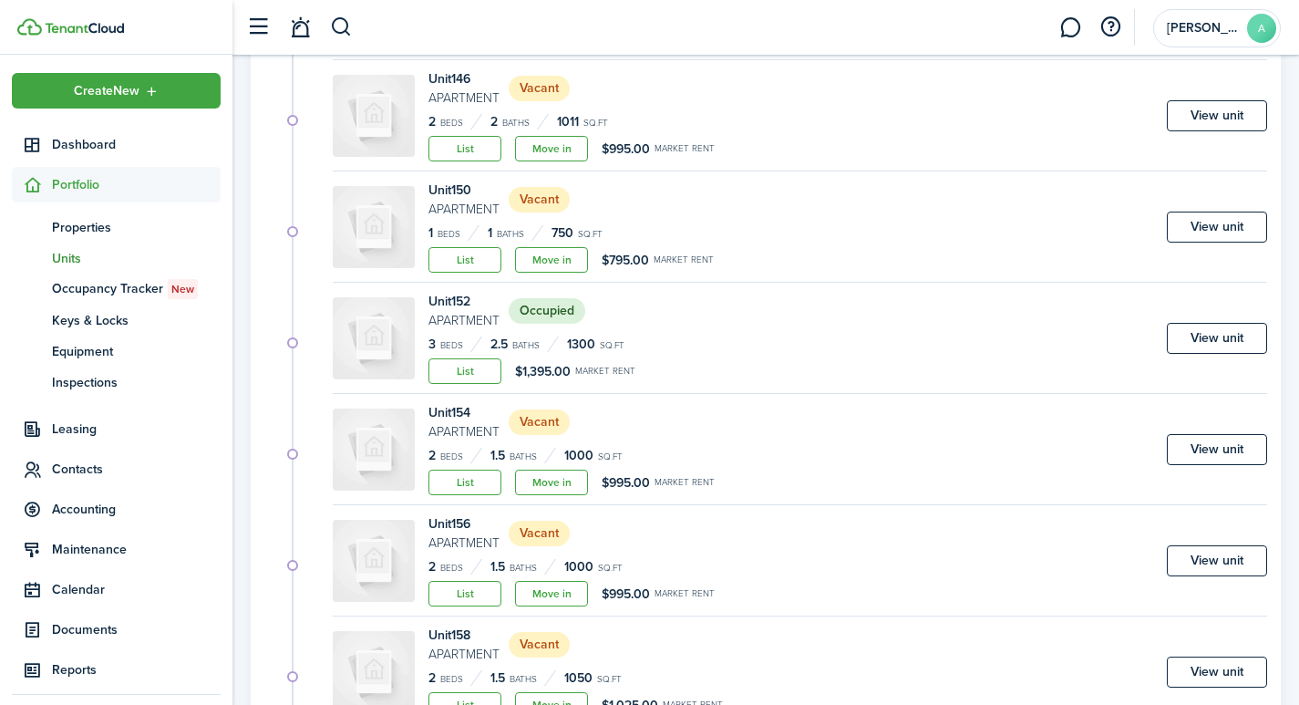
scroll to position [4155, 0]
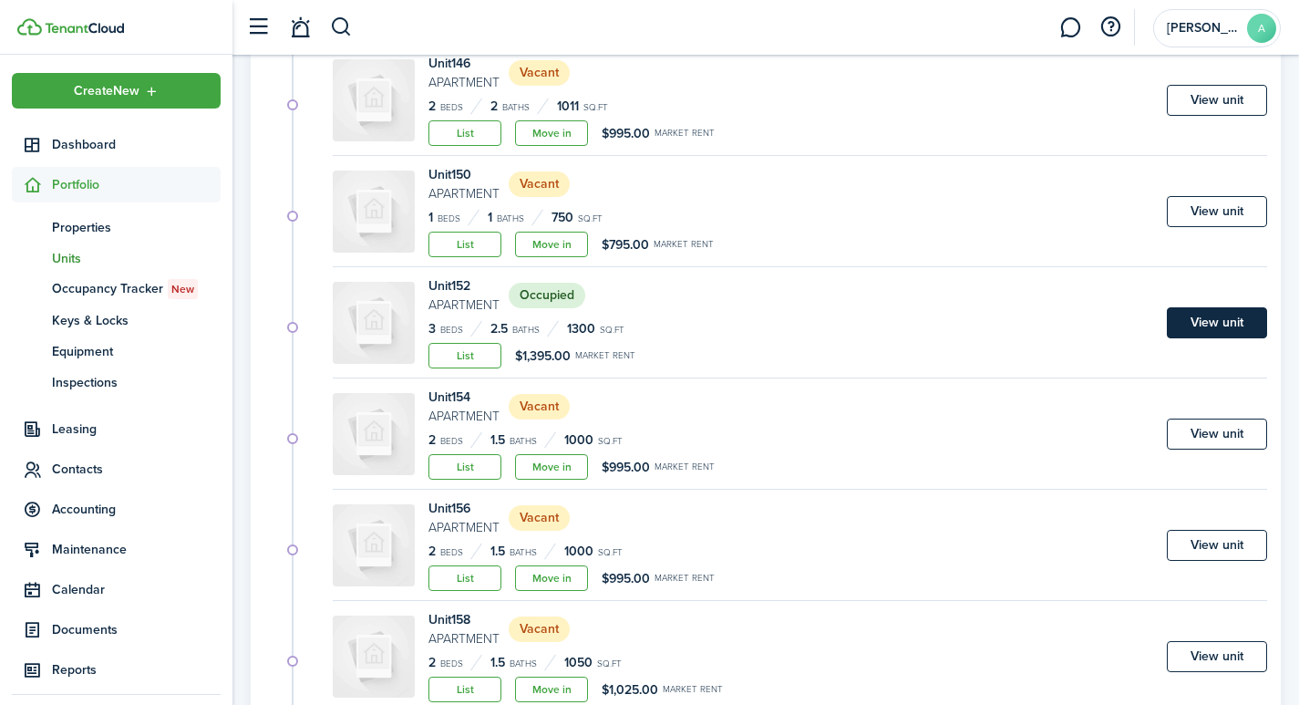
click at [1249, 322] on link "View unit" at bounding box center [1217, 322] width 100 height 31
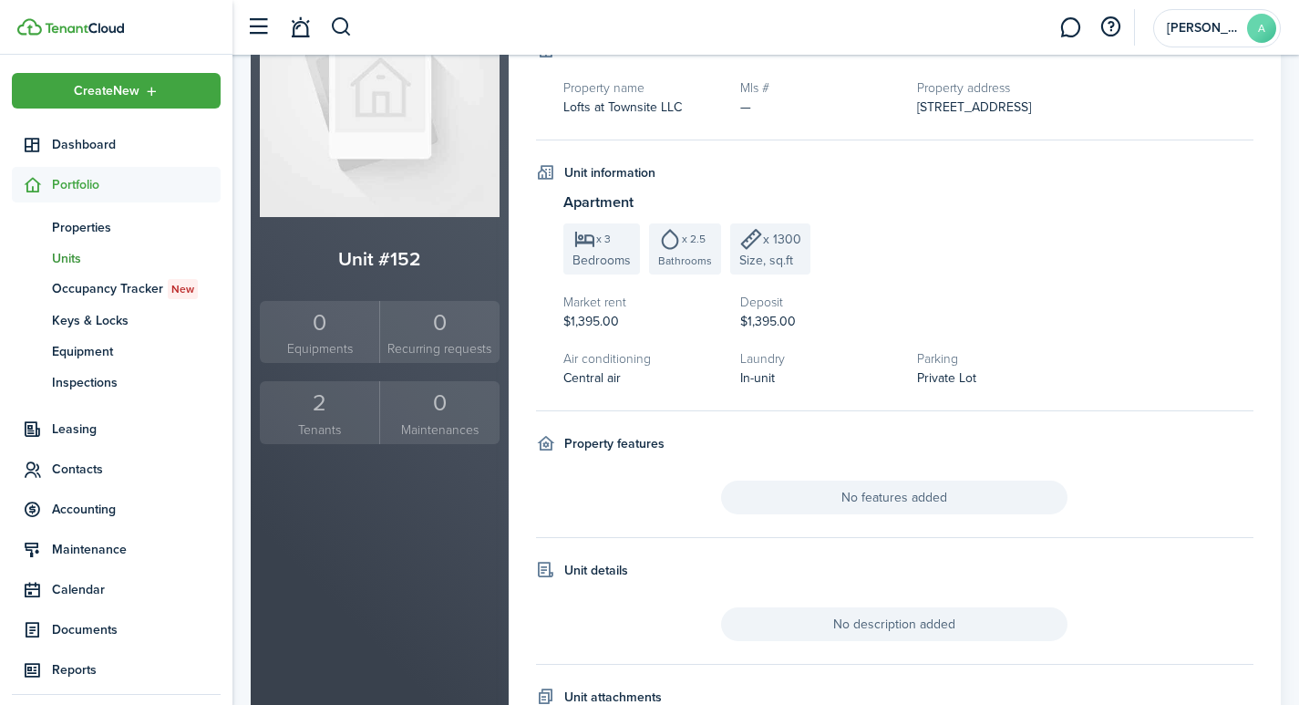
scroll to position [176, 0]
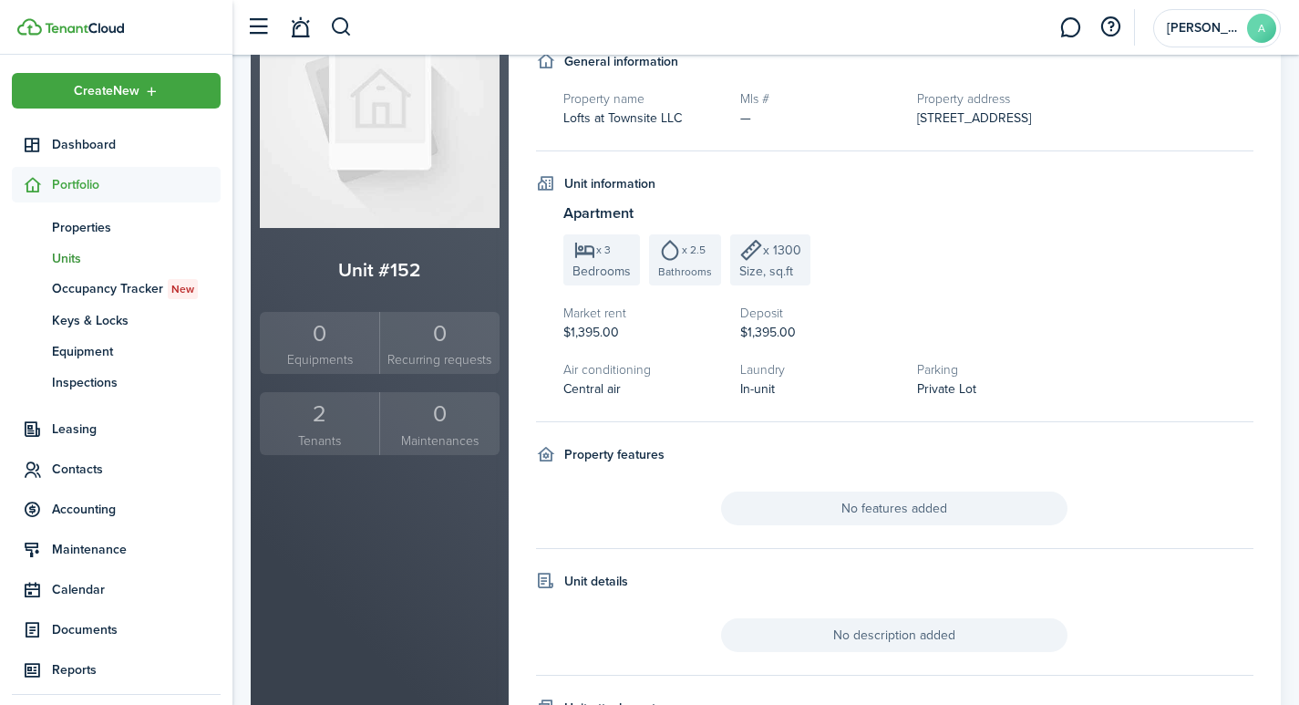
click at [322, 422] on div "2" at bounding box center [319, 413] width 110 height 35
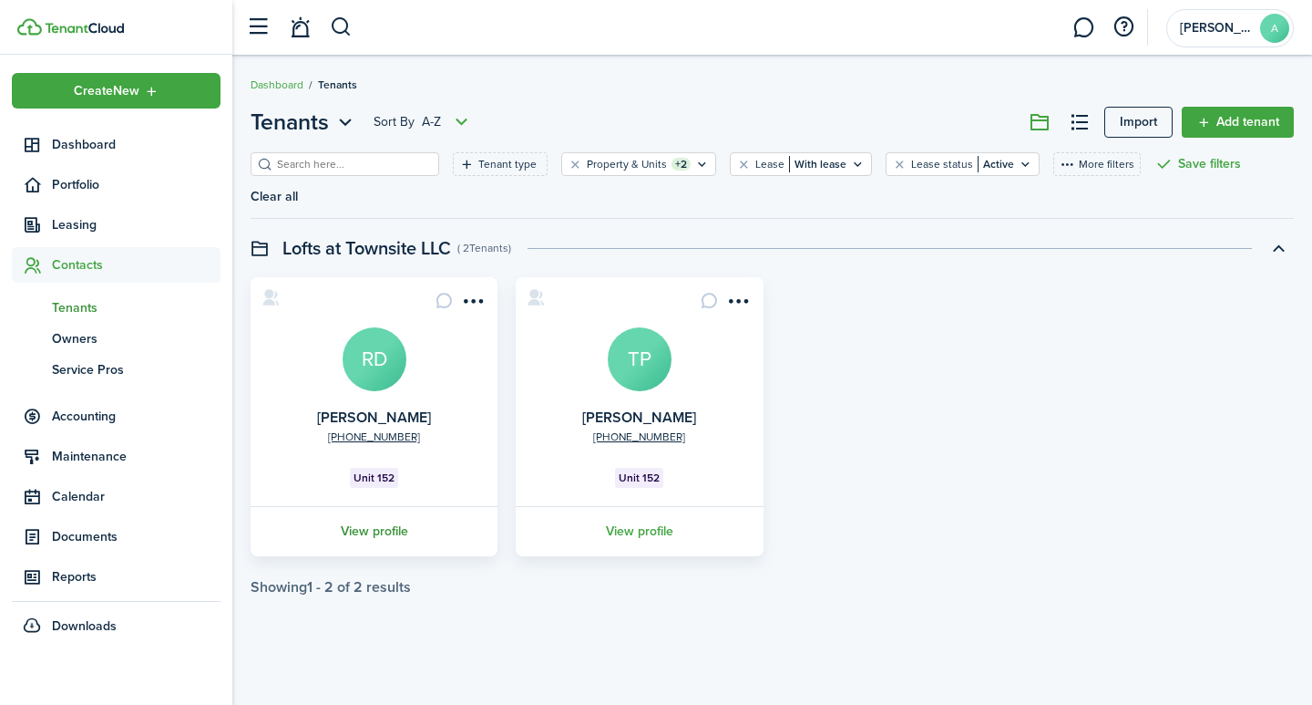
click at [372, 506] on link "View profile" at bounding box center [374, 531] width 252 height 50
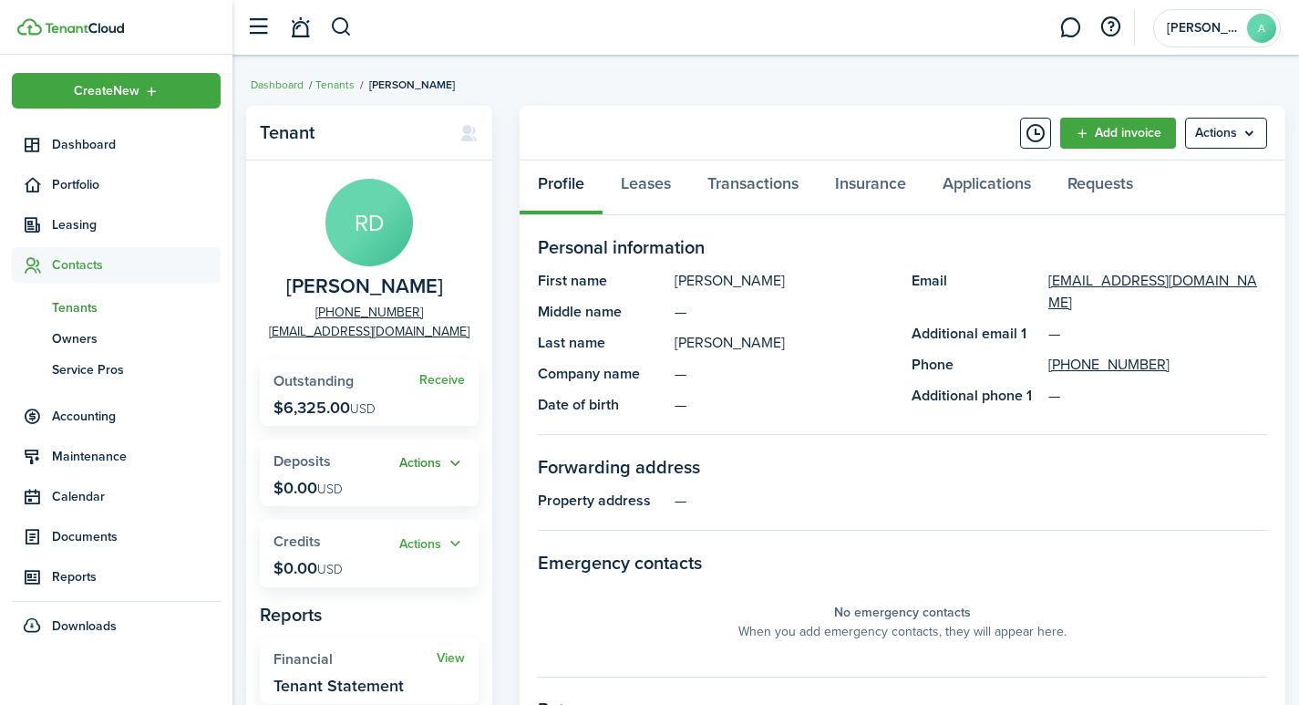
click at [455, 459] on button "Actions" at bounding box center [432, 463] width 66 height 21
click at [1126, 457] on panel-main-section-title "Forwarding address" at bounding box center [902, 466] width 729 height 27
click at [762, 176] on link "Transactions" at bounding box center [753, 187] width 128 height 55
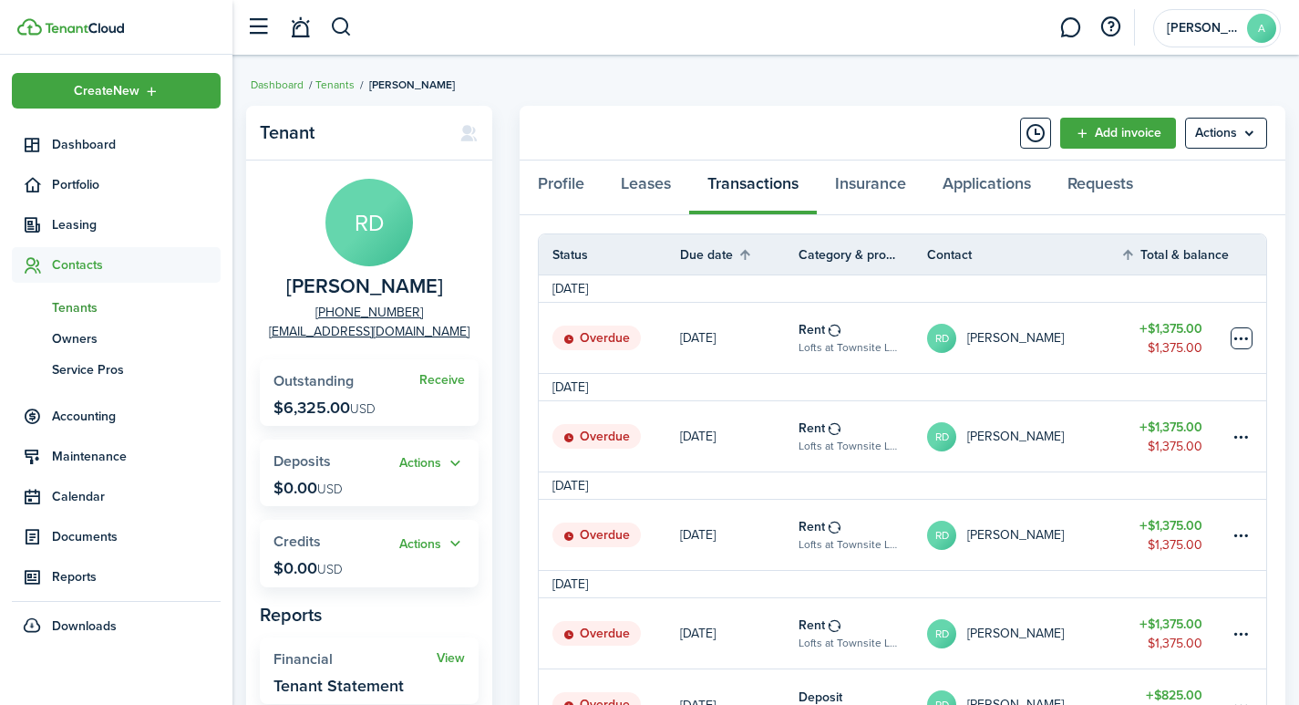
click at [1242, 335] on table-menu-btn-icon at bounding box center [1241, 338] width 22 height 22
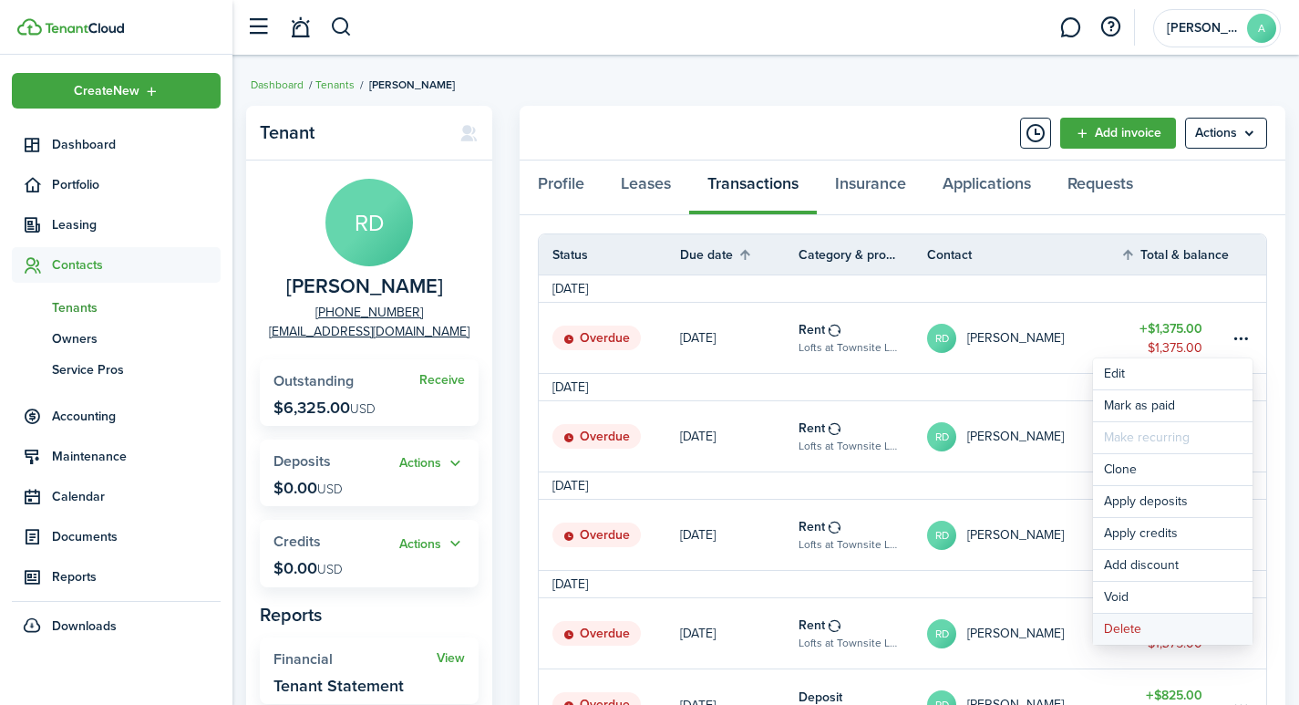
click at [1115, 629] on button "Delete" at bounding box center [1173, 628] width 160 height 31
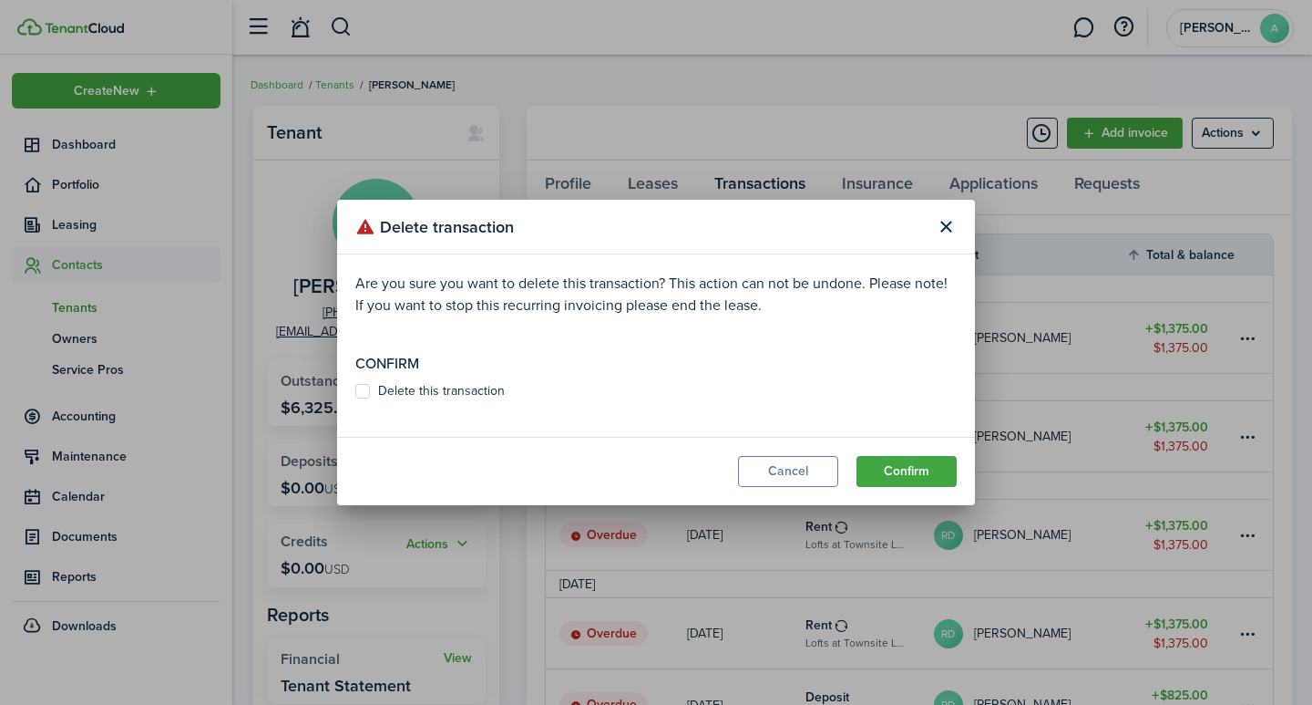
click at [365, 392] on label "Delete this transaction" at bounding box center [429, 391] width 149 height 15
click at [355, 392] on input "Delete this transaction" at bounding box center [355, 391] width 1 height 1
checkbox input "true"
click at [911, 468] on button "Confirm" at bounding box center [907, 471] width 100 height 31
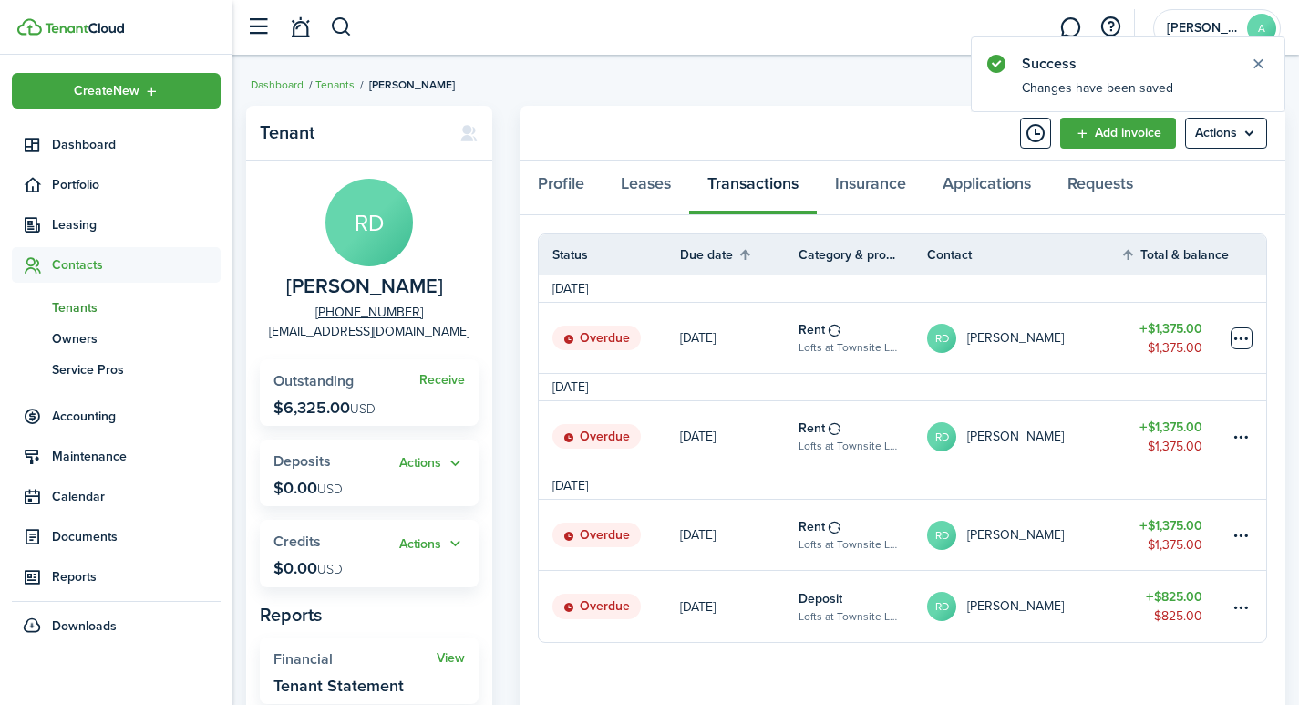
click at [1246, 340] on table-menu-btn-icon at bounding box center [1241, 338] width 22 height 22
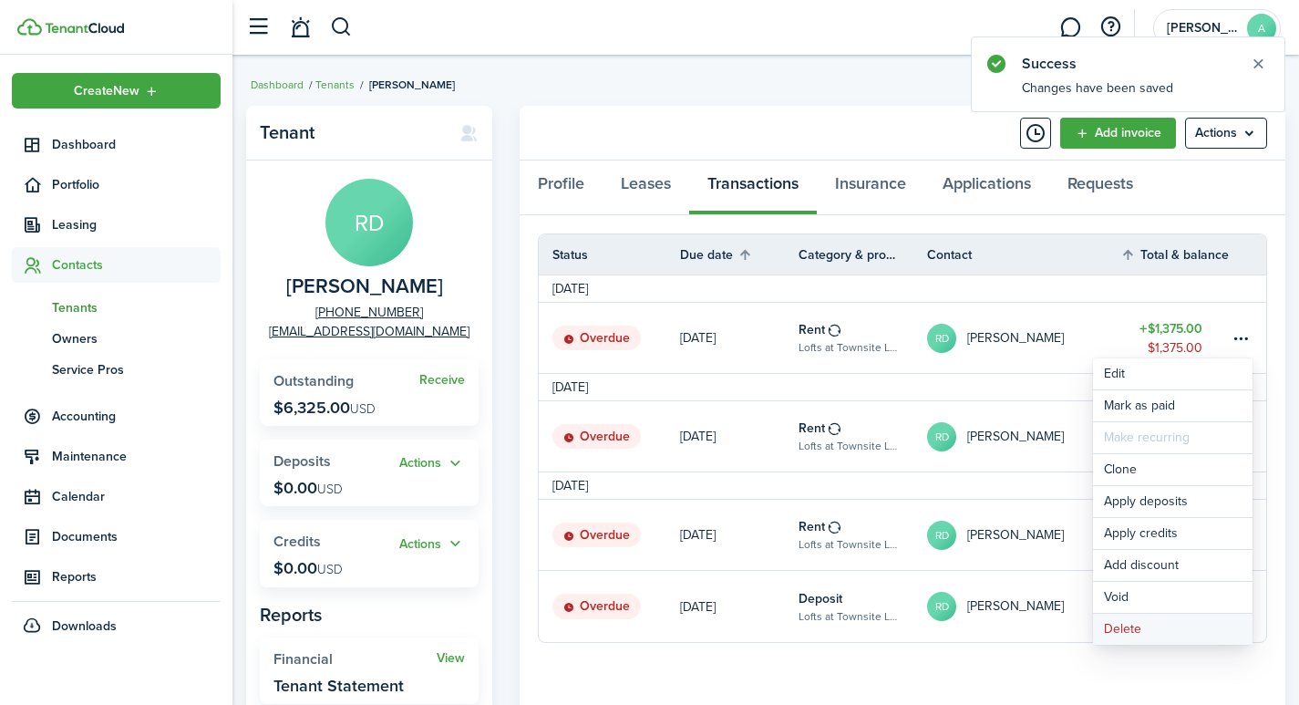
click at [1121, 629] on button "Delete" at bounding box center [1173, 628] width 160 height 31
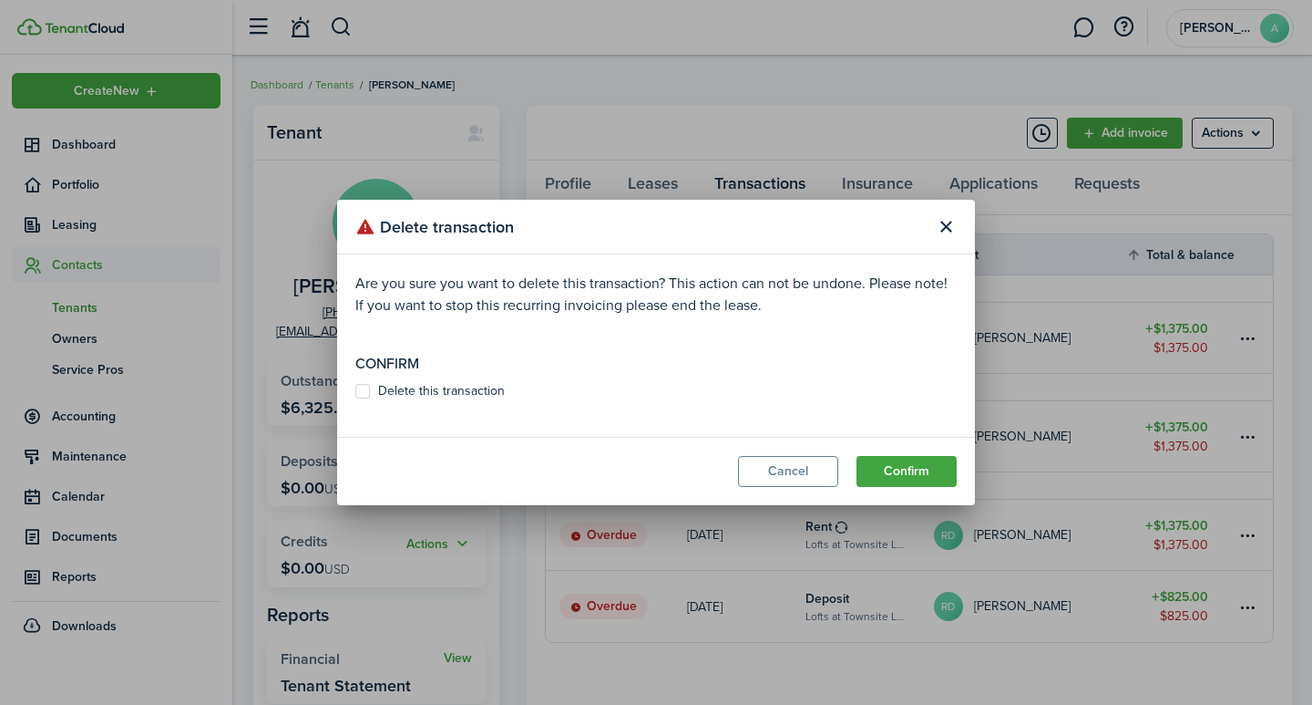
click at [367, 392] on label "Delete this transaction" at bounding box center [429, 391] width 149 height 15
click at [355, 392] on input "Delete this transaction" at bounding box center [355, 391] width 1 height 1
checkbox input "true"
click at [912, 473] on button "Confirm" at bounding box center [907, 471] width 100 height 31
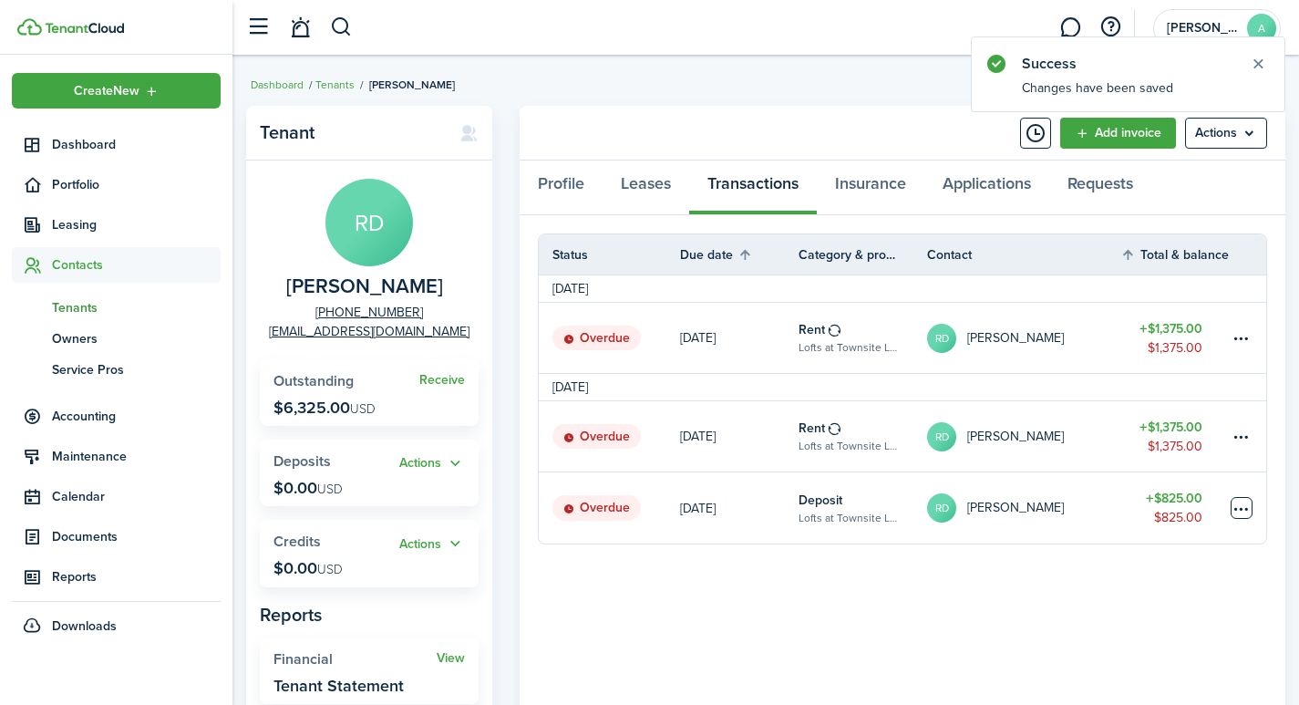
click at [1239, 503] on table-menu-btn-icon at bounding box center [1241, 508] width 22 height 22
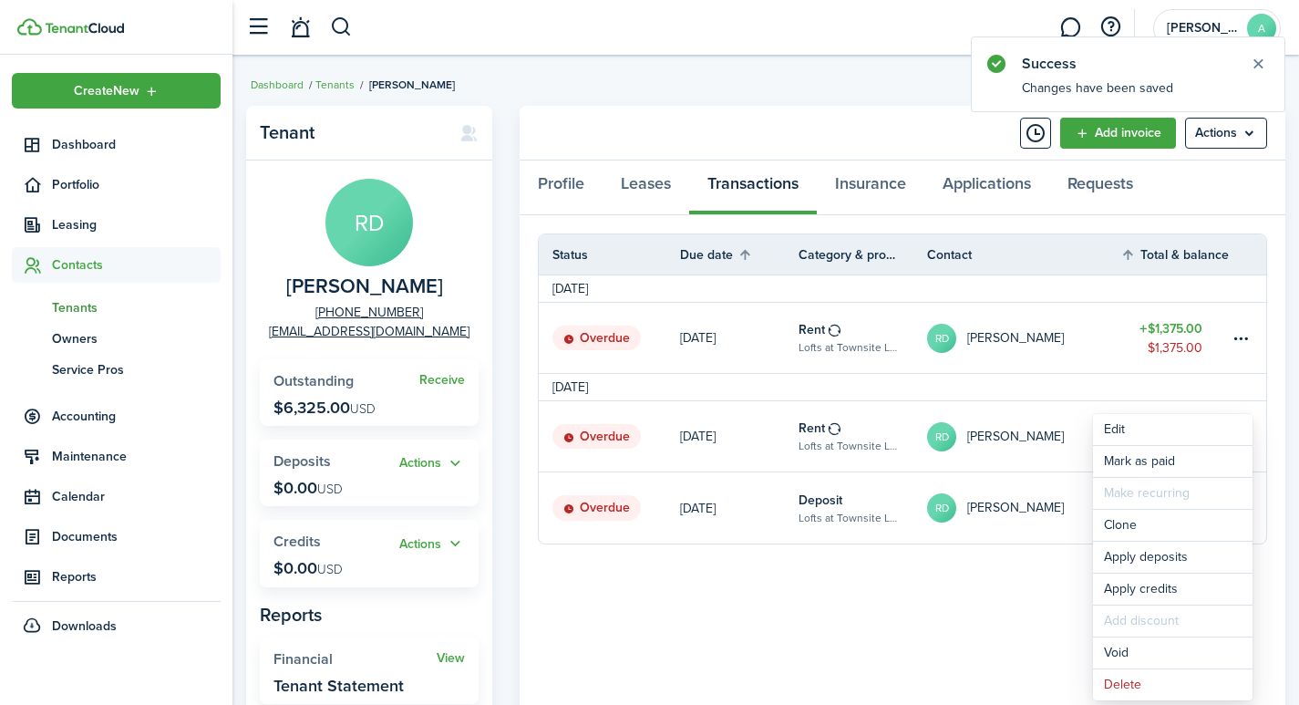
click at [958, 610] on panel-main-body "Status Due date Category & property Contact Total & balance Actions June 2025 O…" at bounding box center [903, 511] width 766 height 592
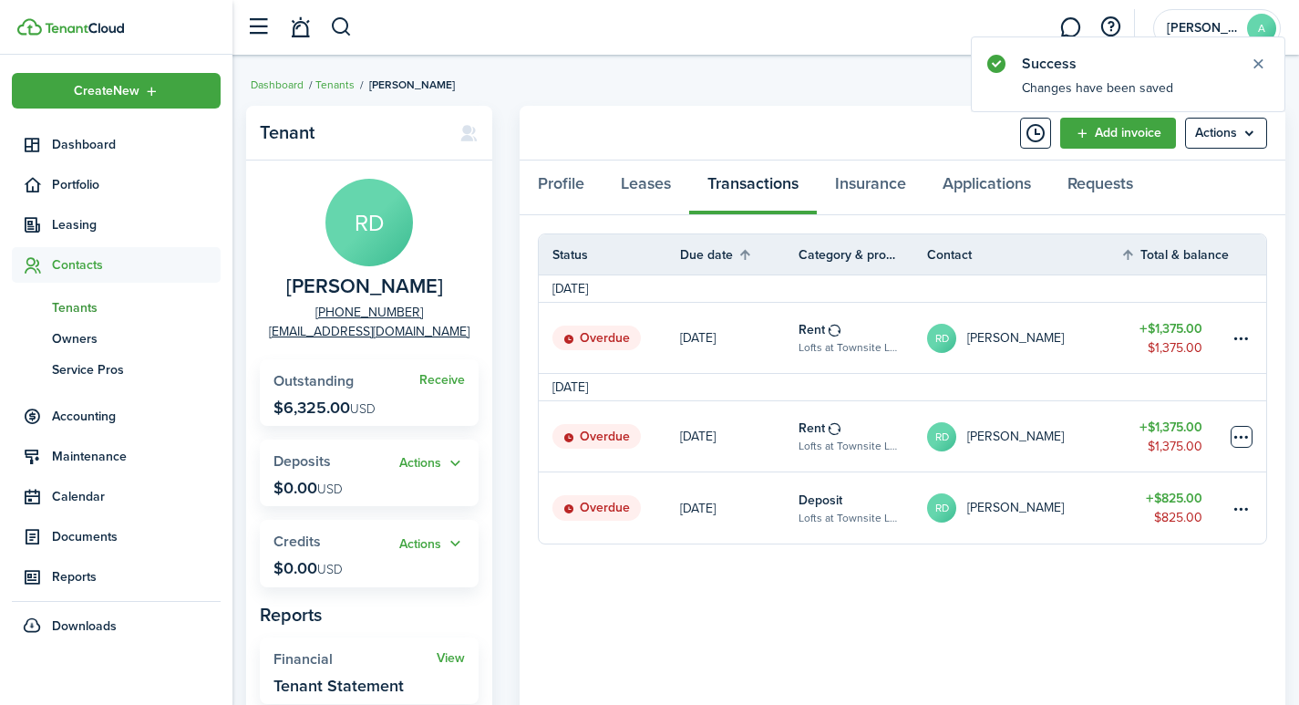
click at [1239, 431] on table-menu-btn-icon at bounding box center [1241, 437] width 22 height 22
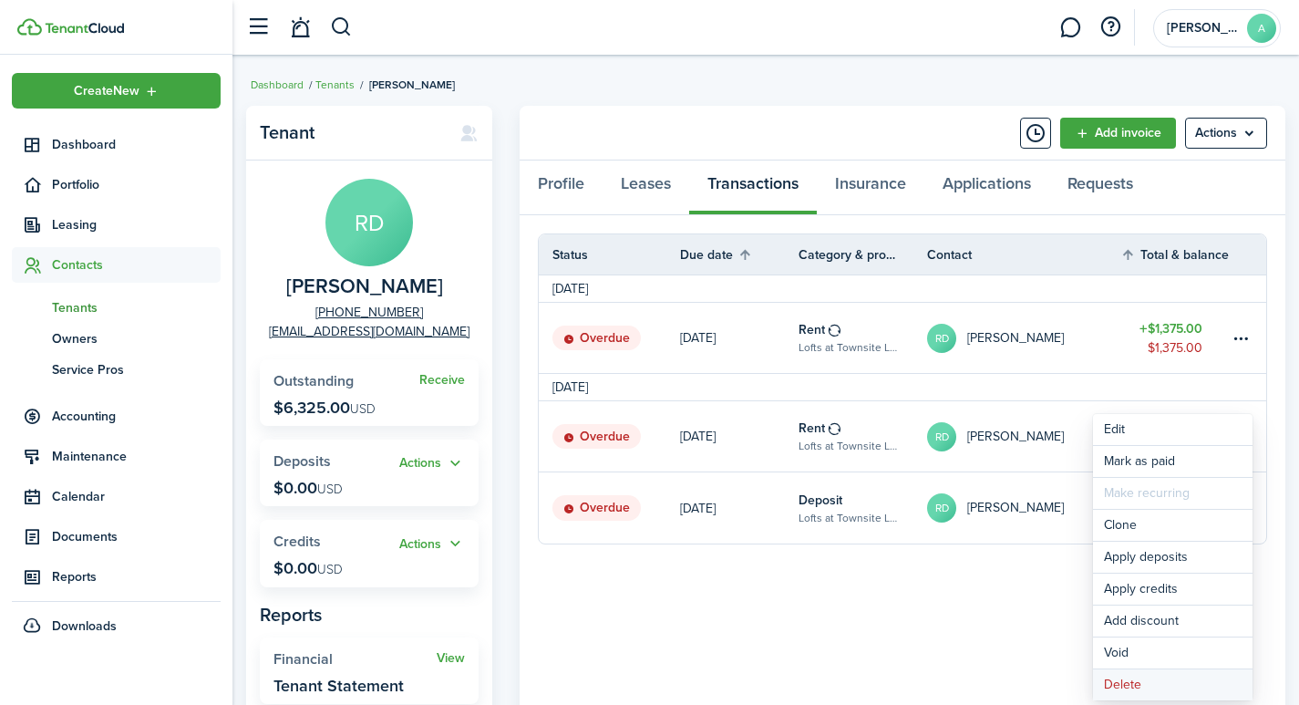
click at [1121, 682] on button "Delete" at bounding box center [1173, 684] width 160 height 31
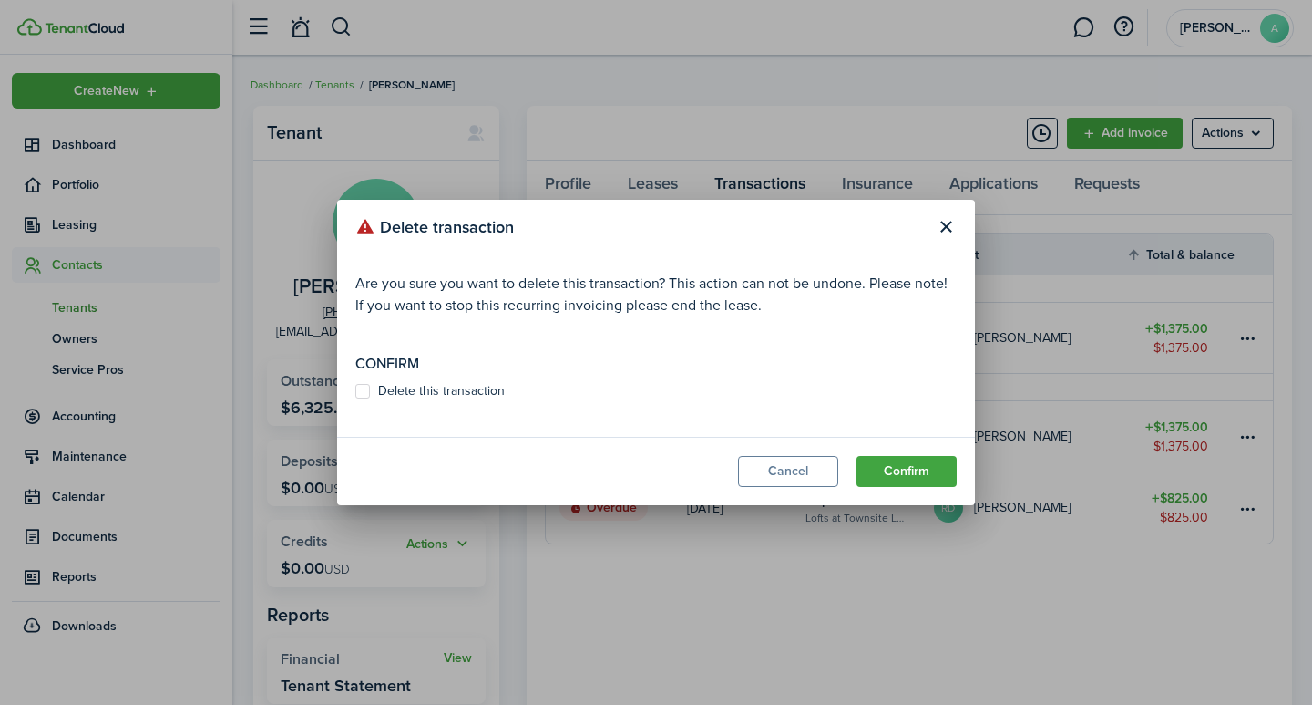
click at [369, 393] on label "Delete this transaction" at bounding box center [429, 391] width 149 height 15
click at [355, 392] on input "Delete this transaction" at bounding box center [355, 391] width 1 height 1
checkbox input "true"
click at [933, 468] on button "Confirm" at bounding box center [907, 471] width 100 height 31
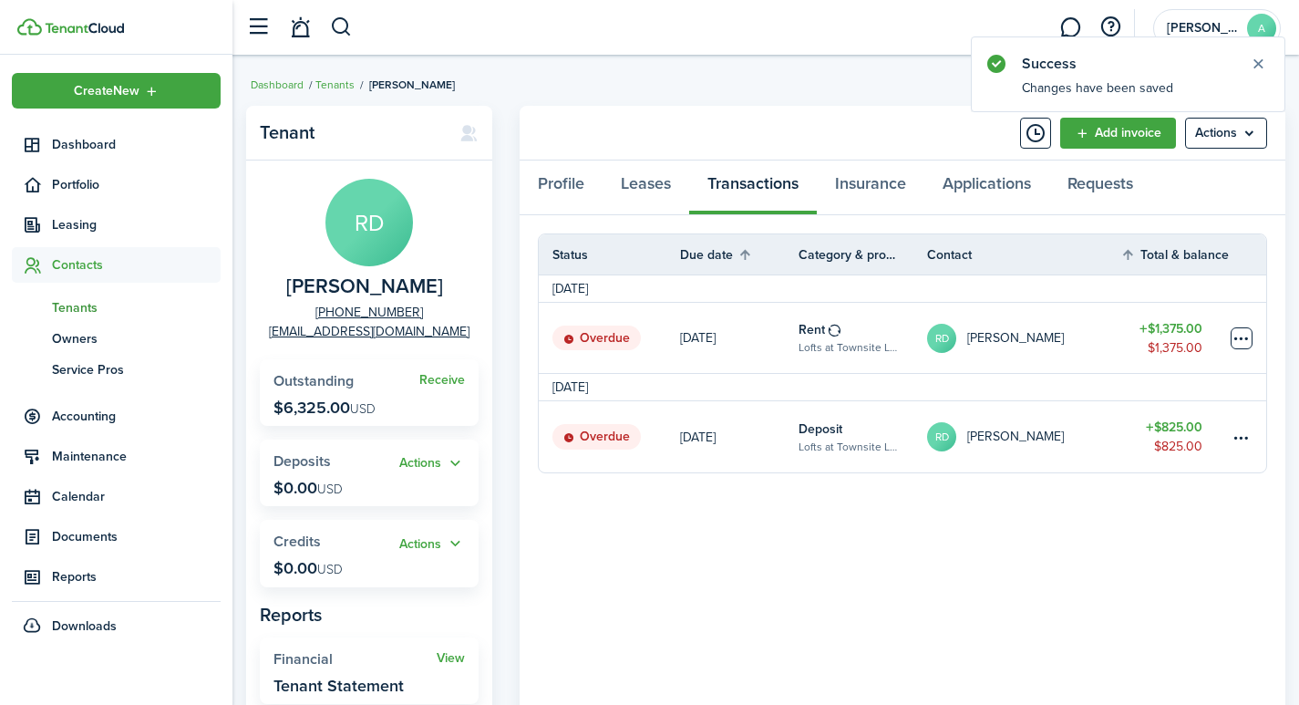
click at [1250, 337] on table-menu-btn-icon at bounding box center [1241, 338] width 22 height 22
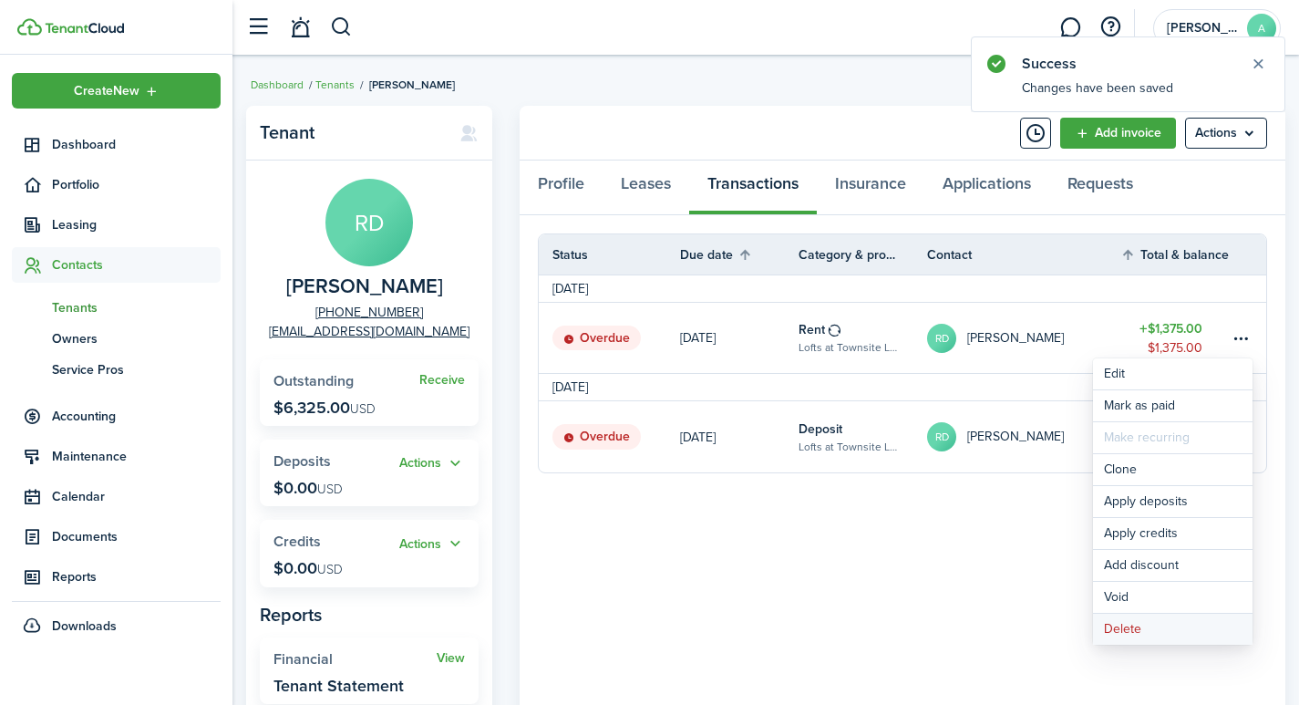
click at [1114, 628] on button "Delete" at bounding box center [1173, 628] width 160 height 31
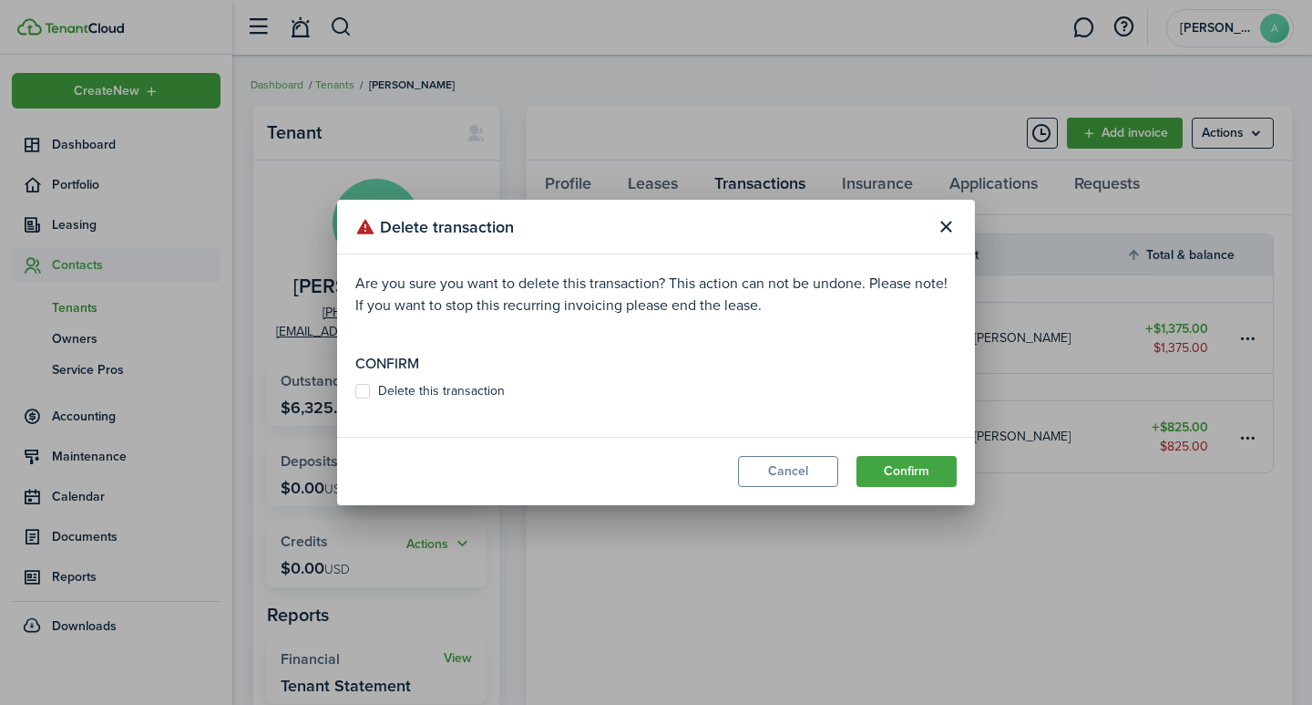
click at [356, 393] on label "Delete this transaction" at bounding box center [429, 391] width 149 height 15
click at [355, 392] on input "Delete this transaction" at bounding box center [355, 391] width 1 height 1
checkbox input "true"
click at [894, 472] on button "Confirm" at bounding box center [907, 471] width 100 height 31
